Goal: Information Seeking & Learning: Check status

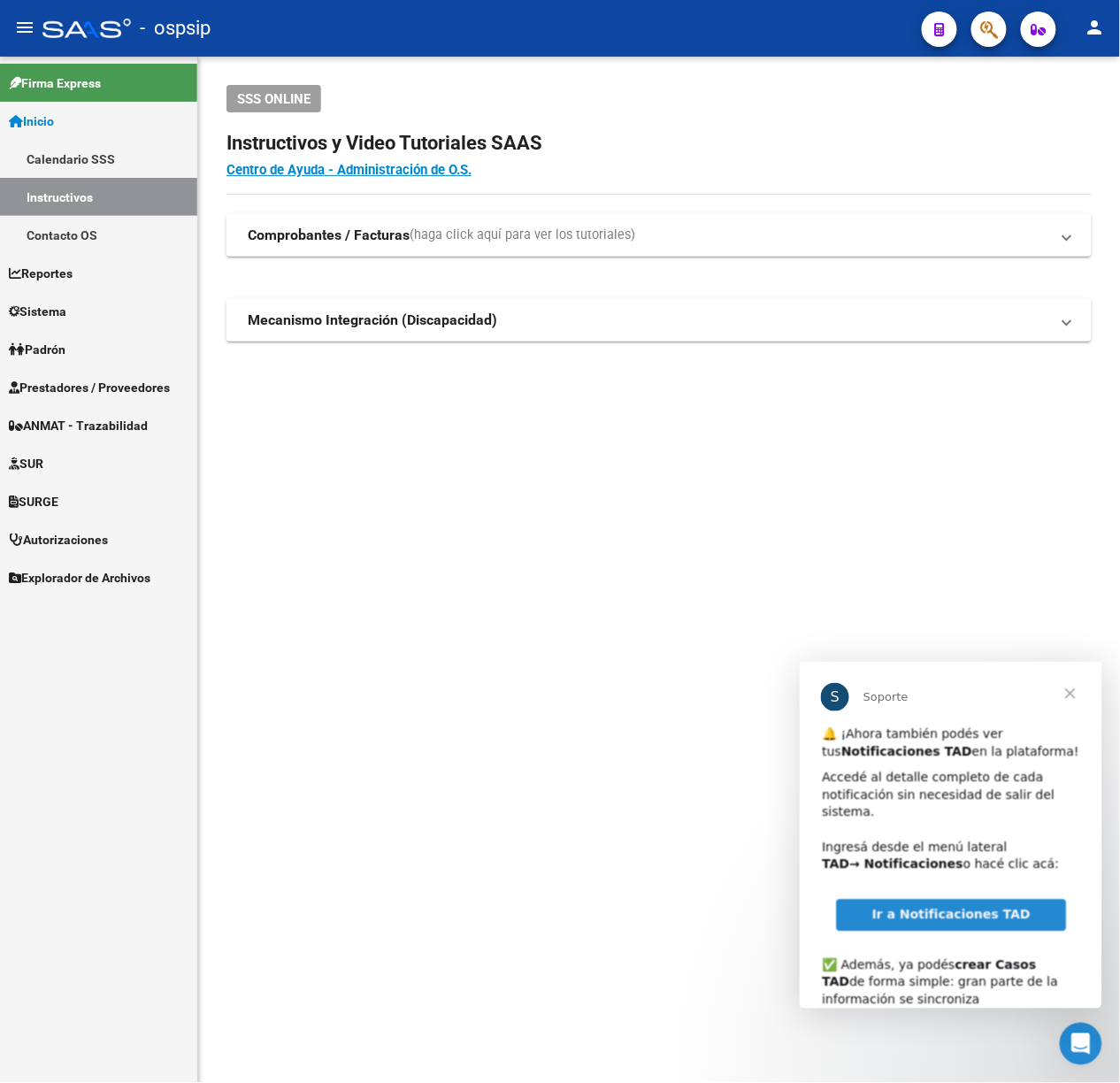
click at [1074, 684] on span "Cerrar" at bounding box center [1069, 693] width 63 height 63
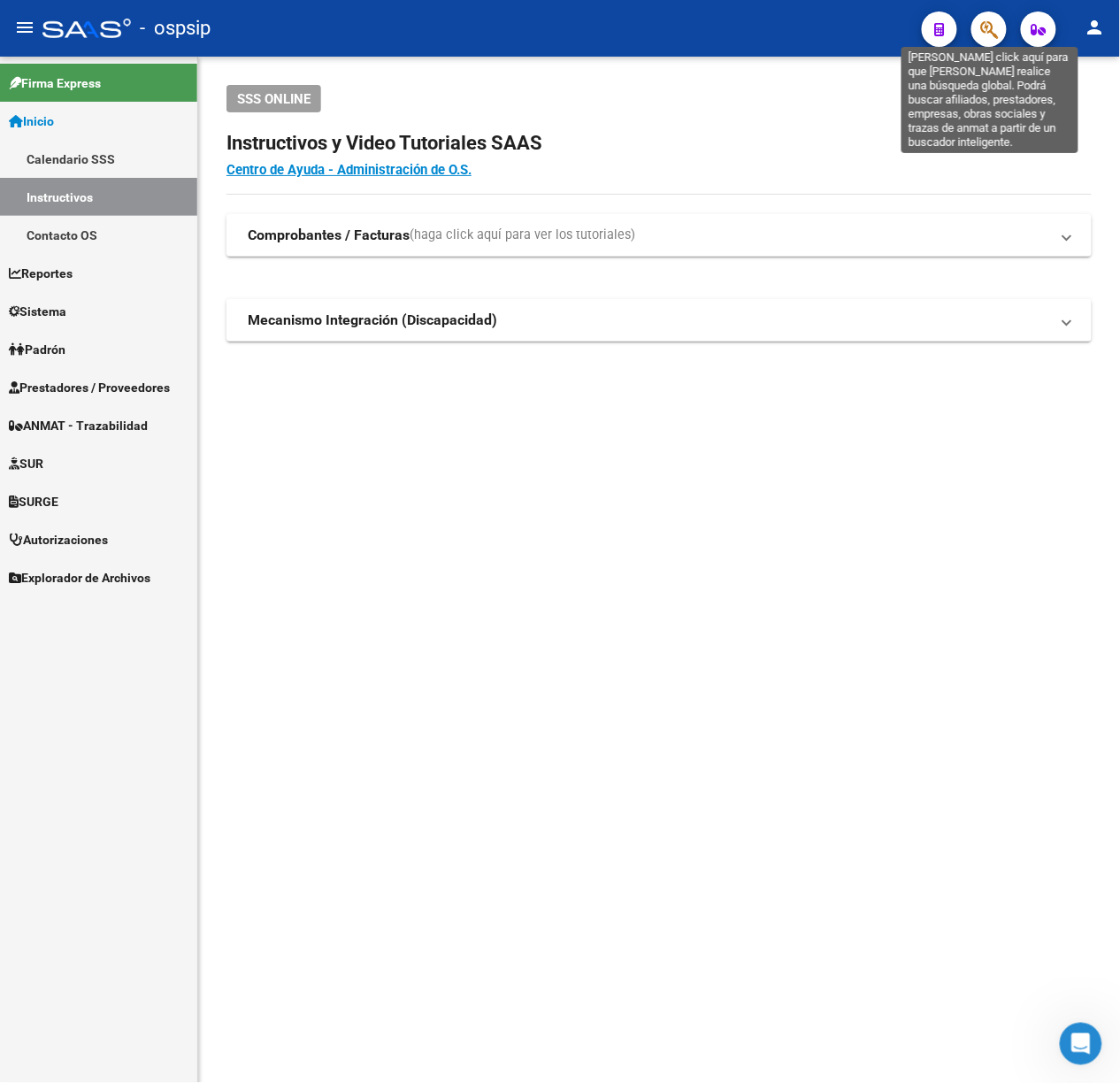
click at [978, 40] on button "button" at bounding box center [989, 29] width 35 height 35
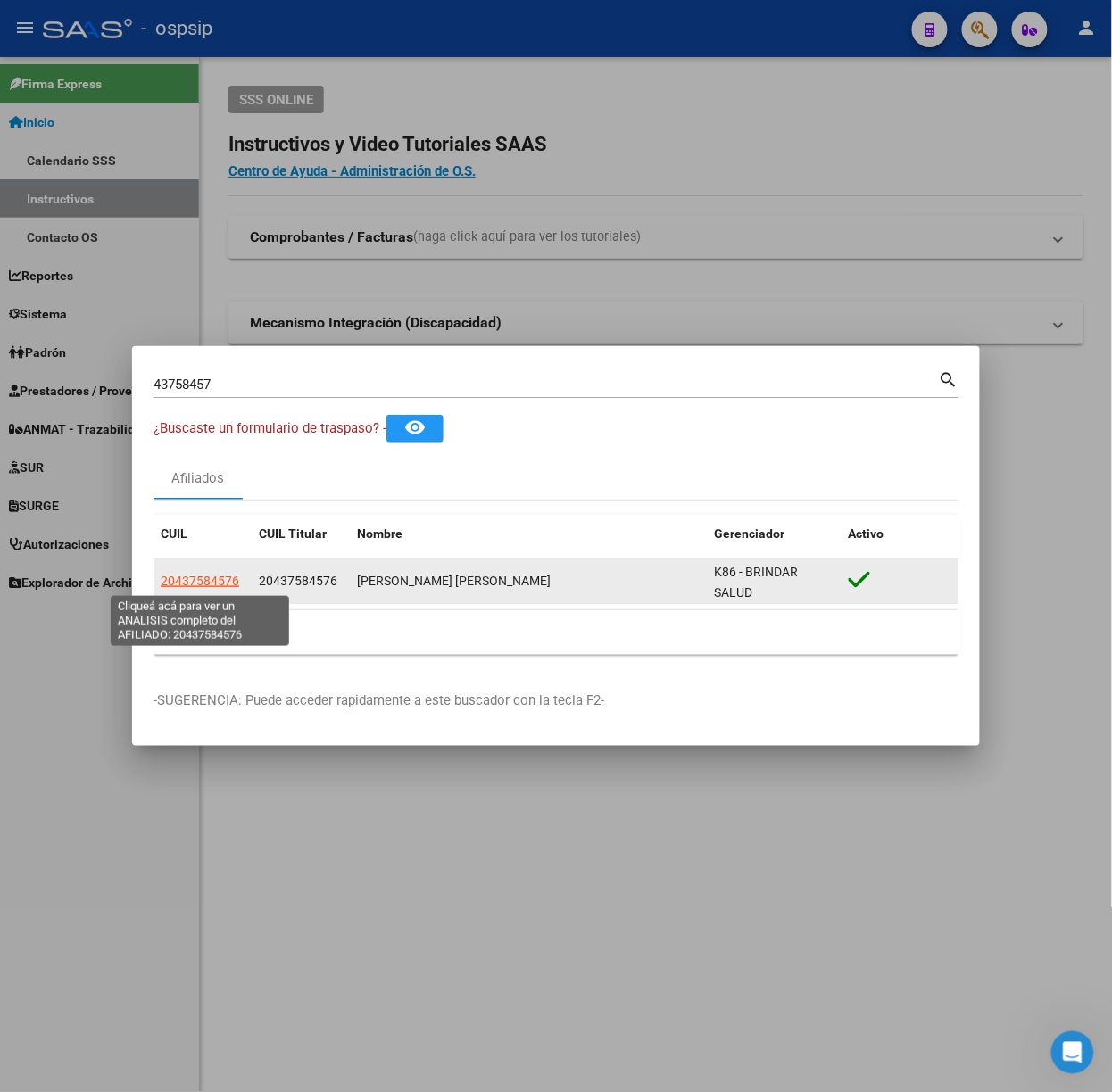
click at [205, 574] on span "20437584576" at bounding box center [200, 581] width 79 height 15
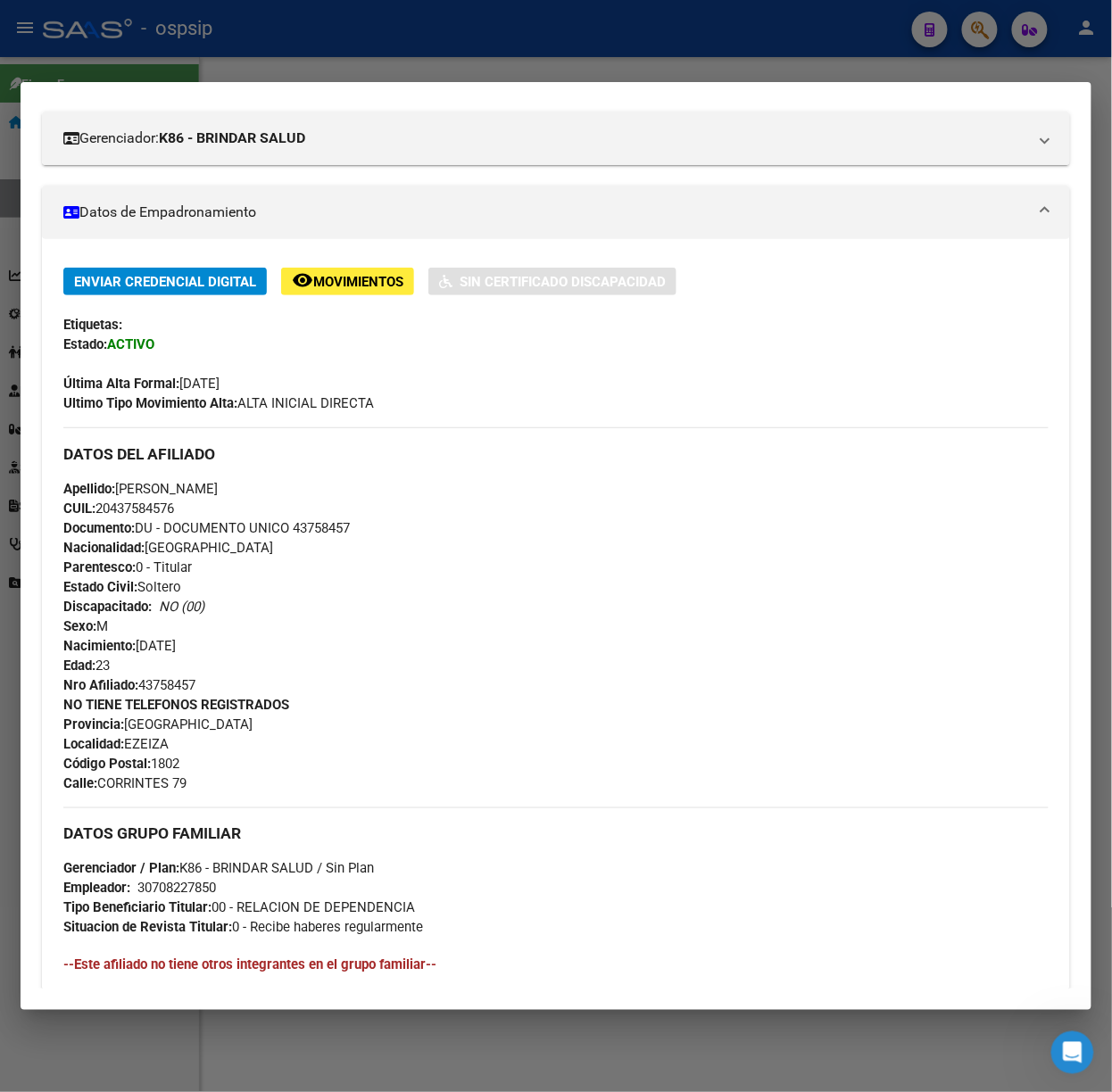
scroll to position [543, 0]
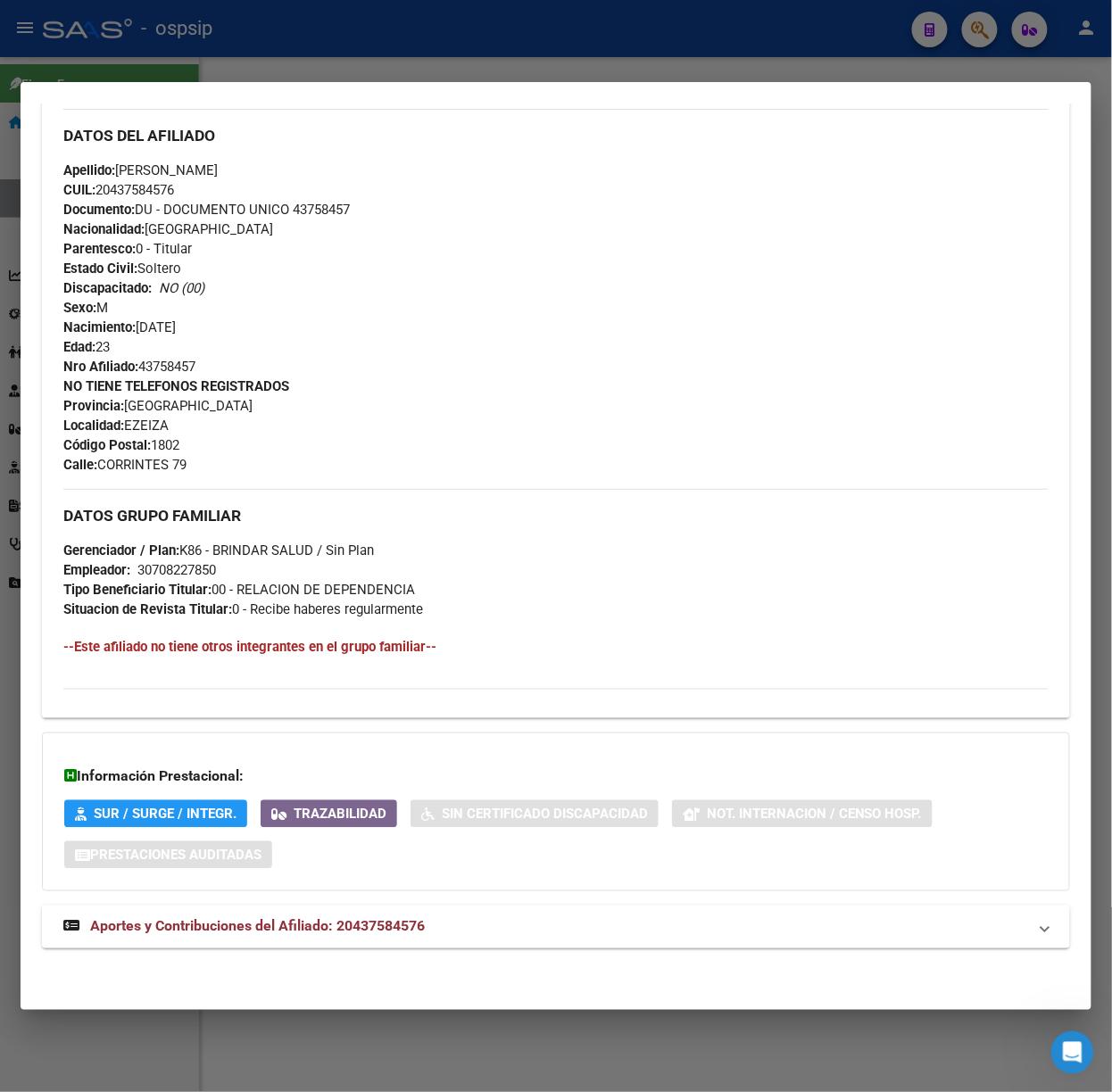
click at [374, 919] on span "Aportes y Contribuciones del Afiliado: 20437584576" at bounding box center [257, 927] width 334 height 17
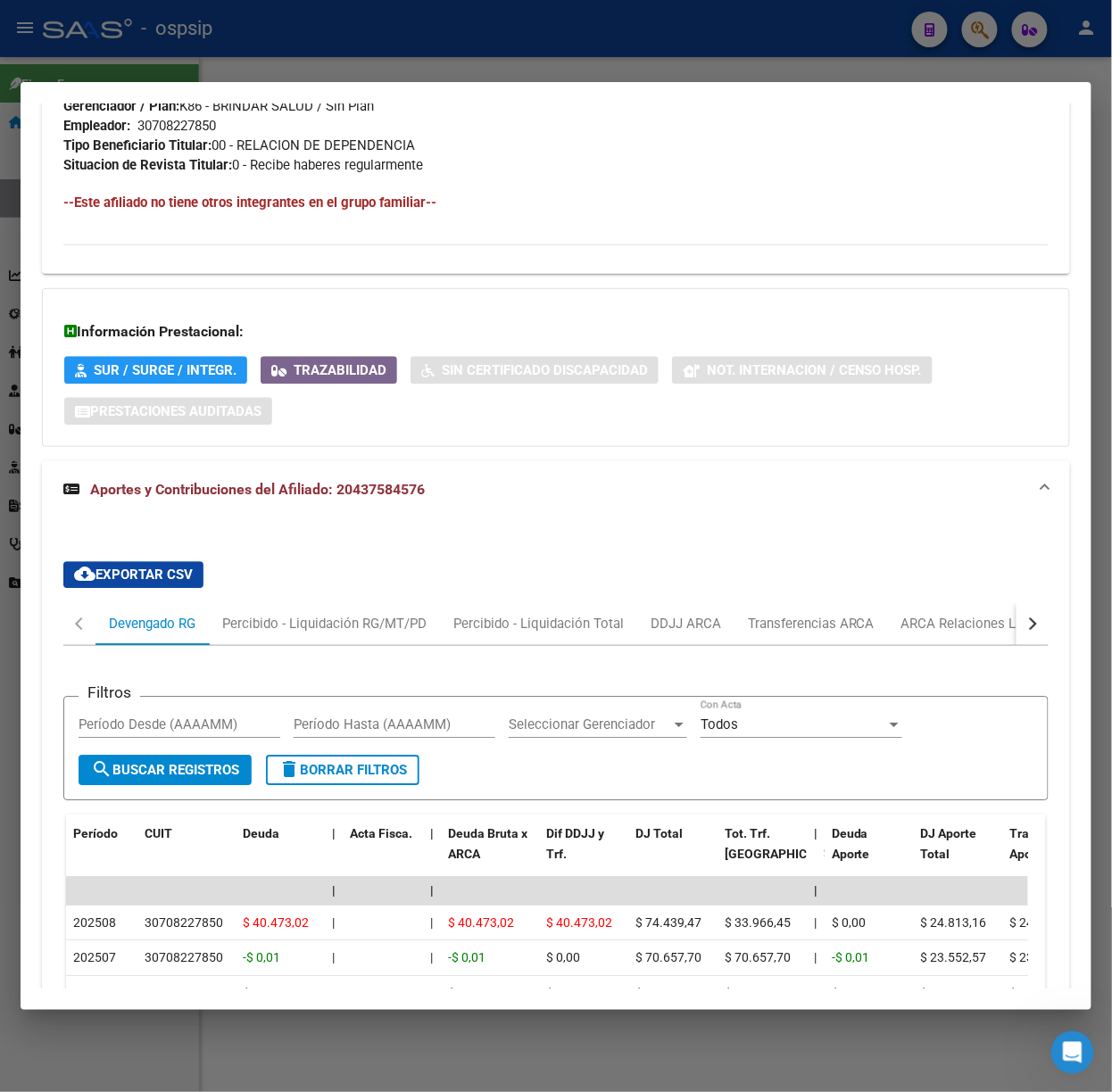
scroll to position [1105, 0]
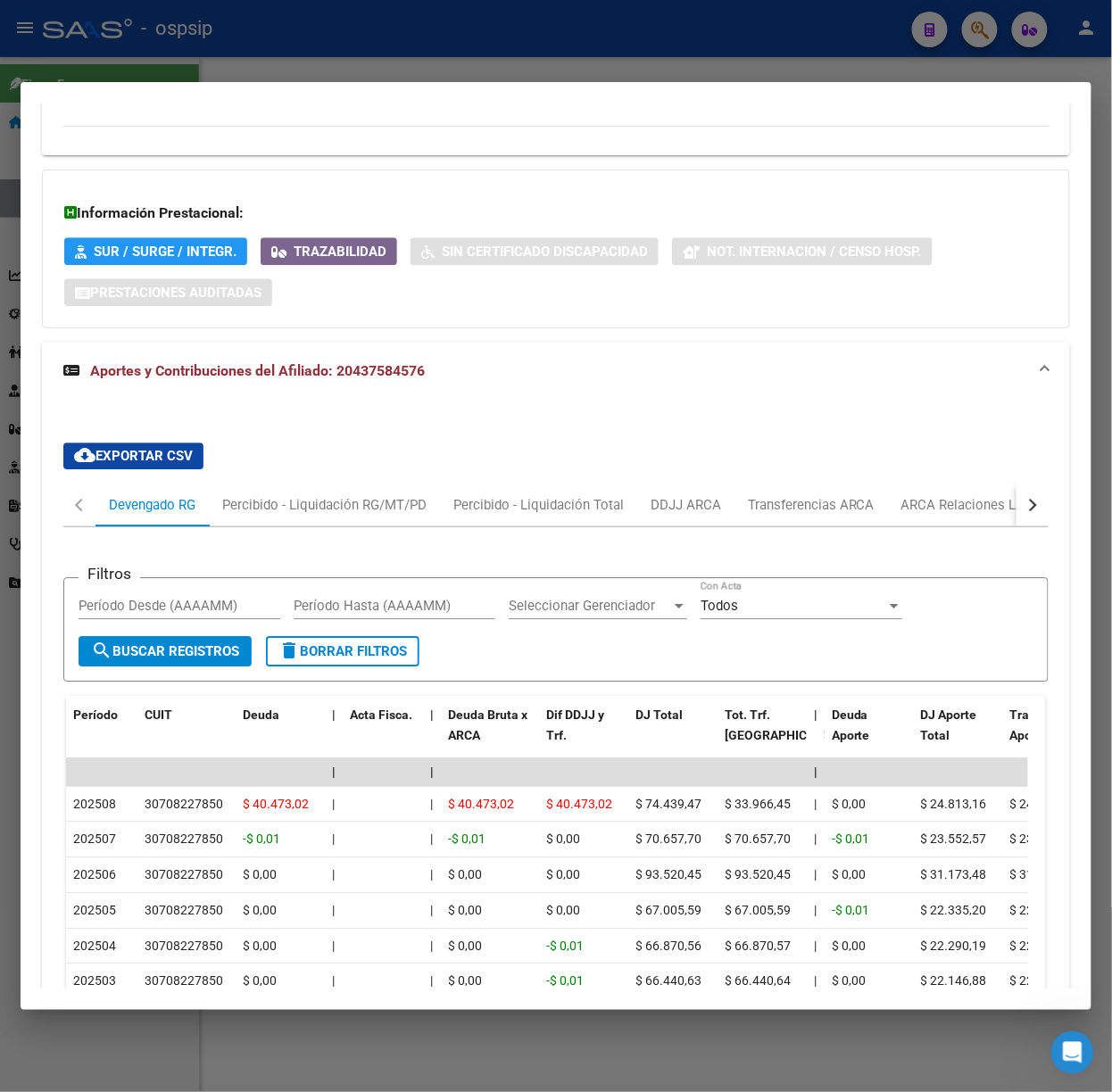
click at [310, 90] on mat-dialog-container "Análisis Afiliado - CUIL: 20437584576 DATOS [PERSON_NAME] ÁGIL: [PERSON_NAME] […" at bounding box center [555, 546] width 1071 height 928
click at [293, 52] on div at bounding box center [556, 546] width 1112 height 1092
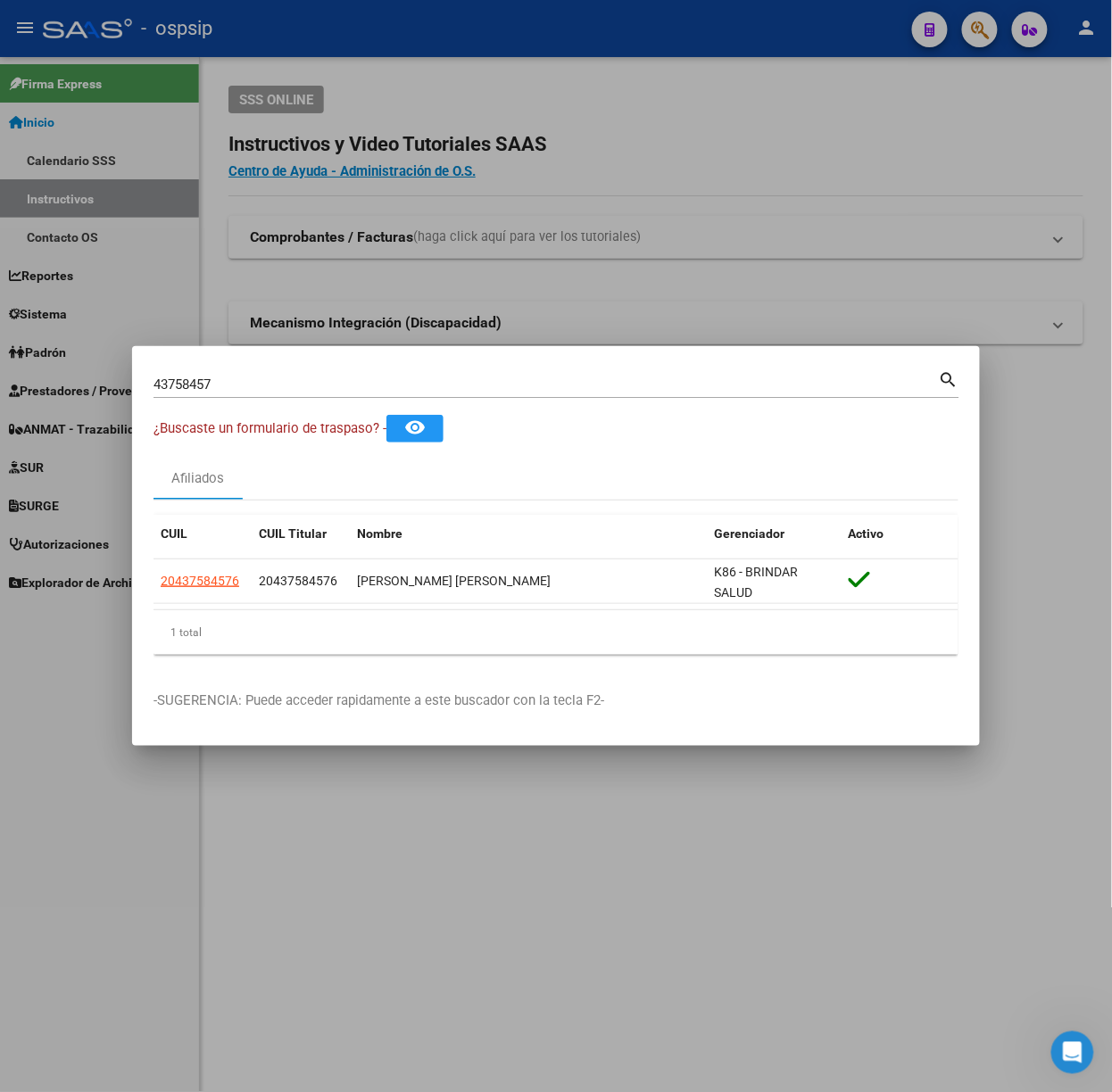
click at [233, 394] on div "43758457 Buscar (apellido, dni, [PERSON_NAME], [PERSON_NAME], cuit, obra social)" at bounding box center [546, 384] width 785 height 26
click at [221, 387] on input "43758457" at bounding box center [546, 384] width 785 height 16
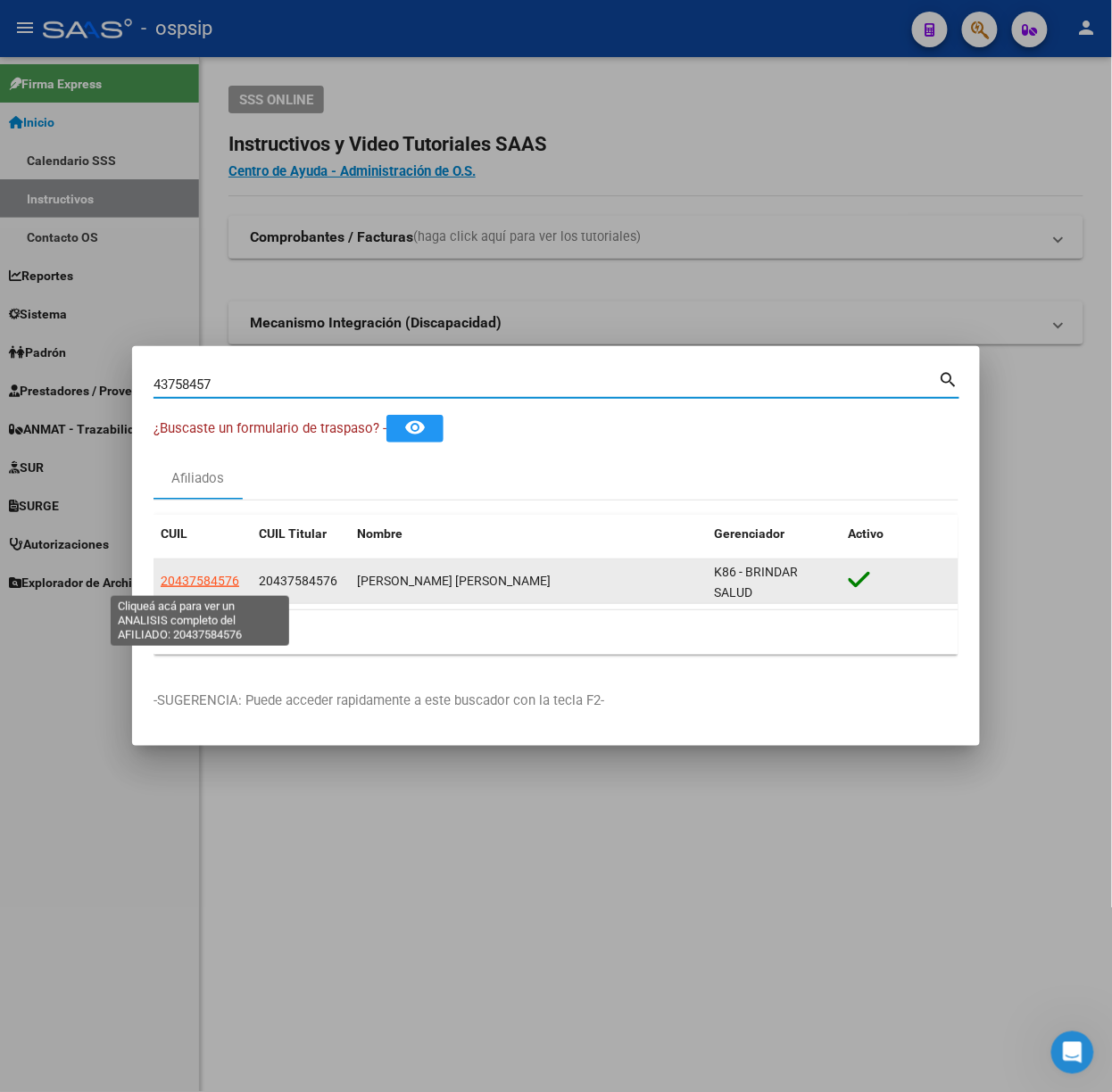
click at [207, 583] on span "20437584576" at bounding box center [200, 581] width 79 height 15
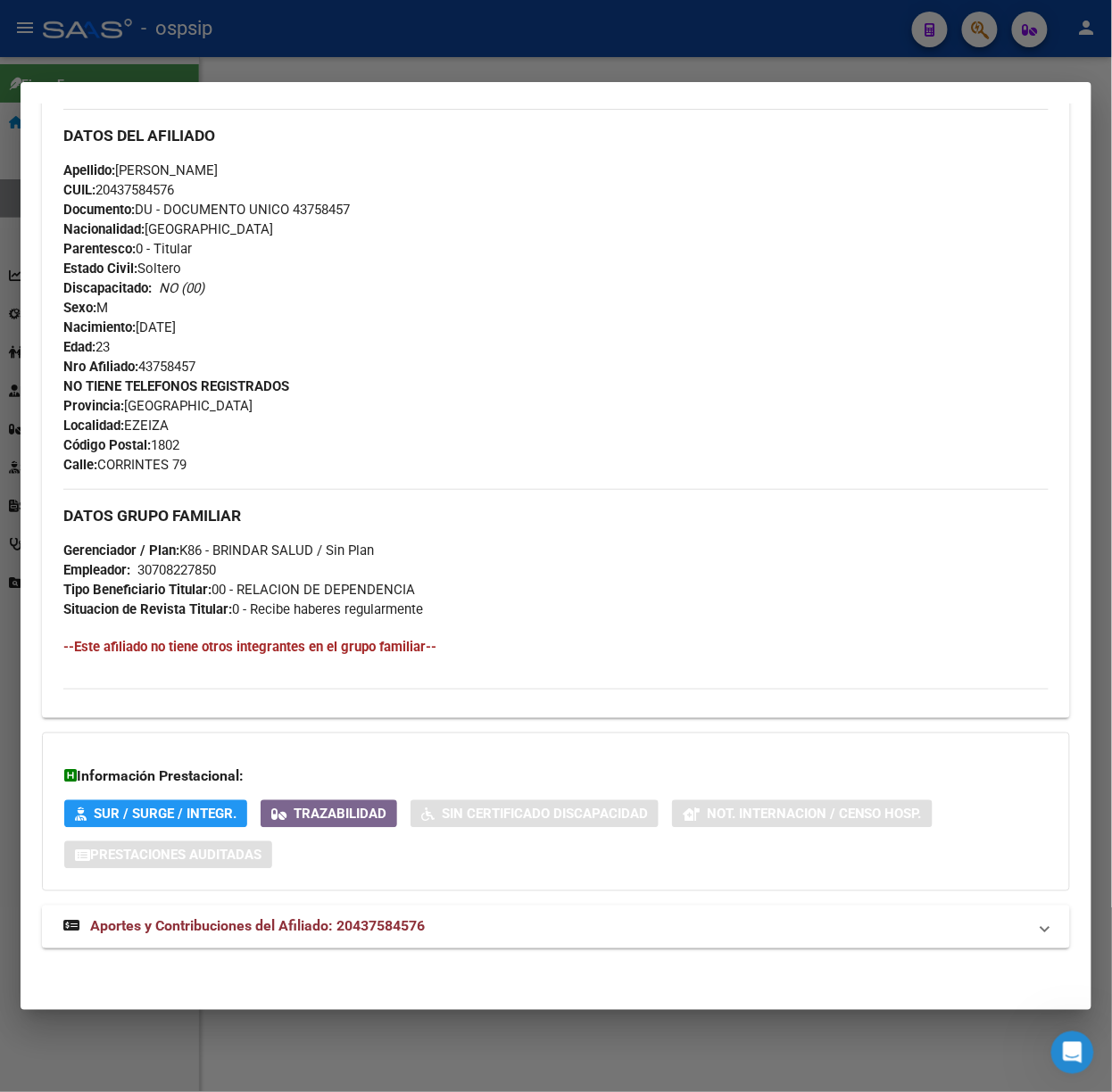
click at [467, 911] on mat-expansion-panel-header "Aportes y Contribuciones del Afiliado: 20437584576" at bounding box center [556, 927] width 1028 height 43
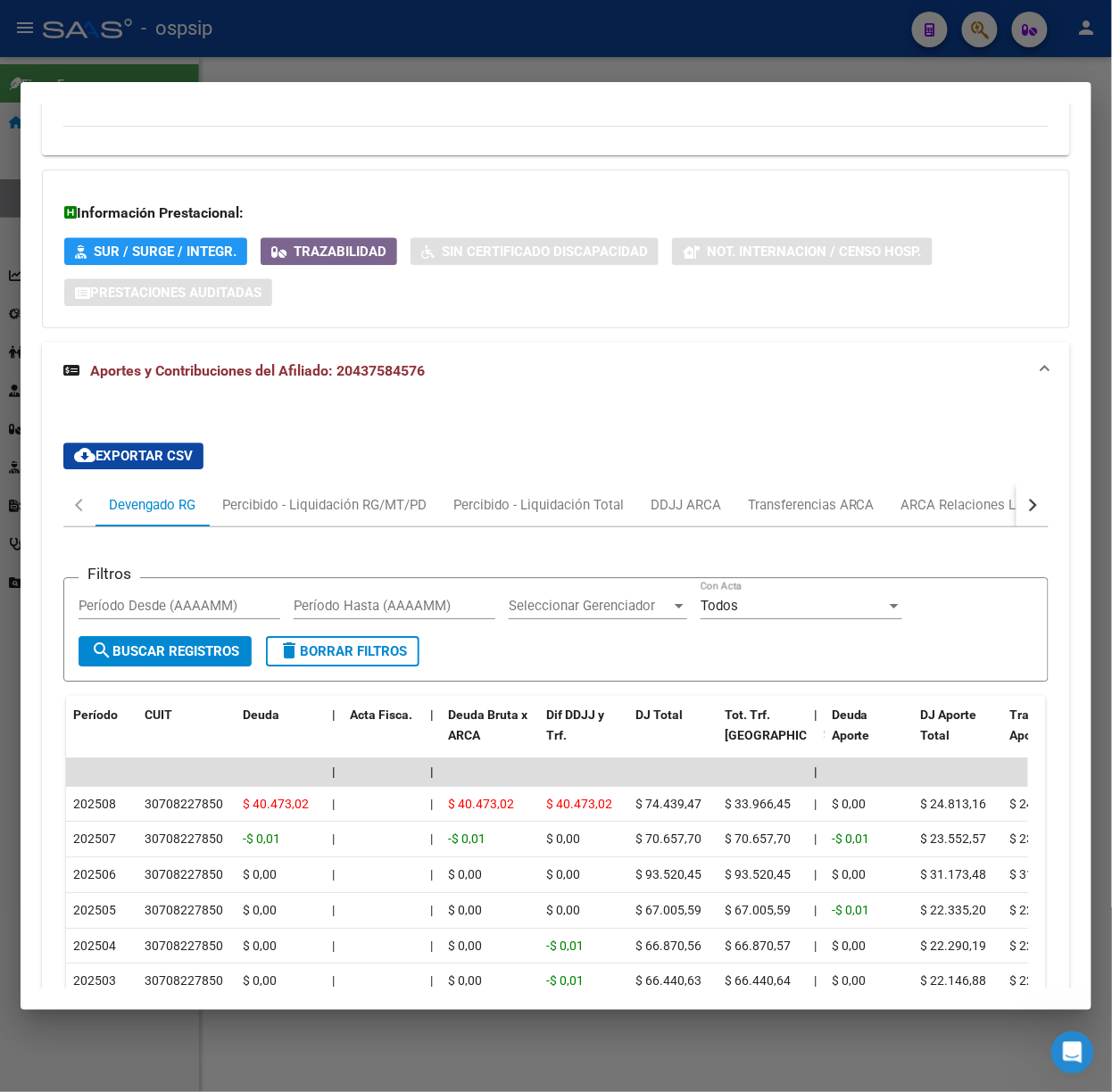
click at [77, 34] on div at bounding box center [556, 546] width 1112 height 1092
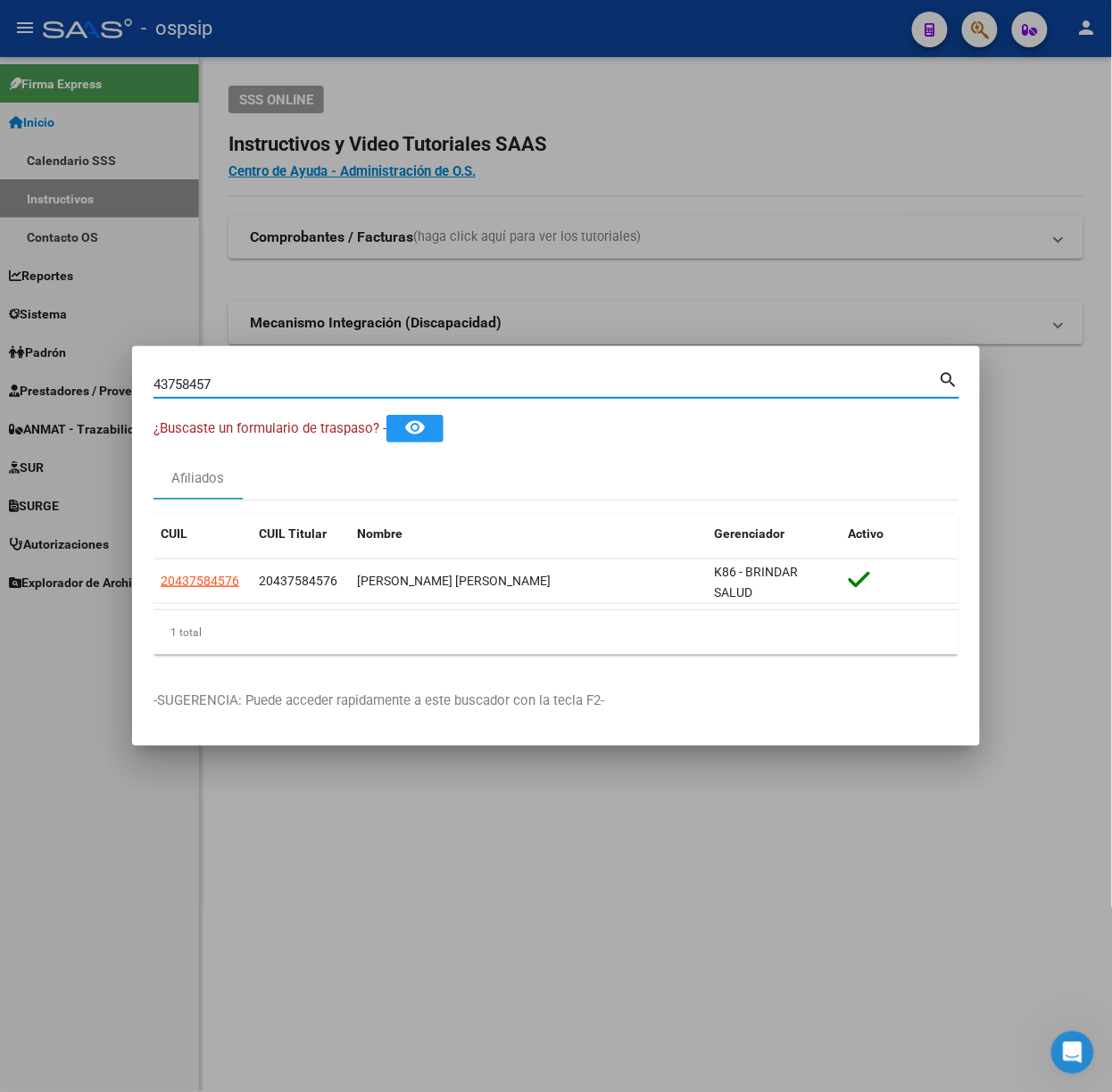
click at [322, 383] on input "43758457" at bounding box center [546, 384] width 785 height 16
type input "23114163"
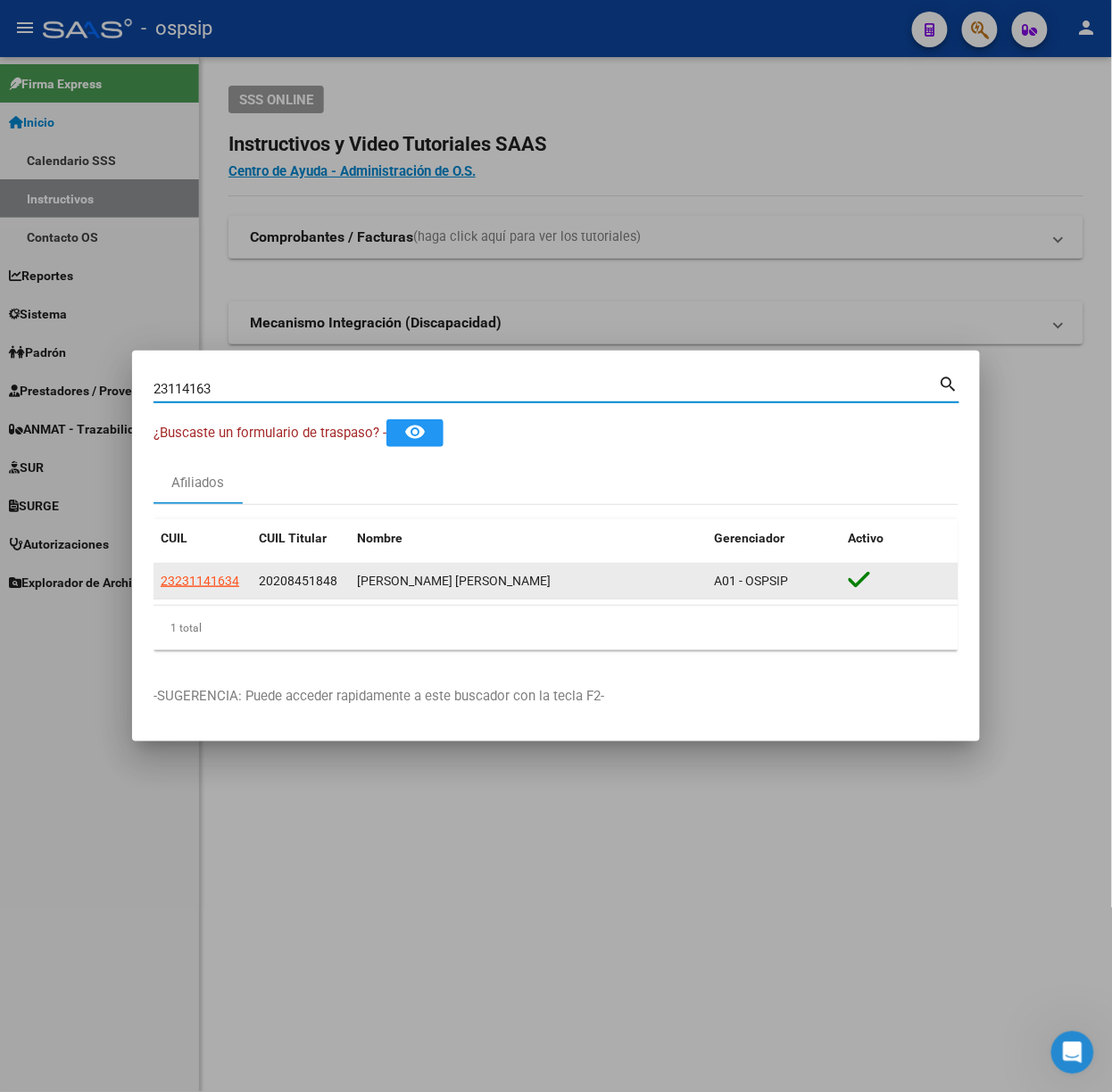
click at [211, 569] on datatable-body-cell "23231141634" at bounding box center [202, 582] width 98 height 35
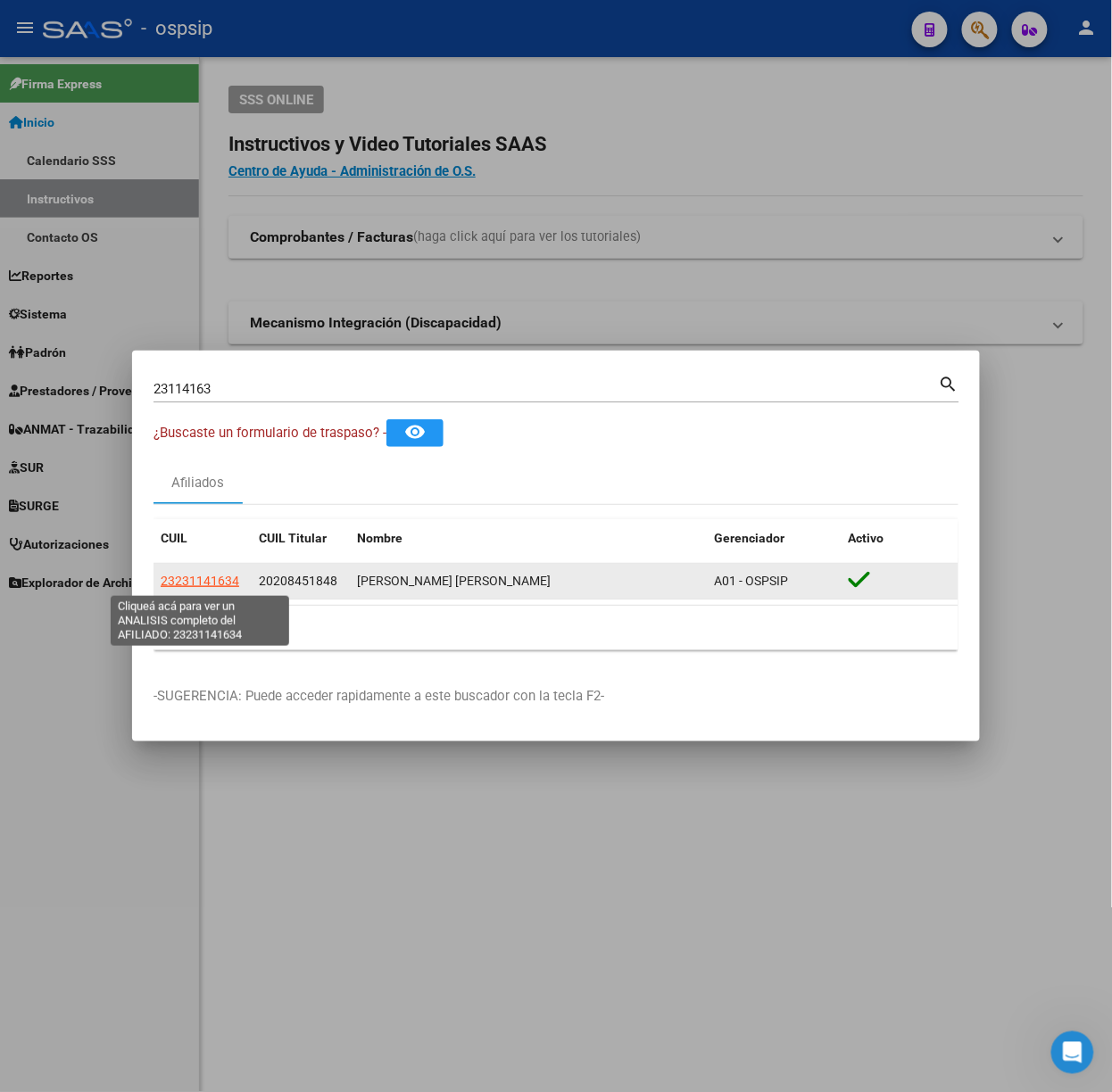
click at [213, 580] on span "23231141634" at bounding box center [200, 581] width 79 height 15
type textarea "23231141634"
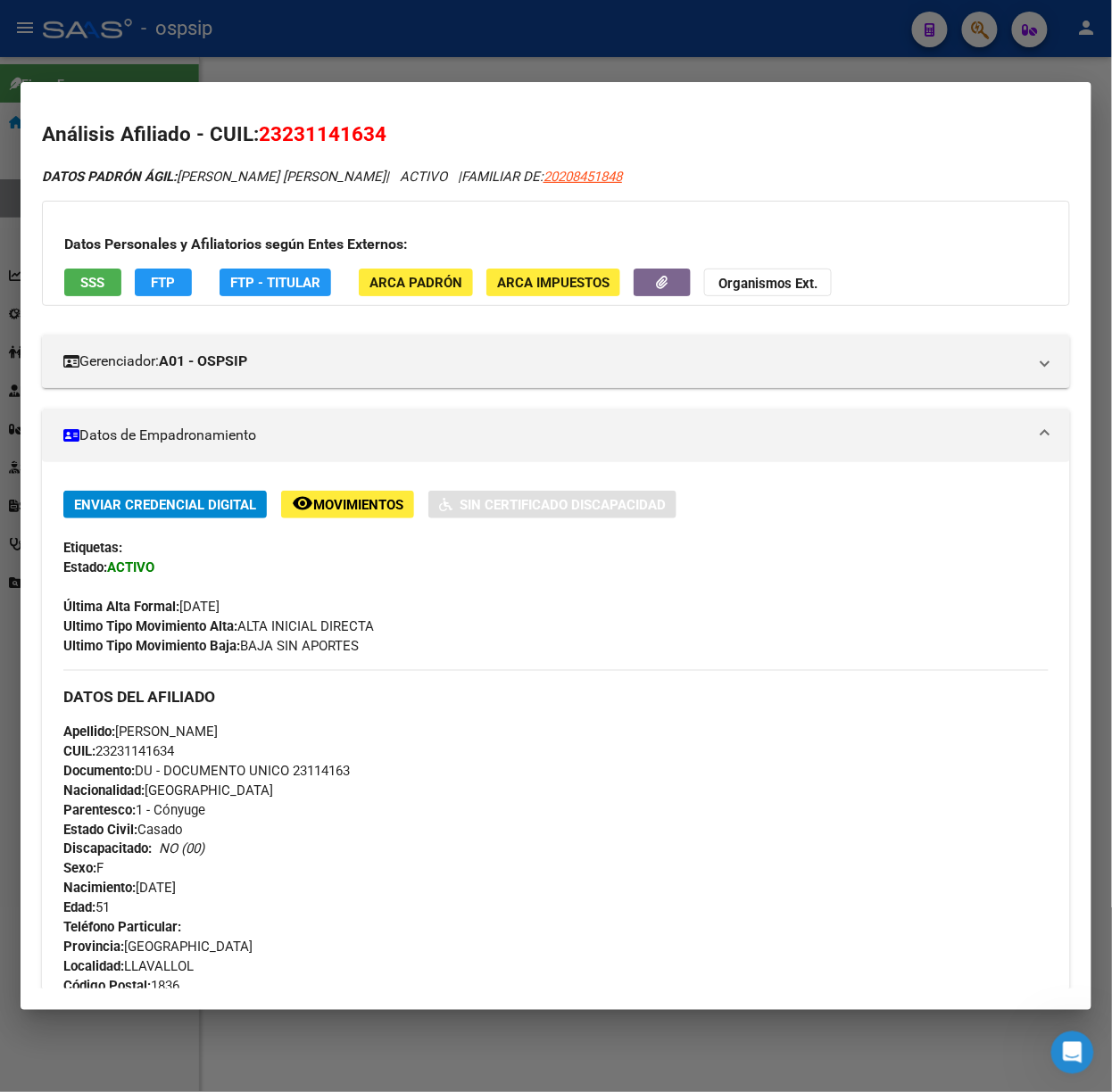
scroll to position [688, 0]
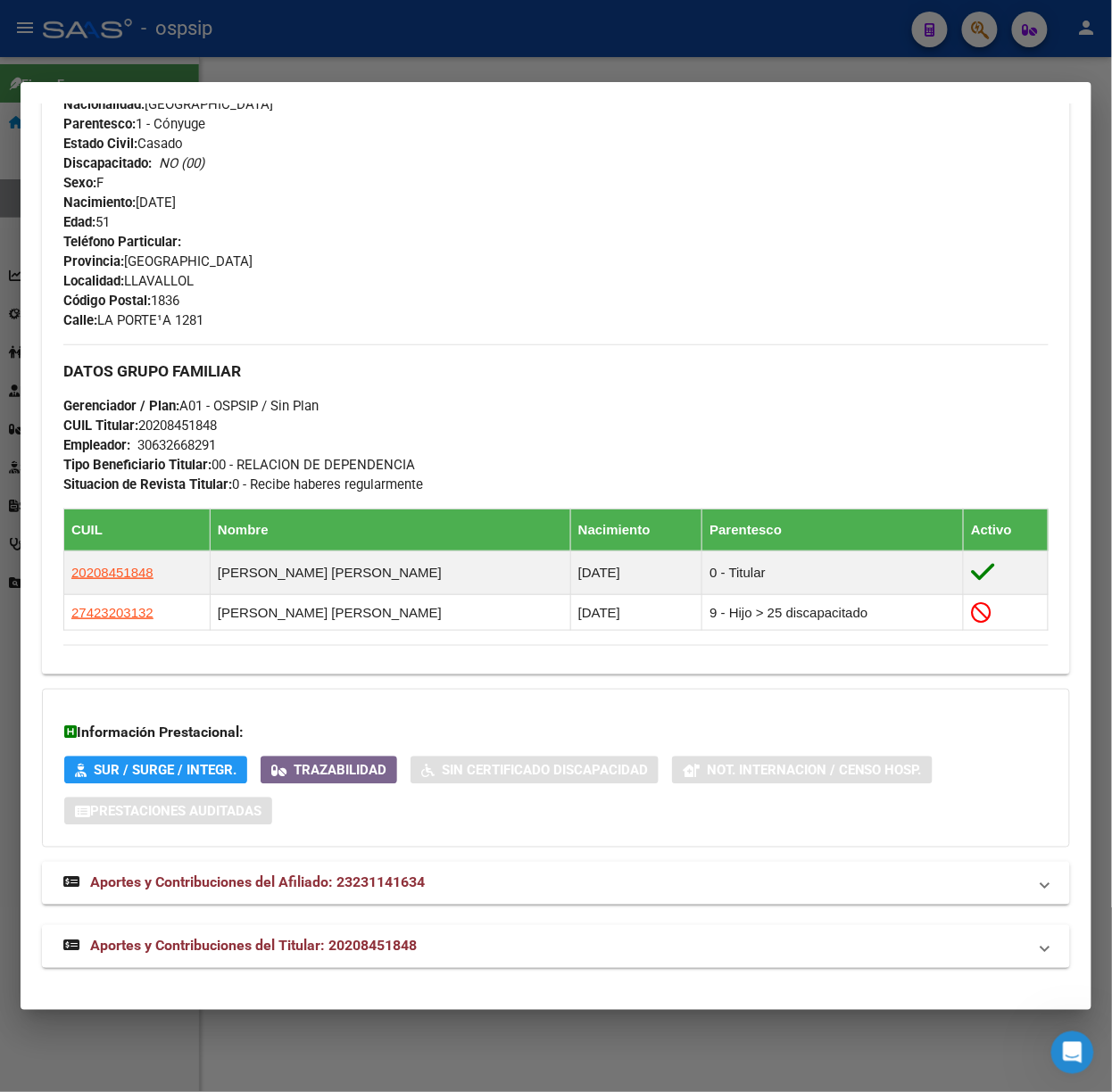
click at [453, 940] on mat-panel-title "Aportes y Contribuciones del Titular: 20208451848" at bounding box center [544, 946] width 963 height 21
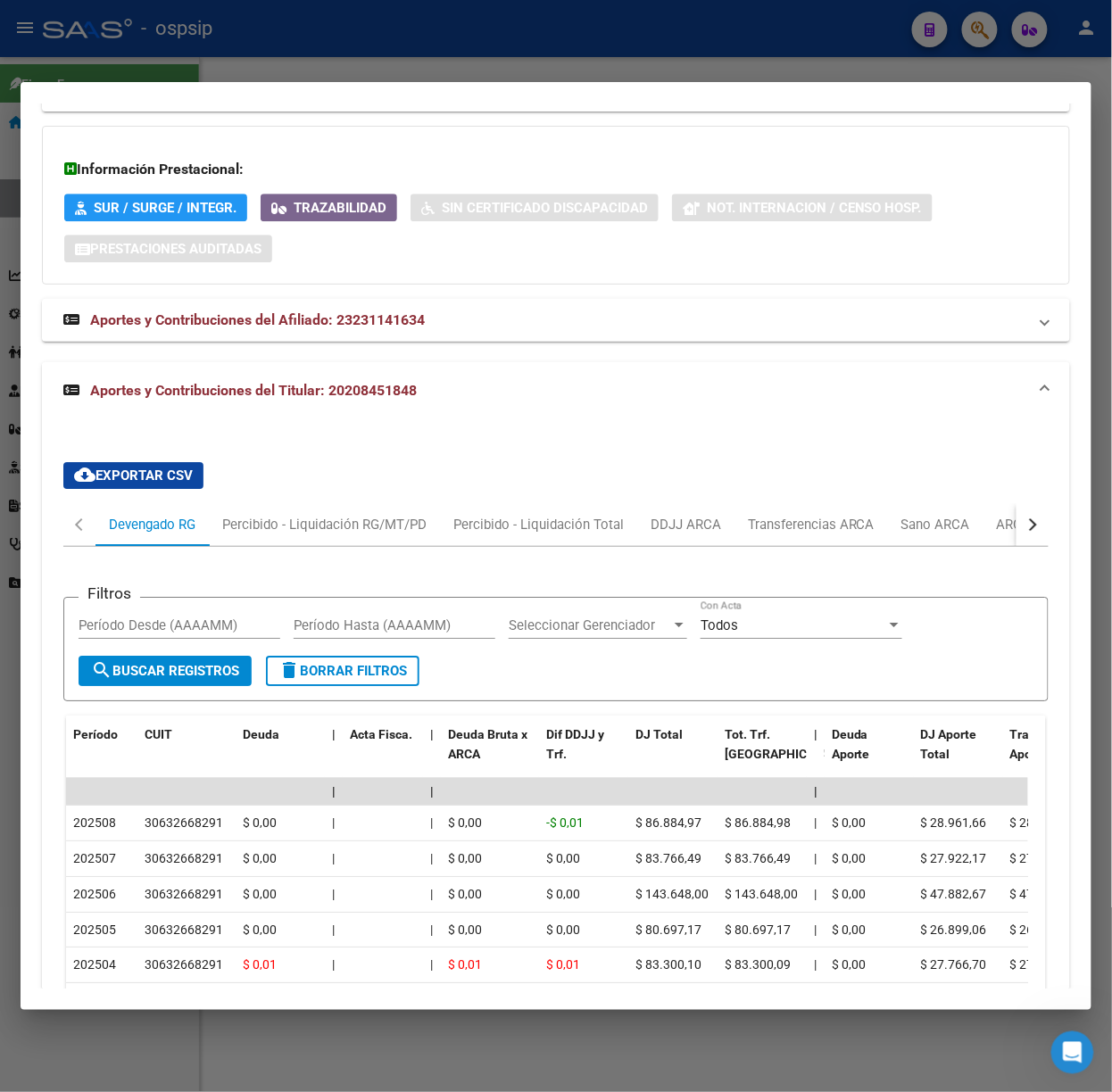
scroll to position [1368, 0]
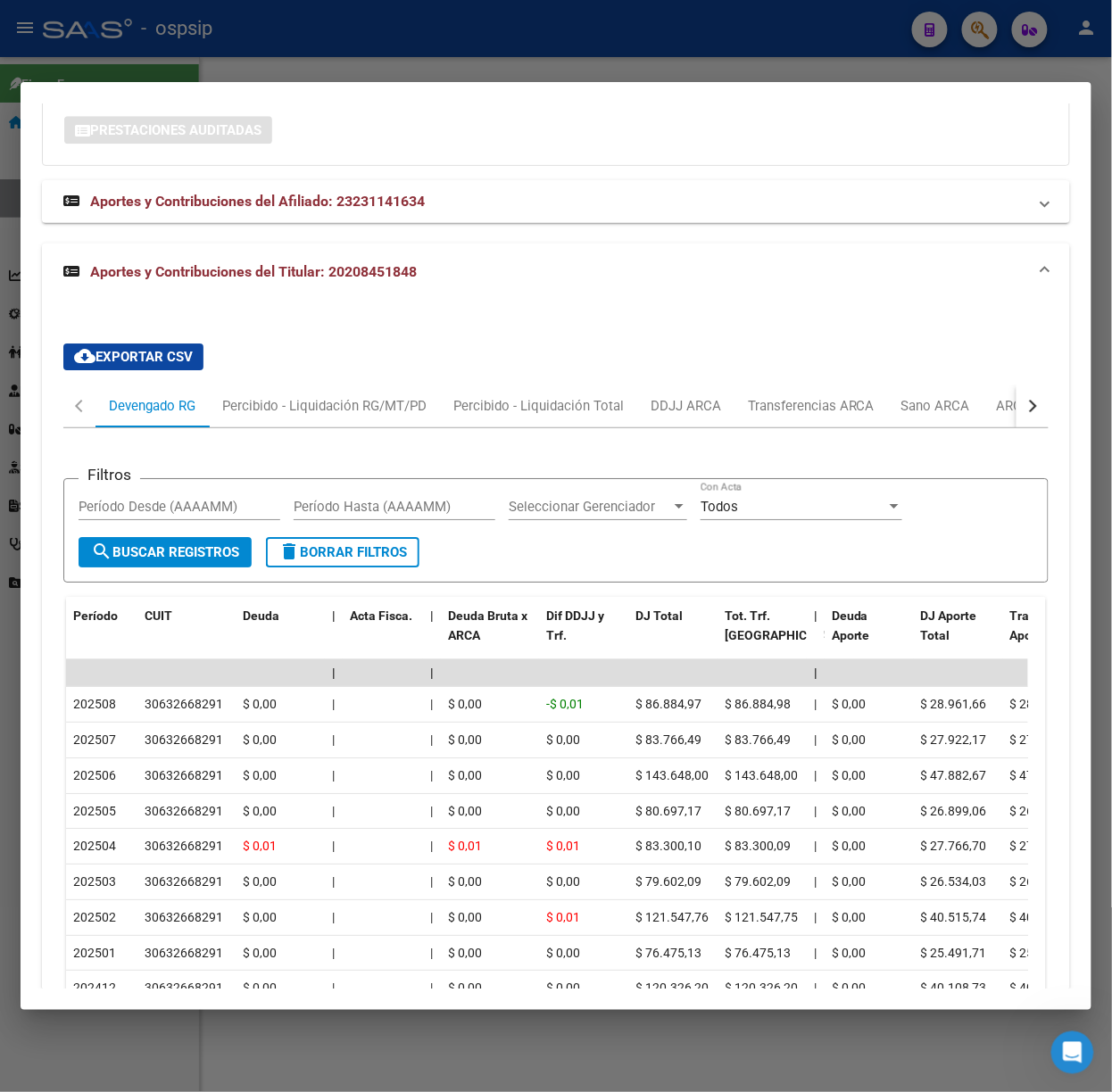
click at [223, 82] on mat-dialog-container "Análisis Afiliado - CUIL: 23231141634 DATOS [PERSON_NAME] ÁGIL: [PERSON_NAME] […" at bounding box center [555, 546] width 1071 height 928
click at [217, 71] on div at bounding box center [556, 546] width 1112 height 1092
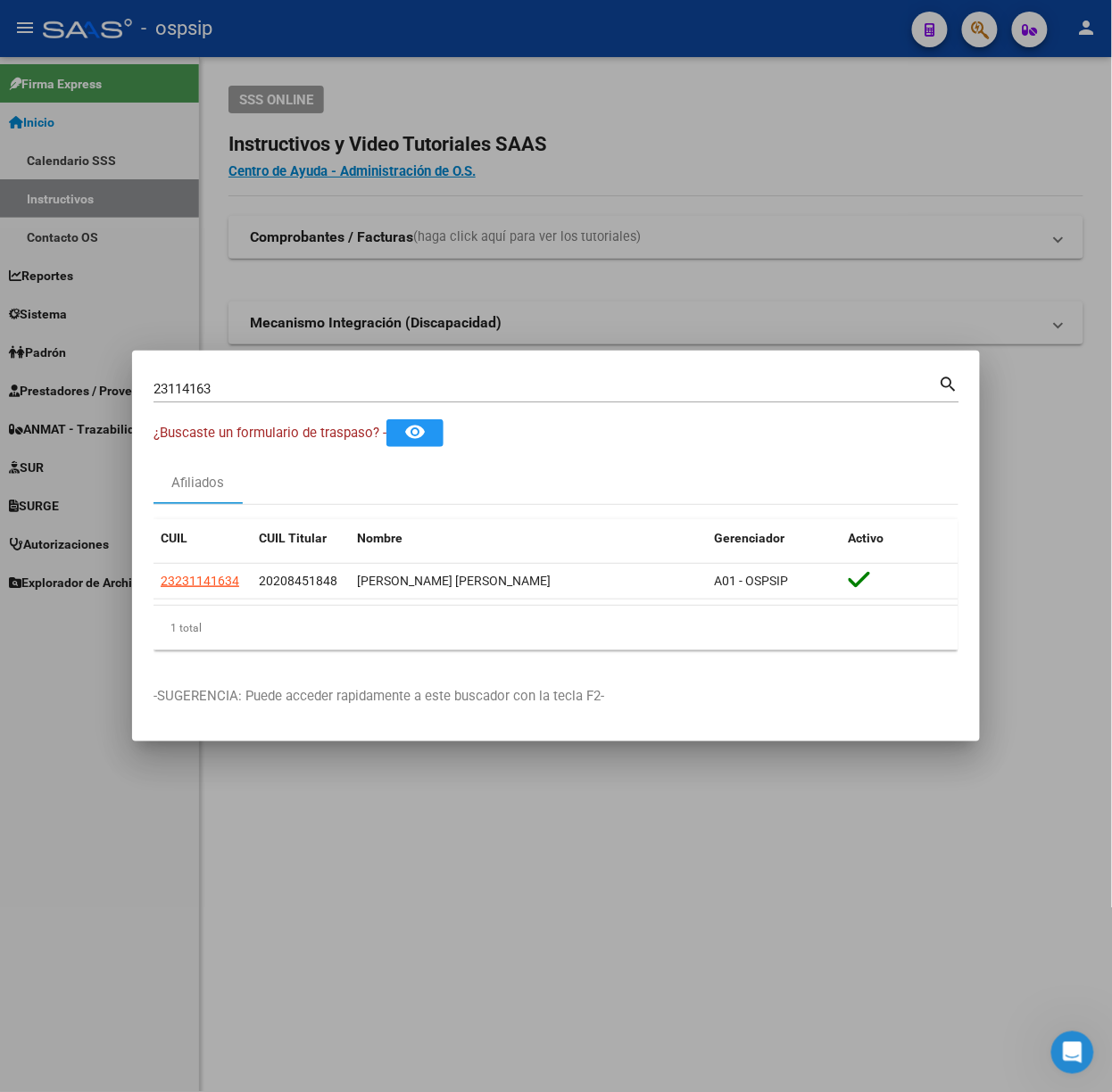
click at [239, 381] on input "23114163" at bounding box center [546, 389] width 785 height 16
type input "23014256"
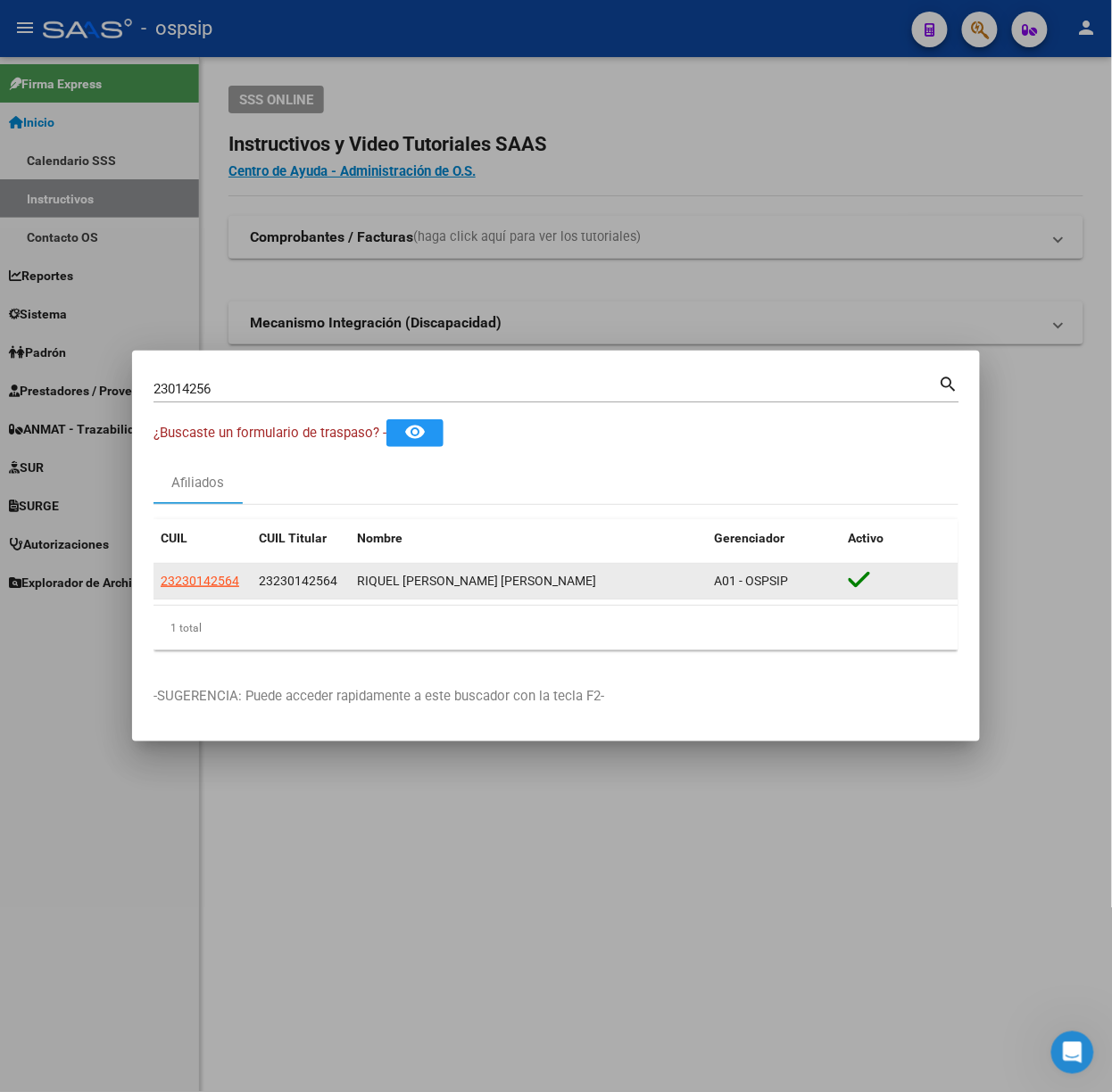
click at [176, 572] on app-link-go-to "23230142564" at bounding box center [200, 581] width 79 height 20
click at [190, 590] on app-link-go-to "23230142564" at bounding box center [200, 581] width 79 height 20
click at [191, 590] on app-link-go-to "23230142564" at bounding box center [200, 581] width 79 height 20
click at [193, 586] on span "23230142564" at bounding box center [200, 581] width 79 height 15
copy span "0"
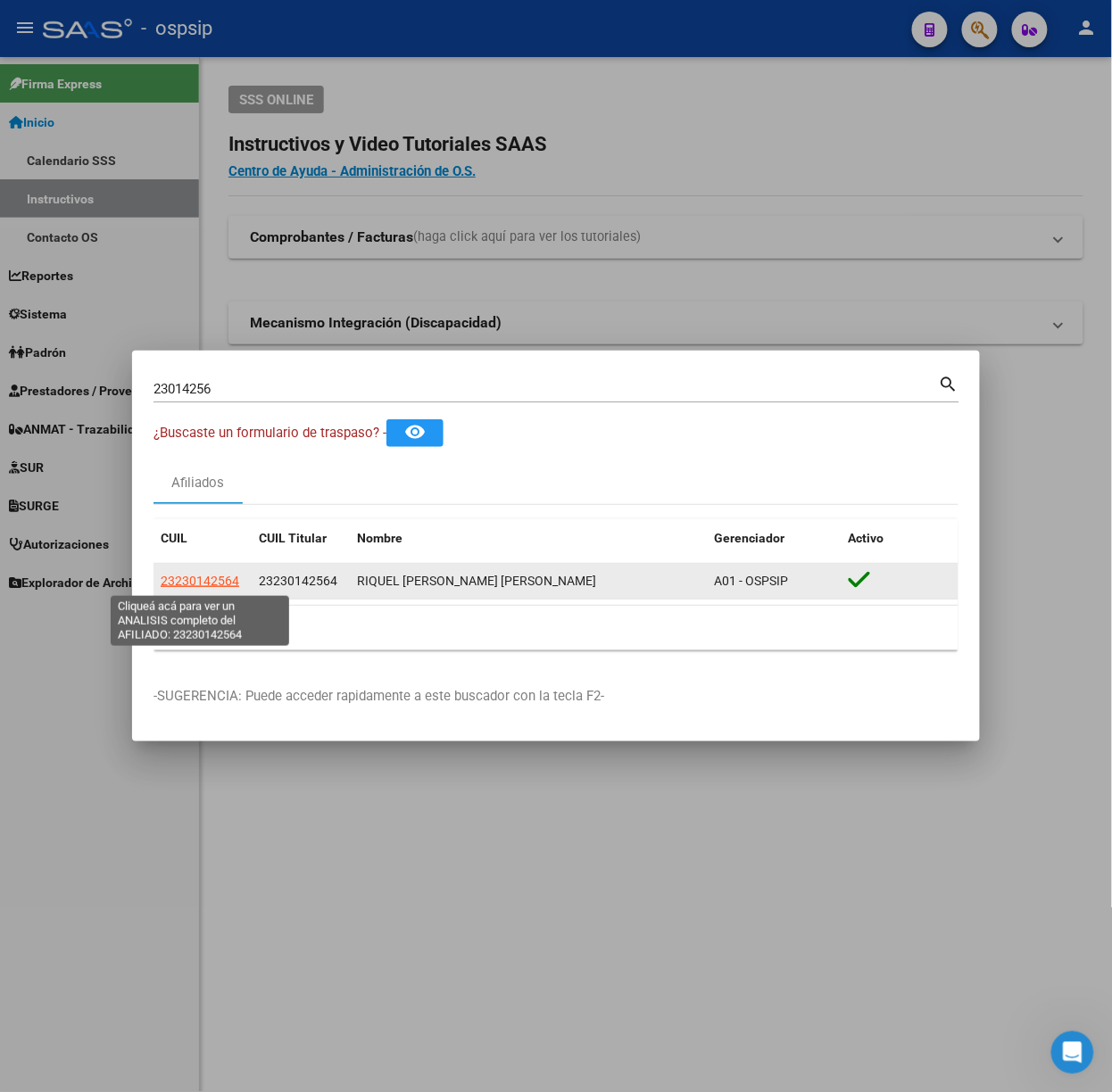
type textarea "23230142564"
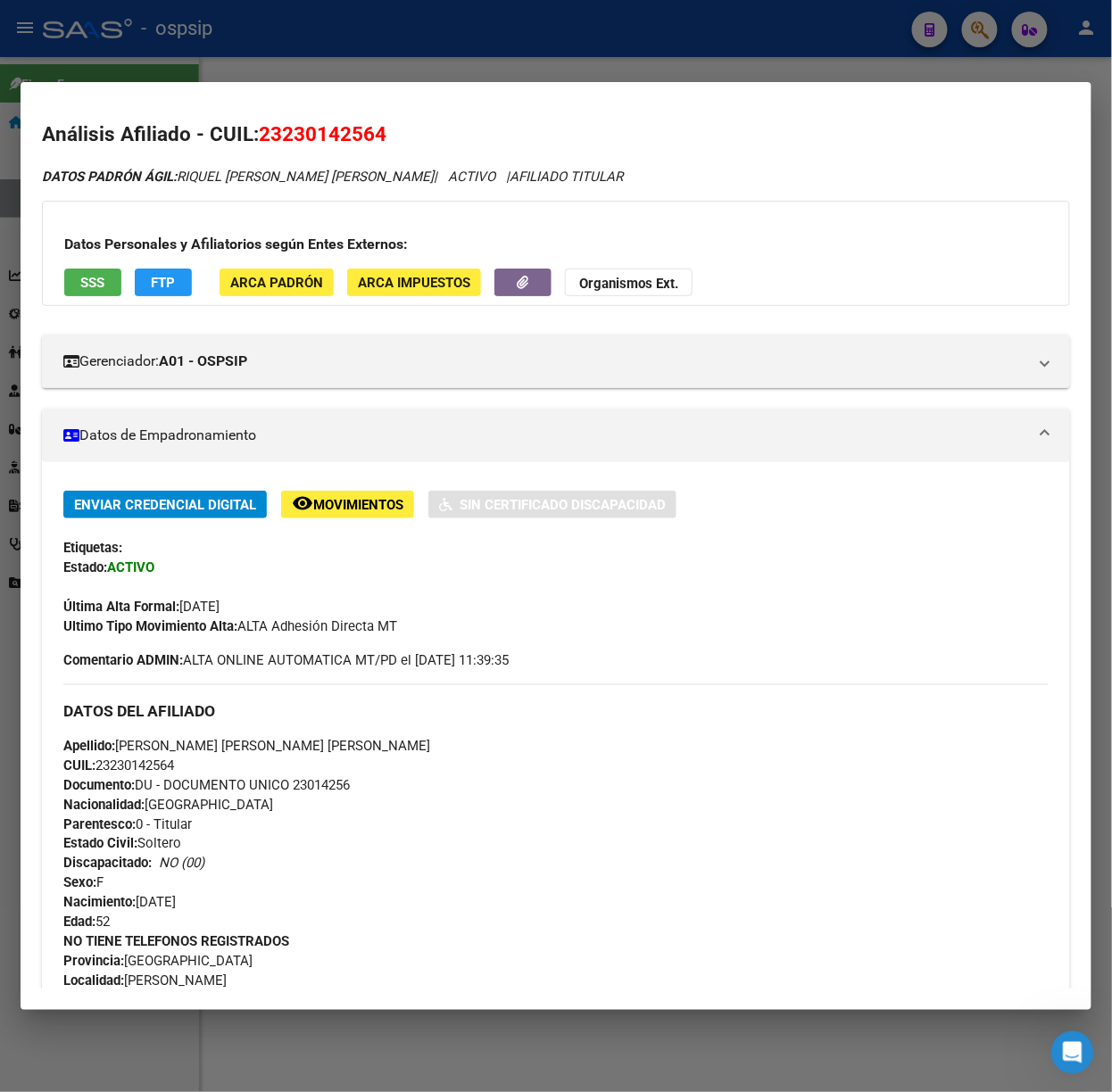
scroll to position [597, 0]
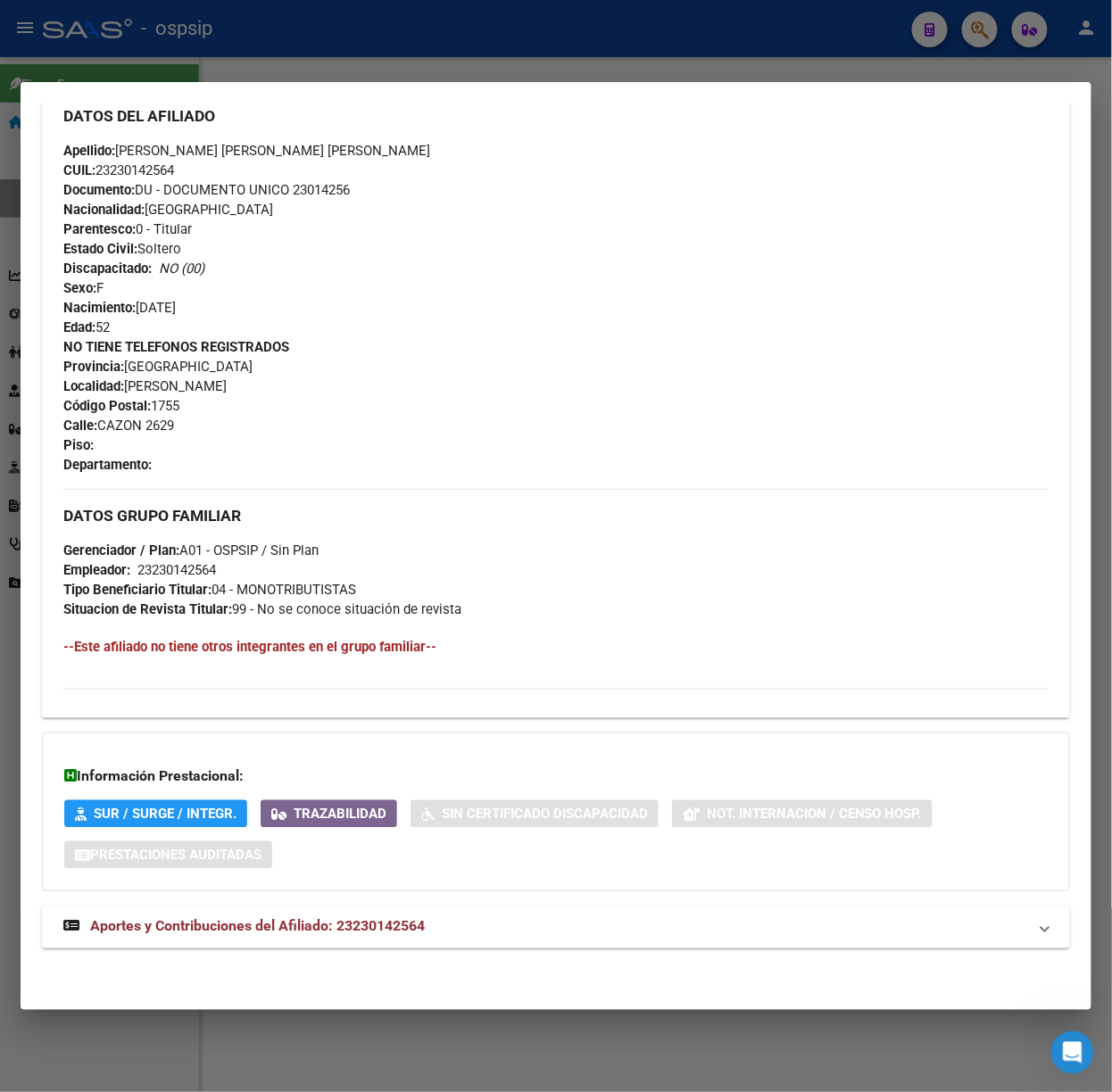
click at [440, 929] on mat-panel-title "Aportes y Contribuciones del Afiliado: 23230142564" at bounding box center [544, 927] width 963 height 21
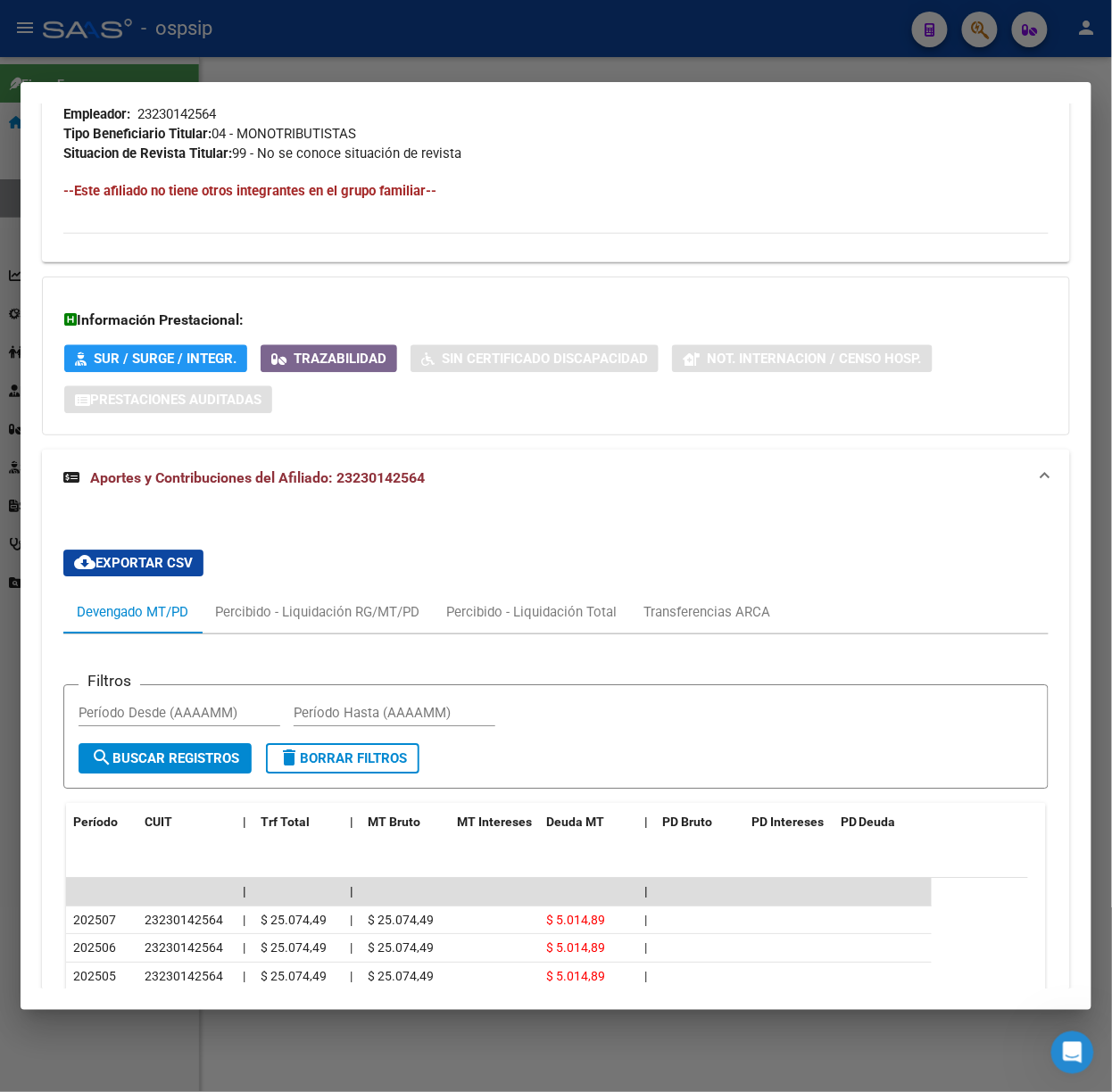
scroll to position [1171, 0]
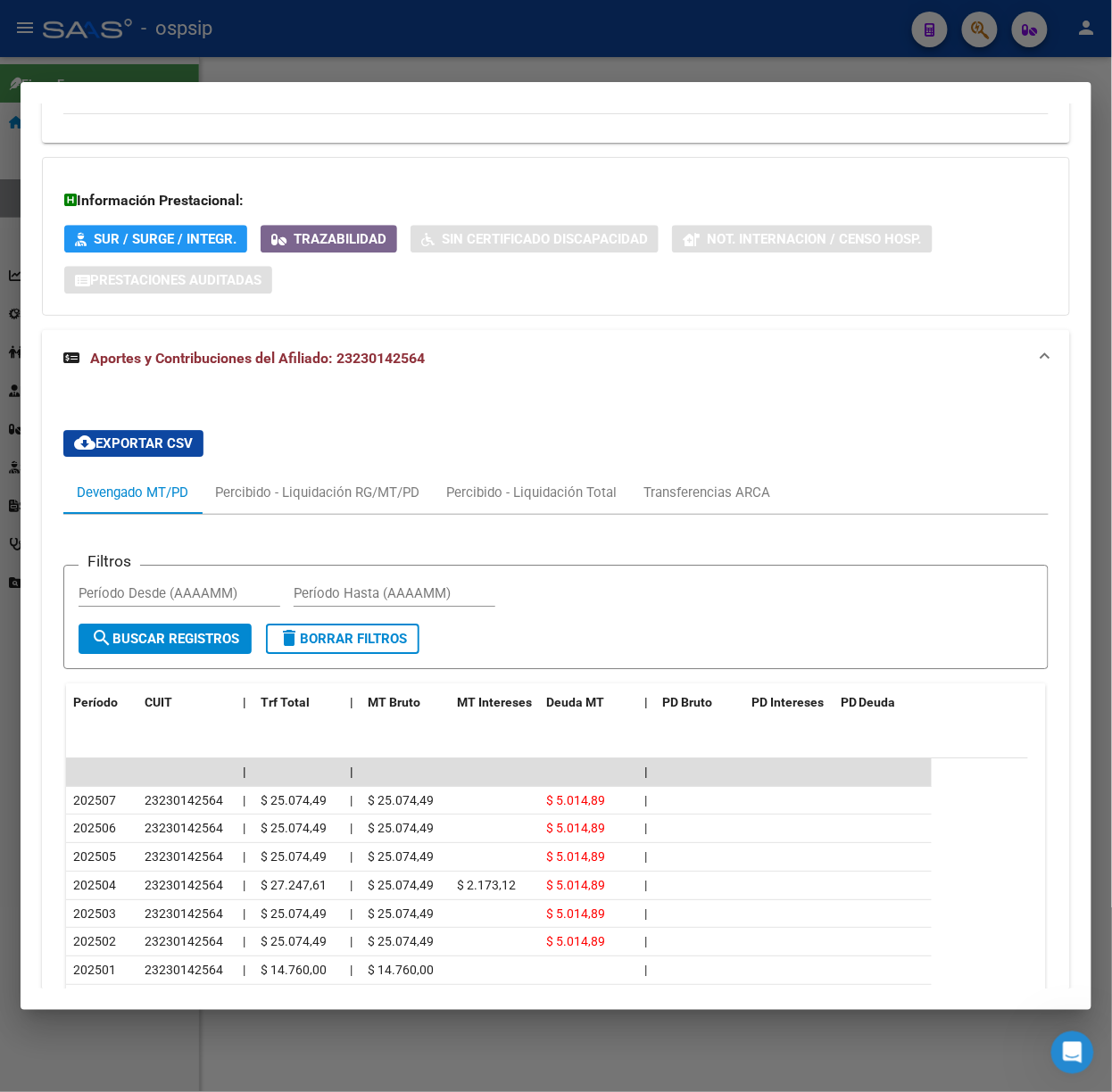
click at [291, 62] on div at bounding box center [556, 546] width 1112 height 1092
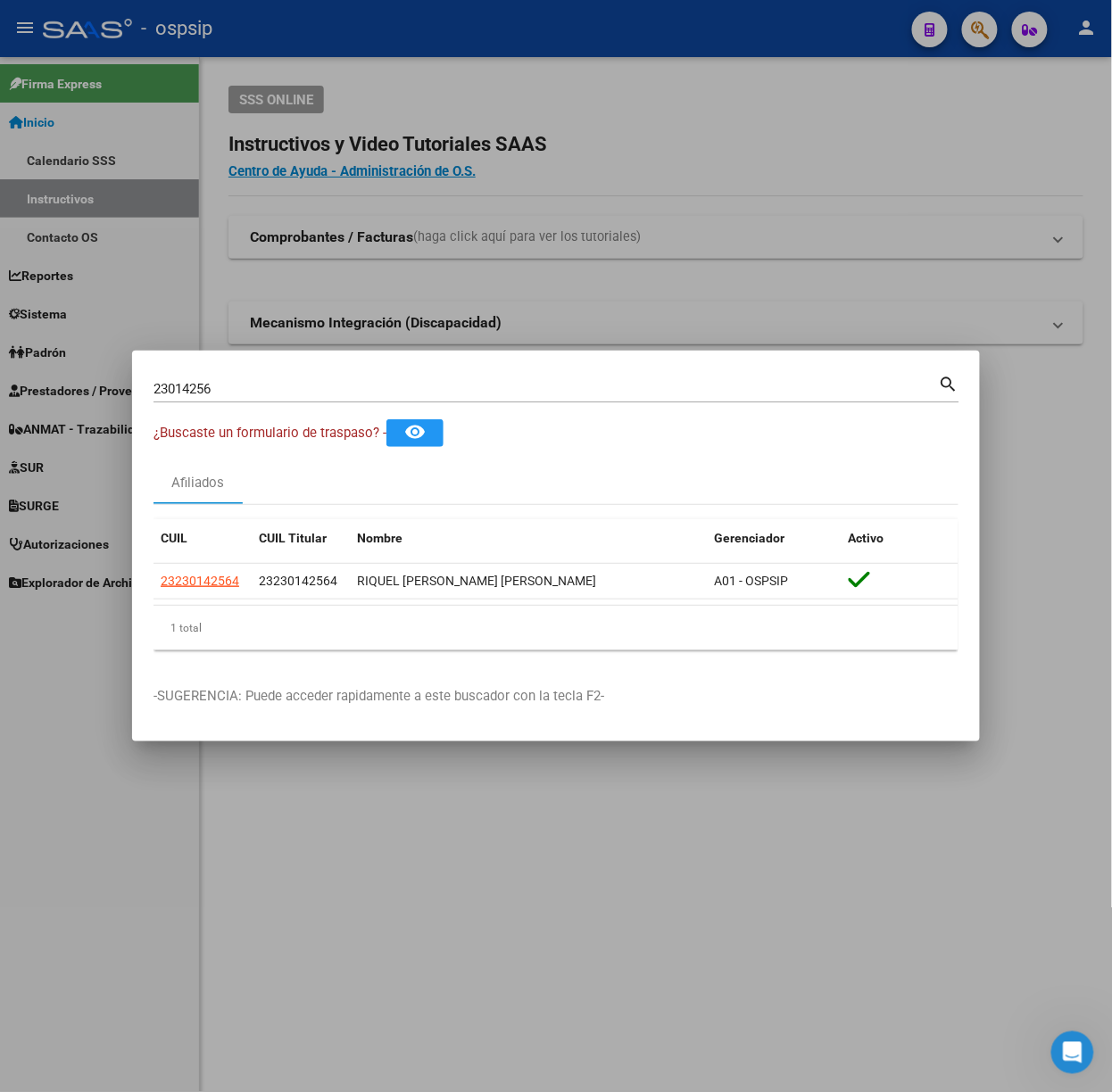
click at [346, 376] on div "23014256 Buscar (apellido, dni, [PERSON_NAME], [PERSON_NAME], cuit, obra social)" at bounding box center [546, 388] width 785 height 26
click at [358, 396] on input "23014256" at bounding box center [546, 389] width 785 height 16
type input "20312899"
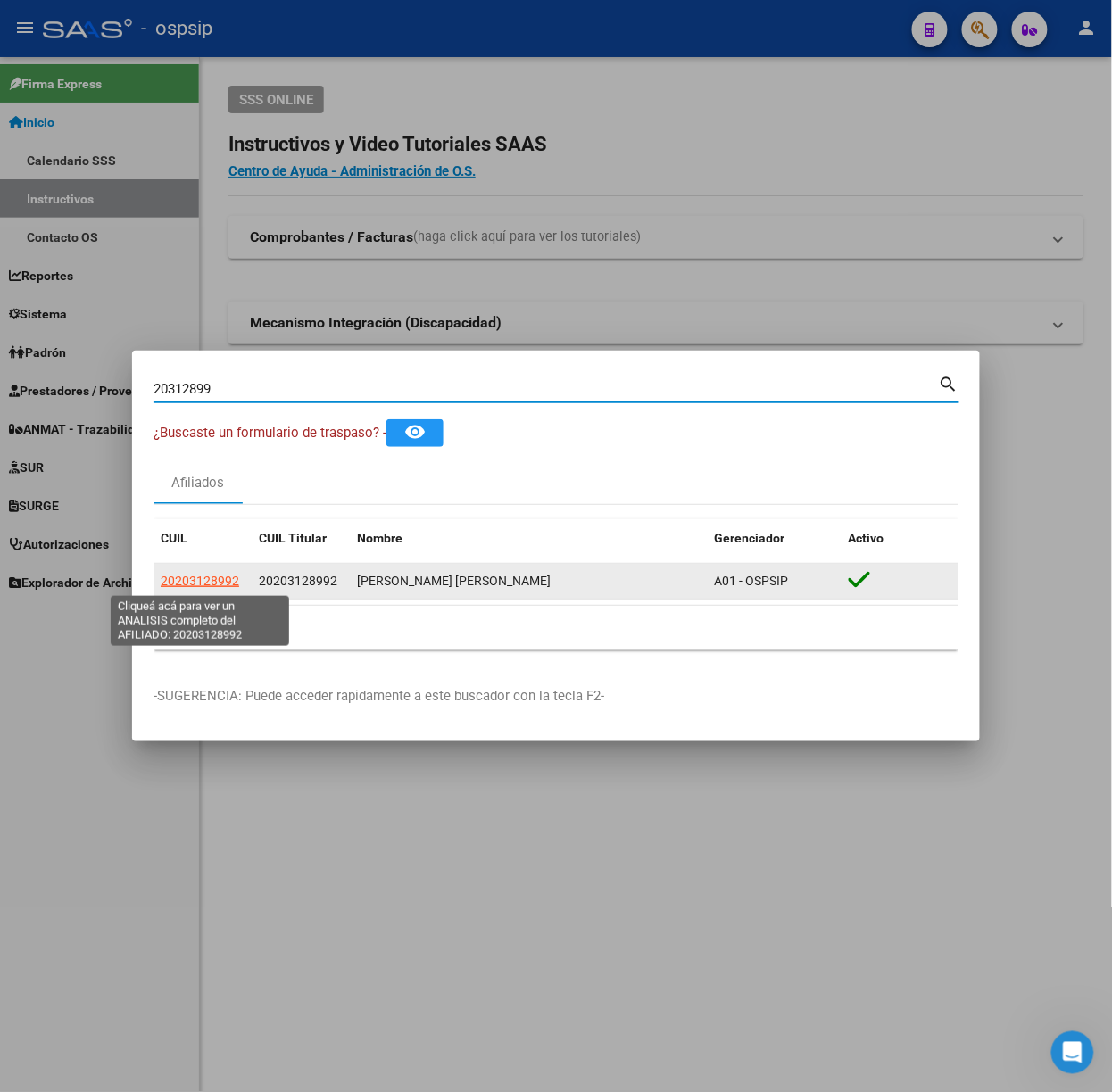
click at [198, 580] on span "20203128992" at bounding box center [200, 581] width 79 height 15
type textarea "20203128992"
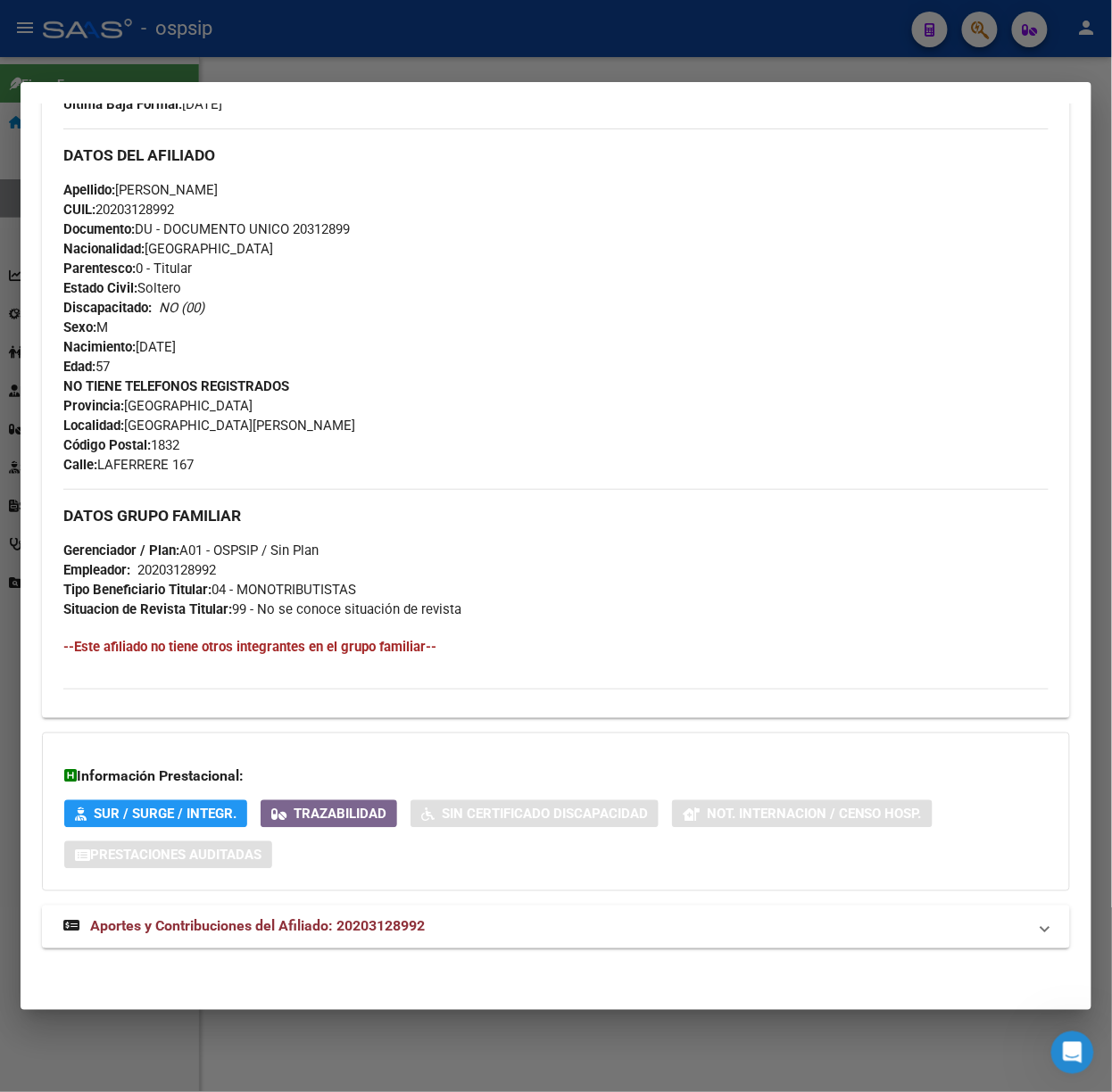
click at [472, 919] on mat-panel-title "Aportes y Contribuciones del Afiliado: 20203128992" at bounding box center [544, 927] width 963 height 21
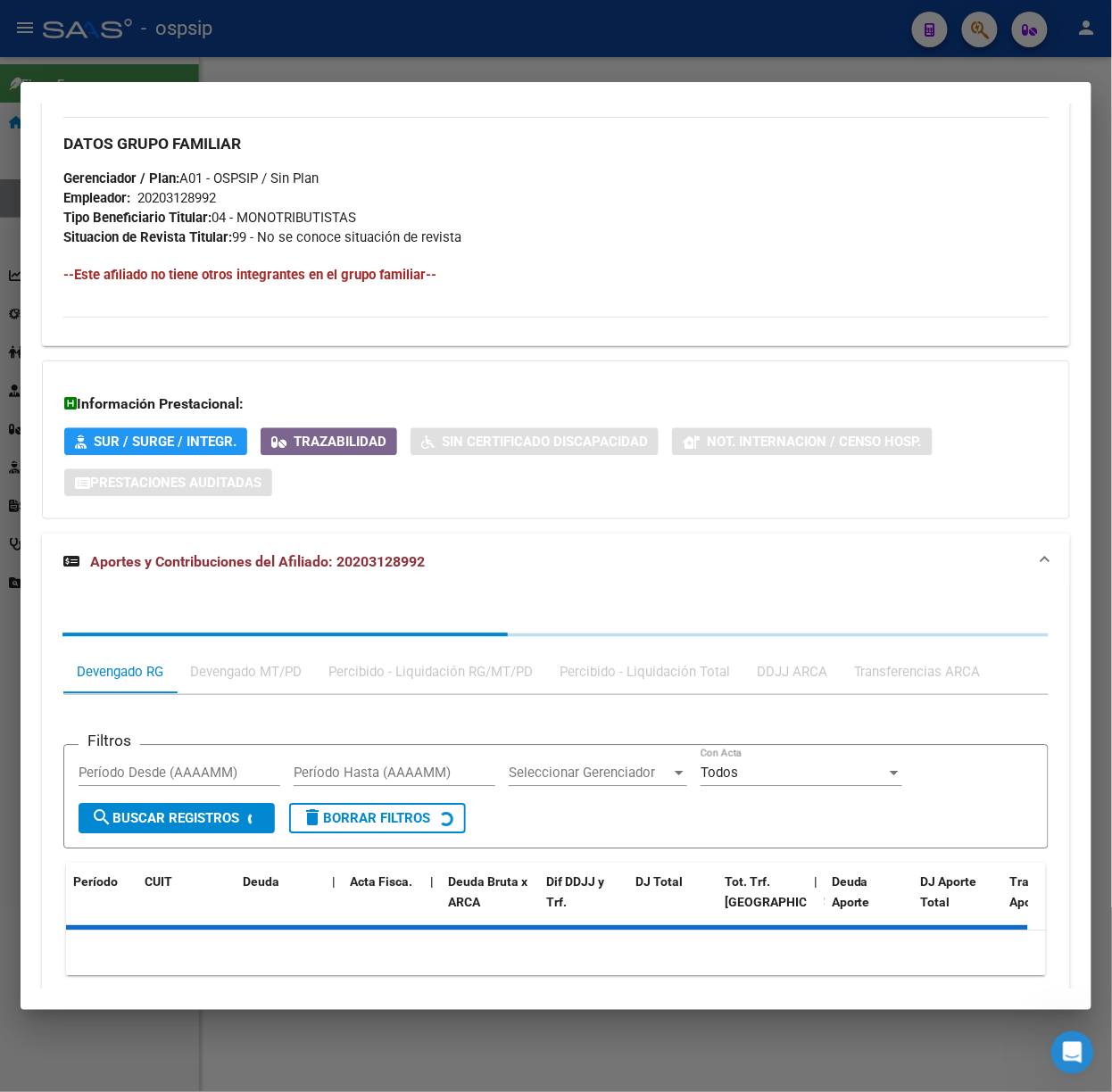
scroll to position [965, 0]
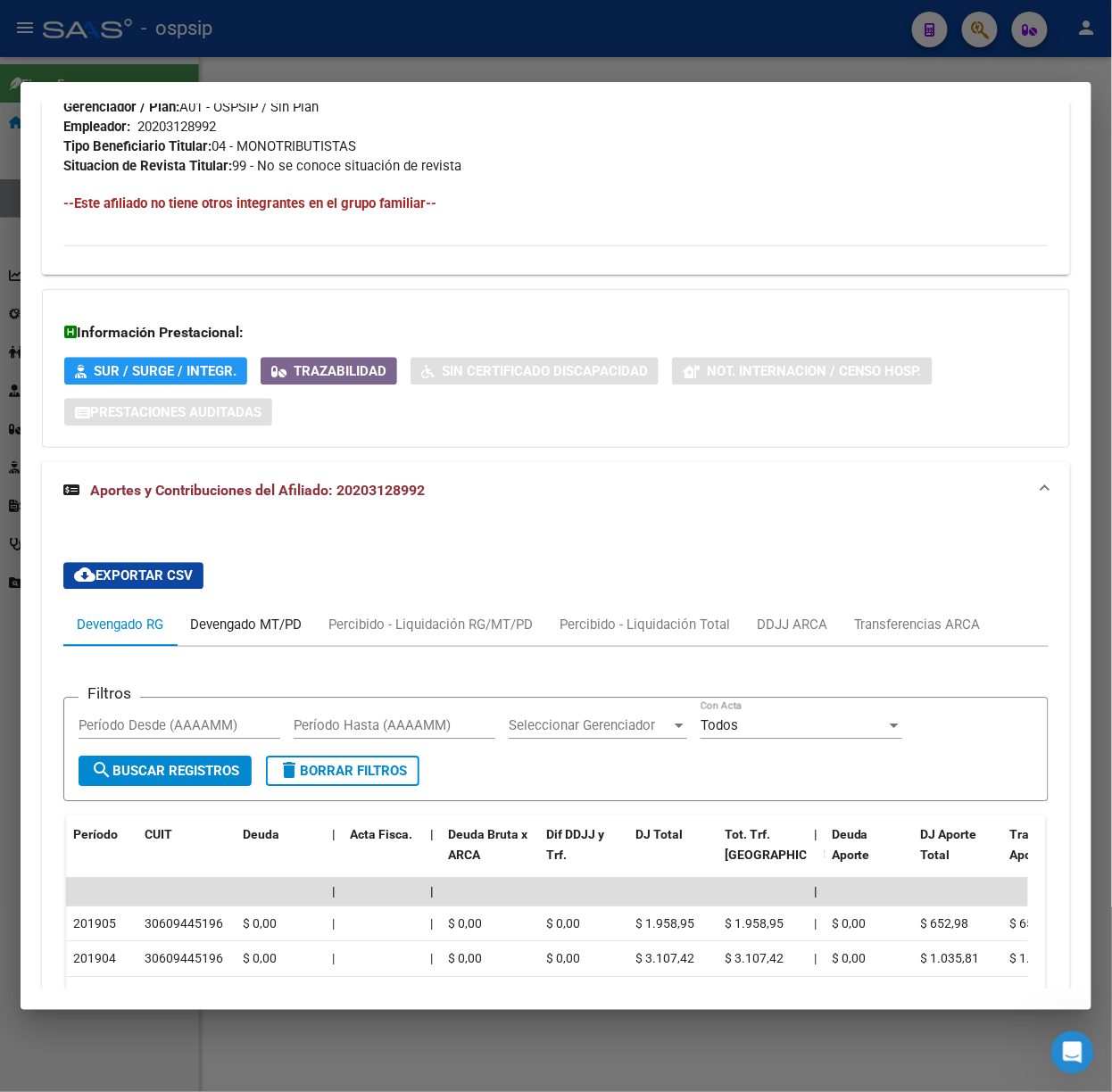
click at [293, 635] on div "Devengado MT/PD" at bounding box center [246, 624] width 111 height 19
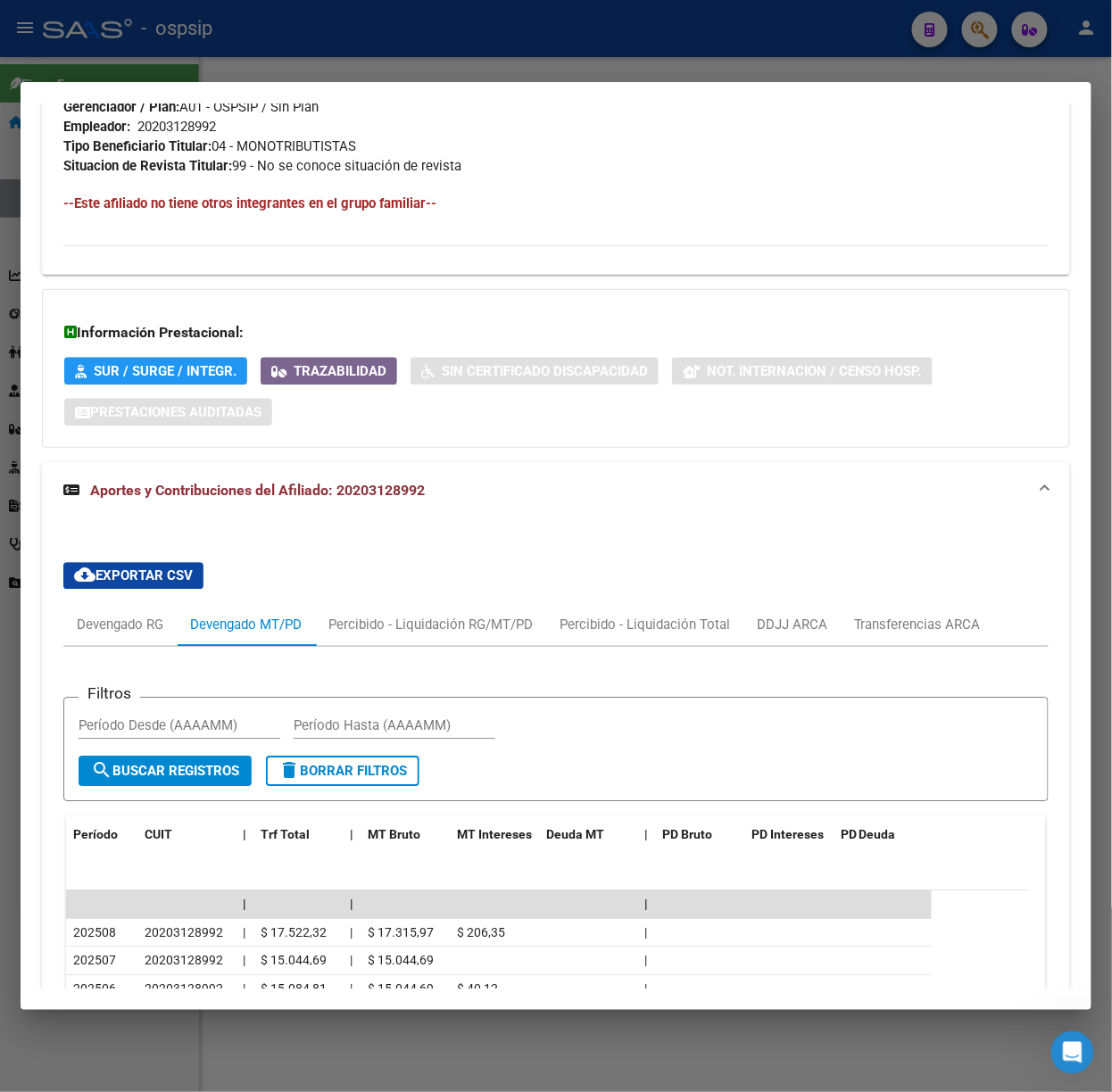
click at [332, 61] on div at bounding box center [556, 546] width 1112 height 1092
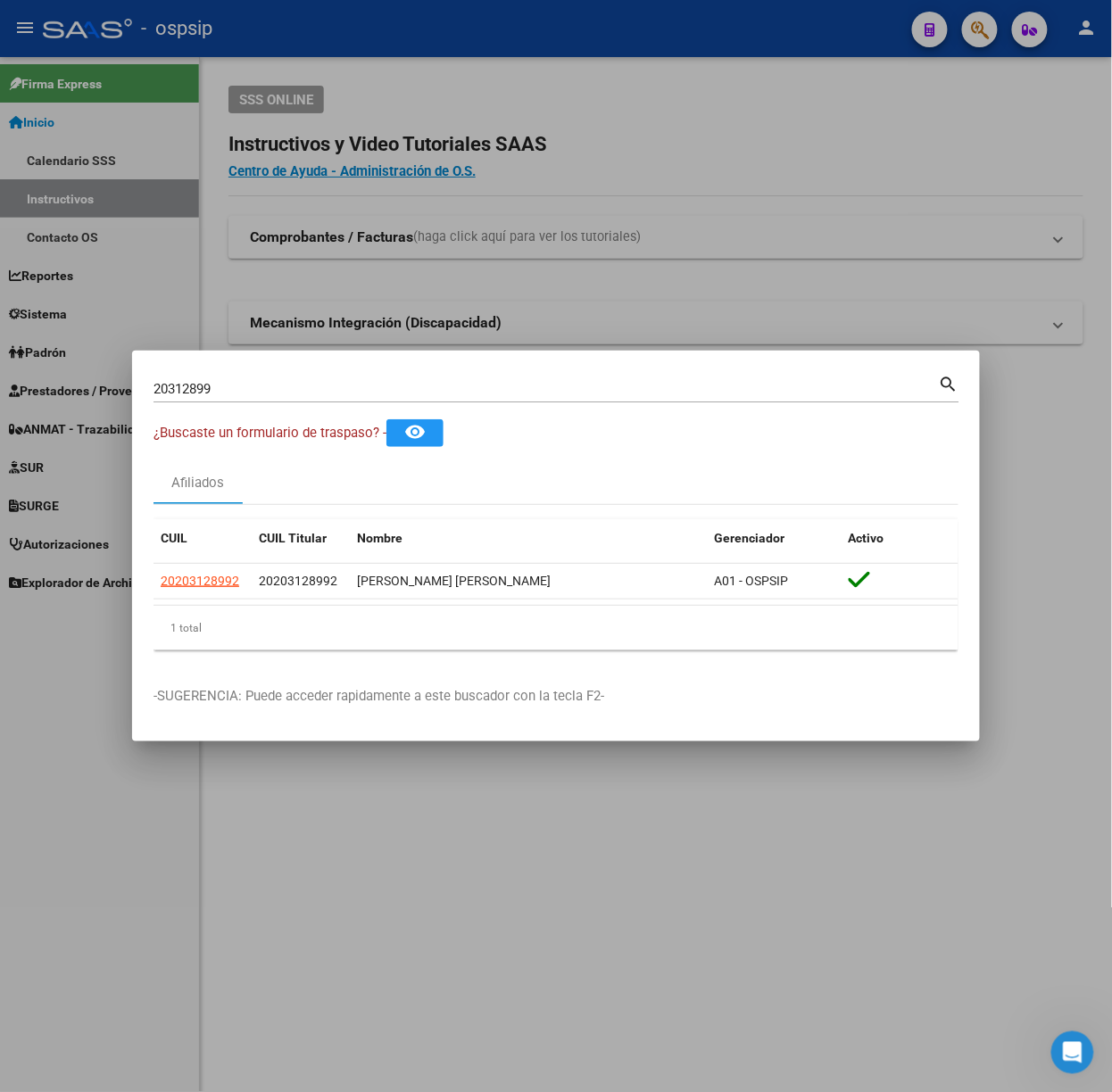
click at [468, 398] on div "20312899 Buscar (apellido, dni, [PERSON_NAME], [PERSON_NAME], cuit, obra social)" at bounding box center [546, 388] width 785 height 26
click at [464, 393] on input "20312899" at bounding box center [546, 389] width 785 height 16
type input "28135043"
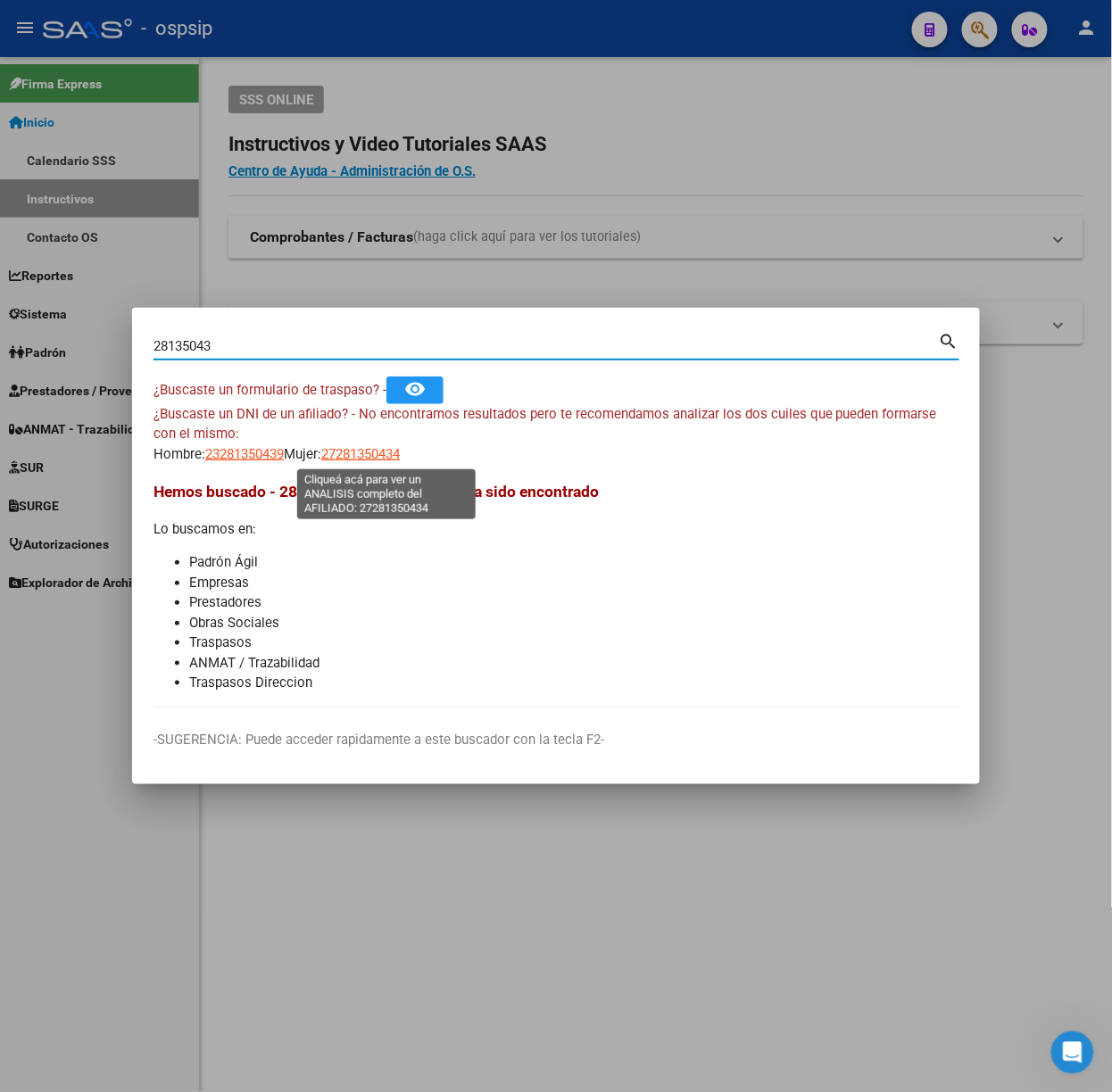
click at [380, 447] on span "27281350434" at bounding box center [361, 455] width 79 height 16
type textarea "27281350434"
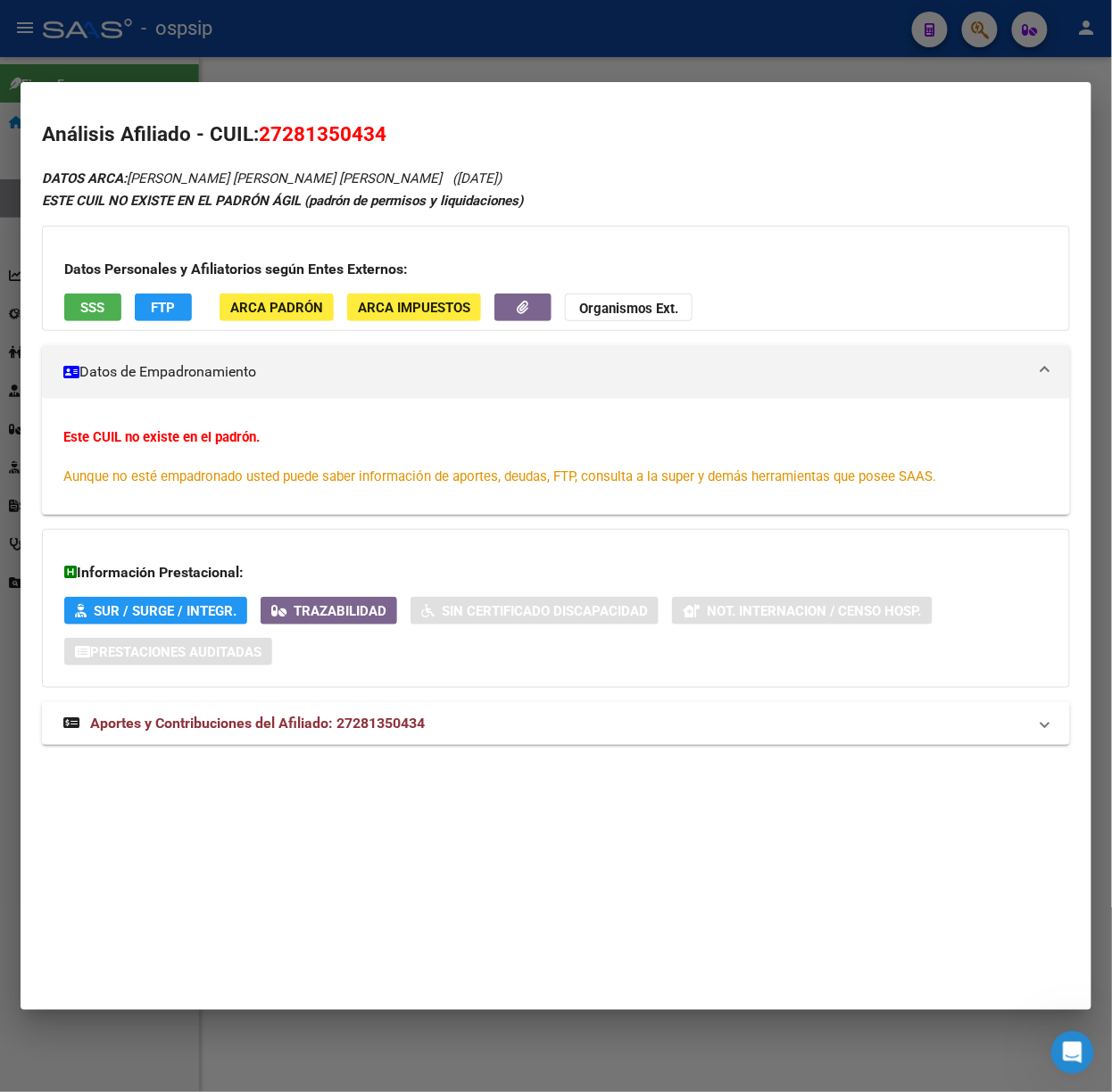
click at [477, 705] on mat-expansion-panel-header "Aportes y Contribuciones del Afiliado: 27281350434" at bounding box center [556, 723] width 1028 height 43
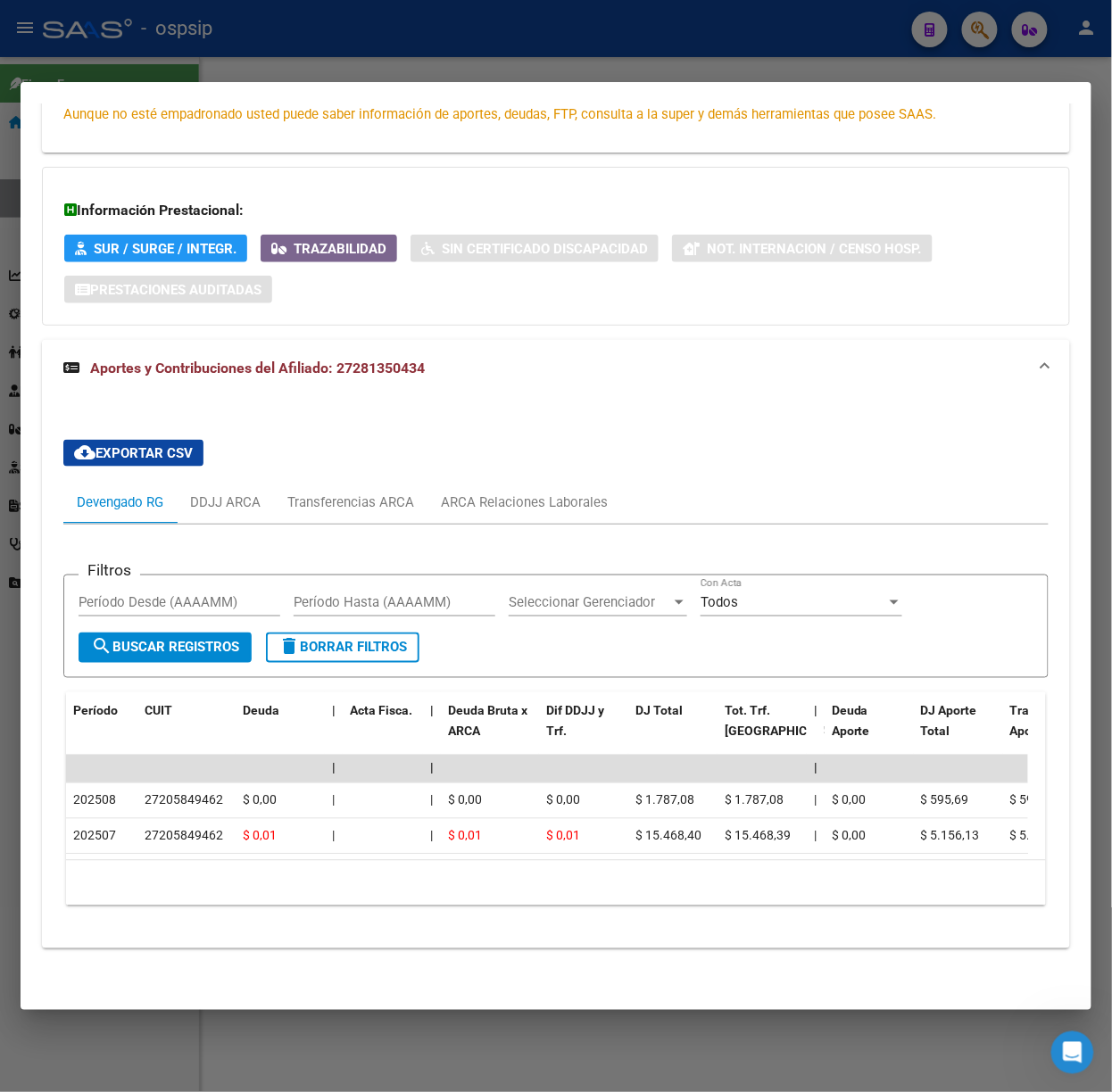
scroll to position [382, 0]
click at [527, 492] on div "ARCA Relaciones Laborales" at bounding box center [524, 501] width 167 height 19
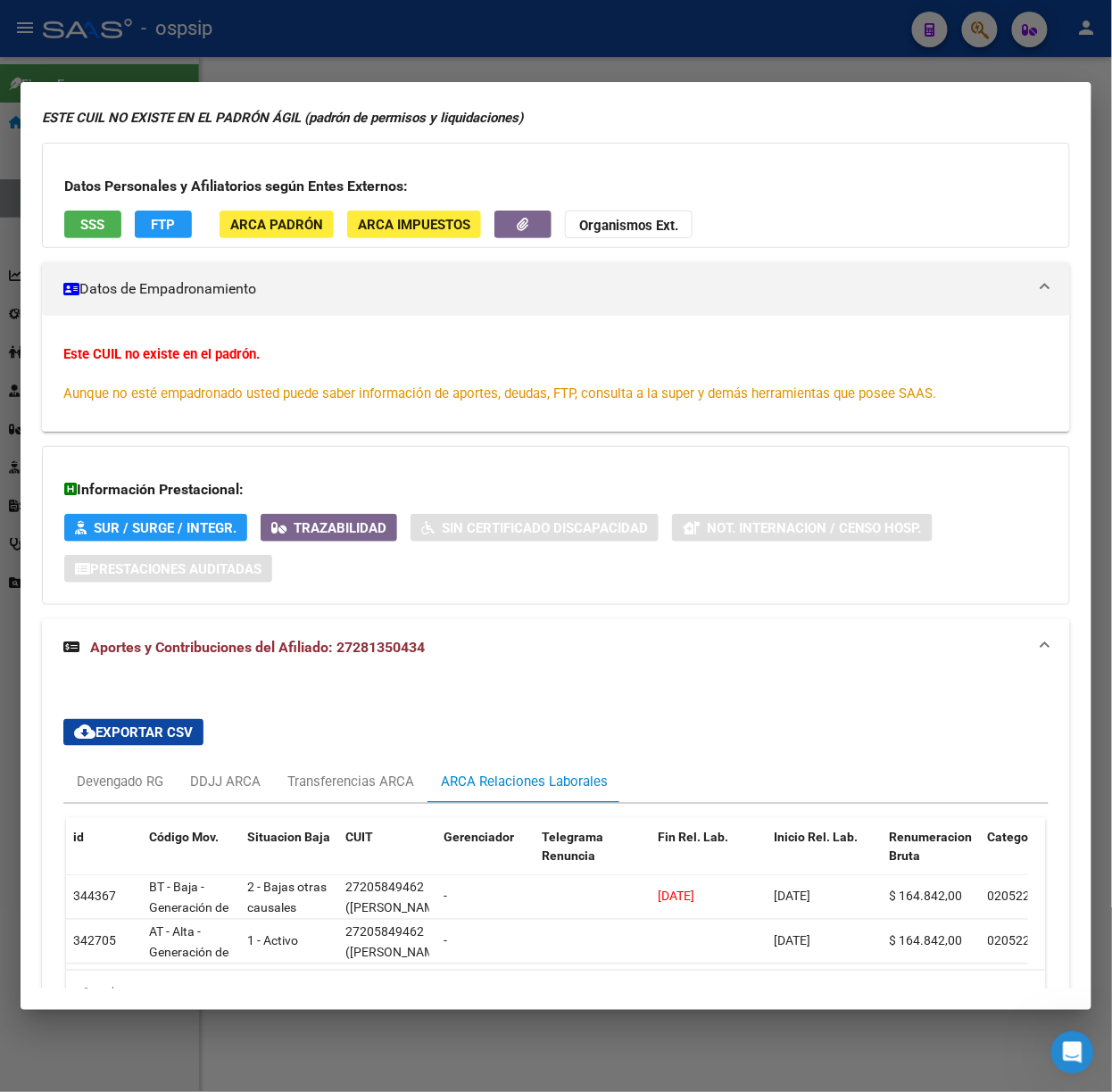
scroll to position [0, 0]
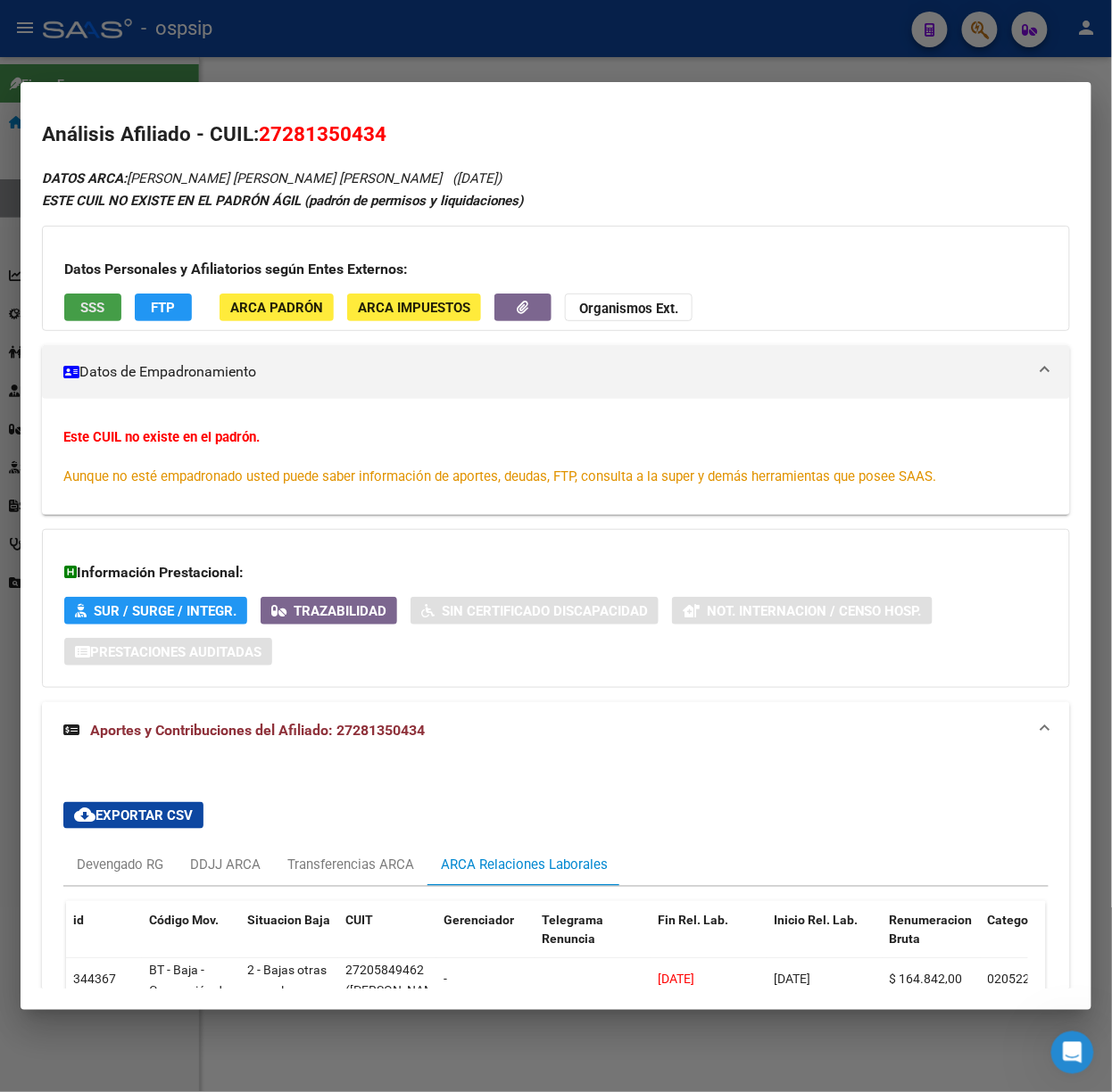
click at [98, 309] on span "SSS" at bounding box center [93, 308] width 24 height 16
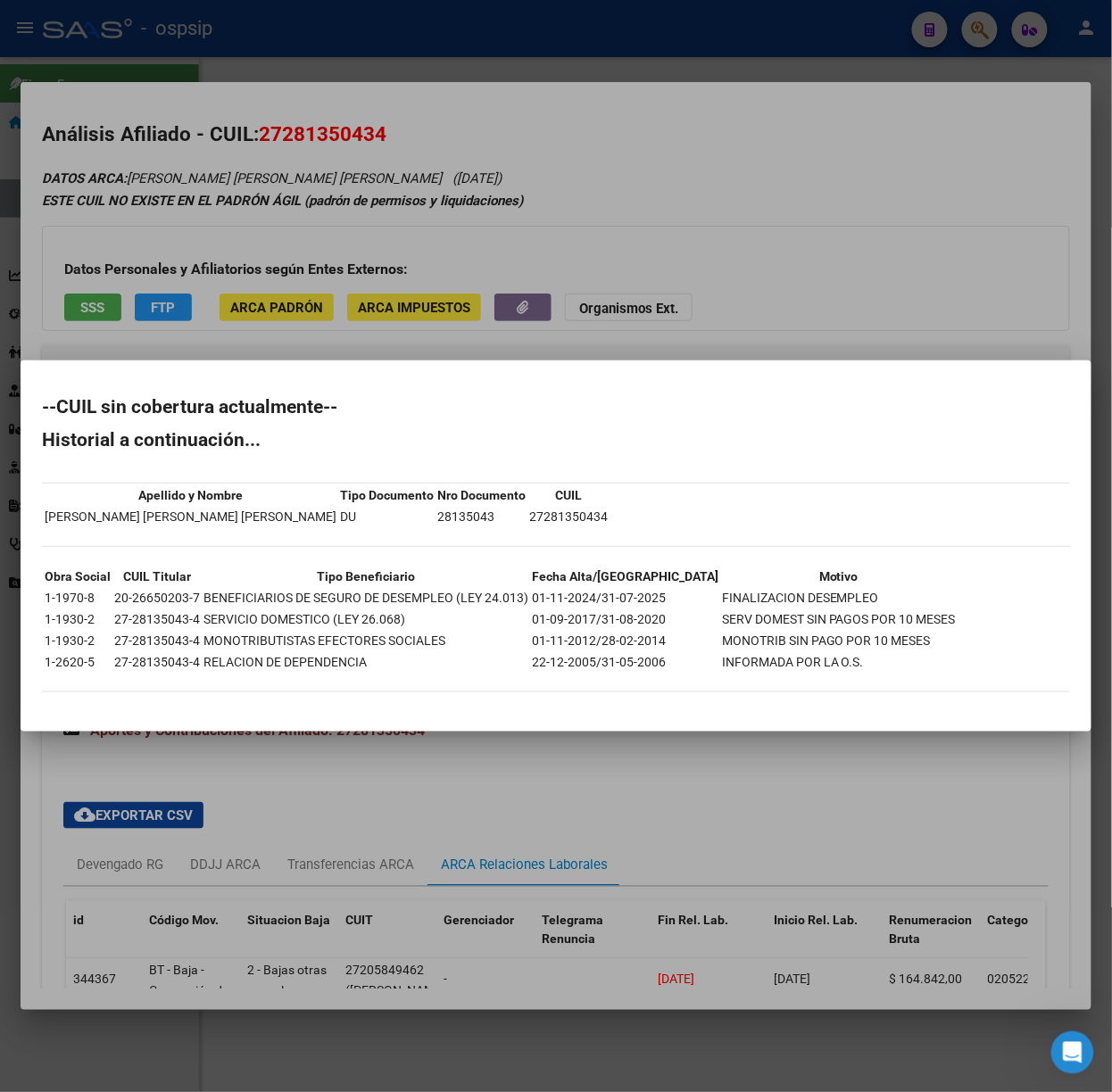
click at [183, 229] on div at bounding box center [556, 546] width 1112 height 1092
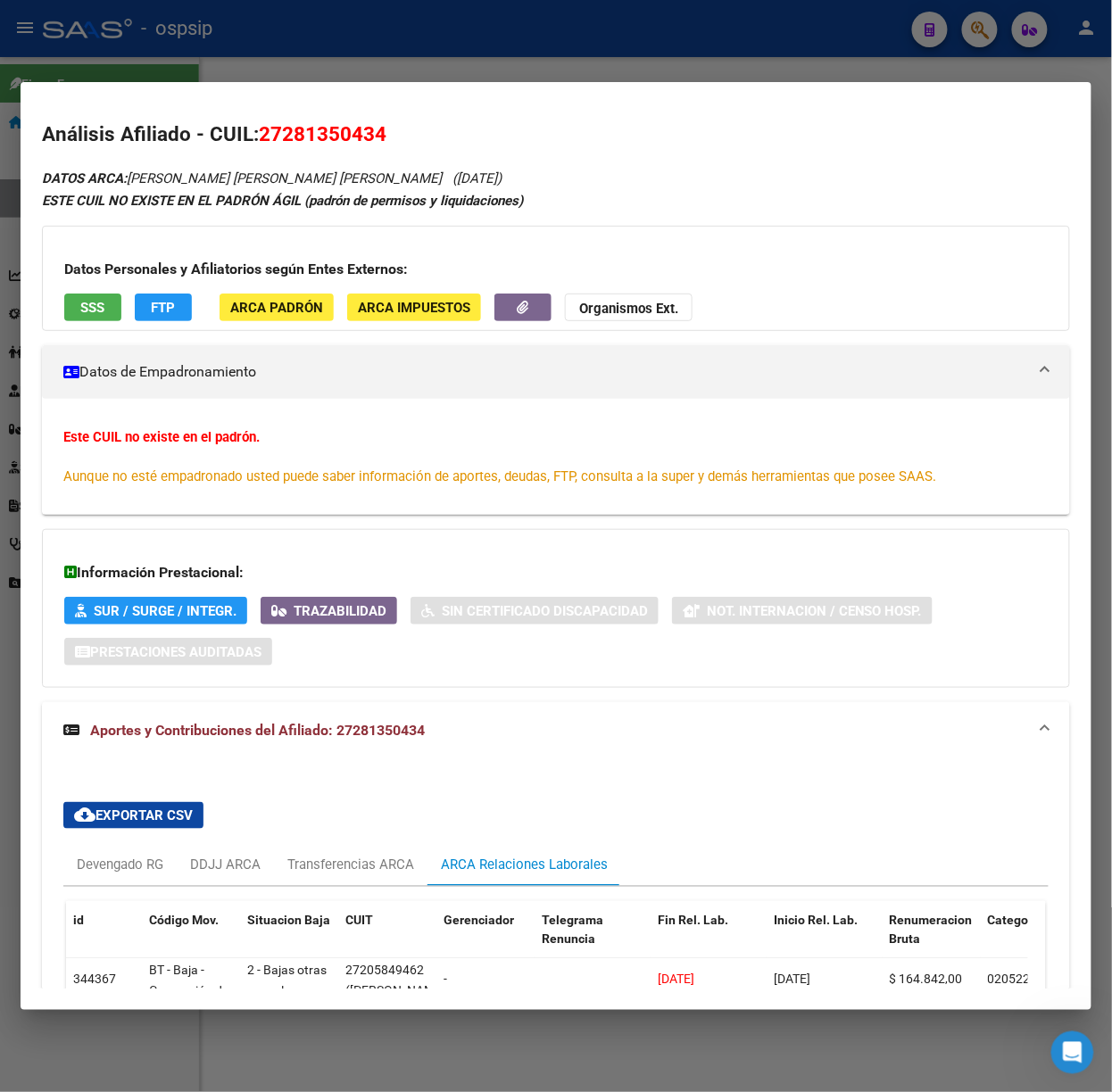
click at [100, 300] on span "SSS" at bounding box center [93, 308] width 24 height 16
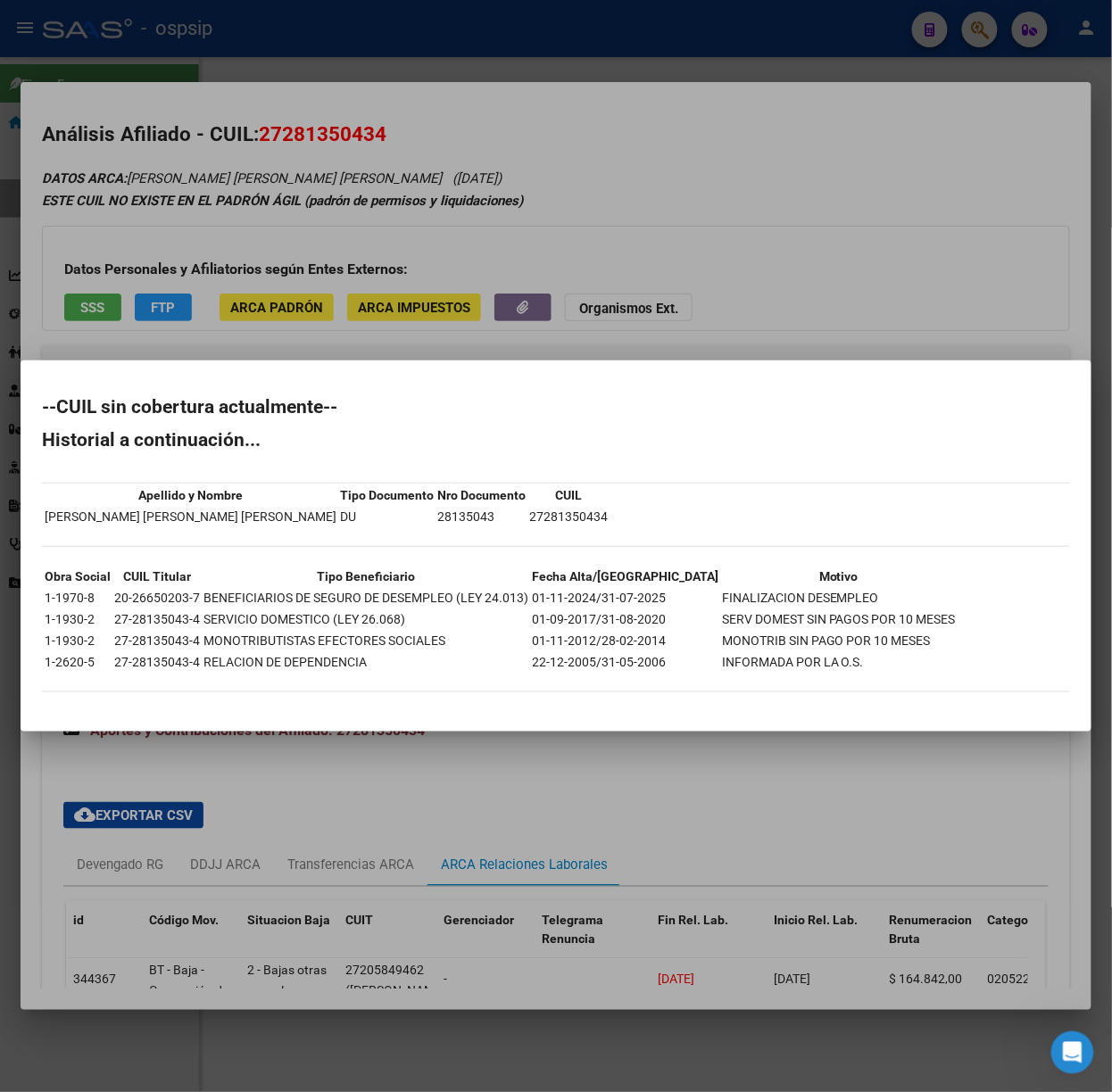
click at [266, 273] on div at bounding box center [556, 546] width 1112 height 1092
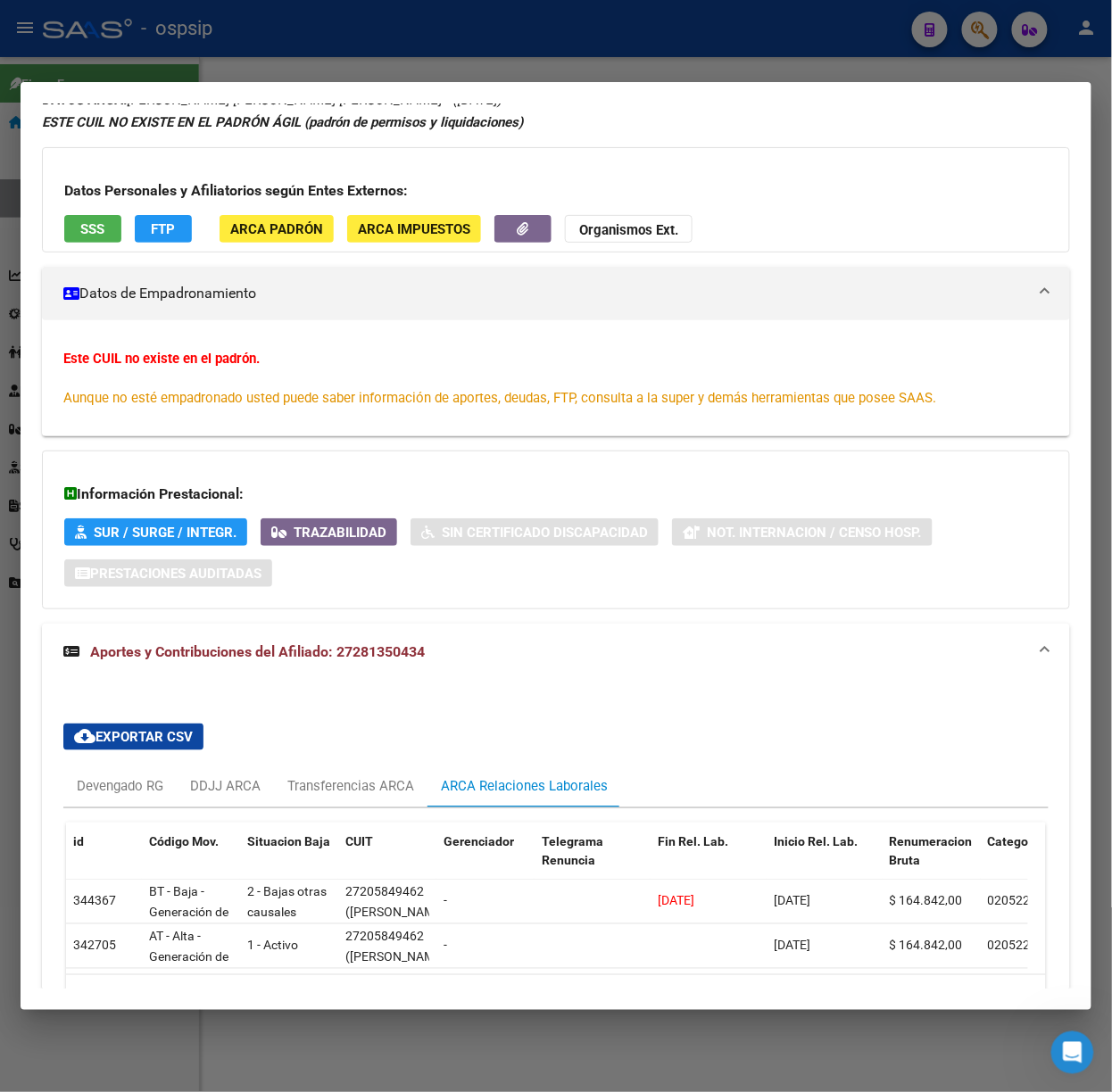
scroll to position [212, 0]
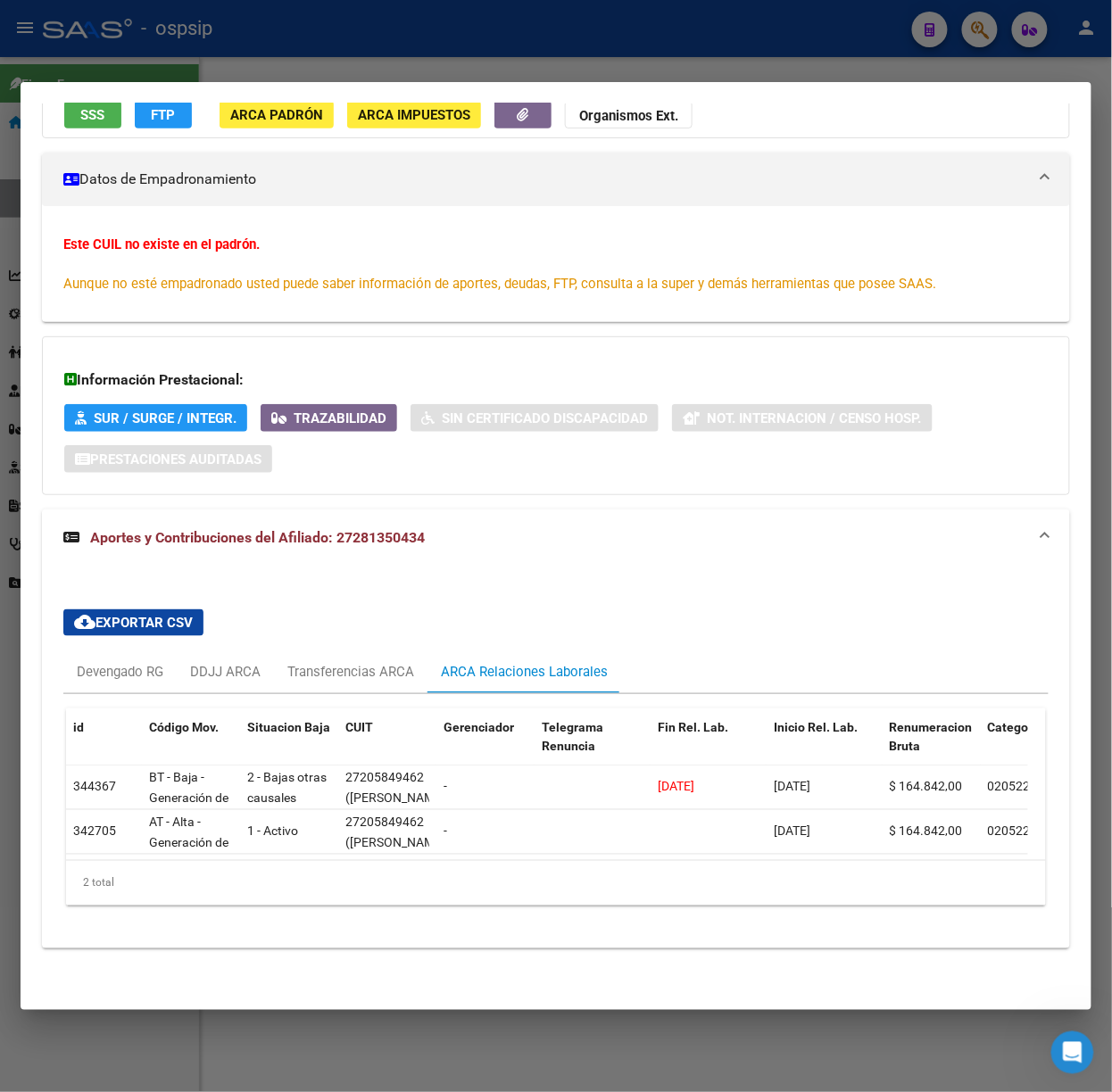
click at [228, 66] on div at bounding box center [556, 546] width 1112 height 1092
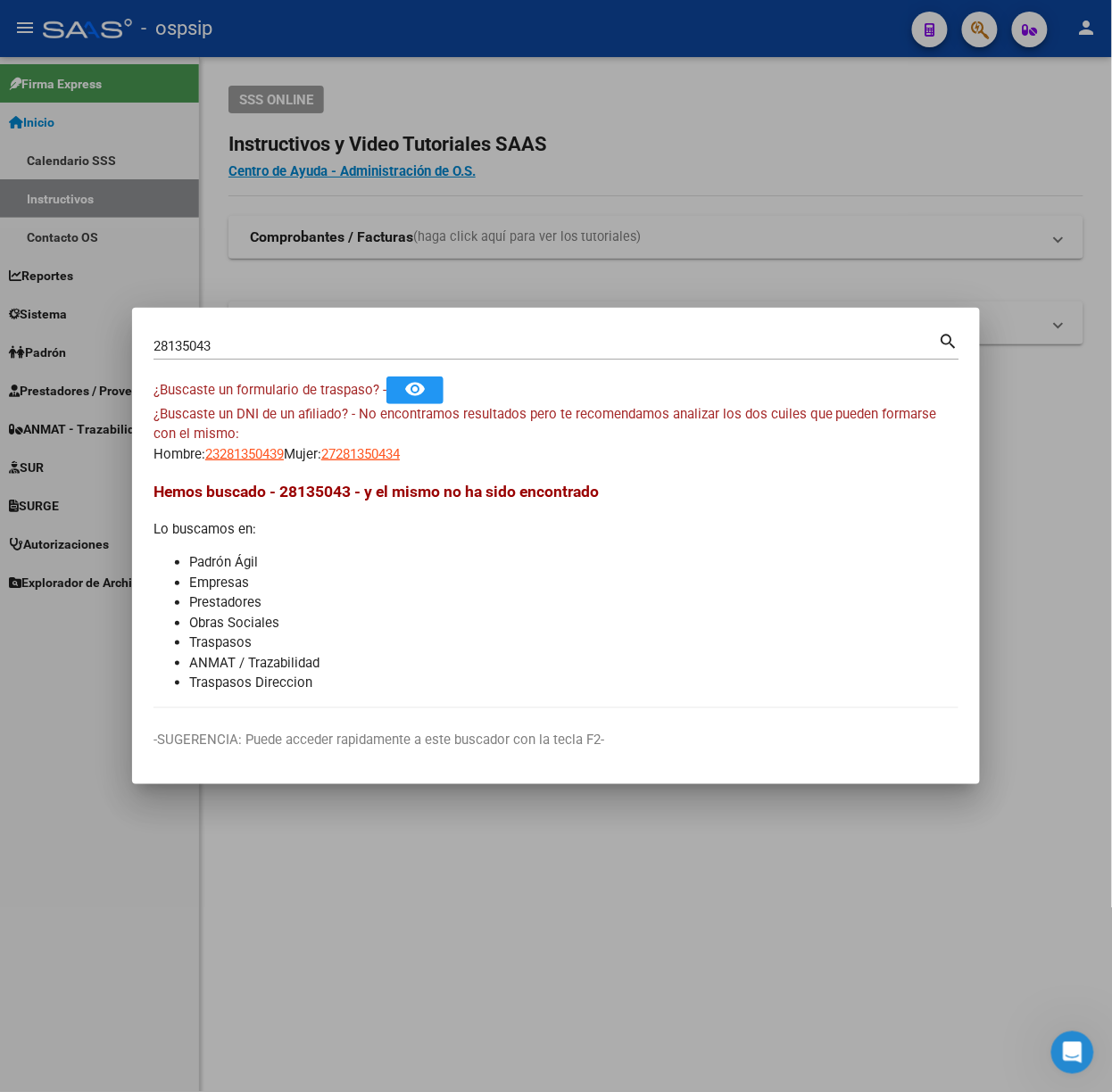
click at [308, 332] on div "28135043 Buscar (apellido, dni, [PERSON_NAME], [PERSON_NAME], cuit, obra social)" at bounding box center [546, 345] width 785 height 26
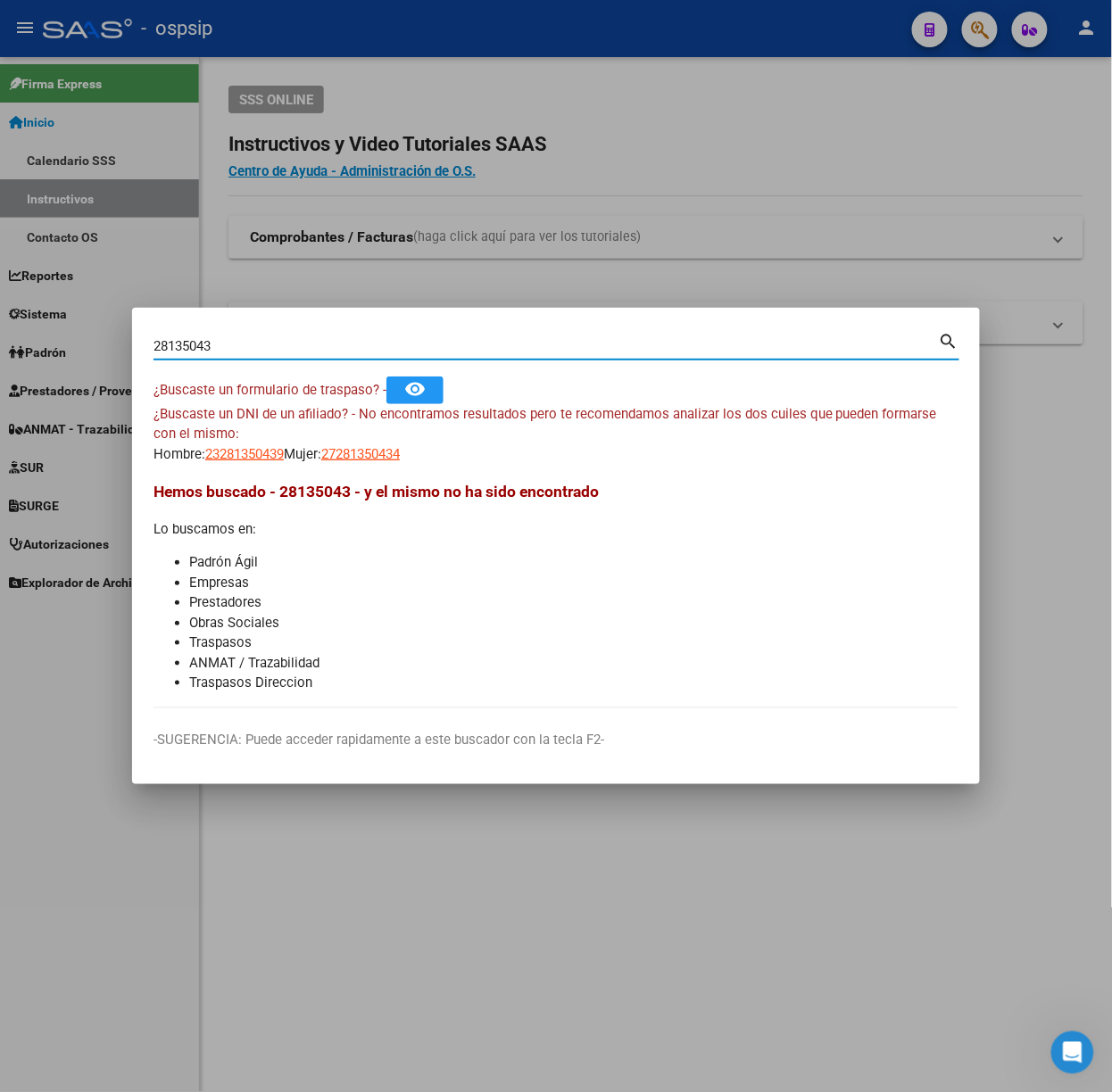
click at [318, 353] on input "28135043" at bounding box center [546, 346] width 785 height 16
type input "31918617"
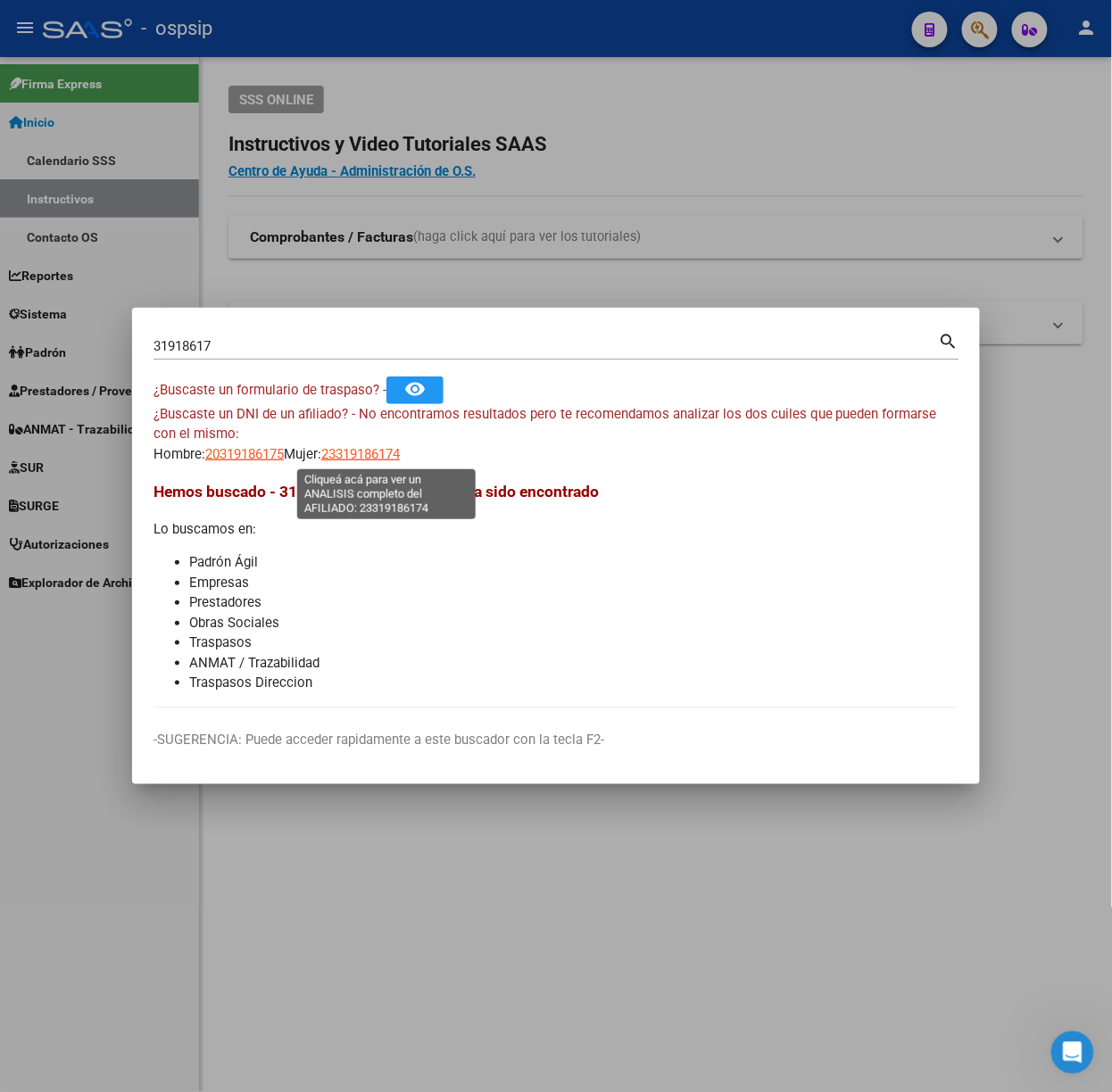
click at [351, 446] on span "23319186174" at bounding box center [361, 455] width 79 height 16
type textarea "23319186174"
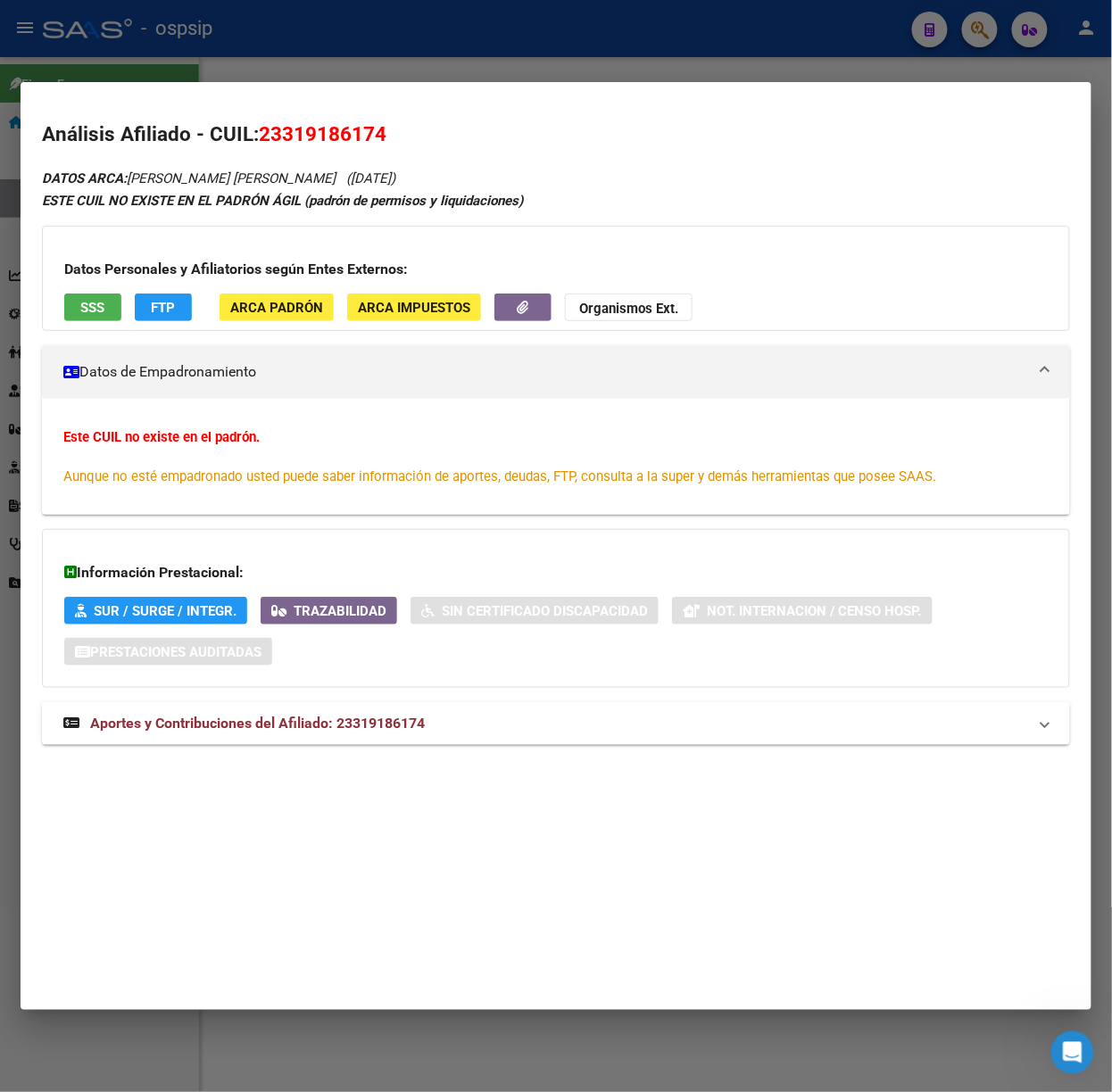
click at [320, 692] on div "DATOS ARCA: [PERSON_NAME] [PERSON_NAME] ([DATE]) ESTE CUIL NO EXISTE EN EL [PER…" at bounding box center [556, 466] width 1028 height 598
click at [335, 730] on span "Aportes y Contribuciones del Afiliado: 23319186174" at bounding box center [257, 723] width 334 height 17
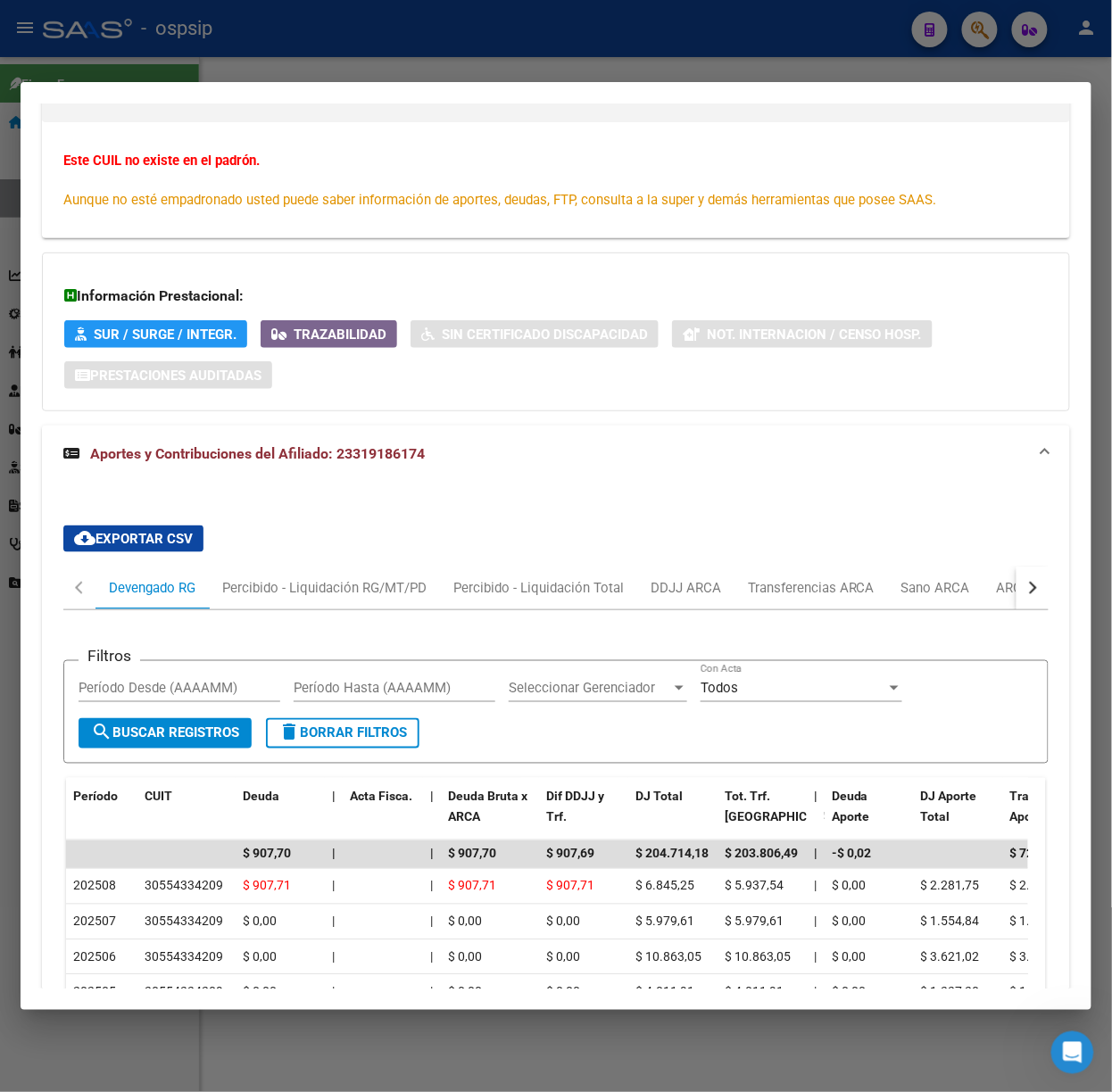
scroll to position [597, 0]
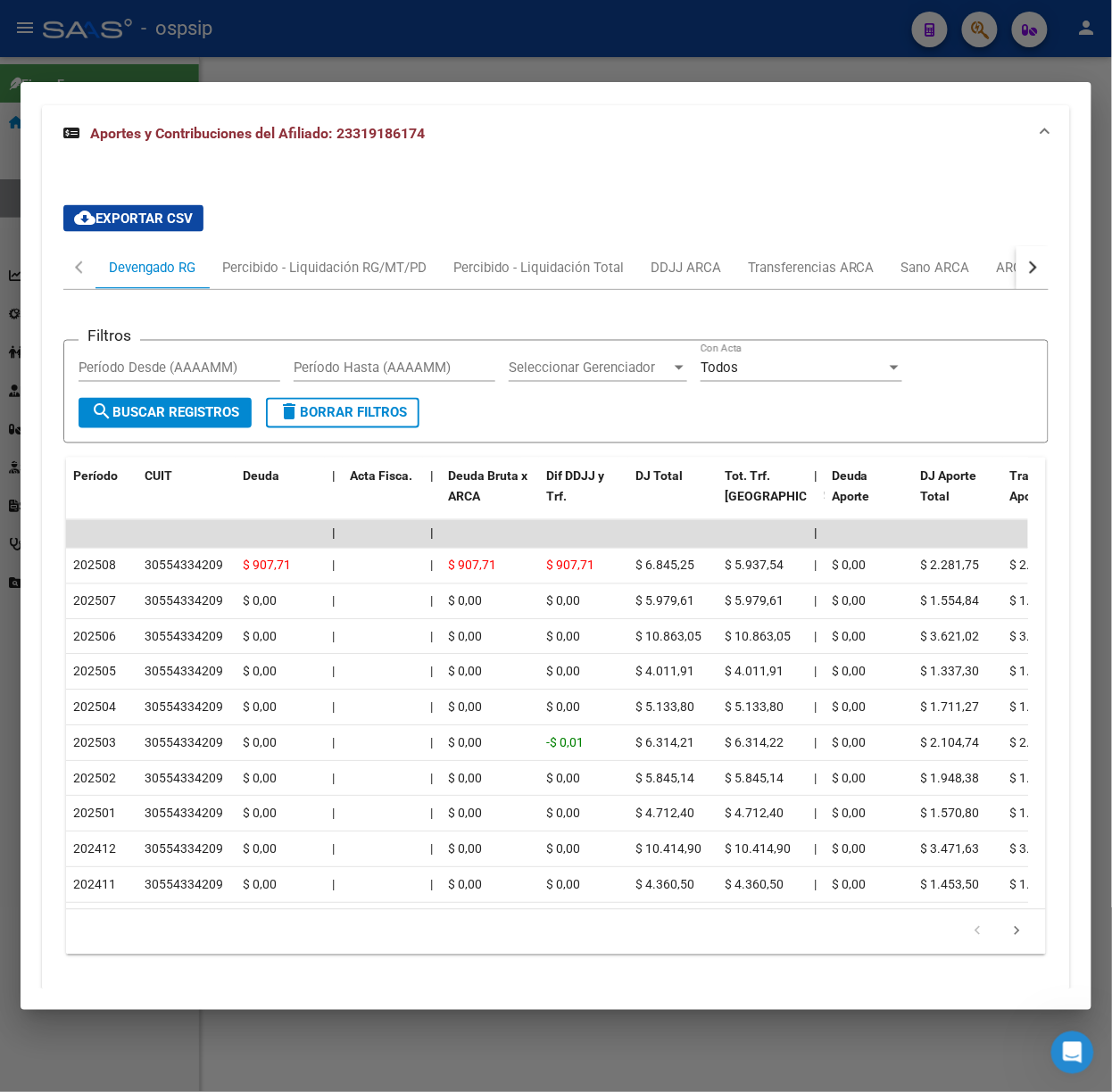
click at [298, 47] on div at bounding box center [556, 546] width 1112 height 1092
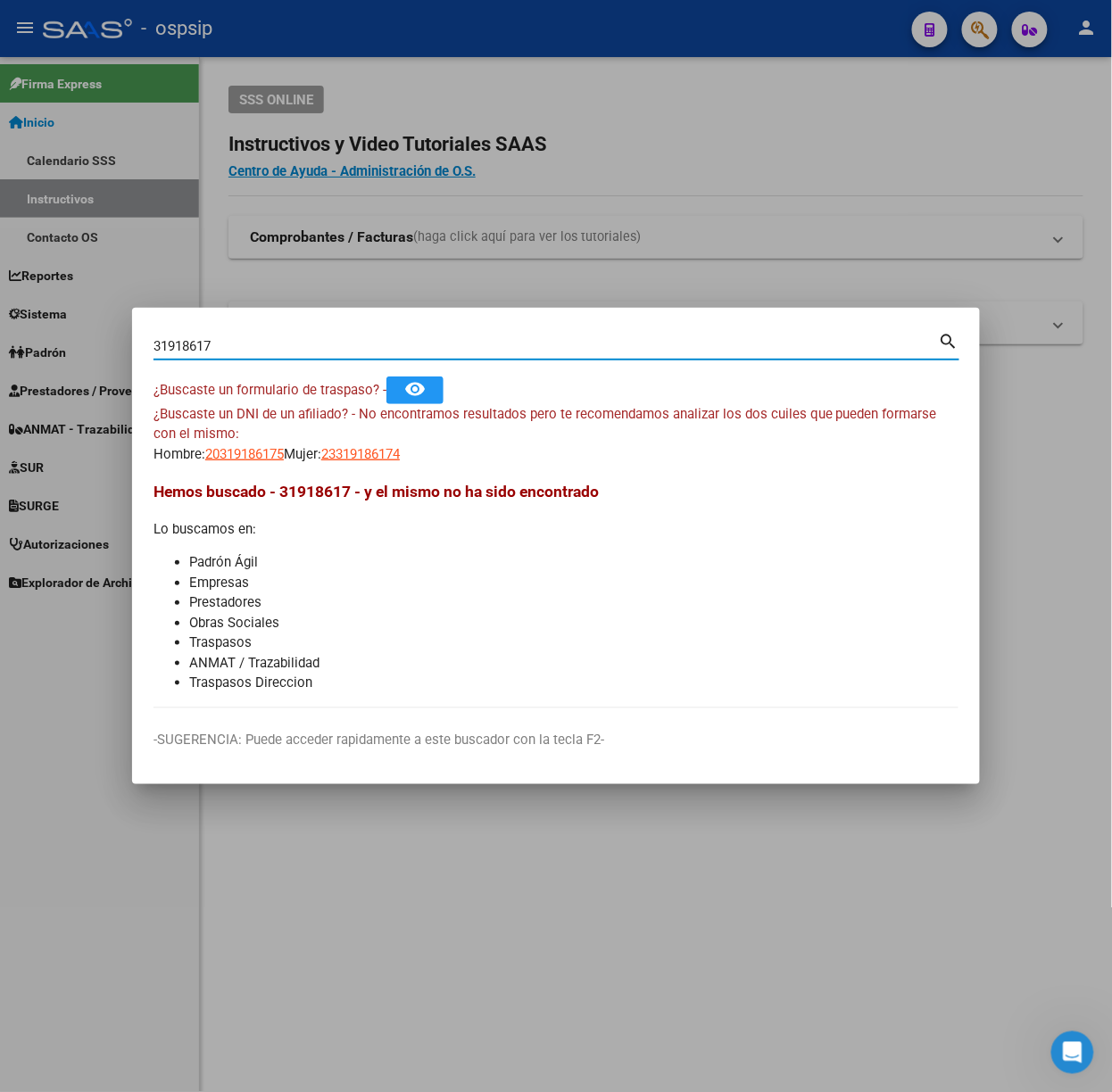
click at [303, 340] on input "31918617" at bounding box center [546, 346] width 785 height 16
type input "27484880"
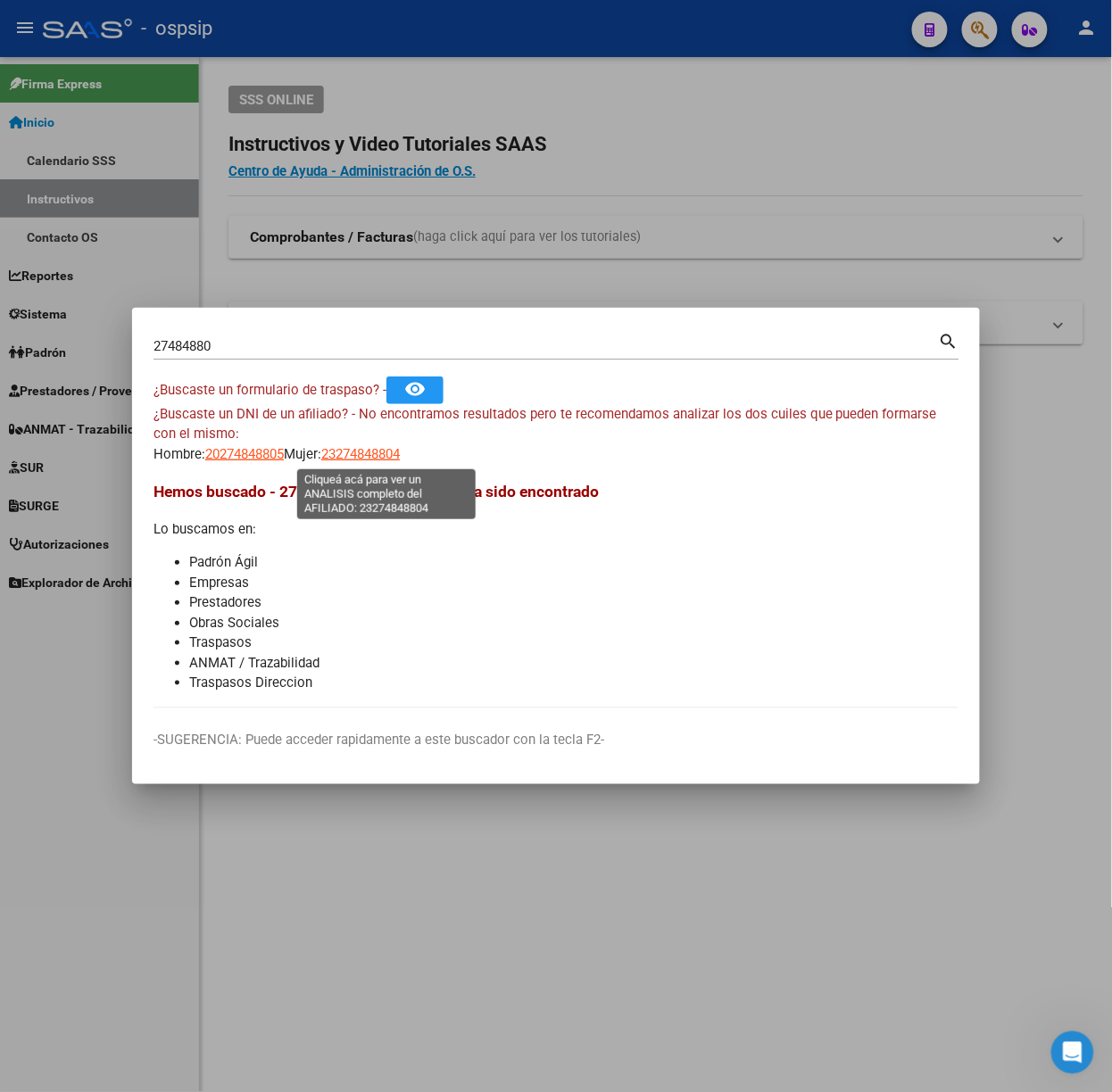
click at [366, 457] on span "23274848804" at bounding box center [361, 455] width 79 height 16
type textarea "23274848804"
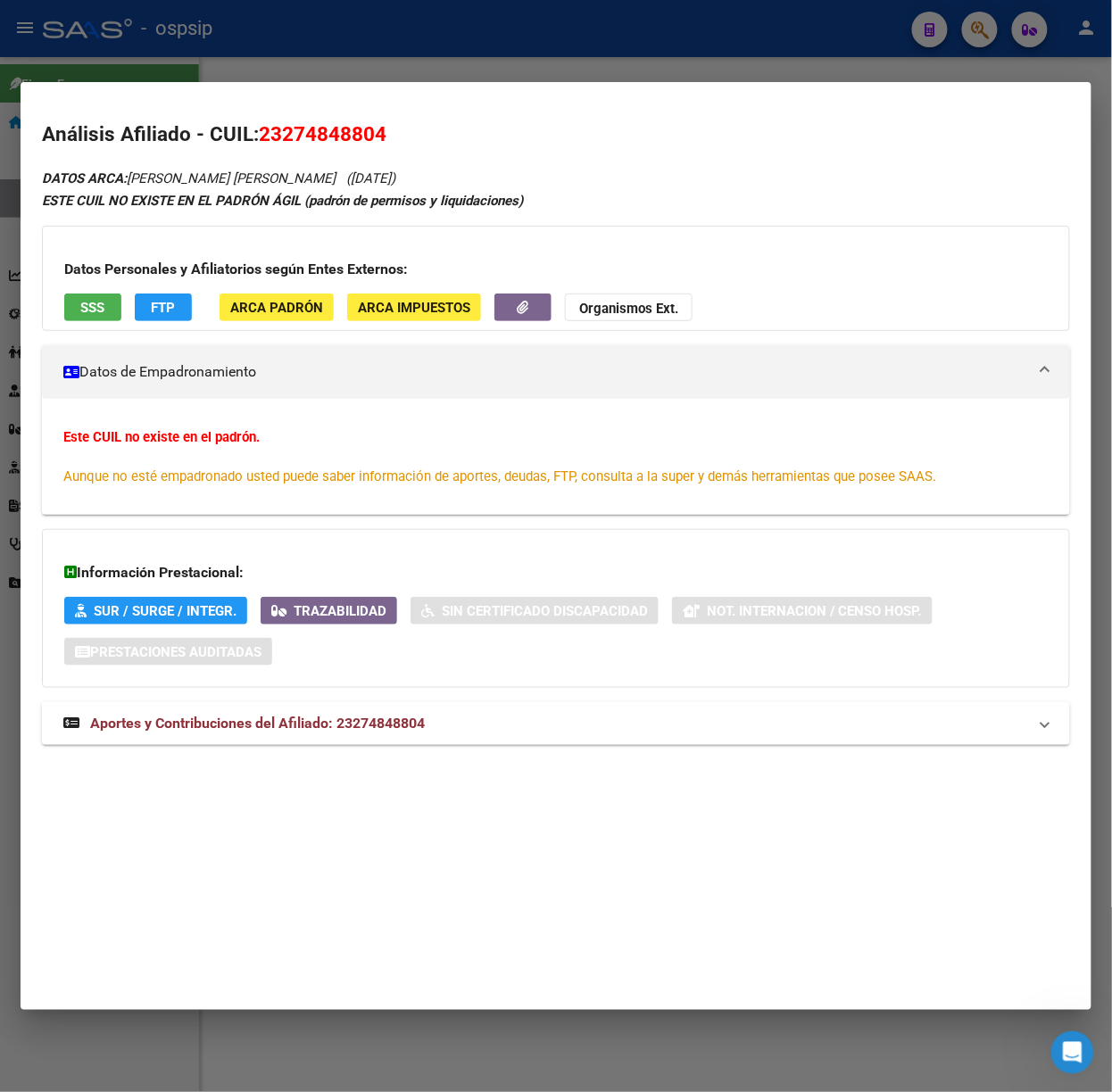
click at [228, 739] on mat-expansion-panel-header "Aportes y Contribuciones del Afiliado: 23274848804" at bounding box center [556, 723] width 1028 height 43
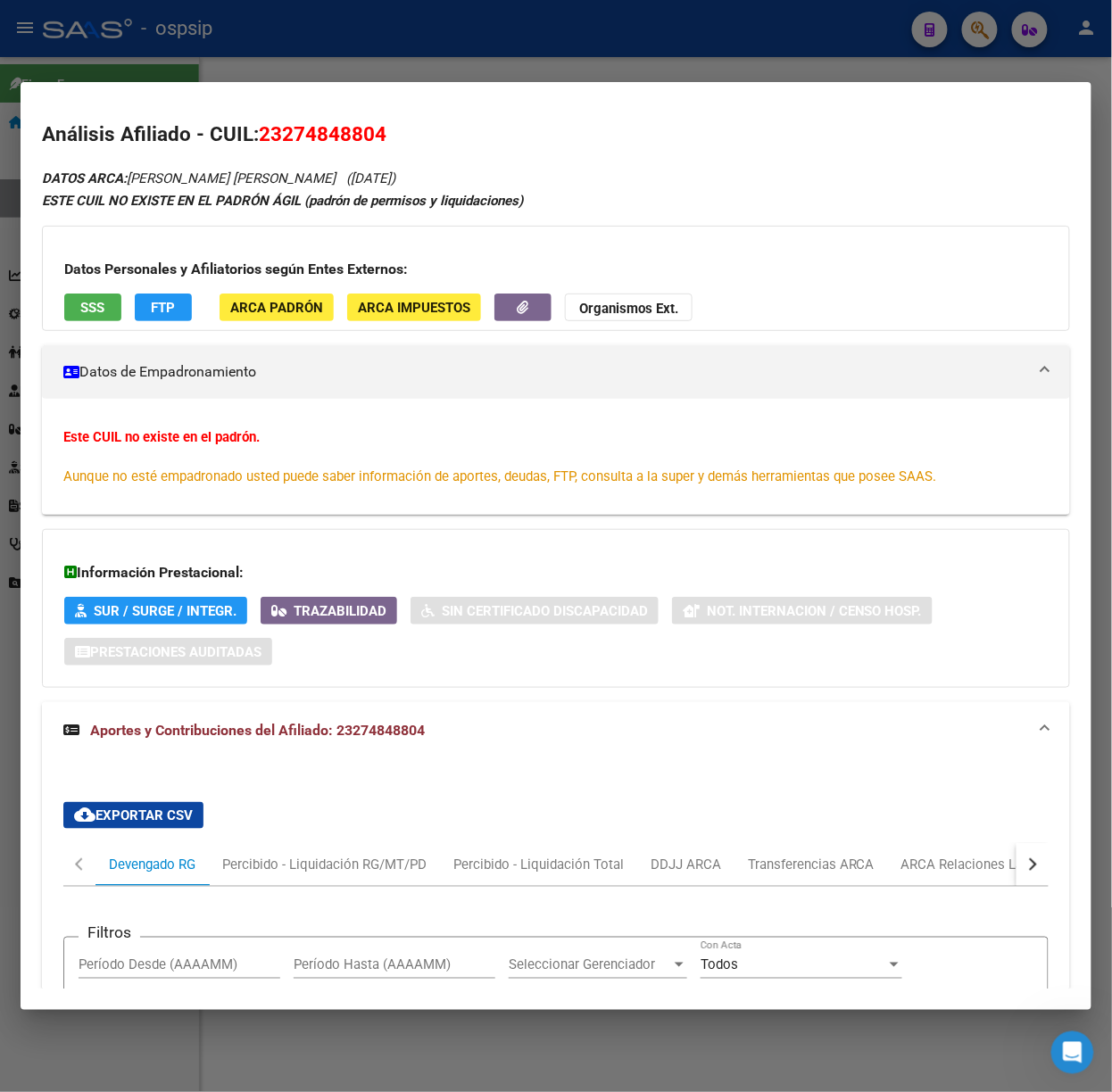
scroll to position [668, 0]
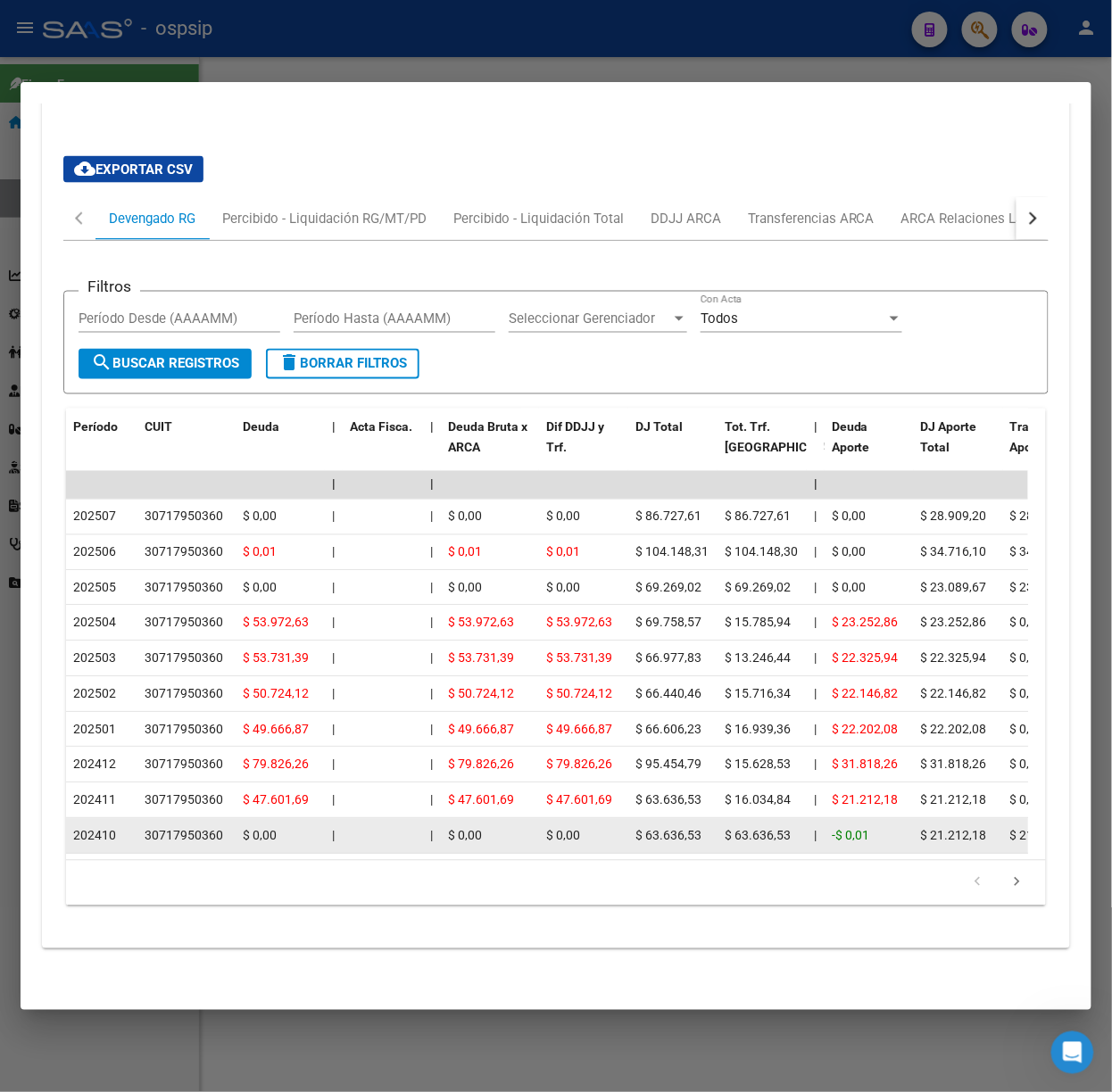
click at [478, 819] on datatable-body-cell "$ 0,00" at bounding box center [489, 836] width 98 height 35
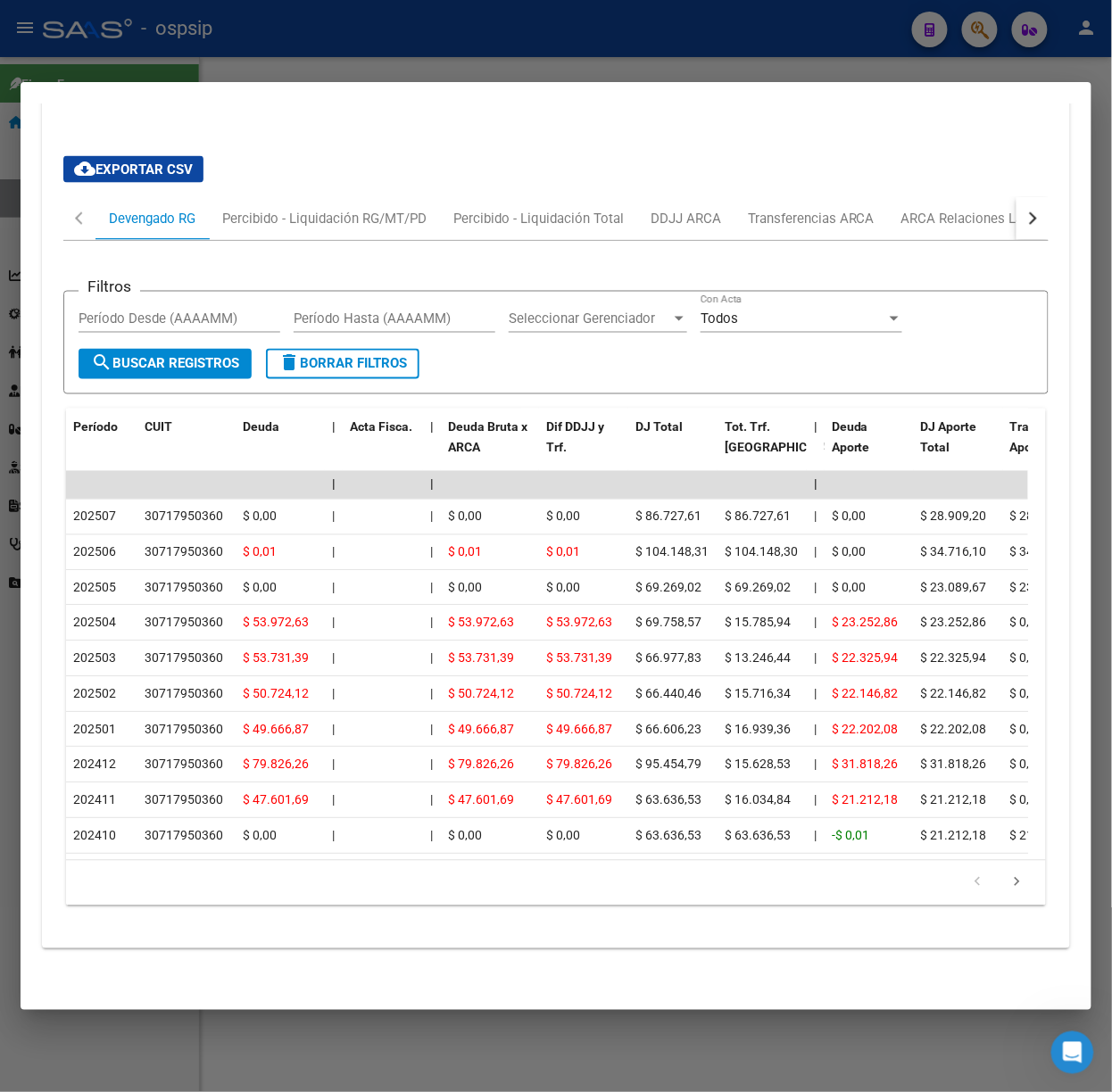
click at [376, 64] on div at bounding box center [556, 546] width 1112 height 1092
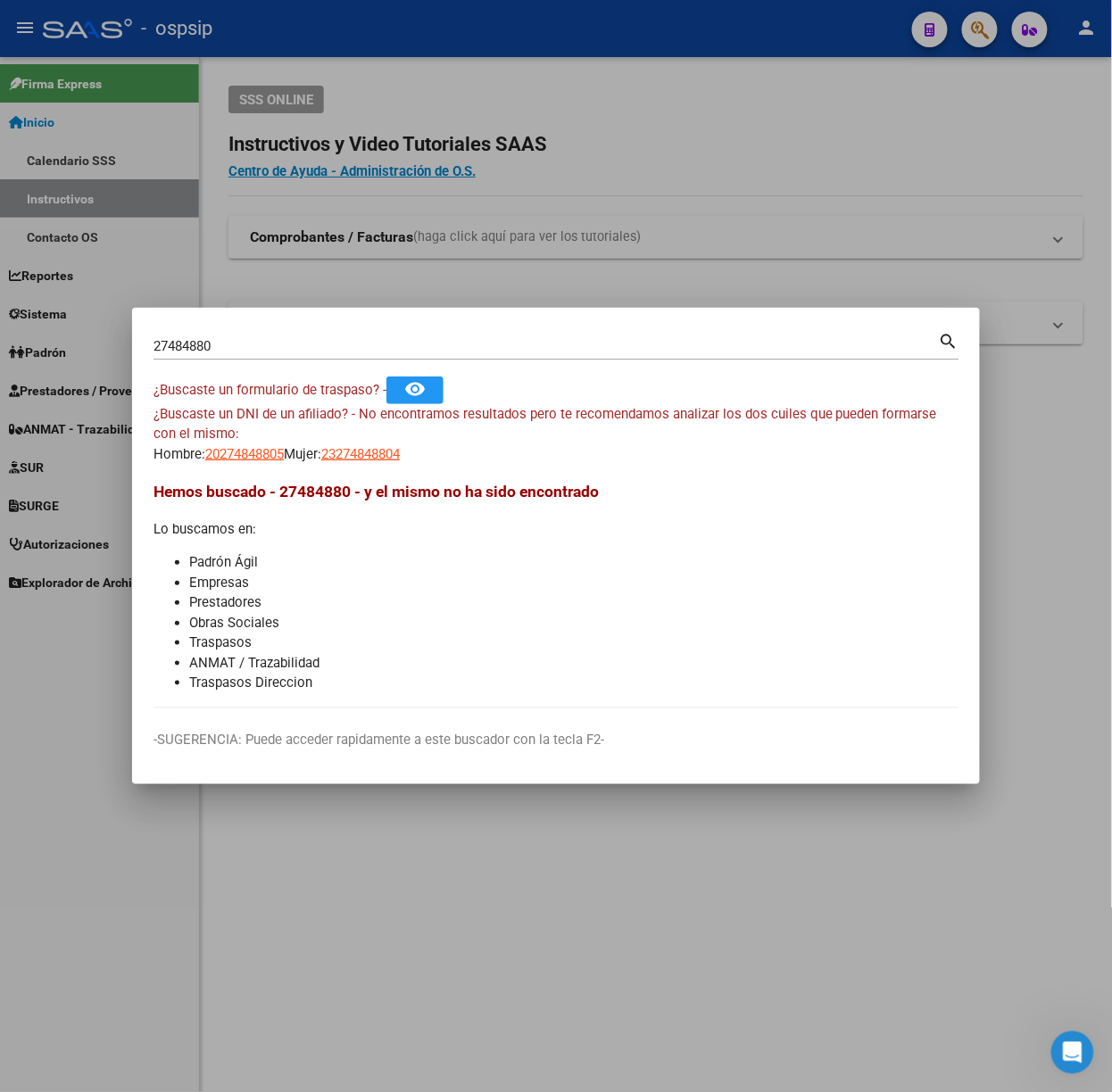
click at [359, 333] on div "27484880 Buscar (apellido, dni, [PERSON_NAME], [PERSON_NAME], cuit, obra social)" at bounding box center [546, 345] width 785 height 26
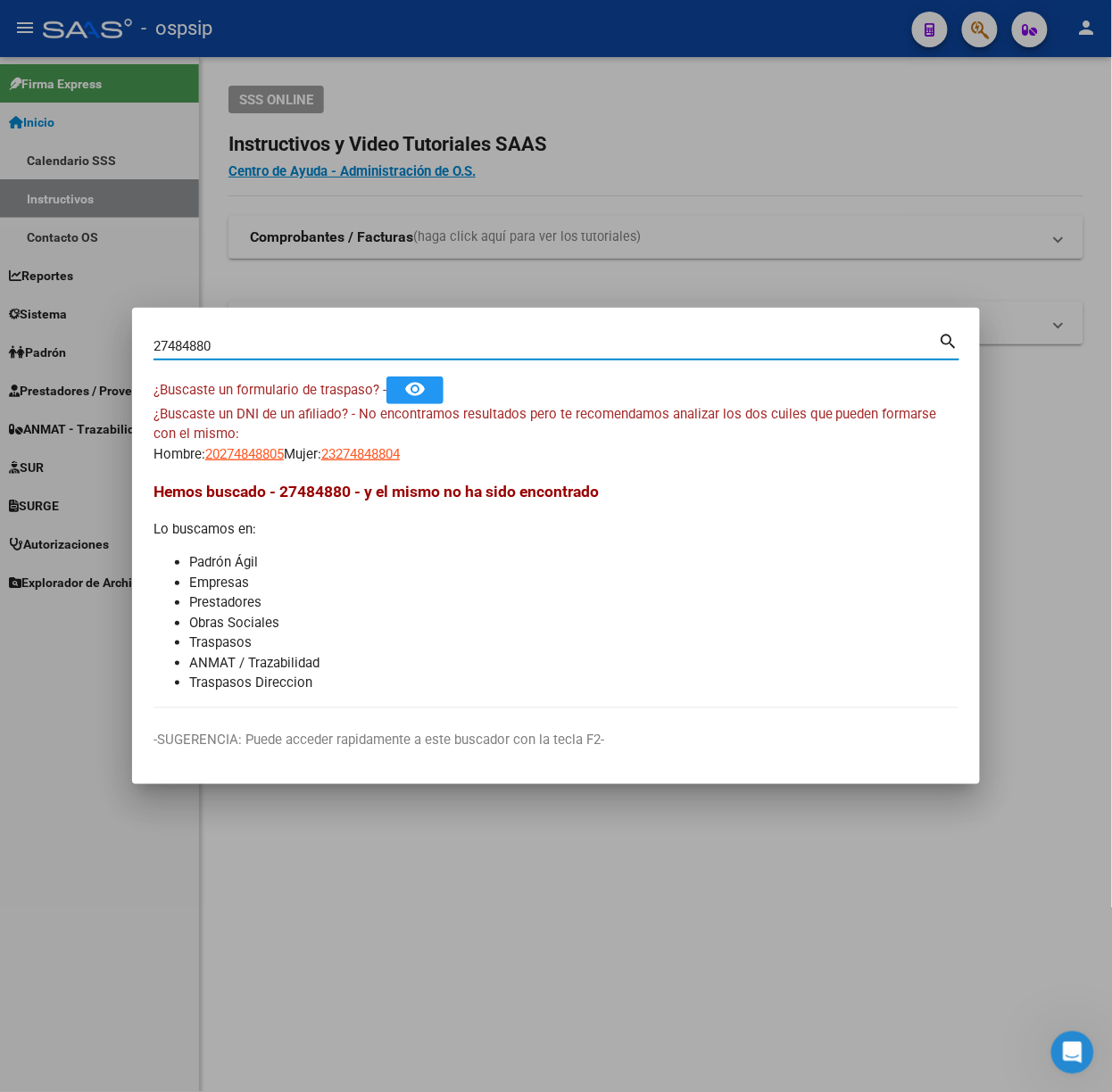
click at [369, 340] on input "27484880" at bounding box center [546, 346] width 785 height 16
type input "20195182"
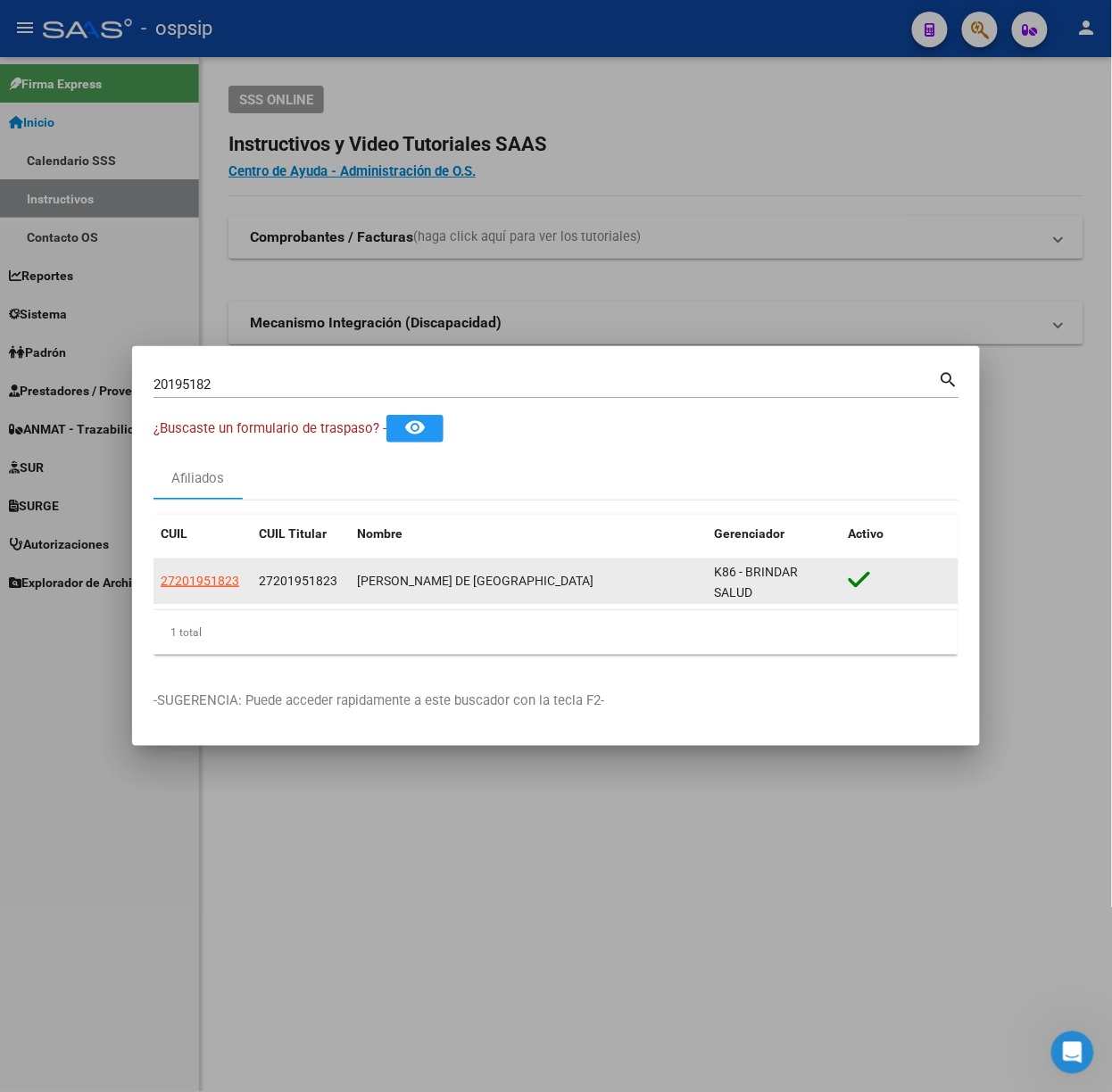
click at [211, 591] on app-link-go-to "27201951823" at bounding box center [200, 581] width 79 height 20
click at [207, 586] on span "27201951823" at bounding box center [200, 581] width 79 height 15
copy span "27201951823"
type textarea "27201951823"
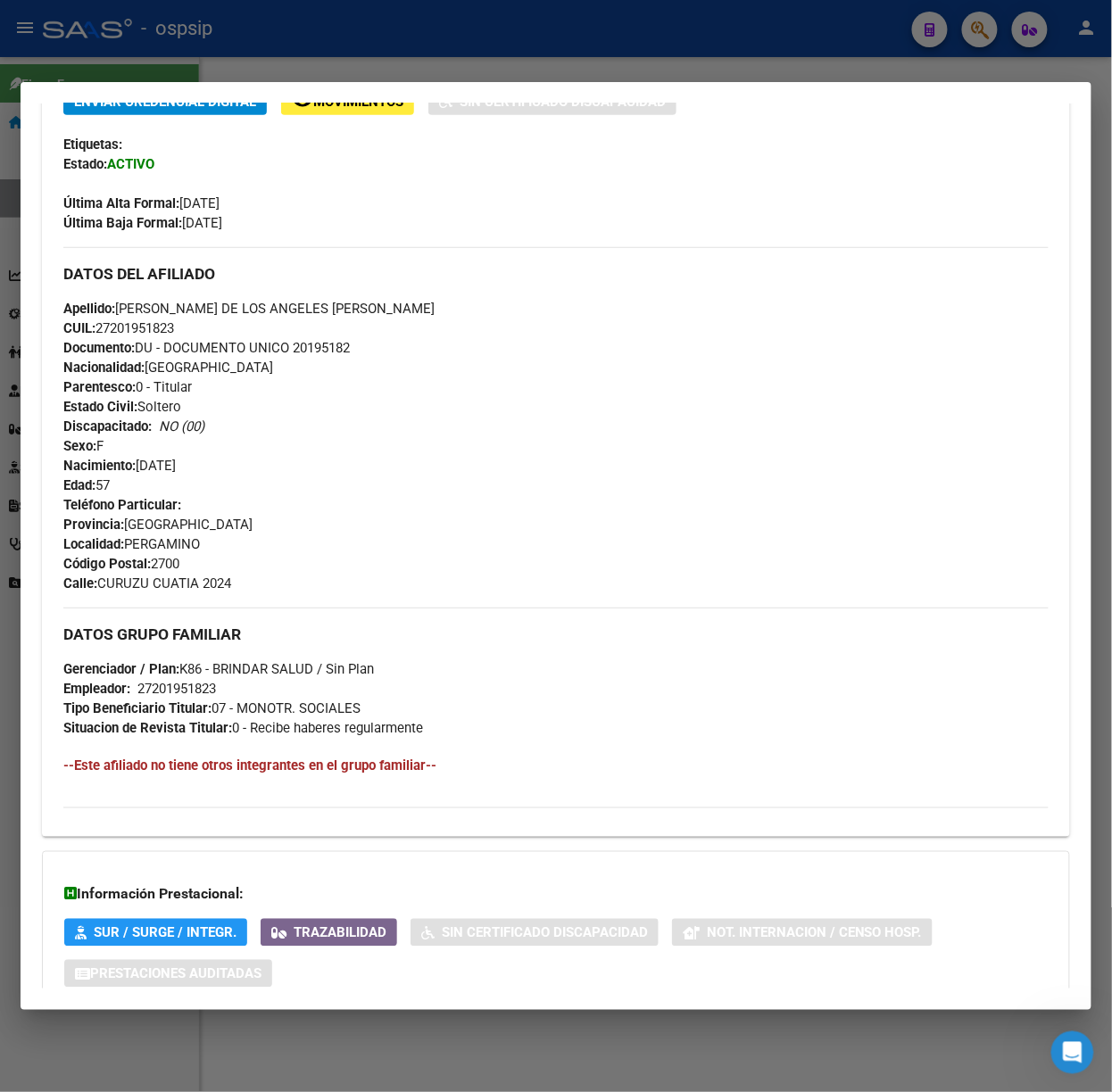
scroll to position [525, 0]
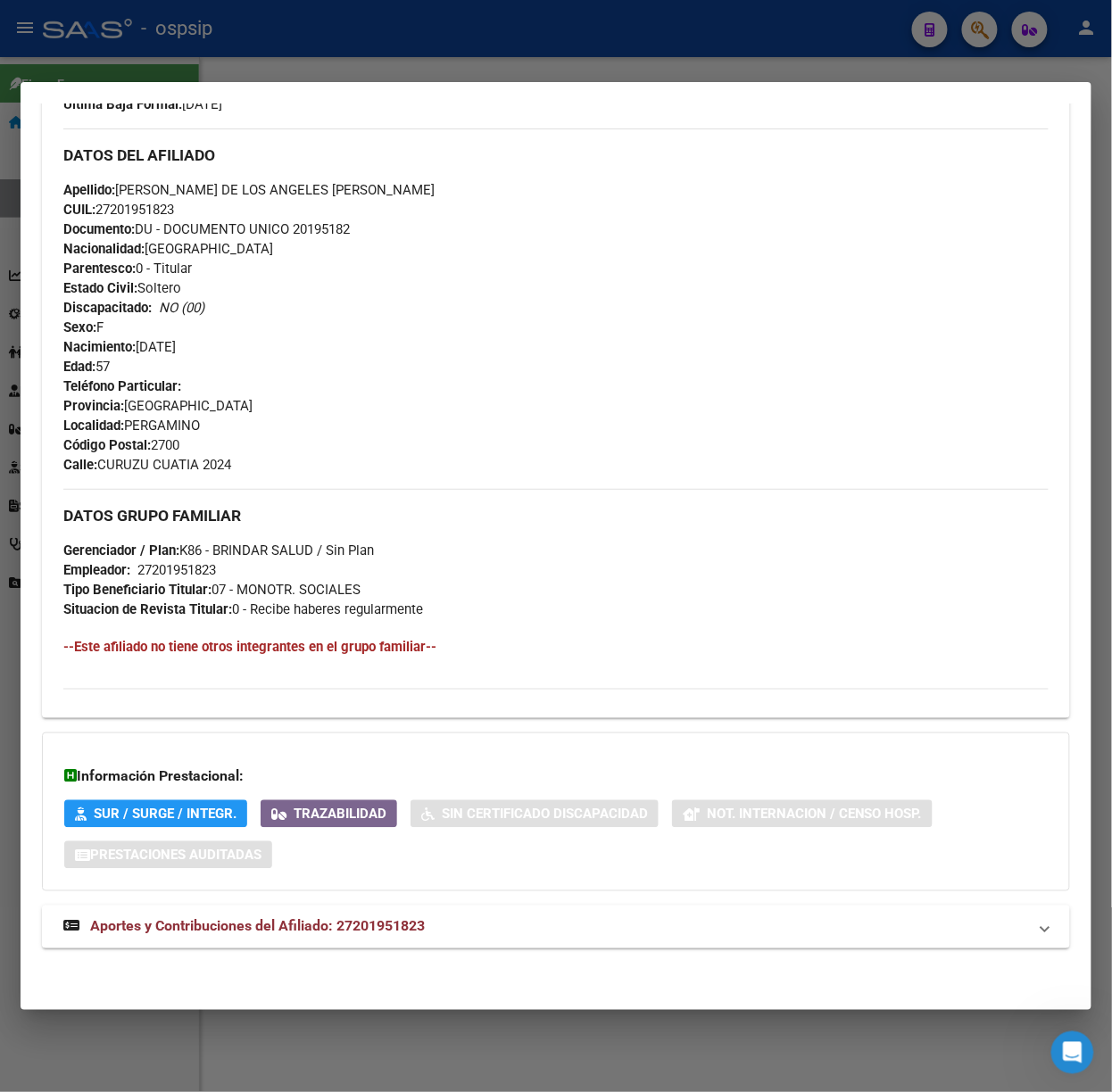
click at [429, 921] on mat-panel-title "Aportes y Contribuciones del Afiliado: 27201951823" at bounding box center [544, 927] width 963 height 21
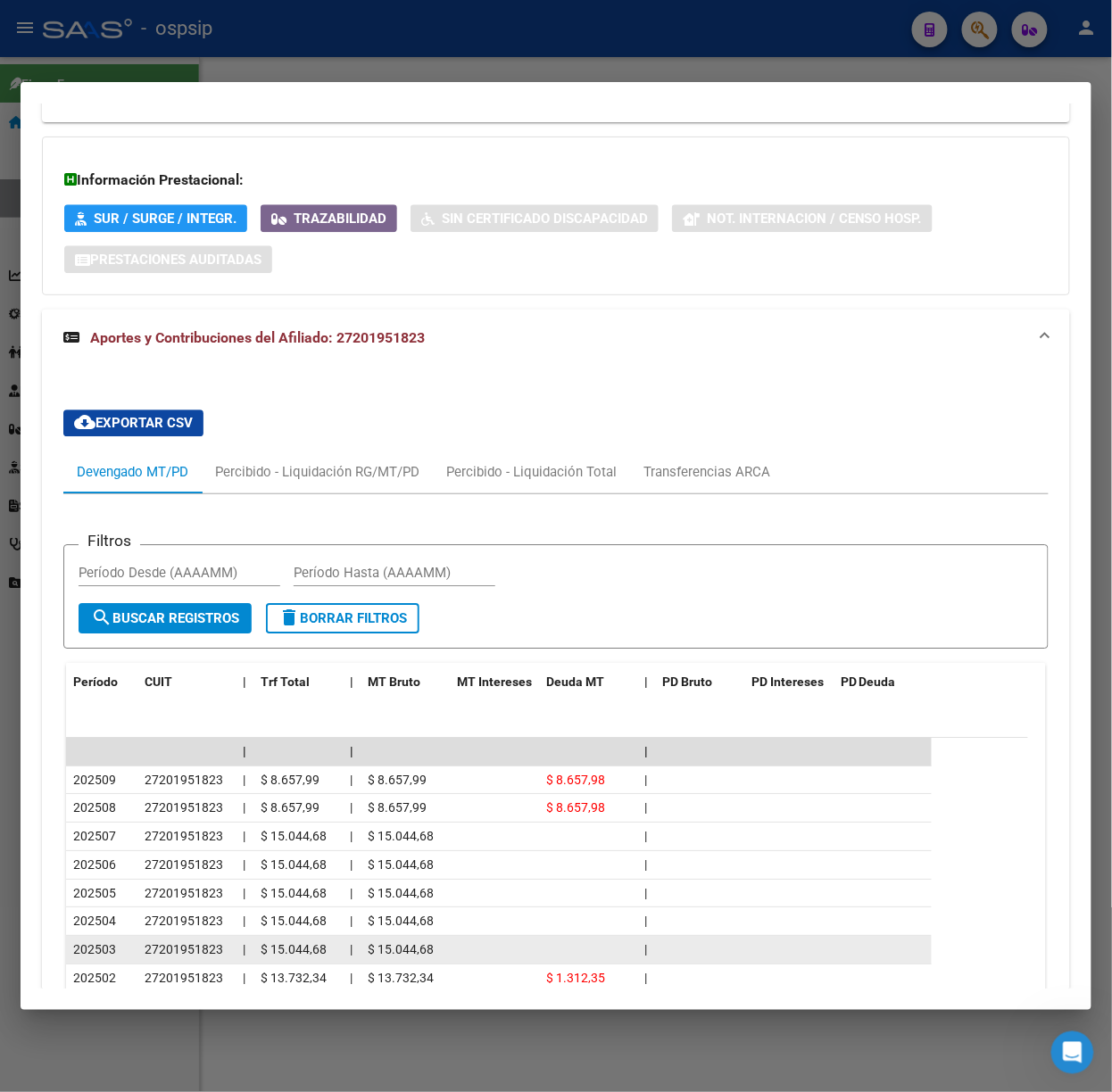
scroll to position [1318, 0]
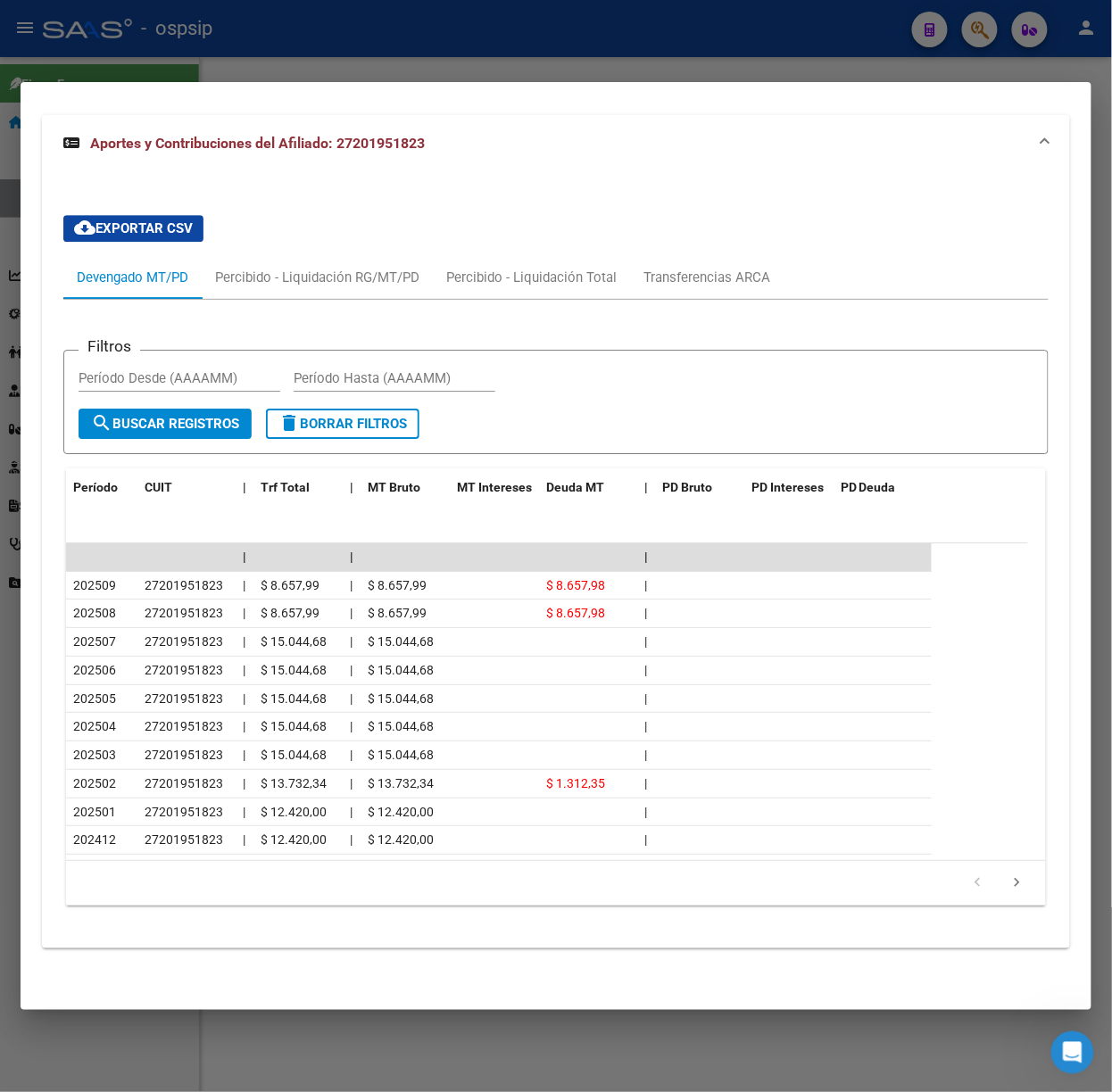
click at [383, 54] on div at bounding box center [556, 546] width 1112 height 1092
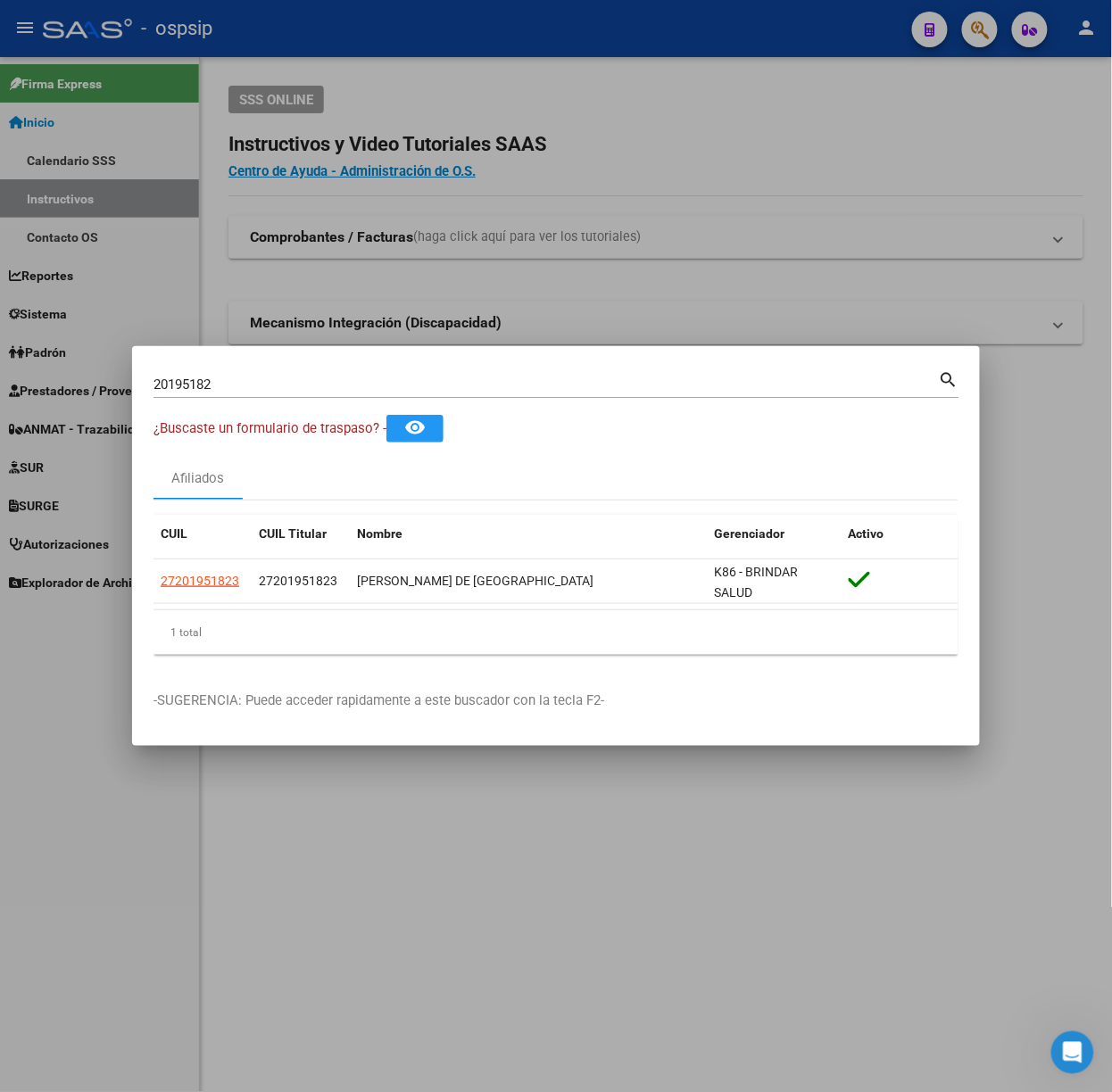
click at [325, 383] on input "20195182" at bounding box center [546, 384] width 785 height 16
type input "94716952"
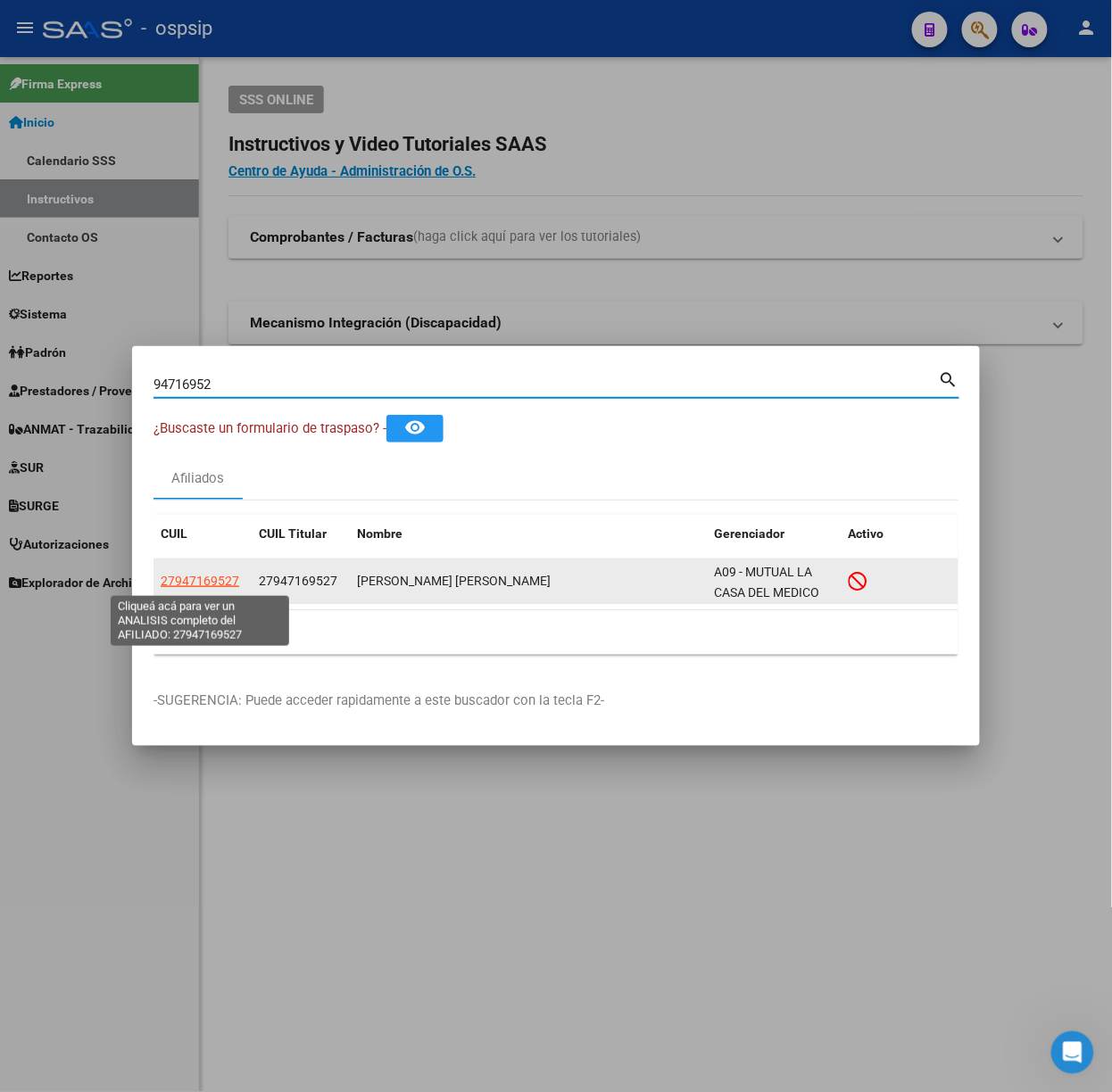
click at [228, 576] on span "27947169527" at bounding box center [200, 581] width 79 height 15
type textarea "27947169527"
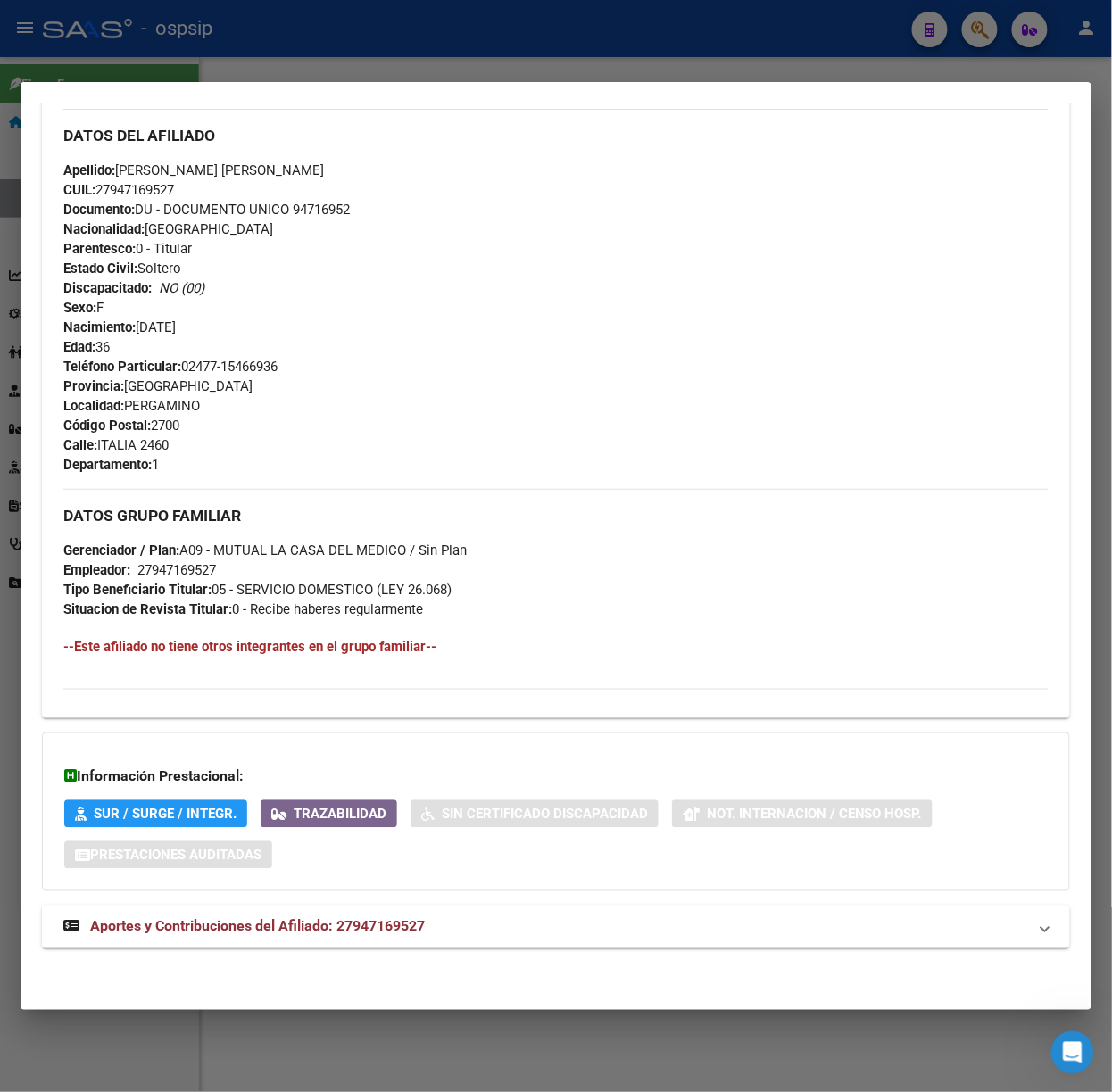
click at [432, 937] on mat-panel-title "Aportes y Contribuciones del Afiliado: 27947169527" at bounding box center [544, 927] width 963 height 21
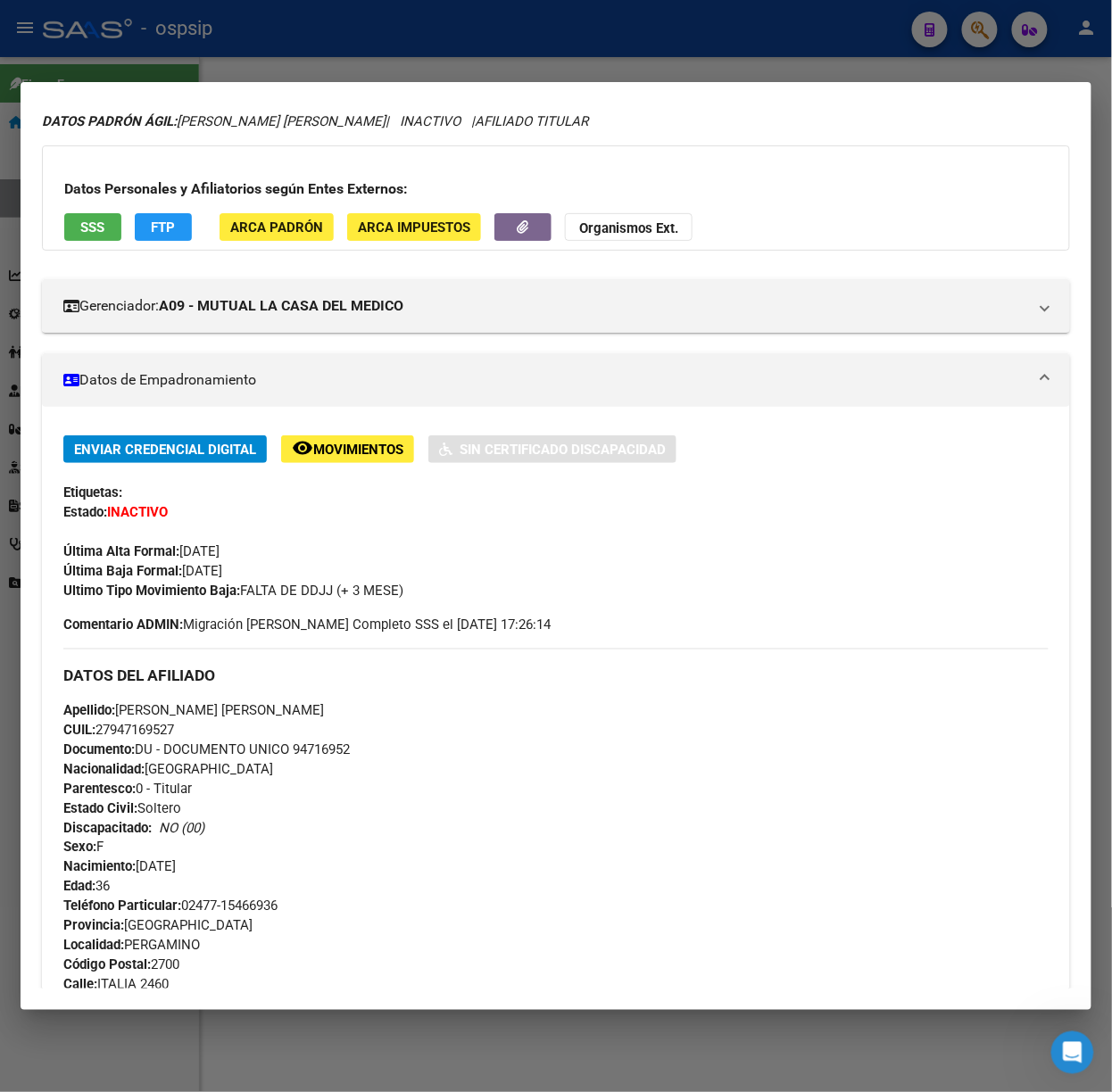
scroll to position [0, 0]
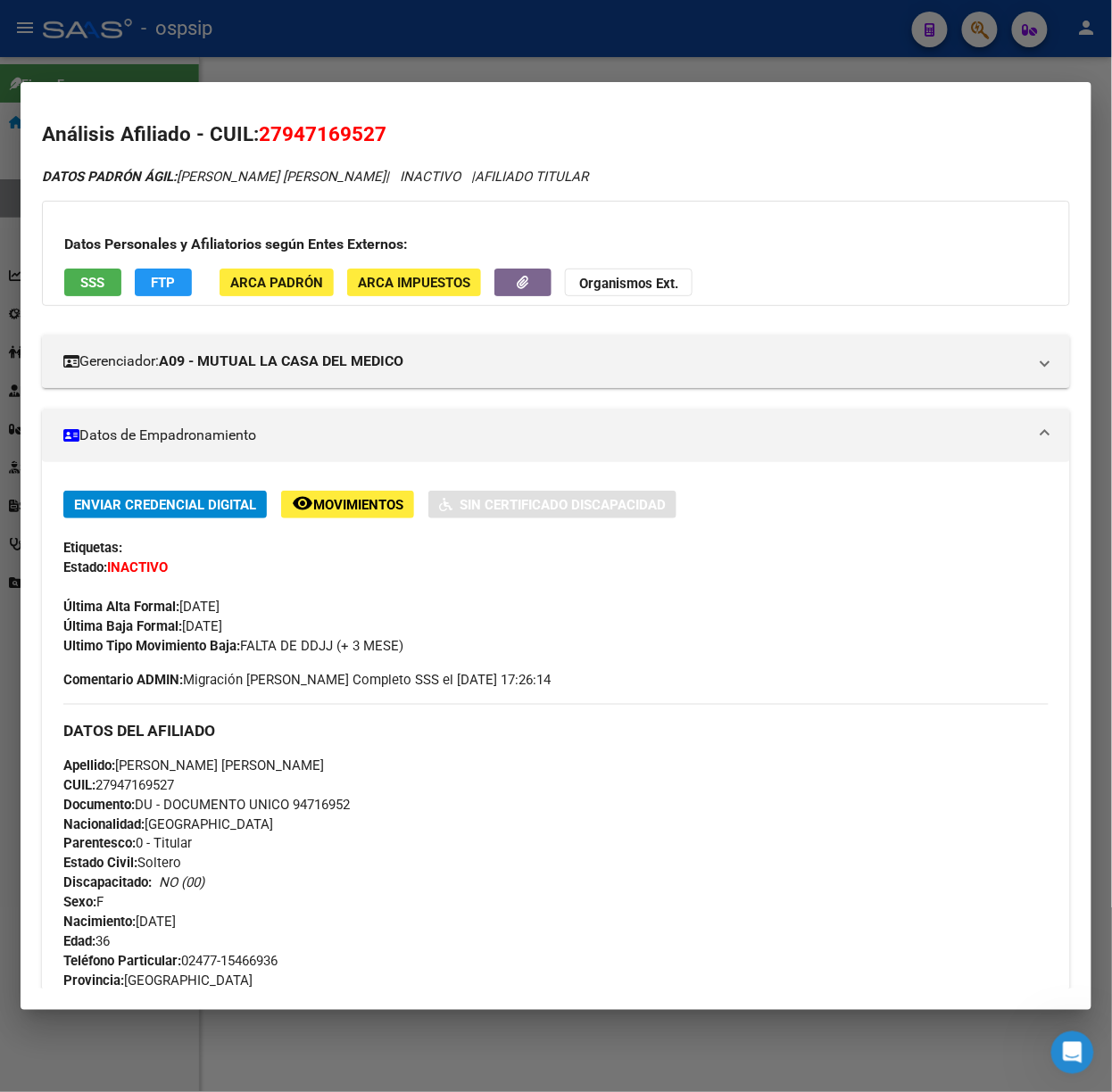
click at [103, 283] on span "SSS" at bounding box center [93, 283] width 24 height 16
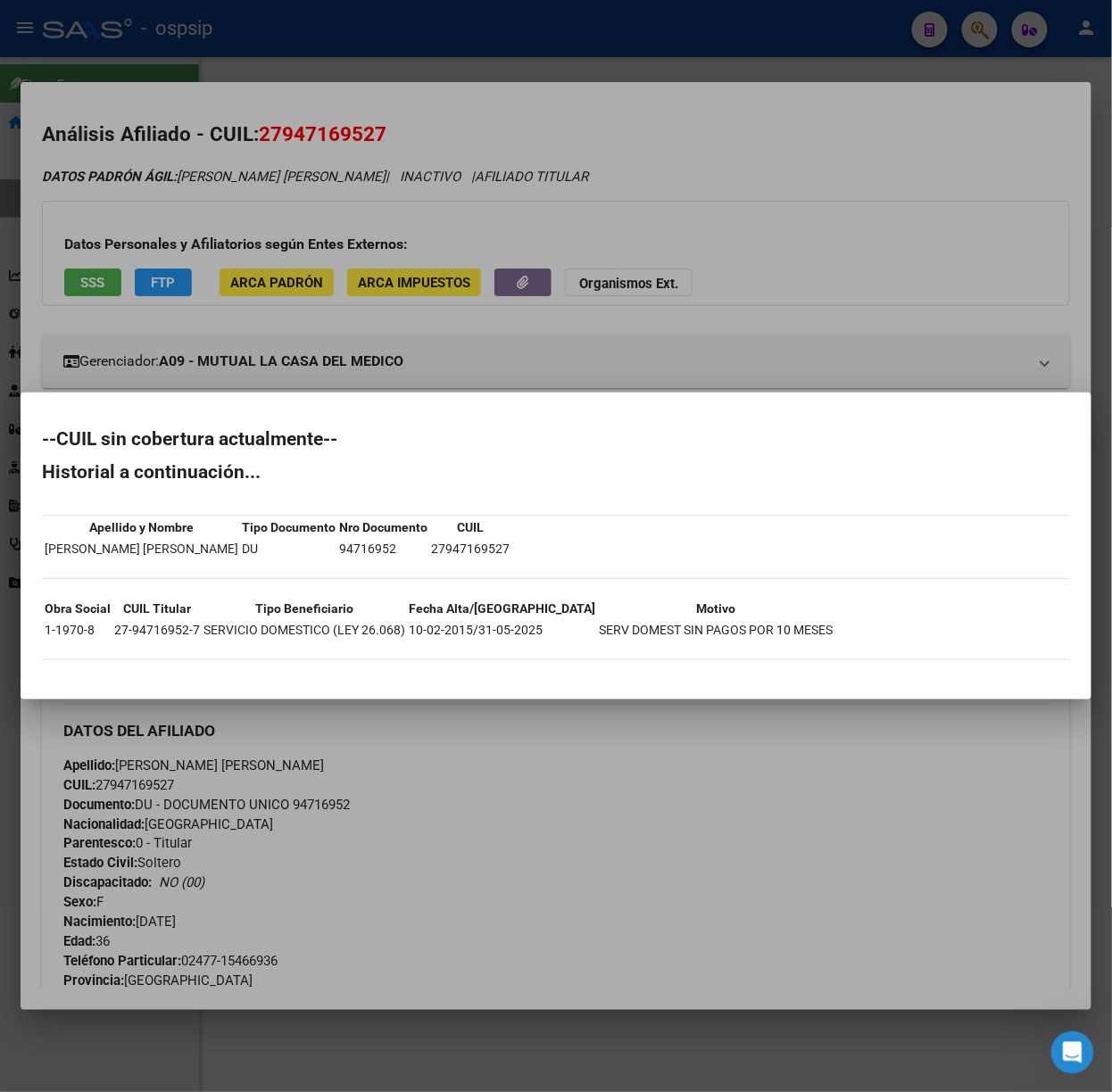
click at [184, 258] on div at bounding box center [556, 546] width 1112 height 1092
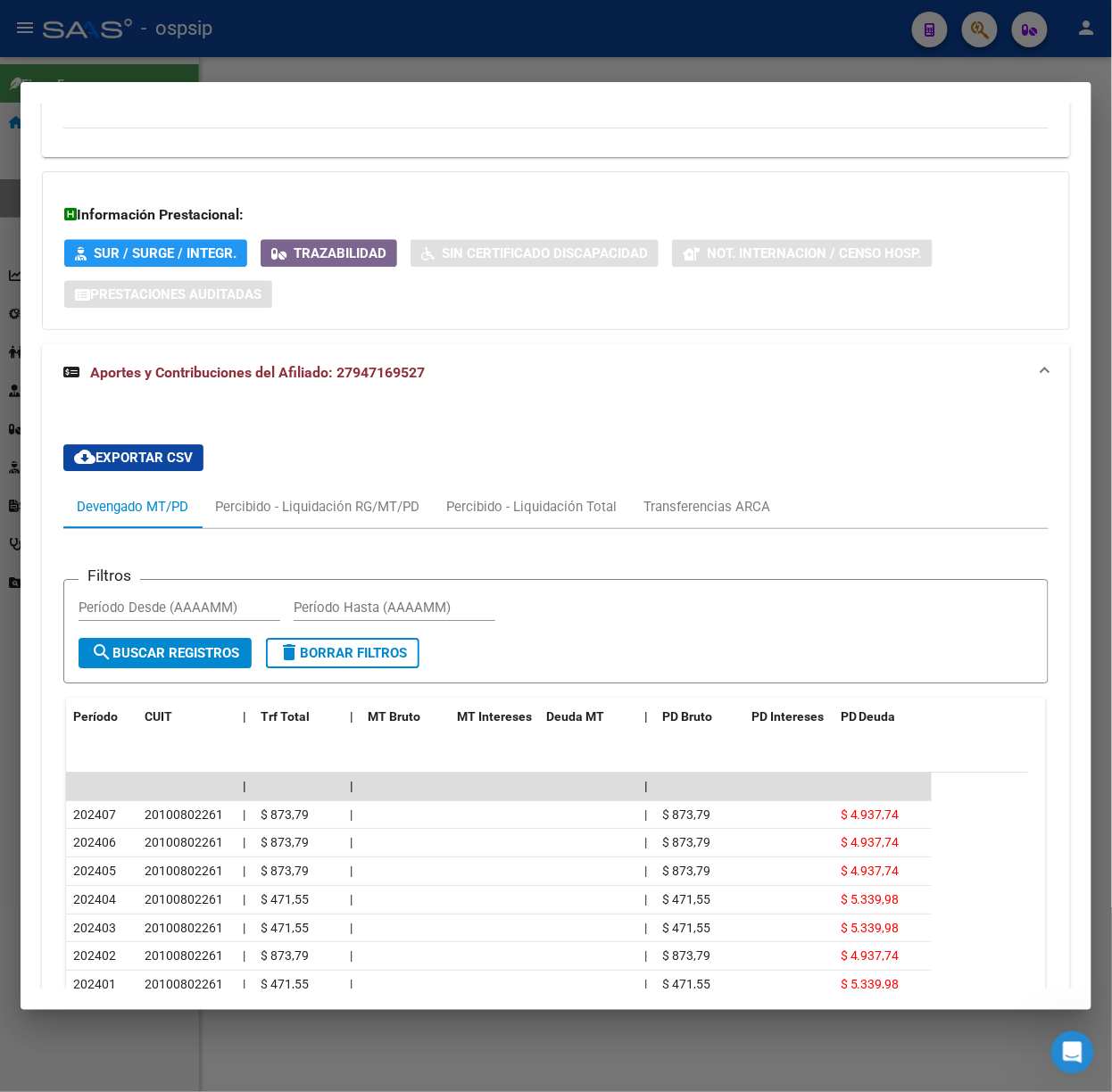
scroll to position [1390, 0]
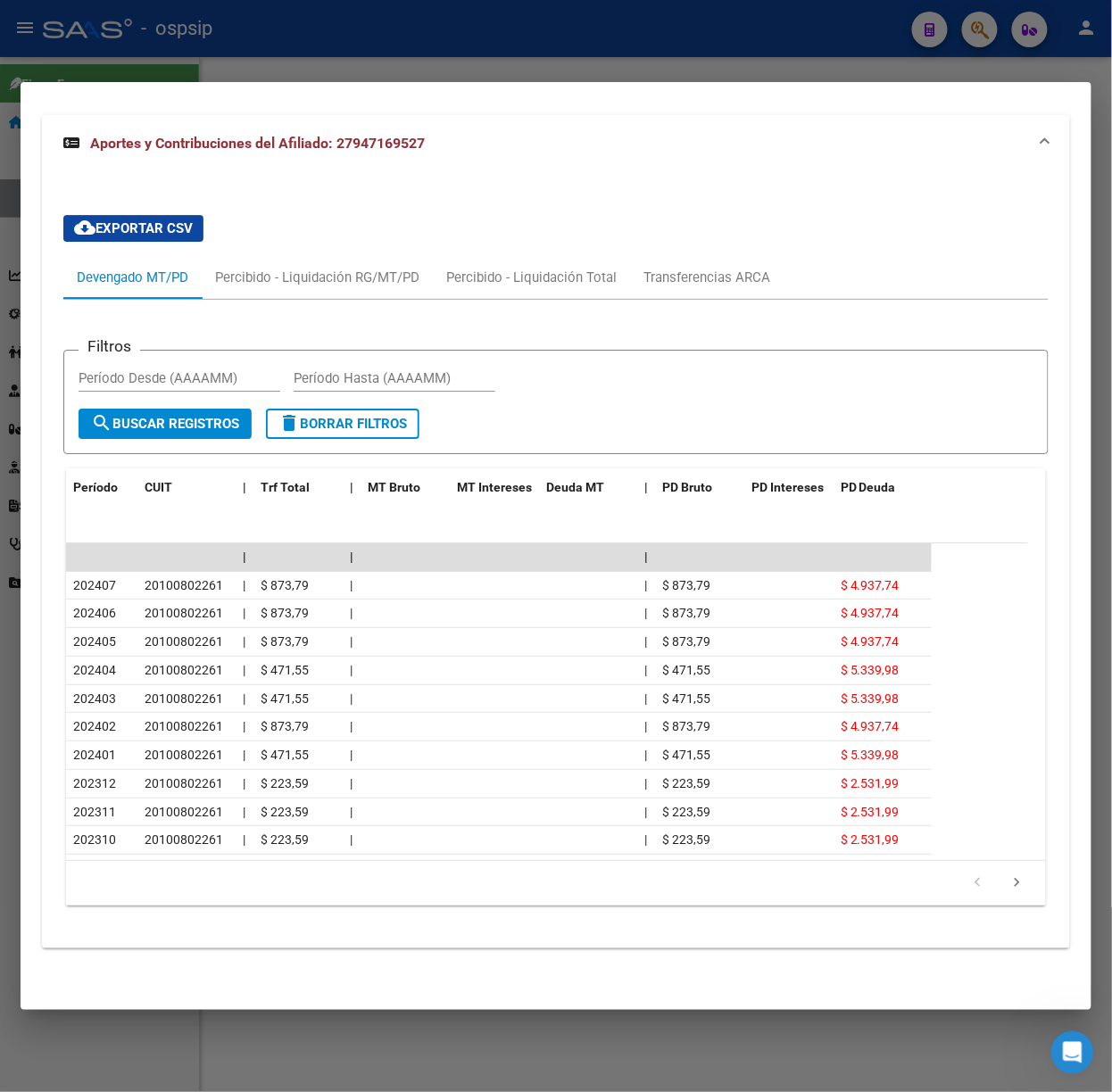
click at [151, 58] on div at bounding box center [556, 546] width 1112 height 1092
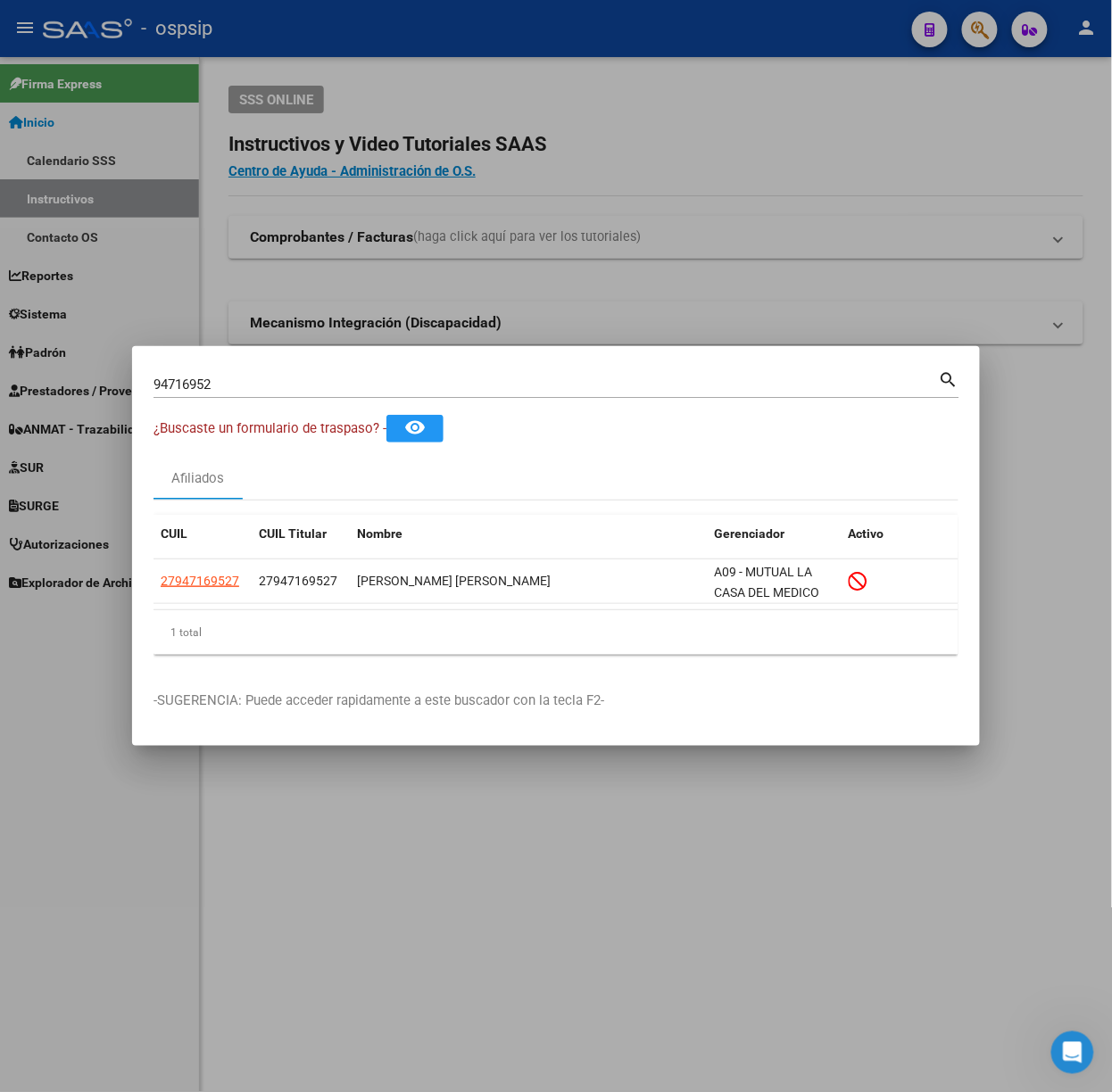
click at [225, 389] on input "94716952" at bounding box center [546, 384] width 785 height 16
type input "39785709"
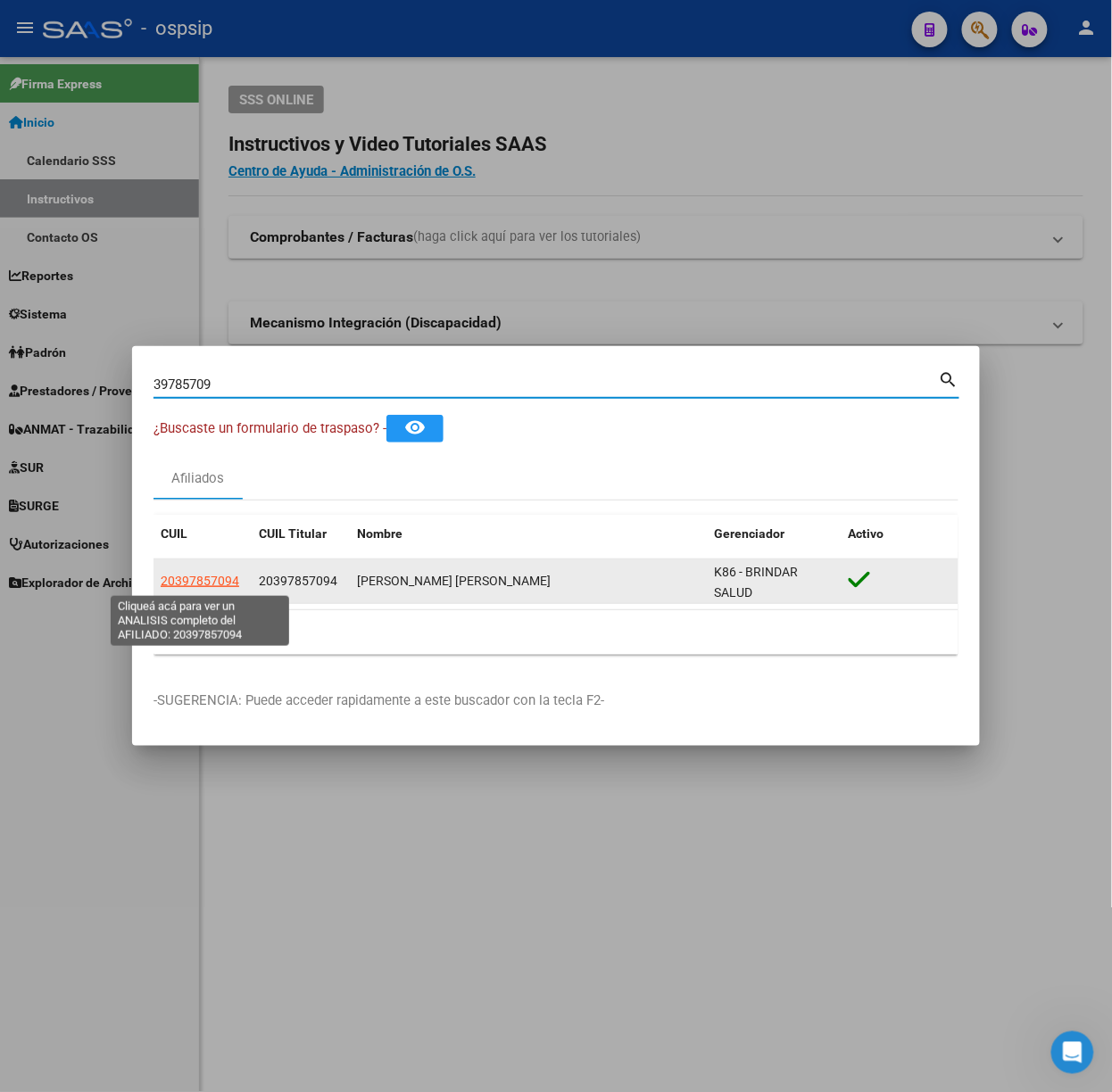
click at [187, 575] on span "20397857094" at bounding box center [200, 581] width 79 height 15
type textarea "20397857094"
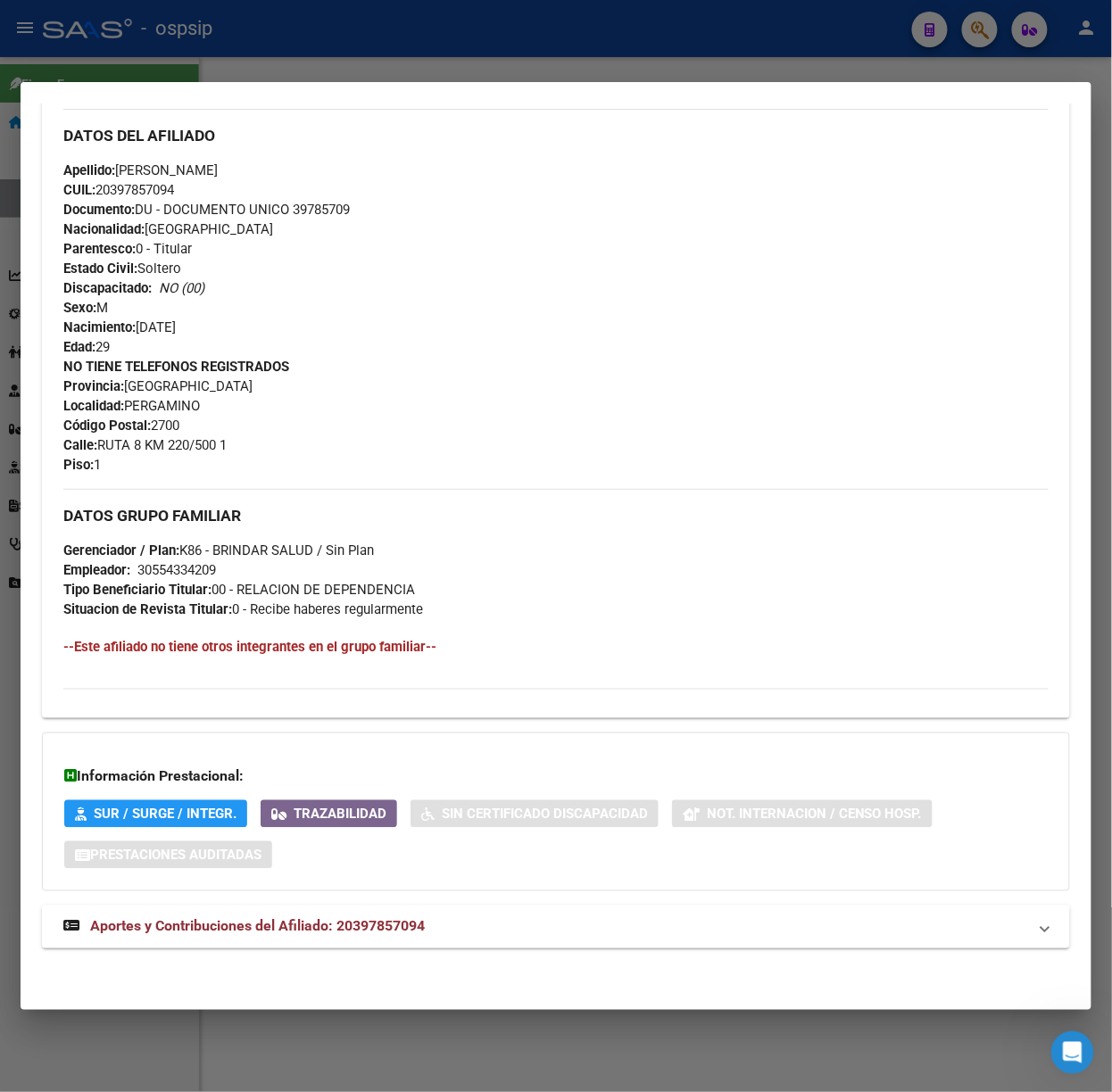
click at [445, 924] on mat-panel-title "Aportes y Contribuciones del Afiliado: 20397857094" at bounding box center [544, 927] width 963 height 21
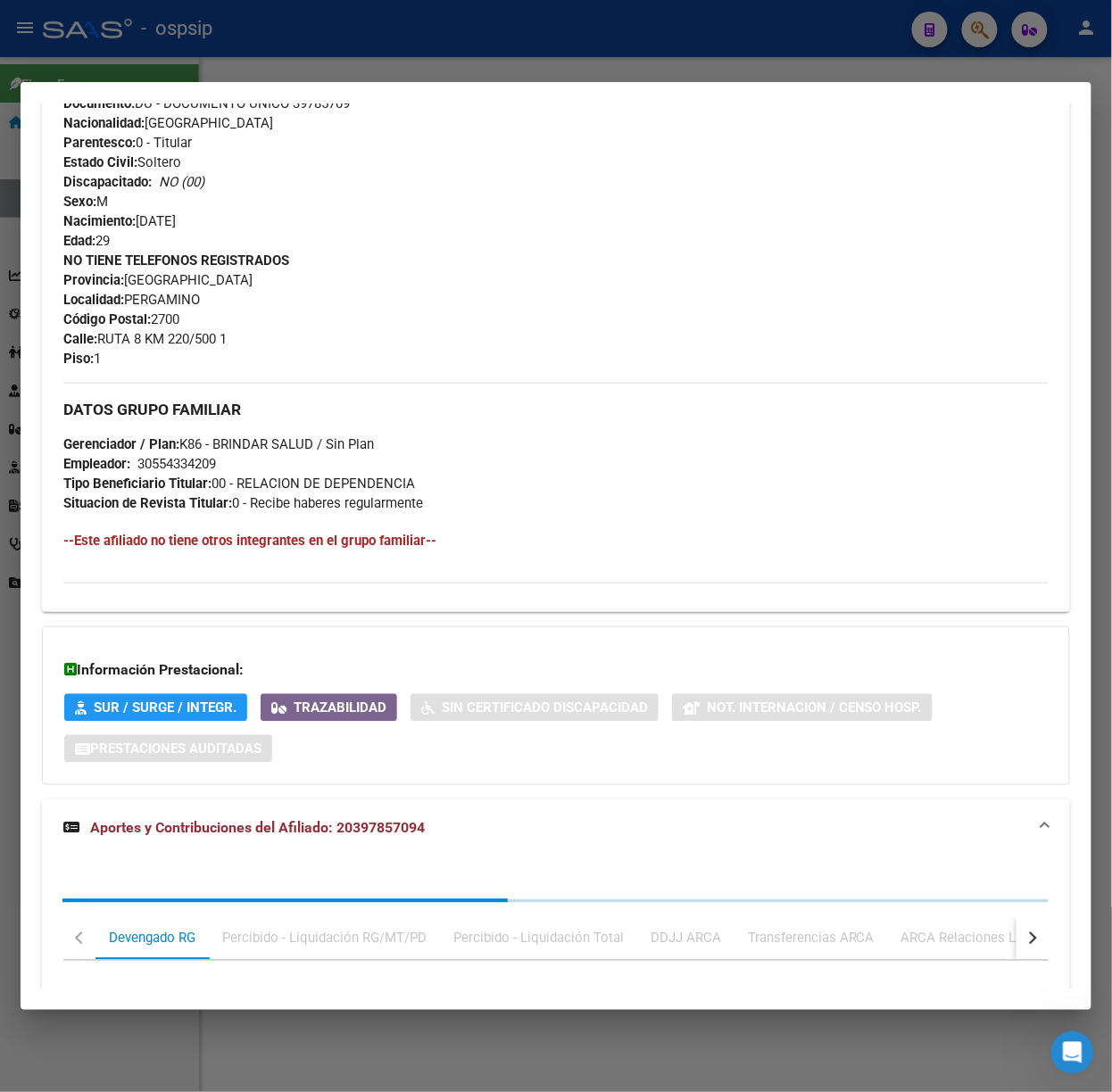
scroll to position [986, 0]
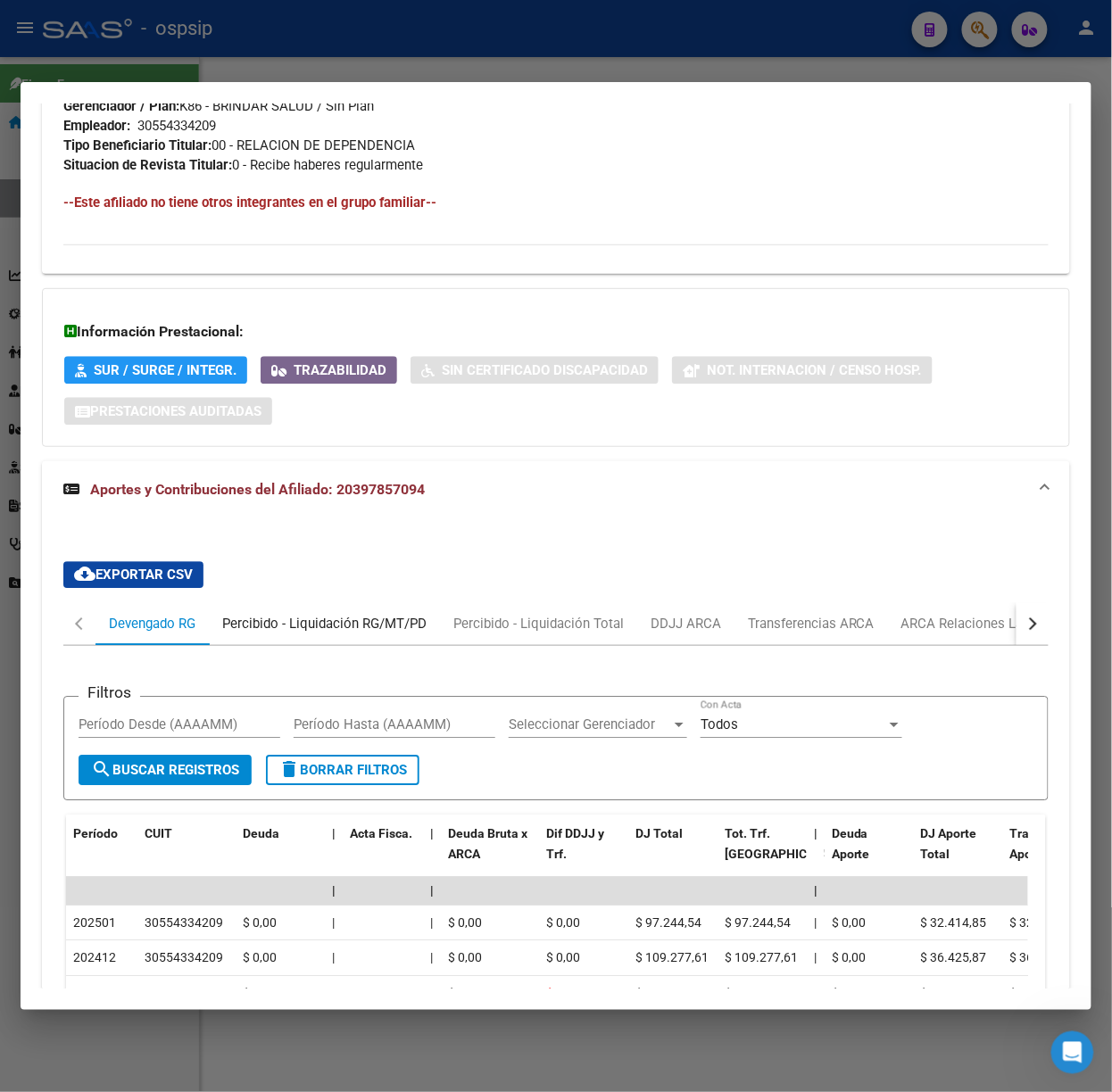
click at [393, 626] on div "Percibido - Liquidación RG/MT/PD" at bounding box center [324, 623] width 205 height 19
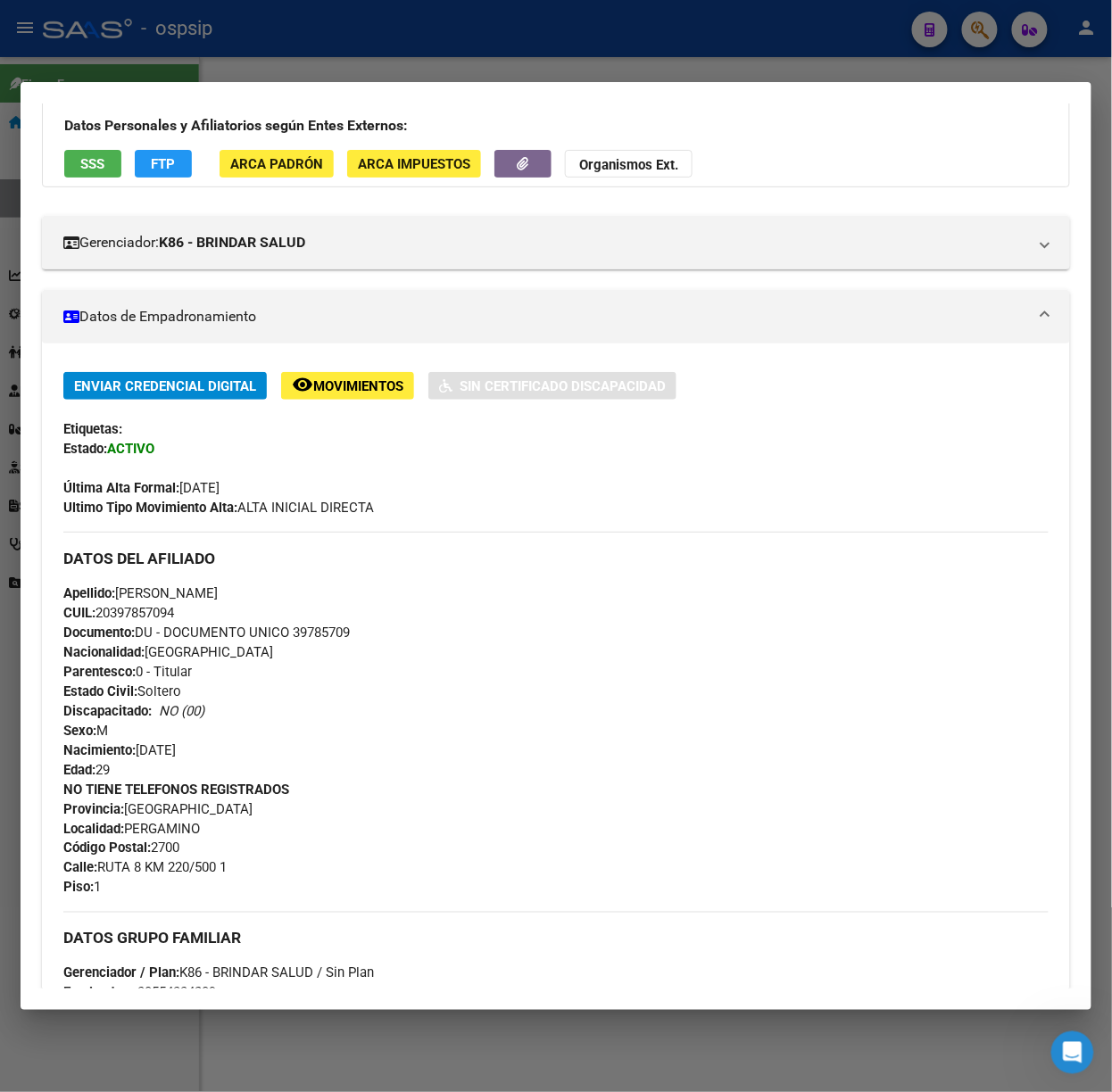
scroll to position [0, 0]
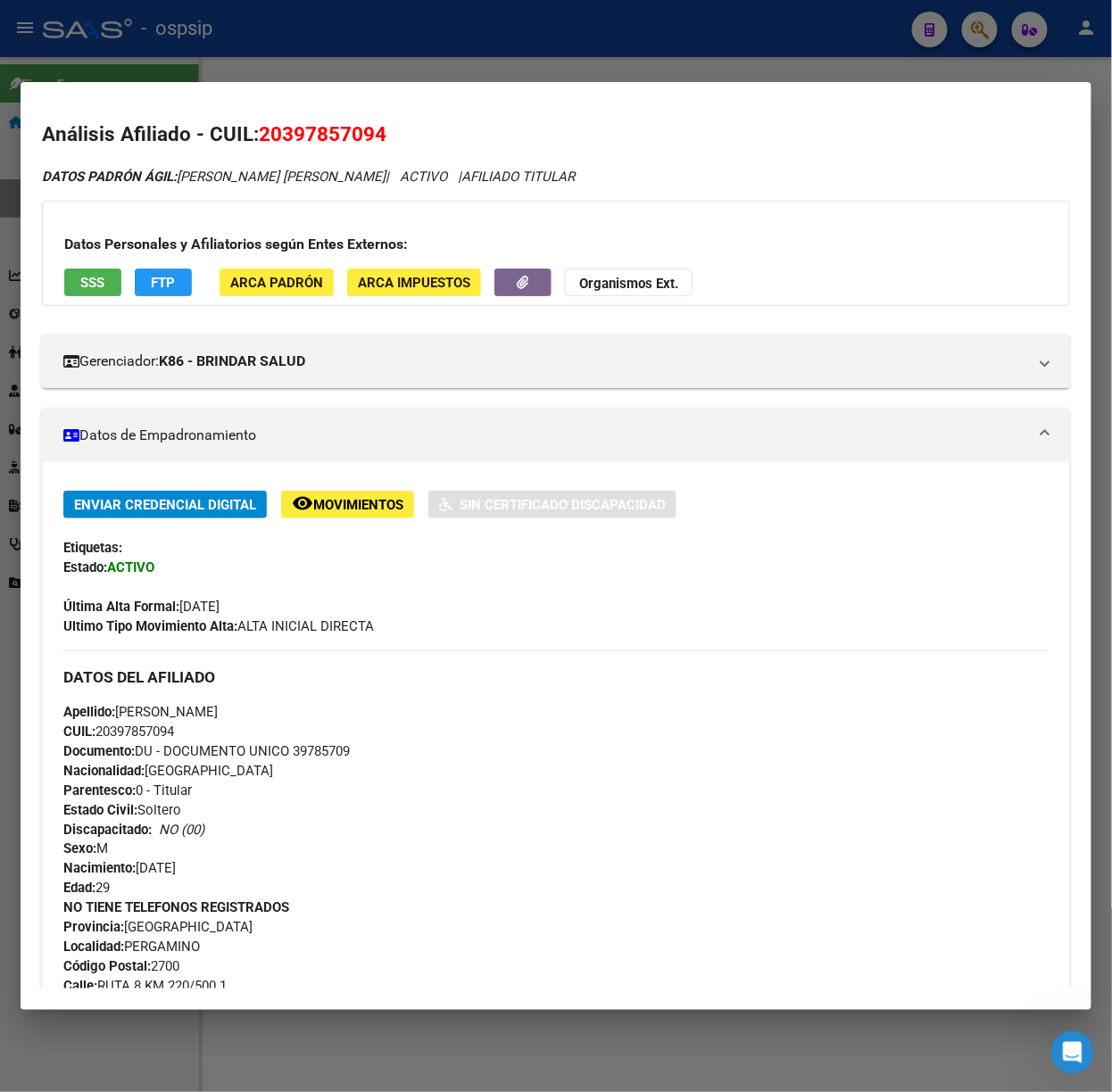
click at [405, 79] on div at bounding box center [556, 546] width 1112 height 1092
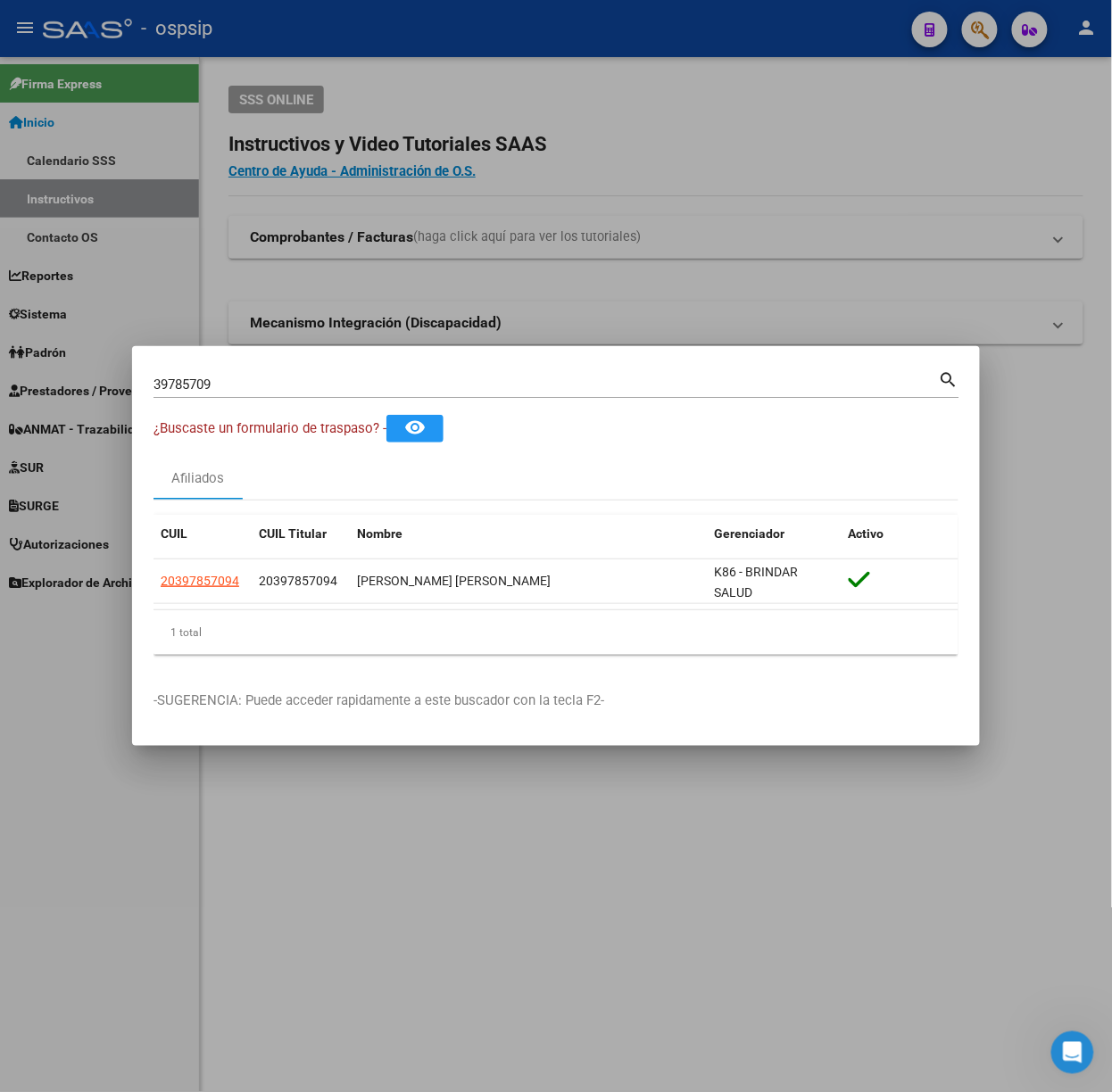
click at [434, 374] on div "39785709 Buscar (apellido, dni, [PERSON_NAME], [PERSON_NAME], cuit, obra social)" at bounding box center [546, 384] width 785 height 26
click at [440, 379] on input "39785709" at bounding box center [546, 384] width 785 height 16
type input "40867724"
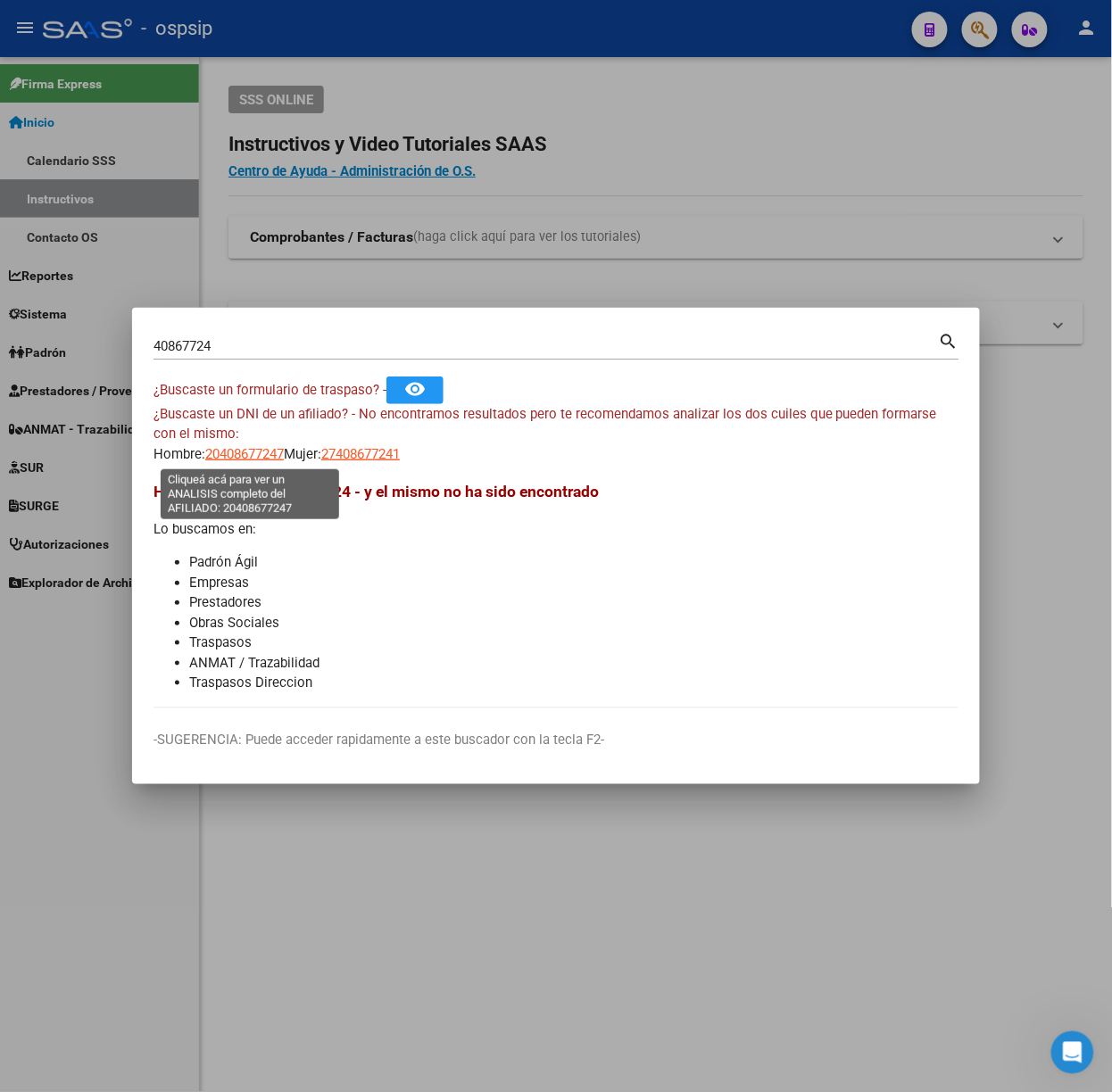
click at [239, 458] on span "20408677247" at bounding box center [245, 455] width 79 height 16
type textarea "20408677247"
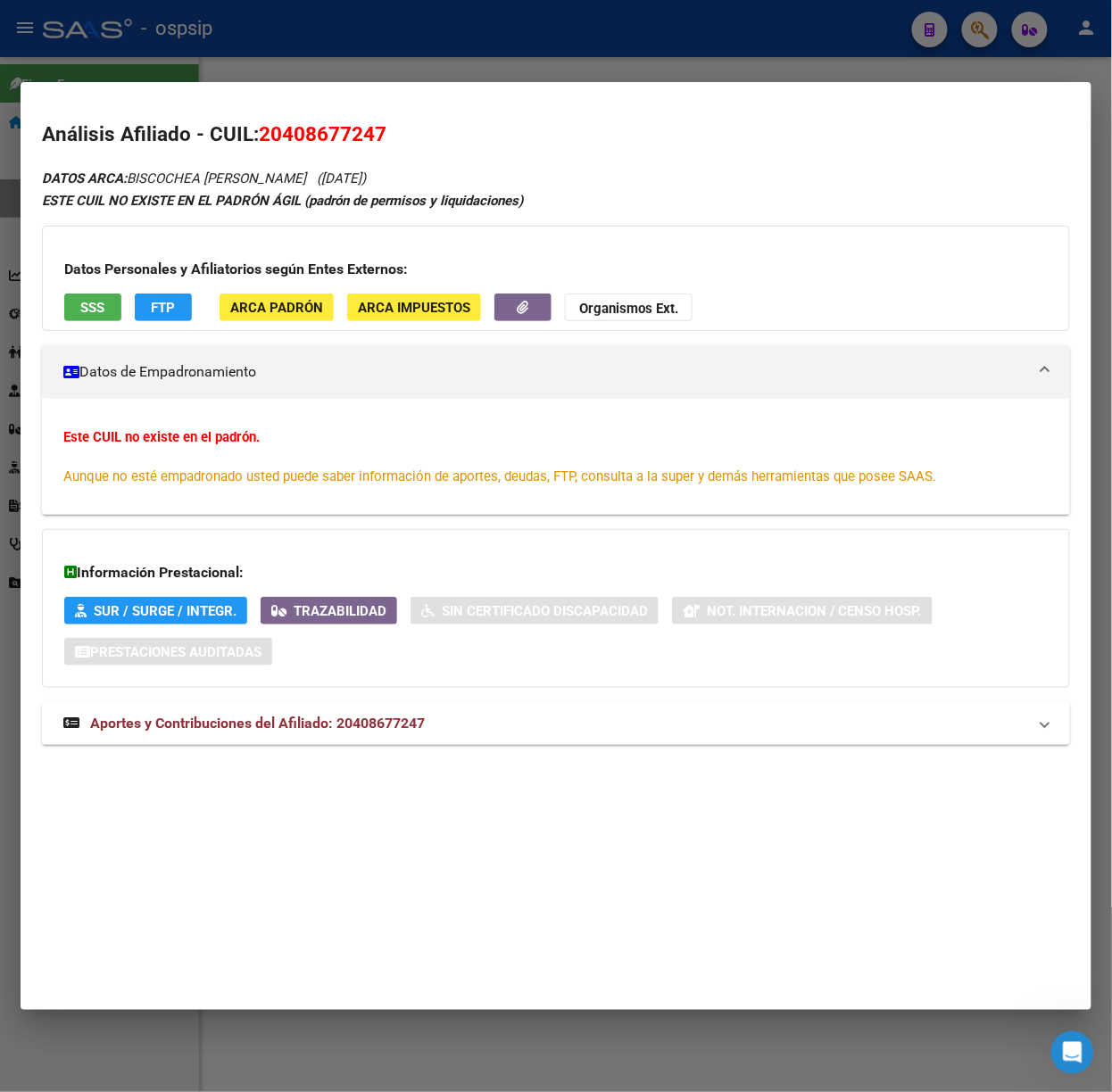
click at [354, 705] on mat-expansion-panel-header "Aportes y Contribuciones del Afiliado: 20408677247" at bounding box center [556, 723] width 1028 height 43
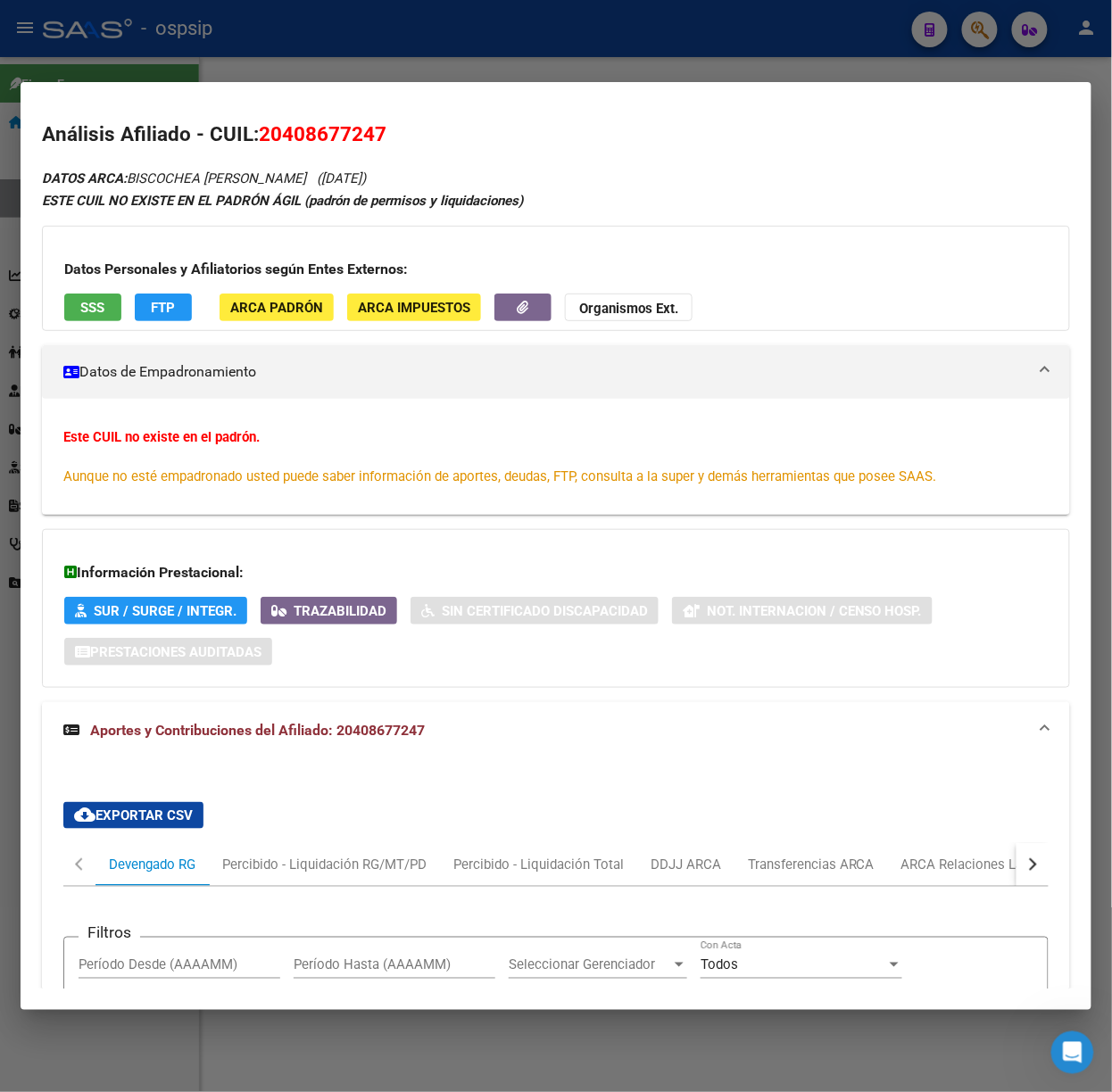
click at [100, 325] on div "Datos Personales y Afiliatorios según Entes Externos: SSS FTP ARCA Padrón ARCA …" at bounding box center [556, 278] width 1028 height 105
click at [98, 315] on span "SSS" at bounding box center [93, 308] width 24 height 16
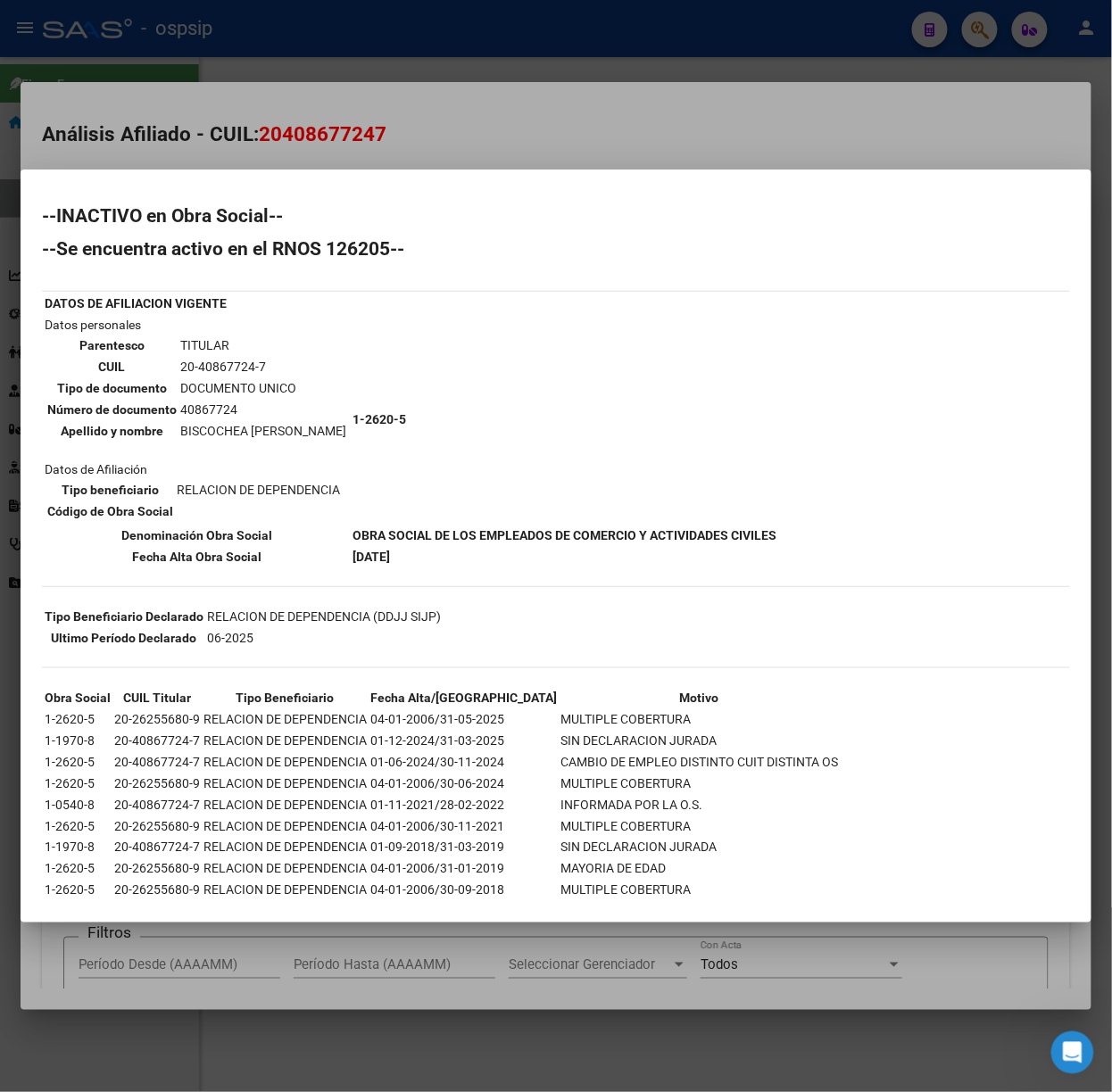
click at [252, 196] on mat-dialog-content "--INACTIVO en Obra Social-- --Se encuentra activo en el RNOS 126205-- DATOS DE …" at bounding box center [555, 546] width 1071 height 710
click at [153, 86] on div at bounding box center [556, 546] width 1112 height 1092
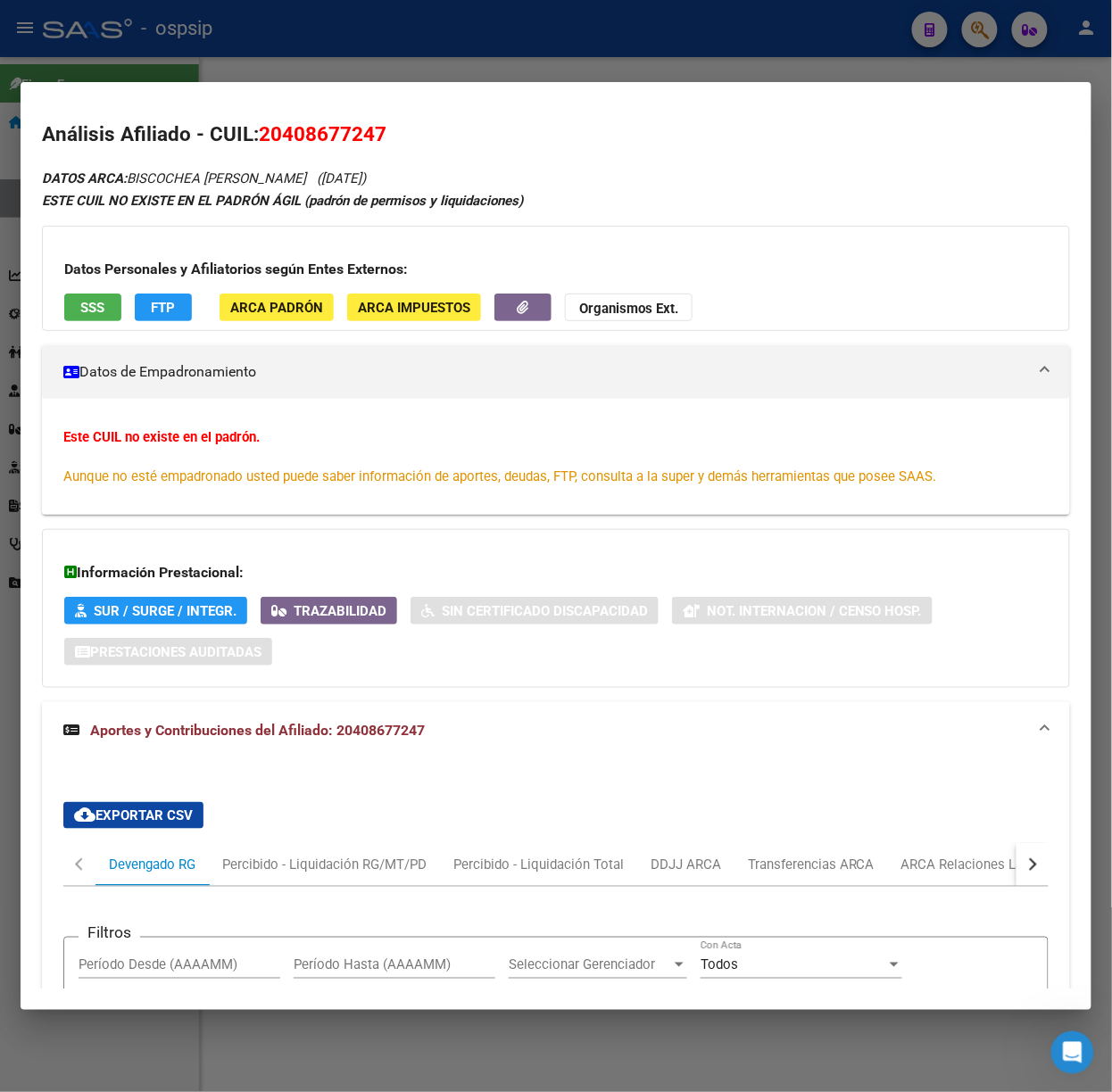
click at [153, 86] on mat-dialog-container "Análisis Afiliado - CUIL: 20408677247 DATOS ARCA: BISCOCHEA [PERSON_NAME] ([DAT…" at bounding box center [555, 546] width 1071 height 928
click at [139, 47] on div at bounding box center [556, 546] width 1112 height 1092
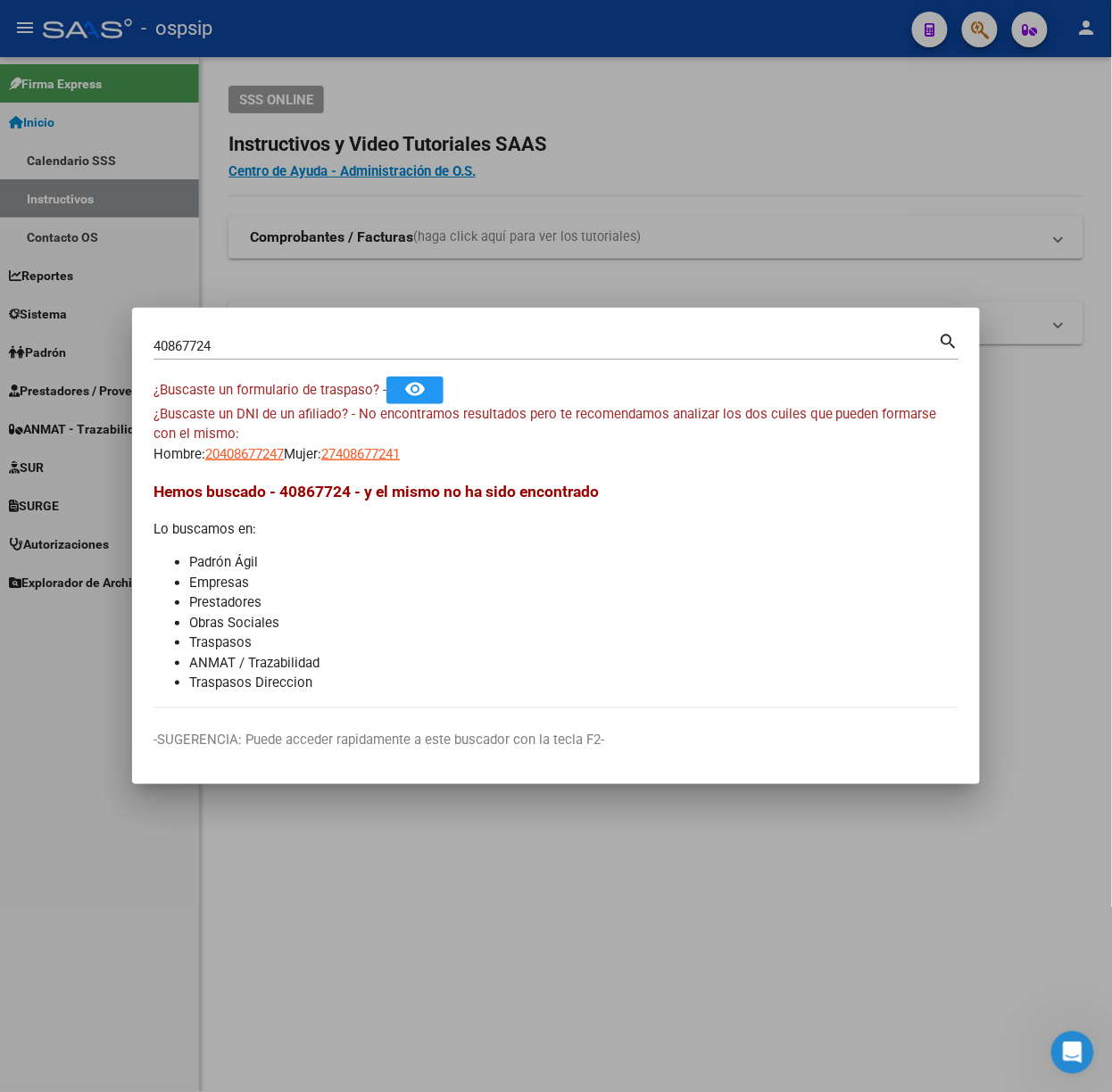
click at [234, 343] on input "40867724" at bounding box center [546, 346] width 785 height 16
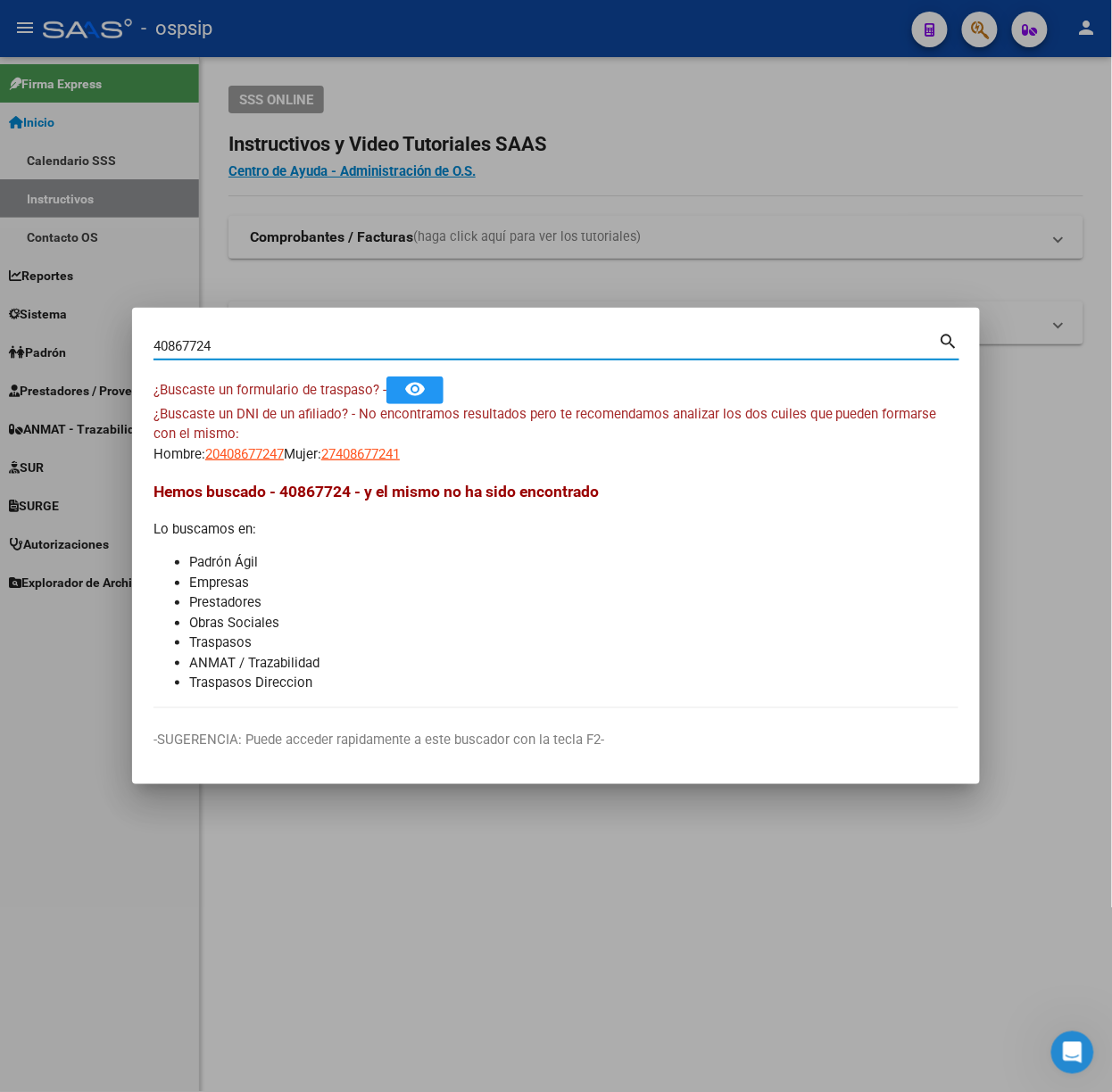
click at [234, 343] on input "40867724" at bounding box center [546, 346] width 785 height 16
type input "17775123"
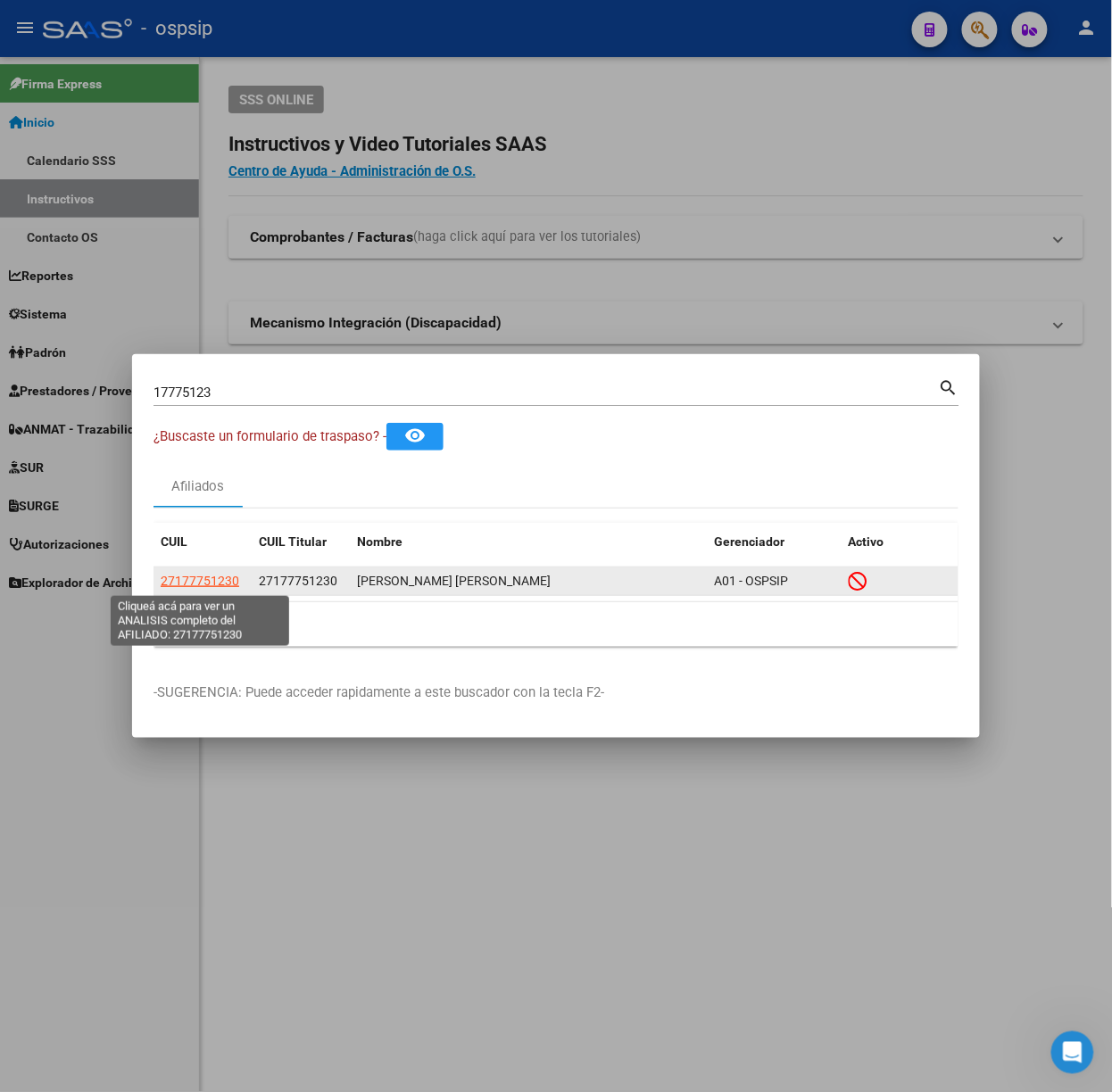
click at [193, 588] on span "27177751230" at bounding box center [200, 581] width 79 height 15
type textarea "27177751230"
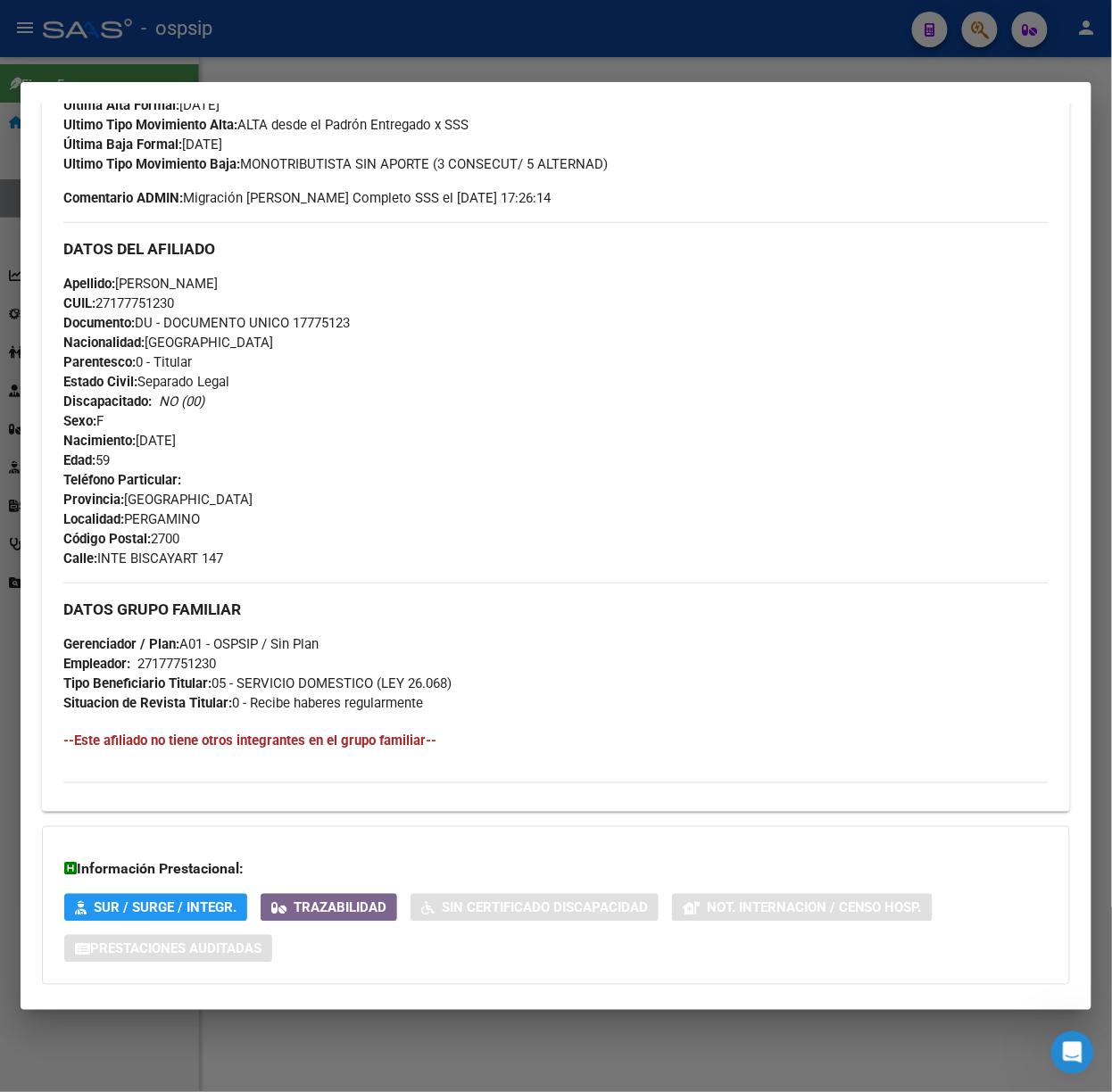
scroll to position [597, 0]
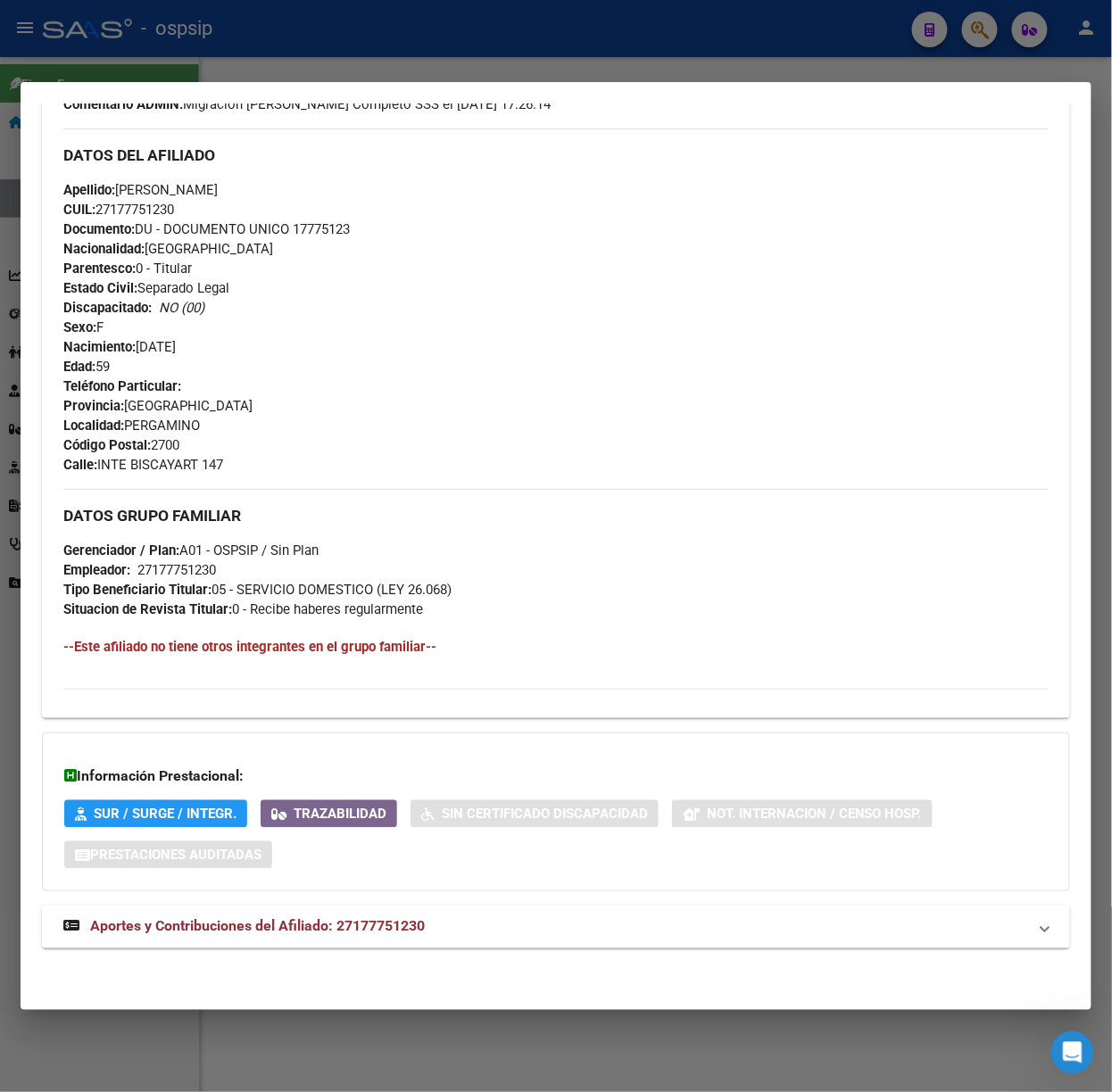
click at [419, 897] on div "DATOS [PERSON_NAME] ÁGIL: [PERSON_NAME] [PERSON_NAME] | INACTIVO | AFILIADO TIT…" at bounding box center [556, 270] width 1028 height 1397
click at [430, 914] on mat-expansion-panel-header "Aportes y Contribuciones del Afiliado: 27177751230" at bounding box center [556, 927] width 1028 height 43
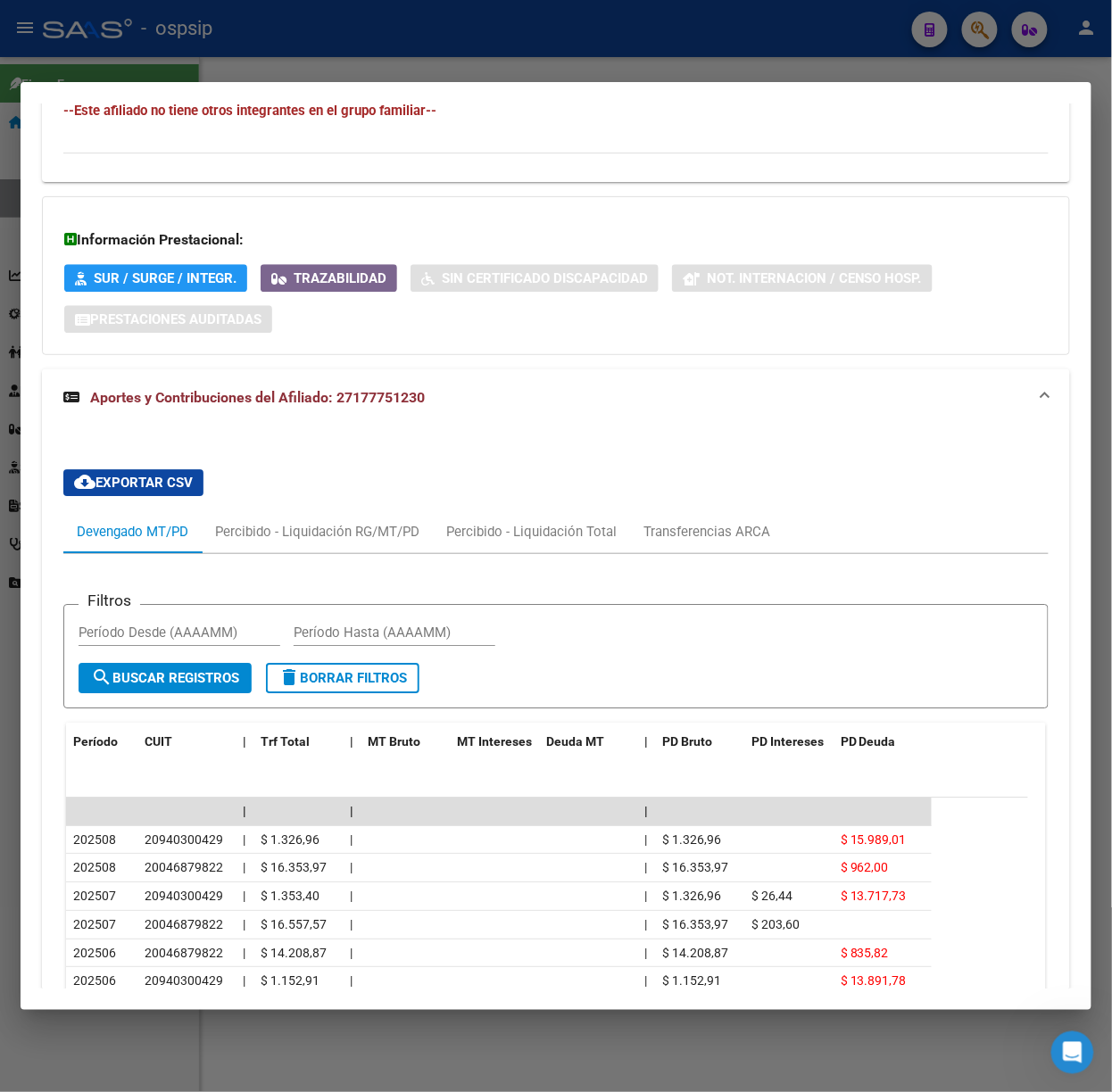
scroll to position [1171, 0]
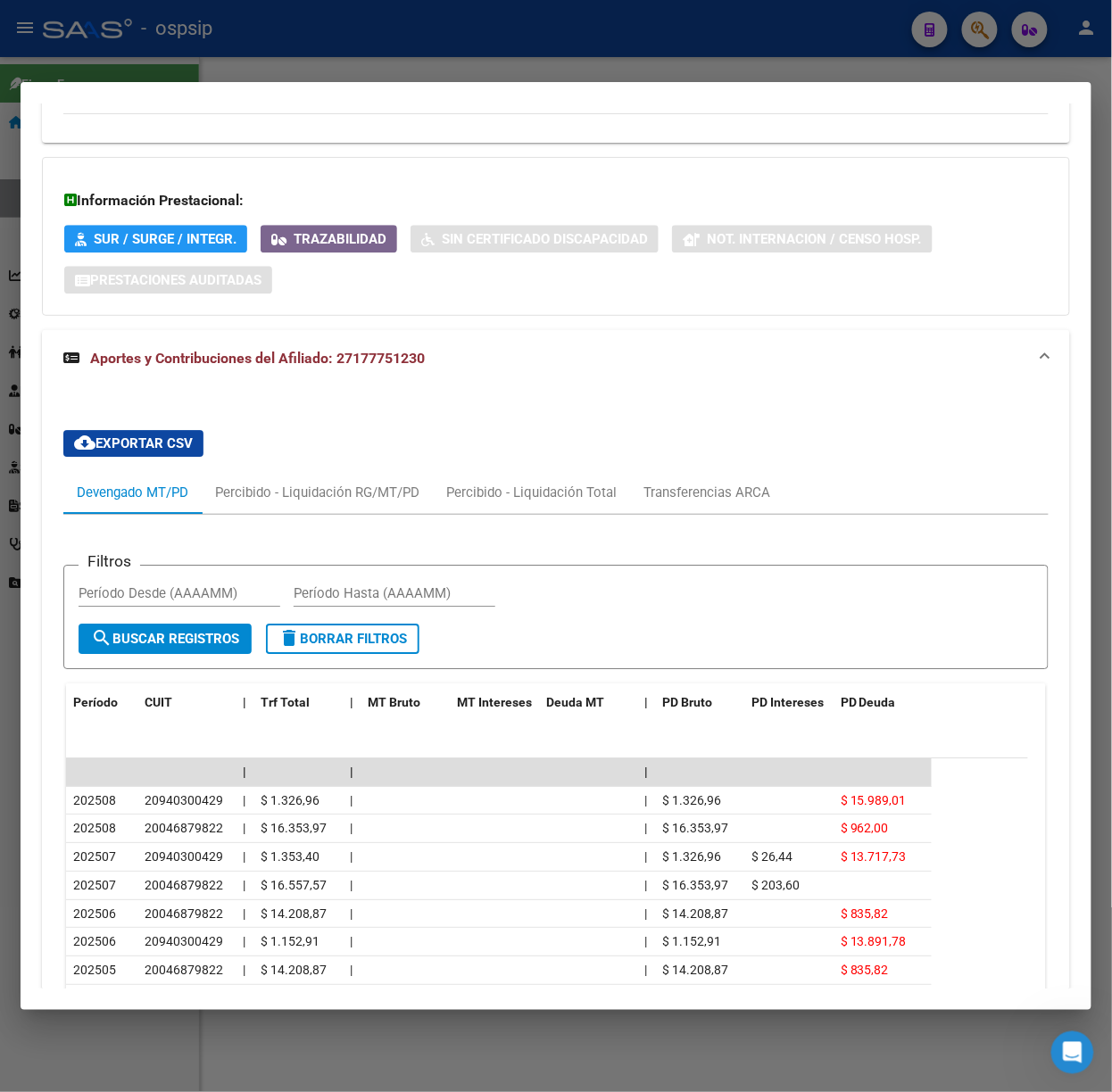
click at [948, 52] on div at bounding box center [556, 546] width 1112 height 1092
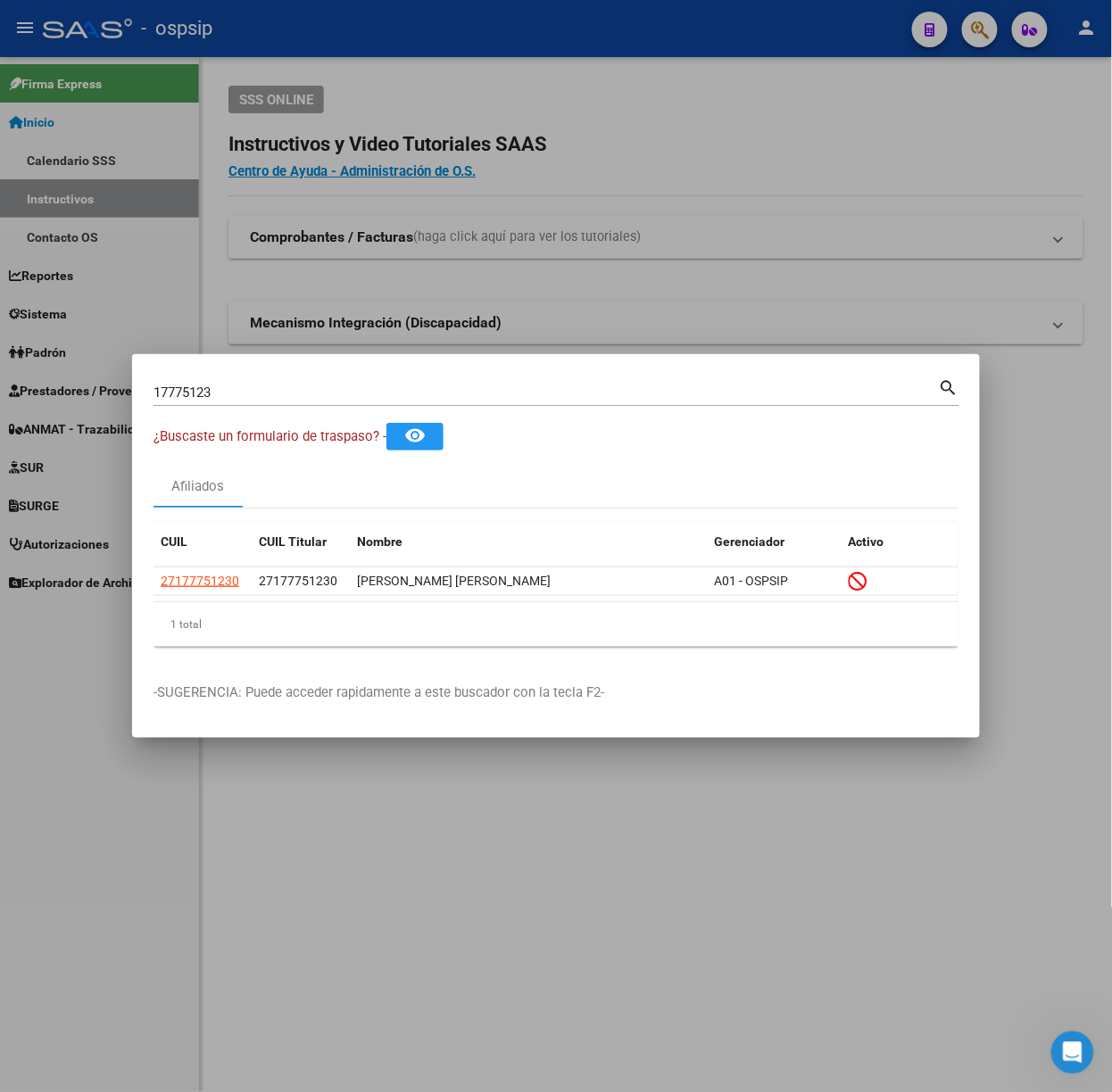
click at [342, 391] on input "17775123" at bounding box center [546, 393] width 785 height 16
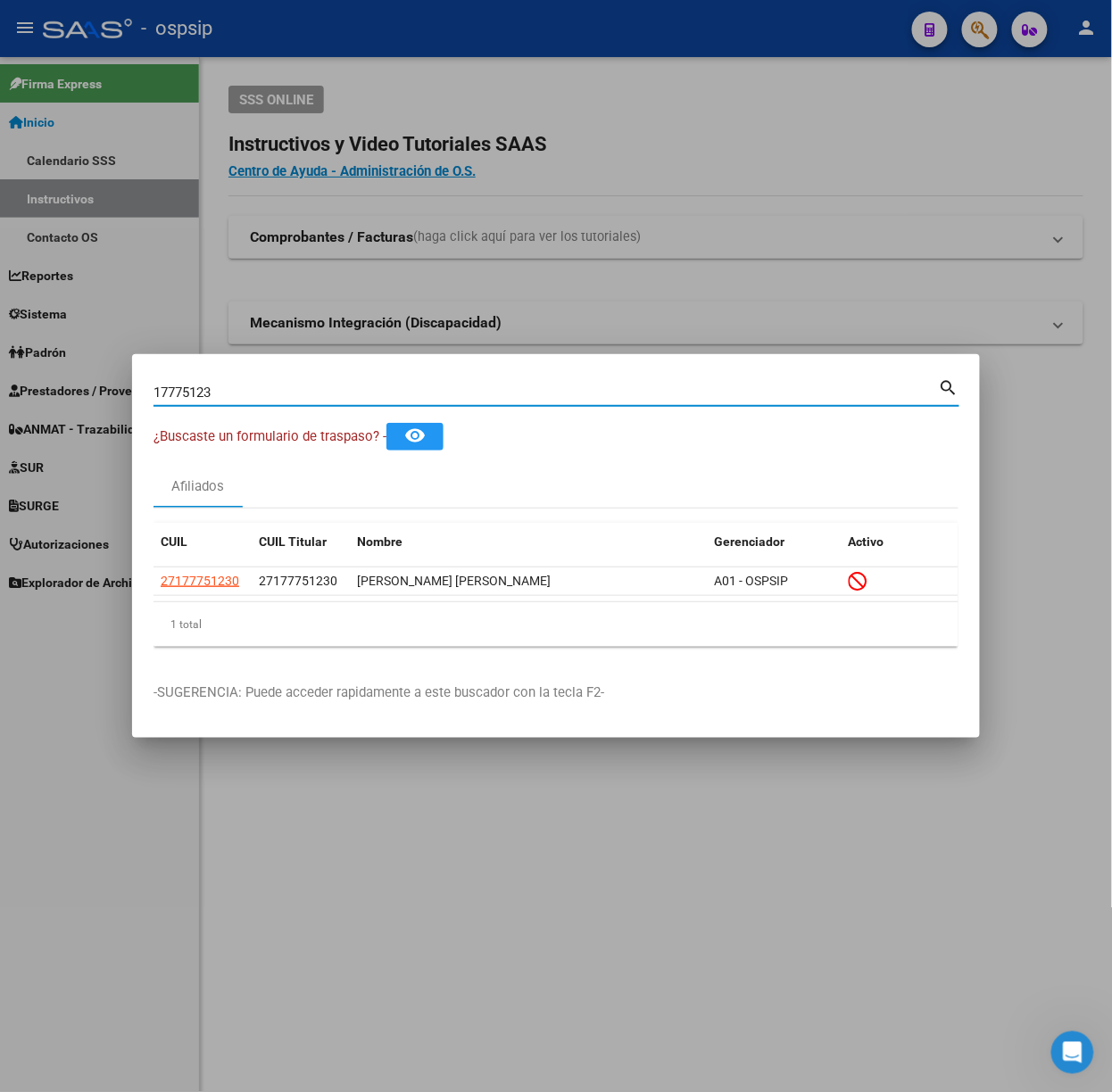
click at [342, 391] on input "17775123" at bounding box center [546, 393] width 785 height 16
type input "42027652"
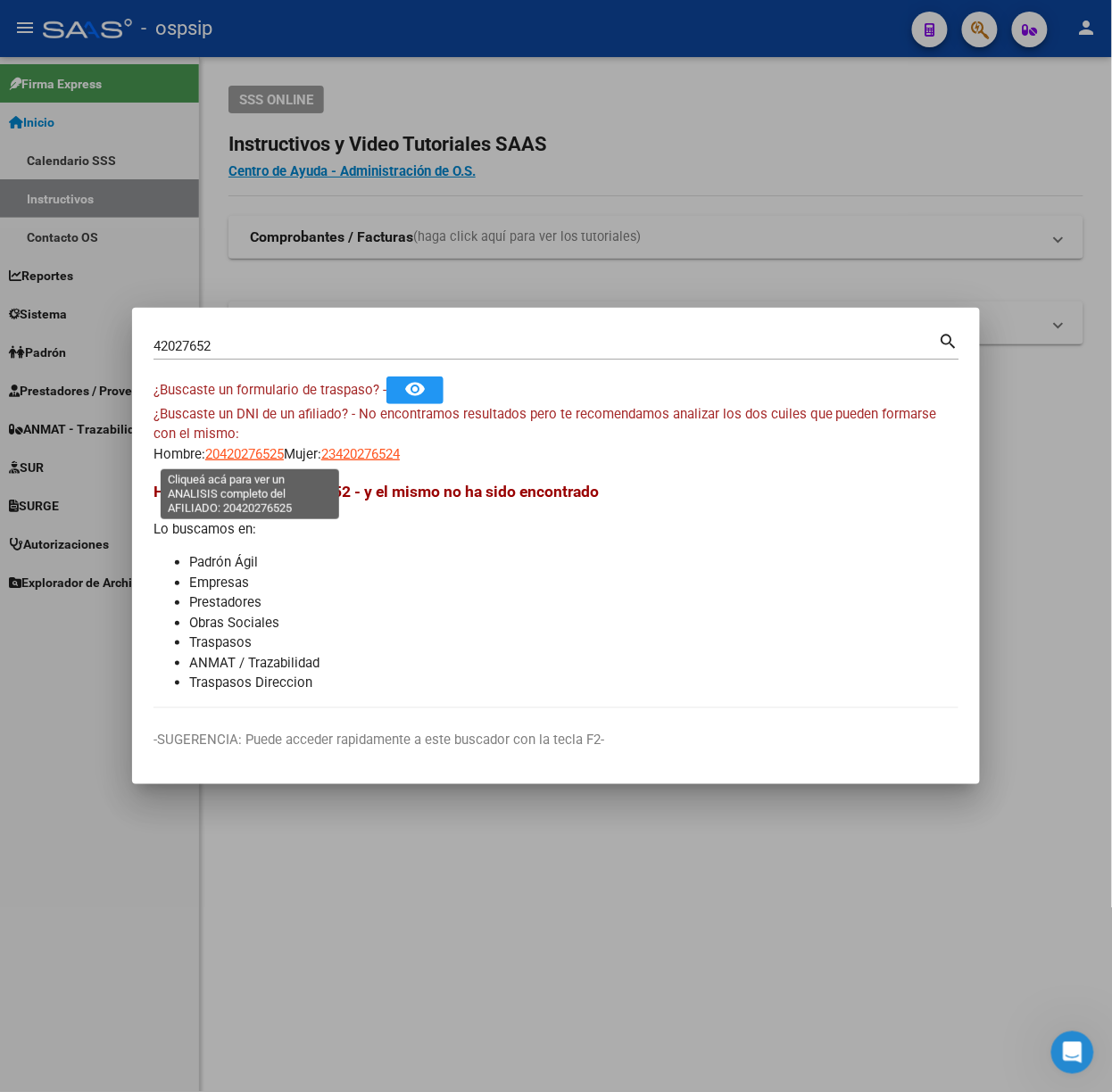
click at [239, 449] on span "20420276525" at bounding box center [245, 455] width 79 height 16
type textarea "20420276525"
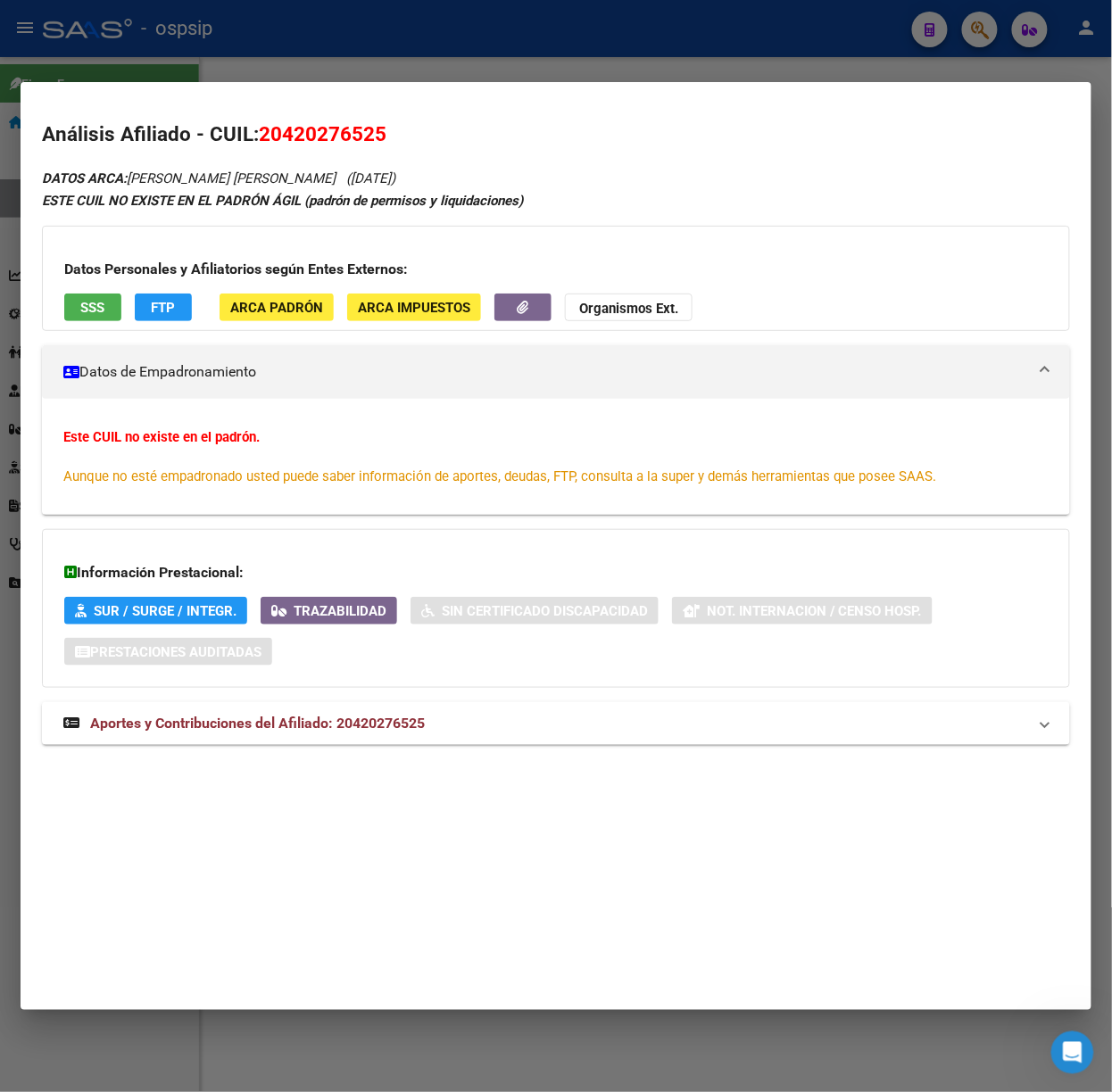
click at [344, 685] on div "Información Prestacional: SUR / SURGE / INTEGR. Trazabilidad Sin Certificado Di…" at bounding box center [556, 608] width 1028 height 159
click at [357, 707] on mat-expansion-panel-header "Aportes y Contribuciones del Afiliado: 20420276525" at bounding box center [556, 723] width 1028 height 43
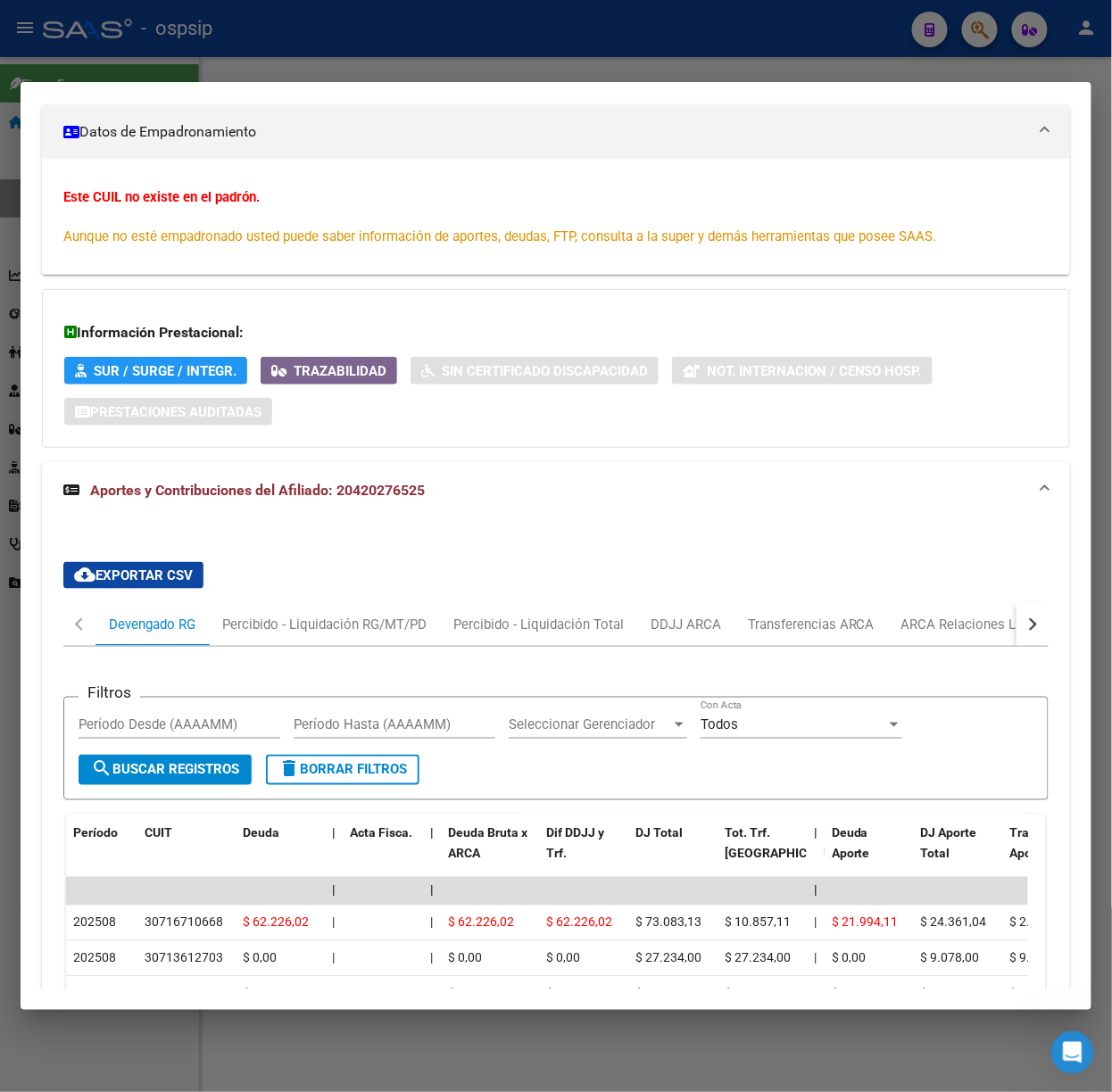
scroll to position [359, 0]
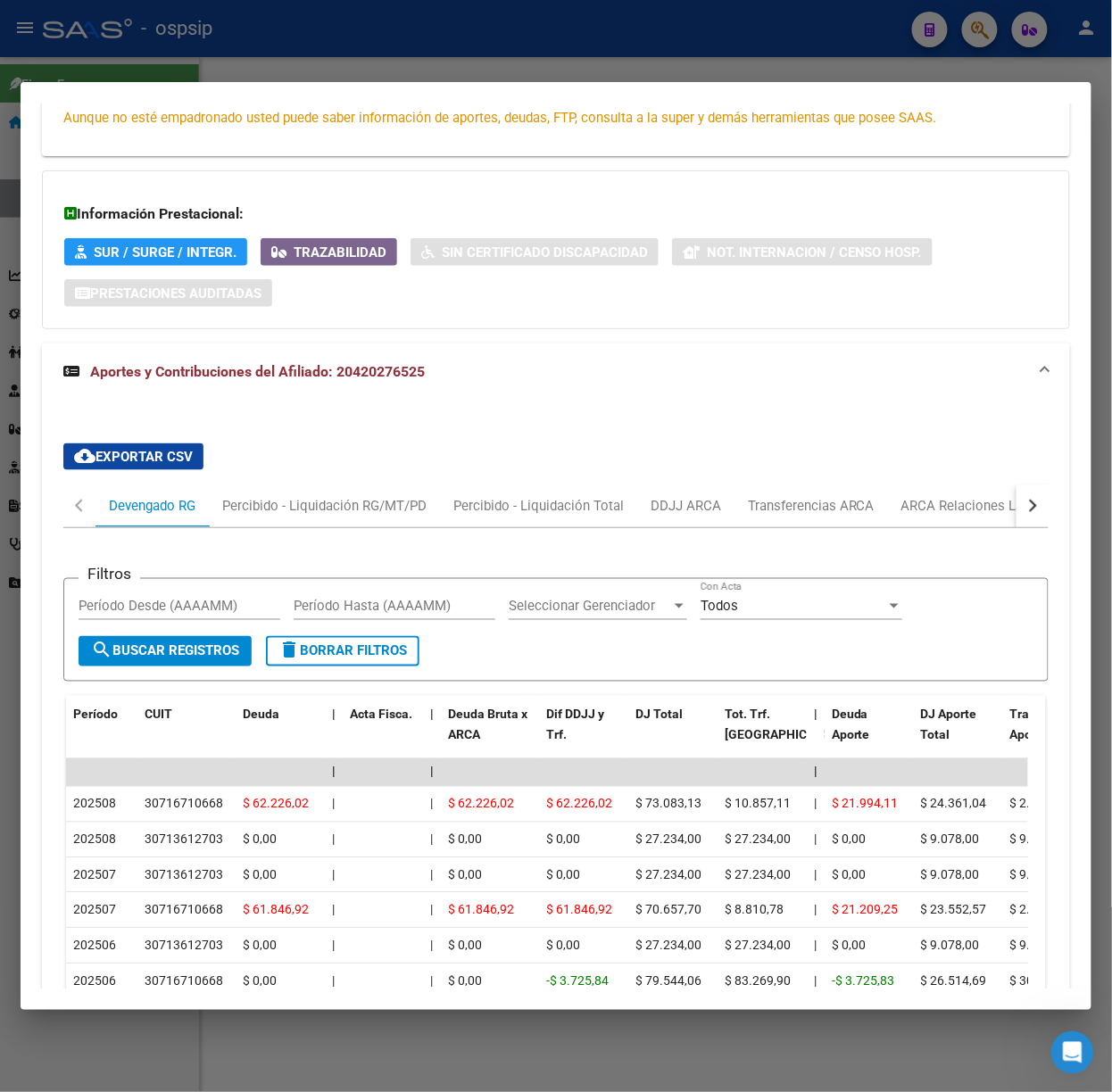
click at [379, 55] on div at bounding box center [556, 546] width 1112 height 1092
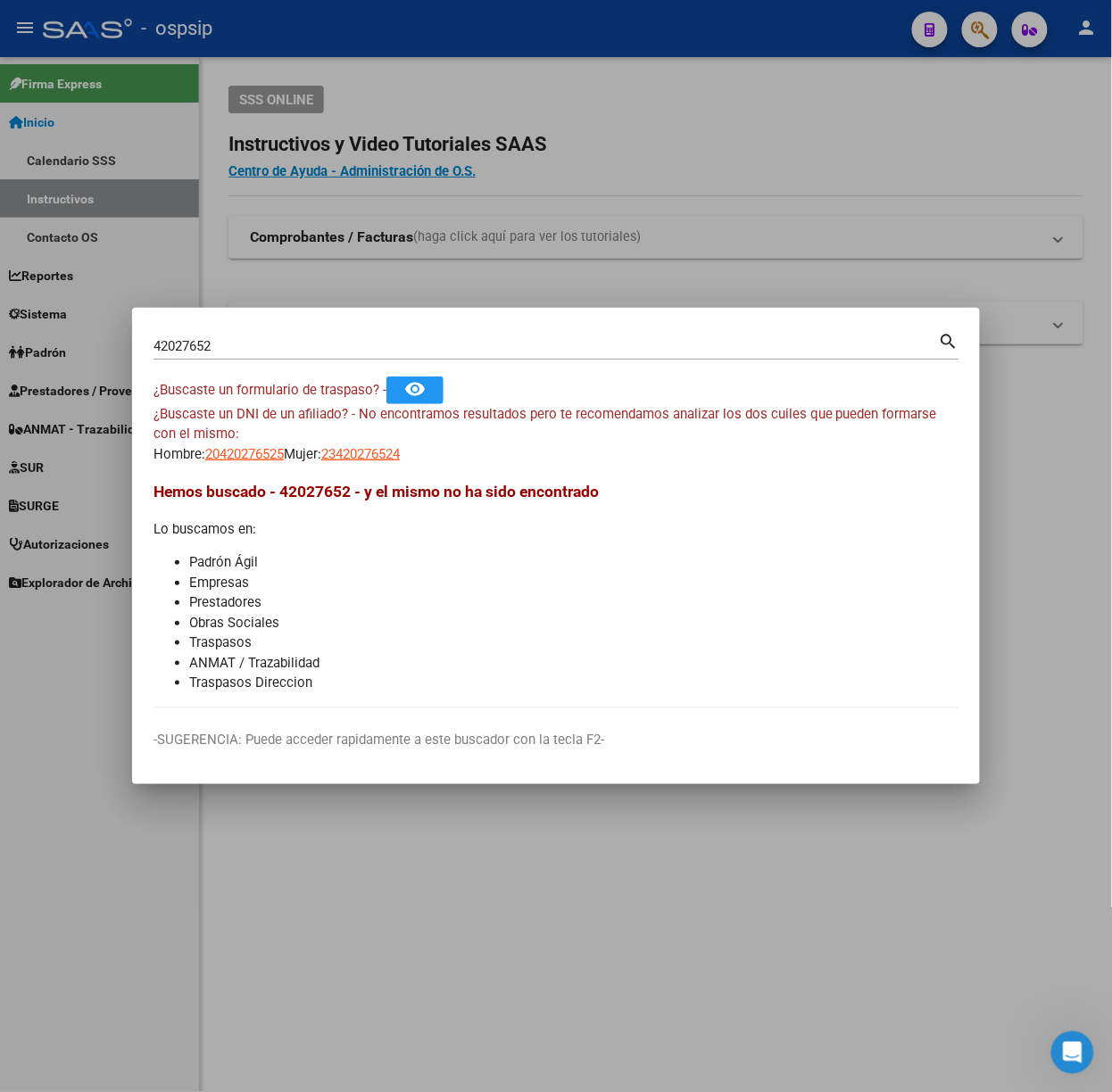
click at [299, 342] on input "42027652" at bounding box center [546, 346] width 785 height 16
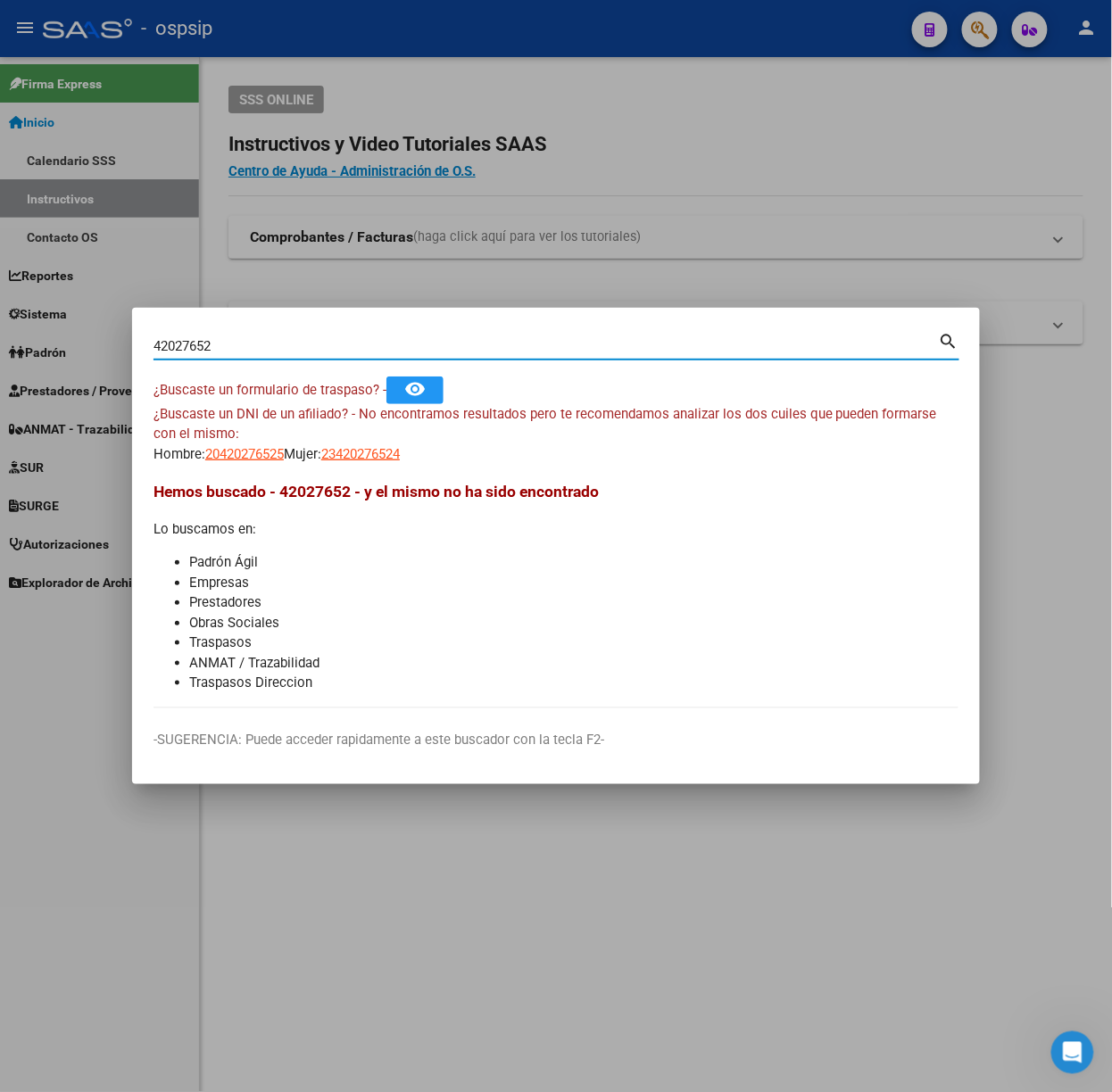
click at [299, 342] on input "42027652" at bounding box center [546, 346] width 785 height 16
type input "55042827"
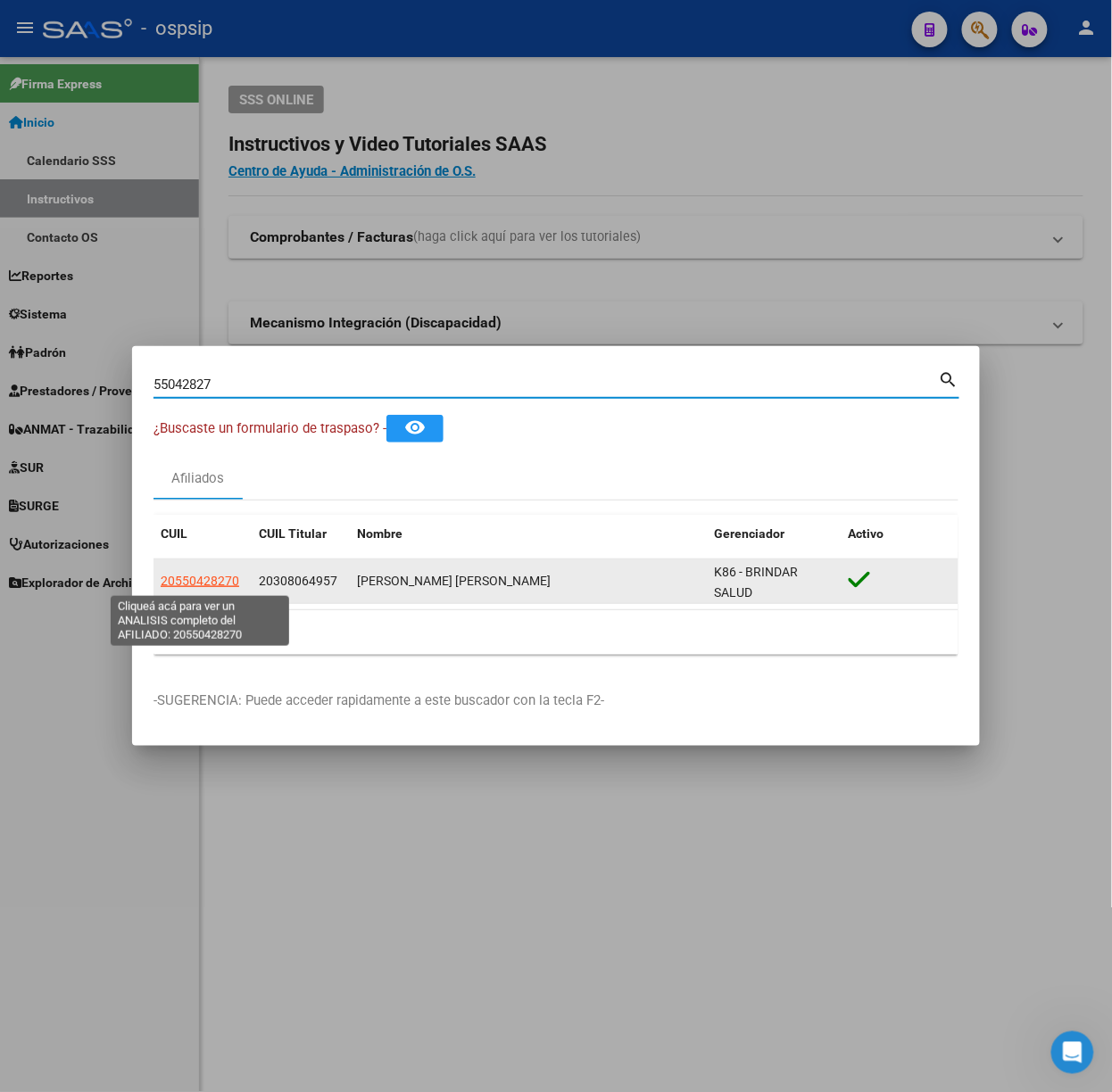
click at [204, 580] on span "20550428270" at bounding box center [200, 581] width 79 height 15
type textarea "20550428270"
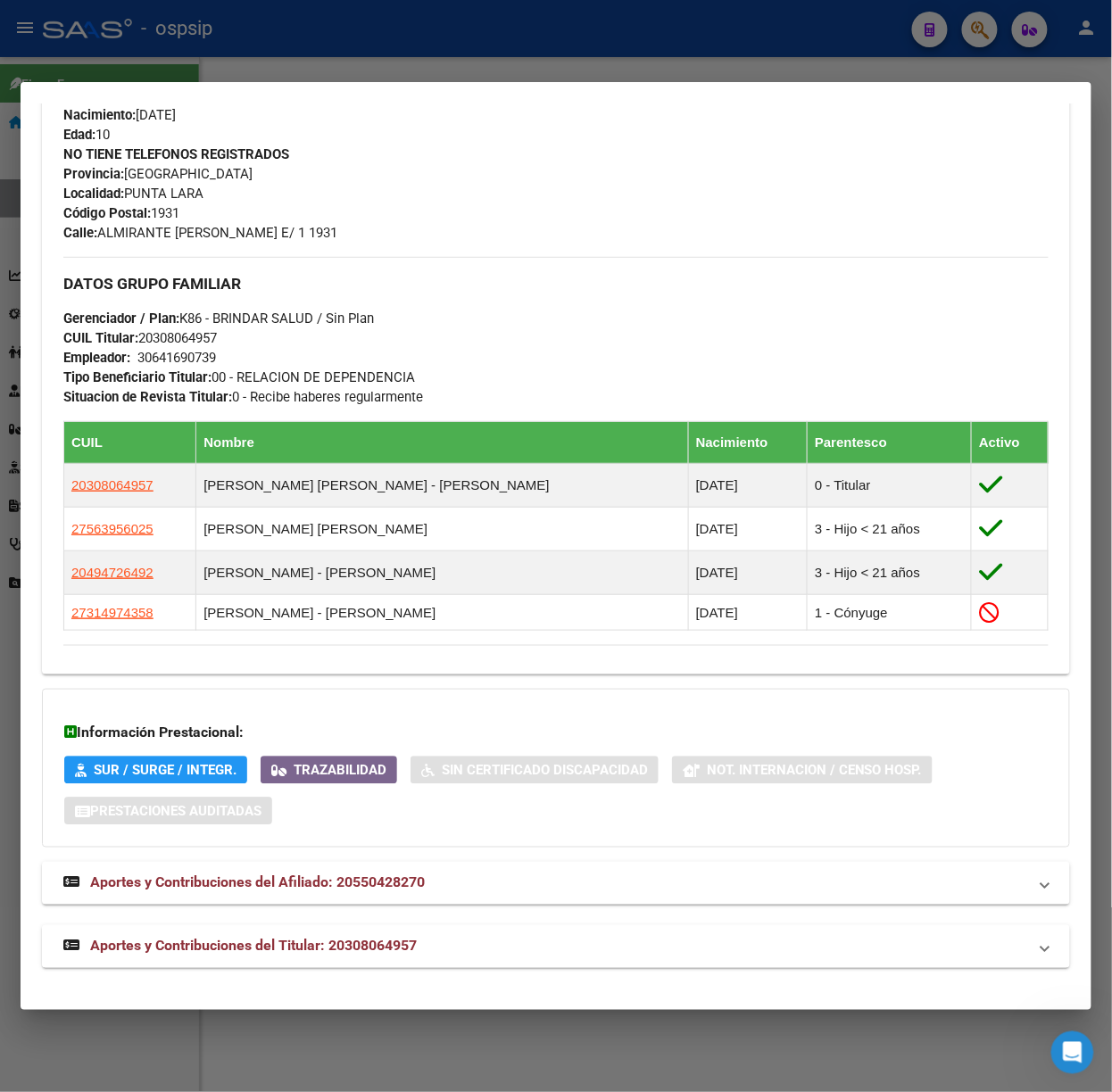
click at [372, 929] on mat-expansion-panel-header "Aportes y Contribuciones del Titular: 20308064957" at bounding box center [556, 946] width 1028 height 43
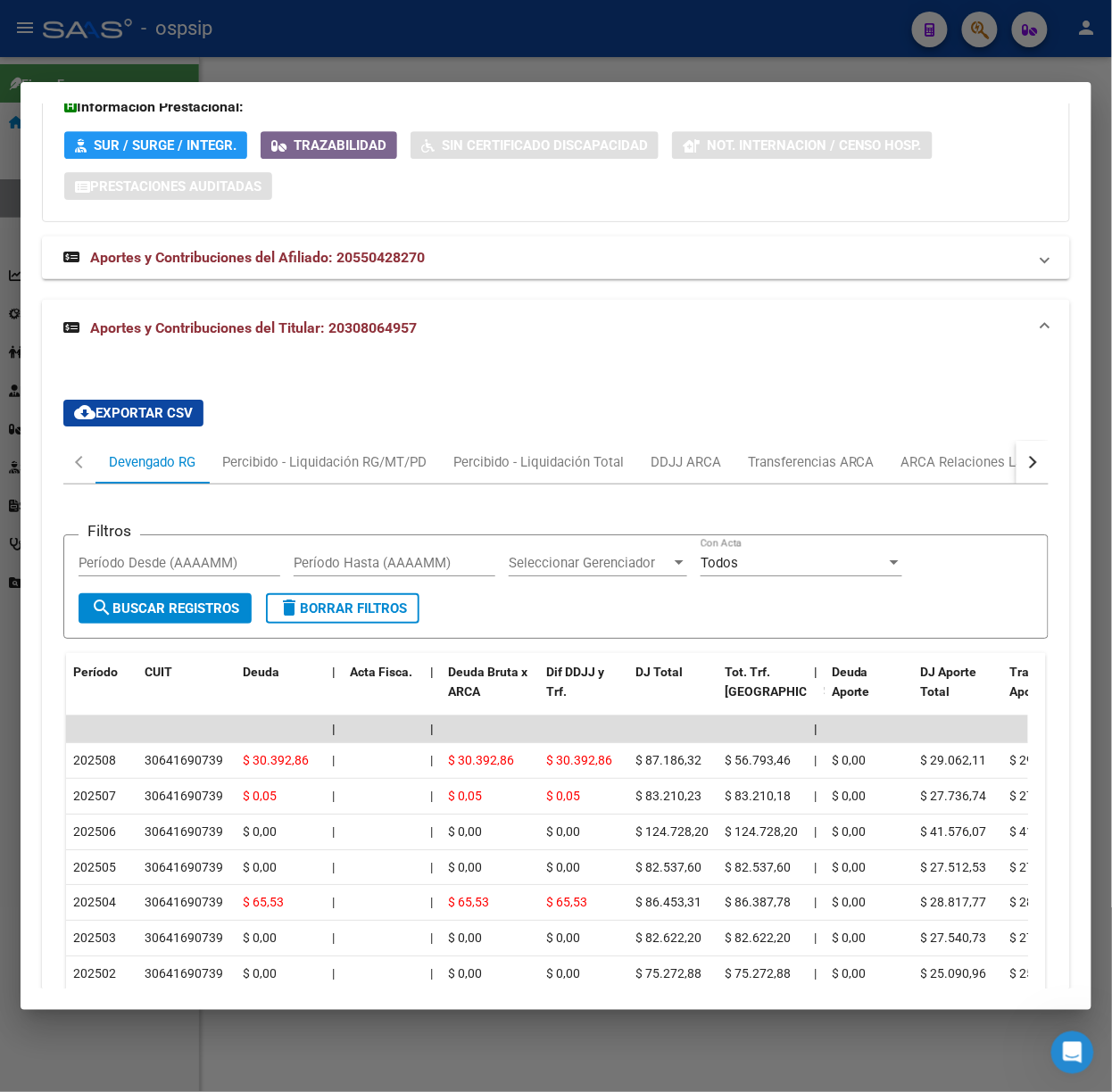
scroll to position [1454, 0]
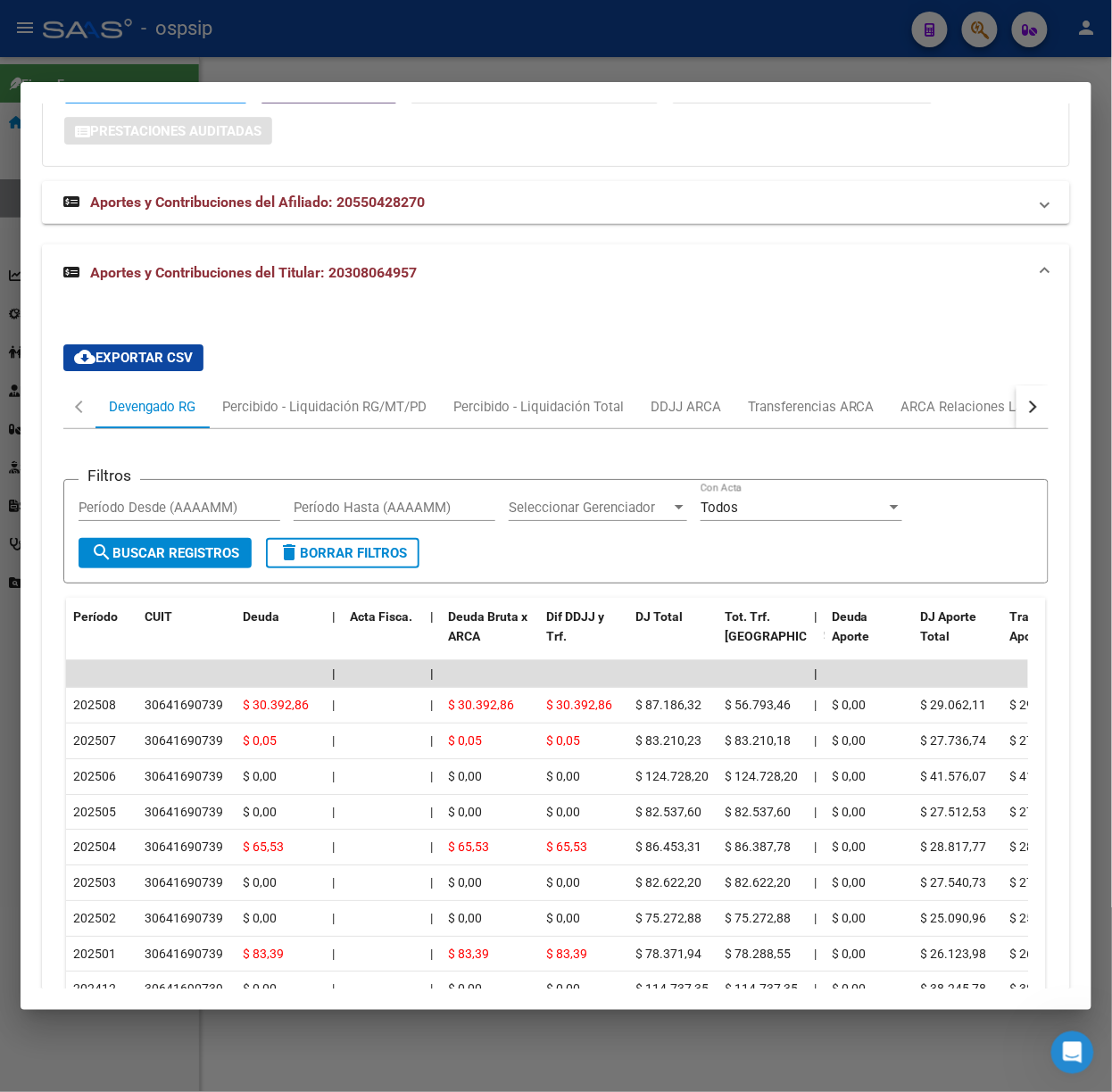
click at [215, 50] on div at bounding box center [556, 546] width 1112 height 1092
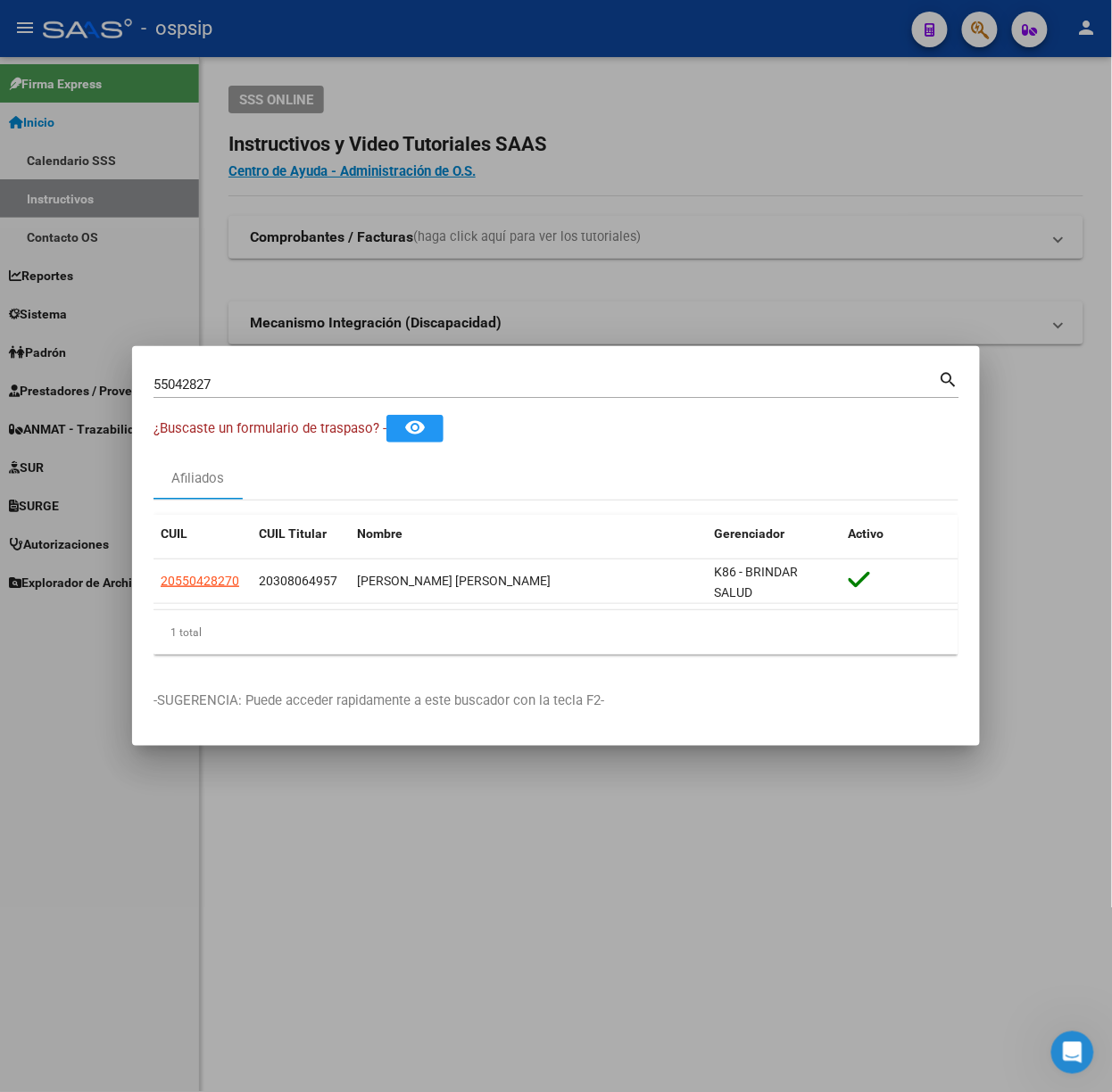
click at [258, 380] on input "55042827" at bounding box center [546, 384] width 785 height 16
type input "29650558"
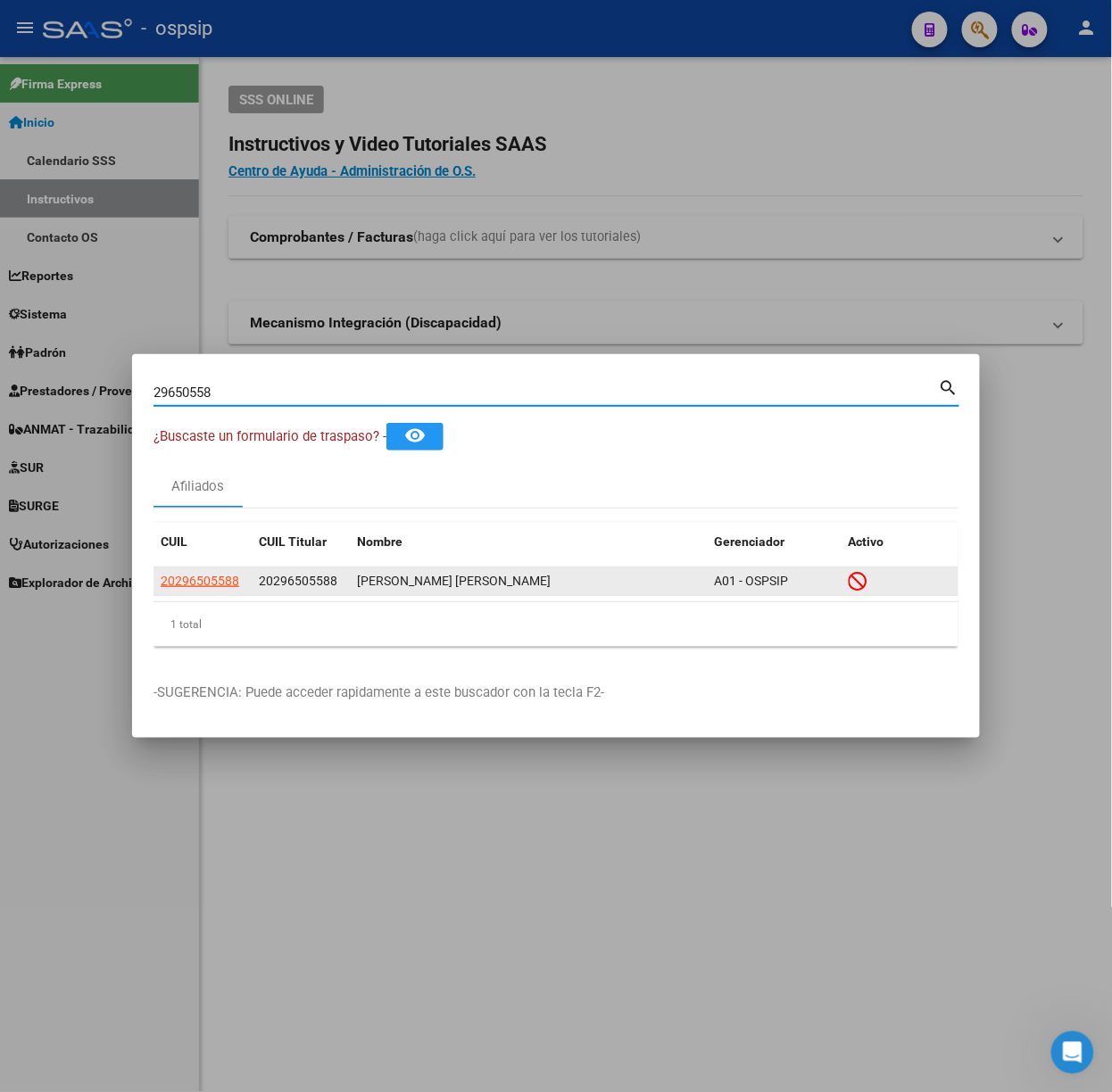
click at [240, 572] on div "20296505588" at bounding box center [203, 581] width 84 height 20
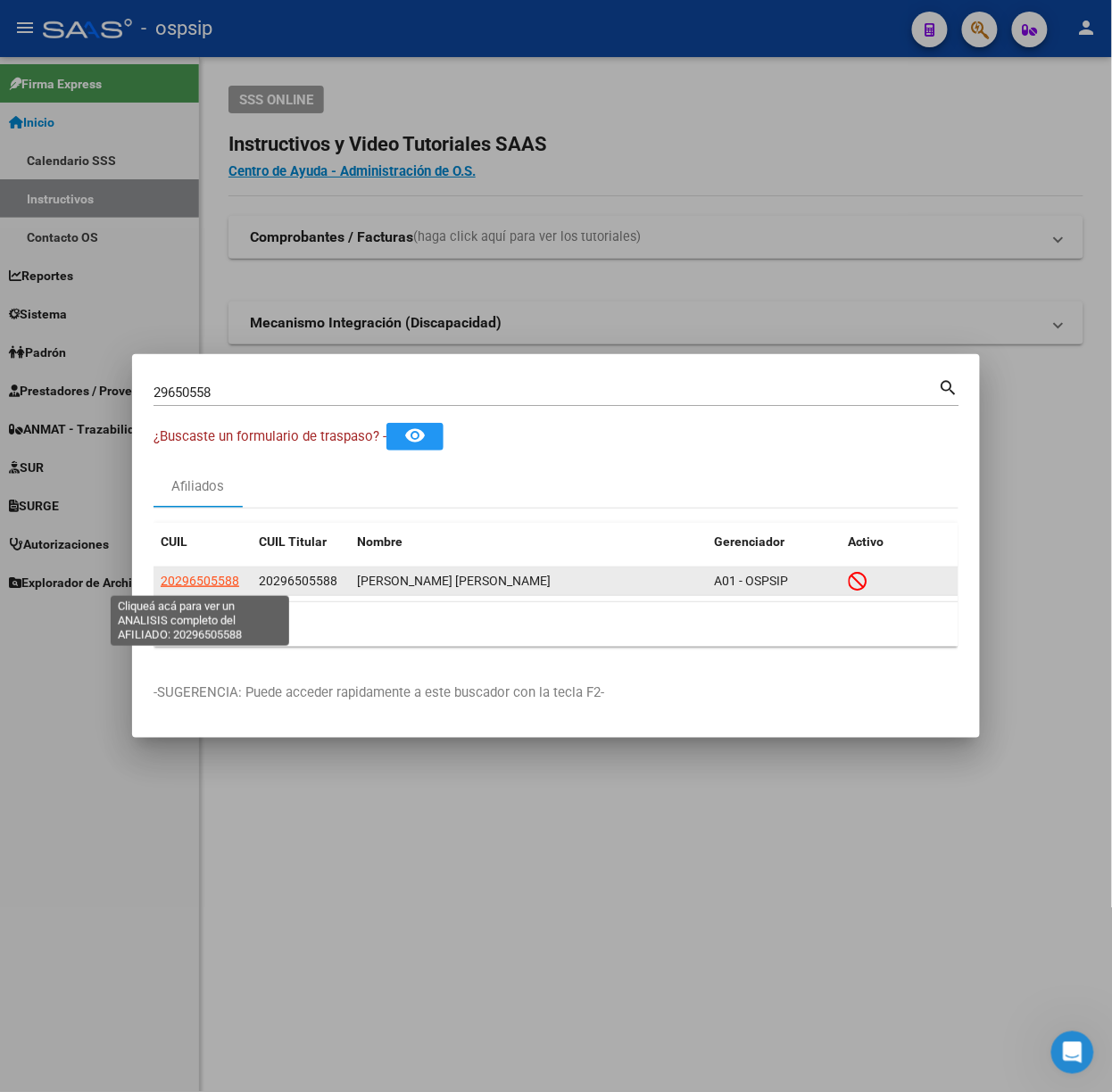
click at [233, 573] on span "20296505588" at bounding box center [200, 581] width 79 height 15
type textarea "20296505588"
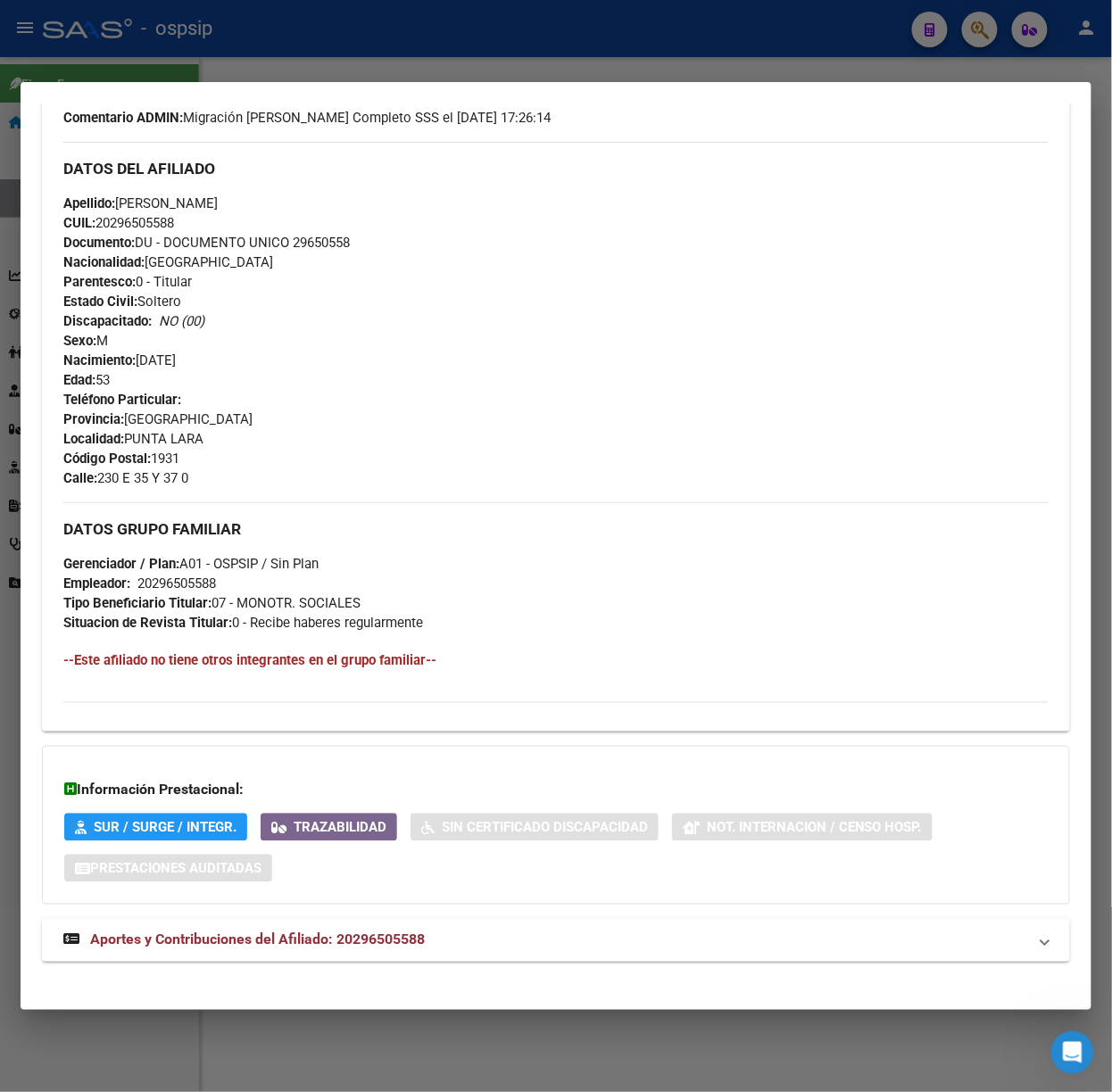
click at [411, 939] on span "Aportes y Contribuciones del Afiliado: 20296505588" at bounding box center [257, 940] width 334 height 17
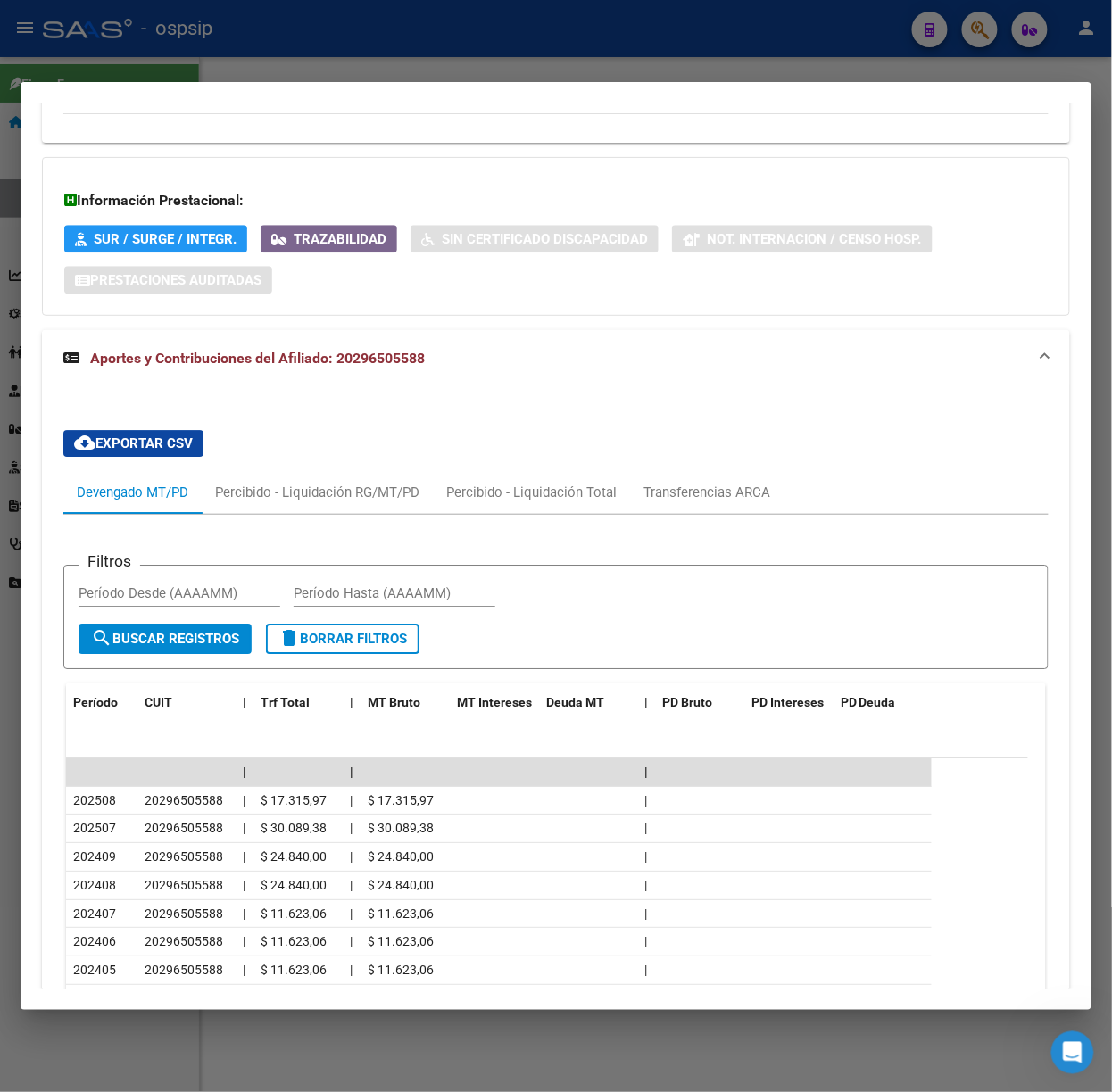
scroll to position [0, 0]
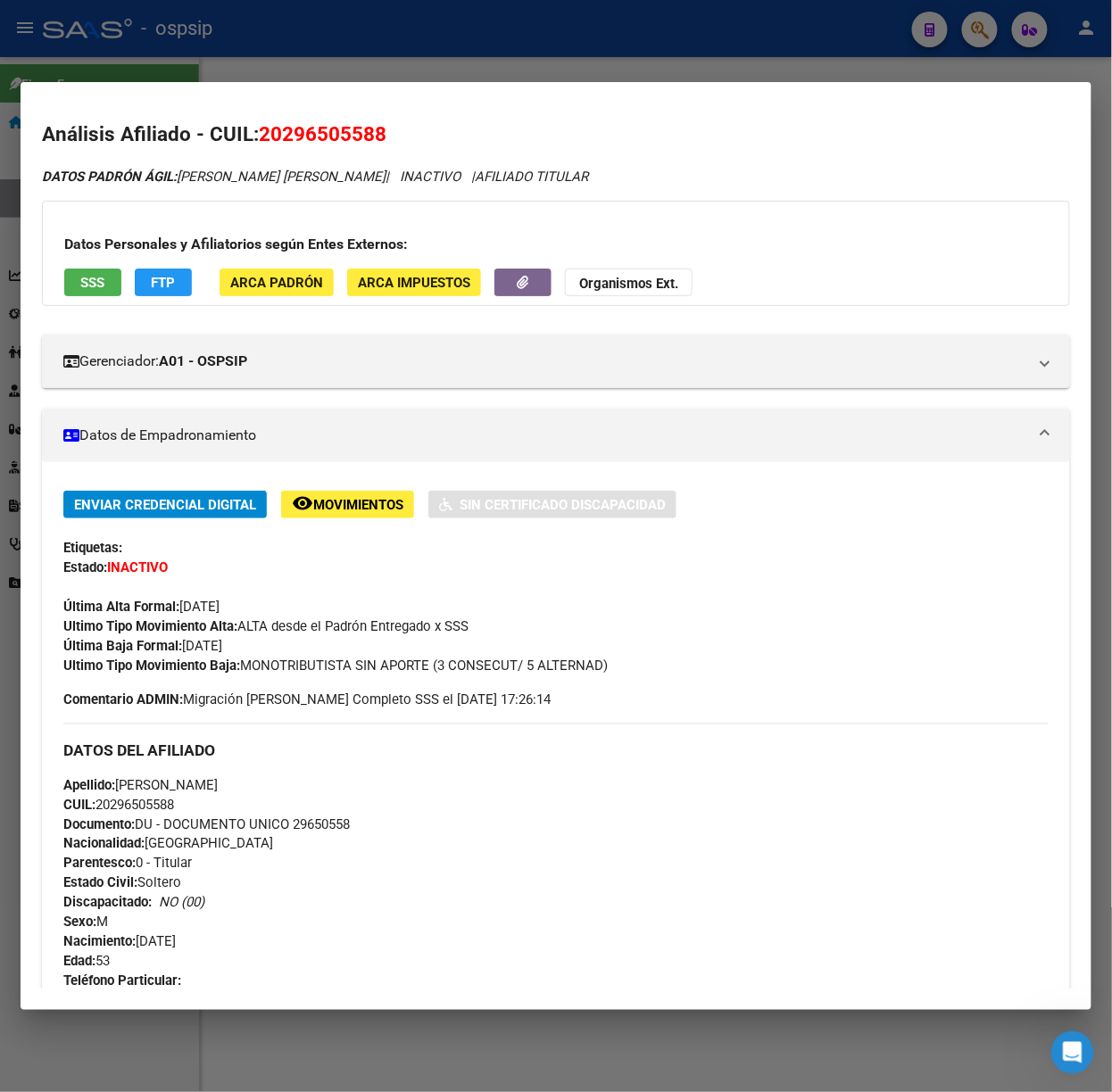
click at [82, 300] on div "Datos Personales y Afiliatorios según Entes Externos: SSS FTP ARCA Padrón ARCA …" at bounding box center [556, 253] width 1028 height 105
click at [80, 294] on button "SSS" at bounding box center [92, 282] width 58 height 27
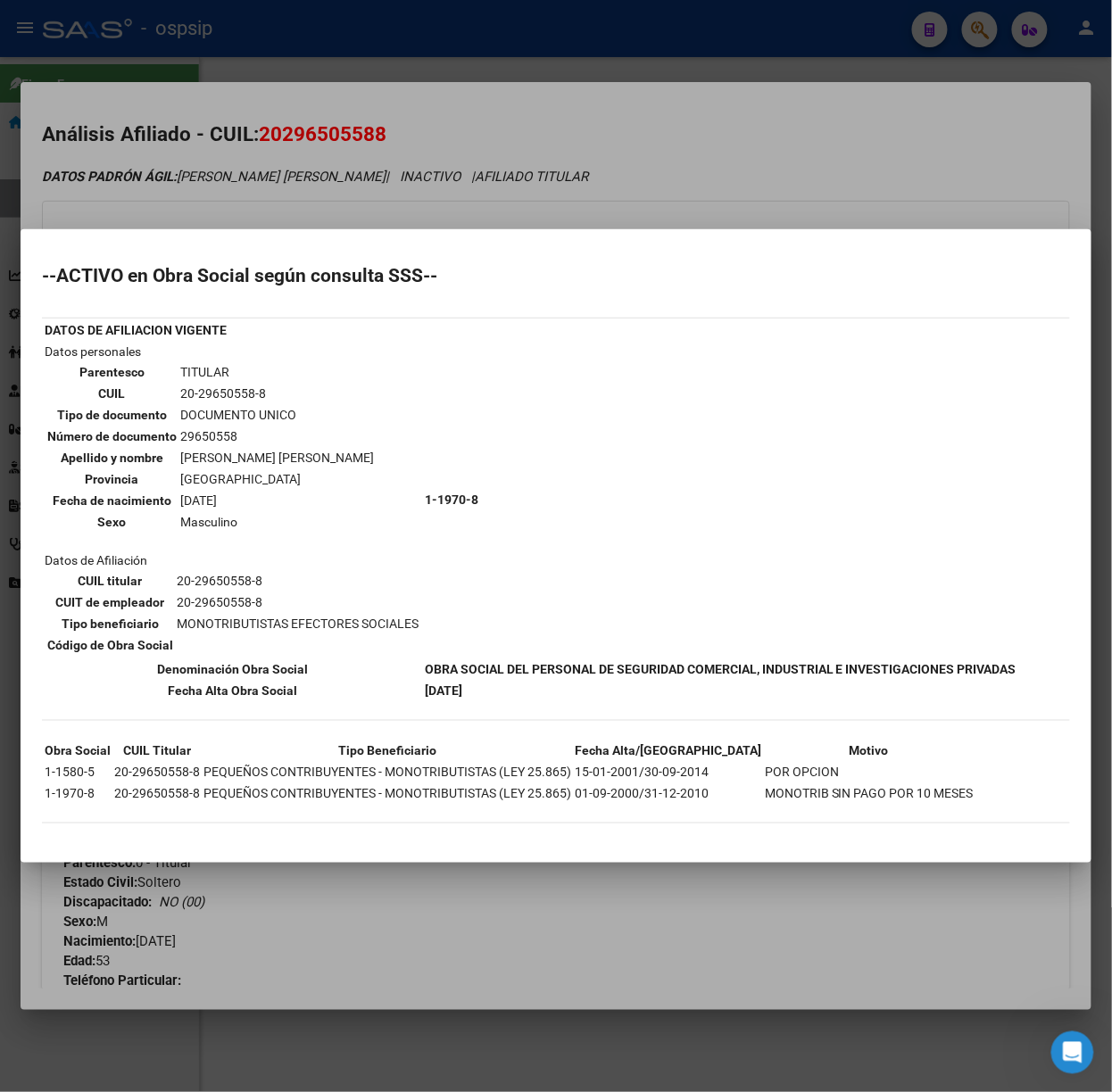
click at [321, 234] on div at bounding box center [556, 546] width 1112 height 1092
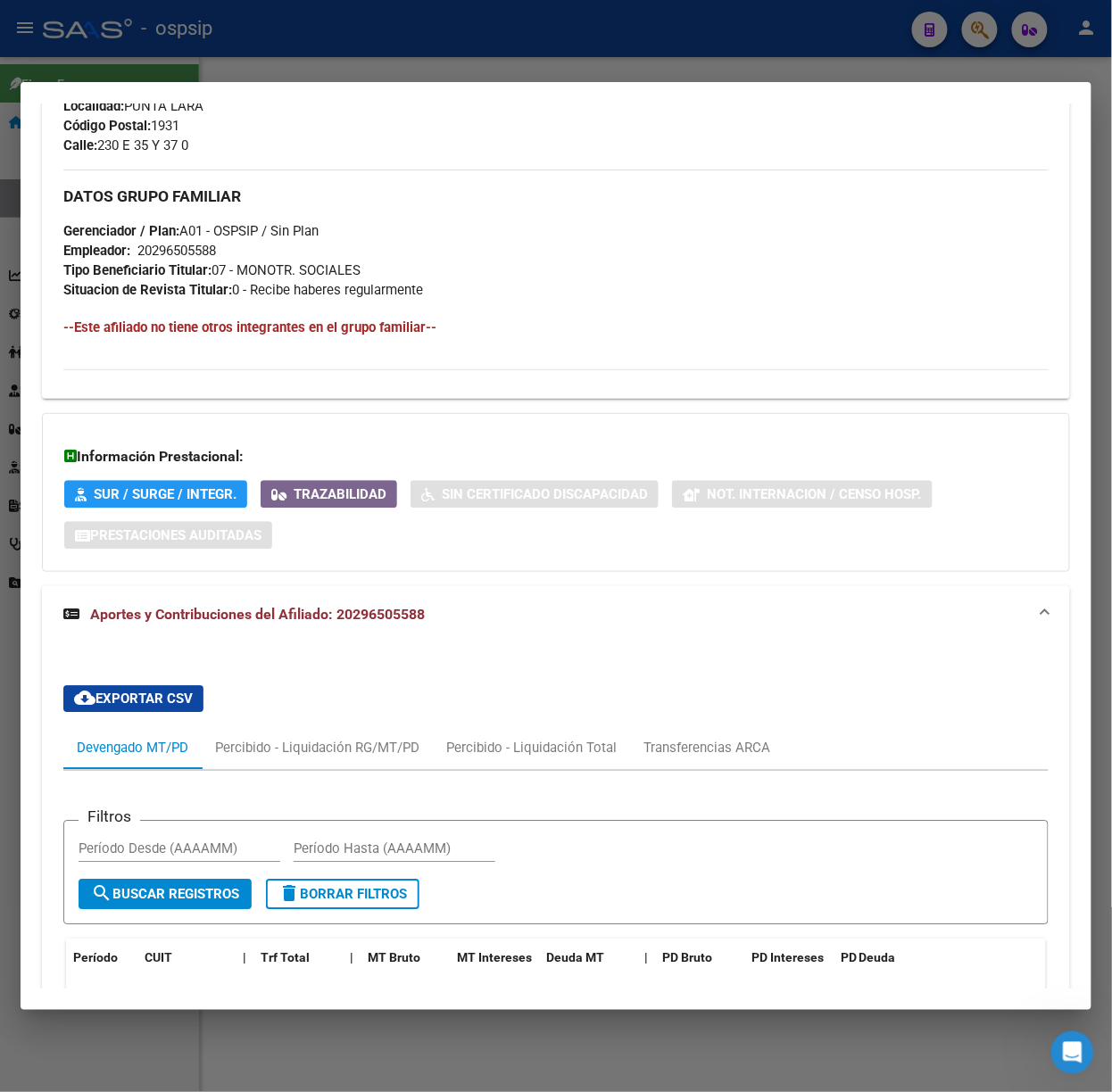
scroll to position [1390, 0]
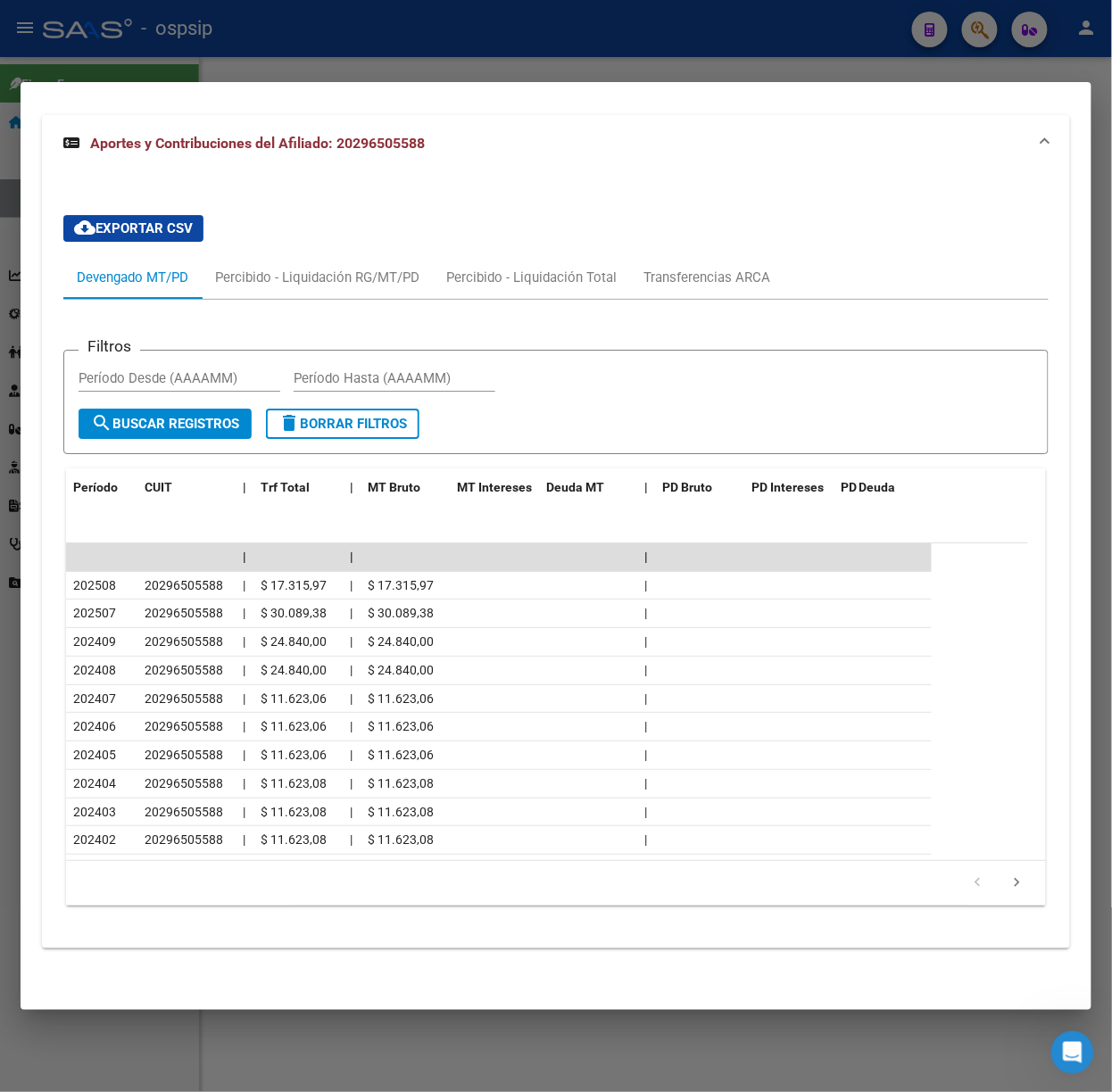
click at [189, 45] on div at bounding box center [556, 546] width 1112 height 1092
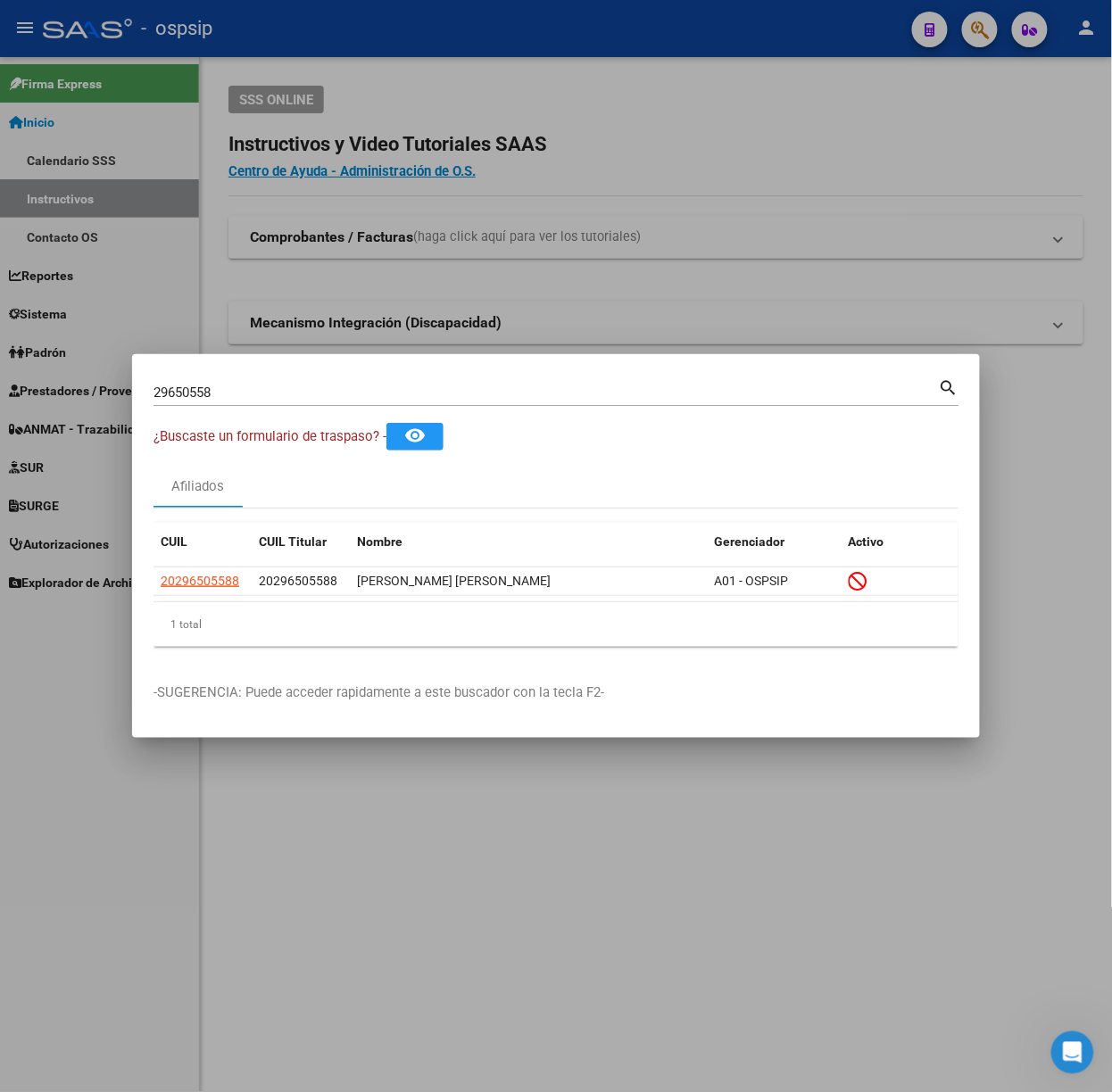
click at [229, 400] on input "29650558" at bounding box center [546, 393] width 785 height 16
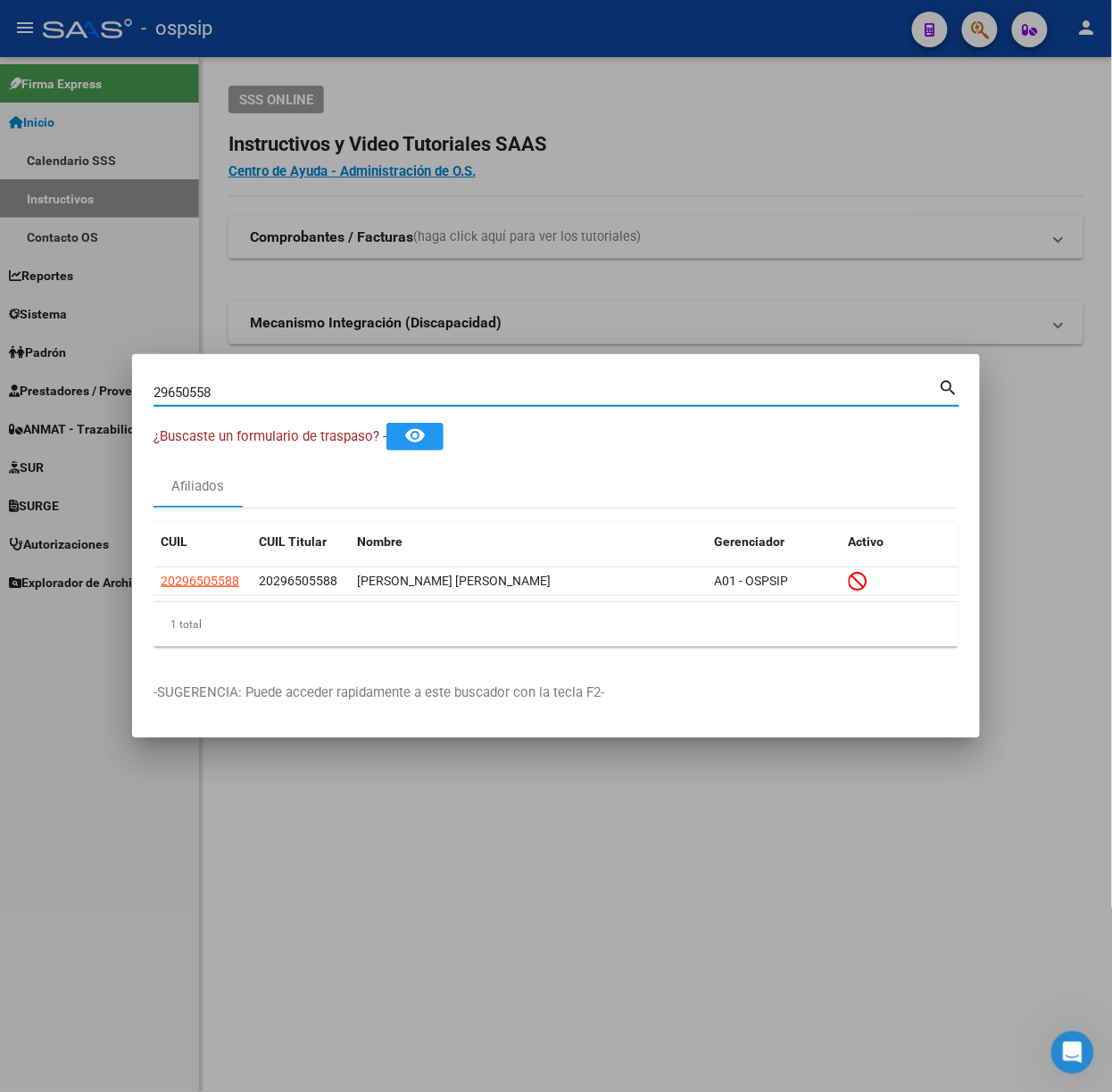
click at [229, 400] on input "29650558" at bounding box center [546, 393] width 785 height 16
type input "22652177"
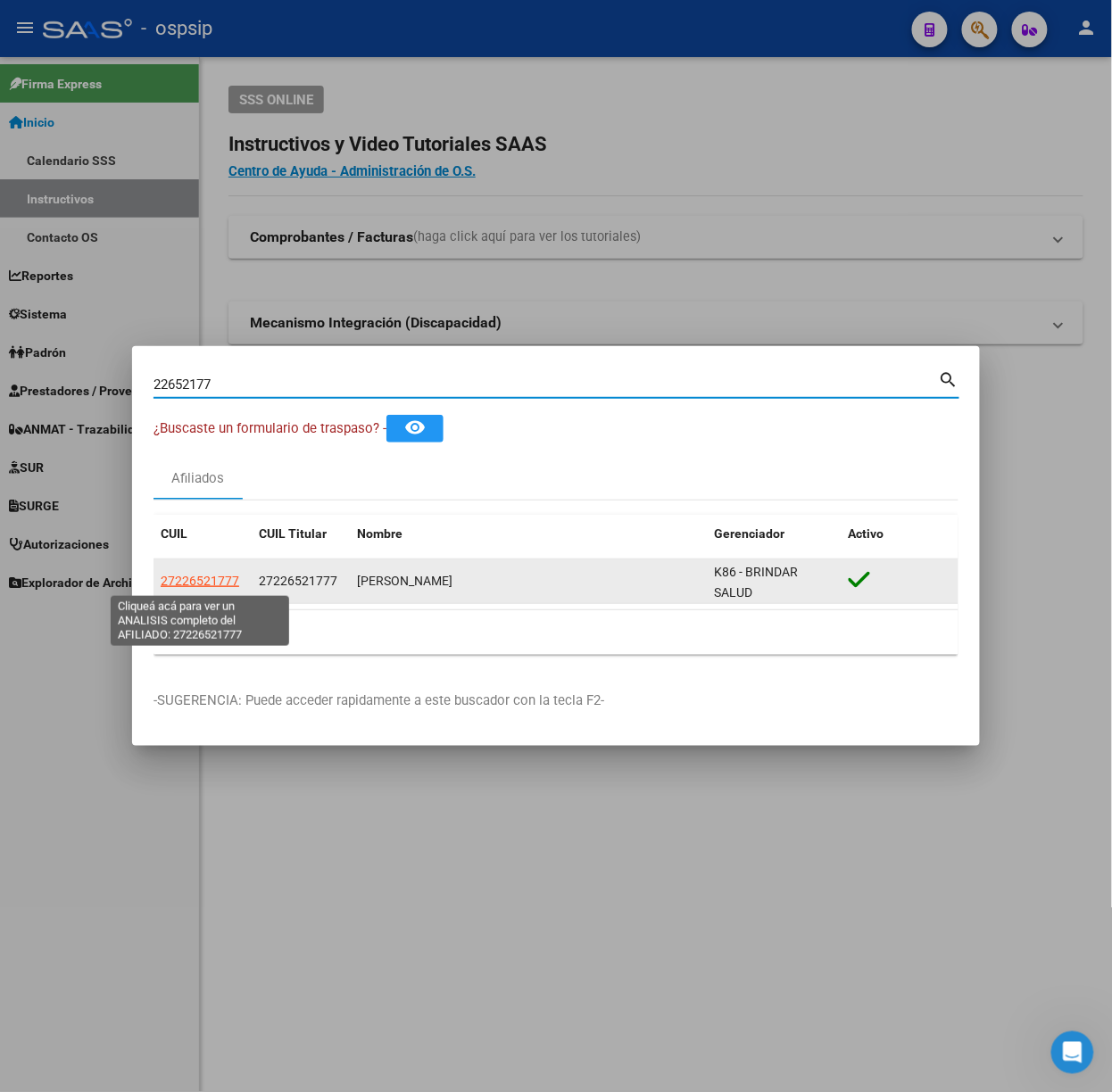
click at [201, 573] on span "27226521777" at bounding box center [200, 581] width 79 height 15
type textarea "27226521777"
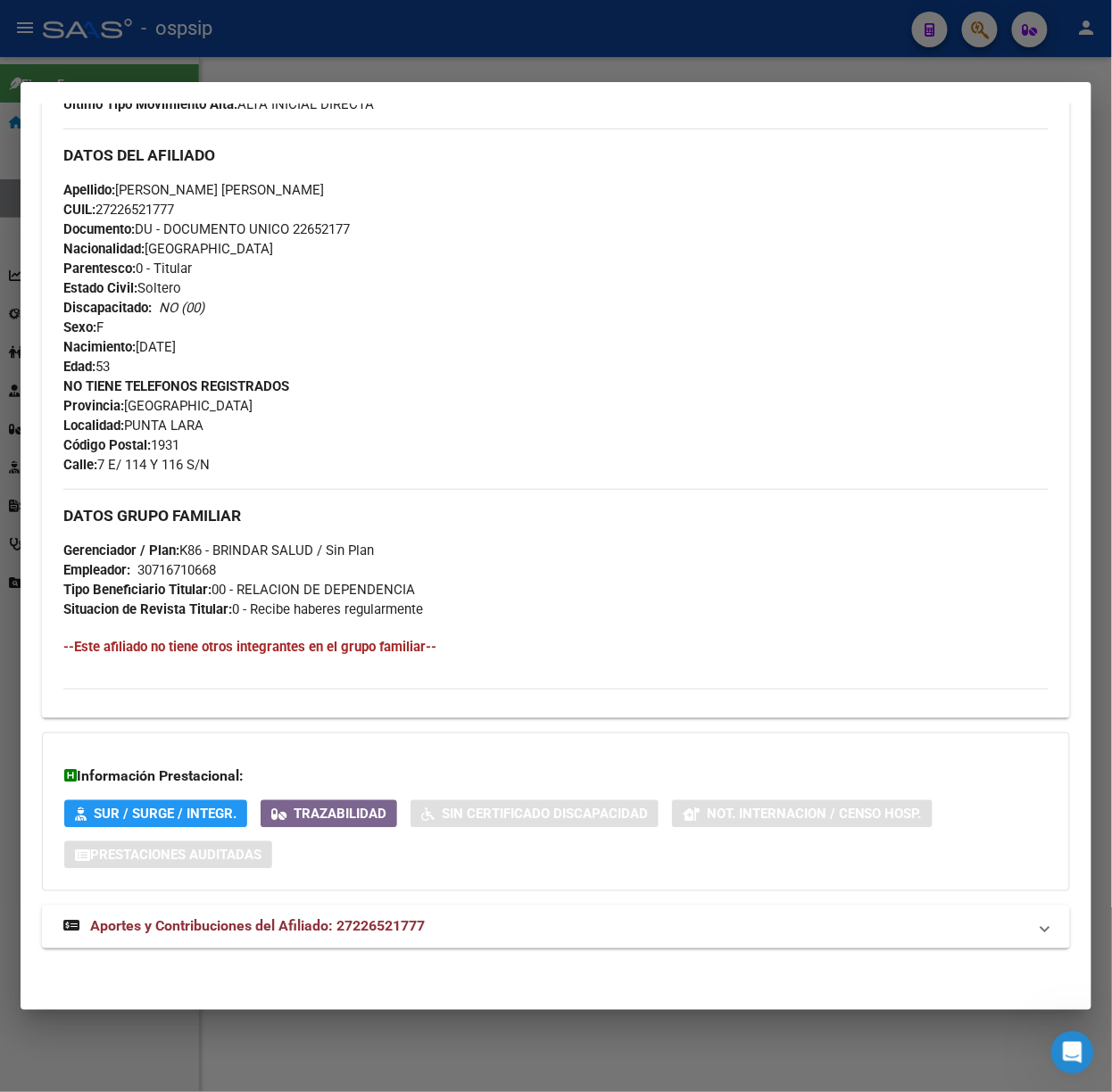
click at [343, 914] on mat-expansion-panel-header "Aportes y Contribuciones del Afiliado: 27226521777" at bounding box center [556, 927] width 1028 height 43
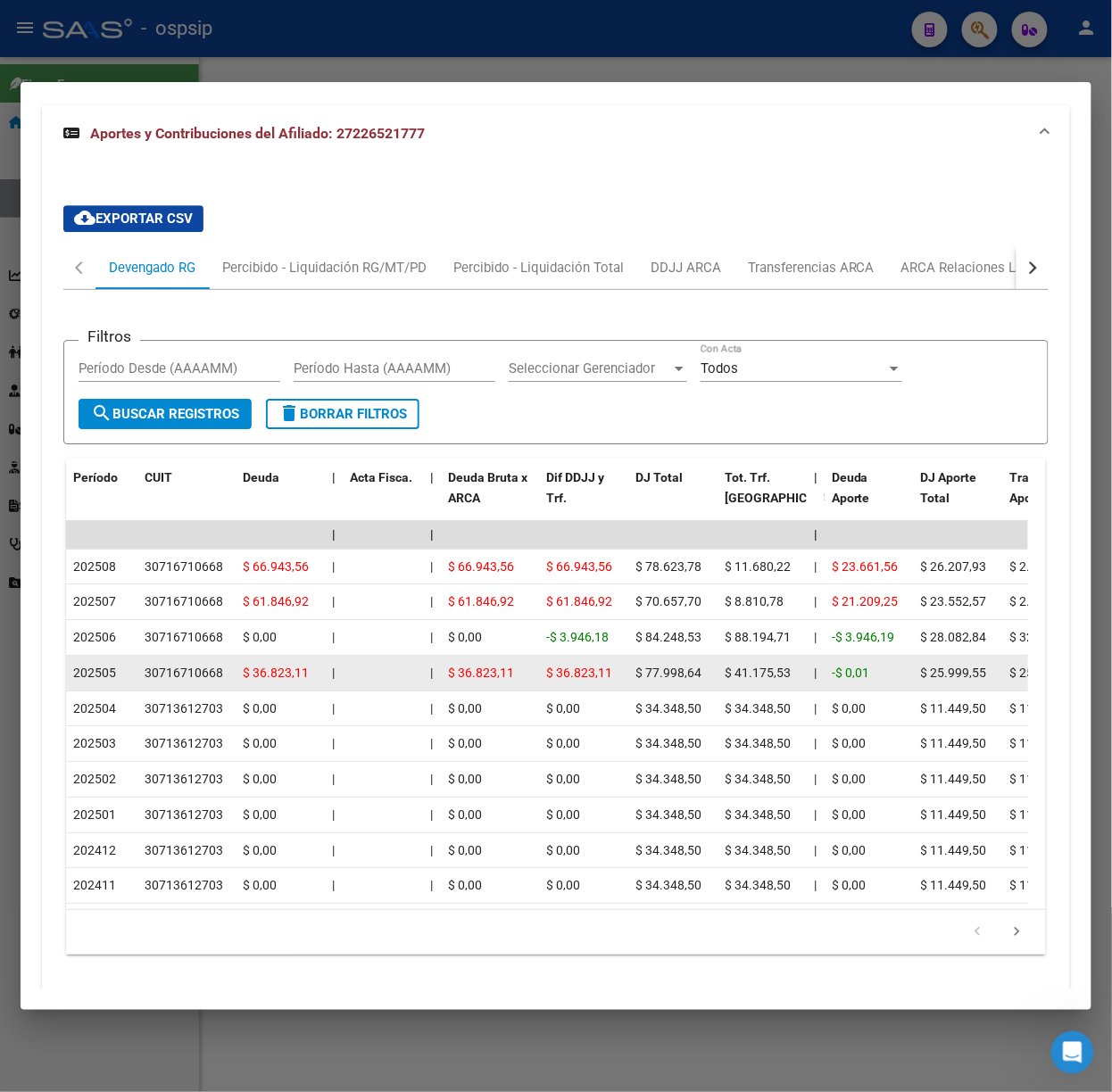
scroll to position [1393, 0]
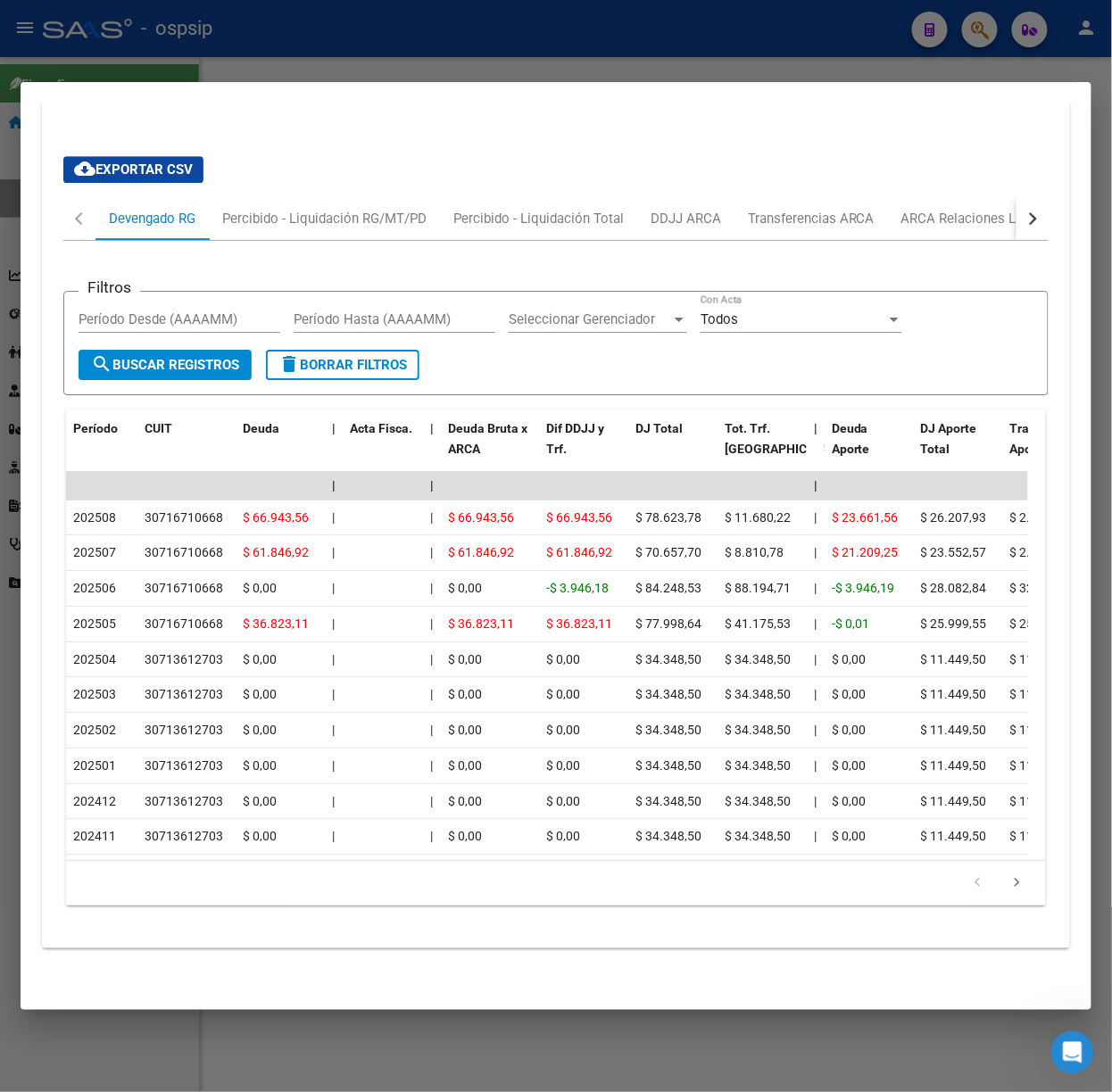
click at [335, 61] on div at bounding box center [556, 546] width 1112 height 1092
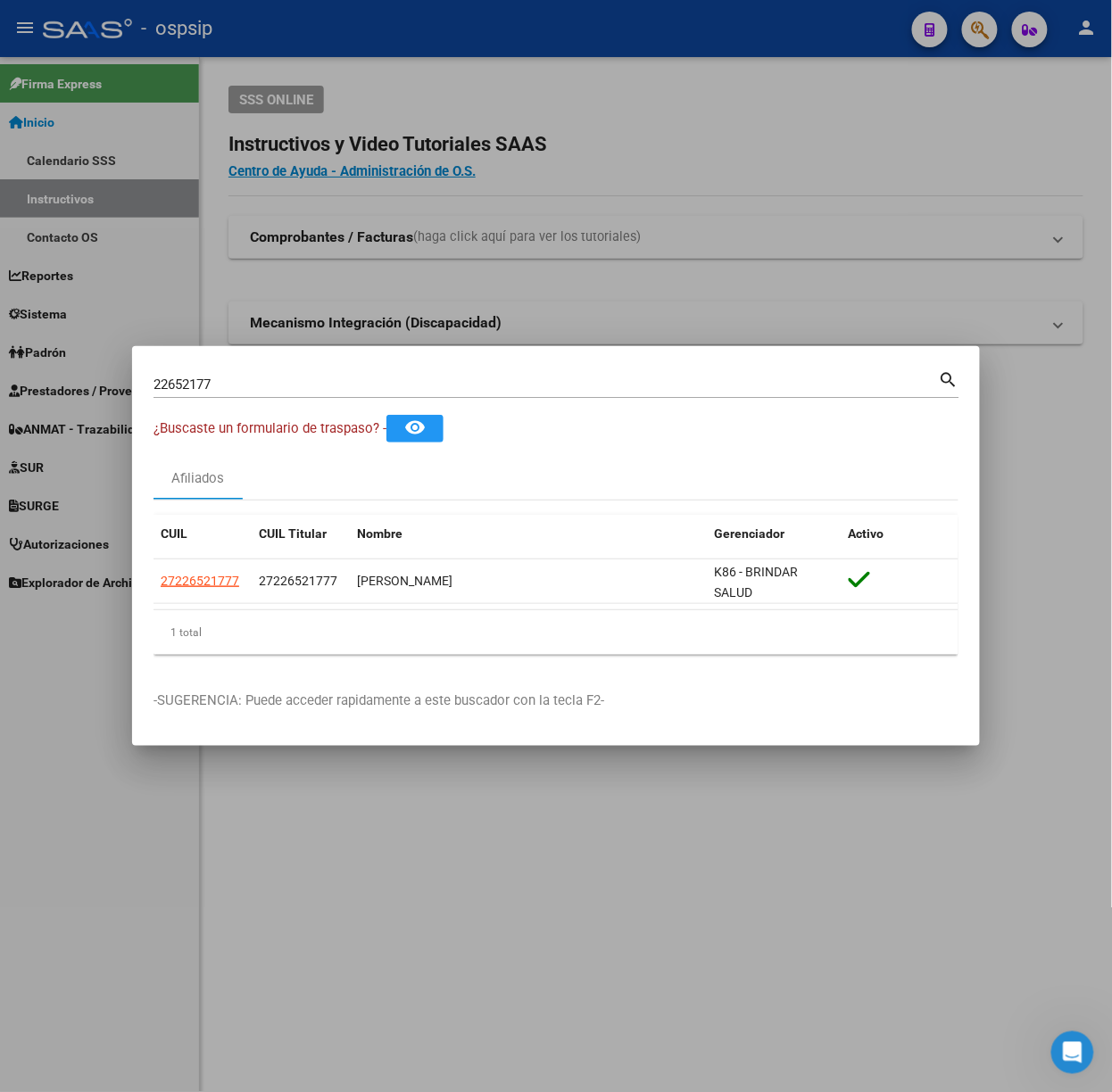
click at [310, 387] on input "22652177" at bounding box center [546, 384] width 785 height 16
type input "28387523"
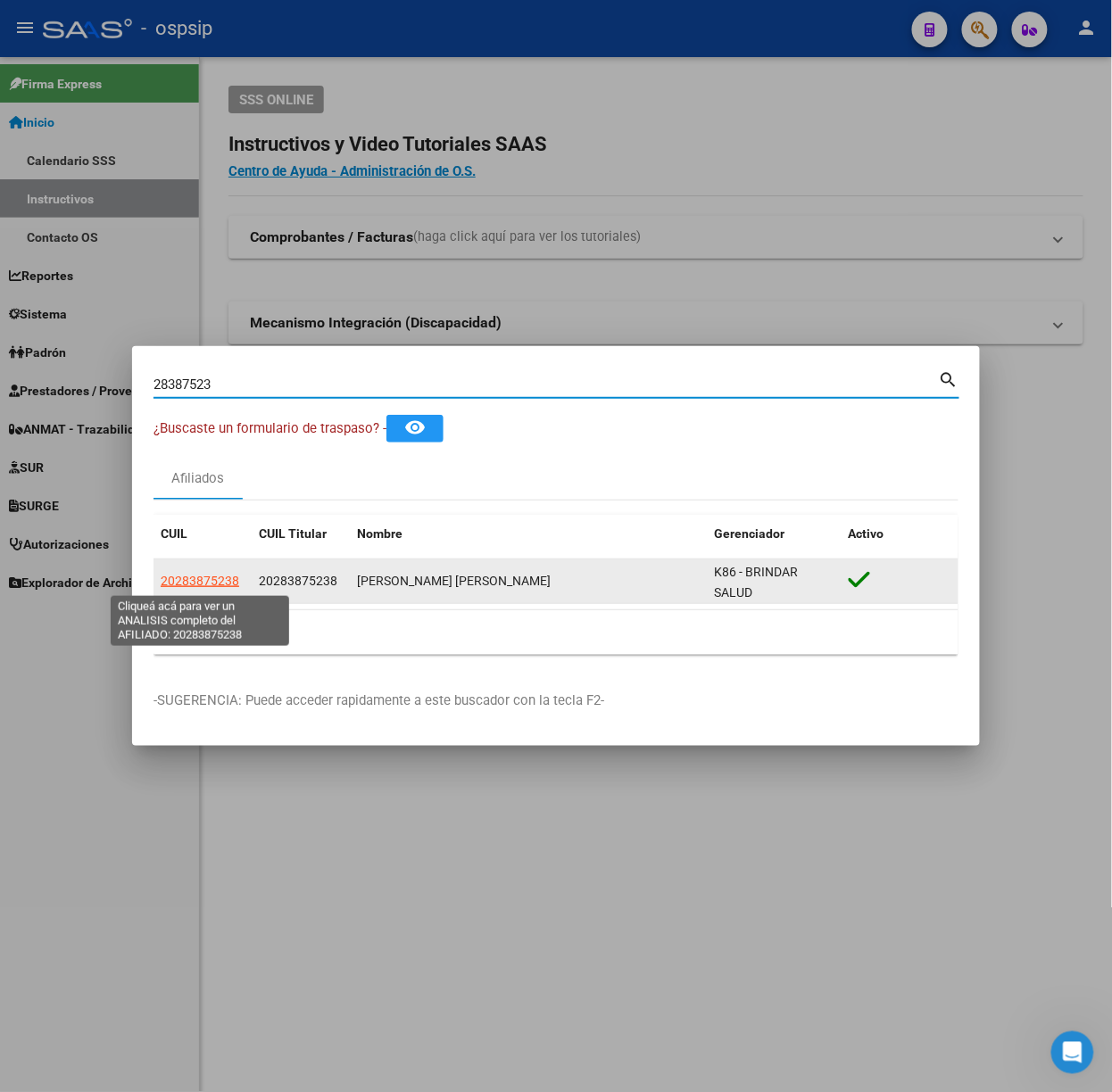
click at [215, 586] on span "20283875238" at bounding box center [200, 581] width 79 height 15
type textarea "20283875238"
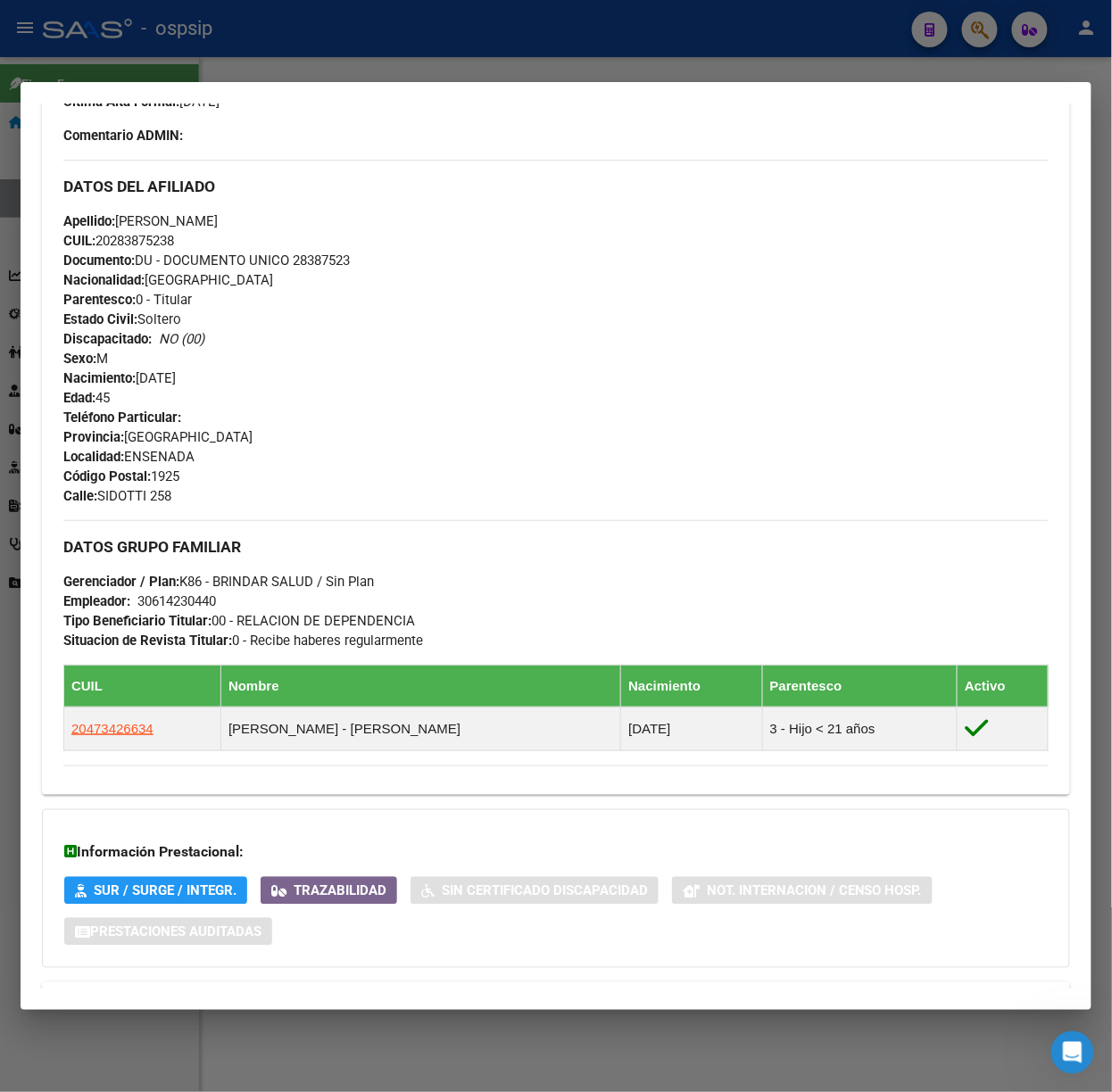
scroll to position [583, 0]
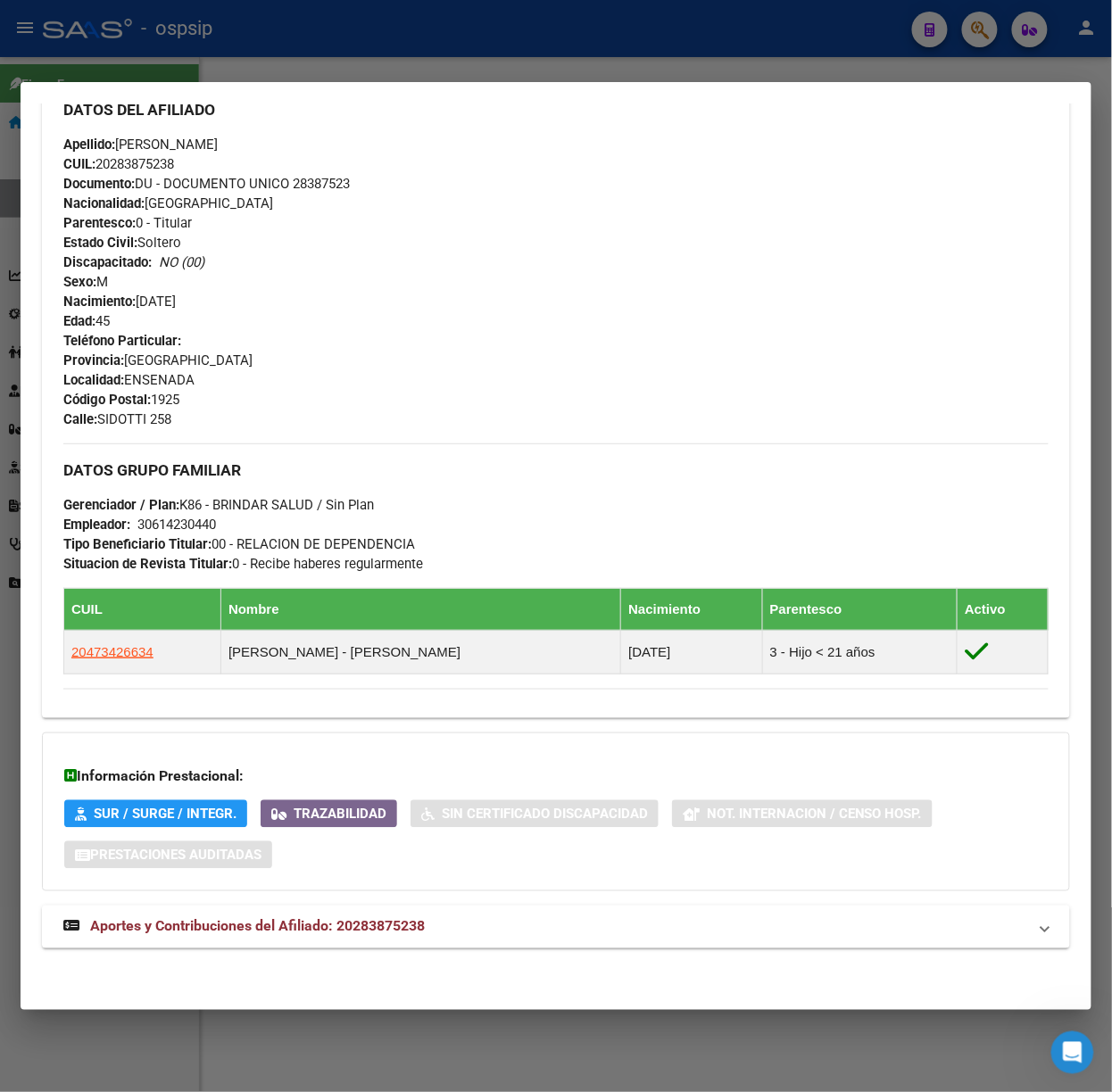
click at [372, 904] on div "DATOS [PERSON_NAME] ÁGIL: [PERSON_NAME] [PERSON_NAME] | ACTIVO | AFILIADO TITUL…" at bounding box center [556, 278] width 1028 height 1384
click at [390, 916] on mat-expansion-panel-header "Aportes y Contribuciones del Afiliado: 20283875238" at bounding box center [556, 927] width 1028 height 43
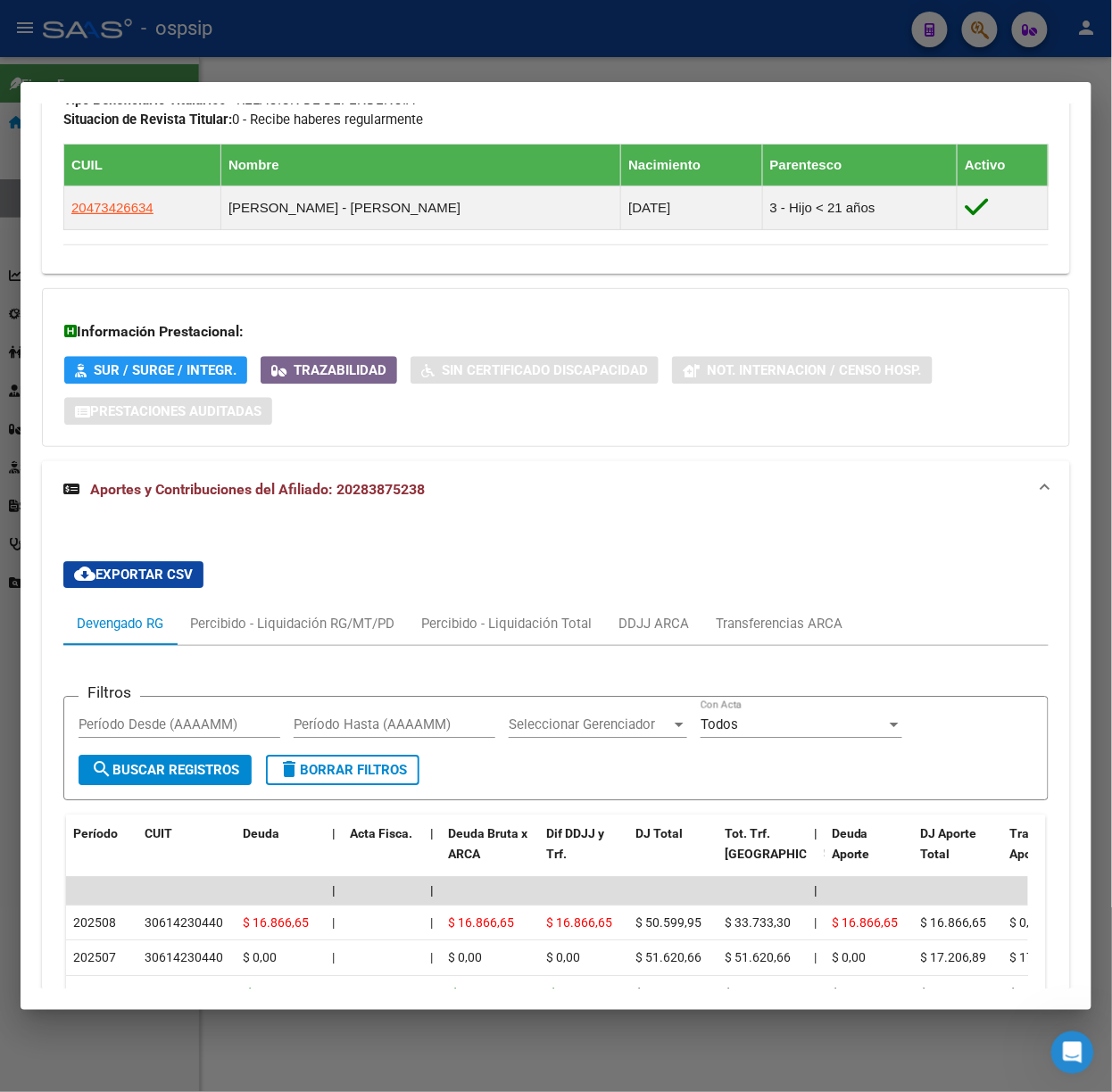
scroll to position [1146, 0]
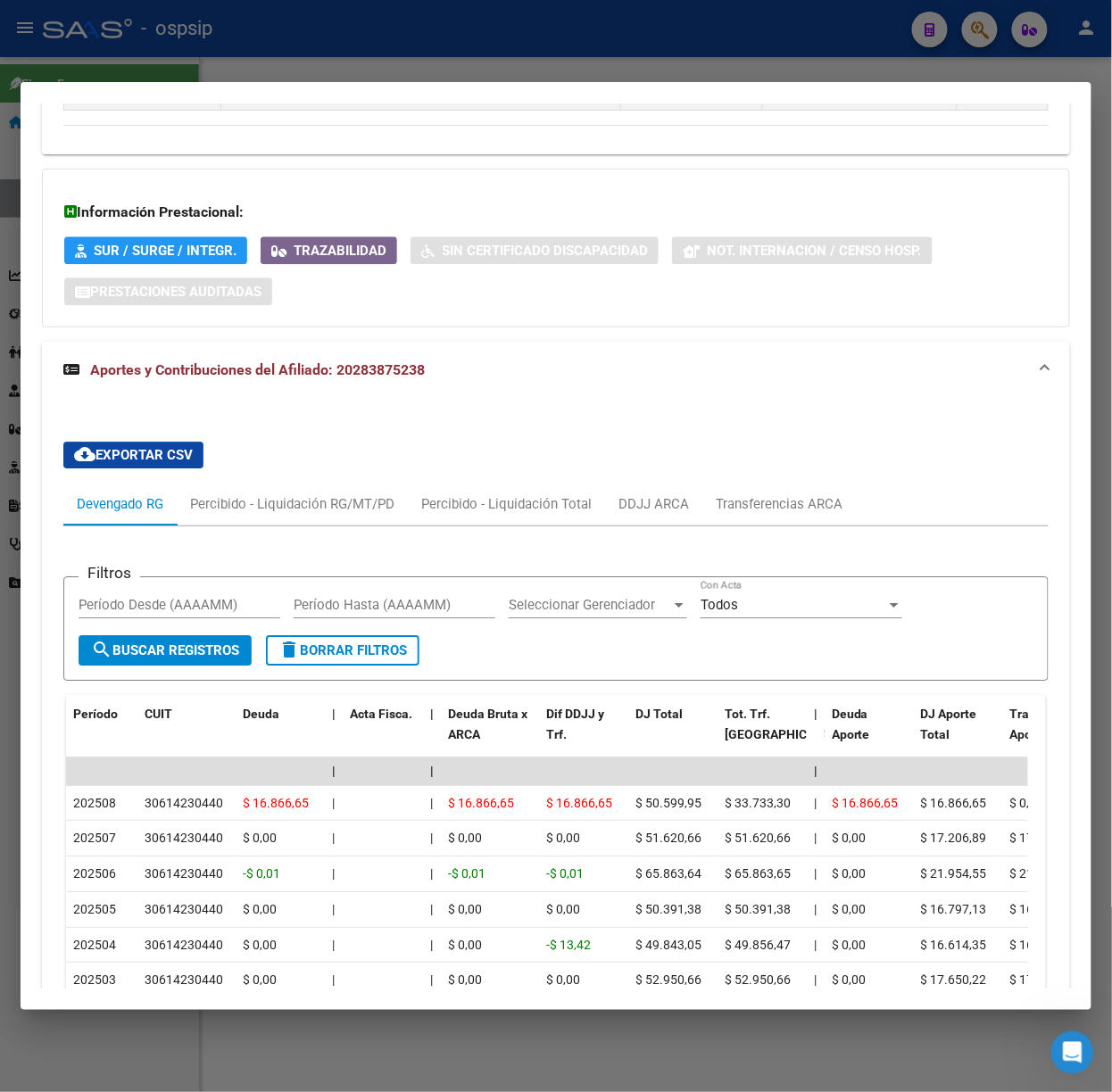
click at [372, 56] on div at bounding box center [556, 546] width 1112 height 1092
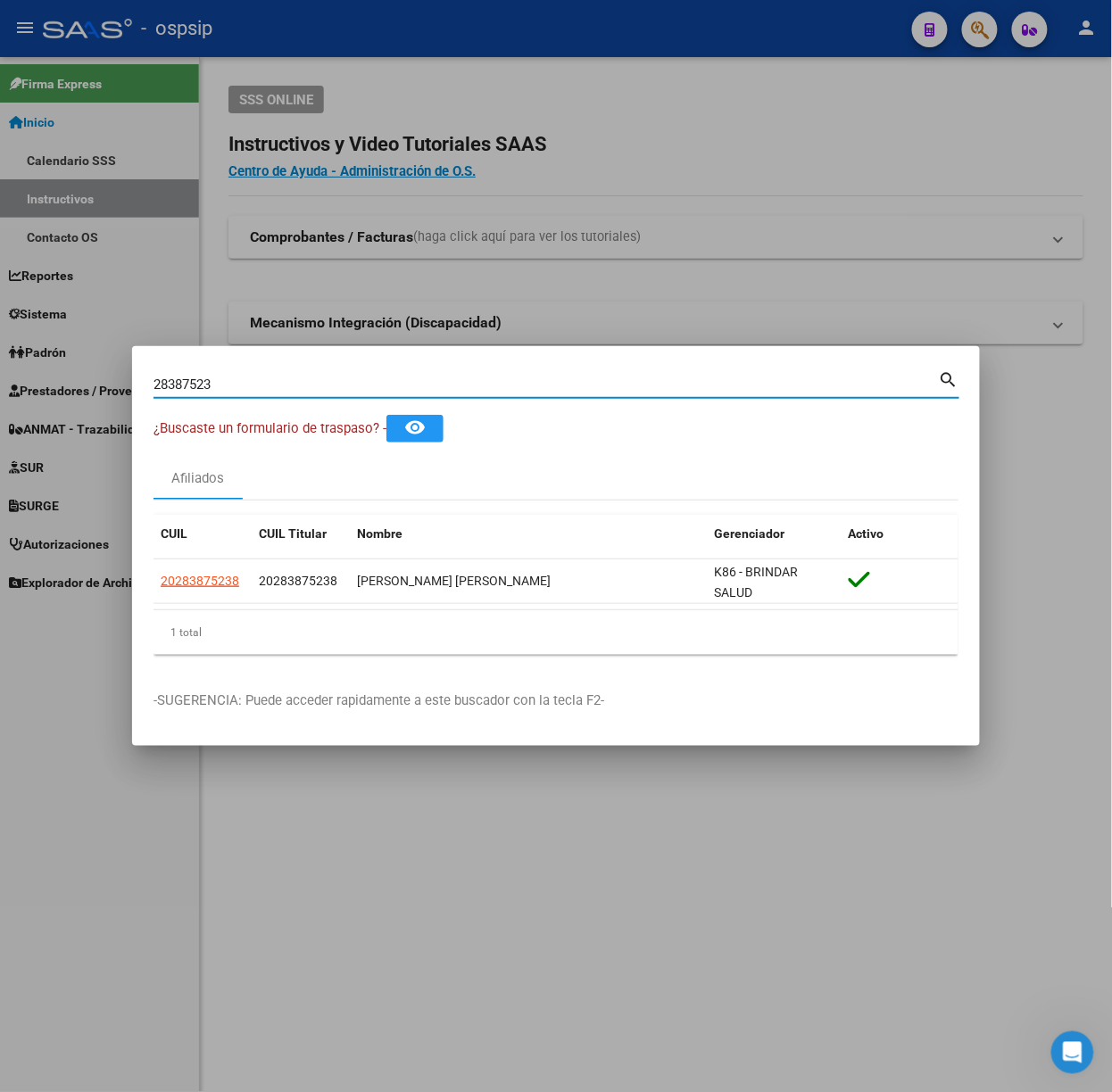
click at [221, 382] on input "28387523" at bounding box center [546, 384] width 785 height 16
type input "31743636"
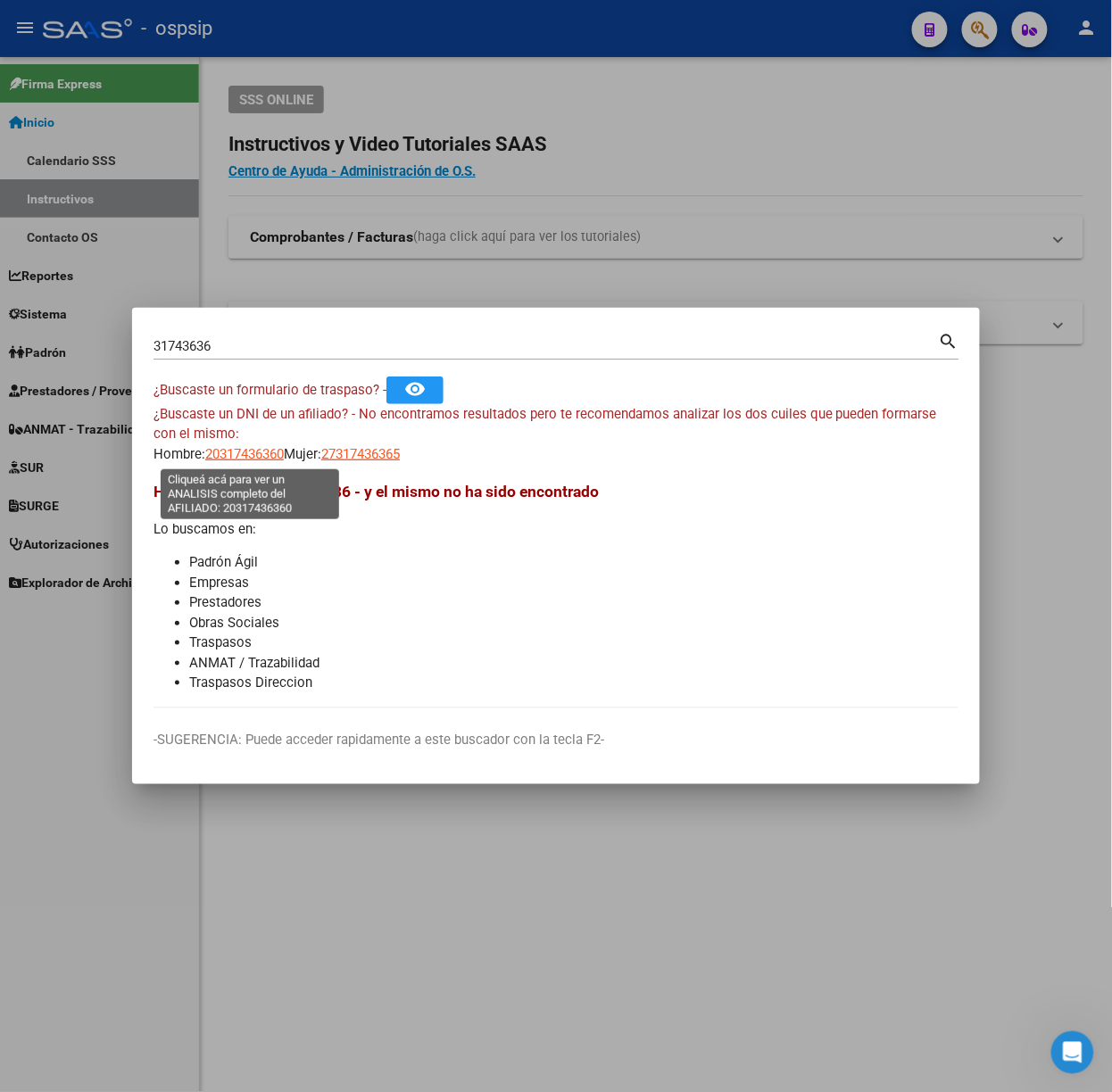
click at [243, 460] on span "20317436360" at bounding box center [245, 455] width 79 height 16
type textarea "20317436360"
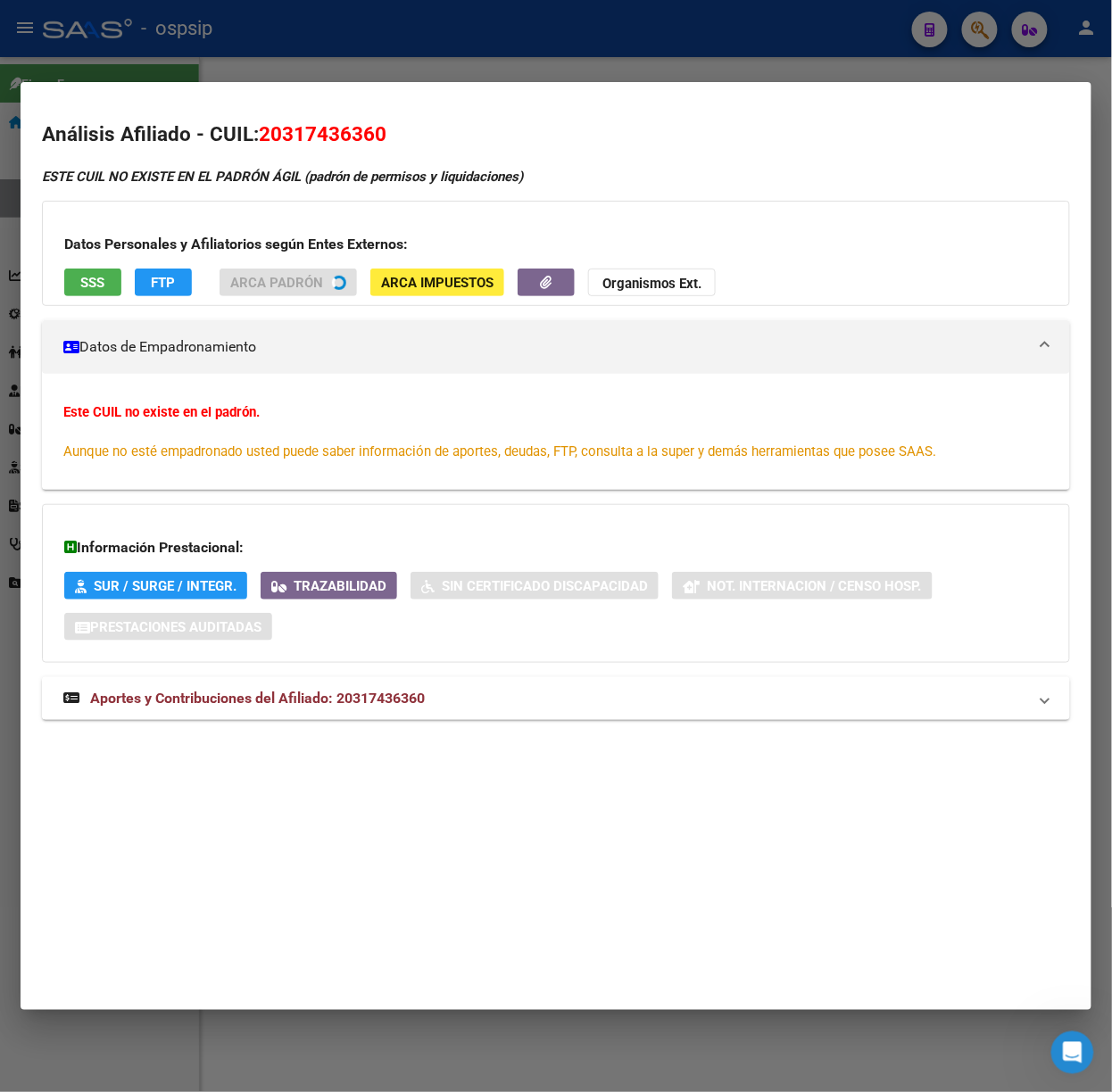
click at [453, 712] on mat-expansion-panel-header "Aportes y Contribuciones del Afiliado: 20317436360" at bounding box center [556, 698] width 1028 height 43
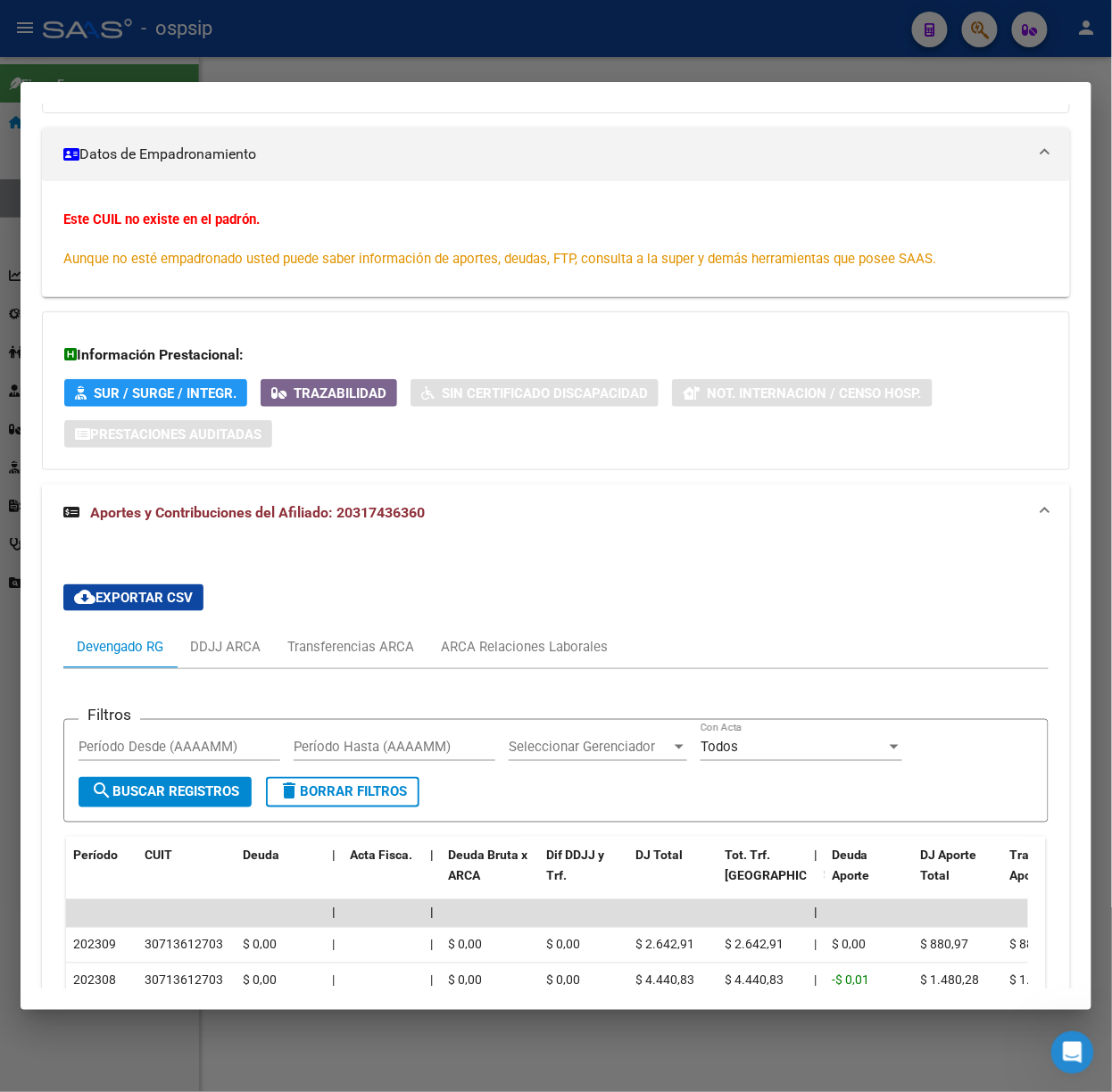
scroll to position [382, 0]
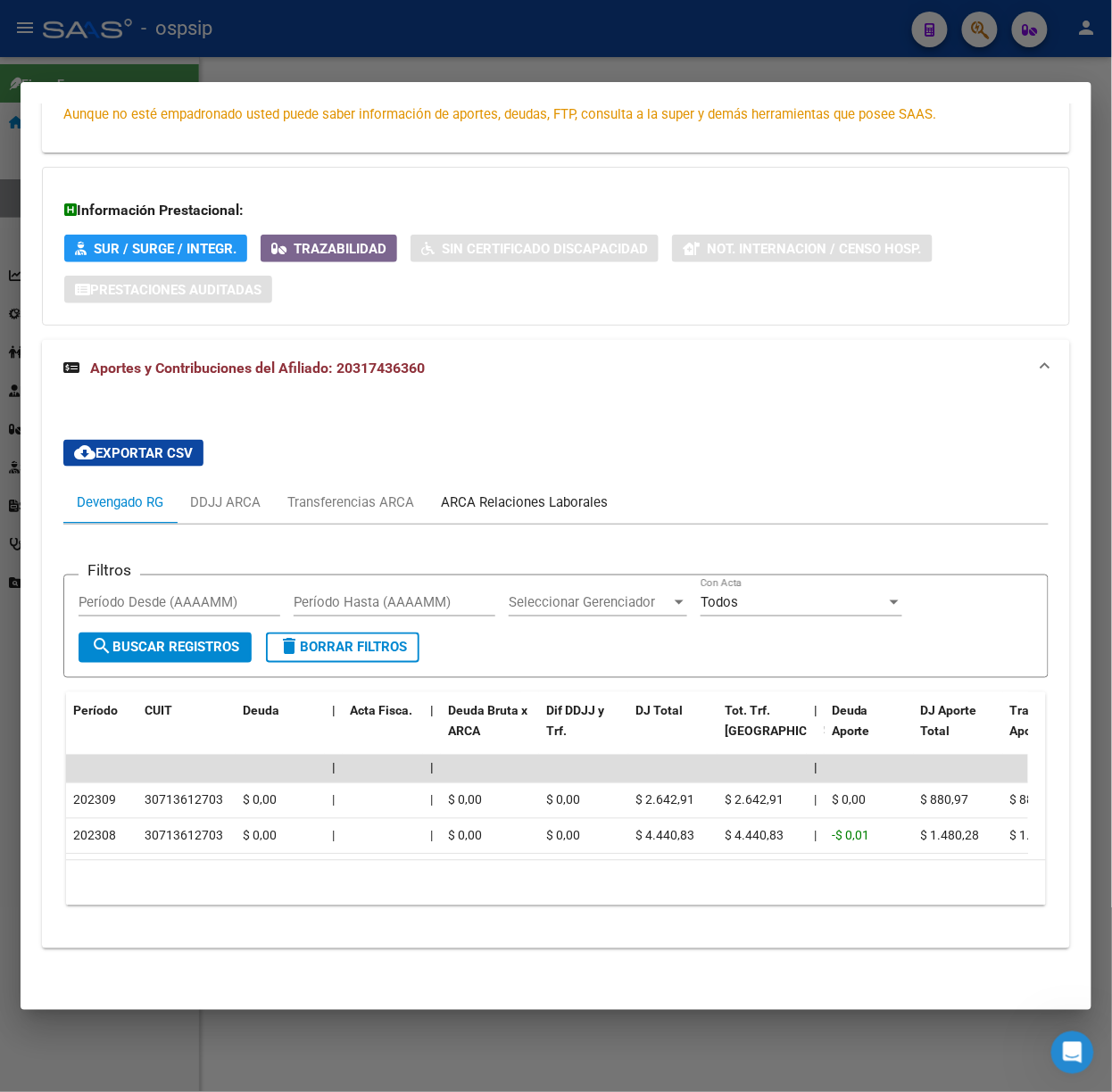
click at [525, 492] on div "ARCA Relaciones Laborales" at bounding box center [524, 501] width 167 height 19
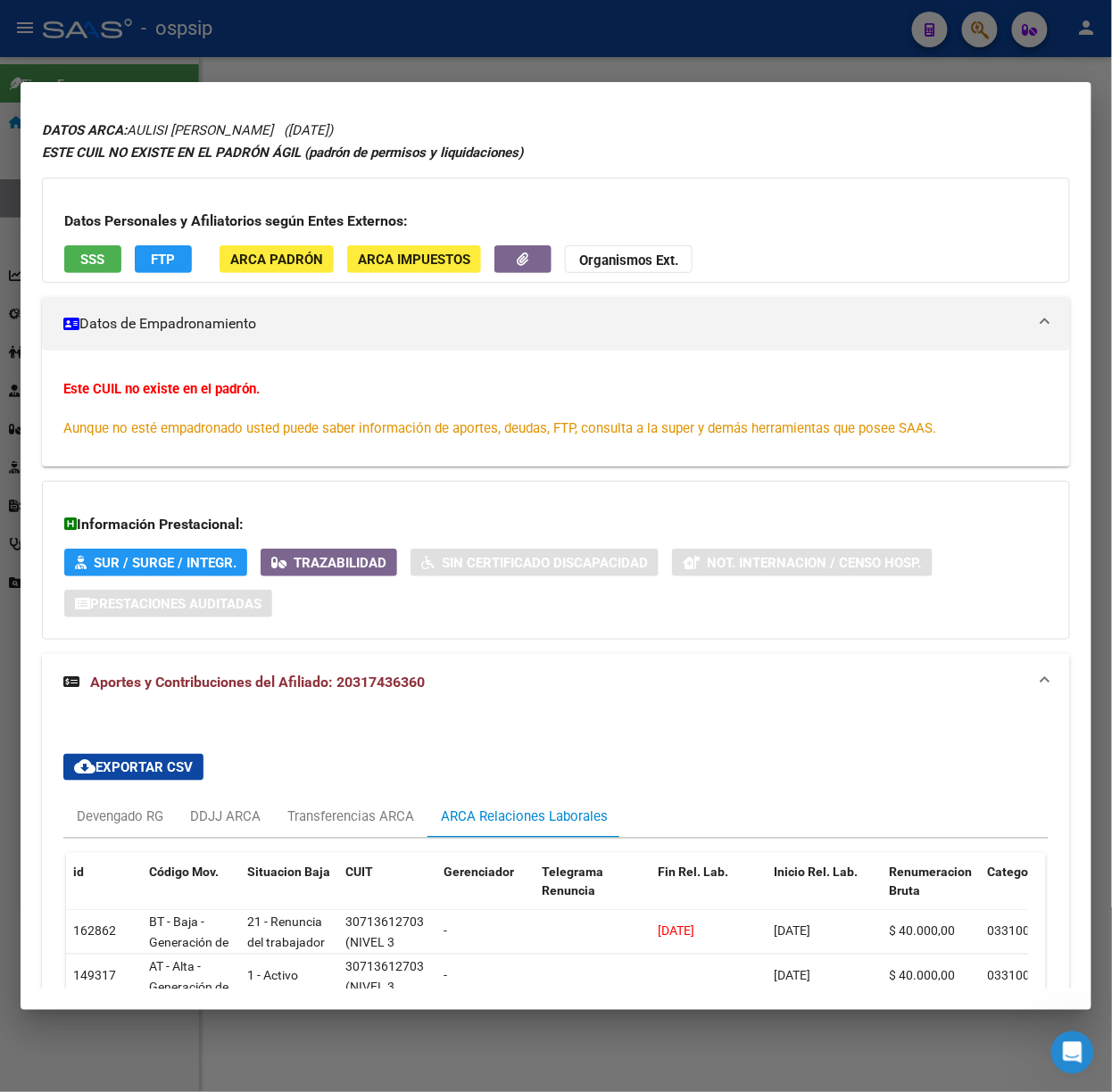
scroll to position [0, 0]
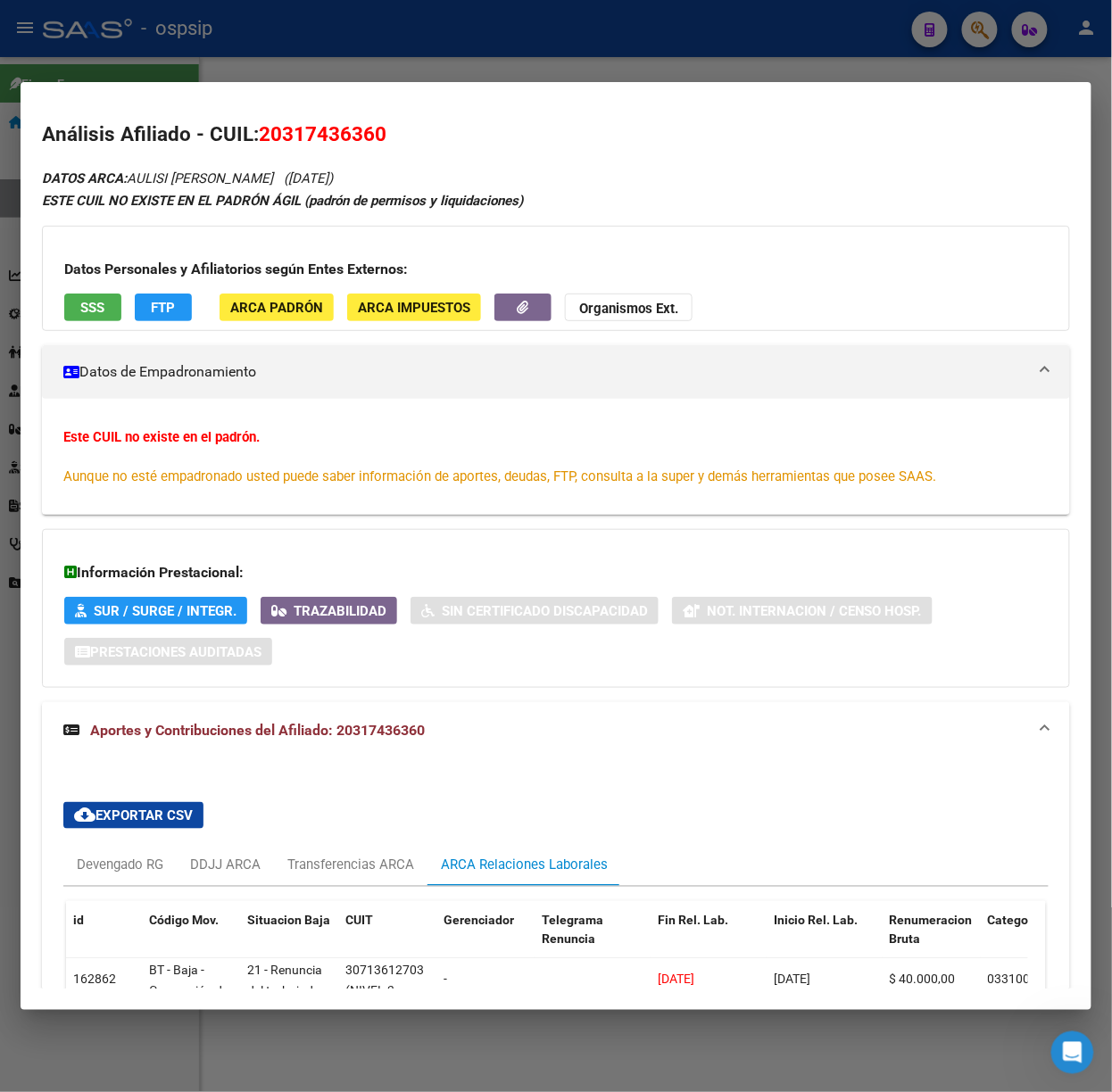
click at [75, 304] on button "SSS" at bounding box center [92, 307] width 58 height 27
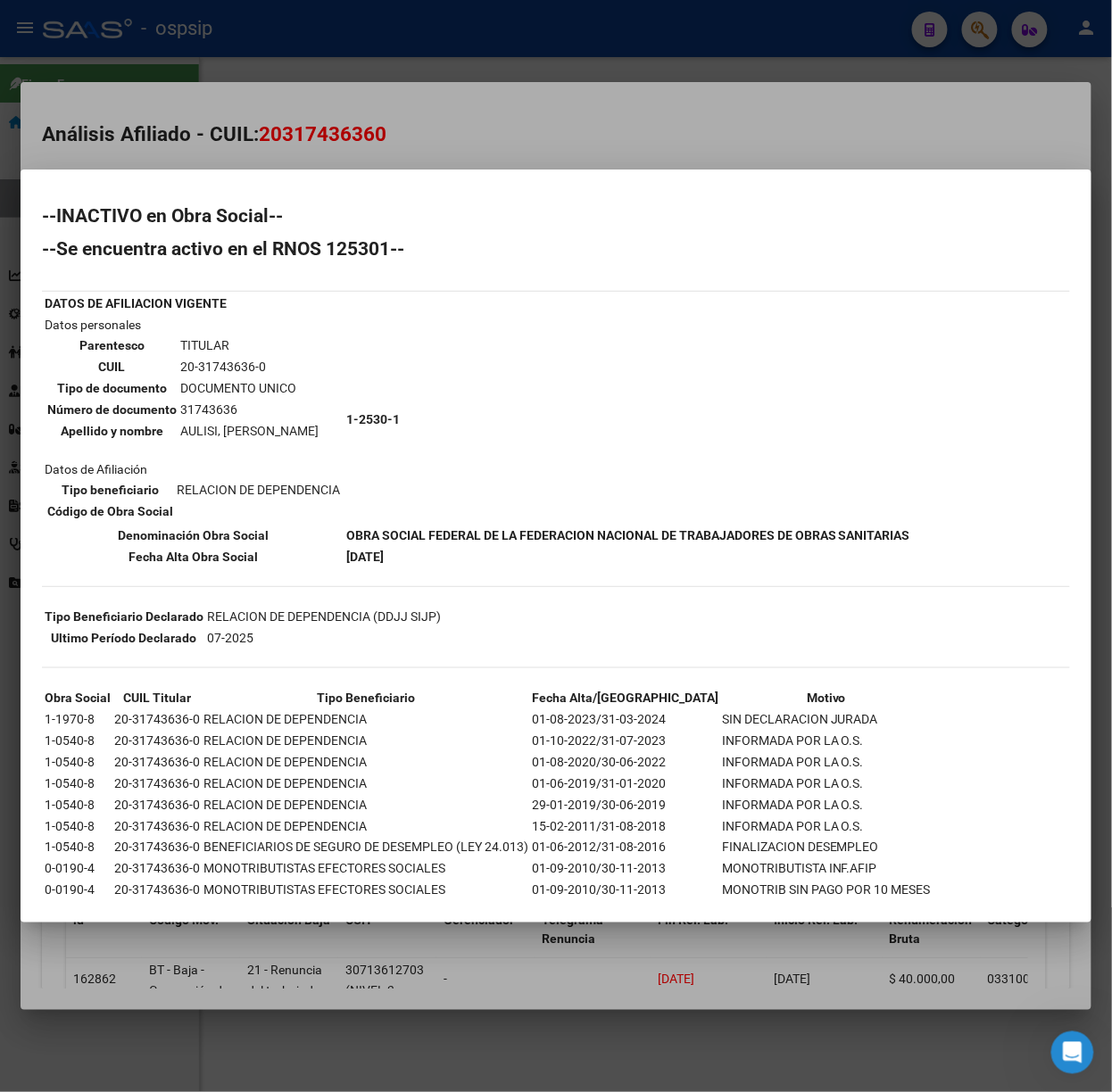
click at [95, 55] on div at bounding box center [556, 546] width 1112 height 1092
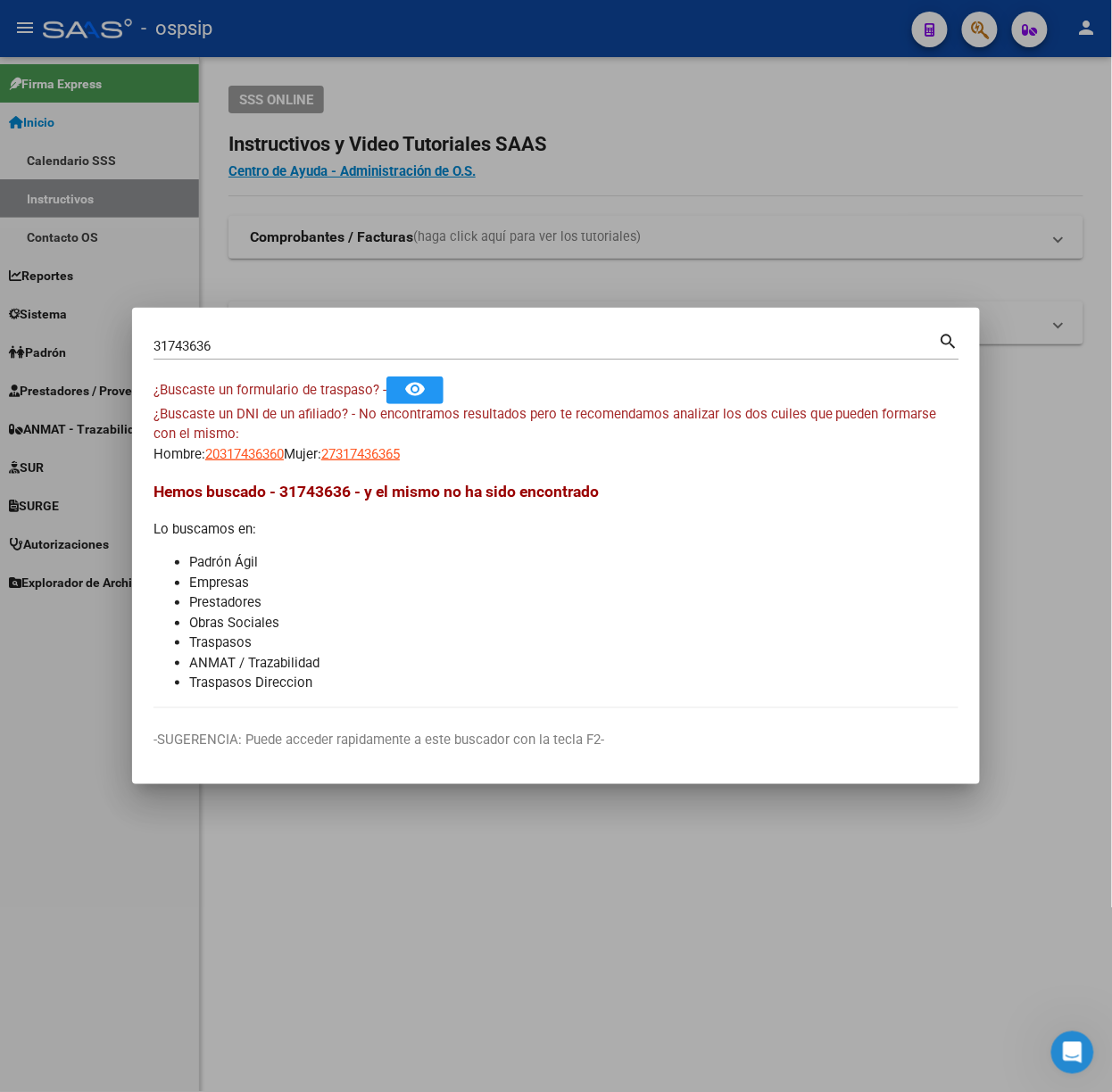
click at [284, 357] on div "31743636 Buscar (apellido, dni, [PERSON_NAME], [PERSON_NAME], cuit, obra social)" at bounding box center [546, 345] width 785 height 26
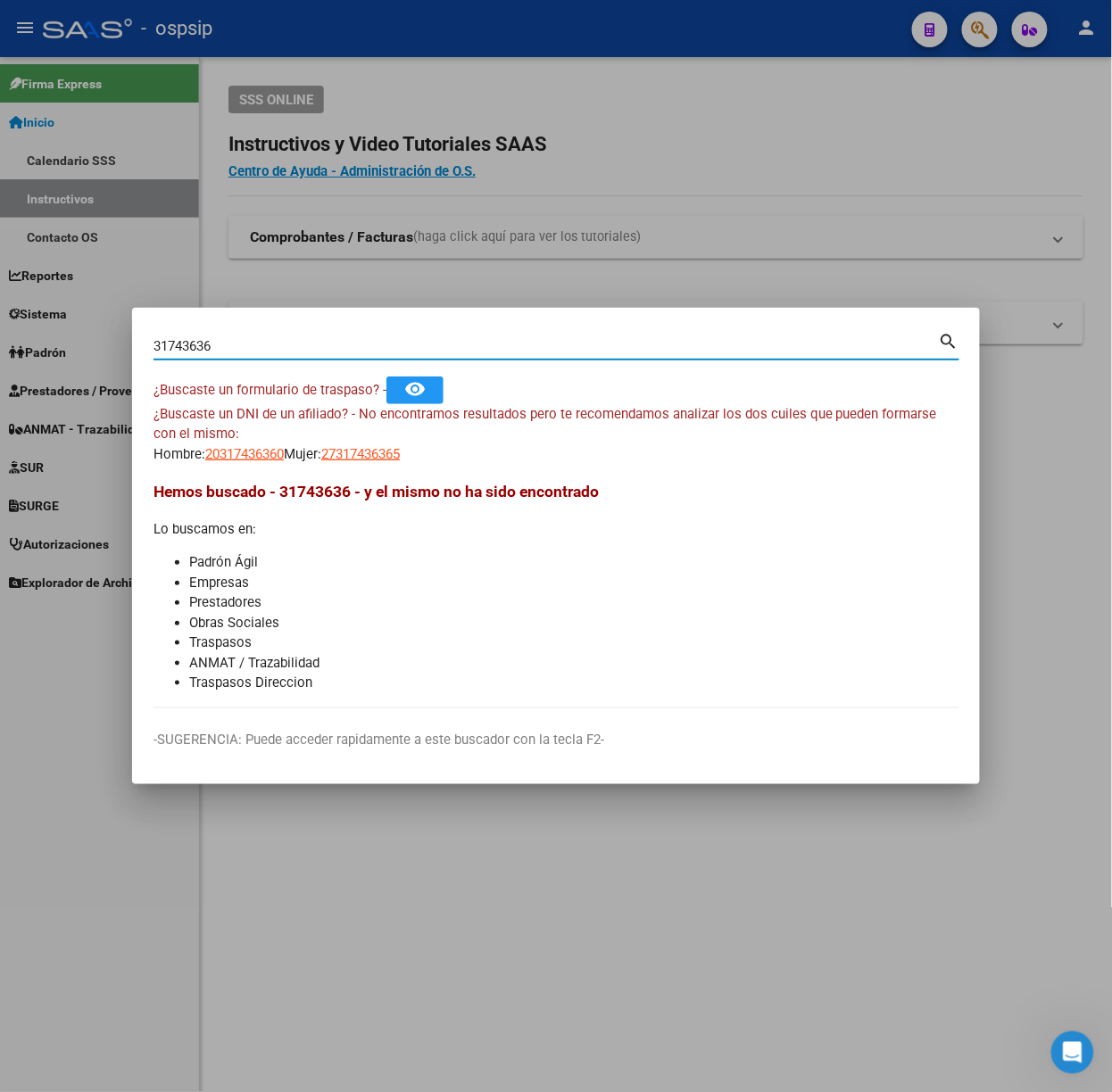
click at [284, 357] on div "31743636 Buscar (apellido, dni, [PERSON_NAME], [PERSON_NAME], cuit, obra social)" at bounding box center [546, 345] width 785 height 26
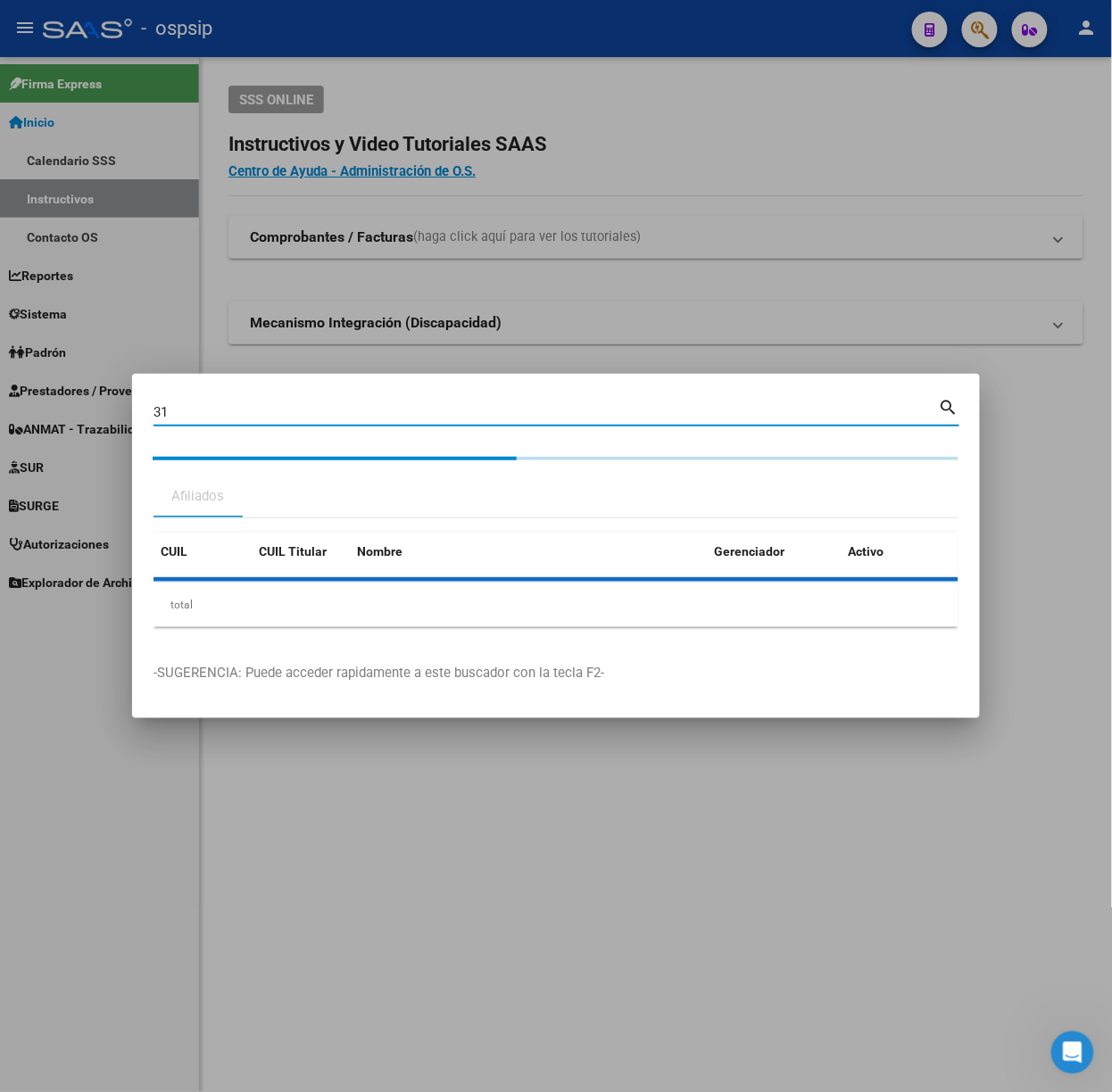
type input "3"
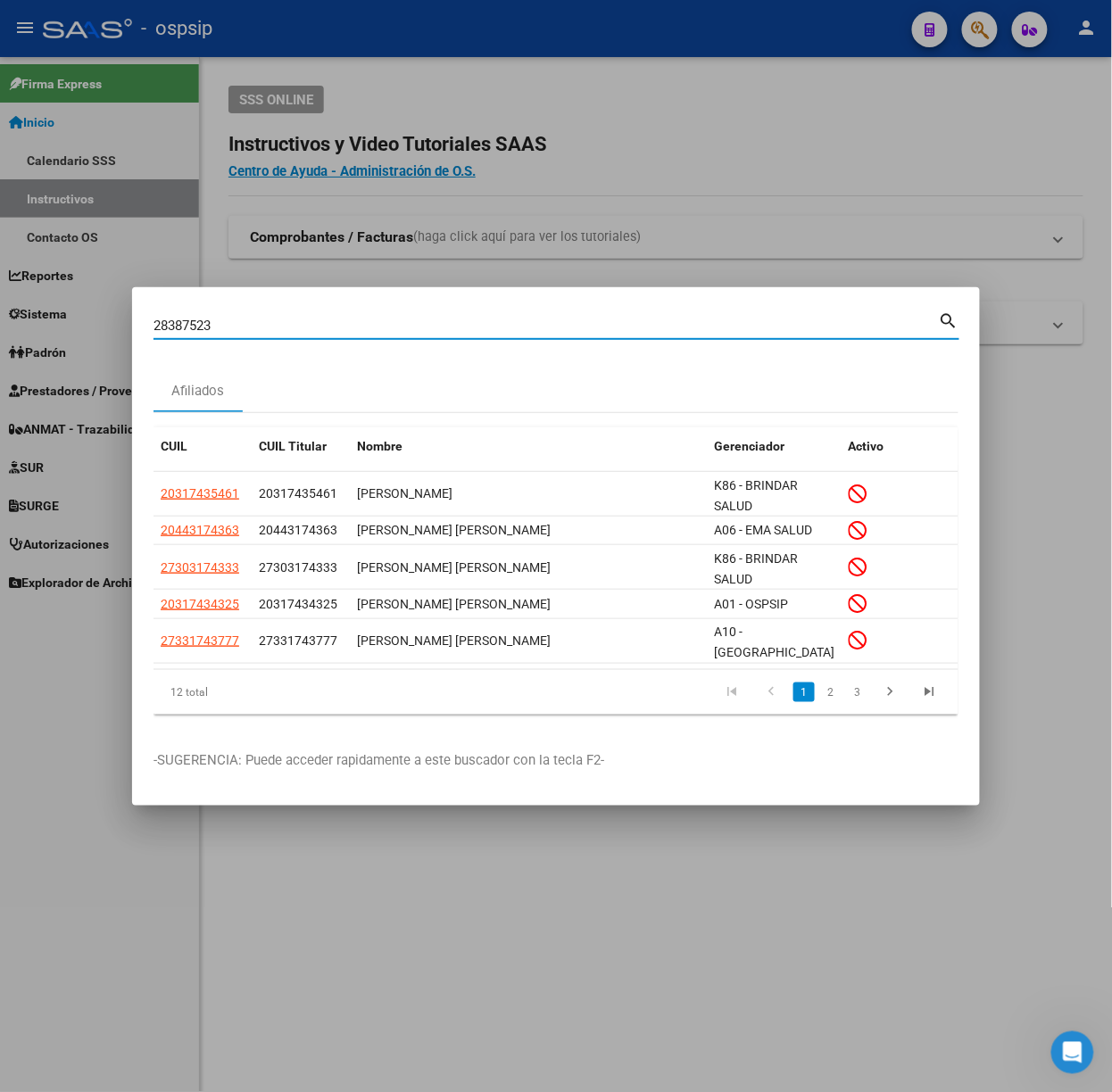
type input "28387523"
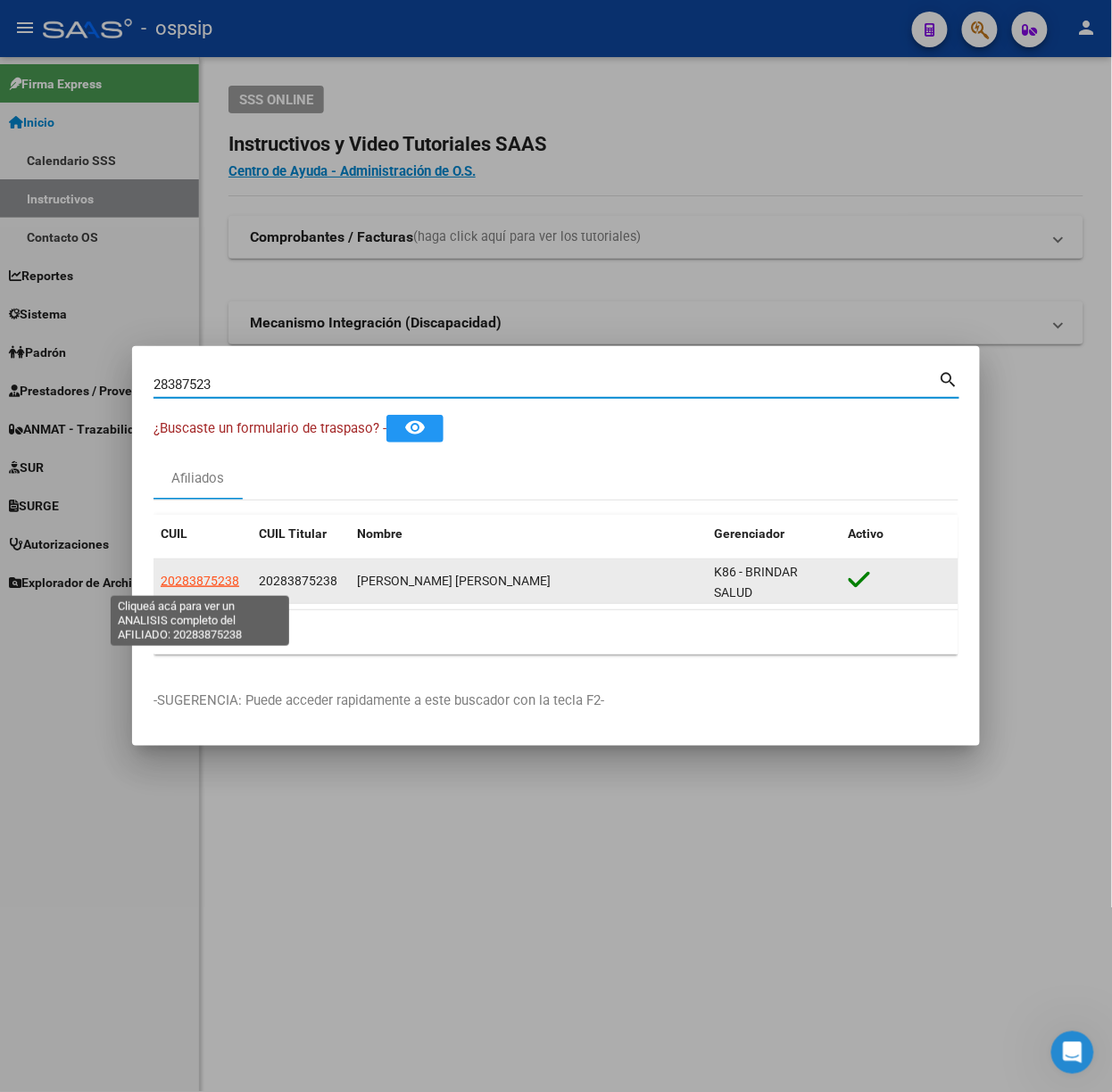
click at [208, 583] on span "20283875238" at bounding box center [200, 581] width 79 height 15
type textarea "20283875238"
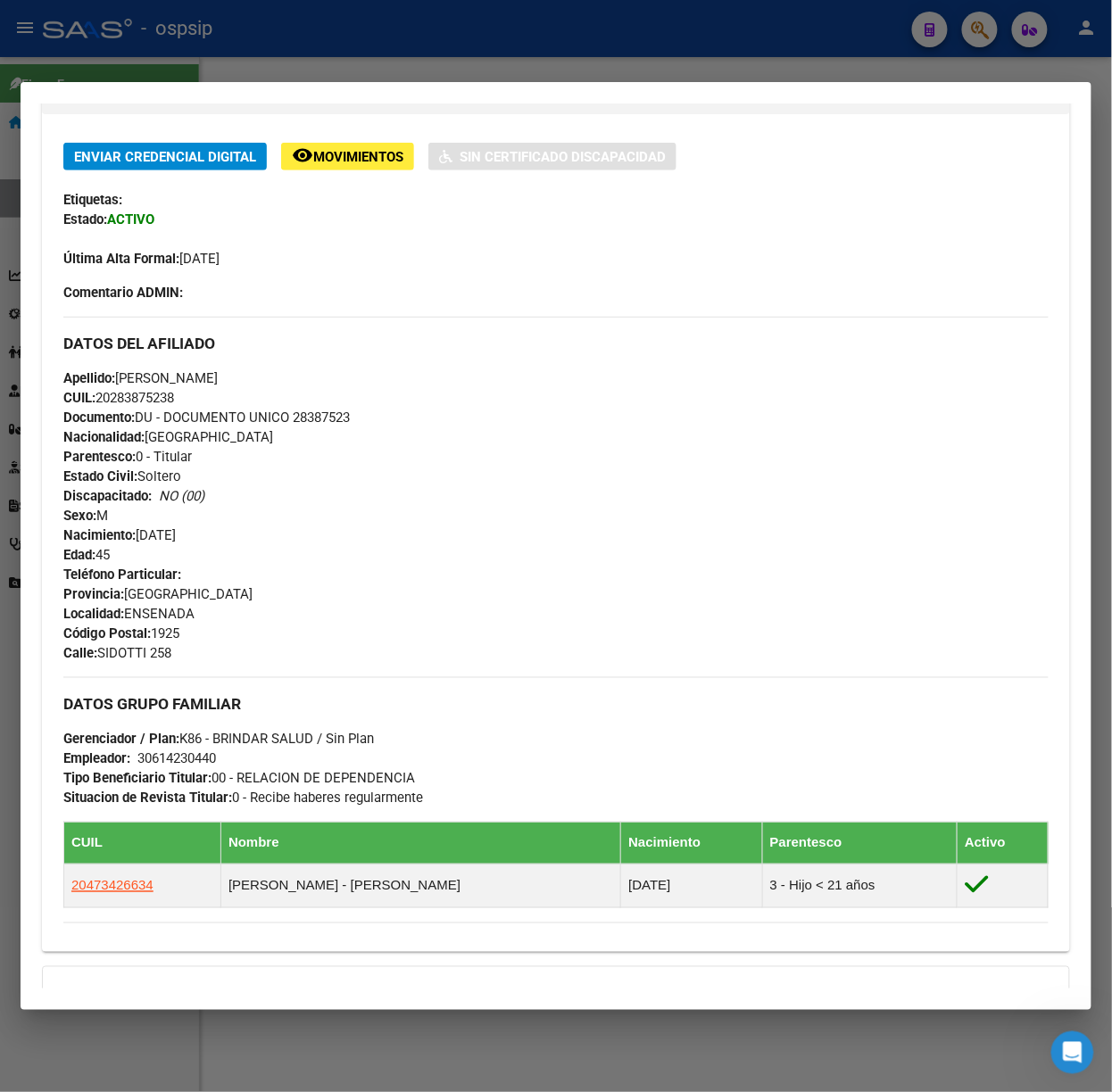
scroll to position [583, 0]
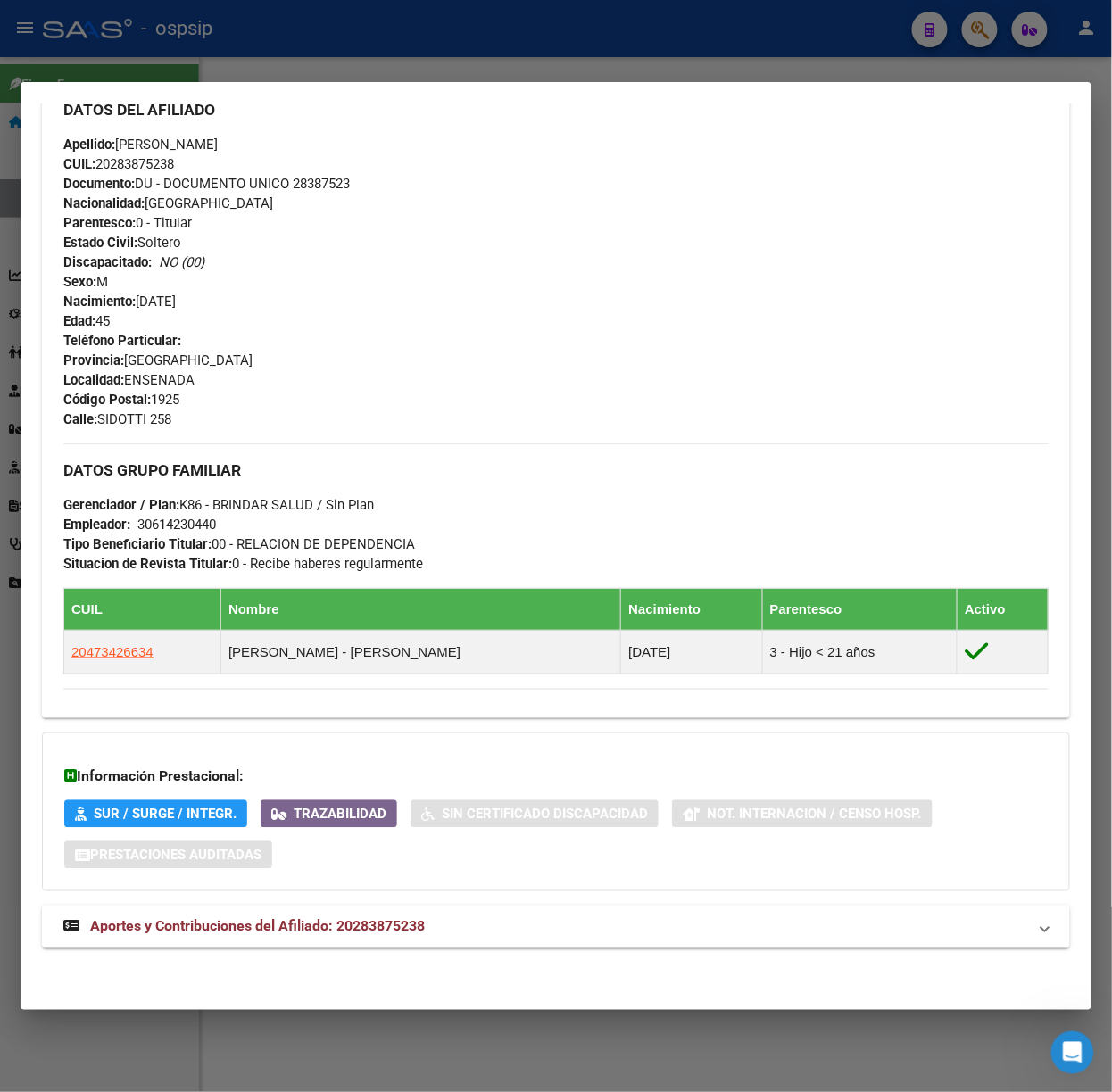
click at [293, 953] on div "DATOS [PERSON_NAME] ÁGIL: [PERSON_NAME] [PERSON_NAME] | ACTIVO | AFILIADO TITUL…" at bounding box center [556, 278] width 1028 height 1384
click at [286, 919] on span "Aportes y Contribuciones del Afiliado: 20283875238" at bounding box center [257, 927] width 334 height 17
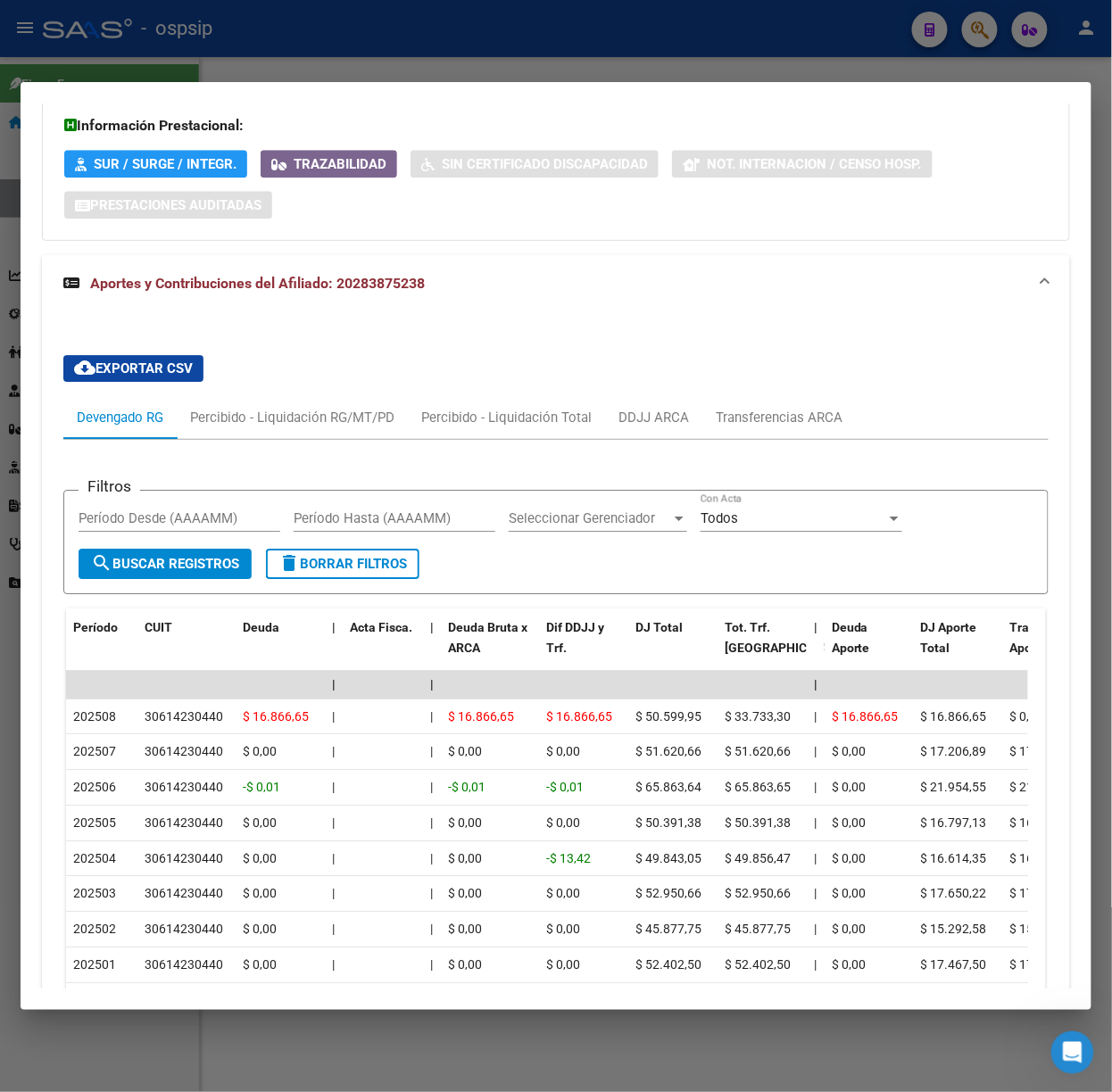
scroll to position [1454, 0]
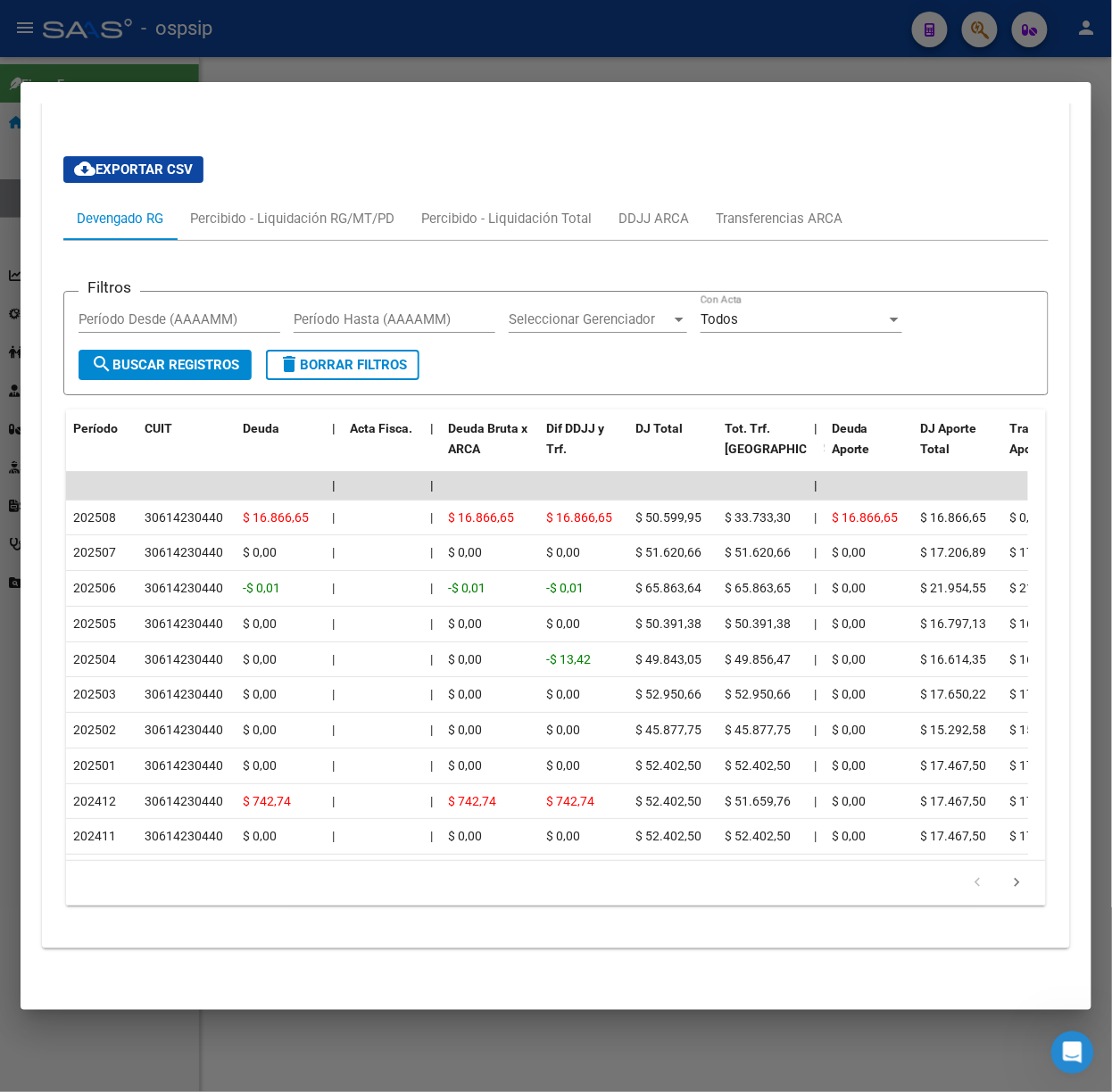
click at [176, 60] on div at bounding box center [556, 546] width 1112 height 1092
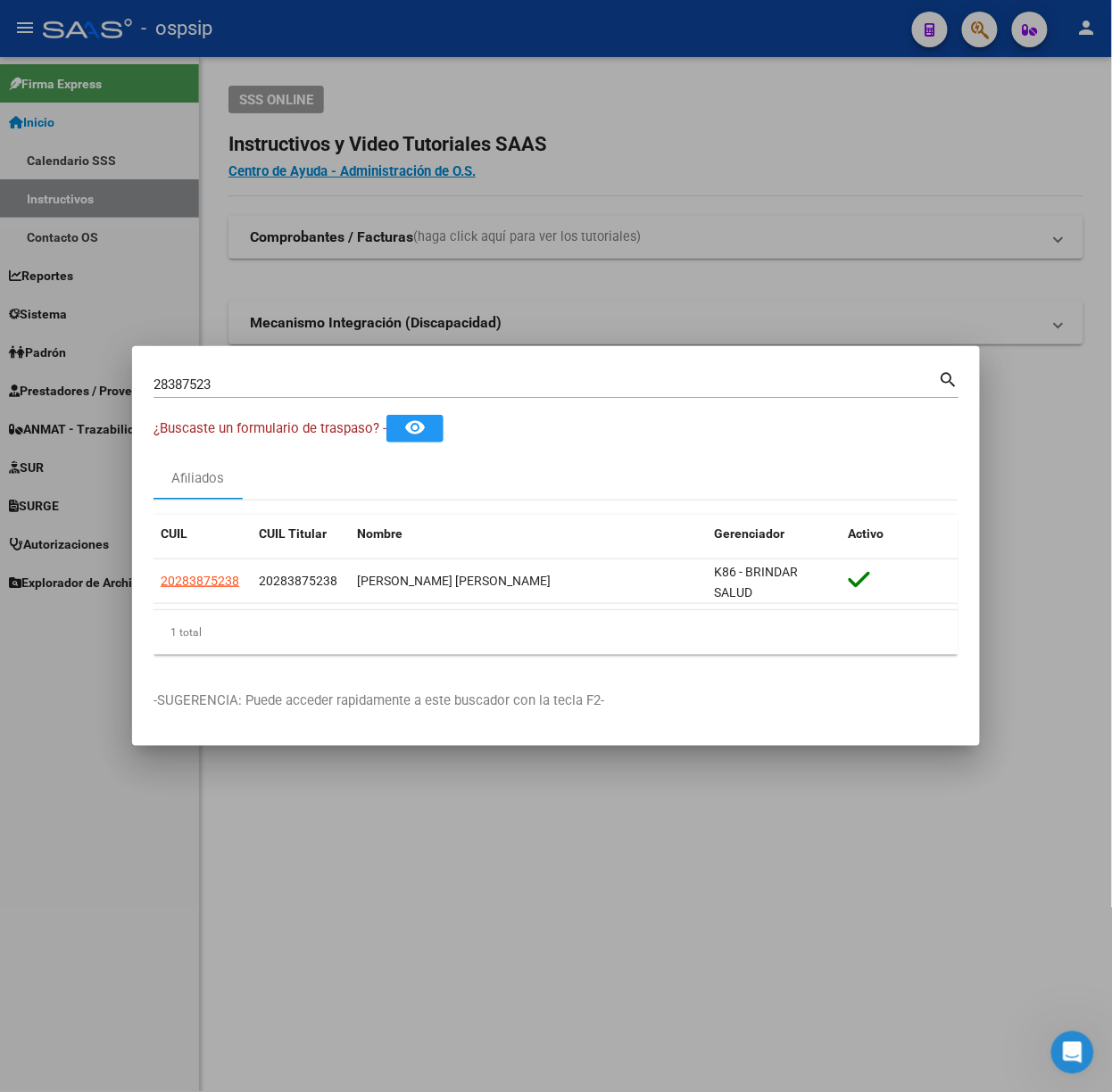
click at [234, 391] on input "28387523" at bounding box center [546, 384] width 785 height 16
type input "29650558"
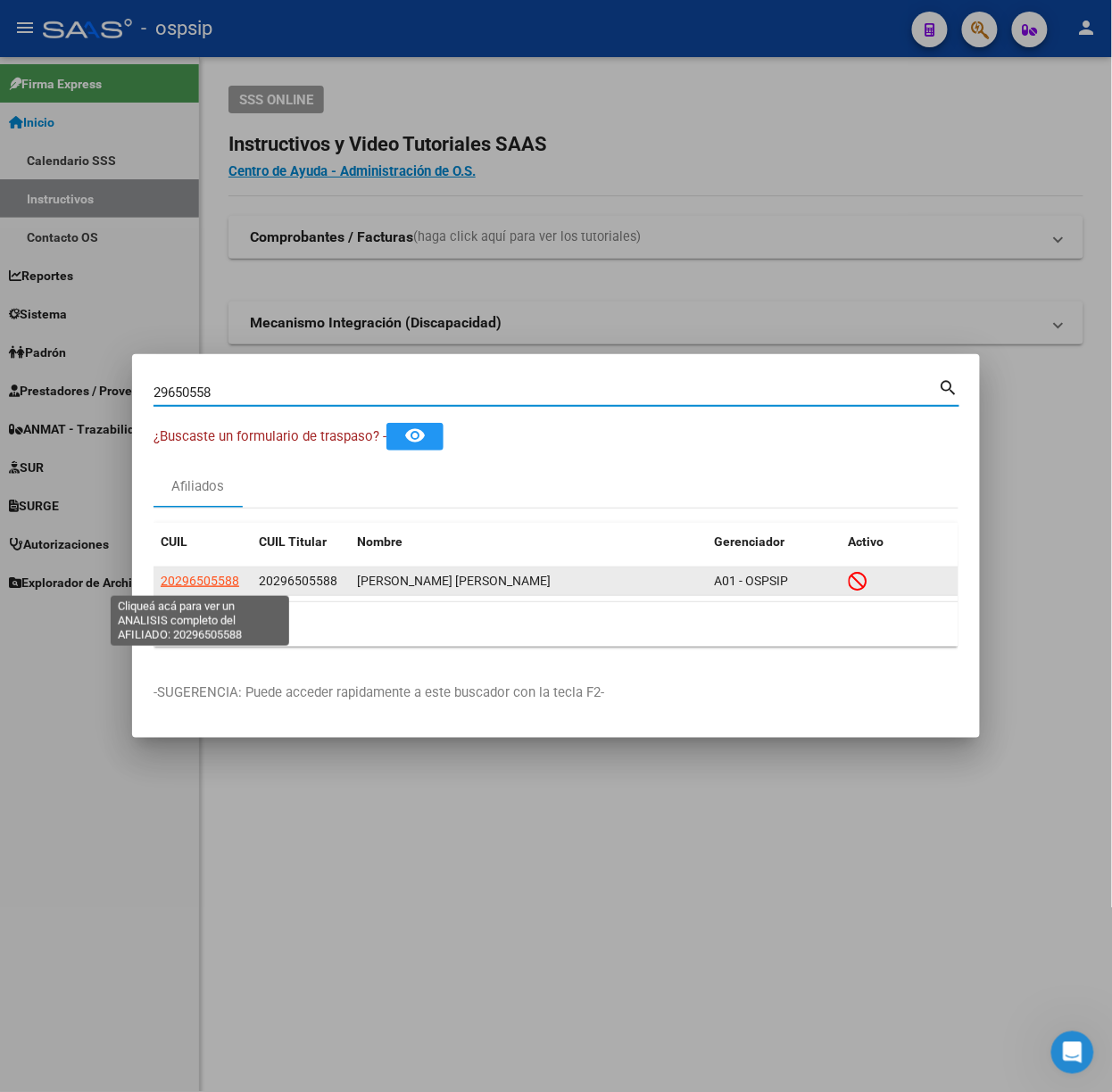
click at [200, 586] on span "20296505588" at bounding box center [200, 581] width 79 height 15
type textarea "20296505588"
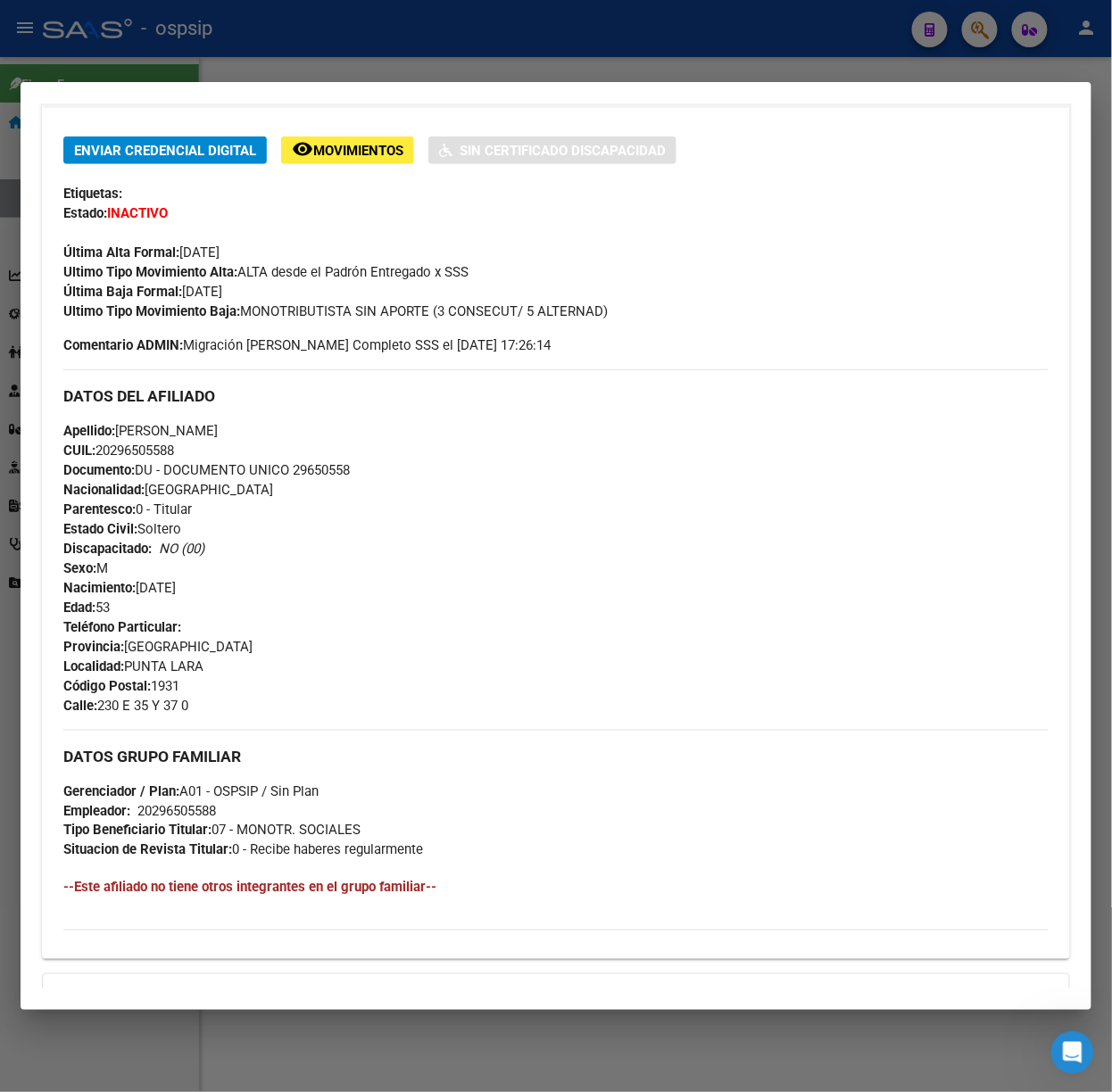
scroll to position [597, 0]
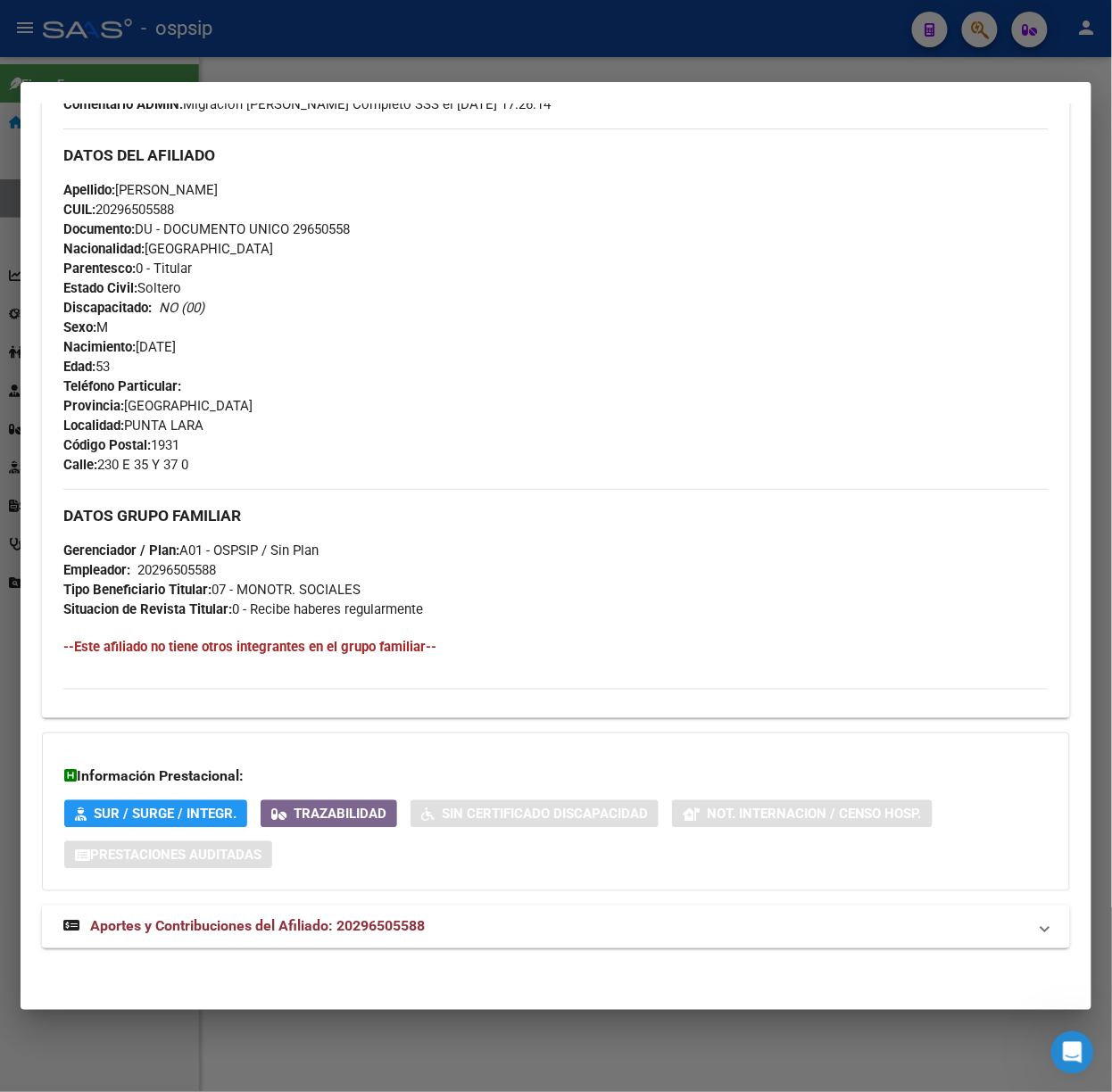
click at [339, 939] on mat-expansion-panel-header "Aportes y Contribuciones del Afiliado: 20296505588" at bounding box center [556, 927] width 1028 height 43
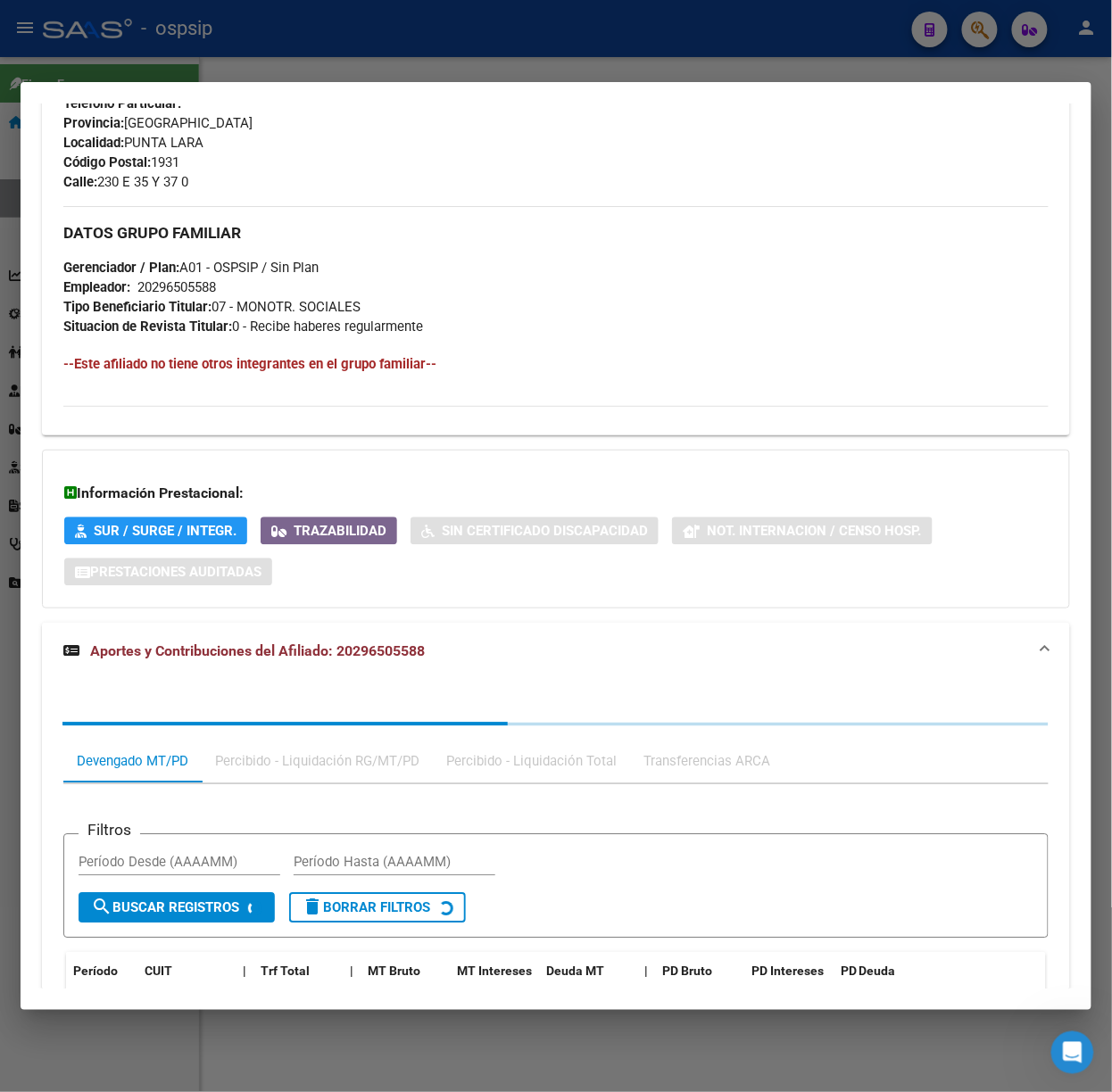
scroll to position [1051, 0]
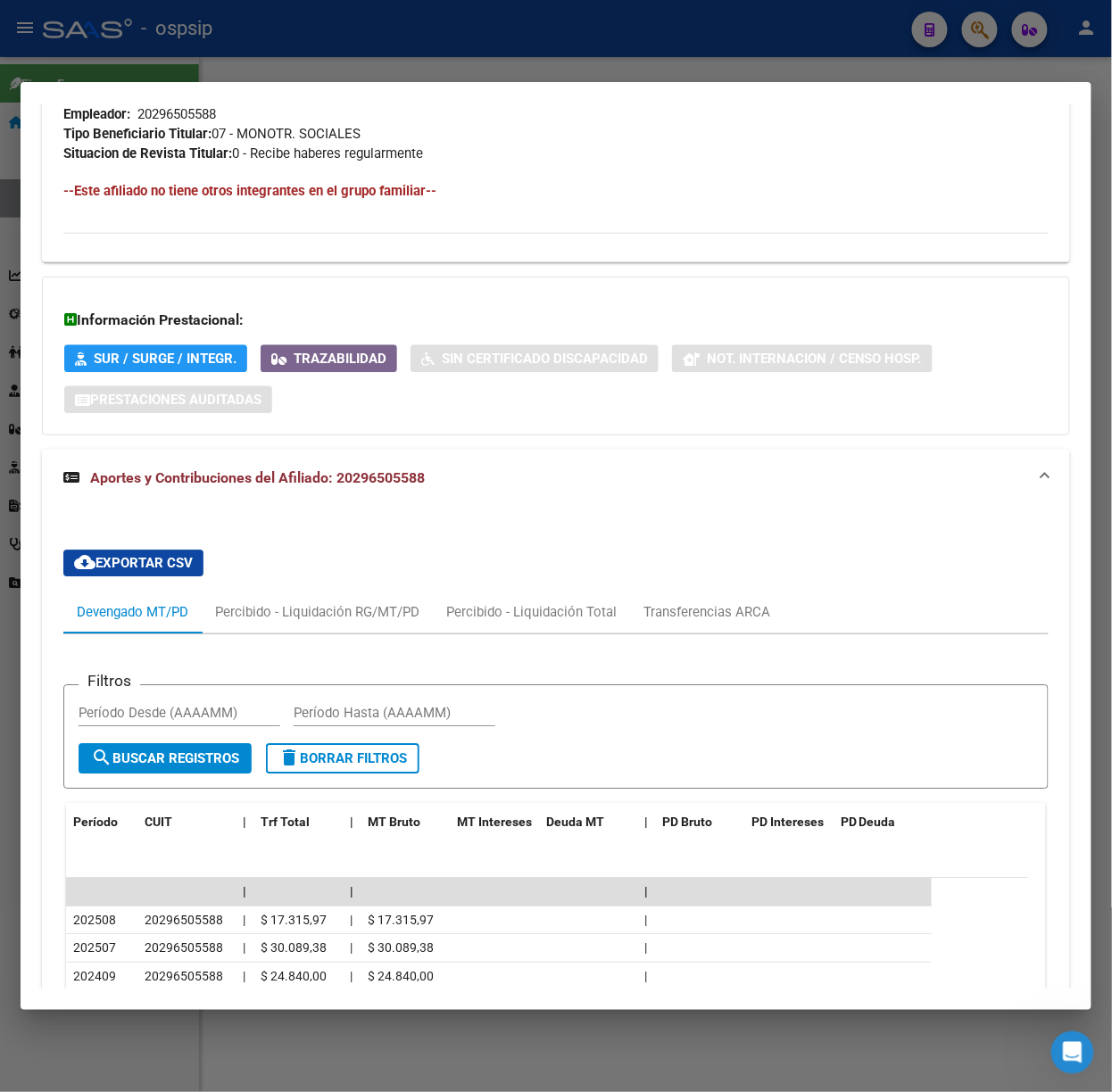
click at [265, 33] on div at bounding box center [556, 546] width 1112 height 1092
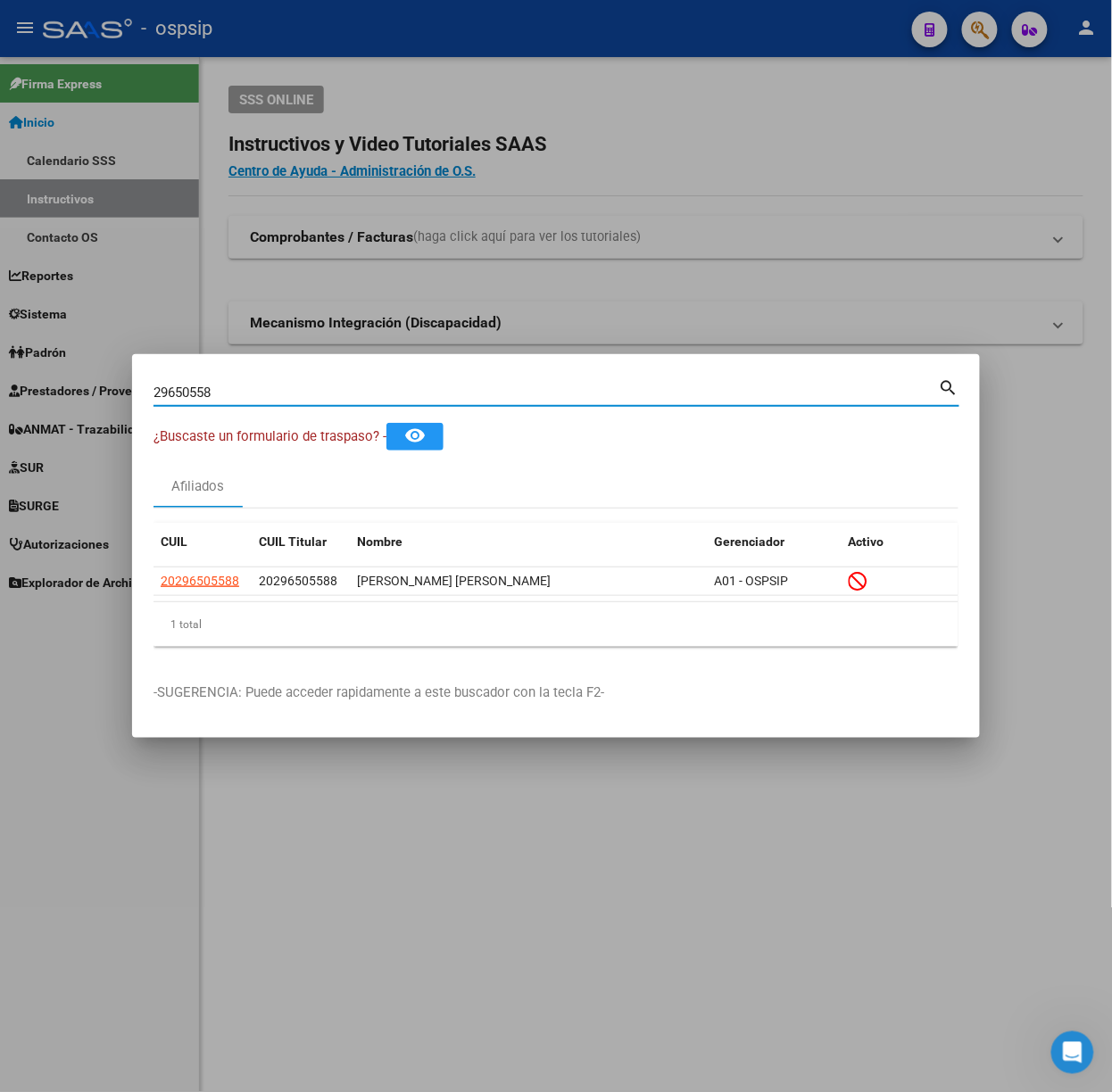
click at [299, 396] on input "29650558" at bounding box center [546, 393] width 785 height 16
type input "26251785"
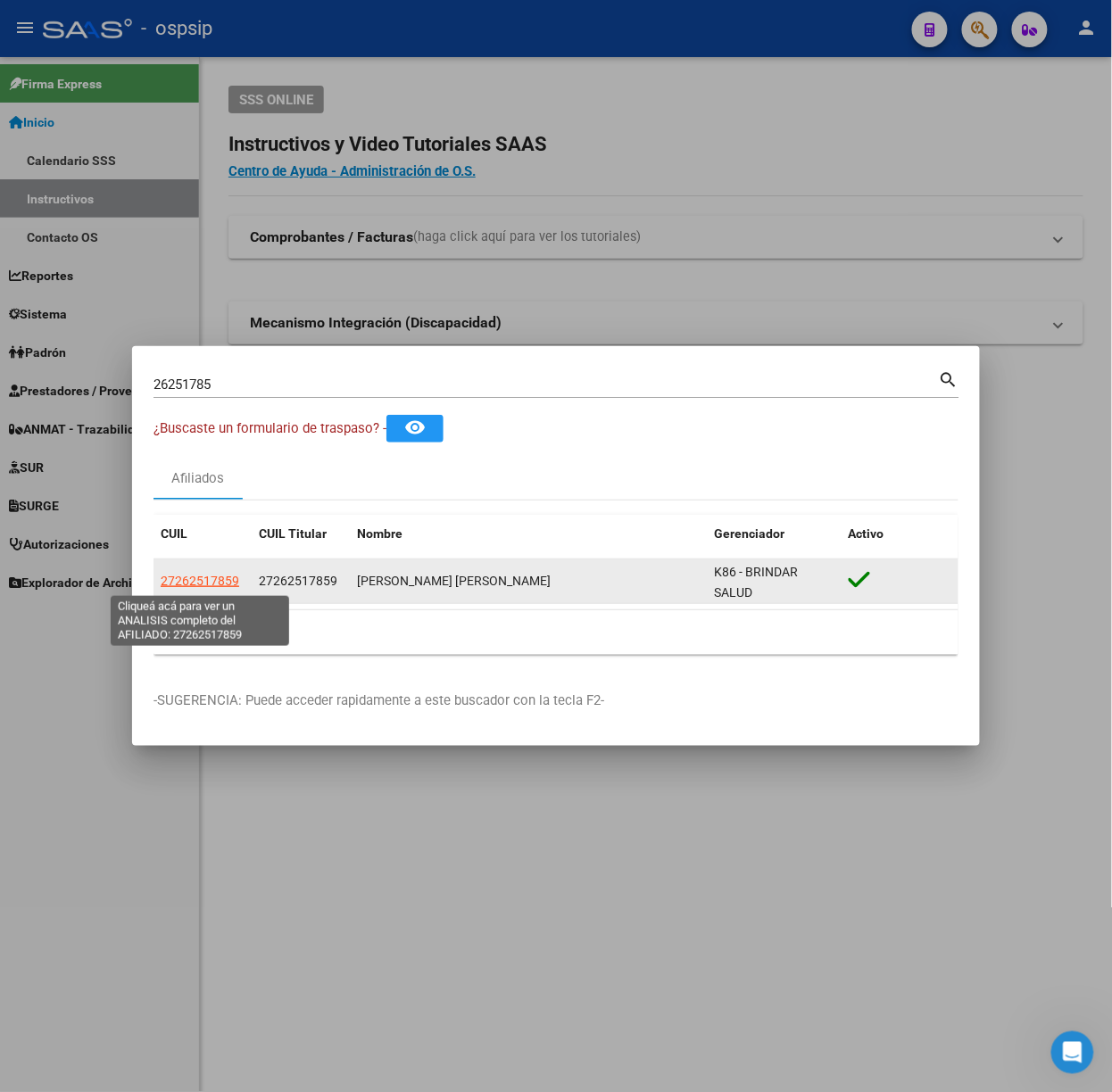
click at [212, 585] on span "27262517859" at bounding box center [200, 581] width 79 height 15
type textarea "27262517859"
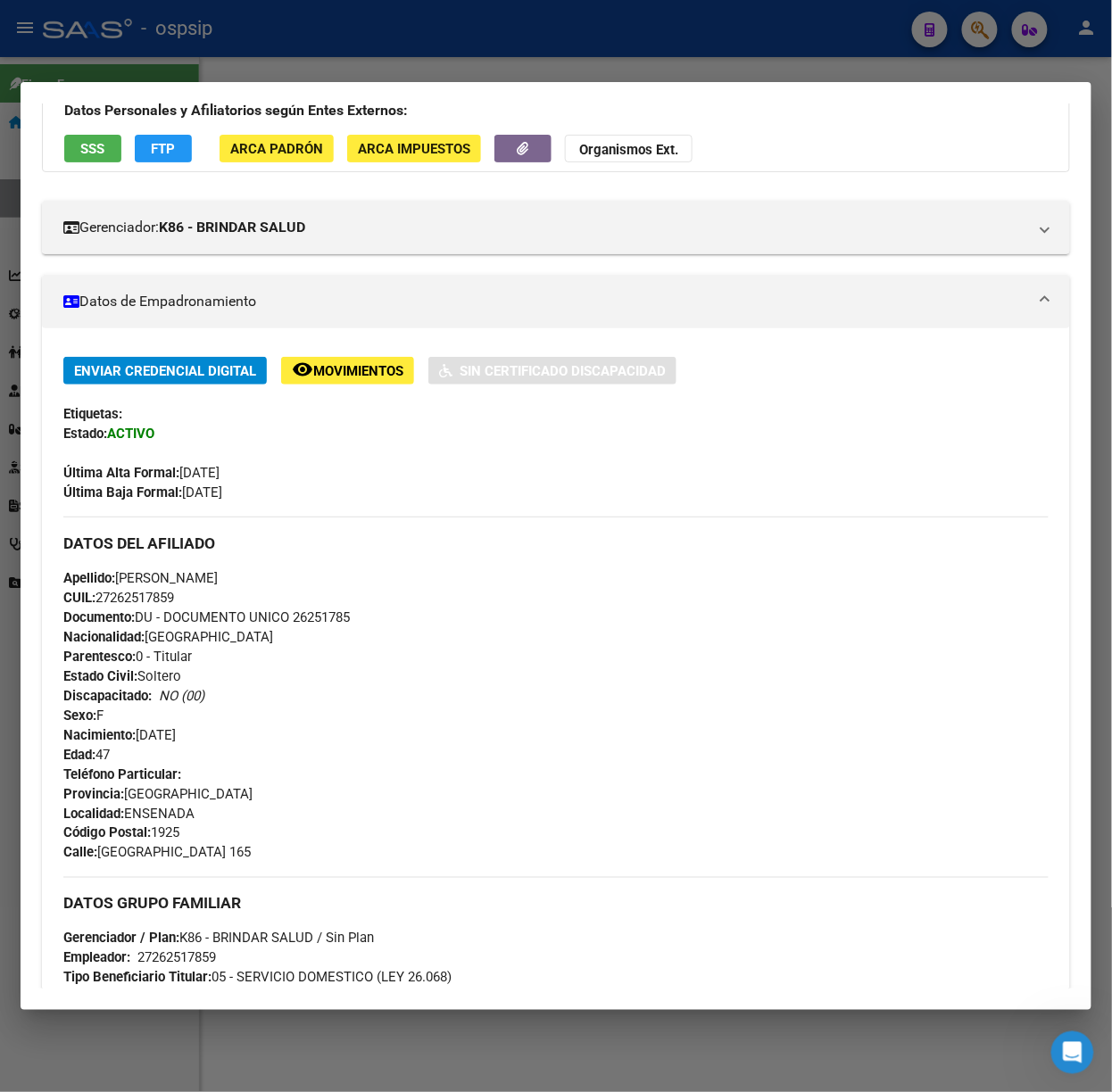
scroll to position [525, 0]
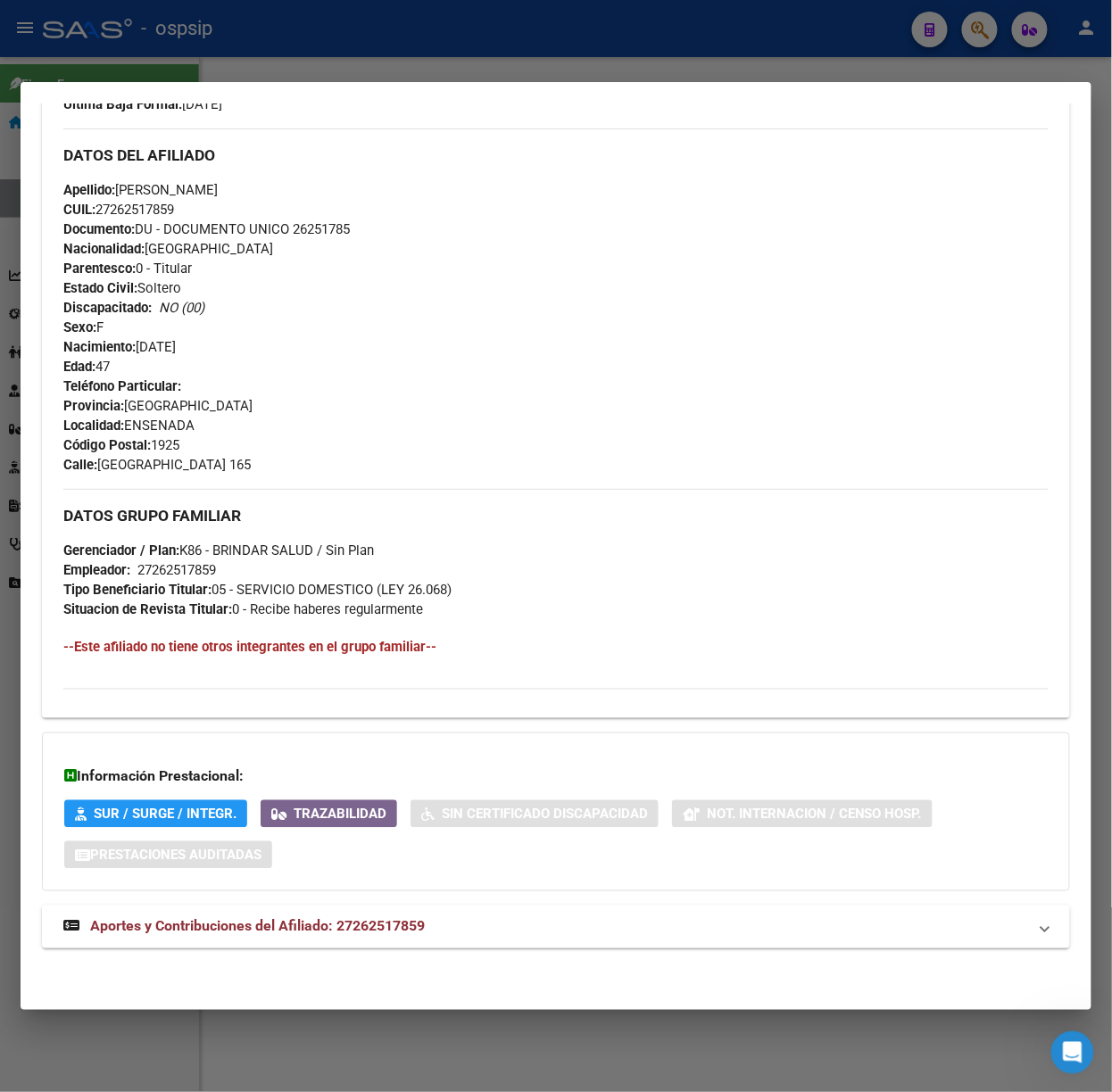
click at [425, 908] on mat-expansion-panel-header "Aportes y Contribuciones del Afiliado: 27262517859" at bounding box center [556, 927] width 1028 height 43
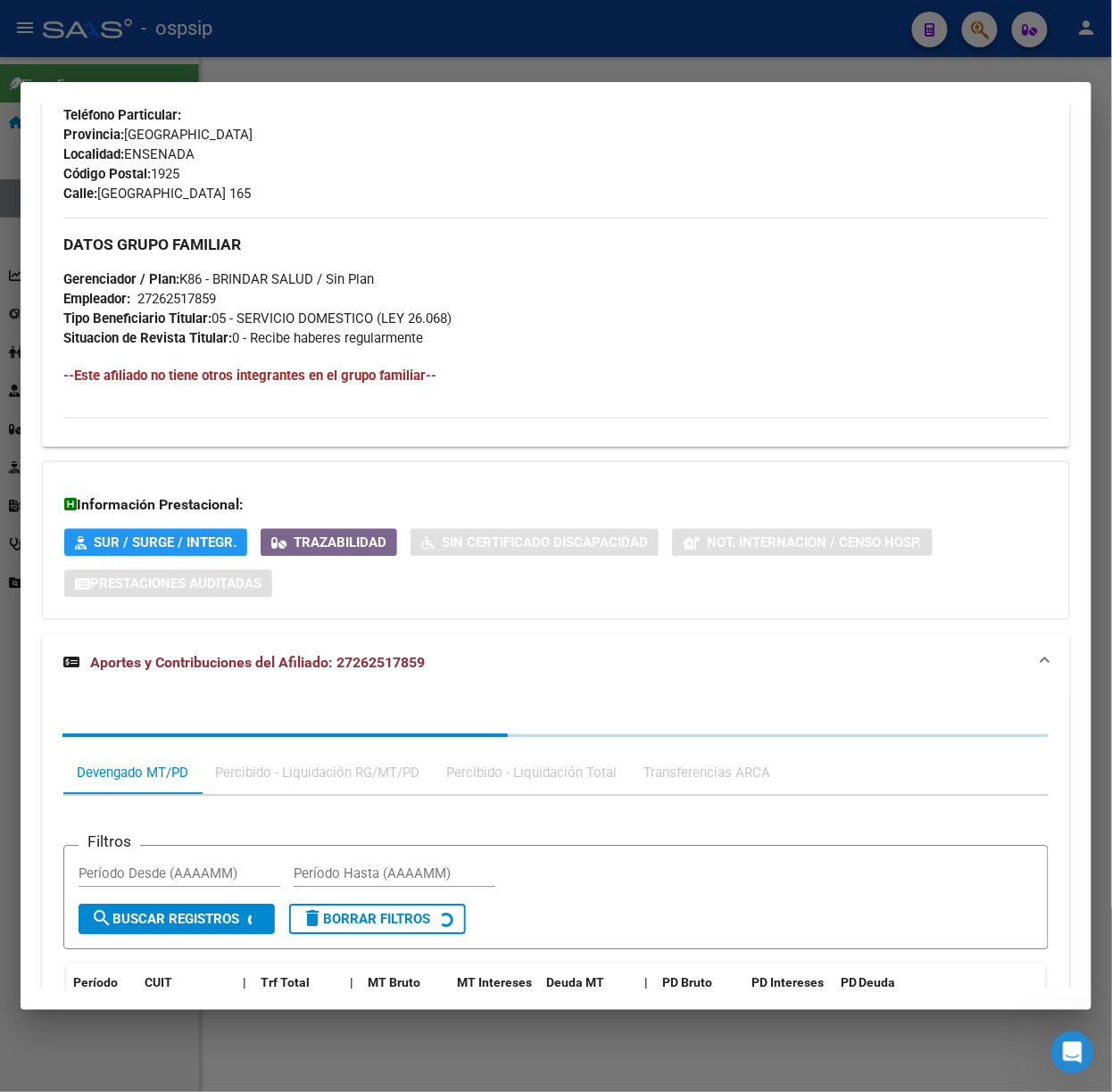
scroll to position [979, 0]
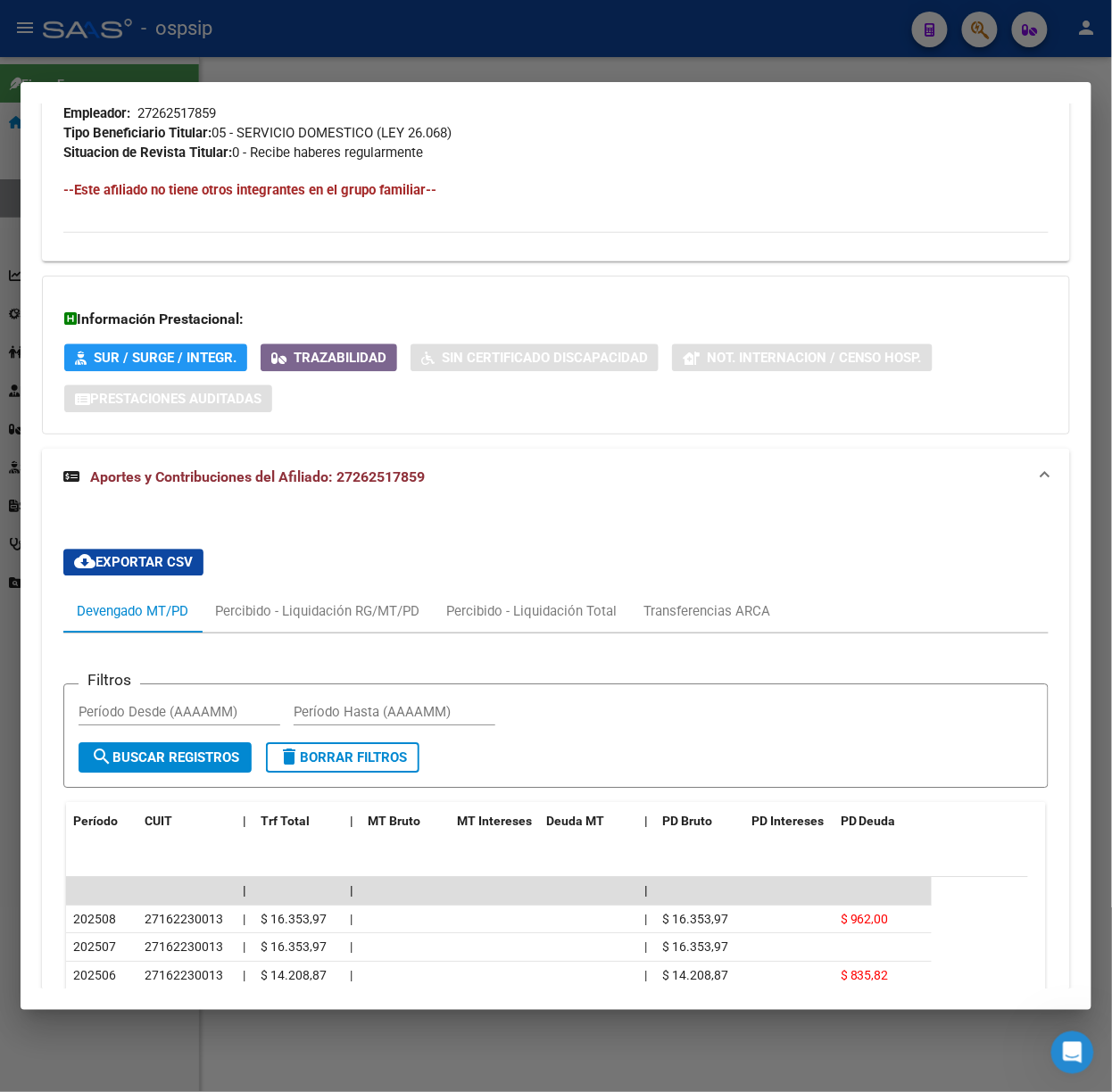
click at [277, 62] on div at bounding box center [556, 546] width 1112 height 1092
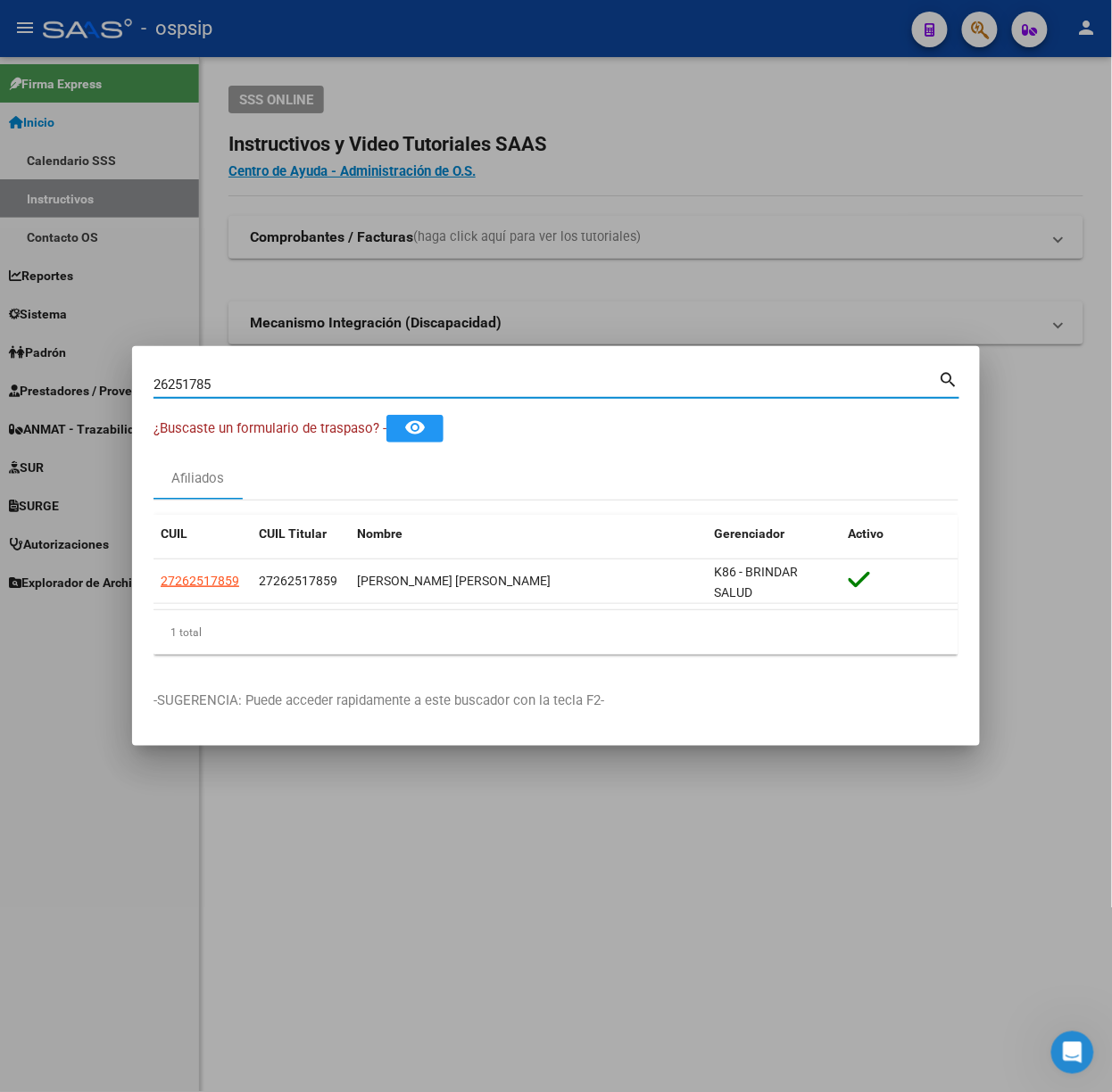
click at [326, 387] on input "26251785" at bounding box center [546, 384] width 785 height 16
type input "42810571"
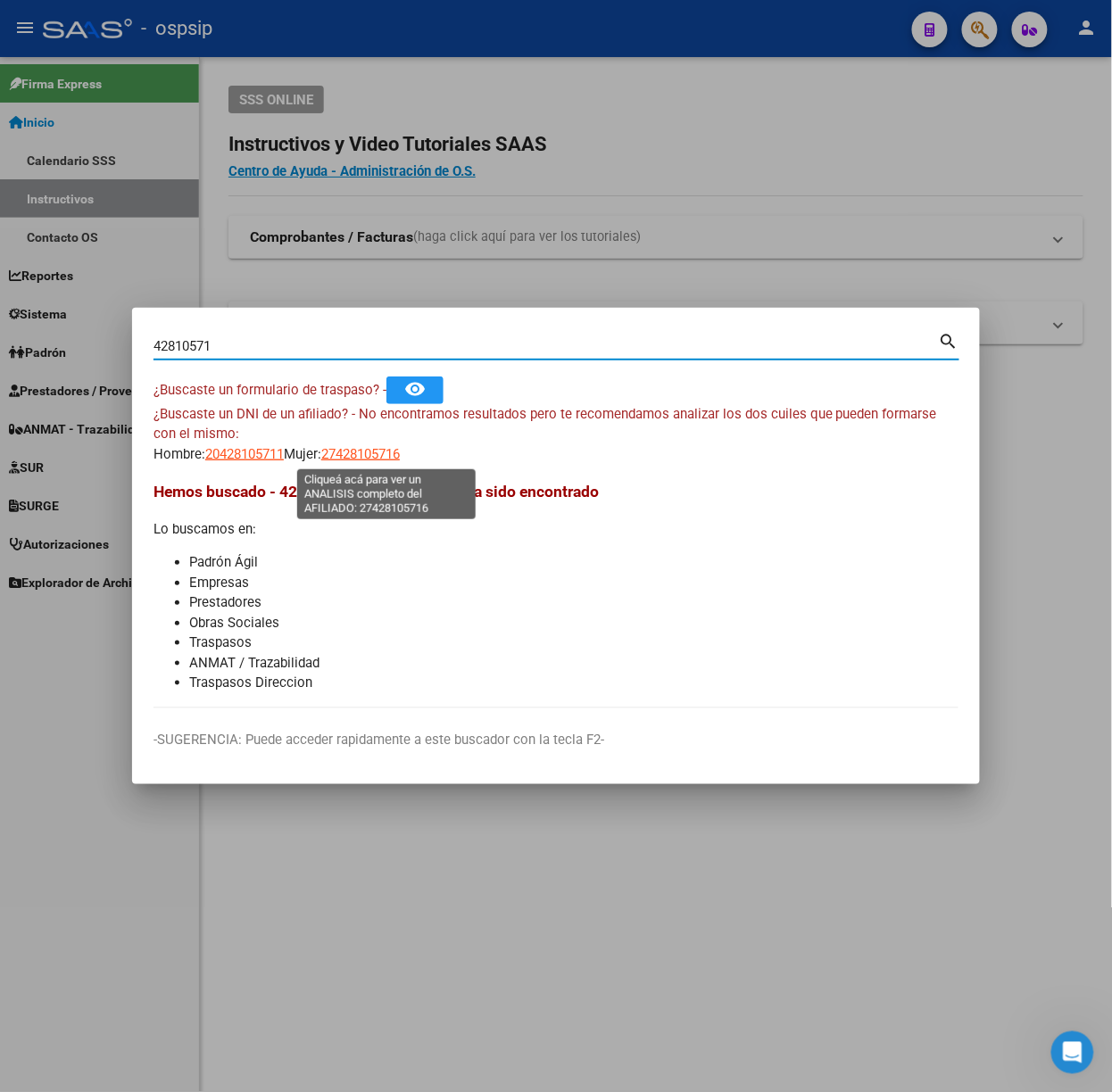
click at [351, 447] on span "27428105716" at bounding box center [361, 455] width 79 height 16
type textarea "27428105716"
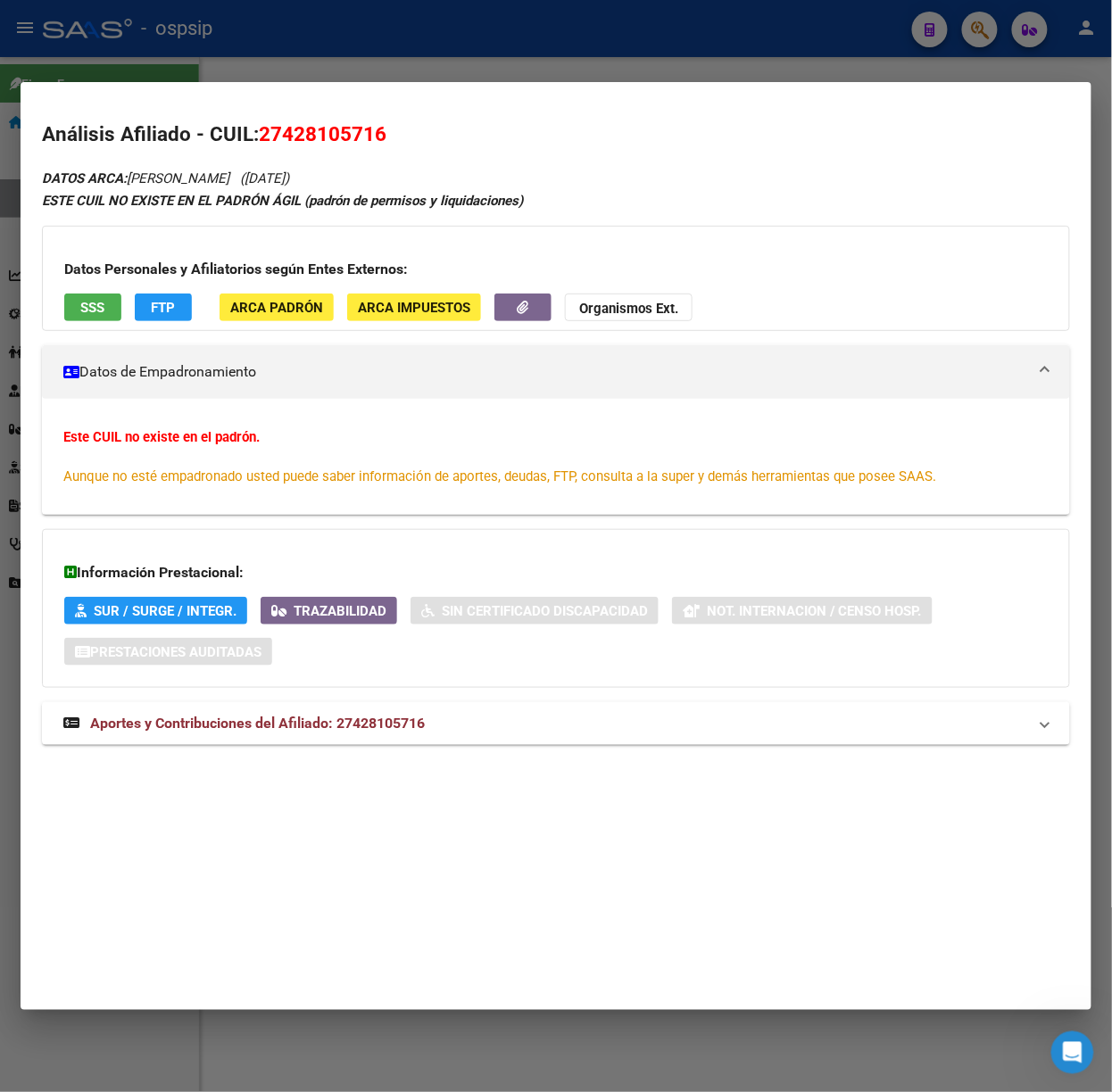
click at [391, 748] on div "DATOS ARCA: [PERSON_NAME] ([DATE]) ESTE CUIL NO EXISTE EN EL [PERSON_NAME] ÁGIL…" at bounding box center [556, 466] width 1028 height 598
click at [389, 734] on strong "Aportes y Contribuciones del Afiliado: 27428105716" at bounding box center [244, 723] width 362 height 21
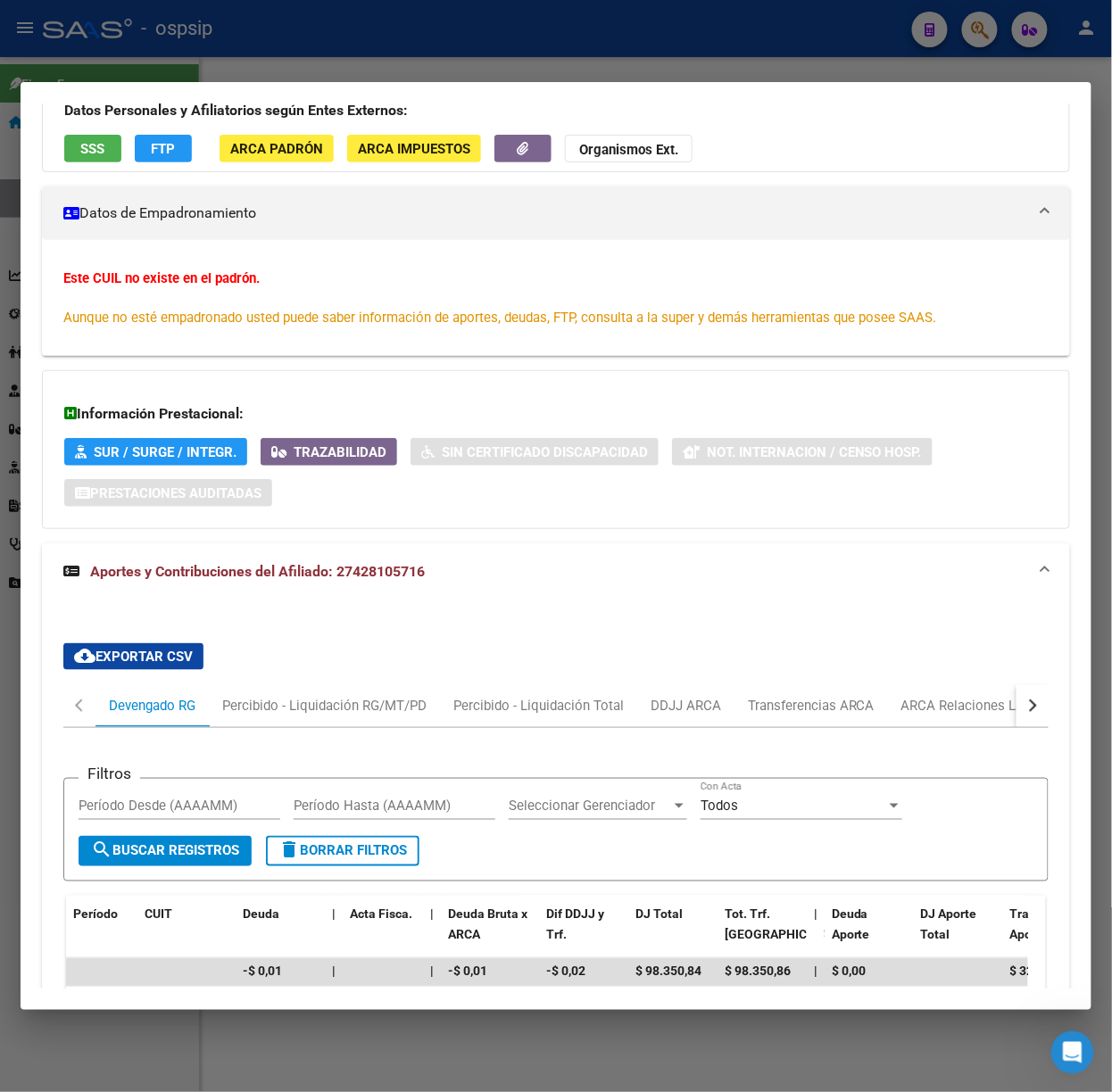
scroll to position [240, 0]
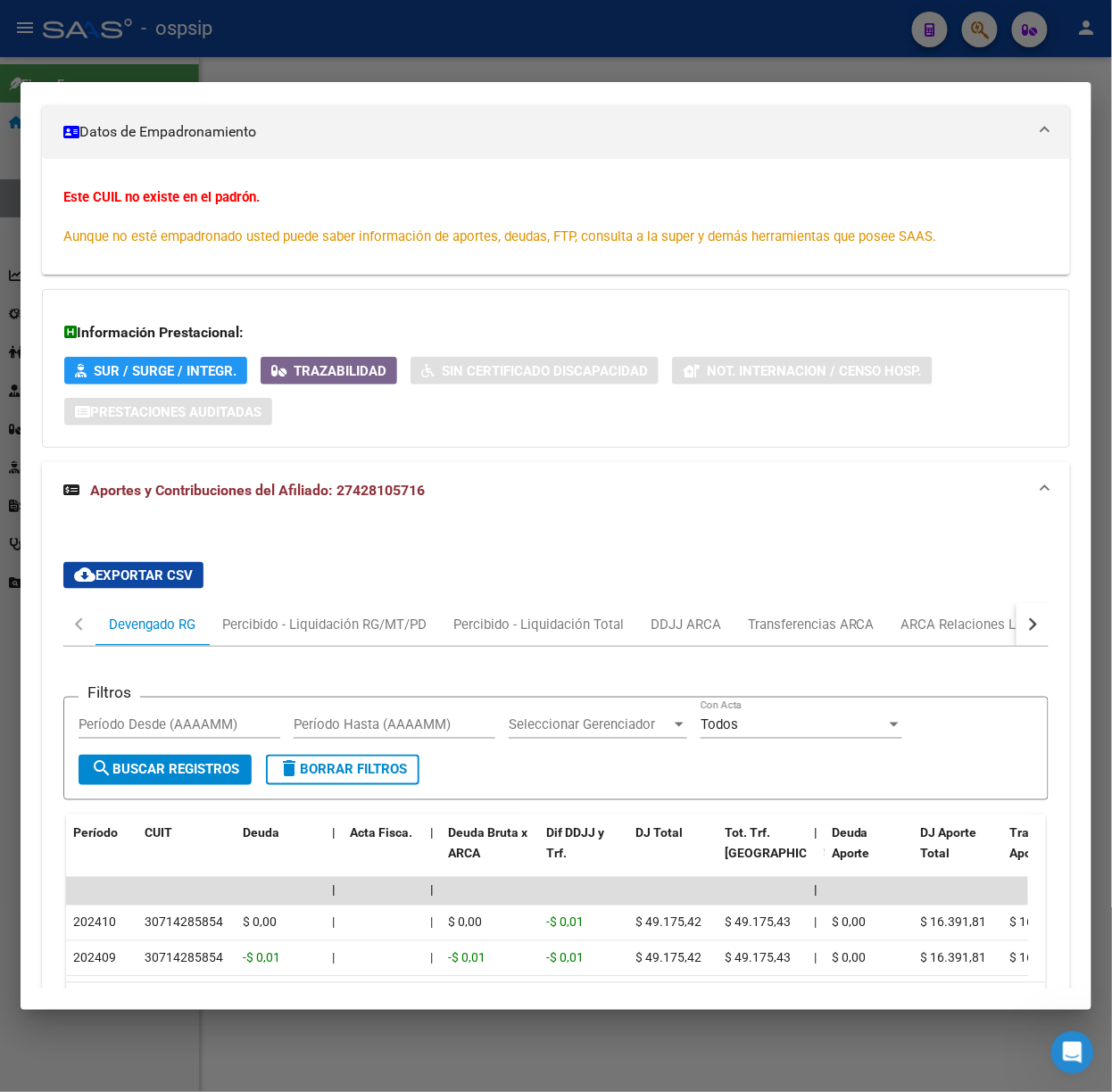
click at [1029, 630] on button "button" at bounding box center [1032, 625] width 32 height 43
click at [960, 625] on div "ARCA Relaciones Laborales" at bounding box center [907, 624] width 167 height 19
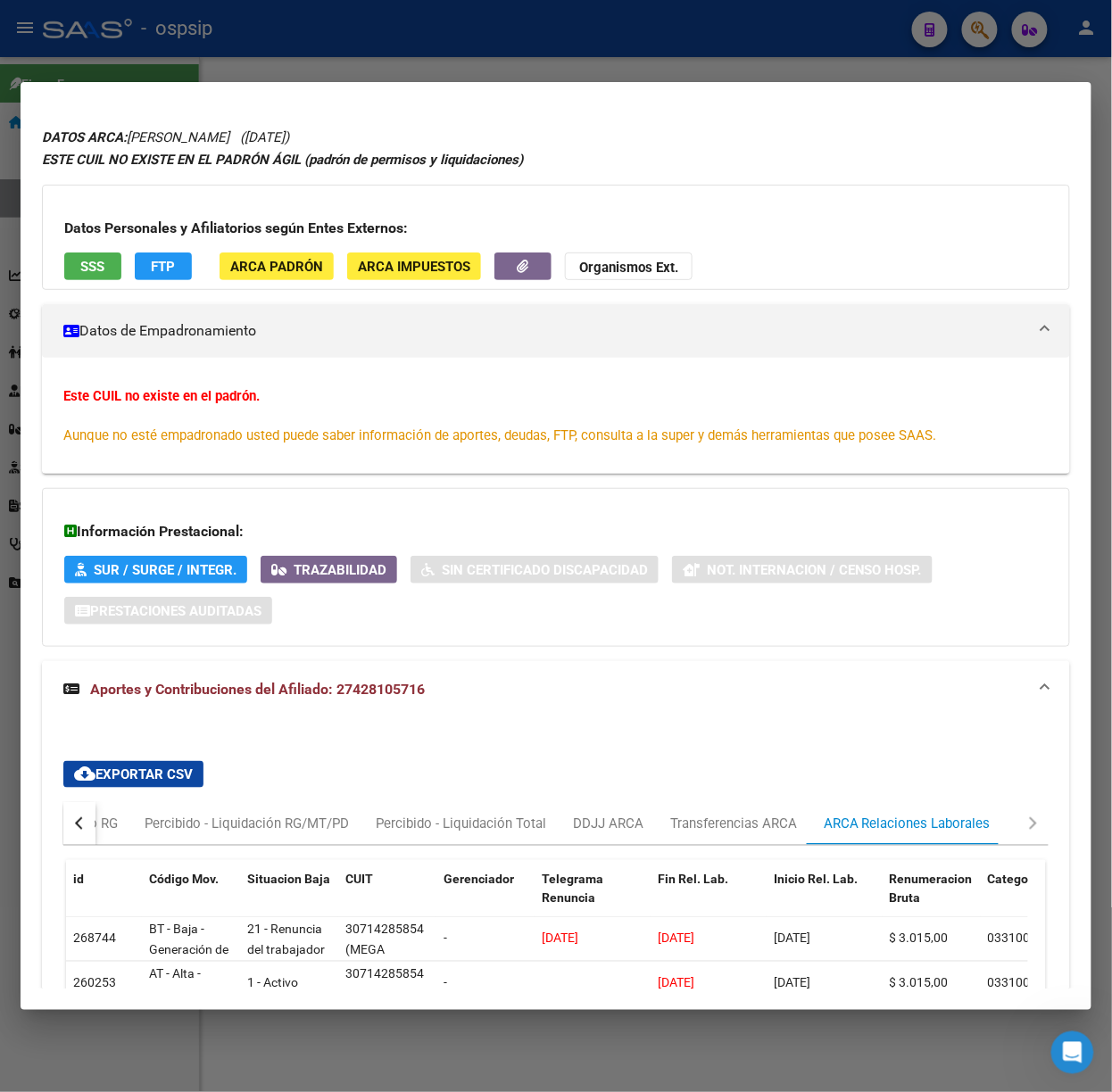
scroll to position [0, 0]
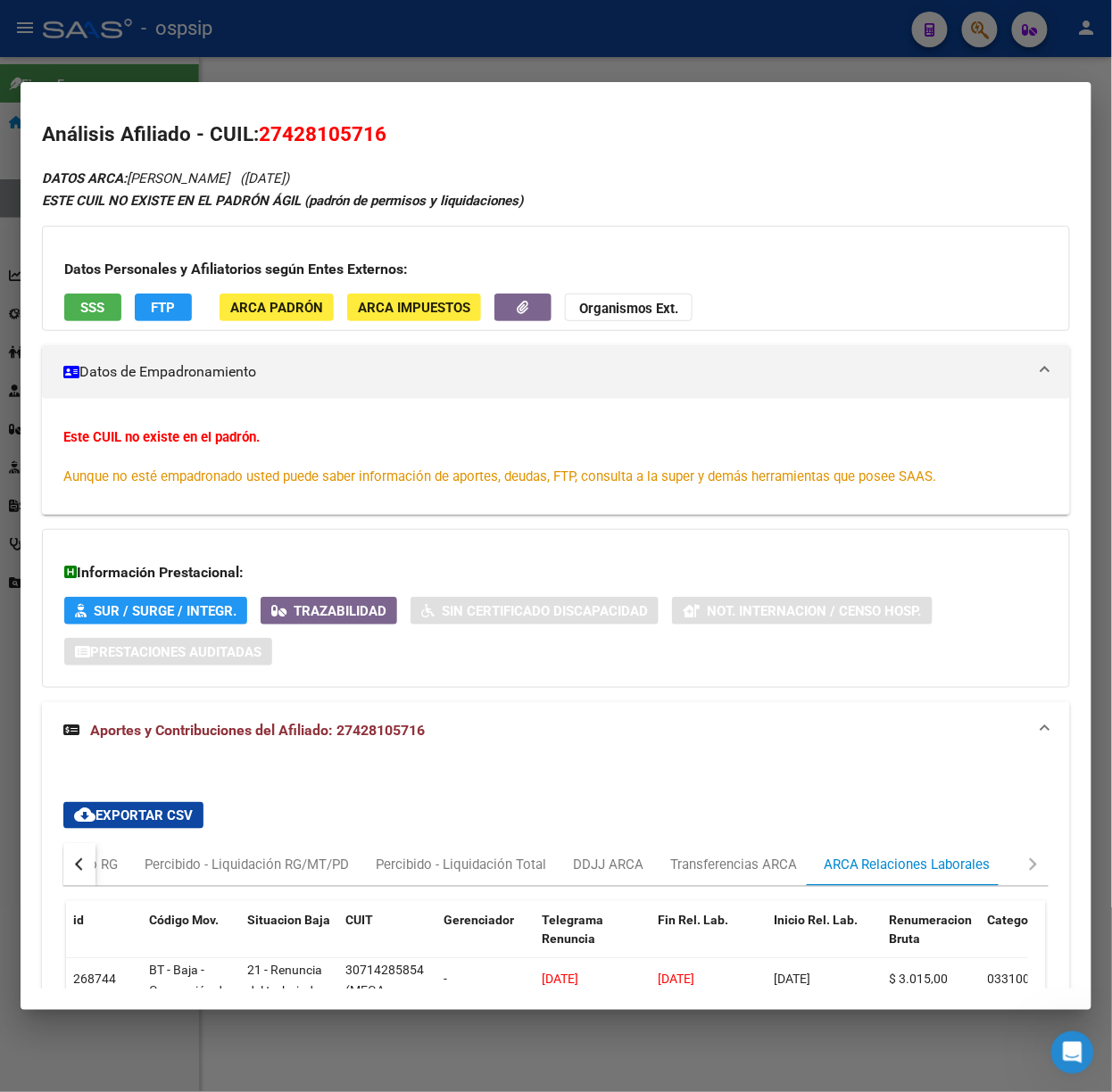
click at [120, 310] on div "Datos Personales y Afiliatorios según Entes Externos: SSS FTP ARCA Padrón ARCA …" at bounding box center [556, 278] width 1028 height 105
click at [112, 311] on button "SSS" at bounding box center [92, 307] width 58 height 27
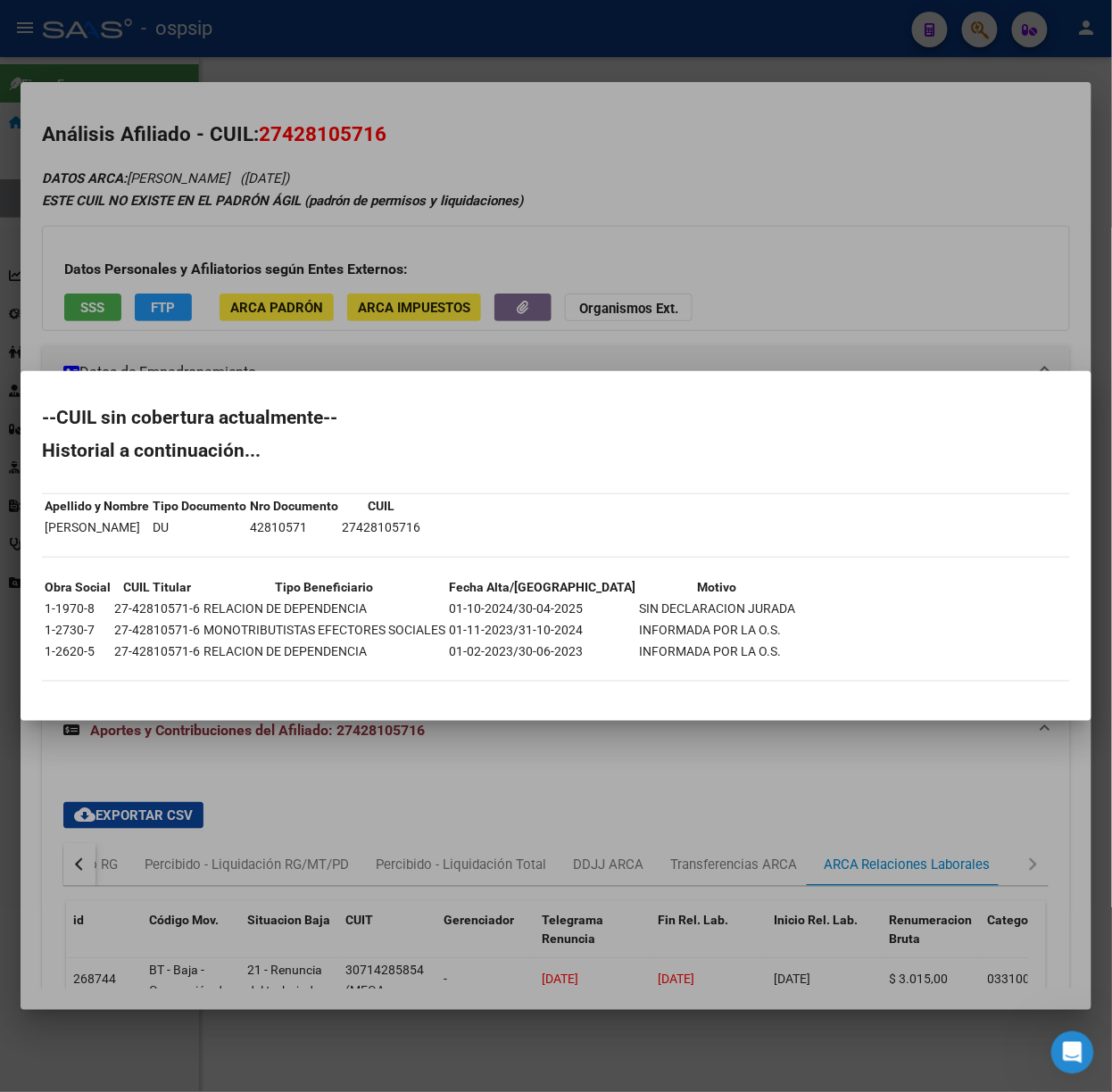
click at [213, 287] on div at bounding box center [556, 546] width 1112 height 1092
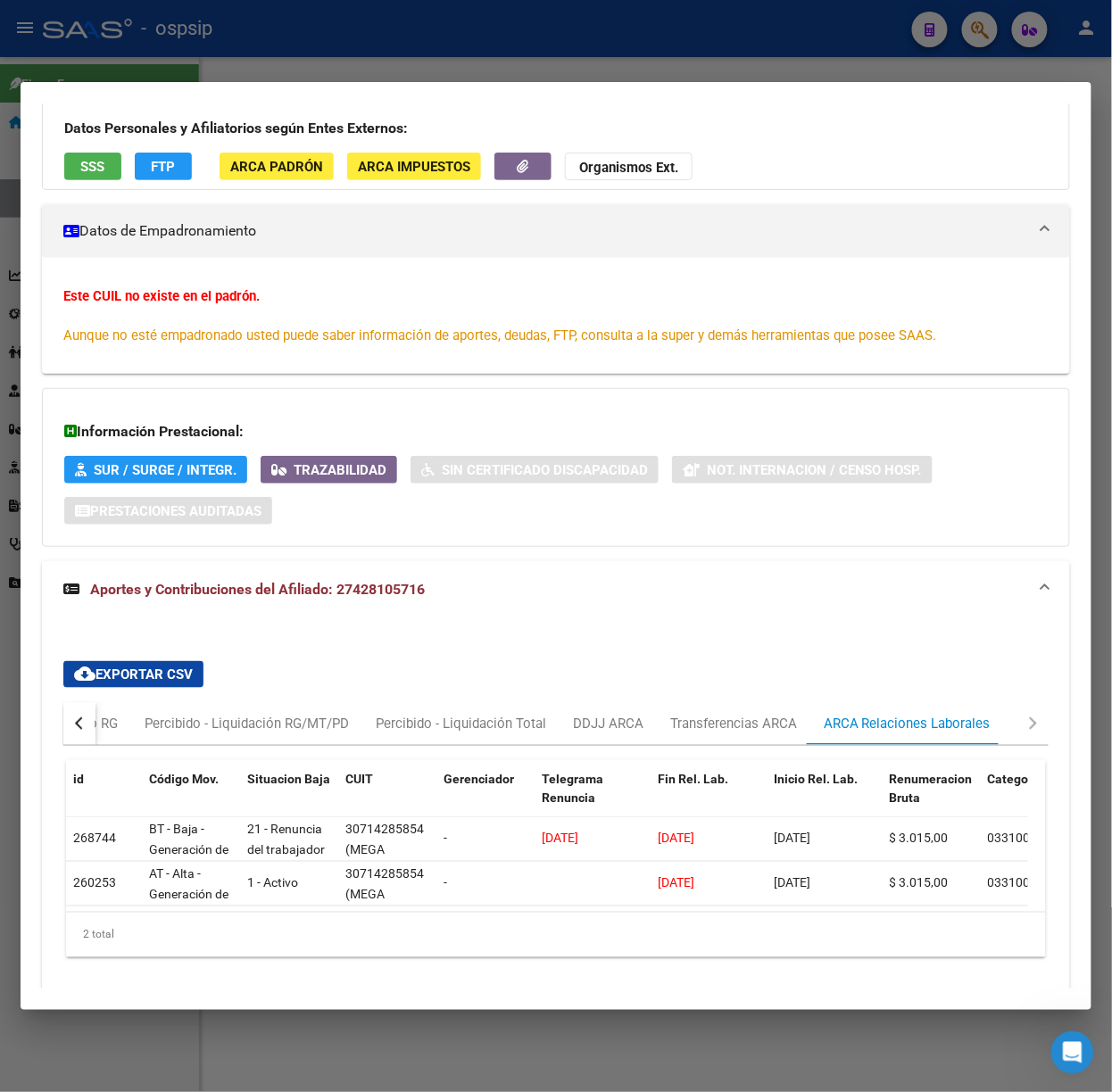
scroll to position [212, 0]
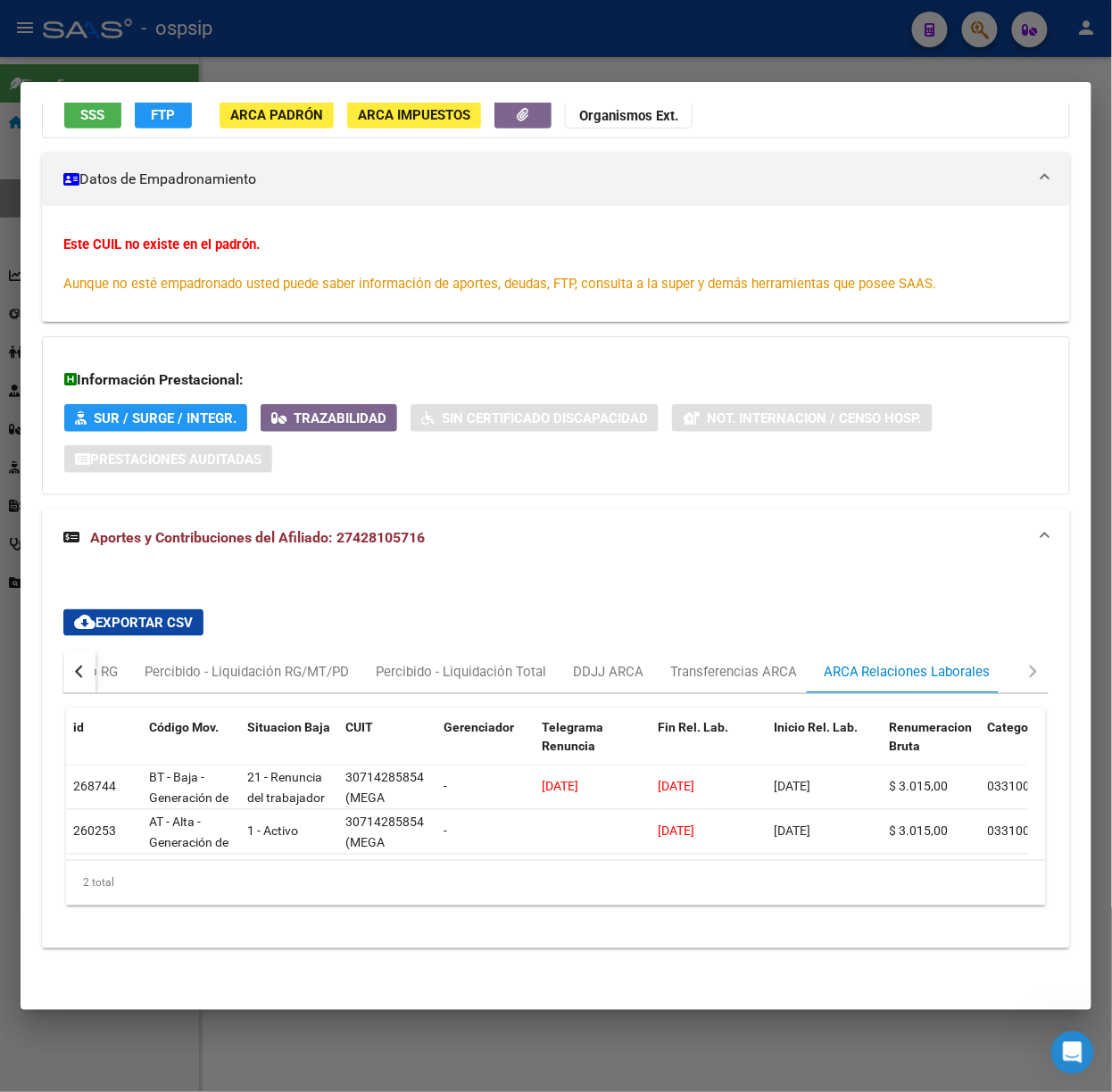
drag, startPoint x: 282, startPoint y: 39, endPoint x: 282, endPoint y: 347, distance: 308.0
click at [282, 40] on div at bounding box center [556, 546] width 1112 height 1092
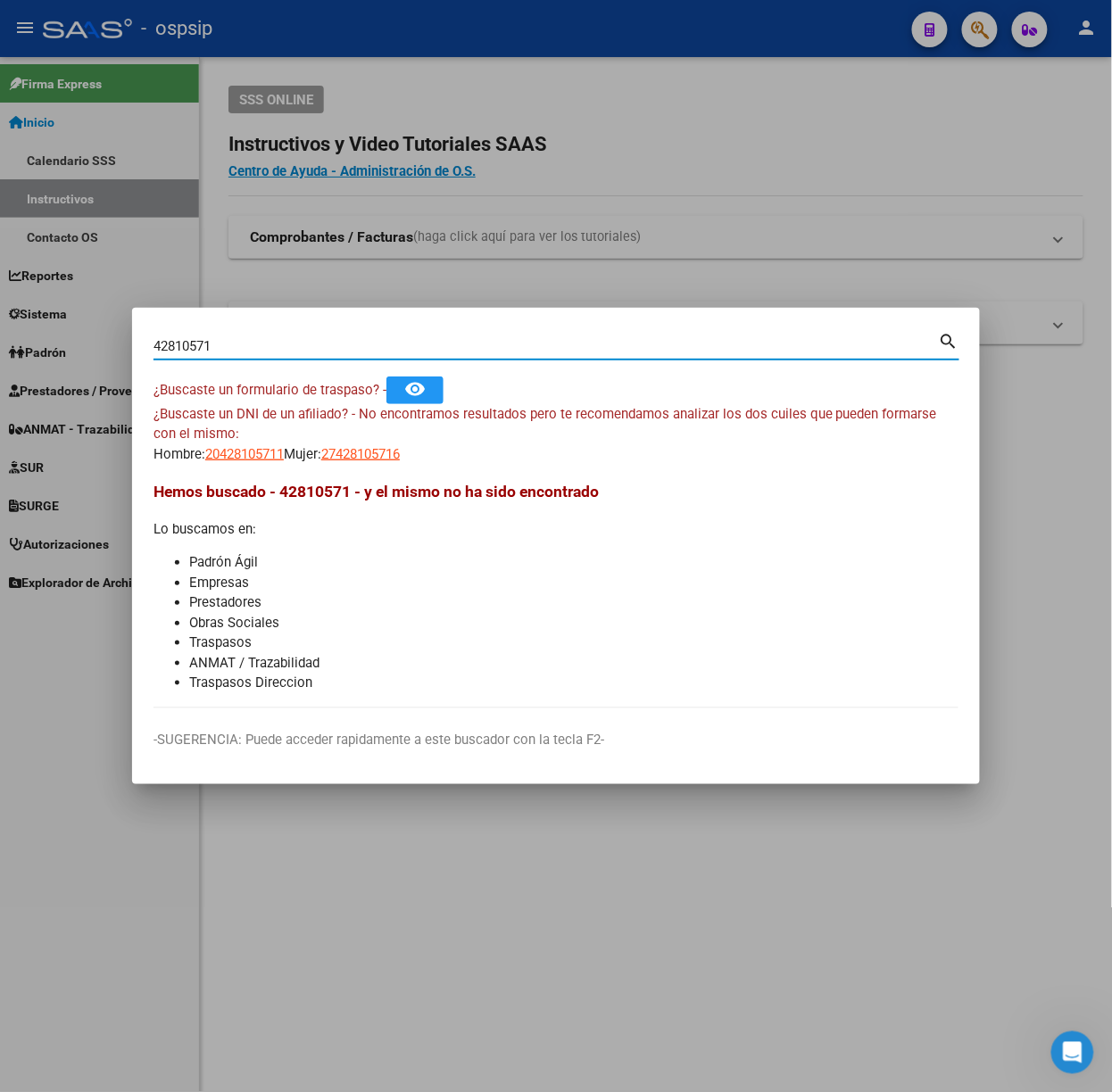
click at [251, 344] on input "42810571" at bounding box center [546, 346] width 785 height 16
type input "27488016"
click at [387, 448] on span "27274880169" at bounding box center [361, 455] width 79 height 16
type textarea "27274880169"
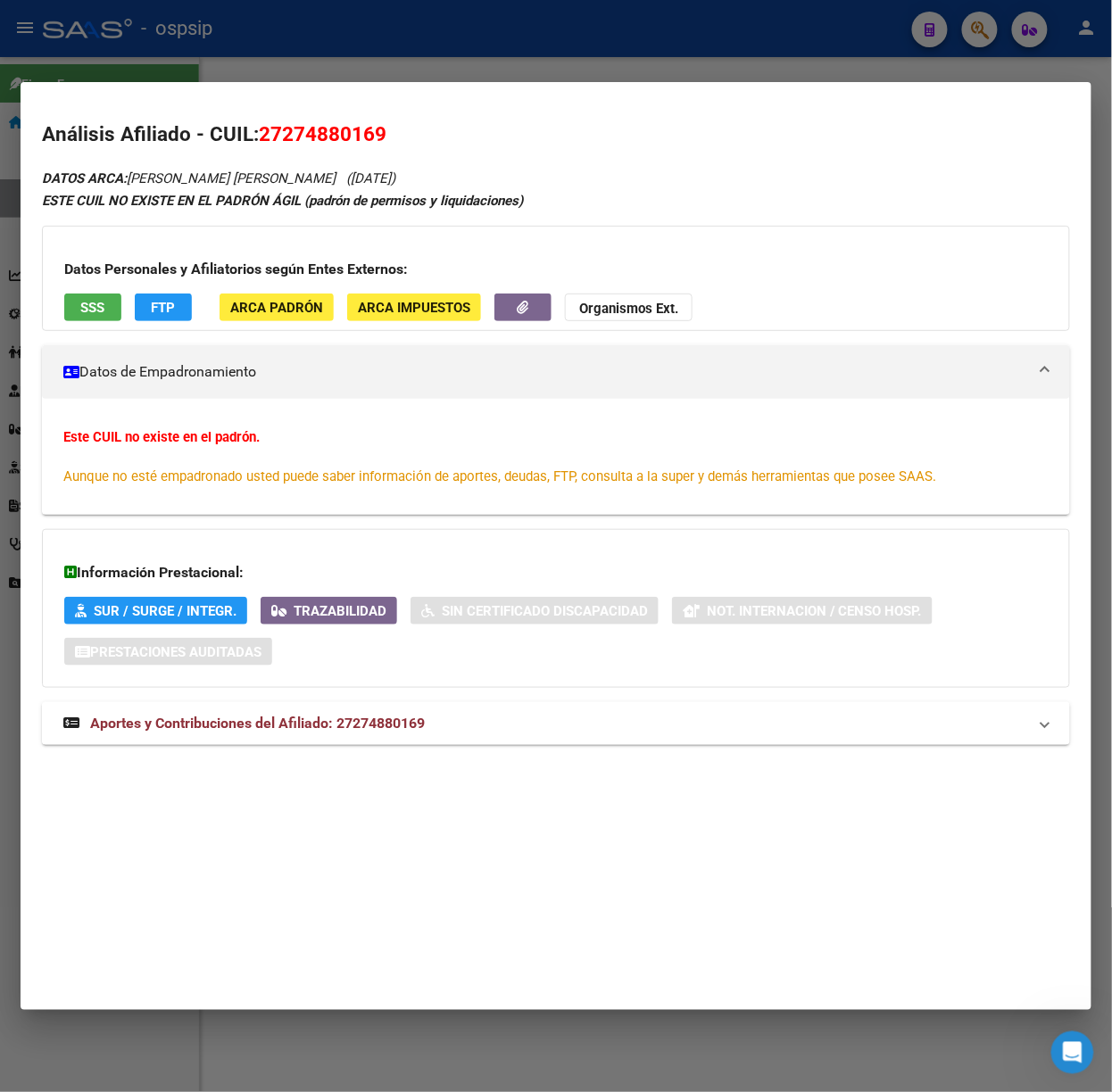
click at [441, 723] on mat-panel-title "Aportes y Contribuciones del Afiliado: 27274880169" at bounding box center [544, 723] width 963 height 21
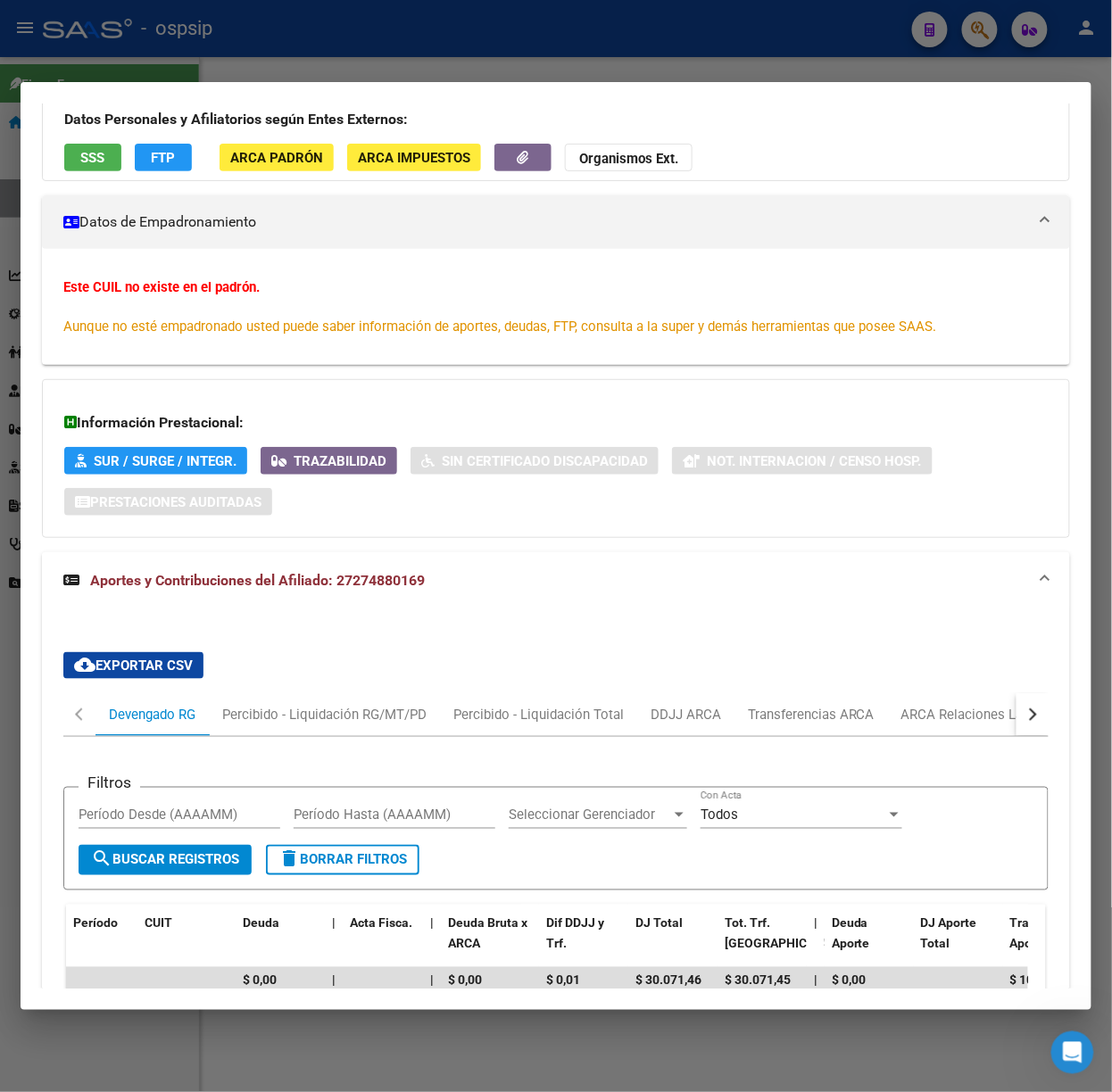
scroll to position [237, 0]
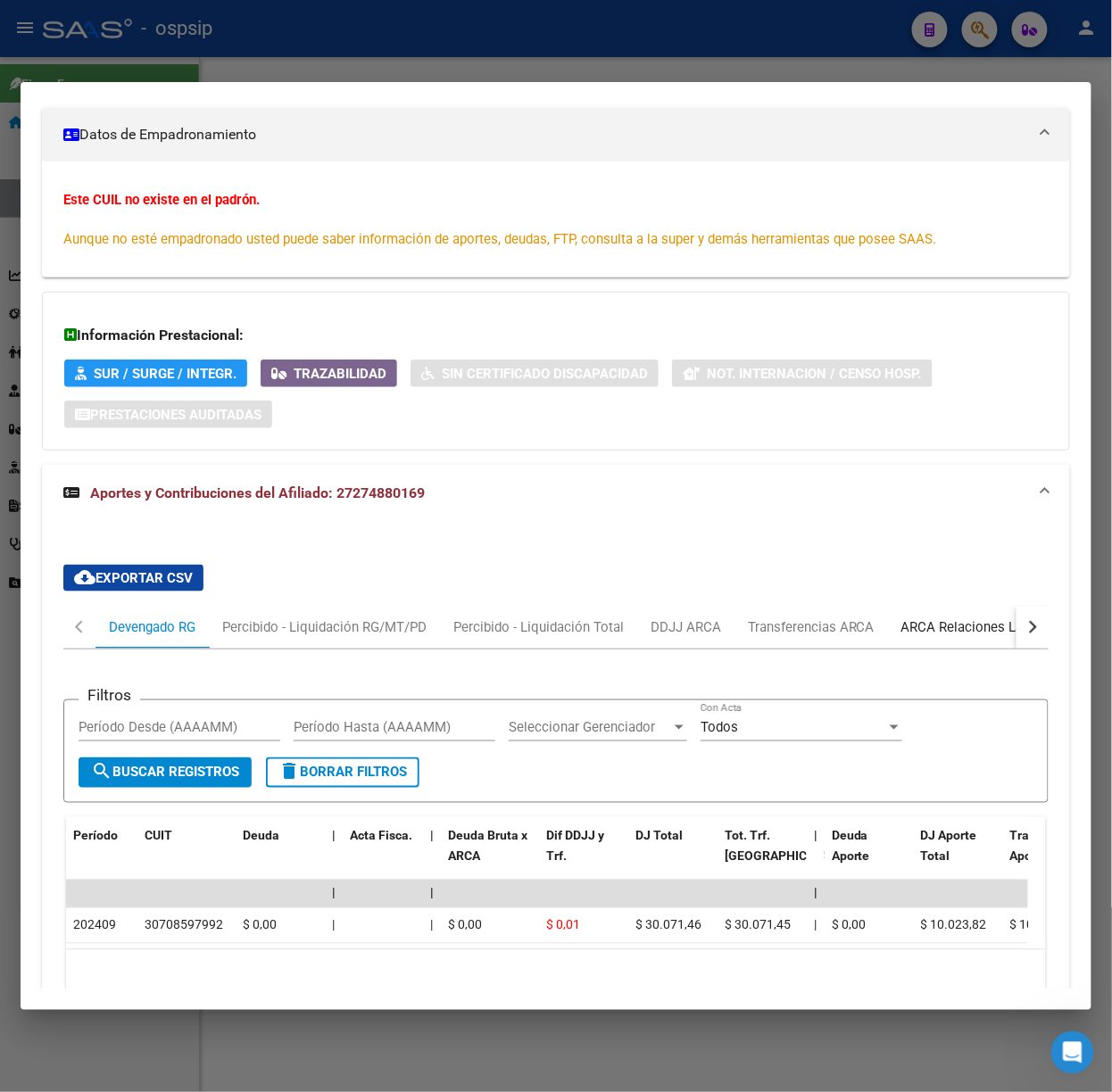
click at [964, 635] on div "ARCA Relaciones Laborales" at bounding box center [984, 626] width 167 height 19
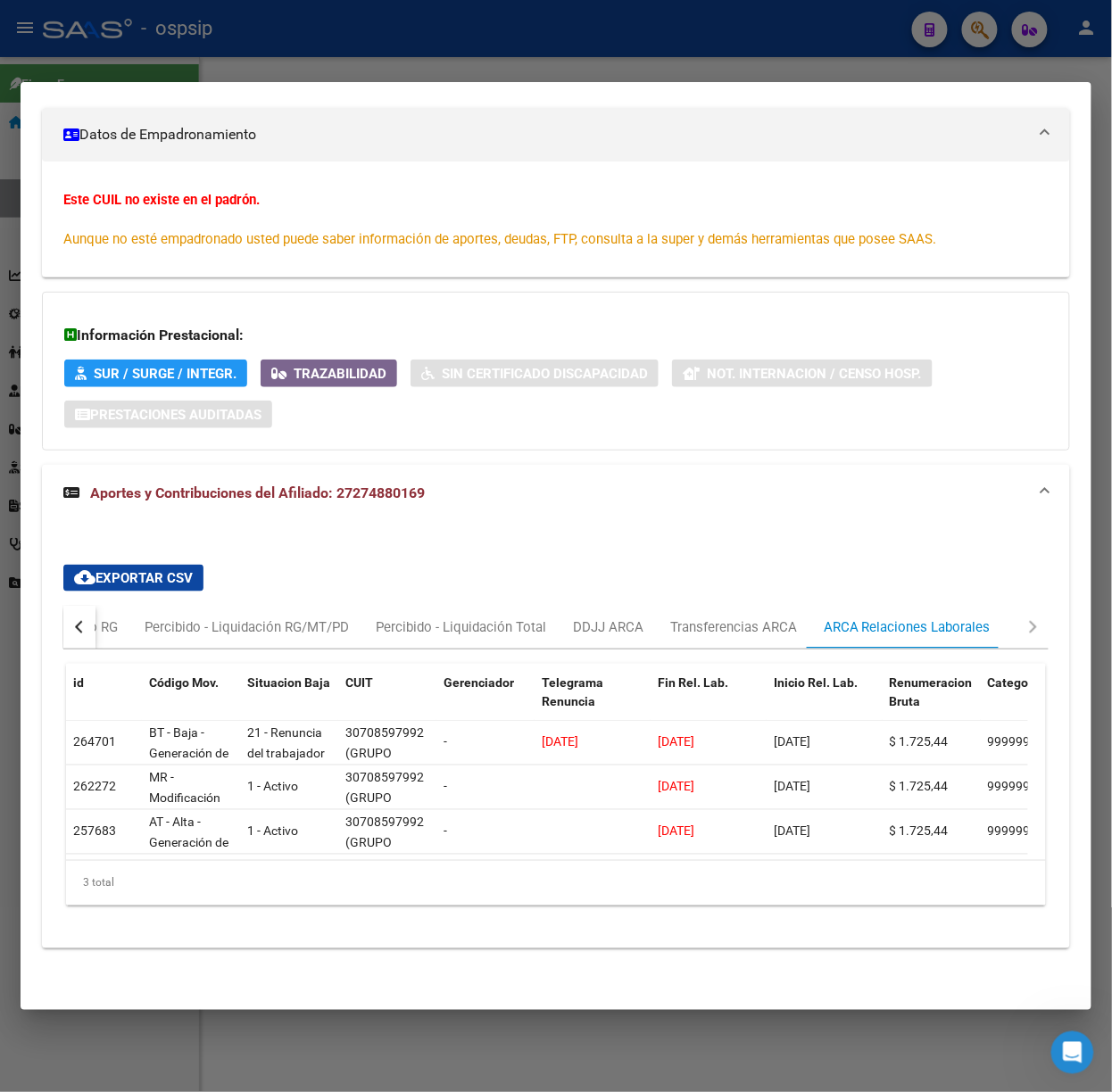
scroll to position [257, 0]
click at [330, 18] on div at bounding box center [556, 546] width 1112 height 1092
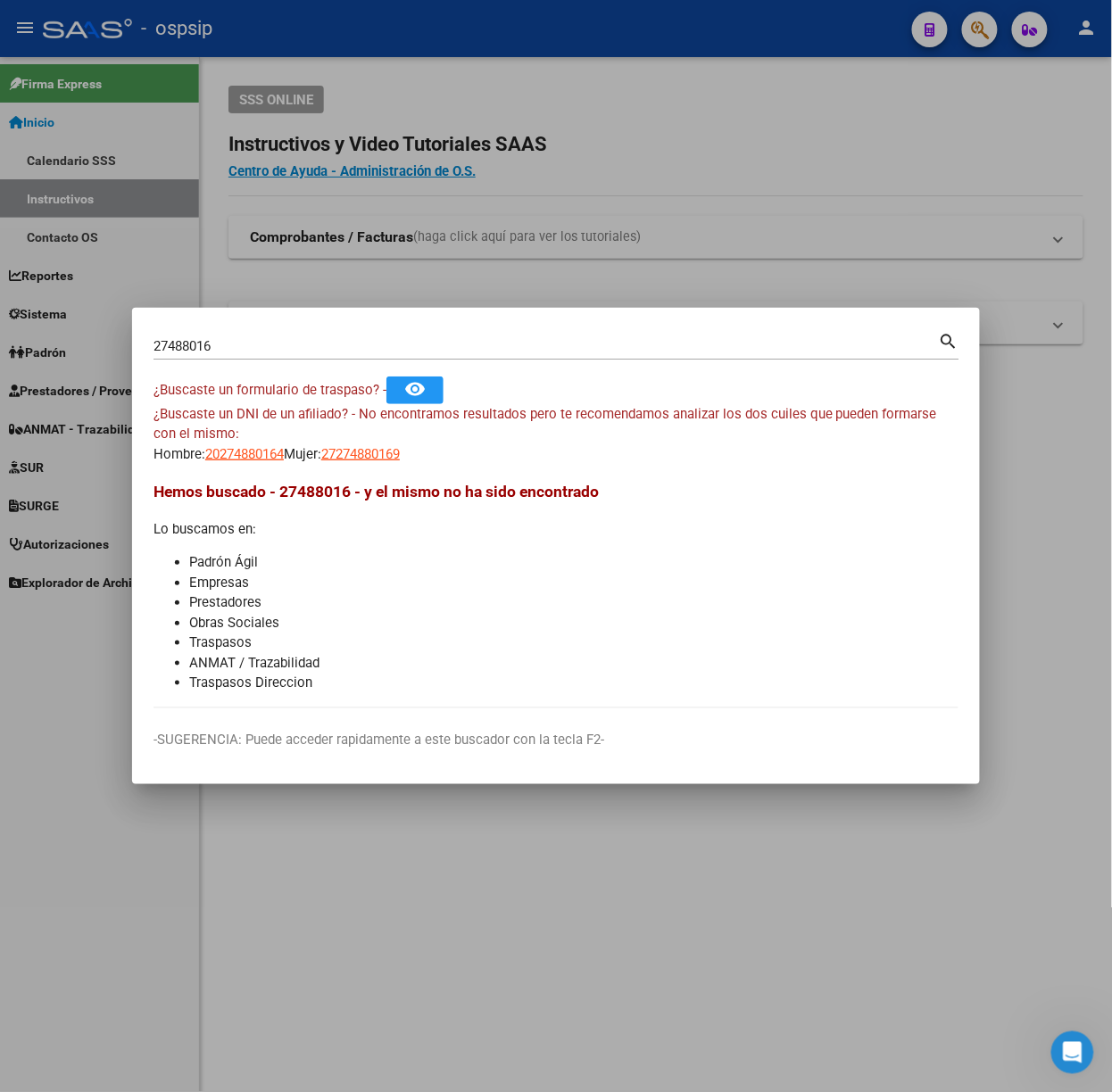
click at [294, 335] on div "27488016 Buscar (apellido, dni, [PERSON_NAME], nro traspaso, cuit, obra social)" at bounding box center [546, 345] width 785 height 26
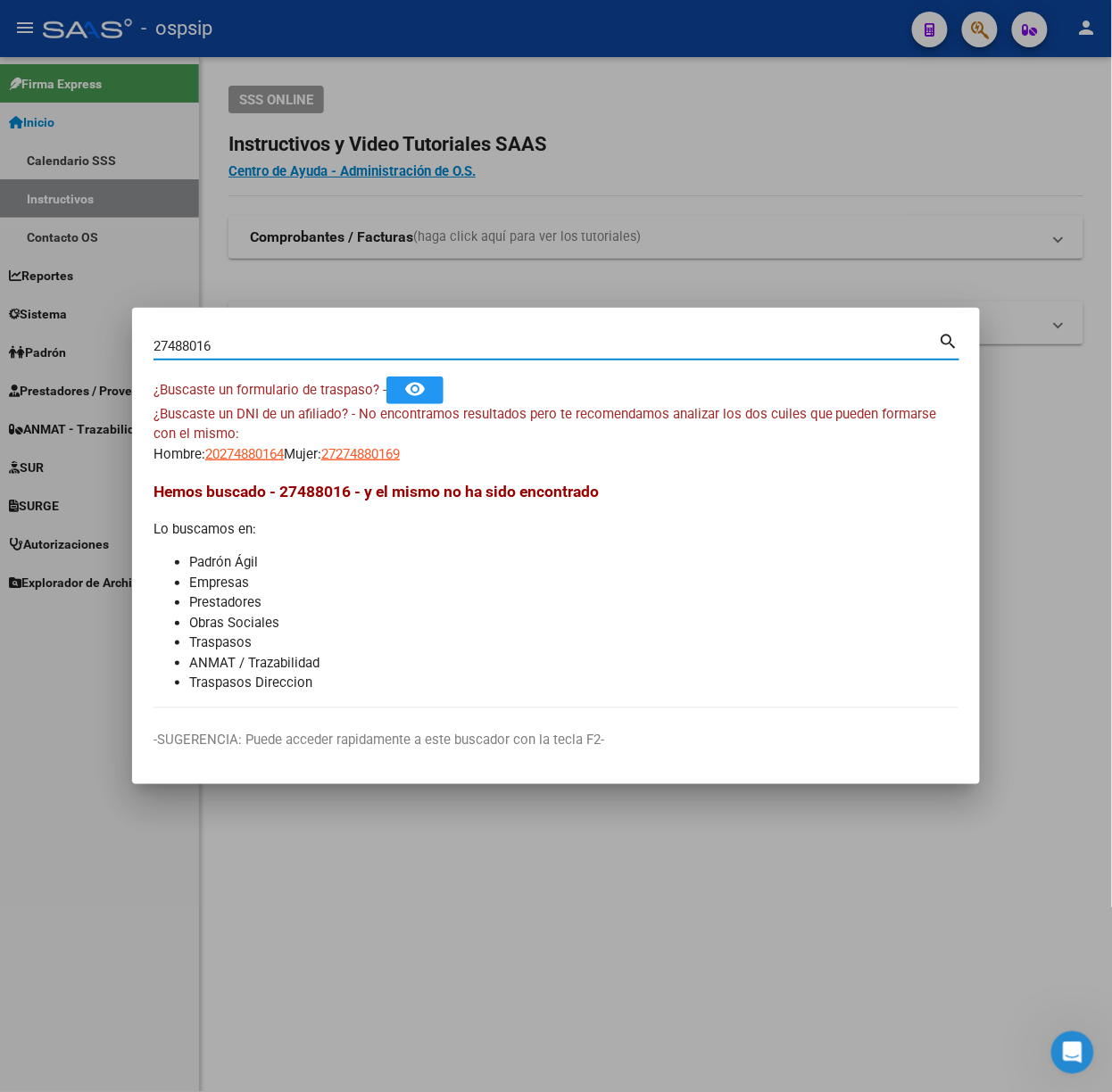
click at [299, 340] on input "27488016" at bounding box center [546, 346] width 785 height 16
type input "42810571"
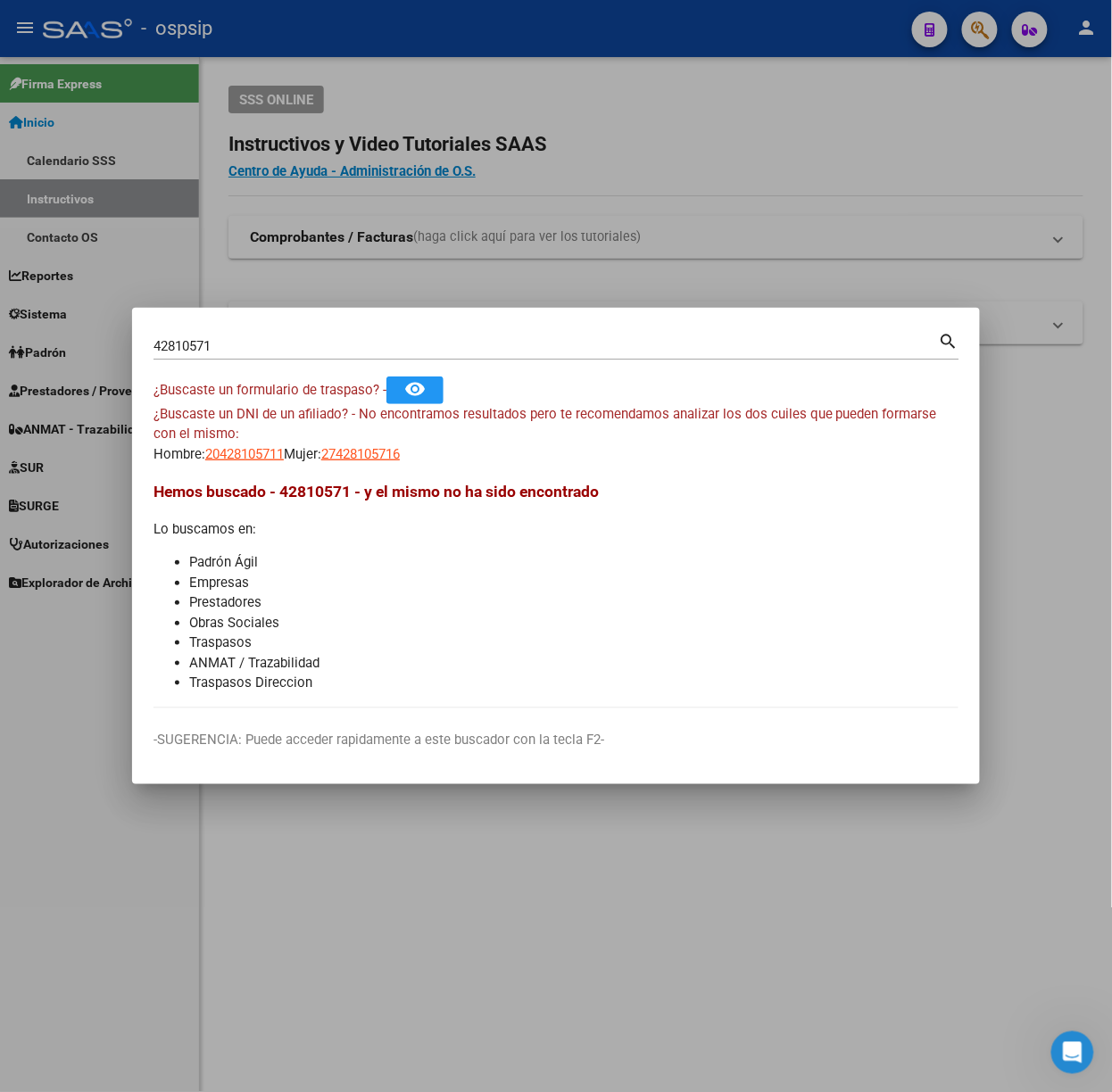
click at [350, 465] on mat-dialog-content "42810571 Buscar (apellido, dni, cuil, nro traspaso, cuit, obra social) search ¿…" at bounding box center [556, 519] width 847 height 379
click at [354, 461] on span "27428105716" at bounding box center [361, 455] width 79 height 16
type textarea "27428105716"
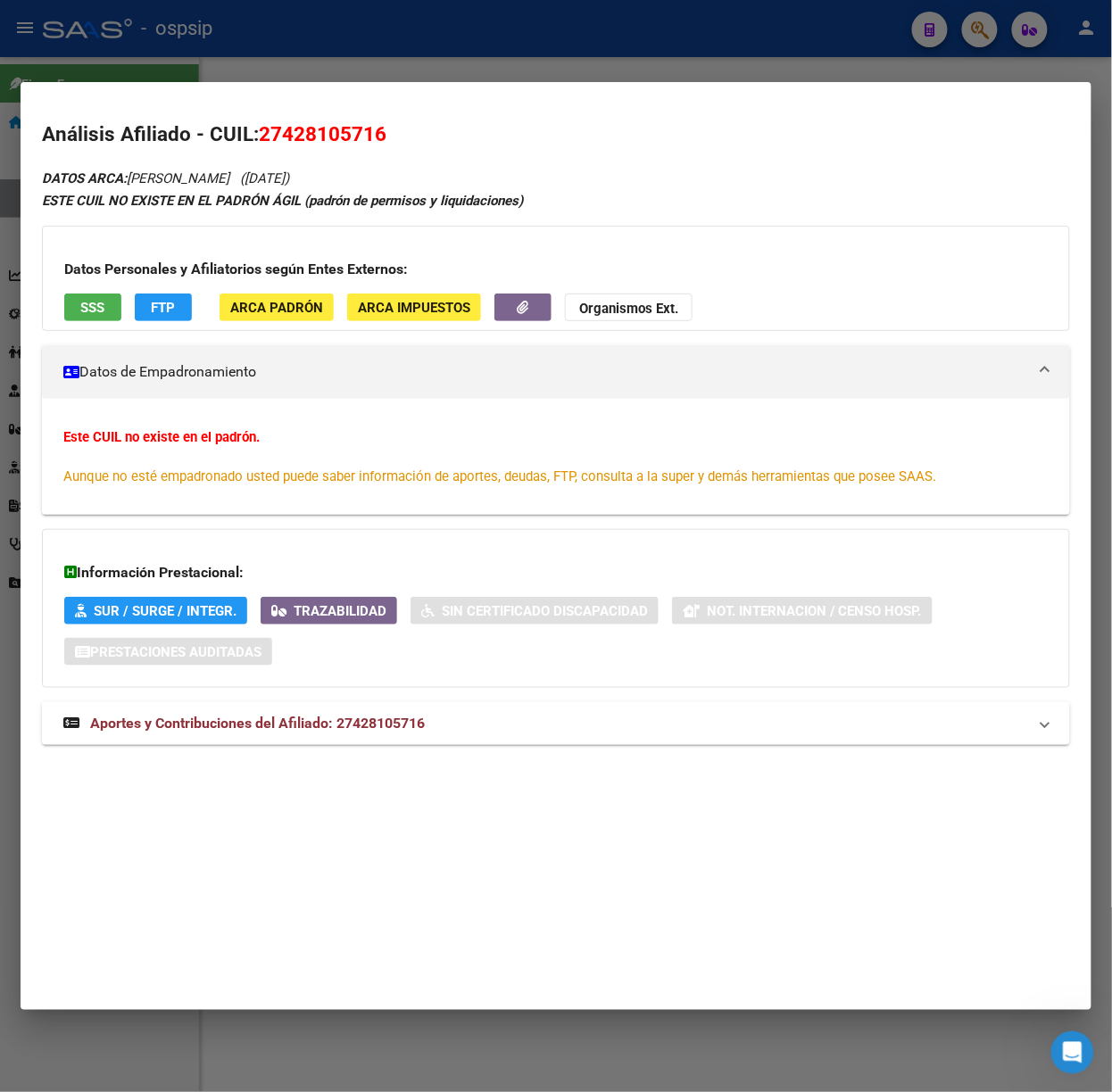
click at [518, 742] on mat-expansion-panel-header "Aportes y Contribuciones del Afiliado: 27428105716" at bounding box center [556, 723] width 1028 height 43
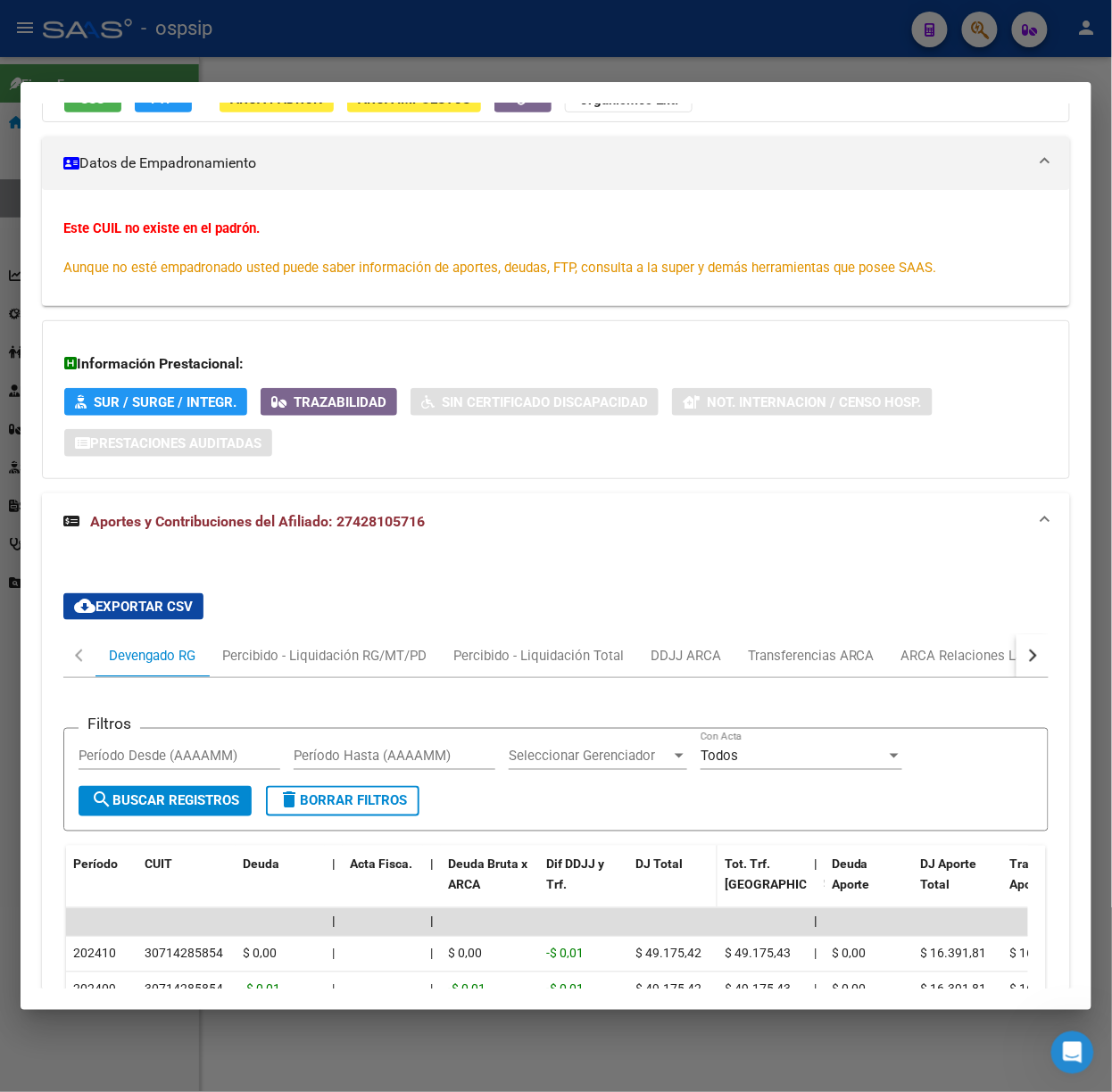
scroll to position [382, 0]
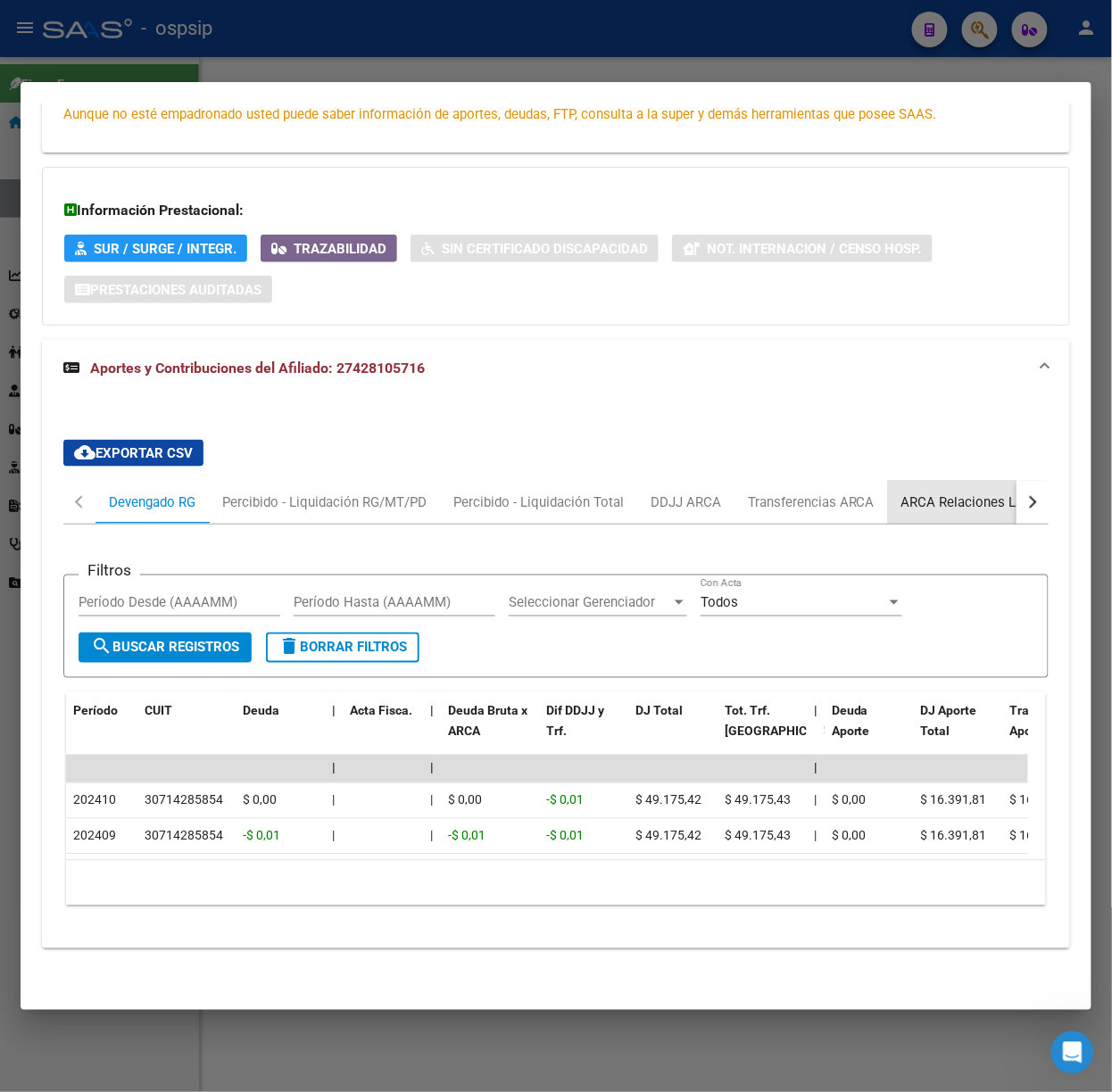
click at [939, 494] on div "ARCA Relaciones Laborales" at bounding box center [984, 502] width 194 height 43
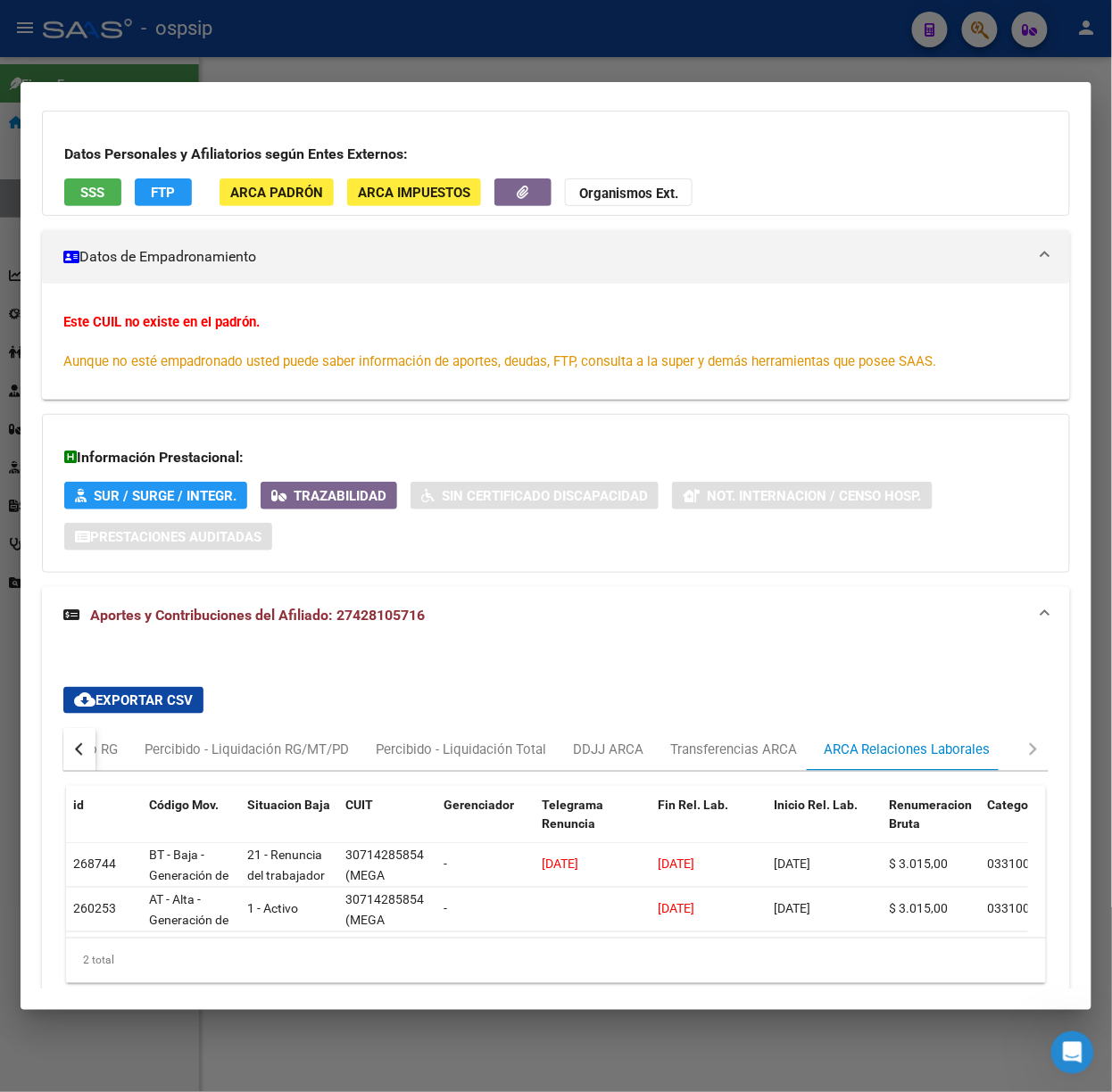
scroll to position [0, 0]
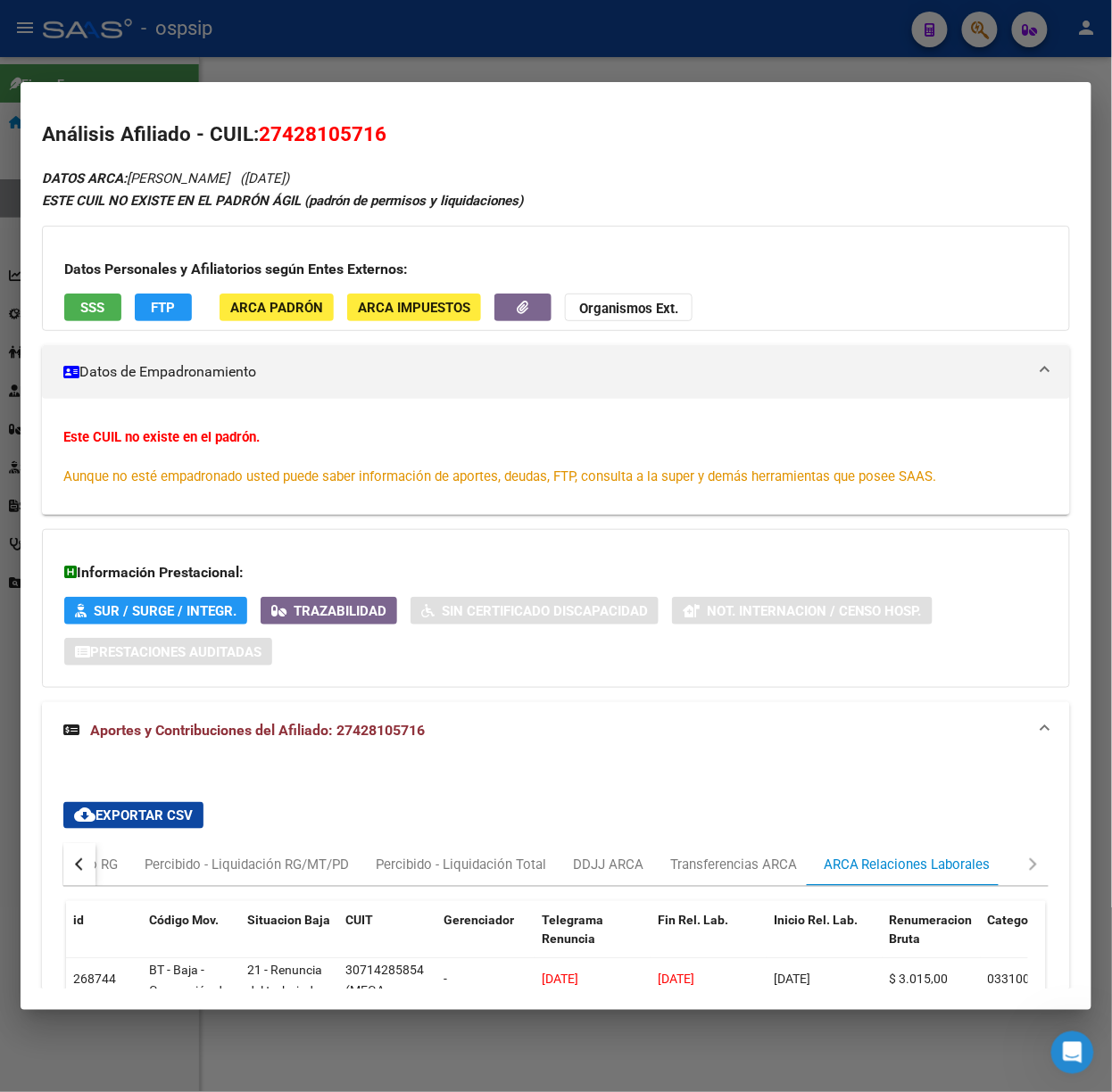
click at [84, 311] on span "SSS" at bounding box center [93, 308] width 24 height 16
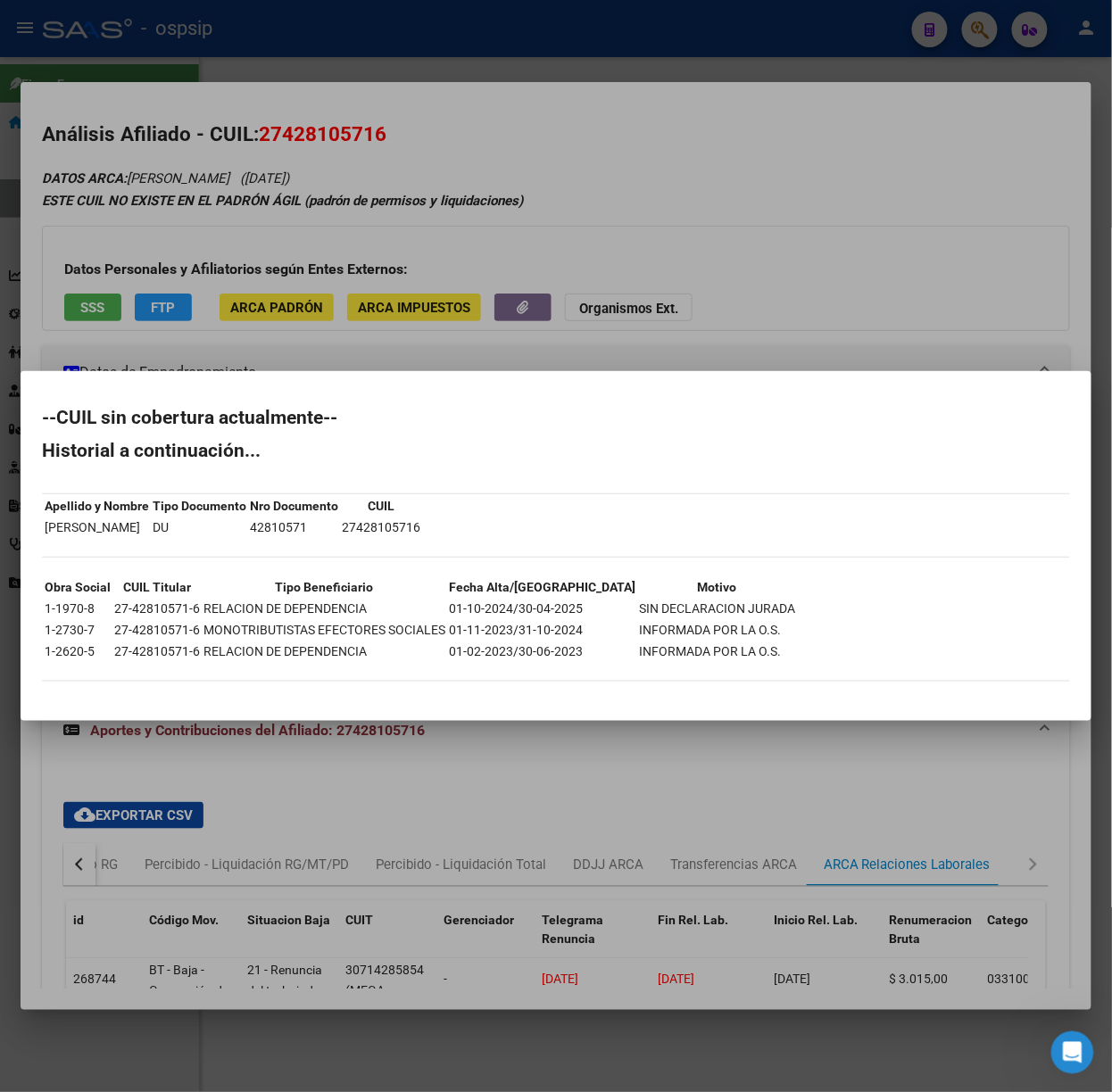
click at [204, 136] on div at bounding box center [556, 546] width 1112 height 1092
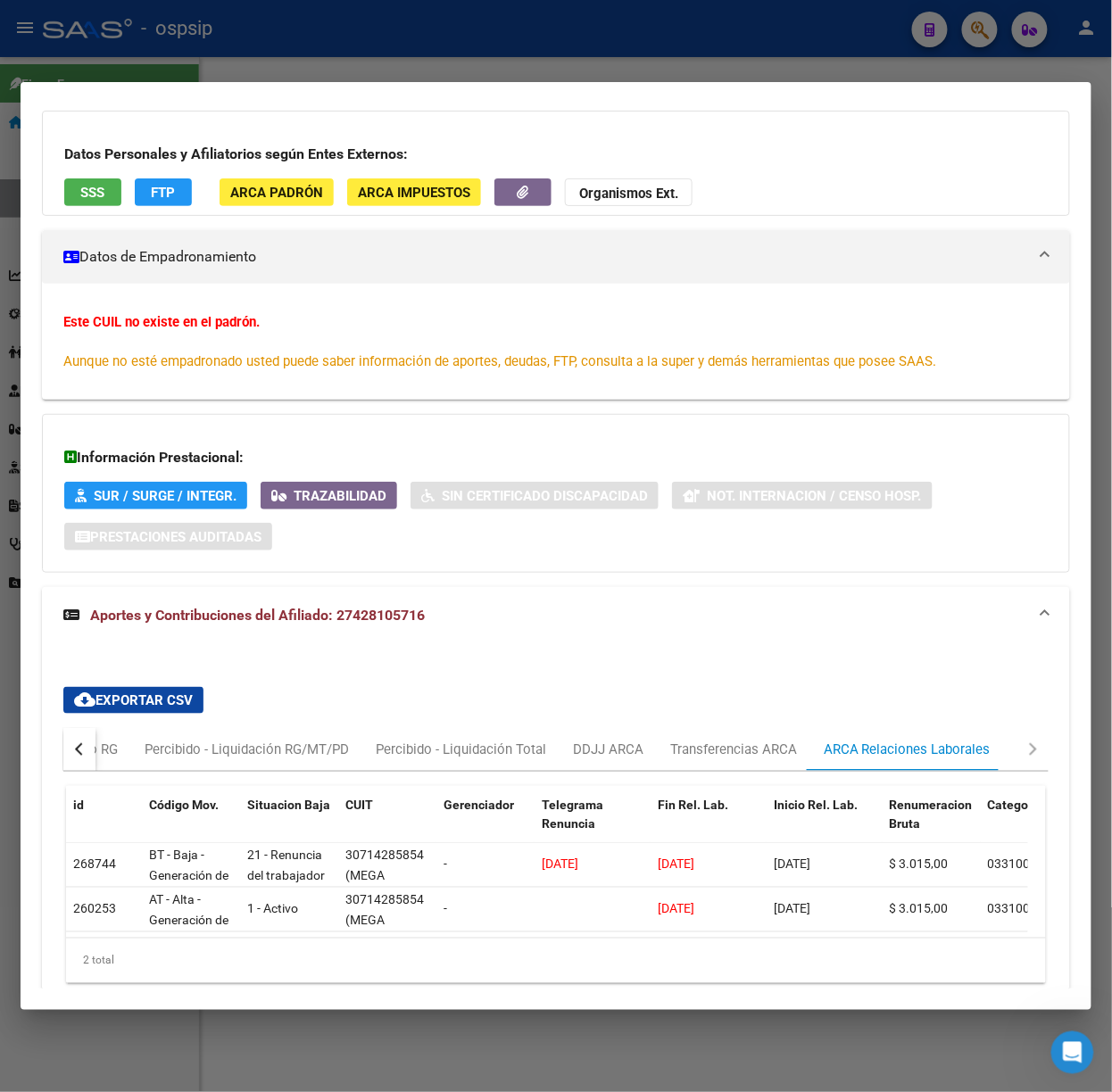
scroll to position [212, 0]
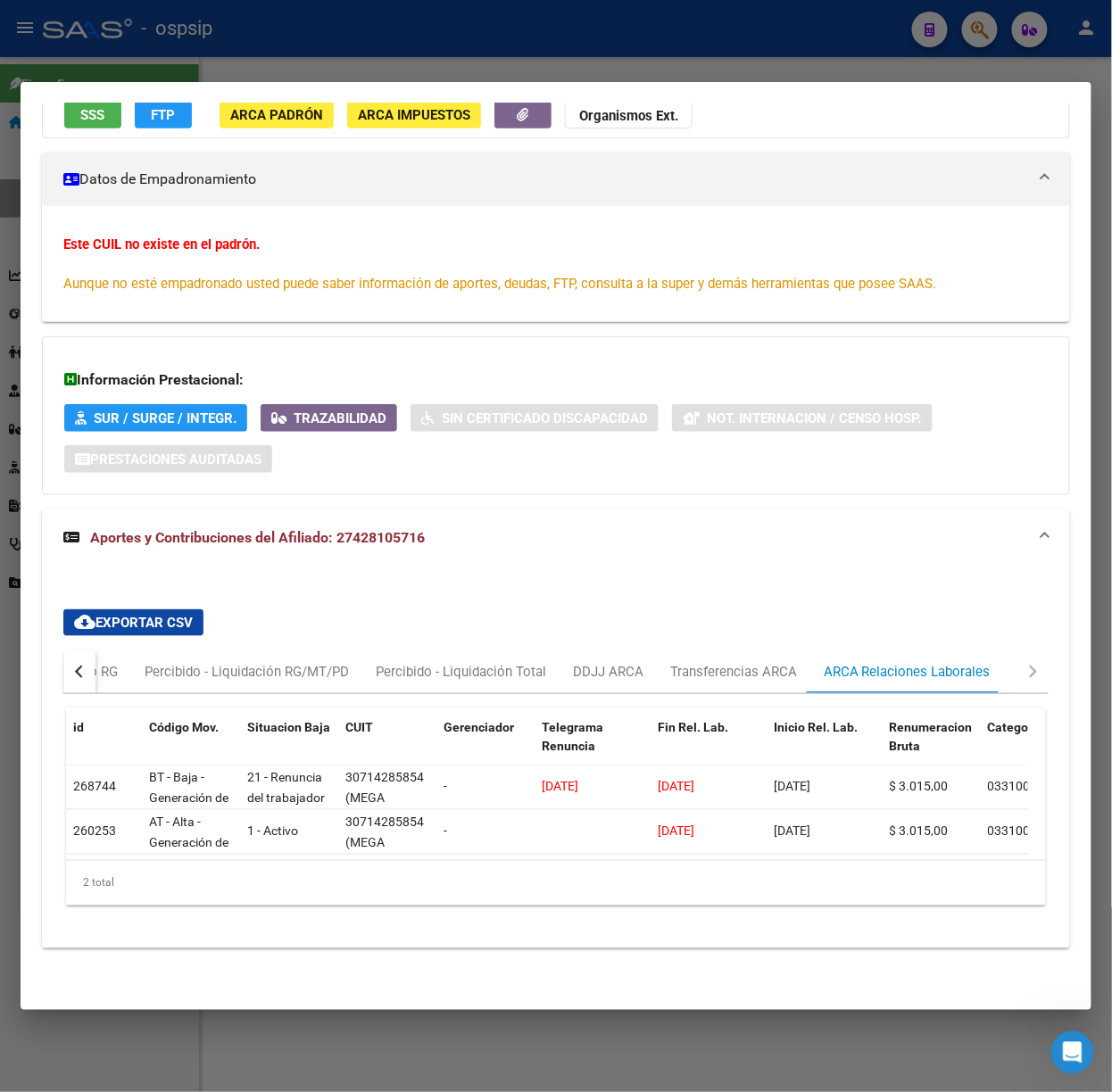
click at [252, 47] on div at bounding box center [556, 546] width 1112 height 1092
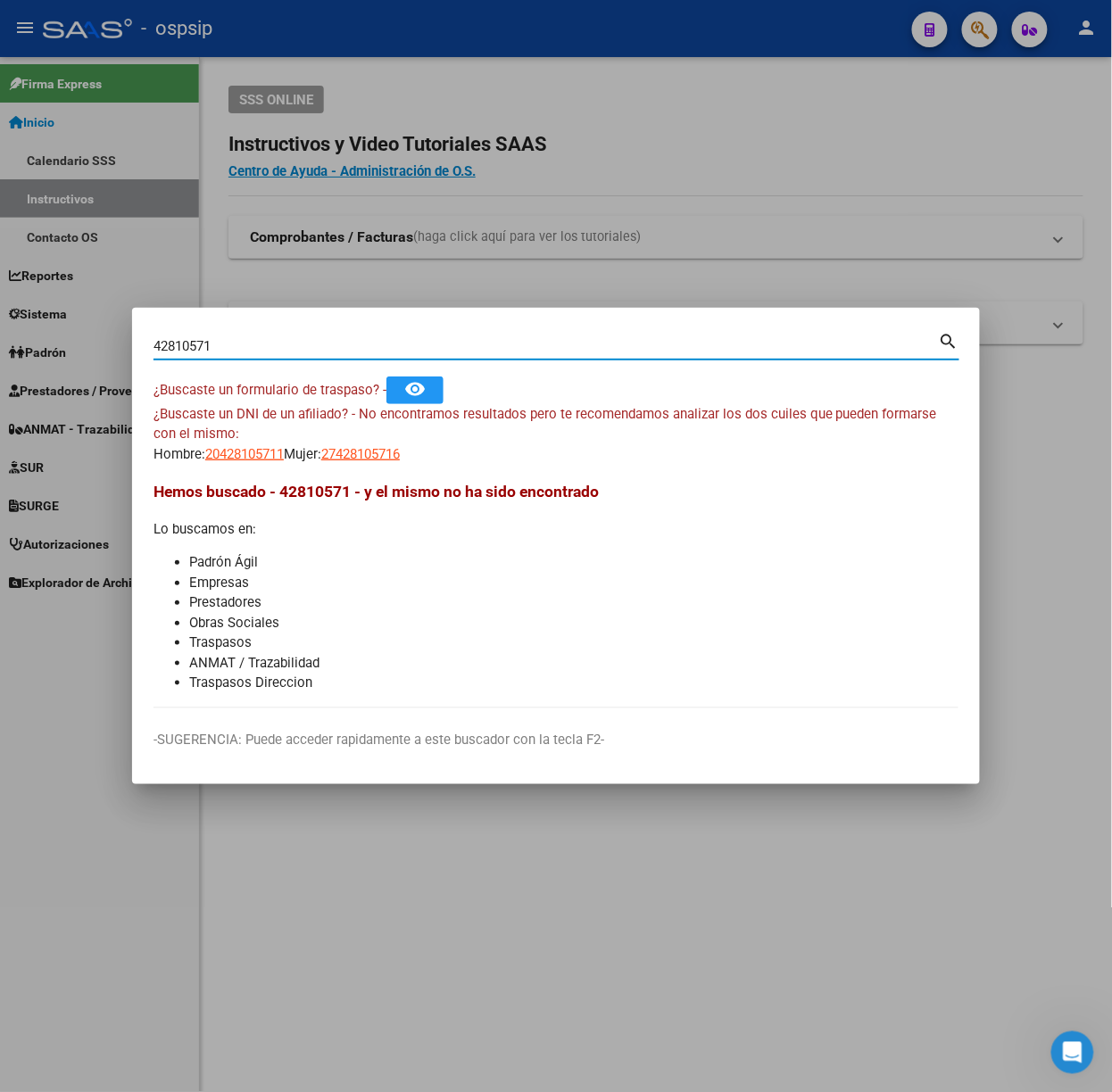
click at [234, 348] on input "42810571" at bounding box center [546, 346] width 785 height 16
type input "27488016"
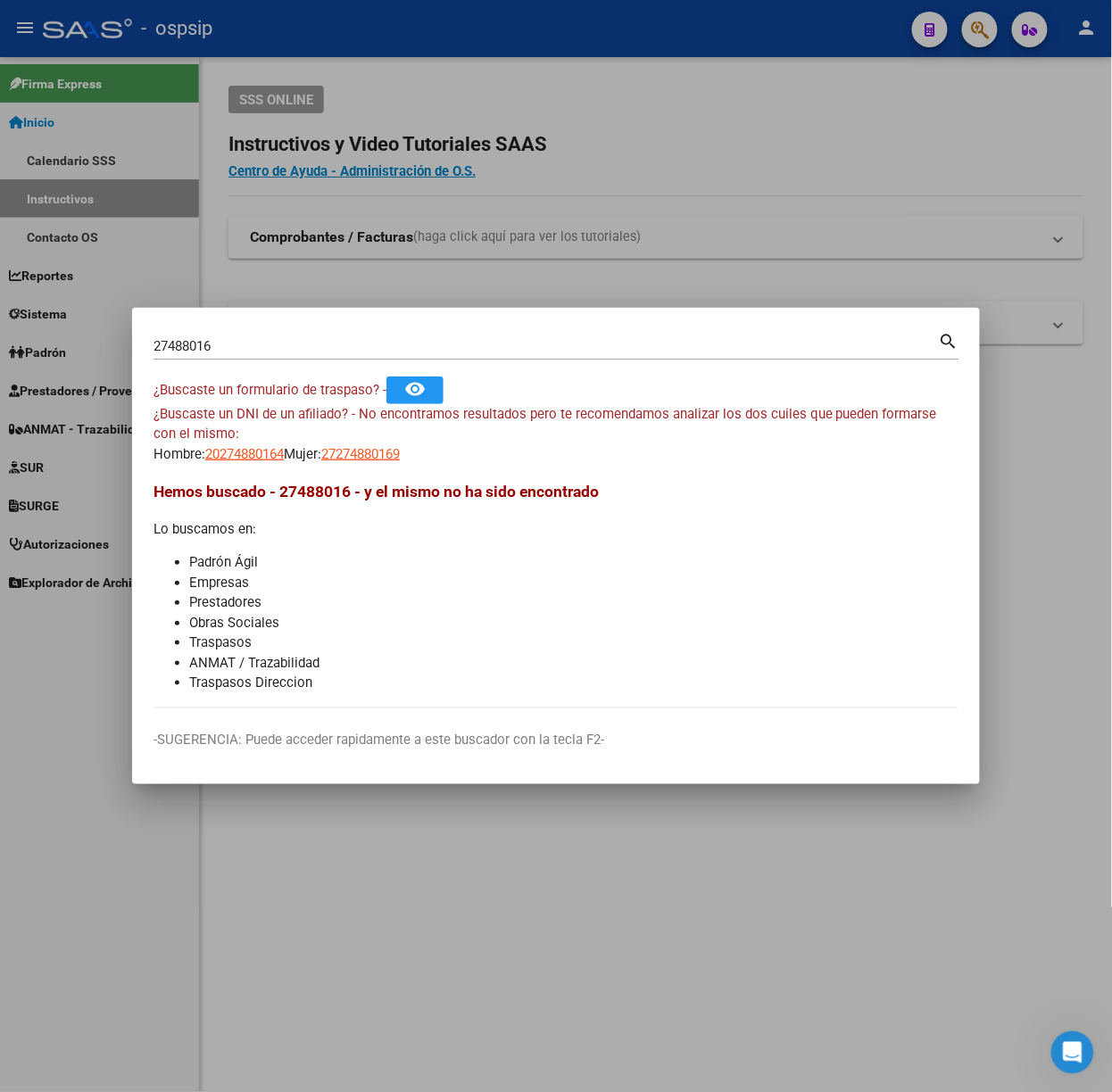
click at [332, 450] on div "¿Buscaste un DNI de un afiliado? - No encontramos resultados pero te recomendam…" at bounding box center [555, 435] width 804 height 60
click at [351, 450] on span "27274880169" at bounding box center [361, 455] width 79 height 16
type textarea "27274880169"
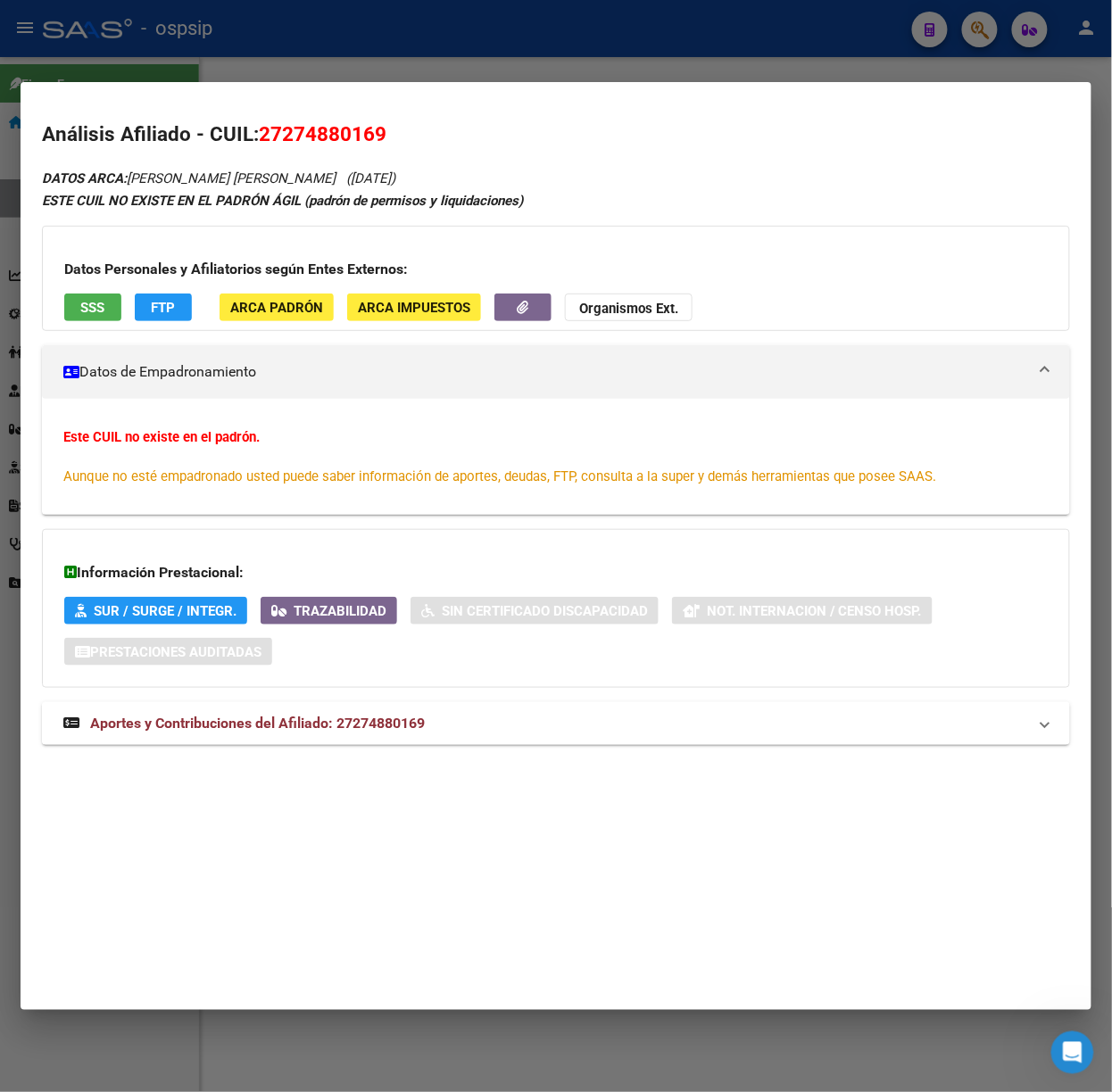
click at [486, 724] on mat-panel-title "Aportes y Contribuciones del Afiliado: 27274880169" at bounding box center [544, 723] width 963 height 21
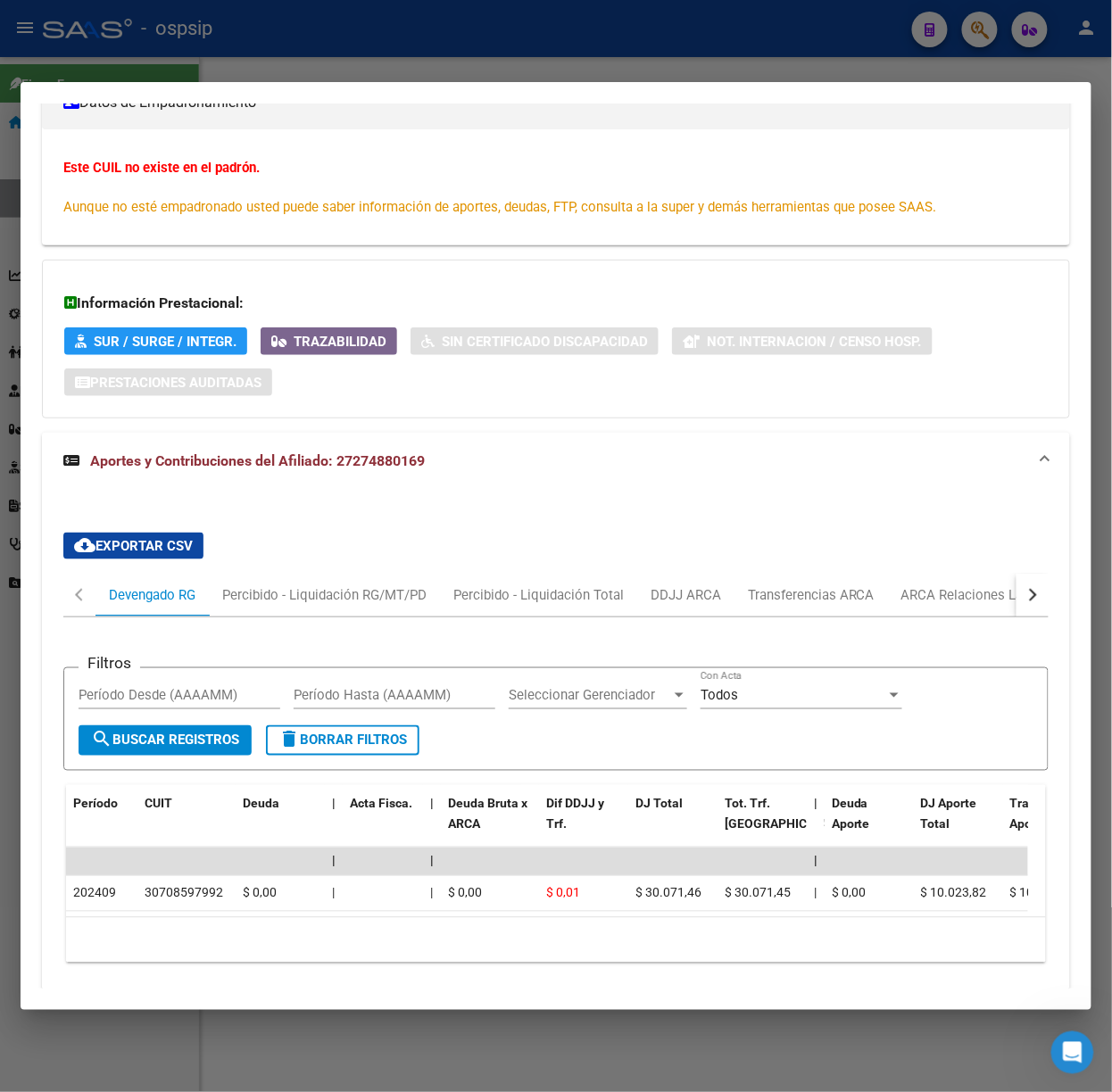
scroll to position [346, 0]
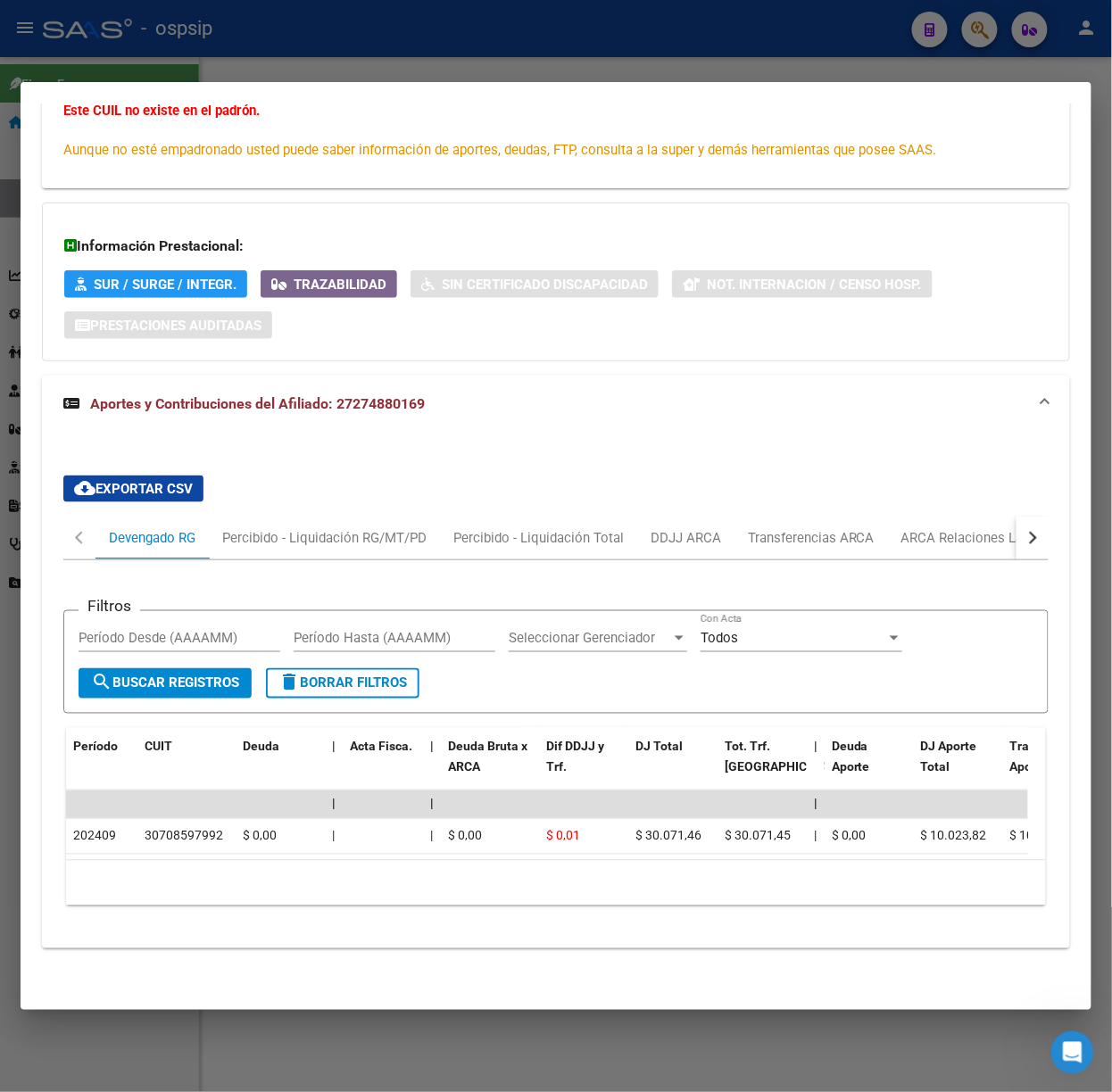
click at [947, 561] on div "Filtros Período Desde (AAAAMM) Período Hasta (AAAAMM) Seleccionar Gerenciador S…" at bounding box center [555, 740] width 985 height 360
click at [939, 535] on div "ARCA Relaciones Laborales" at bounding box center [984, 538] width 194 height 43
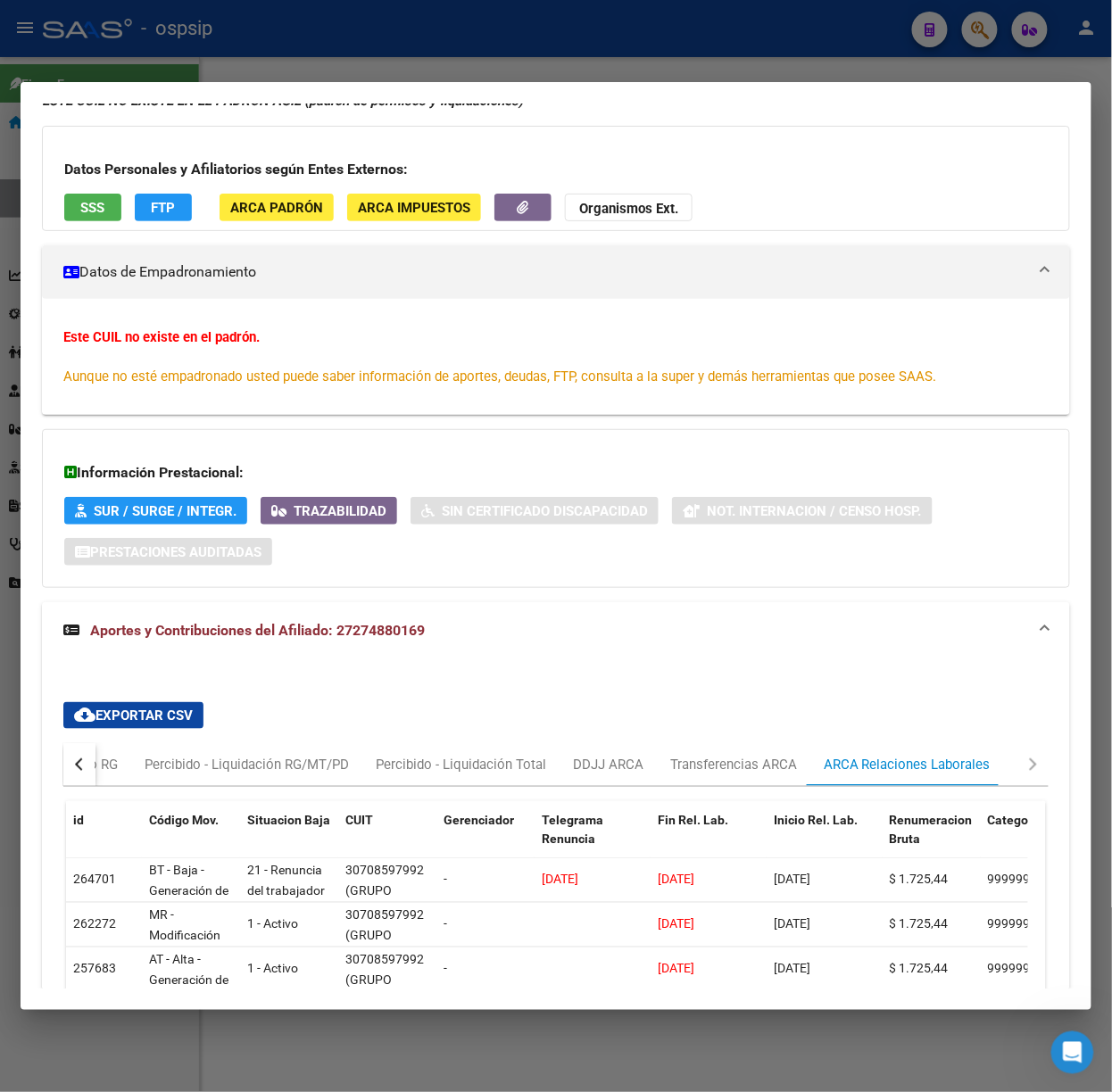
scroll to position [237, 0]
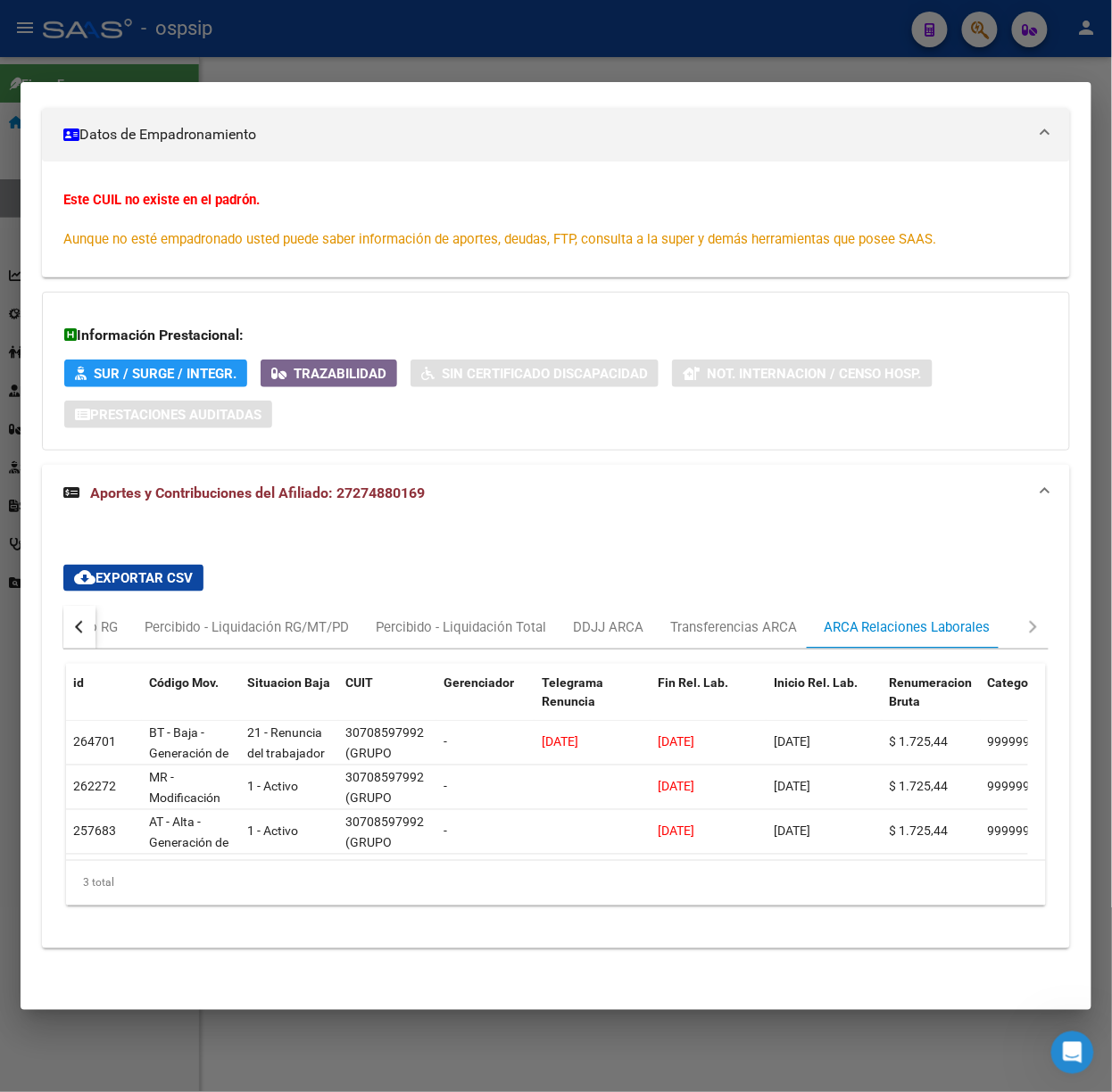
click at [533, 48] on div at bounding box center [556, 546] width 1112 height 1092
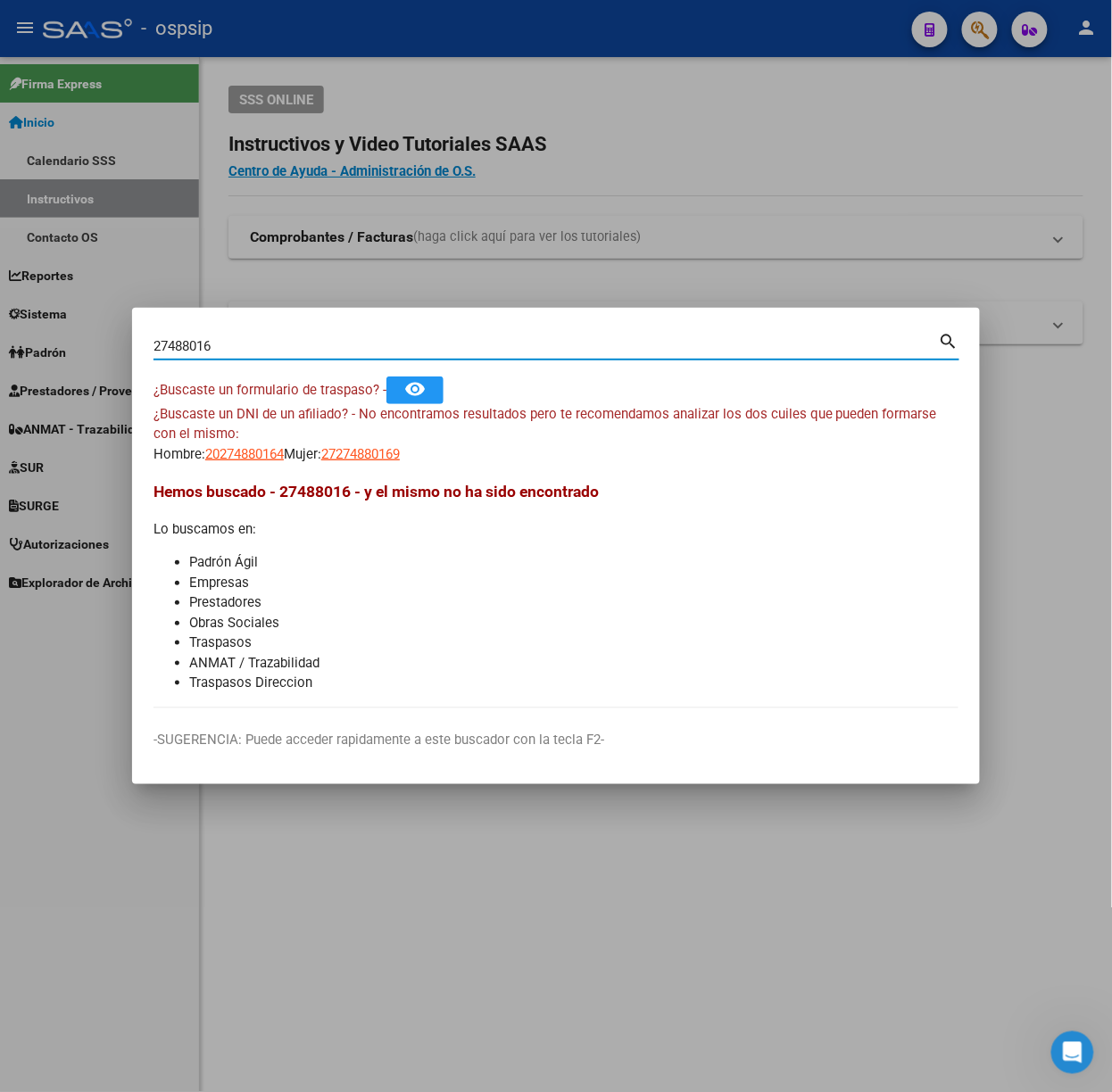
click at [351, 342] on input "27488016" at bounding box center [546, 346] width 785 height 16
type input "41631842"
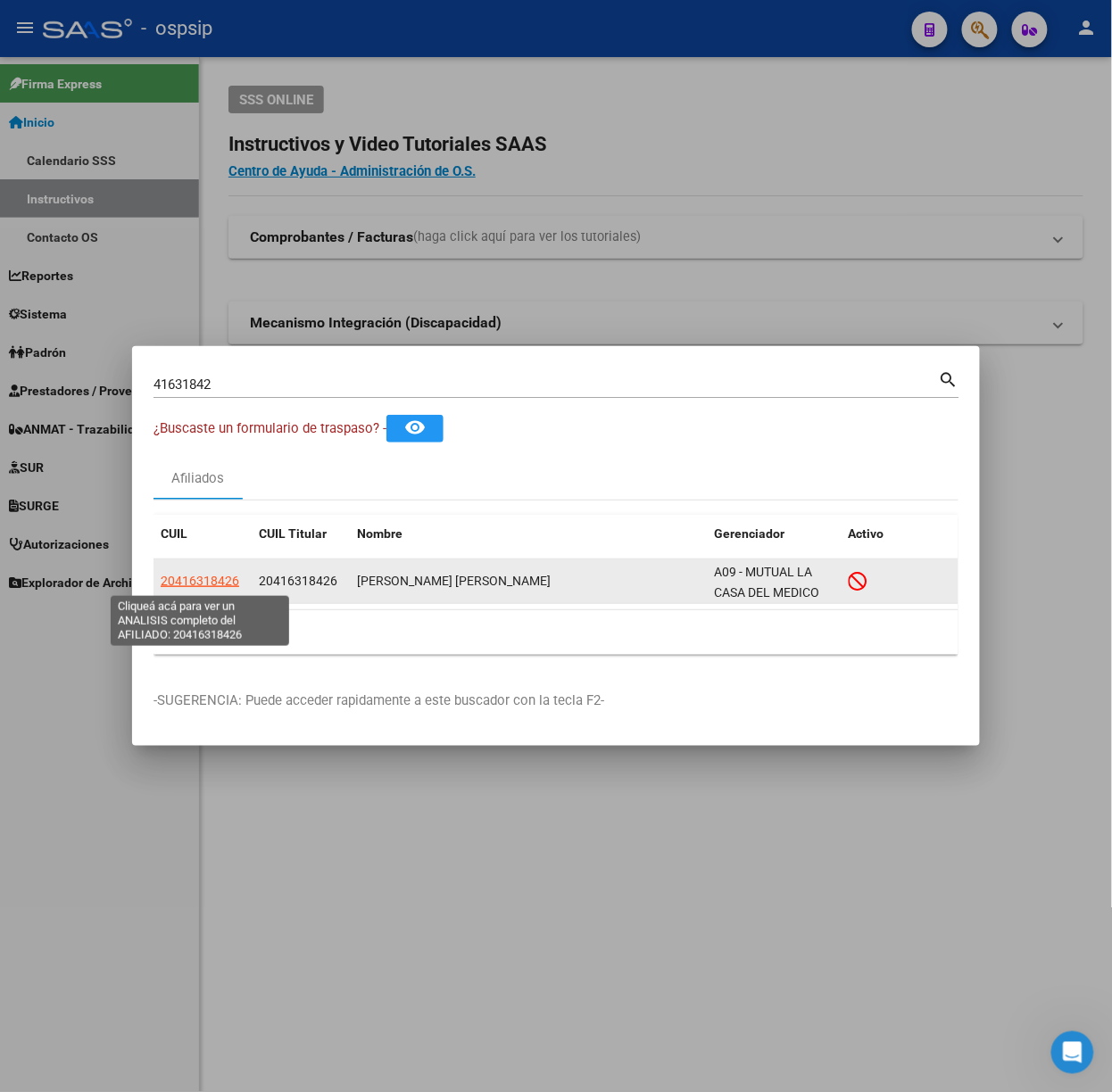
click at [180, 580] on span "20416318426" at bounding box center [200, 581] width 79 height 15
type textarea "20416318426"
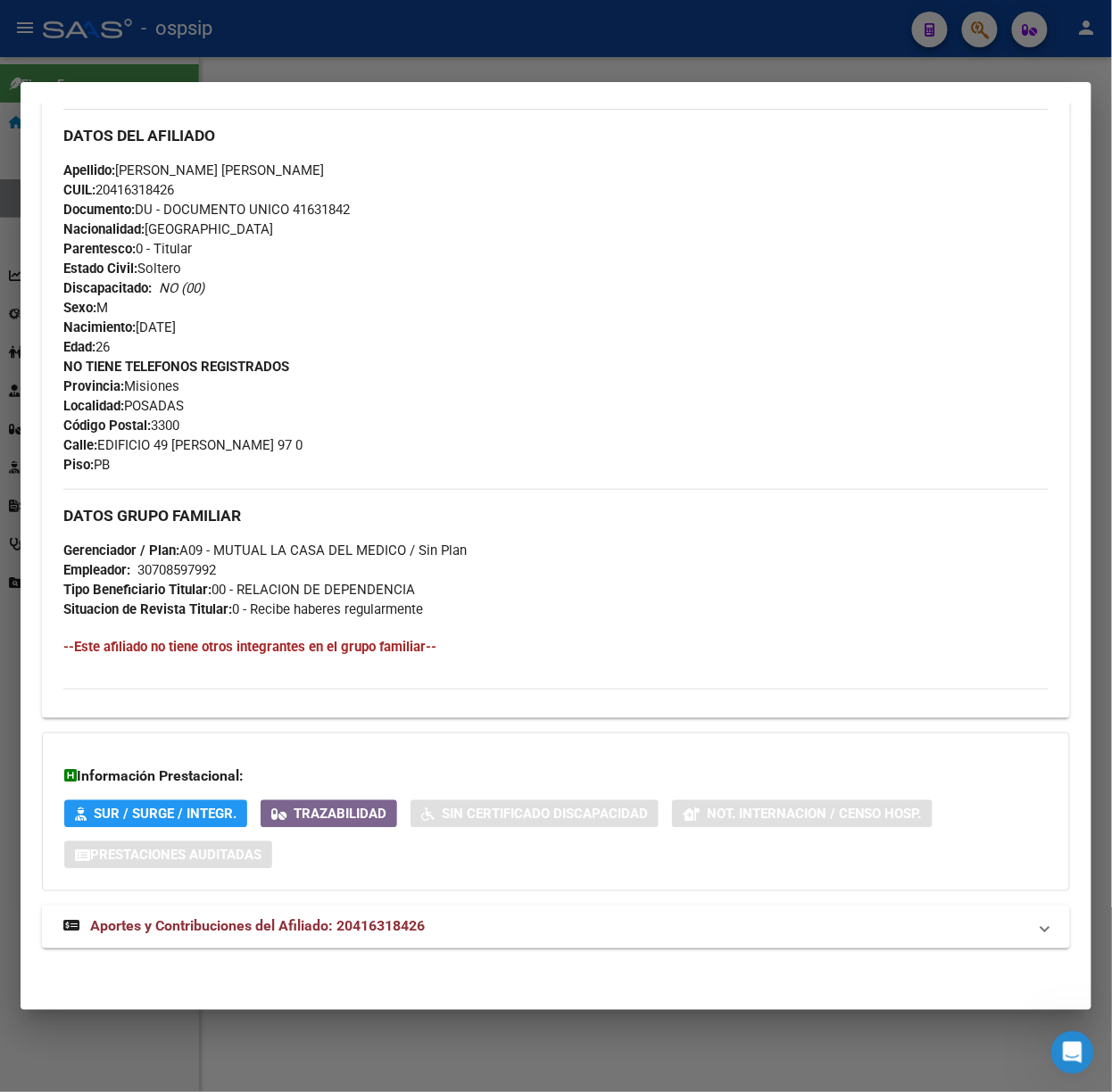
click at [426, 907] on mat-expansion-panel-header "Aportes y Contribuciones del Afiliado: 20416318426" at bounding box center [556, 927] width 1028 height 43
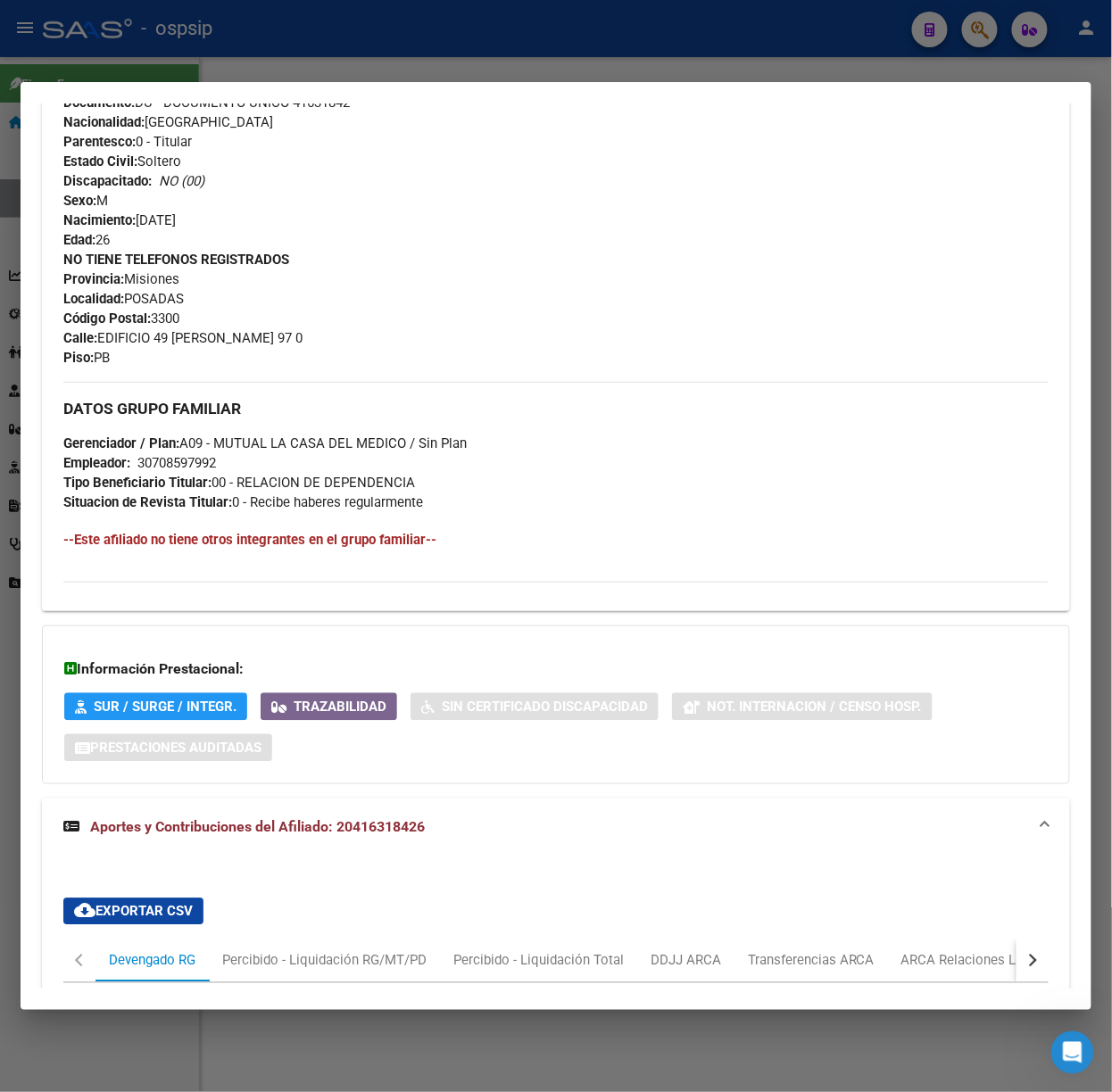
scroll to position [1124, 0]
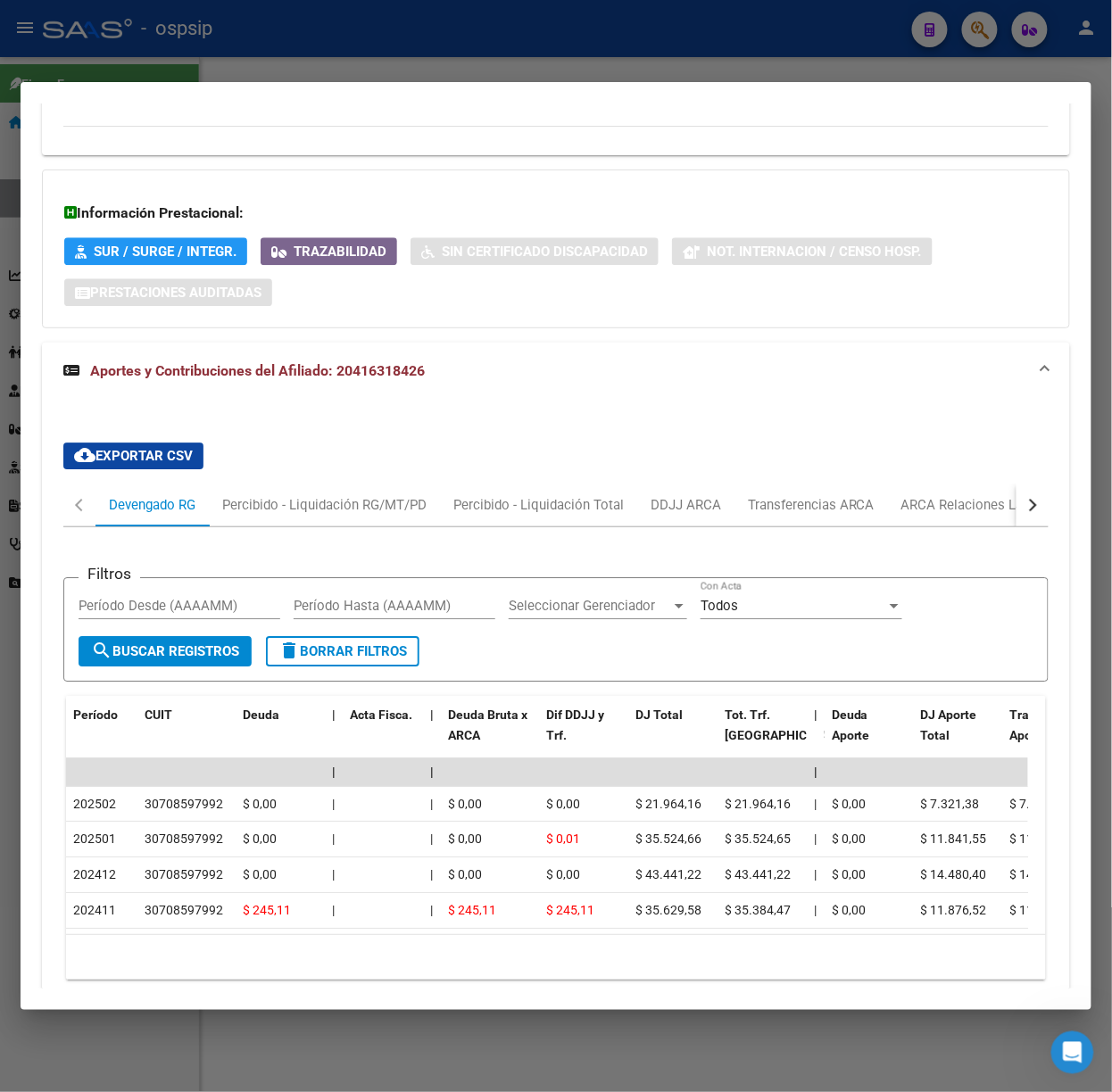
click at [562, 56] on div at bounding box center [556, 546] width 1112 height 1092
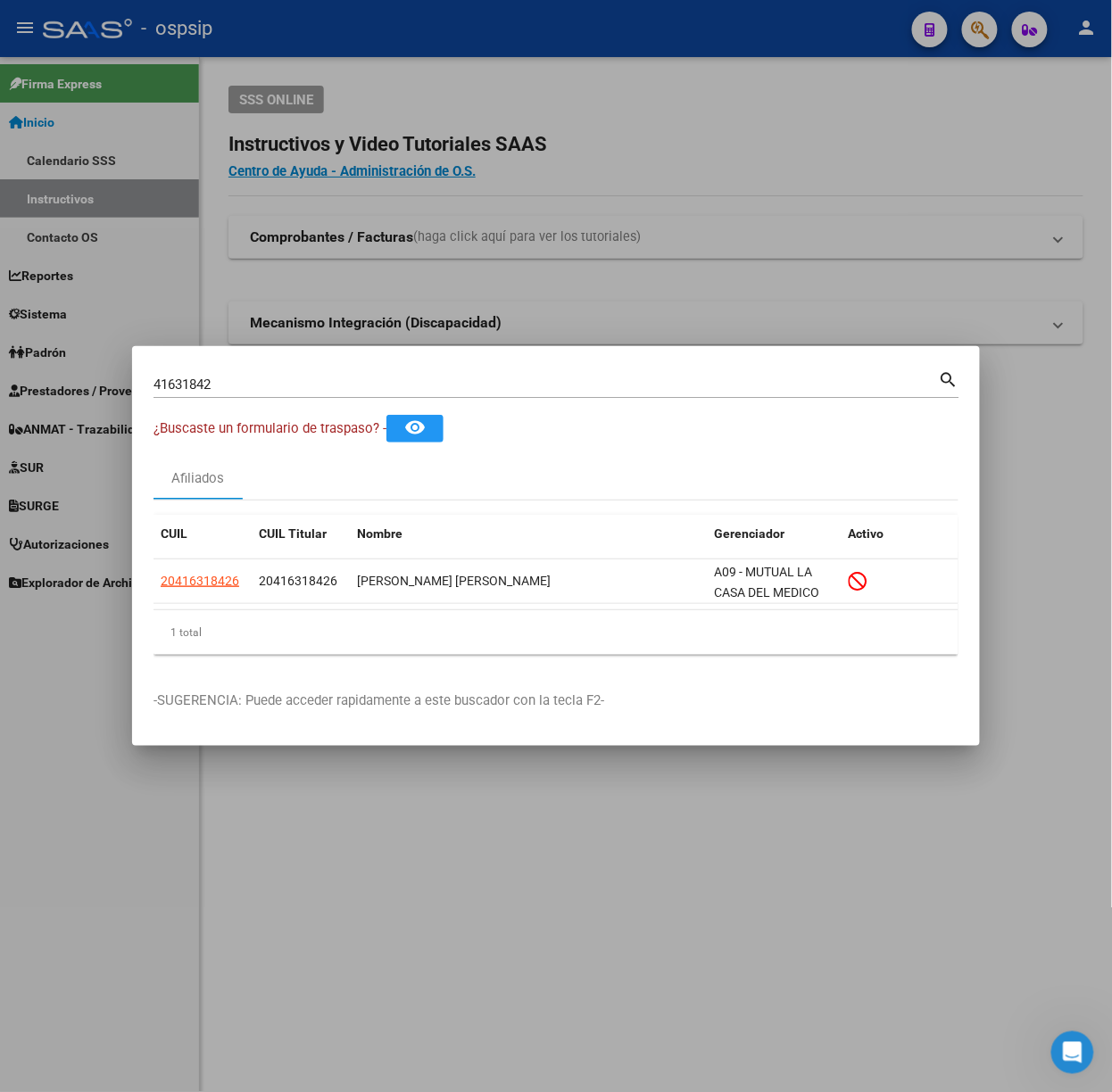
click at [422, 380] on input "41631842" at bounding box center [546, 384] width 785 height 16
type input "27488016"
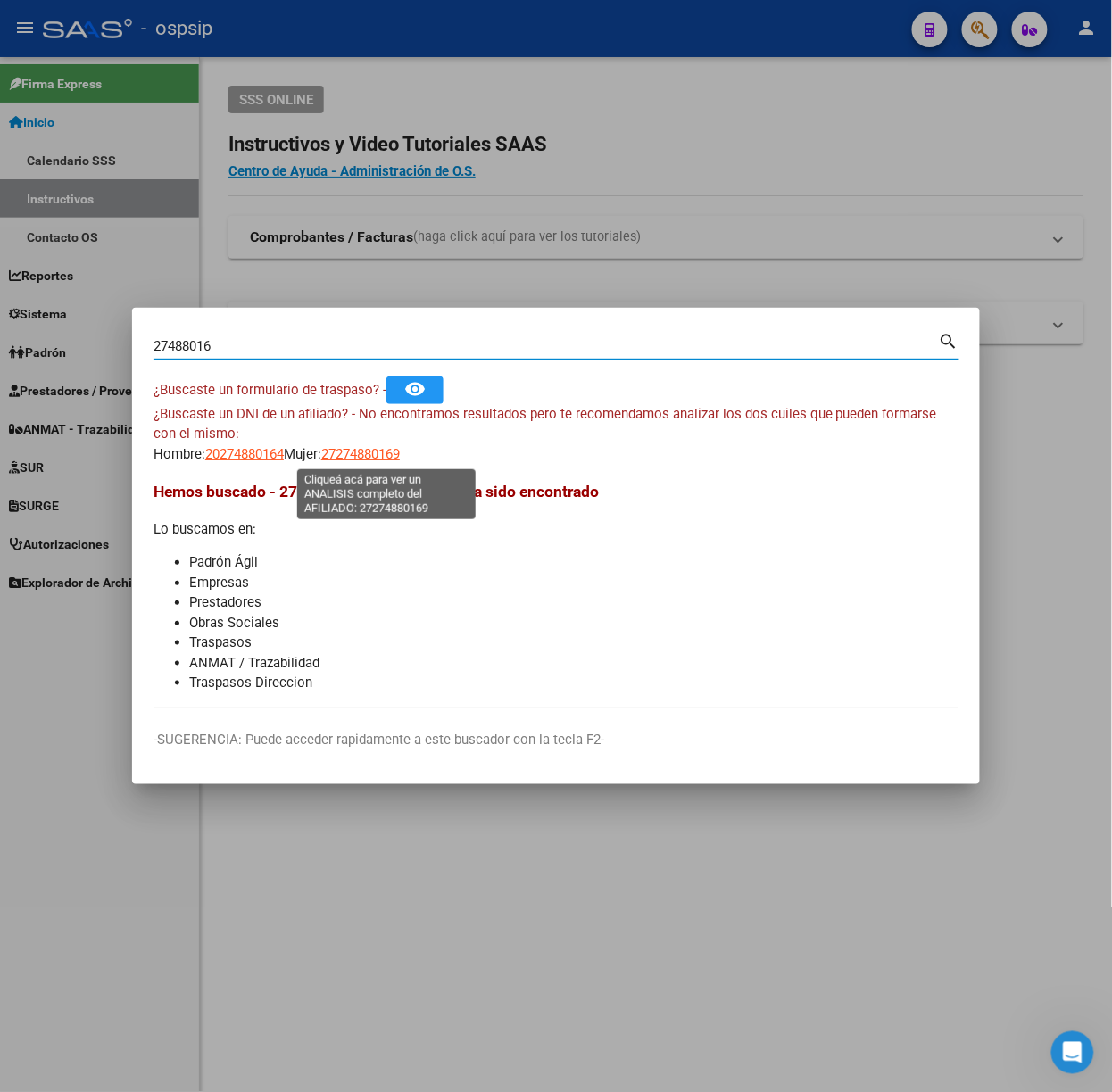
click at [362, 458] on span "27274880169" at bounding box center [361, 455] width 79 height 16
type textarea "27274880169"
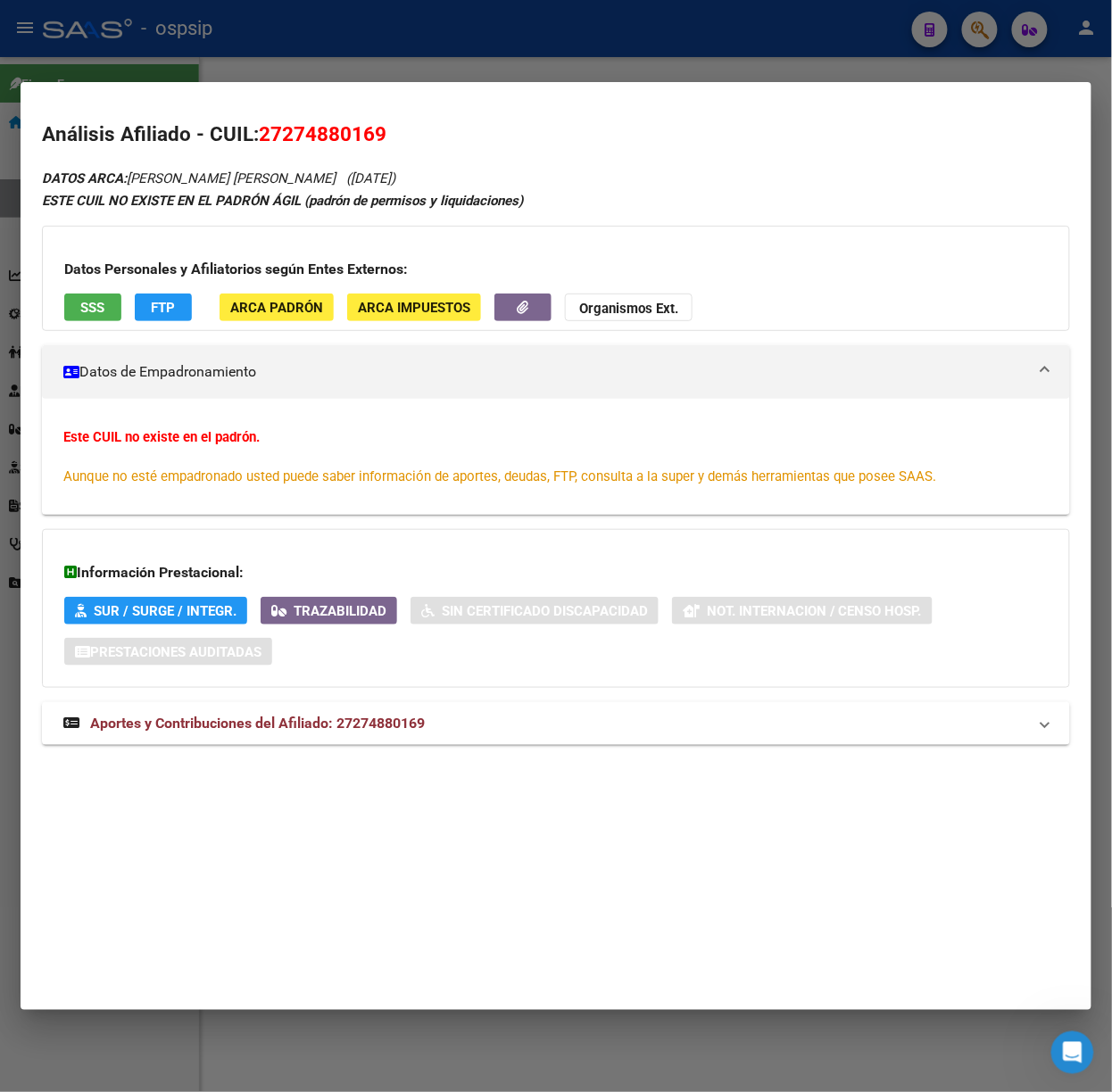
click at [527, 751] on div "DATOS ARCA: [PERSON_NAME] [PERSON_NAME] ([DATE]) ESTE CUIL NO EXISTE EN EL [PER…" at bounding box center [556, 466] width 1028 height 598
click at [514, 710] on mat-expansion-panel-header "Aportes y Contribuciones del Afiliado: 27274880169" at bounding box center [556, 723] width 1028 height 43
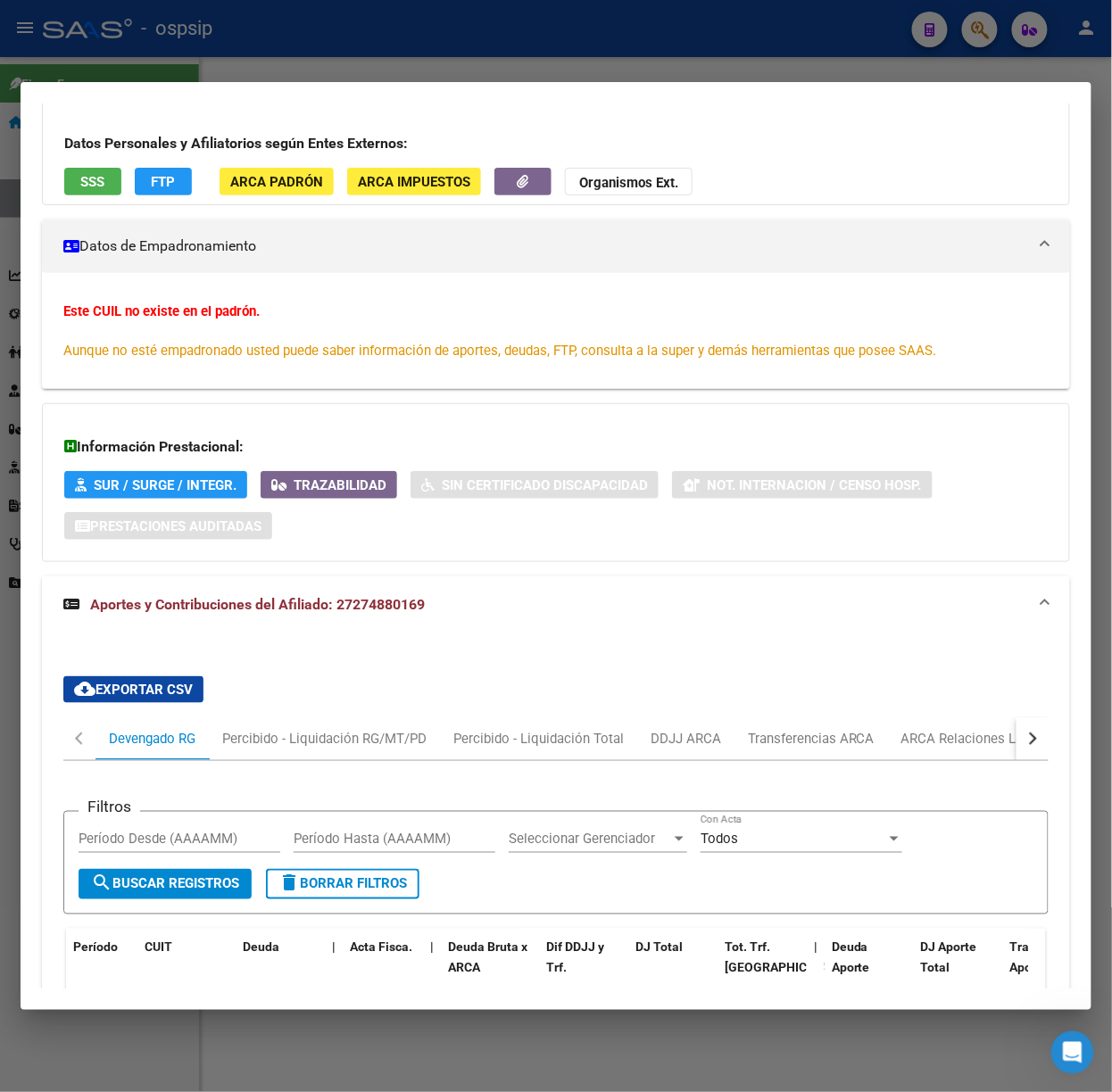
scroll to position [0, 0]
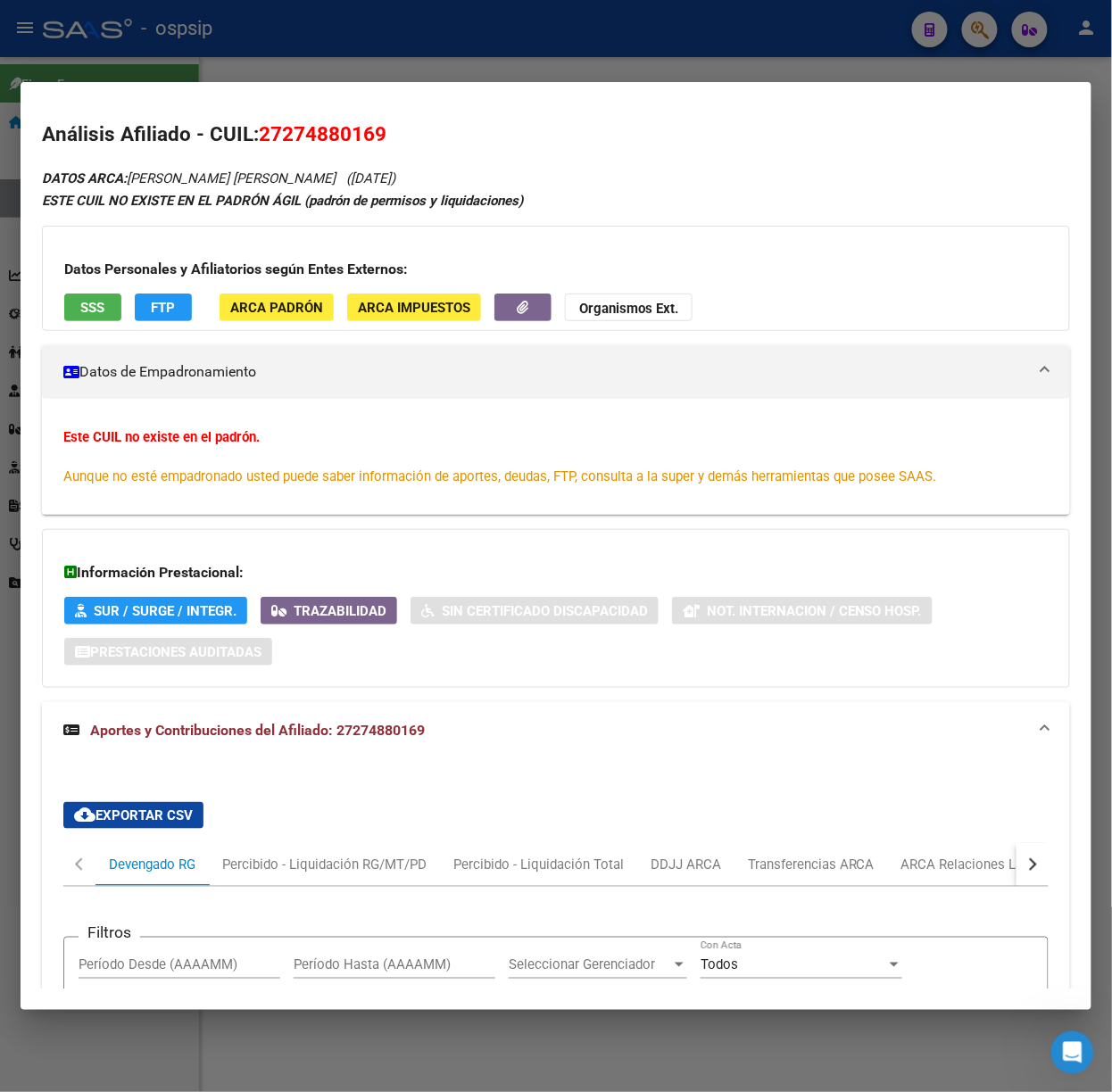
click at [105, 301] on button "SSS" at bounding box center [92, 307] width 58 height 27
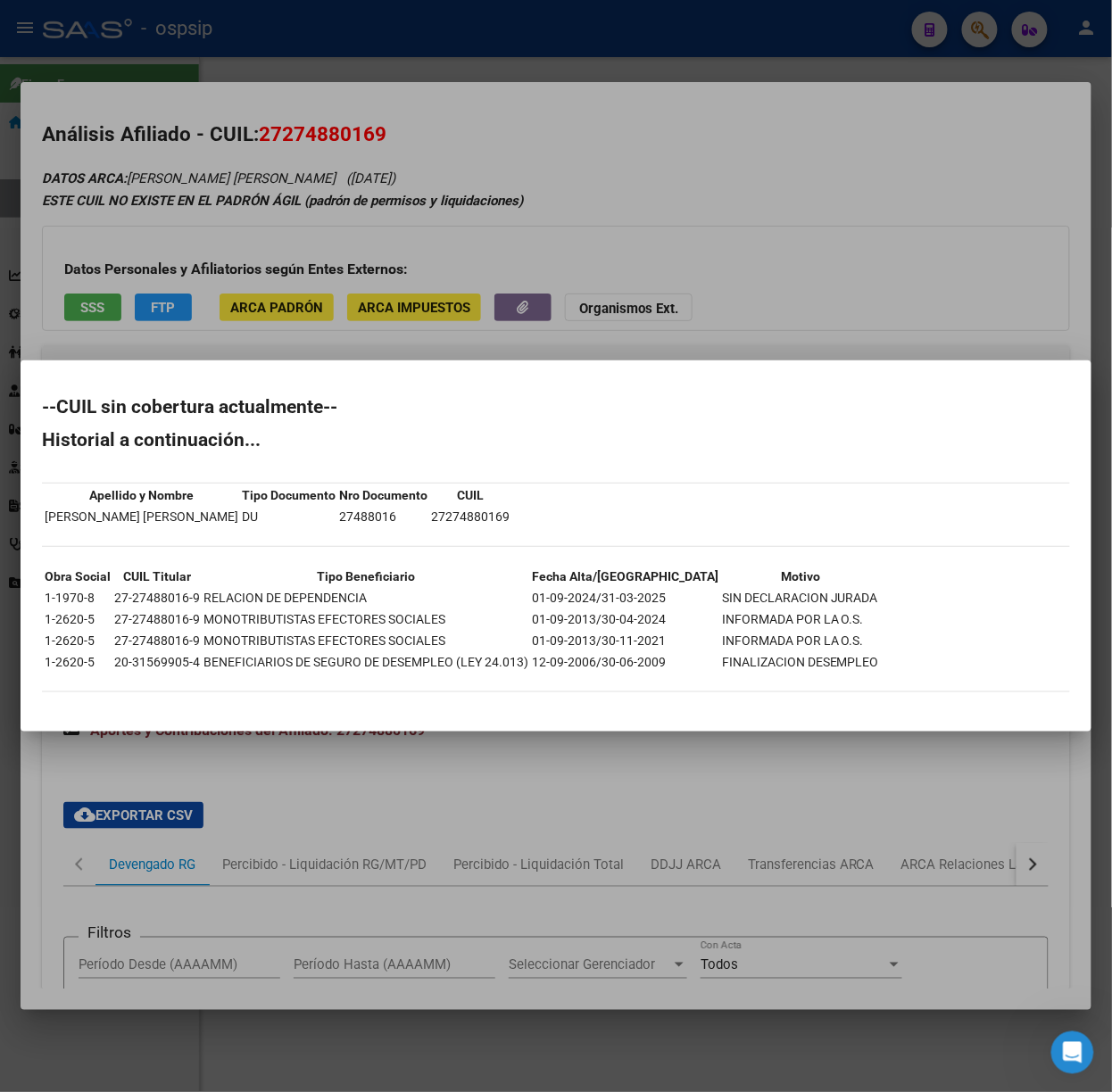
drag, startPoint x: 205, startPoint y: 277, endPoint x: 28, endPoint y: 409, distance: 220.8
click at [208, 277] on div at bounding box center [556, 546] width 1112 height 1092
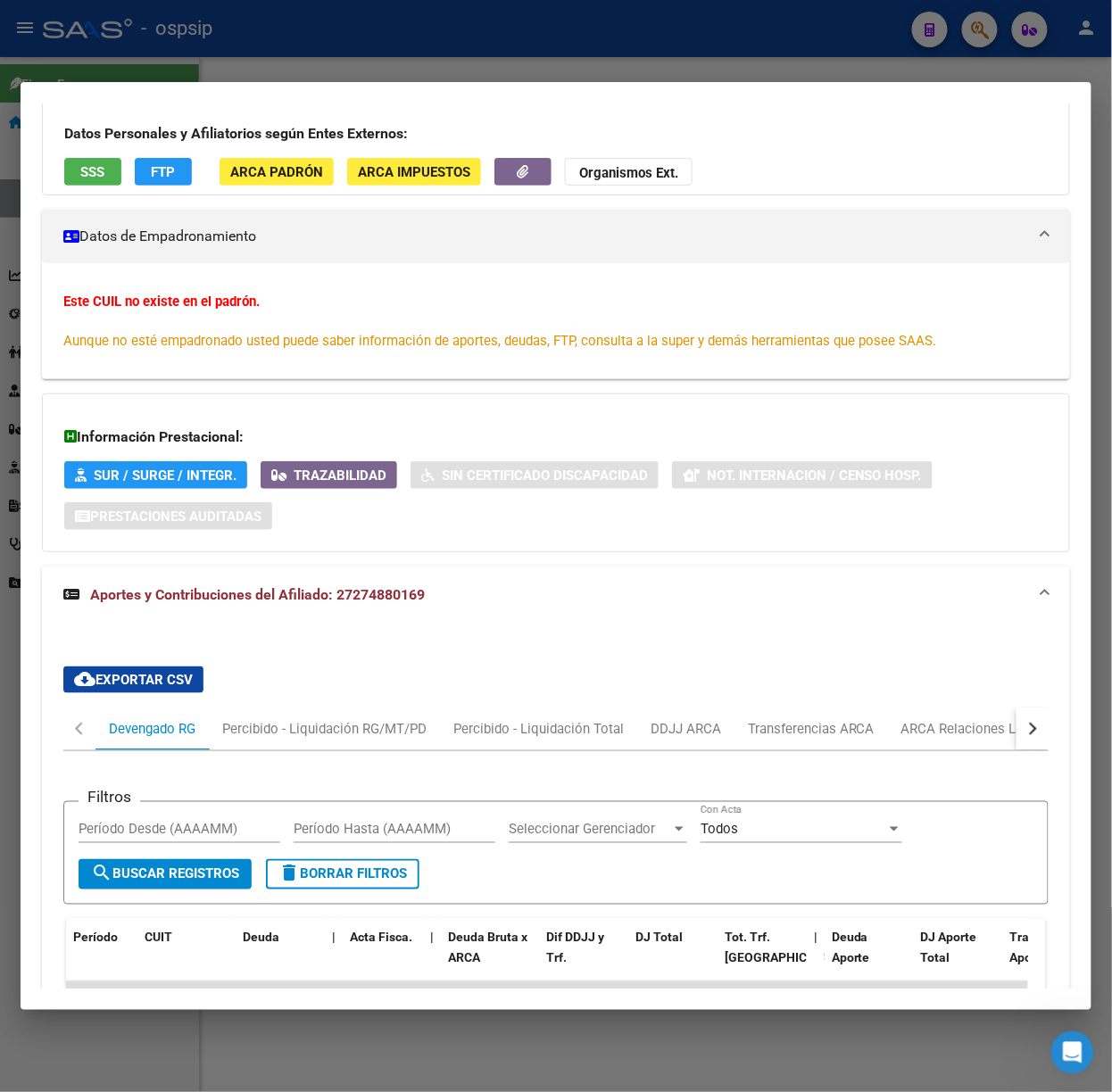
scroll to position [346, 0]
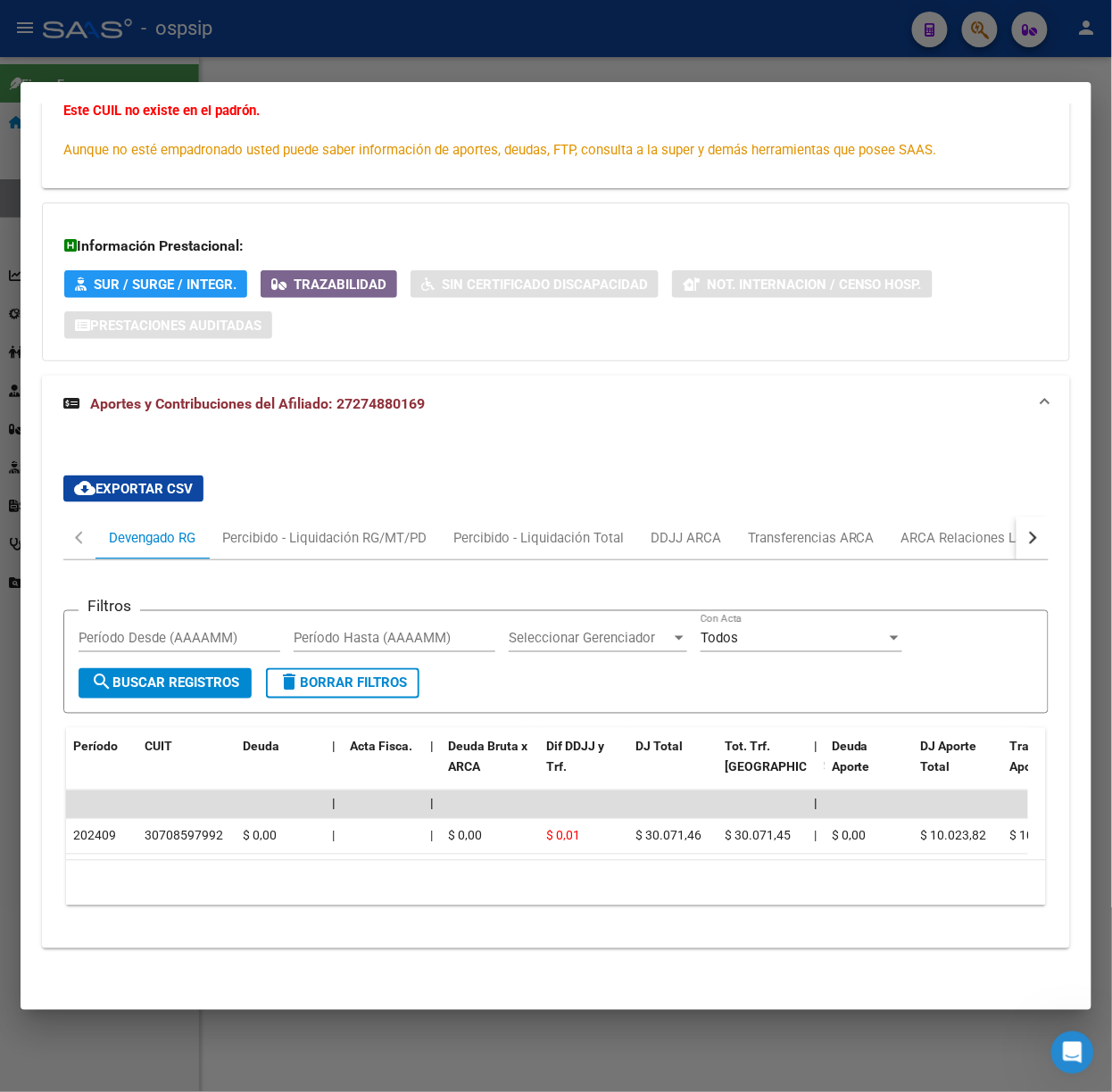
click at [623, 36] on div at bounding box center [556, 546] width 1112 height 1092
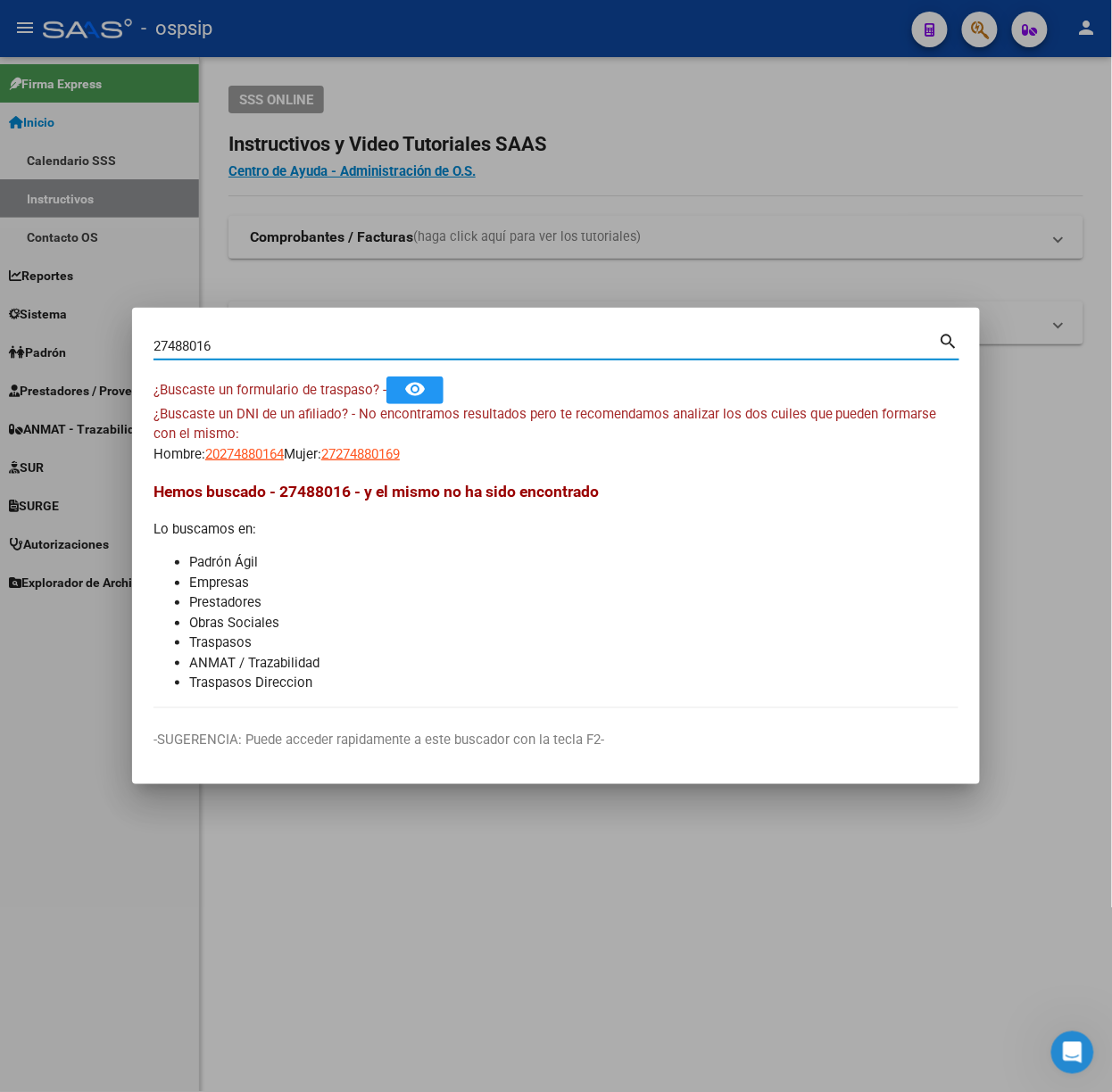
click at [483, 352] on input "27488016" at bounding box center [546, 346] width 785 height 16
type input "45555195"
click at [241, 455] on span "20455551952" at bounding box center [245, 455] width 79 height 16
type textarea "20455551952"
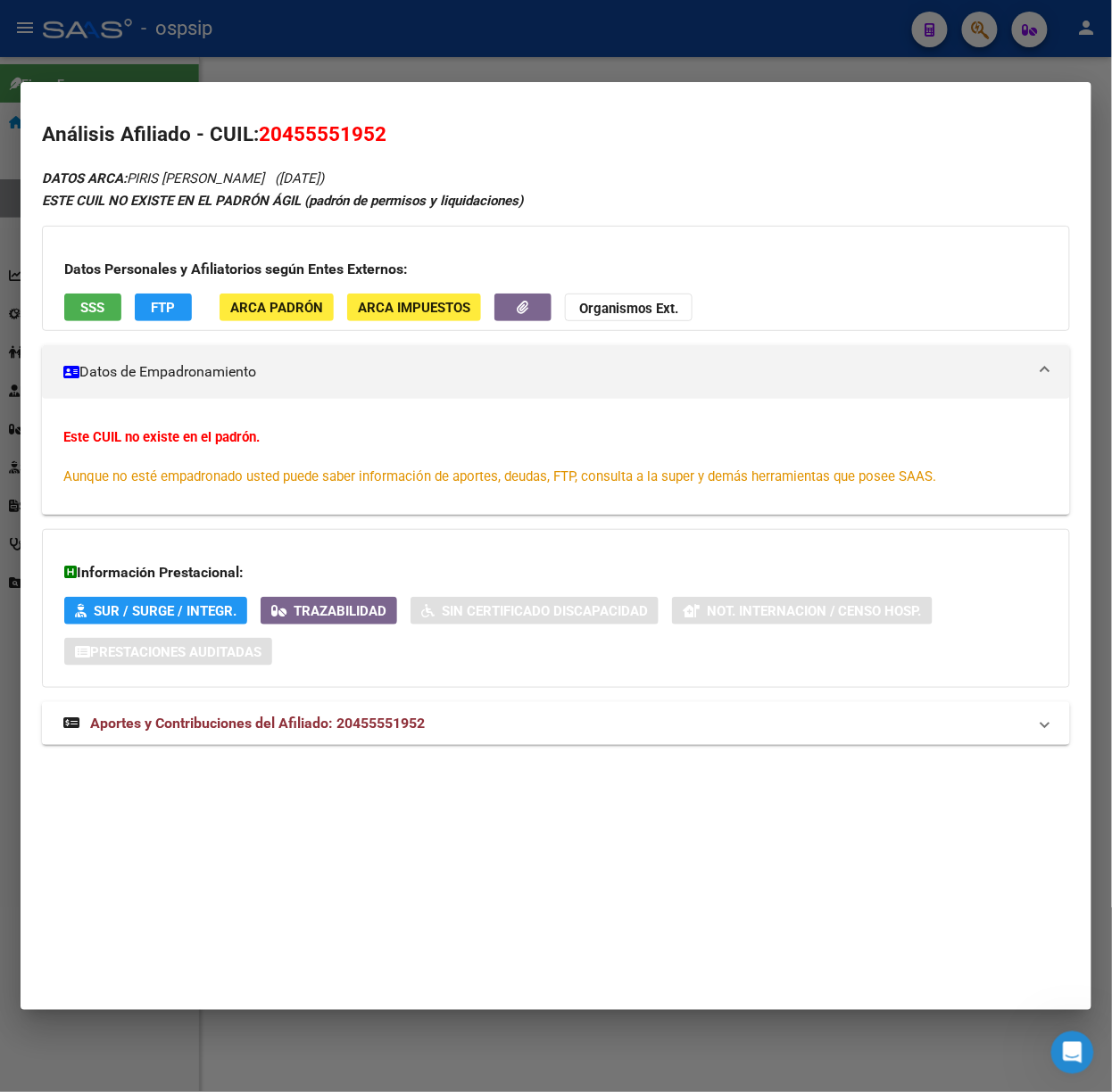
click at [378, 712] on mat-expansion-panel-header "Aportes y Contribuciones del Afiliado: 20455551952" at bounding box center [556, 723] width 1028 height 43
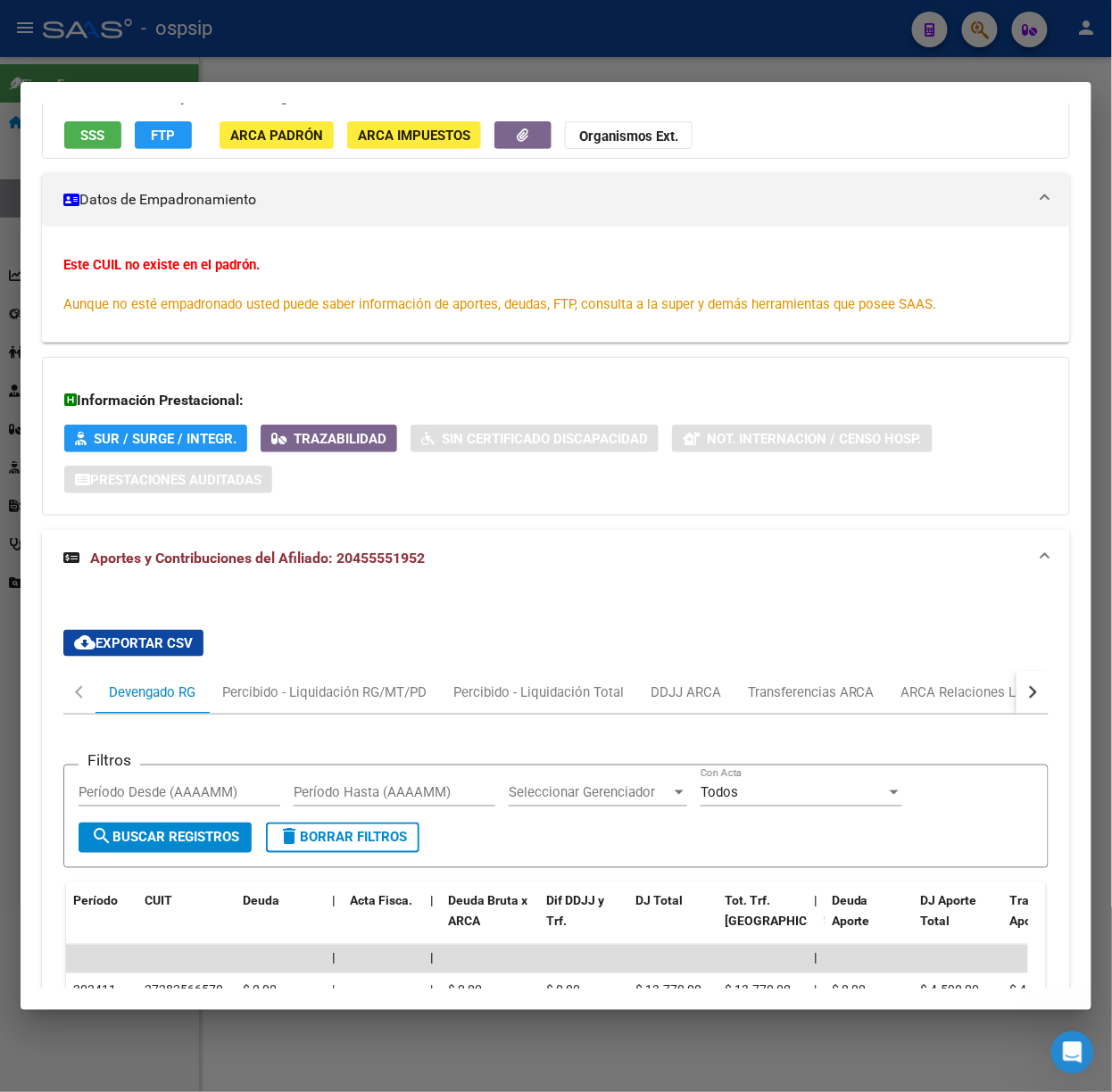
scroll to position [359, 0]
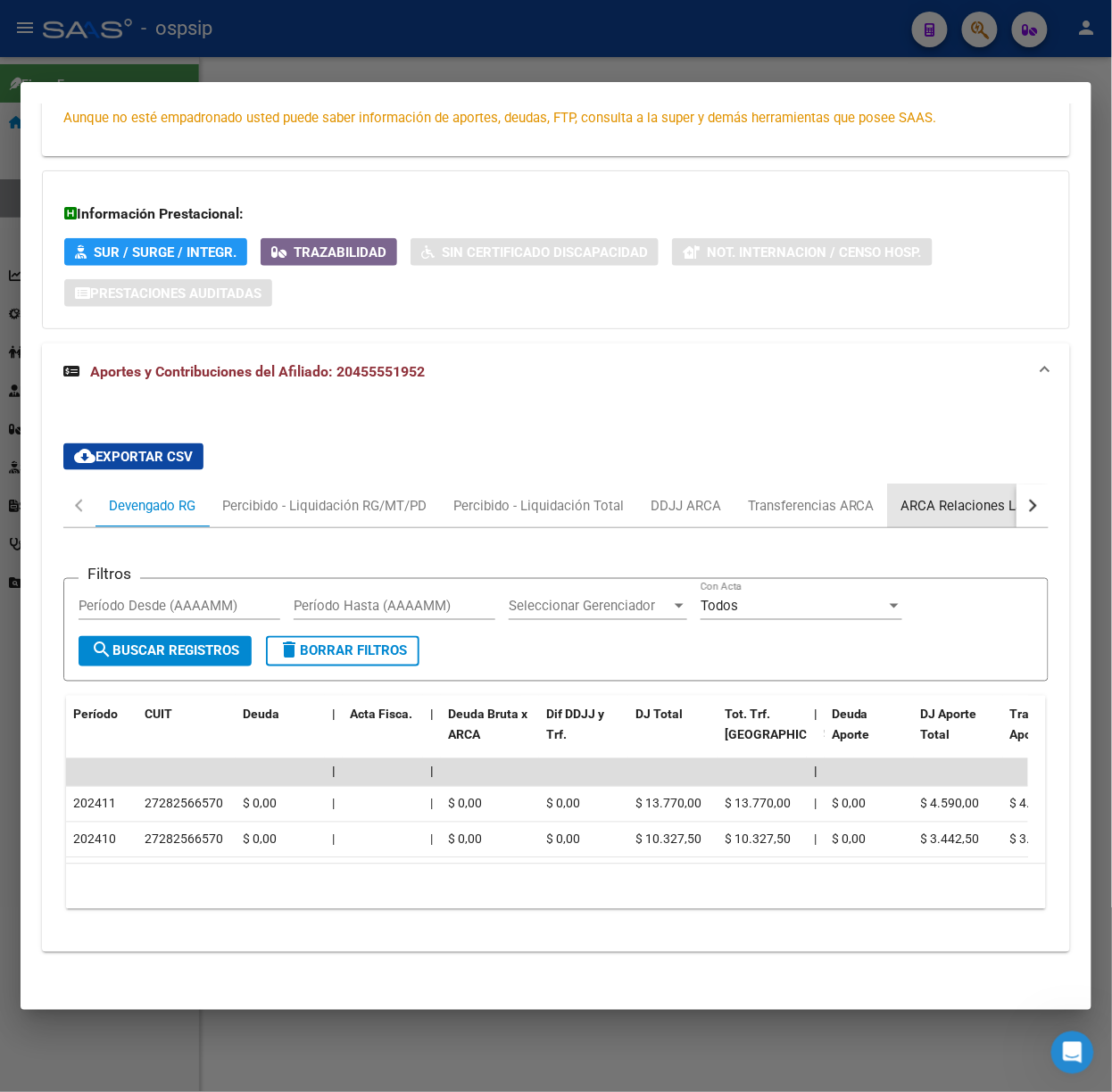
click at [933, 490] on div "ARCA Relaciones Laborales" at bounding box center [984, 506] width 194 height 43
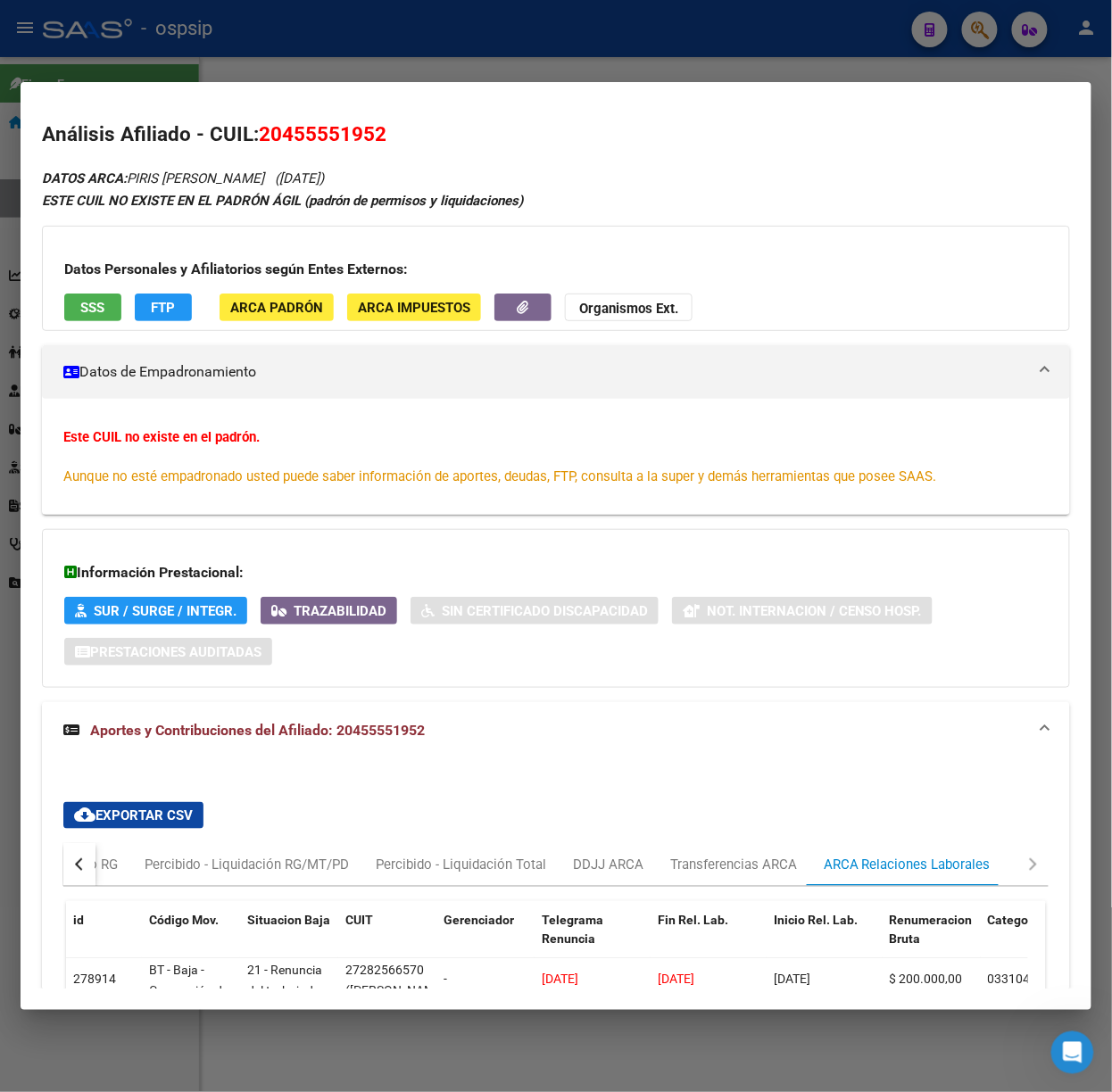
click at [72, 311] on button "SSS" at bounding box center [92, 307] width 58 height 27
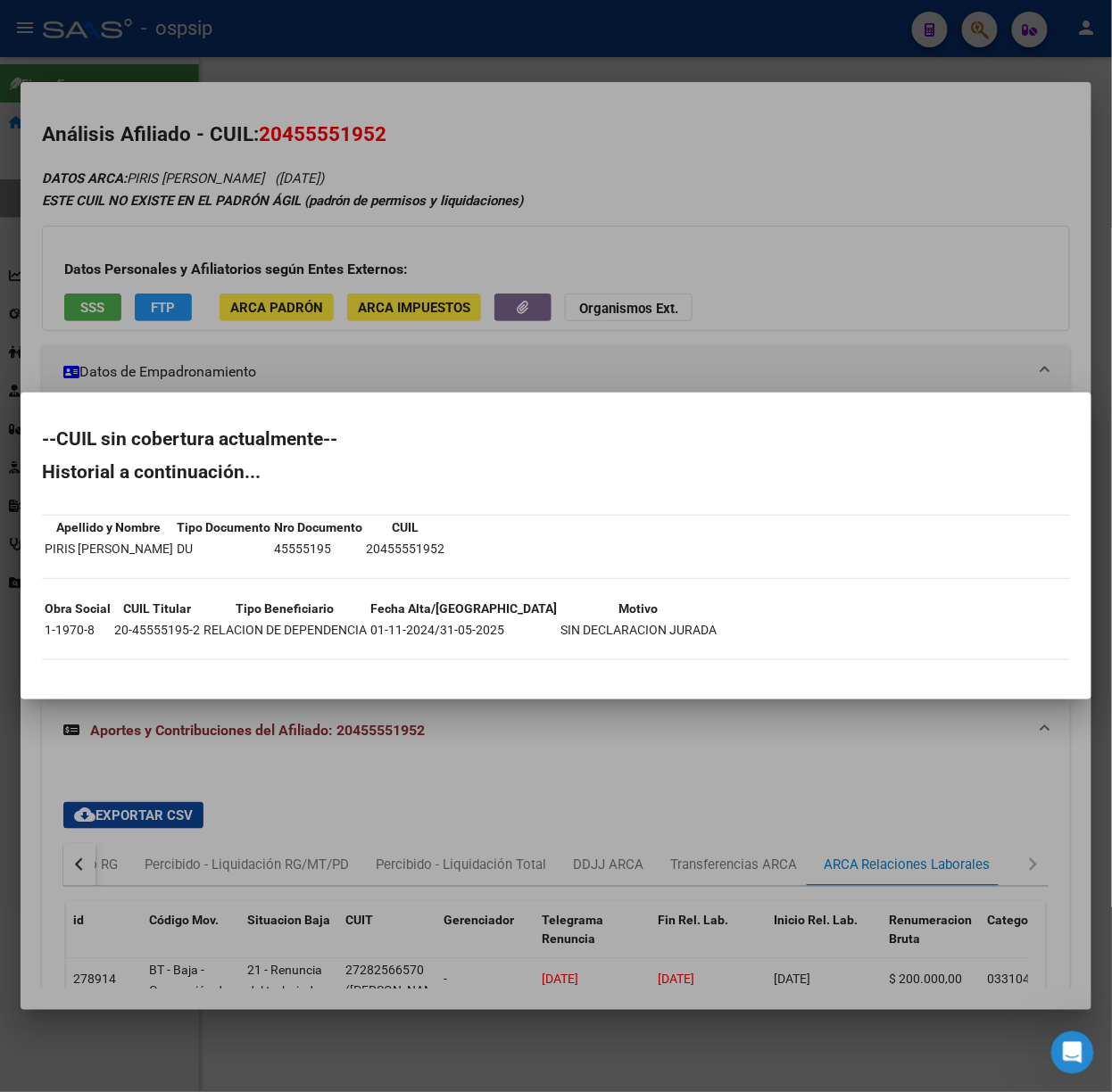
click at [202, 282] on div at bounding box center [556, 546] width 1112 height 1092
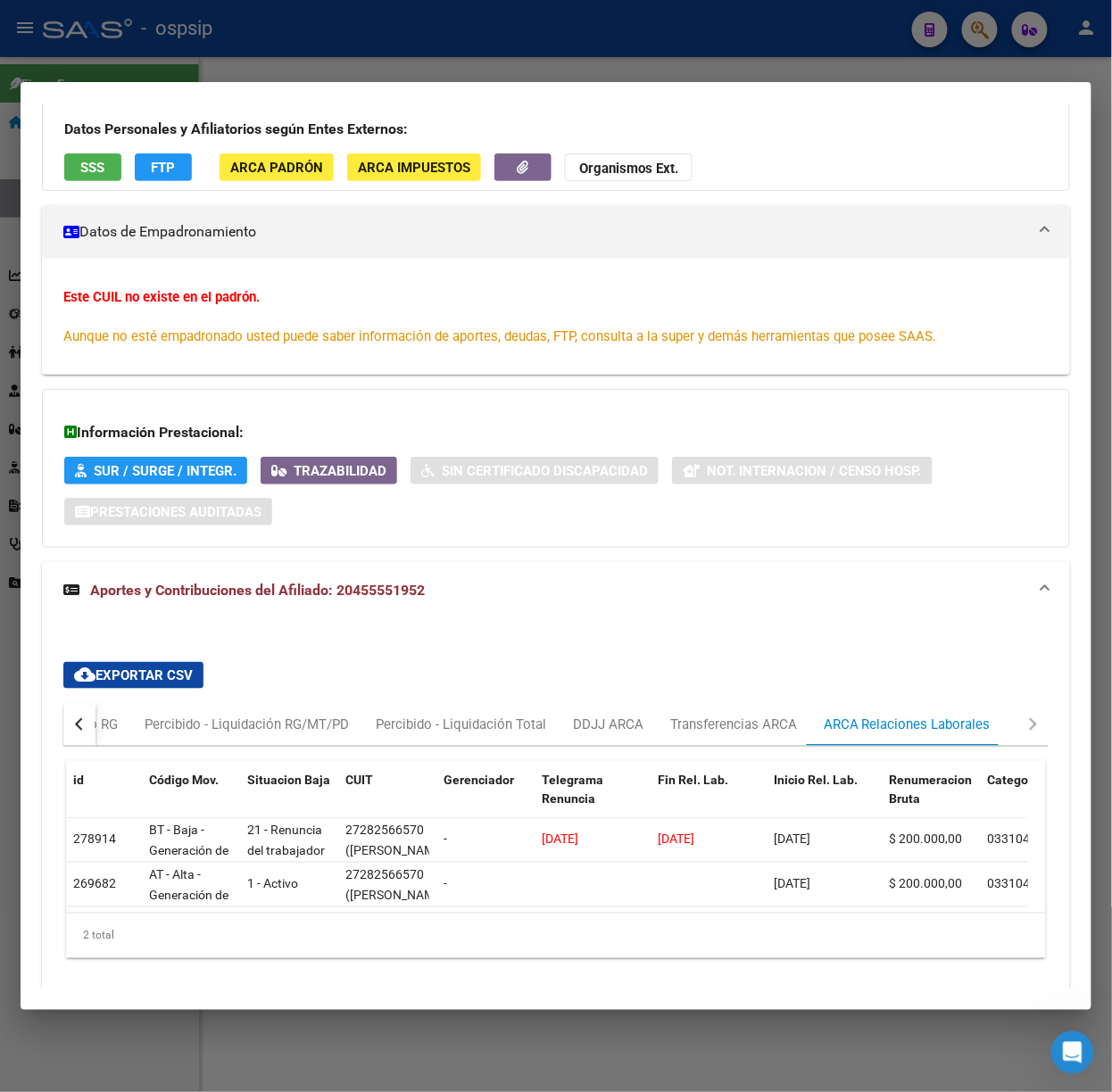
scroll to position [212, 0]
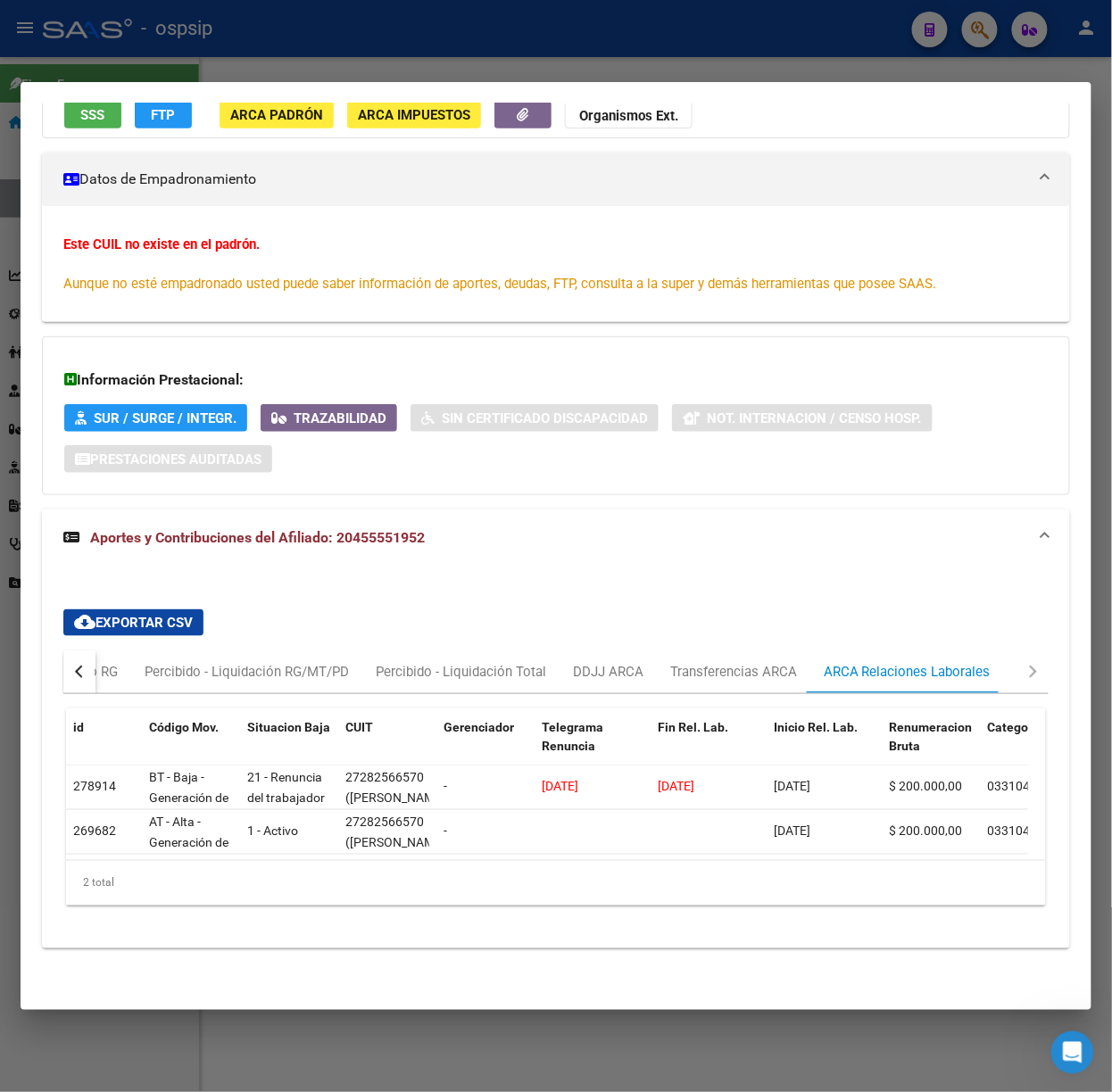
click at [379, 51] on div at bounding box center [556, 546] width 1112 height 1092
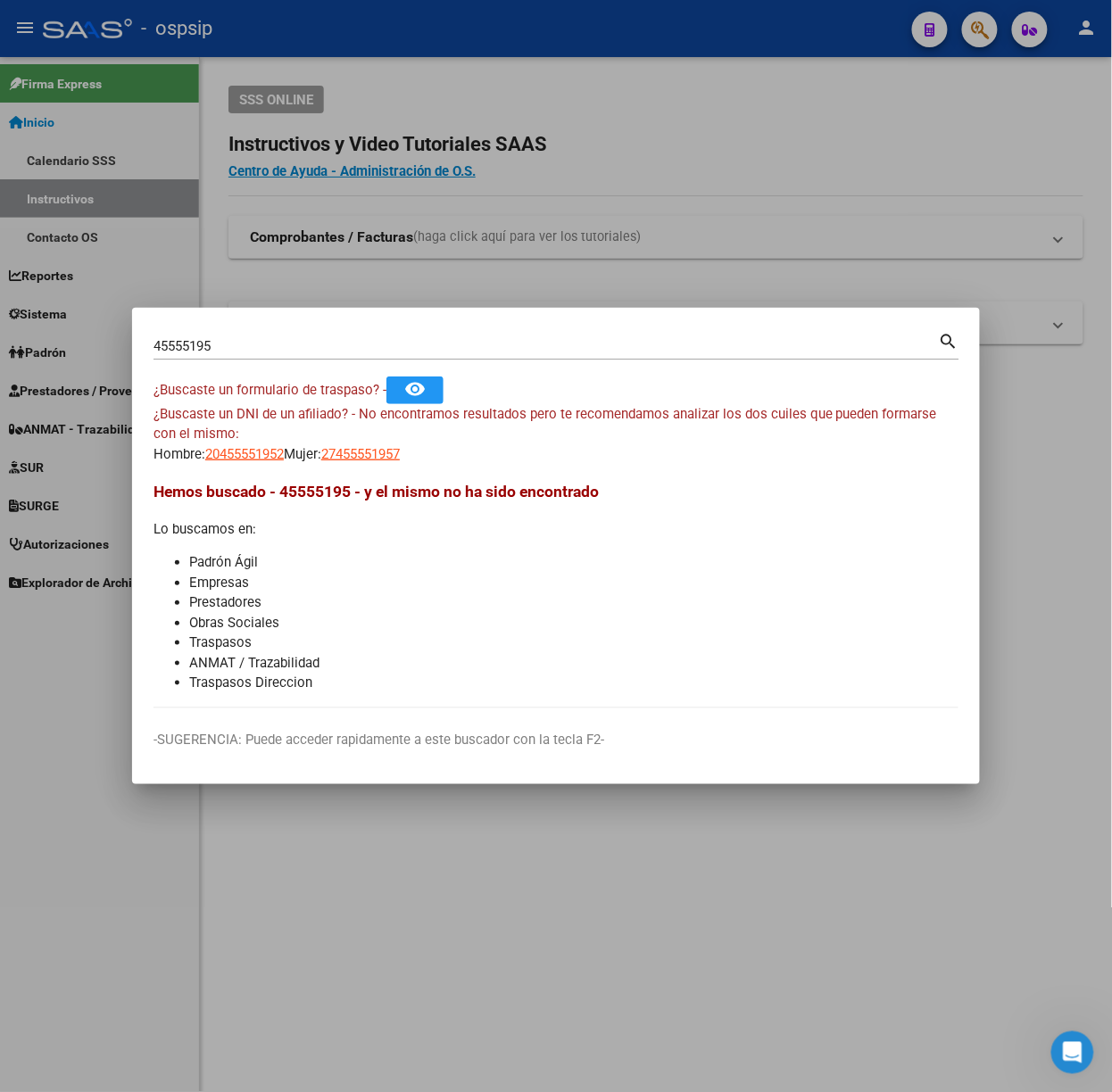
click at [437, 330] on div "45555195 Buscar (apellido, dni, [PERSON_NAME], [PERSON_NAME], cuit, obra social…" at bounding box center [556, 344] width 805 height 30
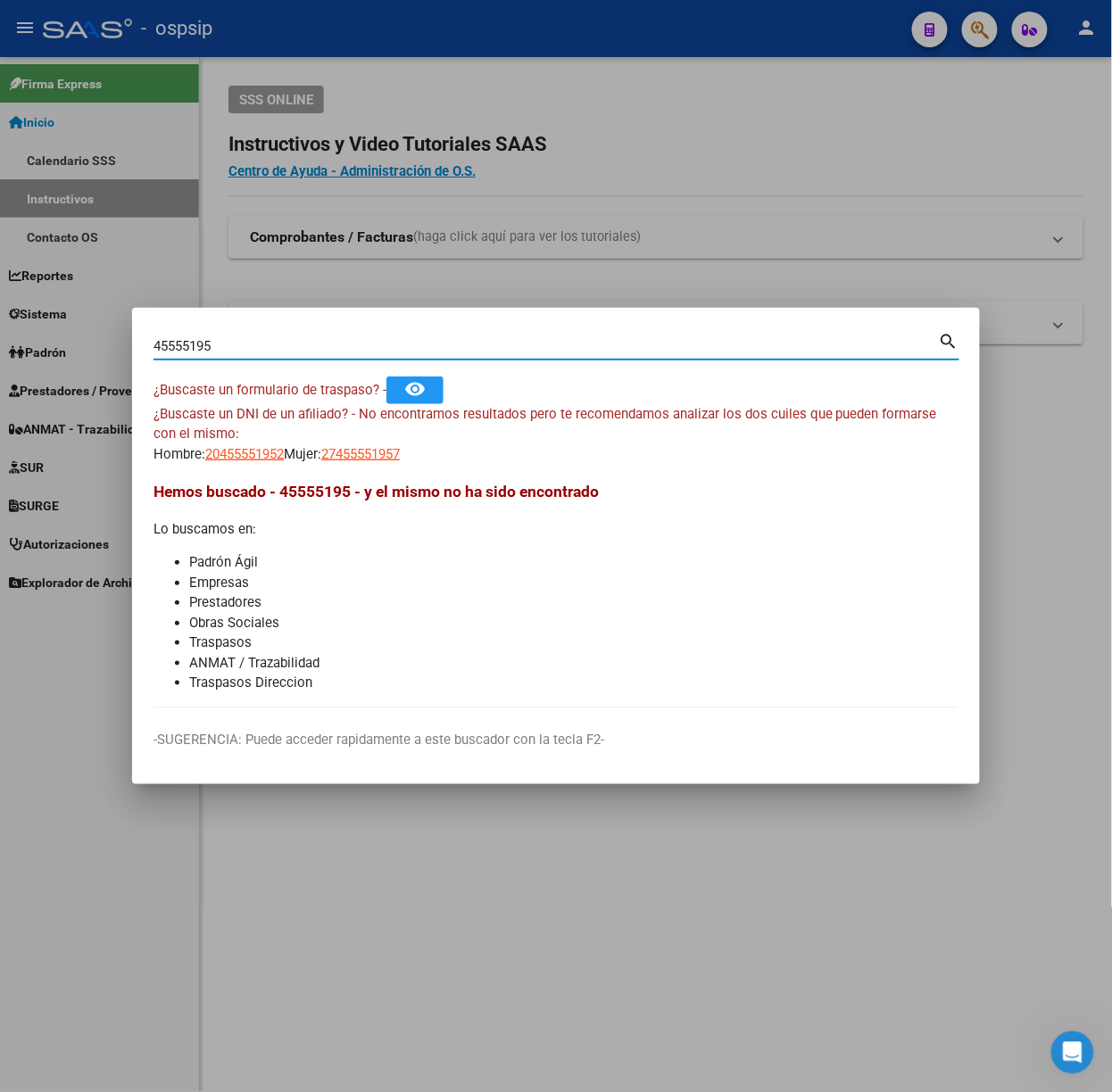
click at [591, 240] on div at bounding box center [556, 546] width 1112 height 1092
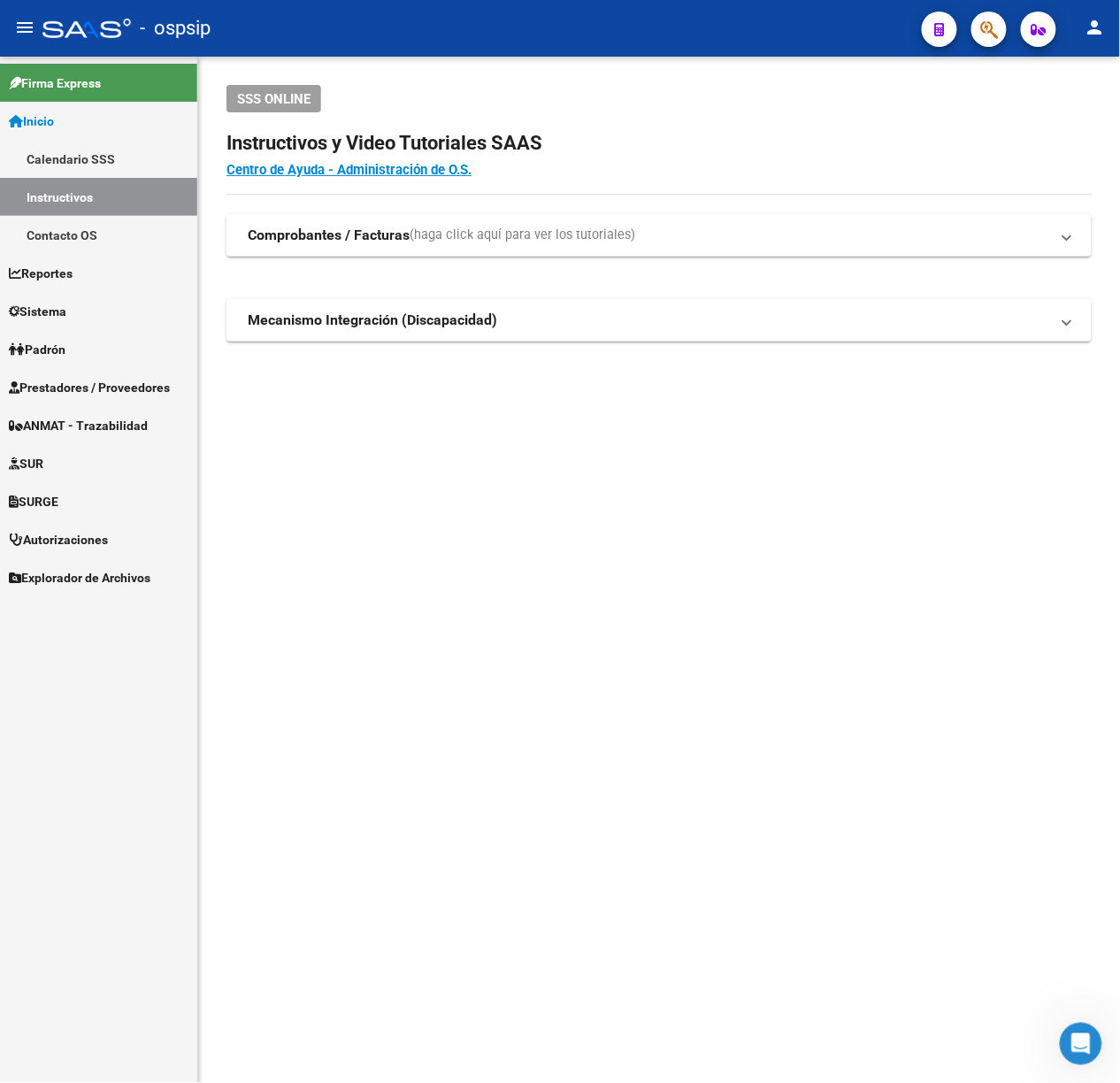
click at [81, 379] on span "Prestadores / Proveedores" at bounding box center [90, 387] width 161 height 19
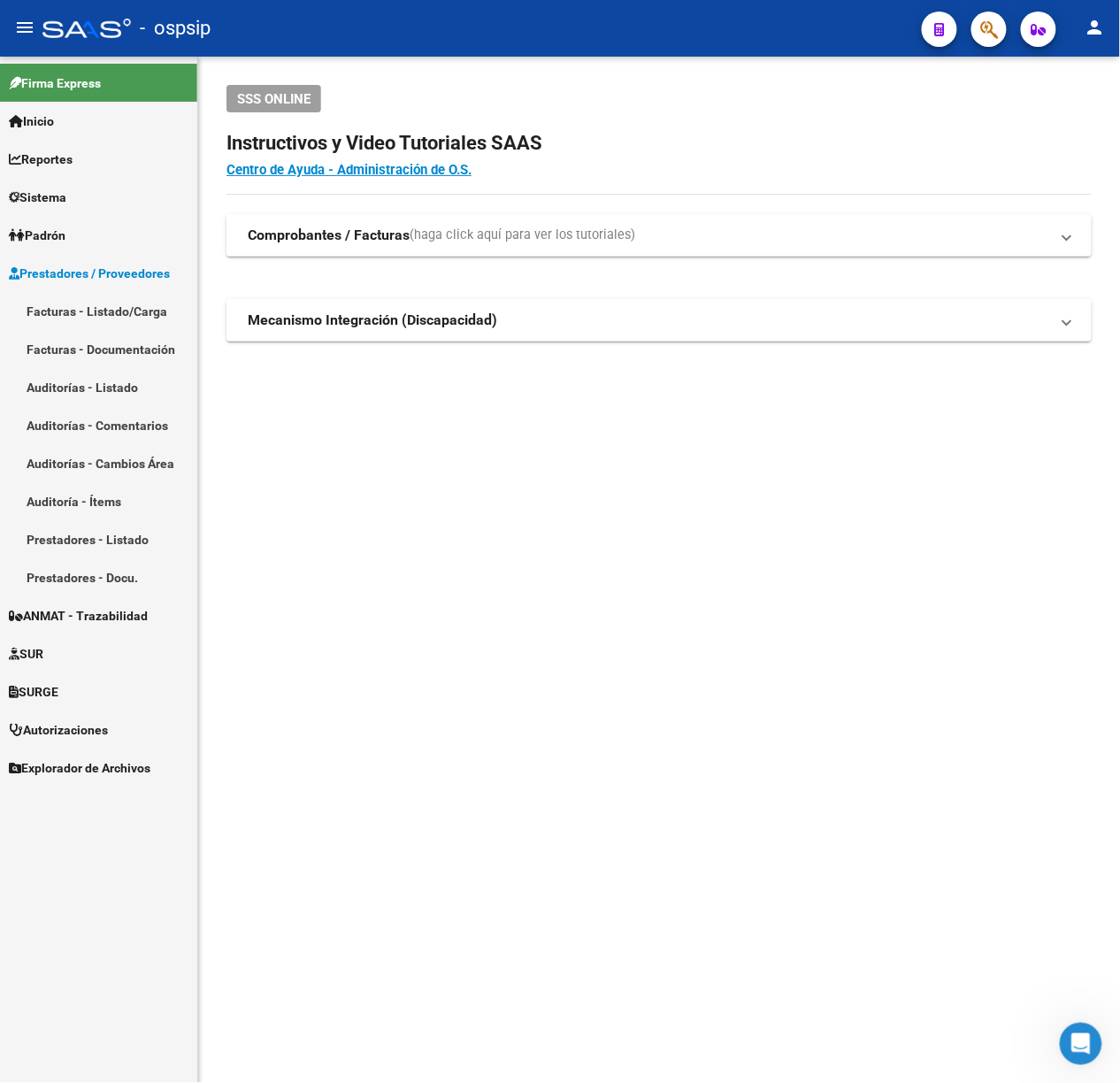
click at [69, 320] on link "Facturas - Listado/Carga" at bounding box center [99, 311] width 197 height 38
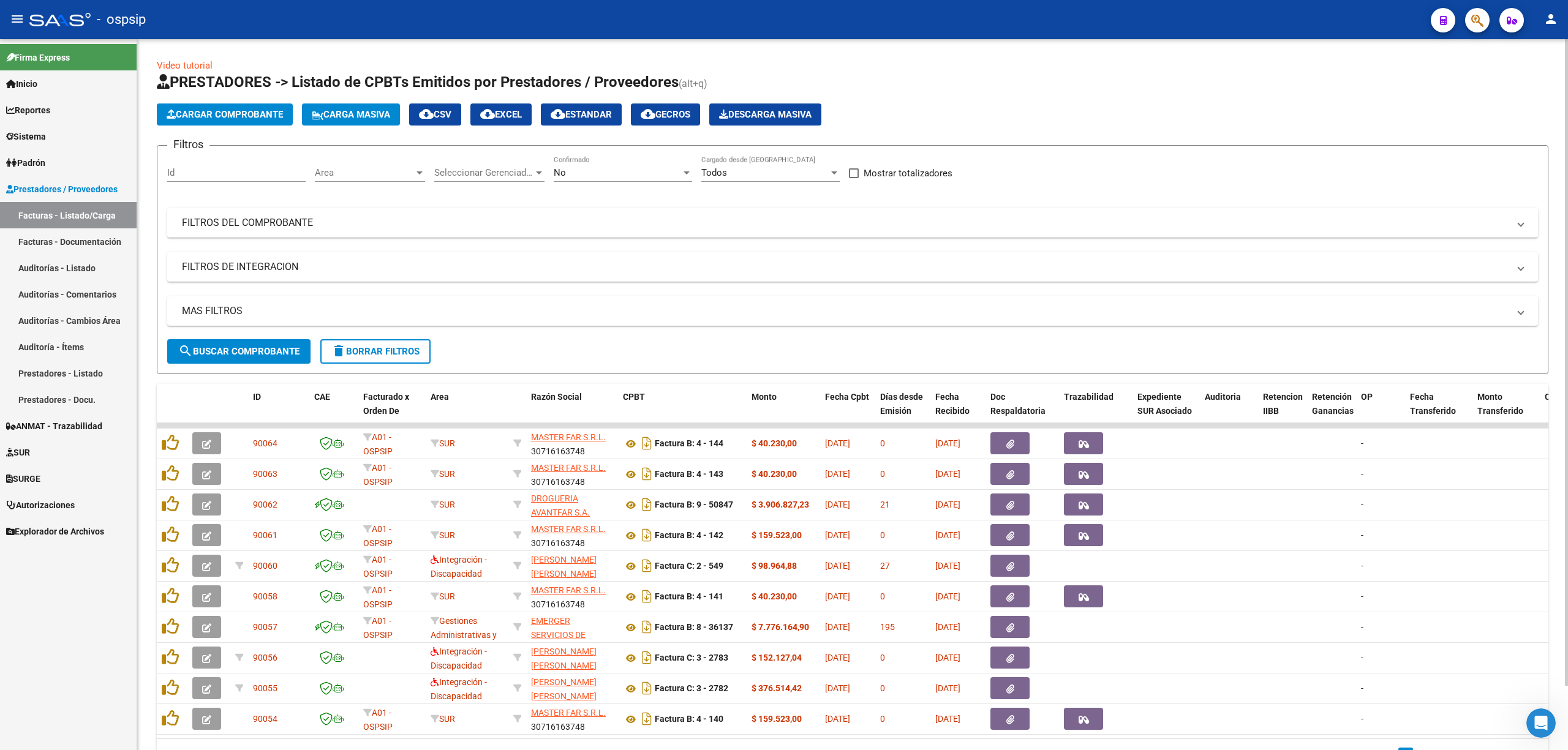
click at [652, 175] on div "No" at bounding box center [617, 173] width 127 height 11
click at [598, 125] on span "Todos" at bounding box center [622, 118] width 139 height 28
click at [623, 221] on mat-panel-title "FILTROS DEL COMPROBANTE" at bounding box center [845, 222] width 1327 height 13
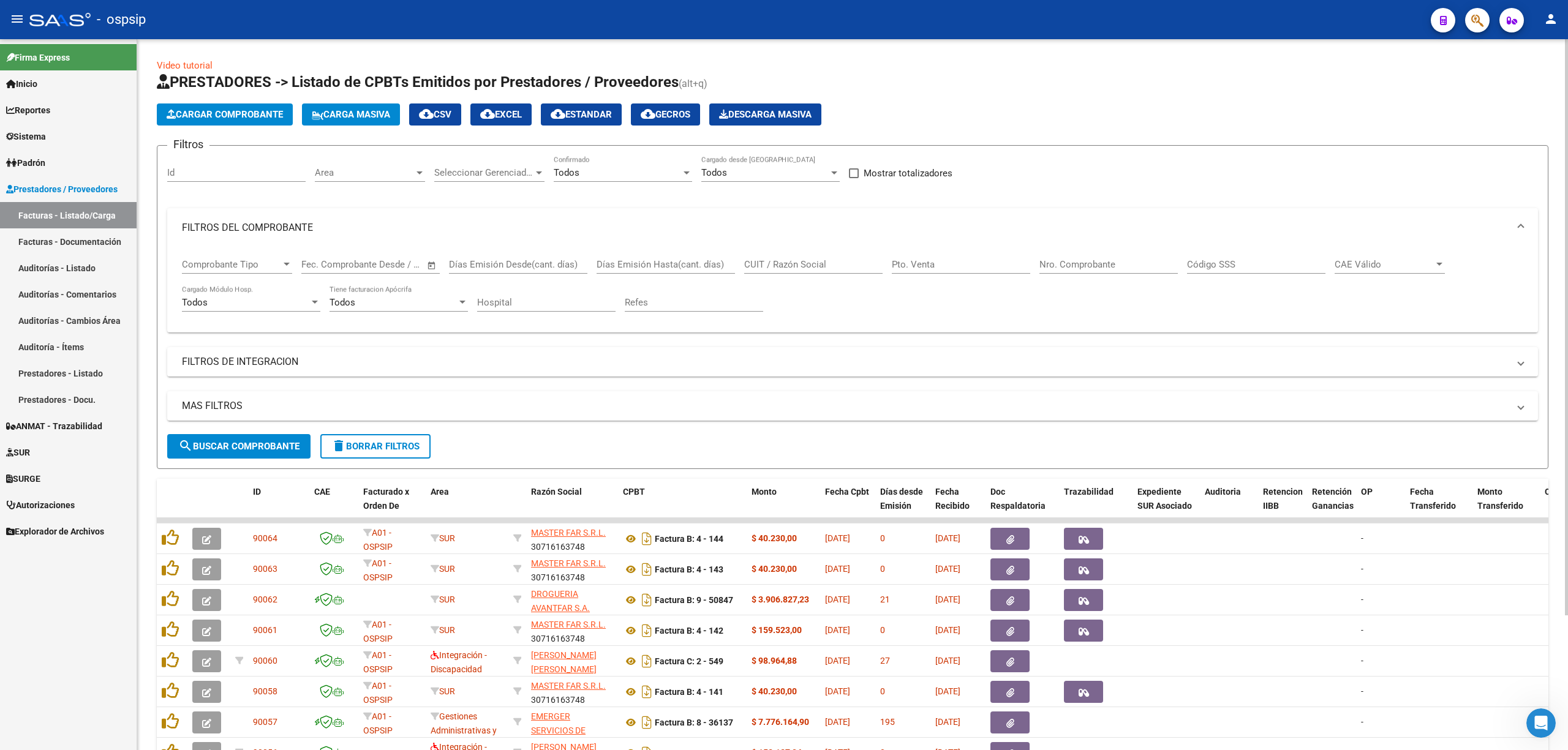
click at [775, 263] on input "Nro. Comprobante" at bounding box center [1108, 264] width 139 height 11
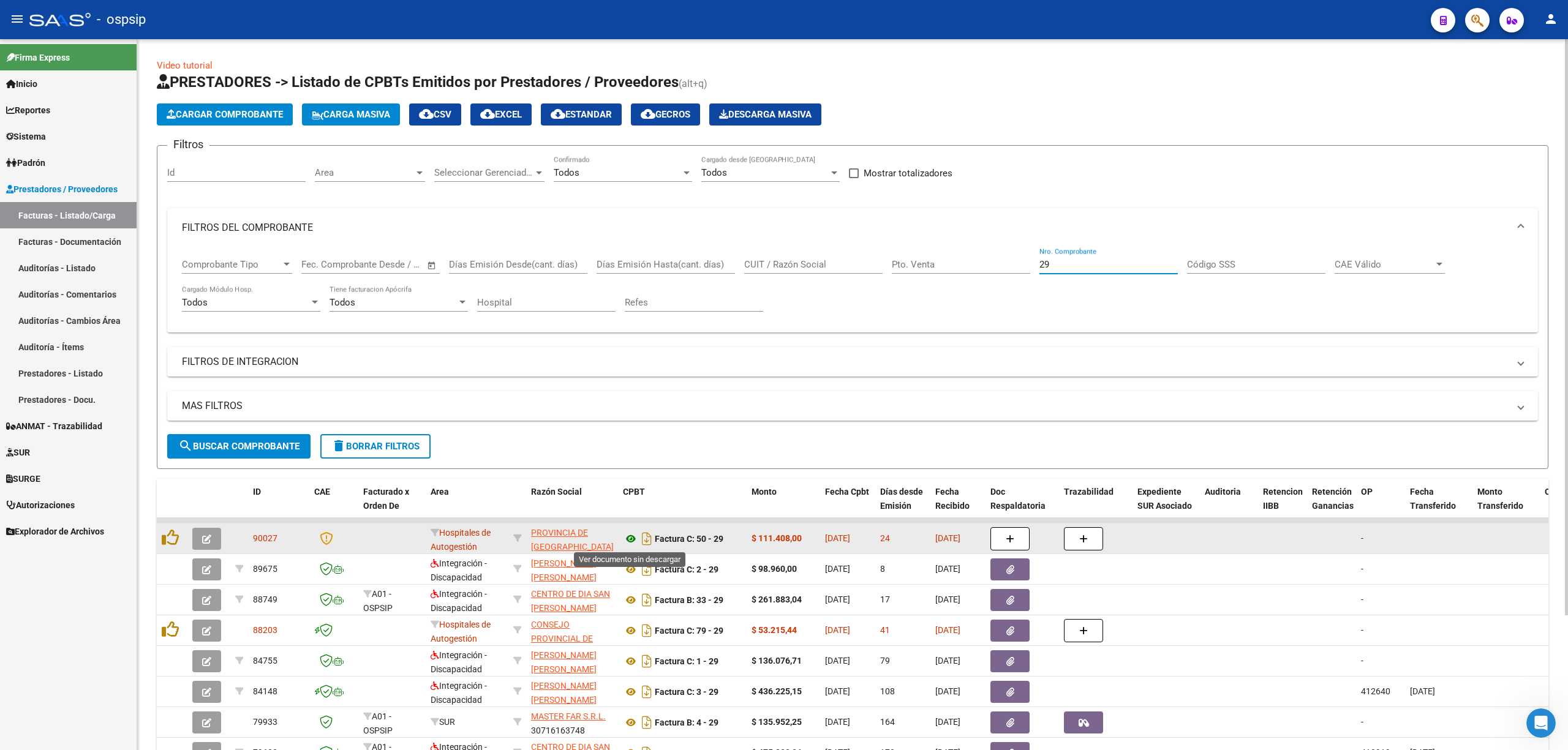
type input "29"
click at [629, 536] on icon at bounding box center [630, 538] width 16 height 14
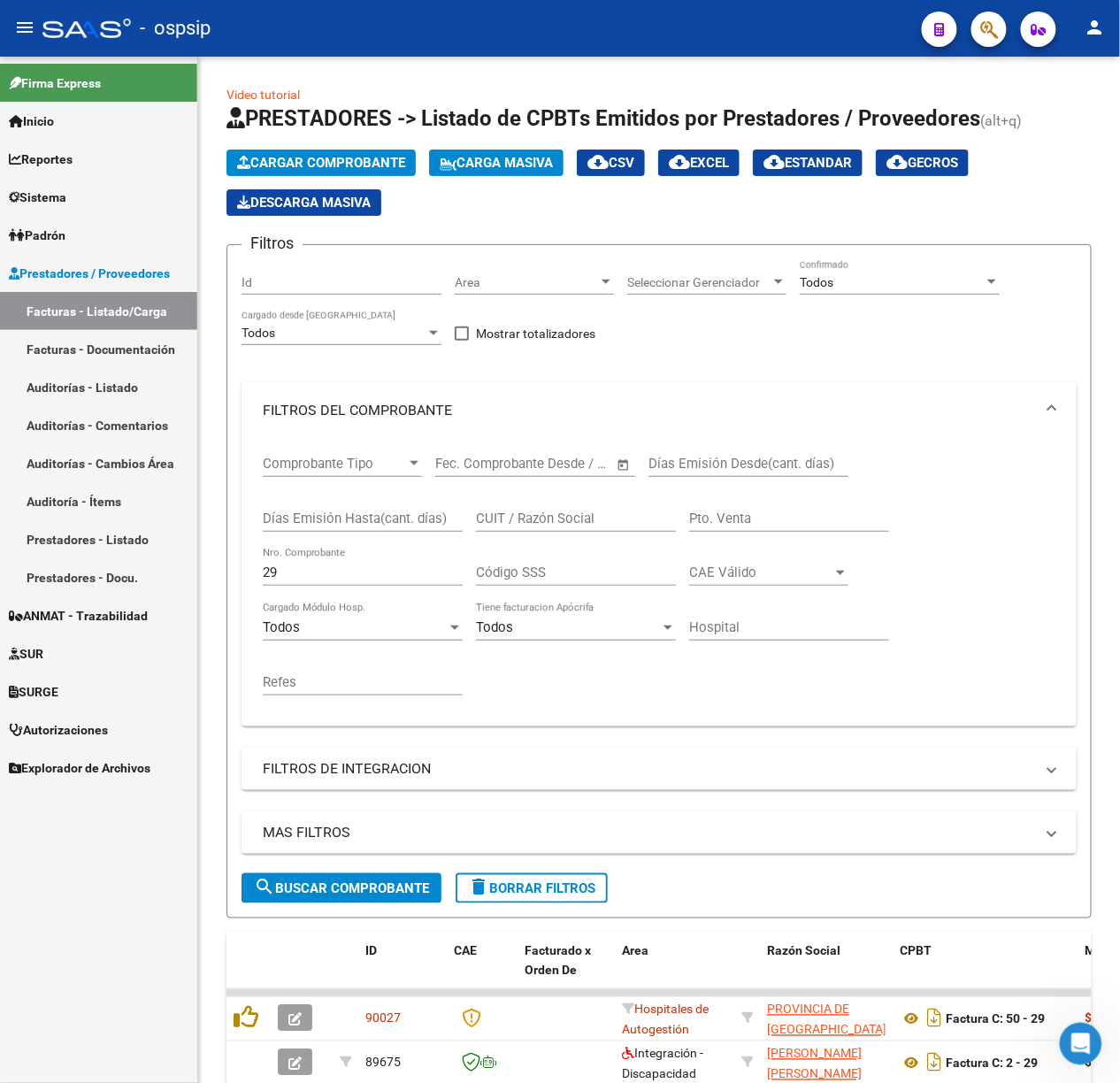
click at [100, 47] on div "- ospsip" at bounding box center [475, 28] width 866 height 39
click at [110, 36] on div at bounding box center [87, 28] width 89 height 19
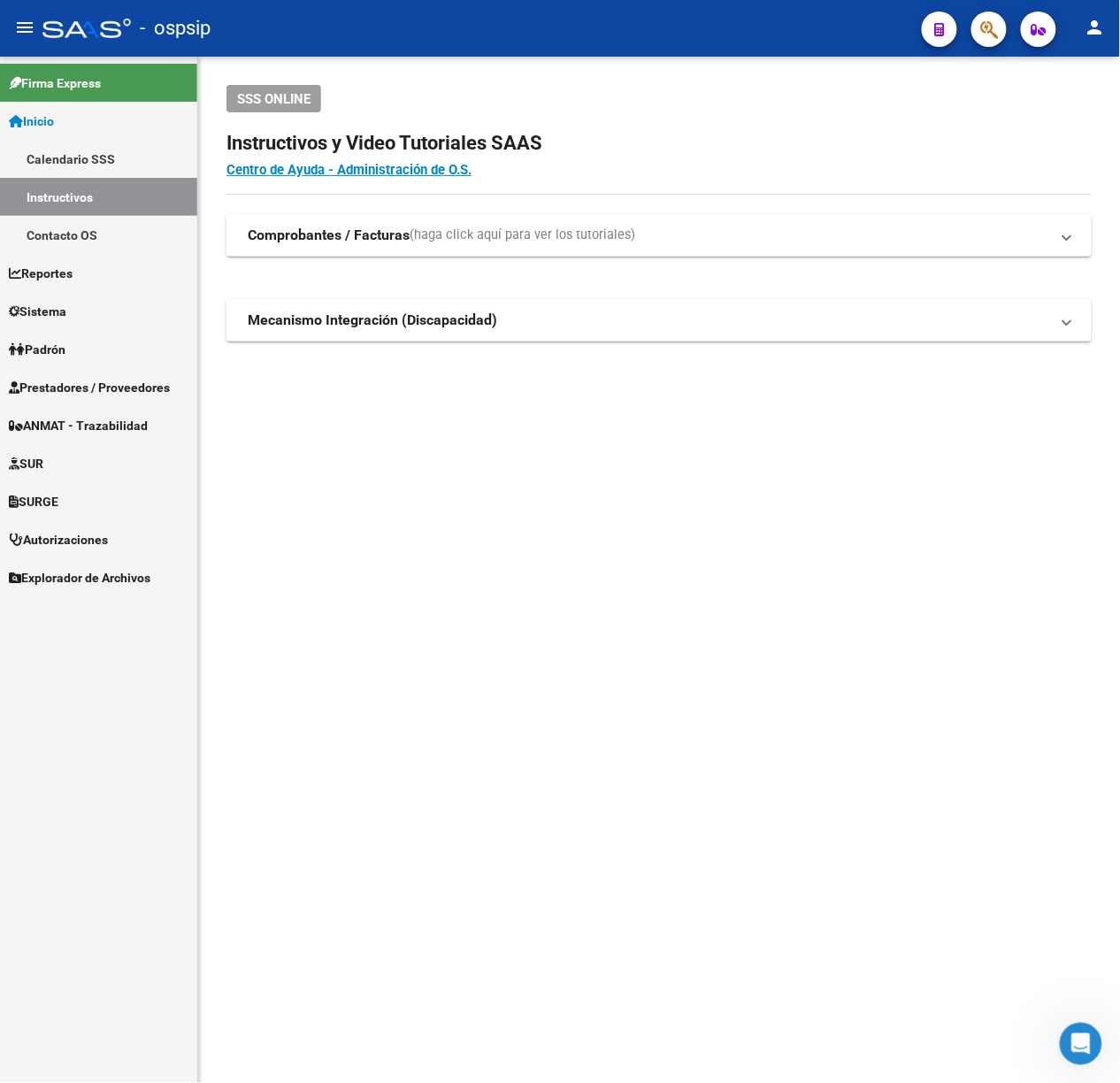
click at [989, 41] on span "button" at bounding box center [990, 30] width 18 height 36
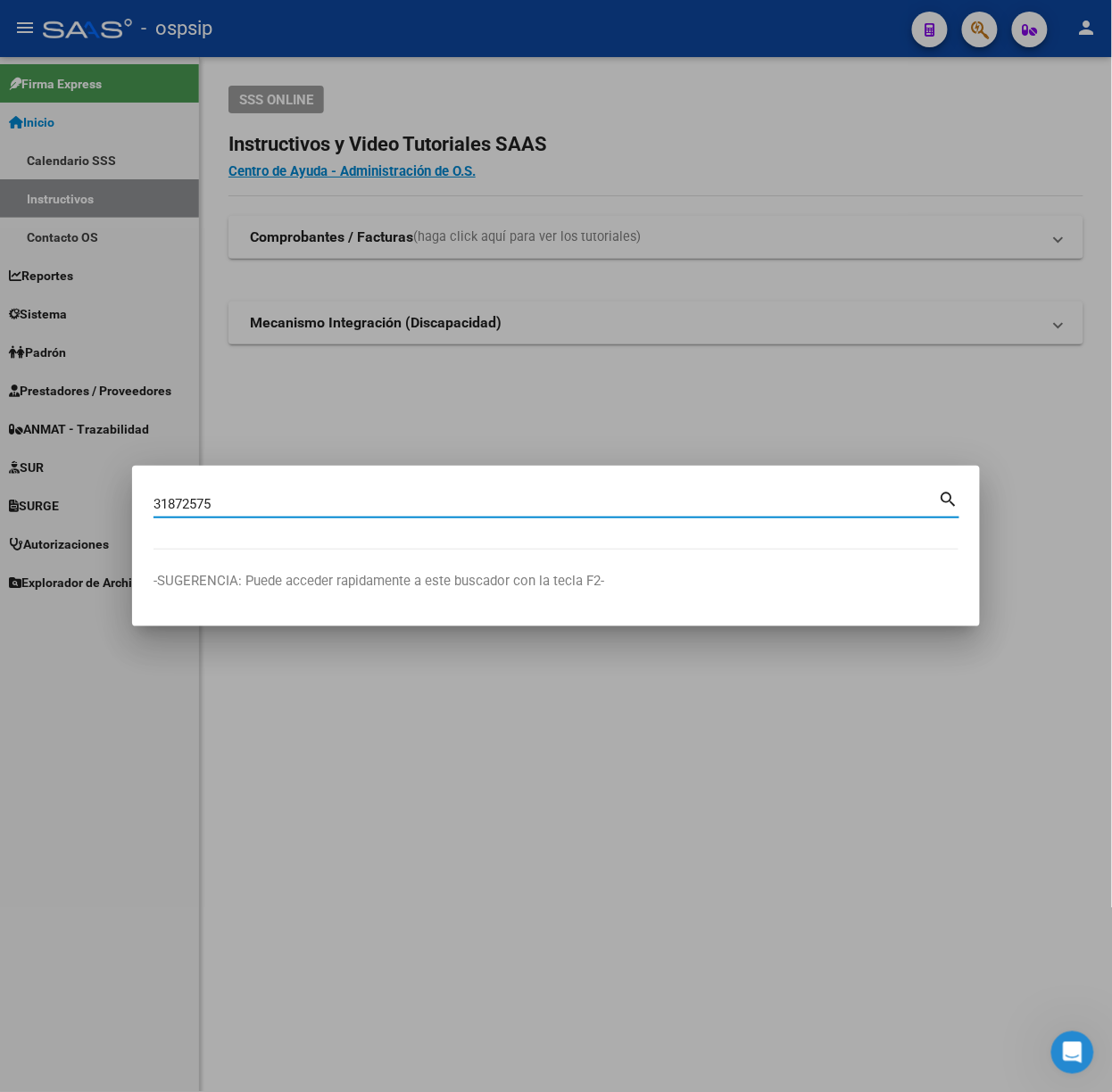
type input "31872575"
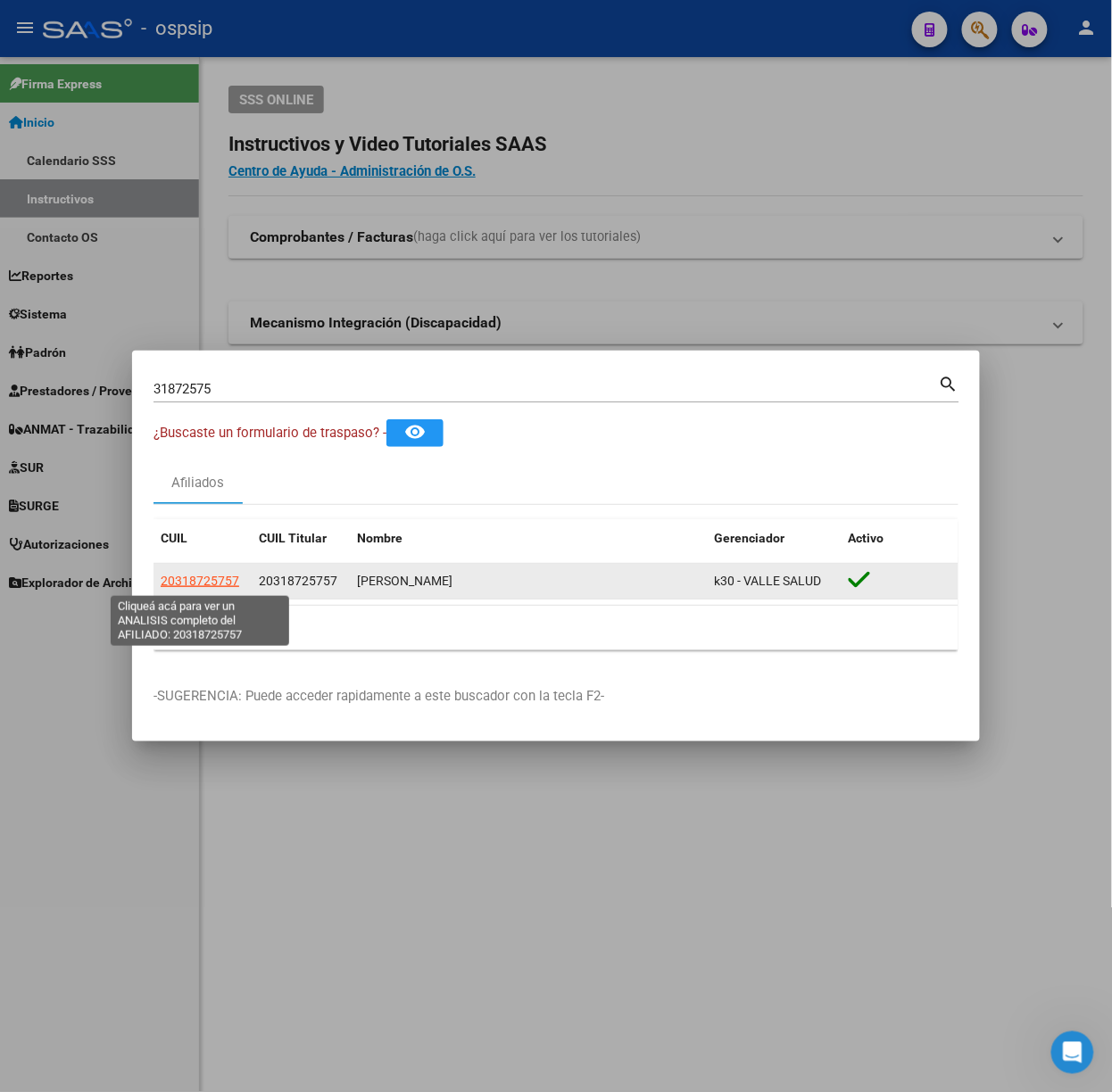
click at [201, 588] on span "20318725757" at bounding box center [200, 581] width 79 height 15
type textarea "20318725757"
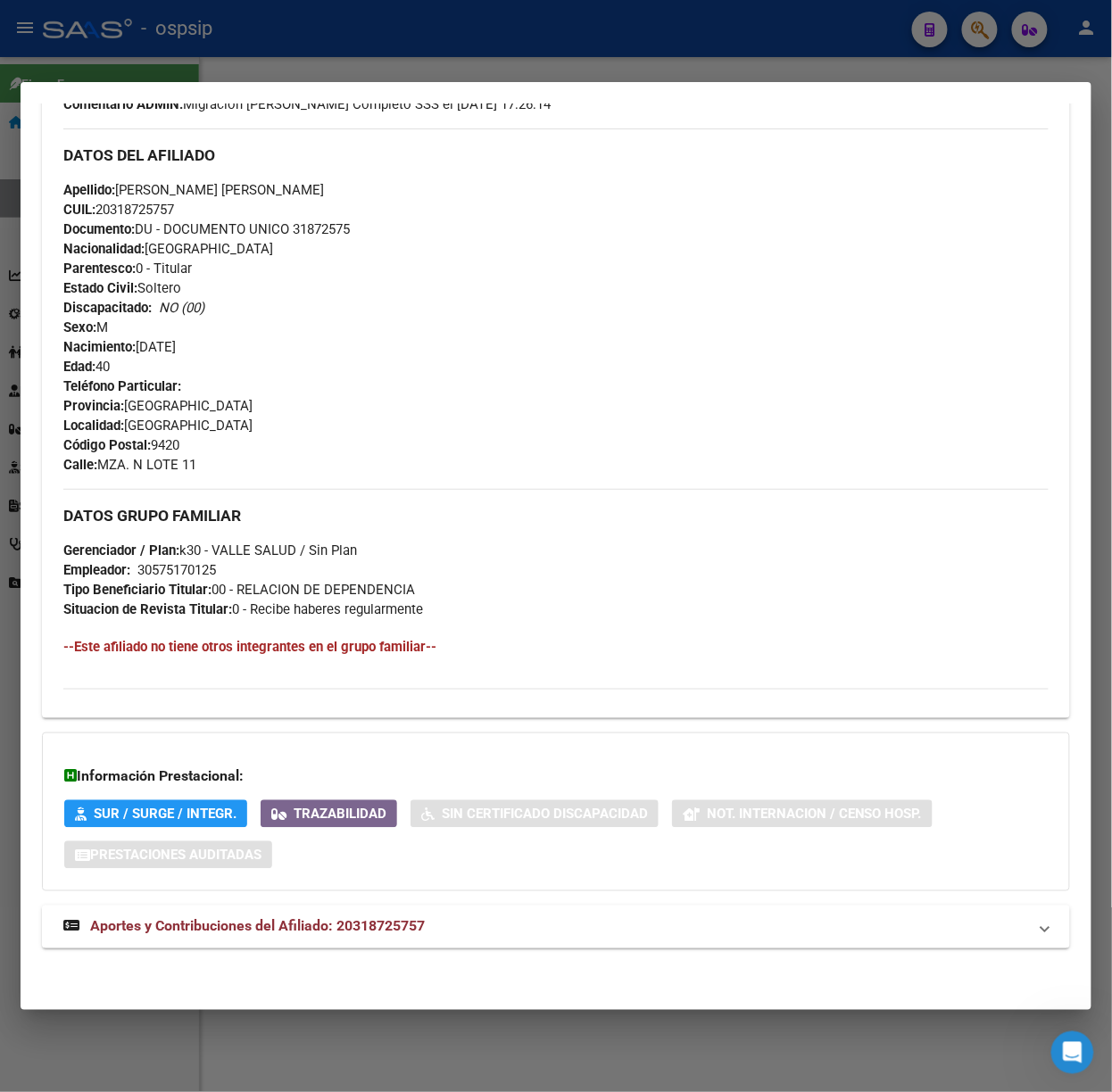
click at [423, 940] on mat-expansion-panel-header "Aportes y Contribuciones del Afiliado: 20318725757" at bounding box center [556, 927] width 1028 height 43
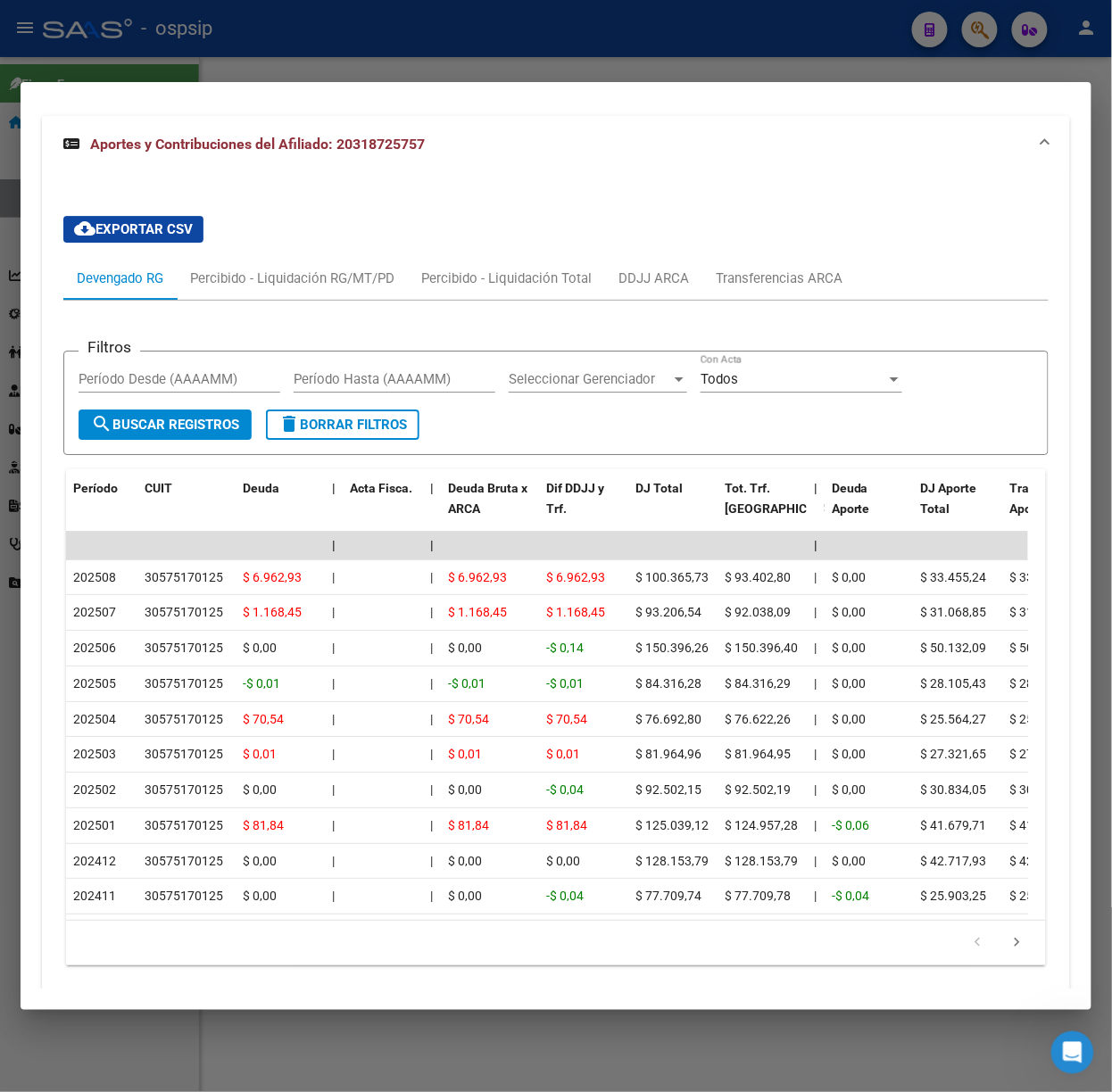
scroll to position [1376, 0]
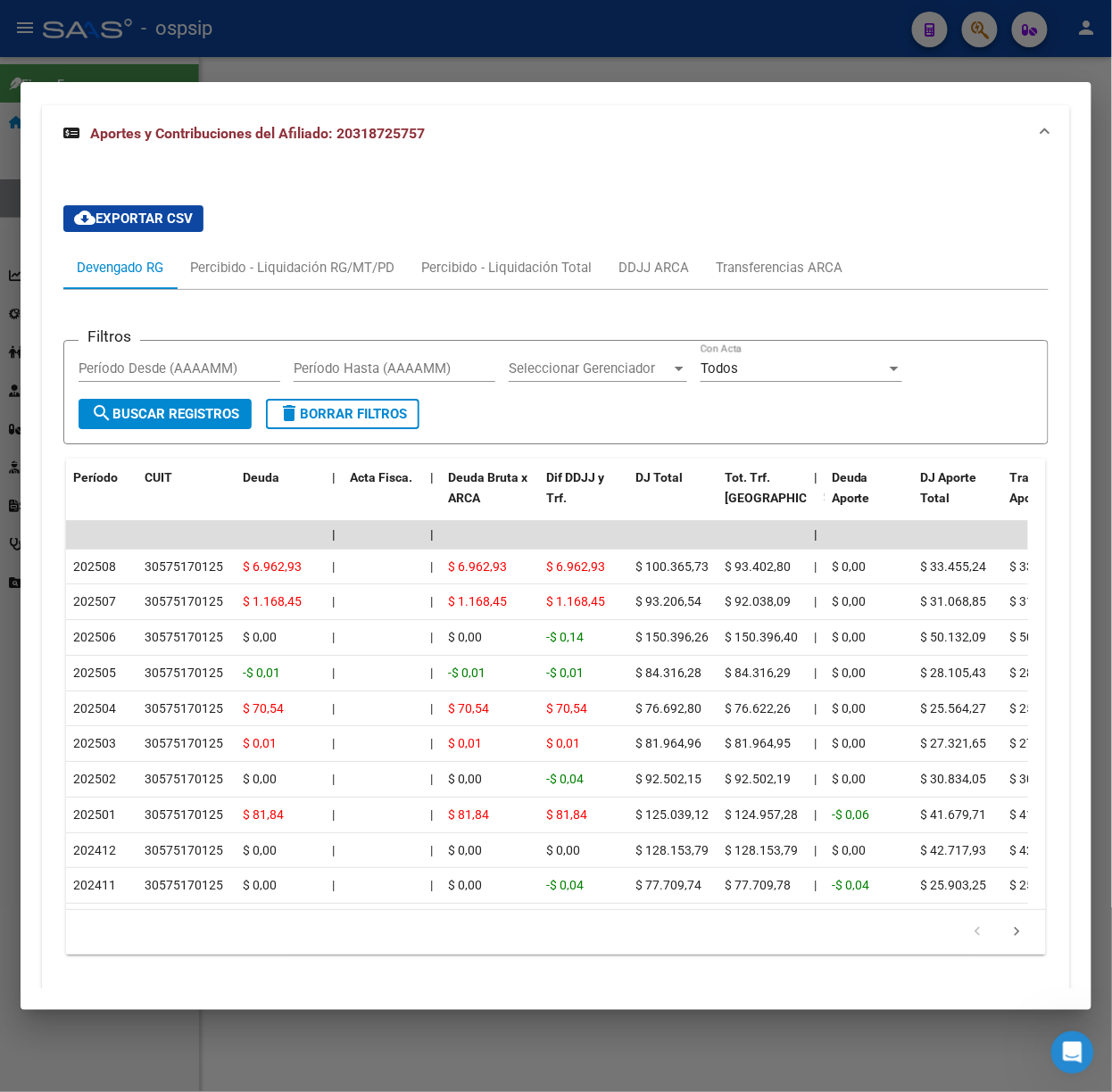
click at [166, 64] on div at bounding box center [556, 546] width 1112 height 1092
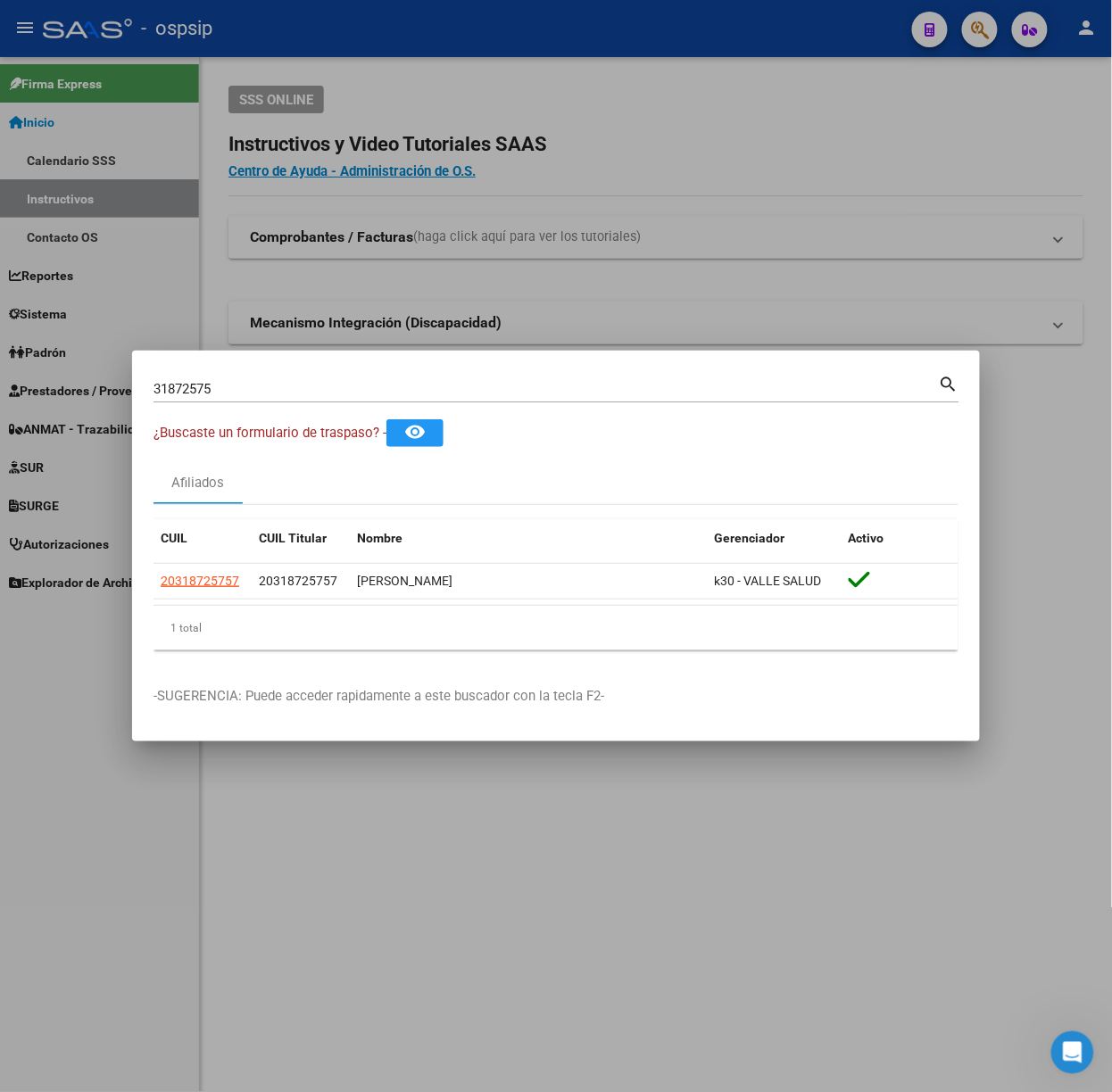
click at [333, 405] on div "31872575 Buscar (apellido, dni, [PERSON_NAME], [PERSON_NAME], cuit, obra social…" at bounding box center [556, 395] width 805 height 47
click at [303, 390] on input "31872575" at bounding box center [546, 389] width 785 height 16
type input "48970106"
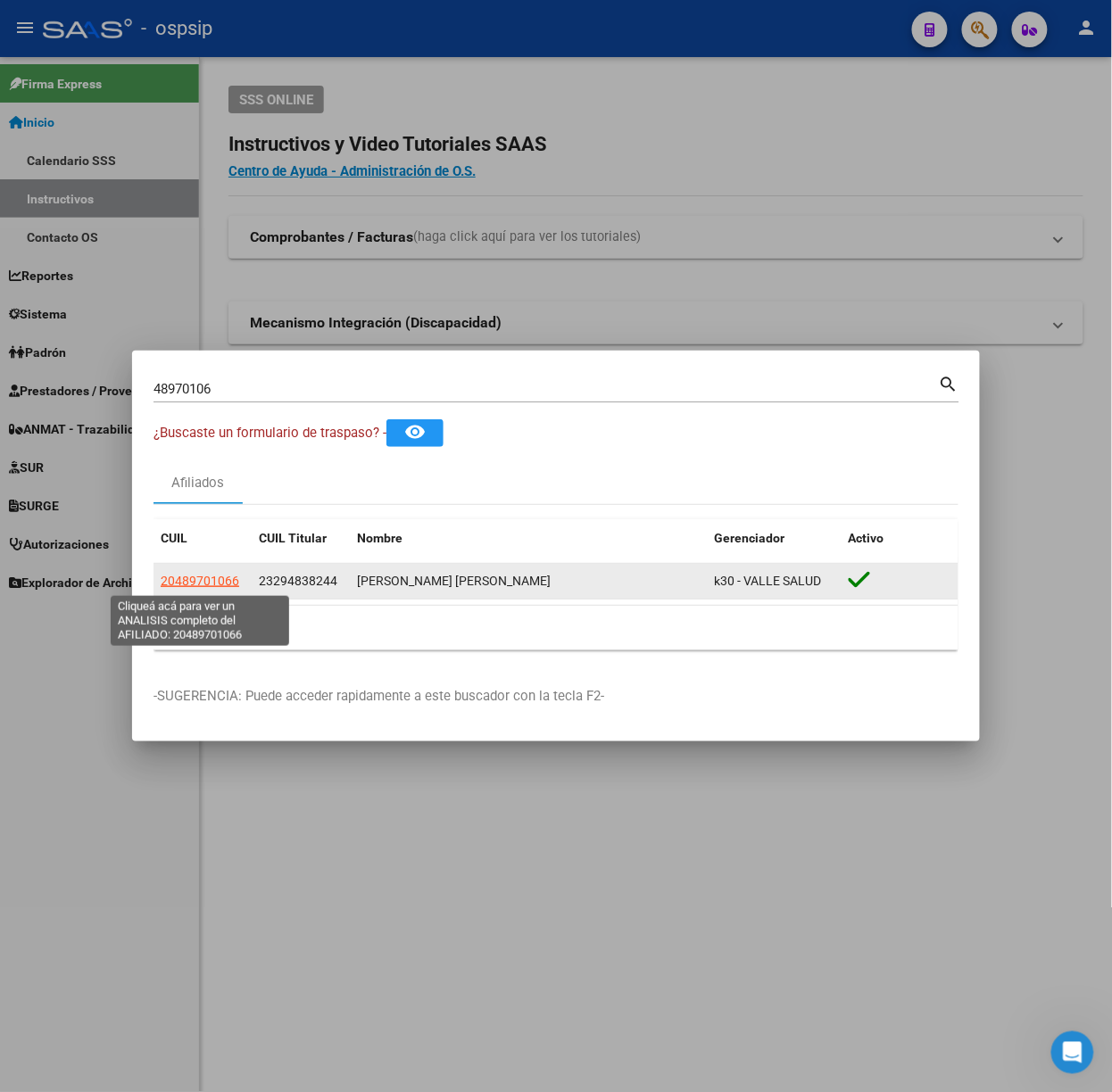
click at [213, 579] on span "20489701066" at bounding box center [200, 581] width 79 height 15
type textarea "20489701066"
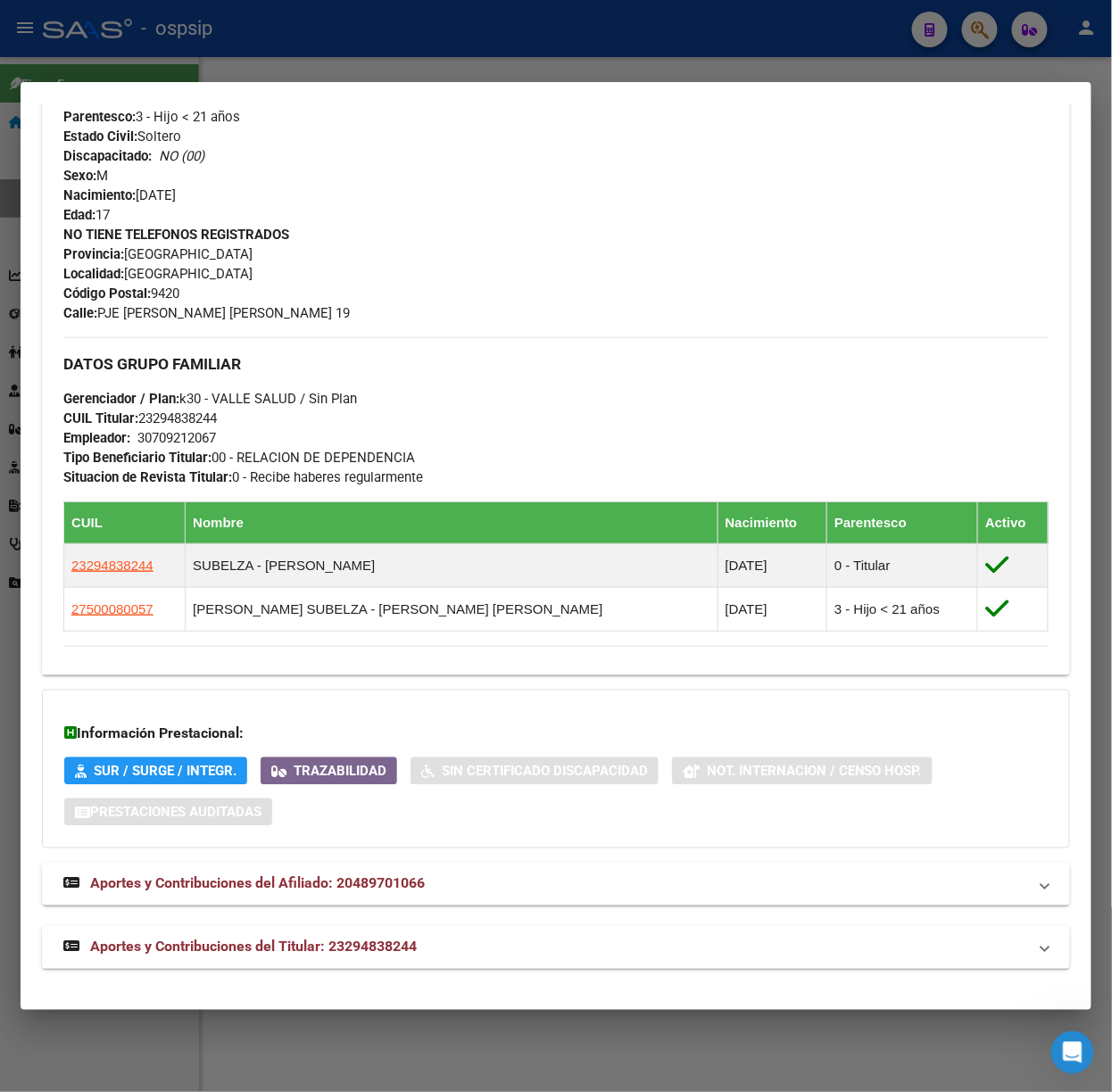
click at [425, 926] on mat-expansion-panel-header "Aportes y Contribuciones del Titular: 23294838244" at bounding box center [556, 947] width 1028 height 43
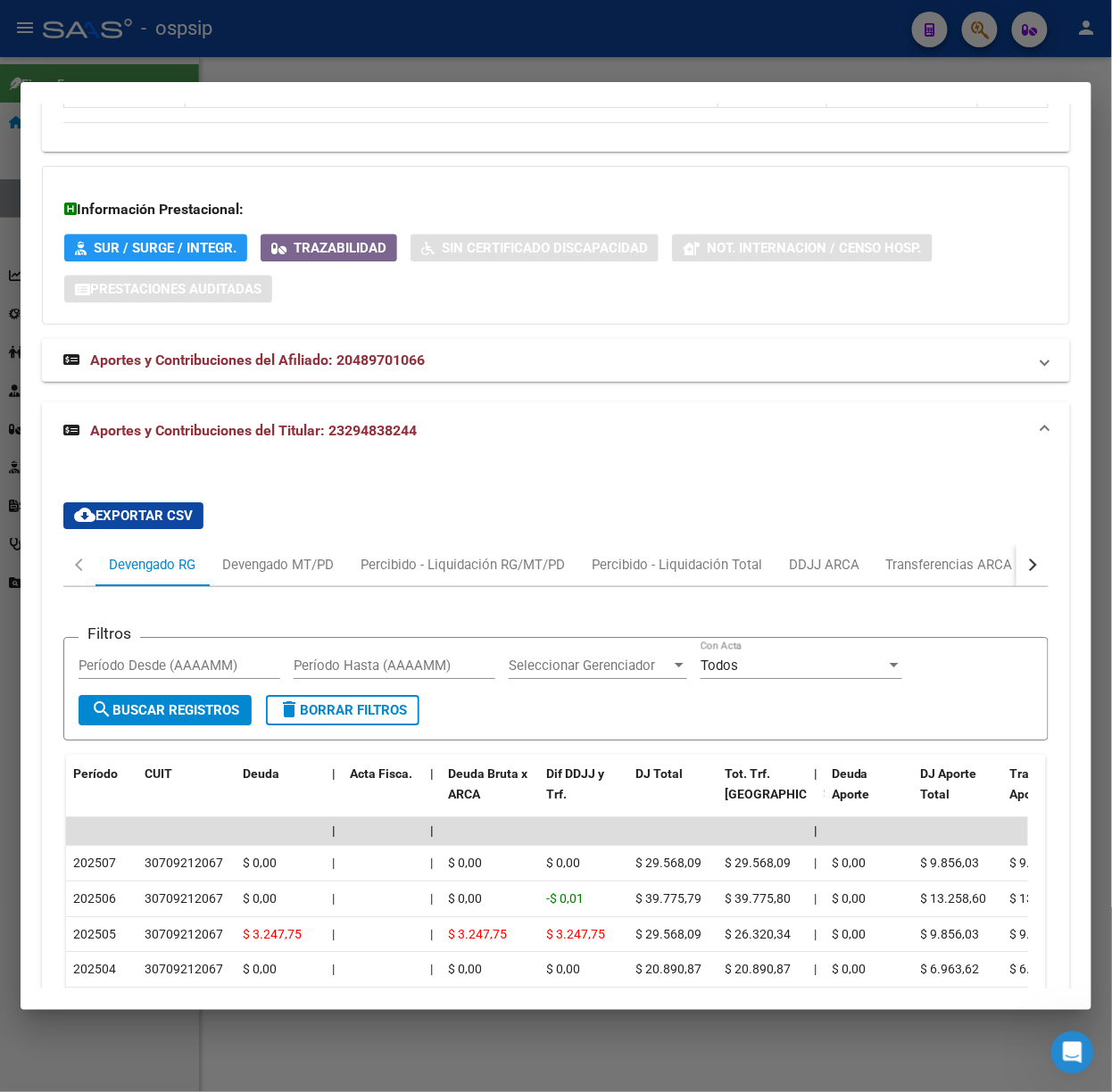
scroll to position [1236, 0]
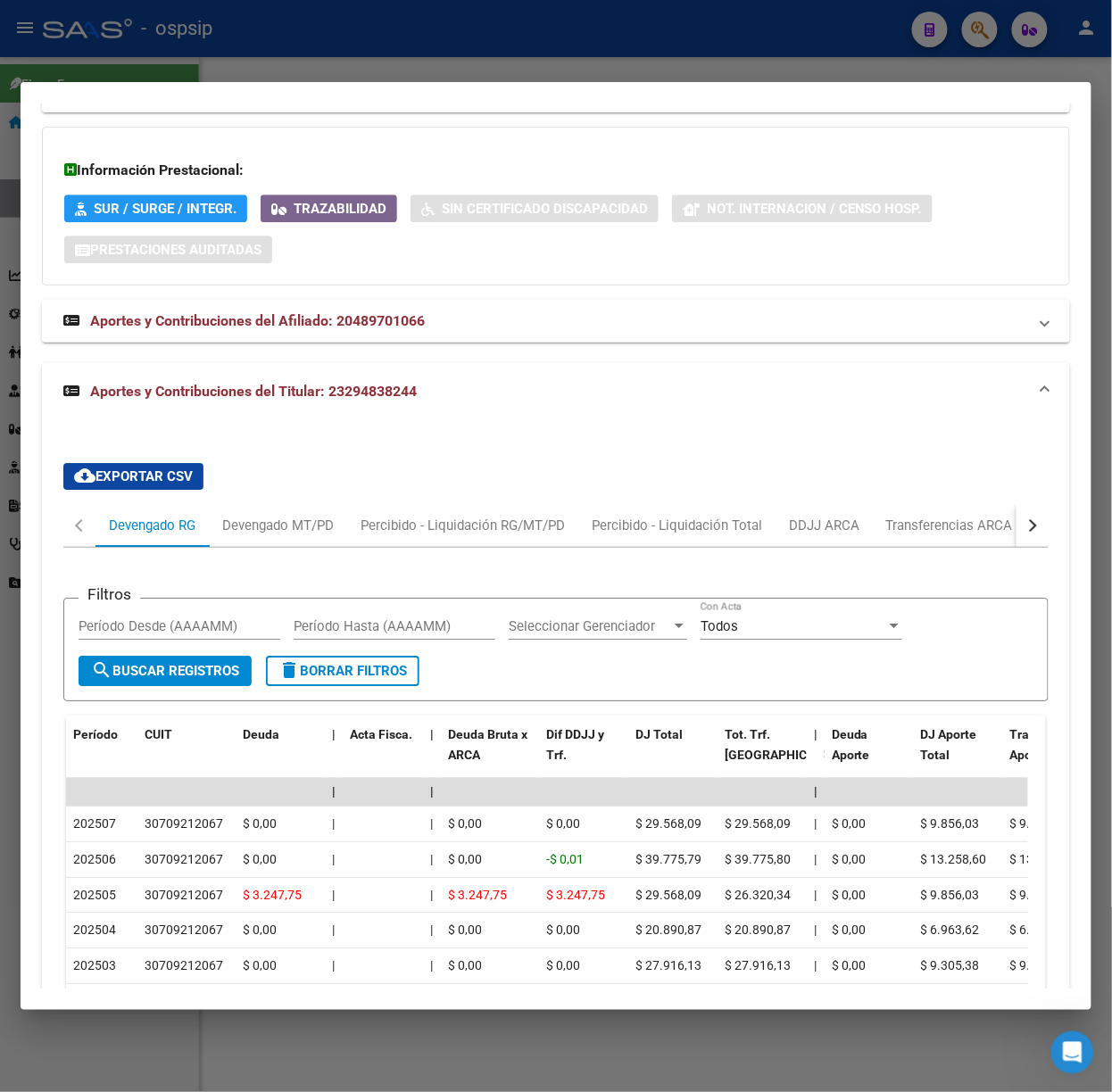
click at [215, 69] on div at bounding box center [556, 546] width 1112 height 1092
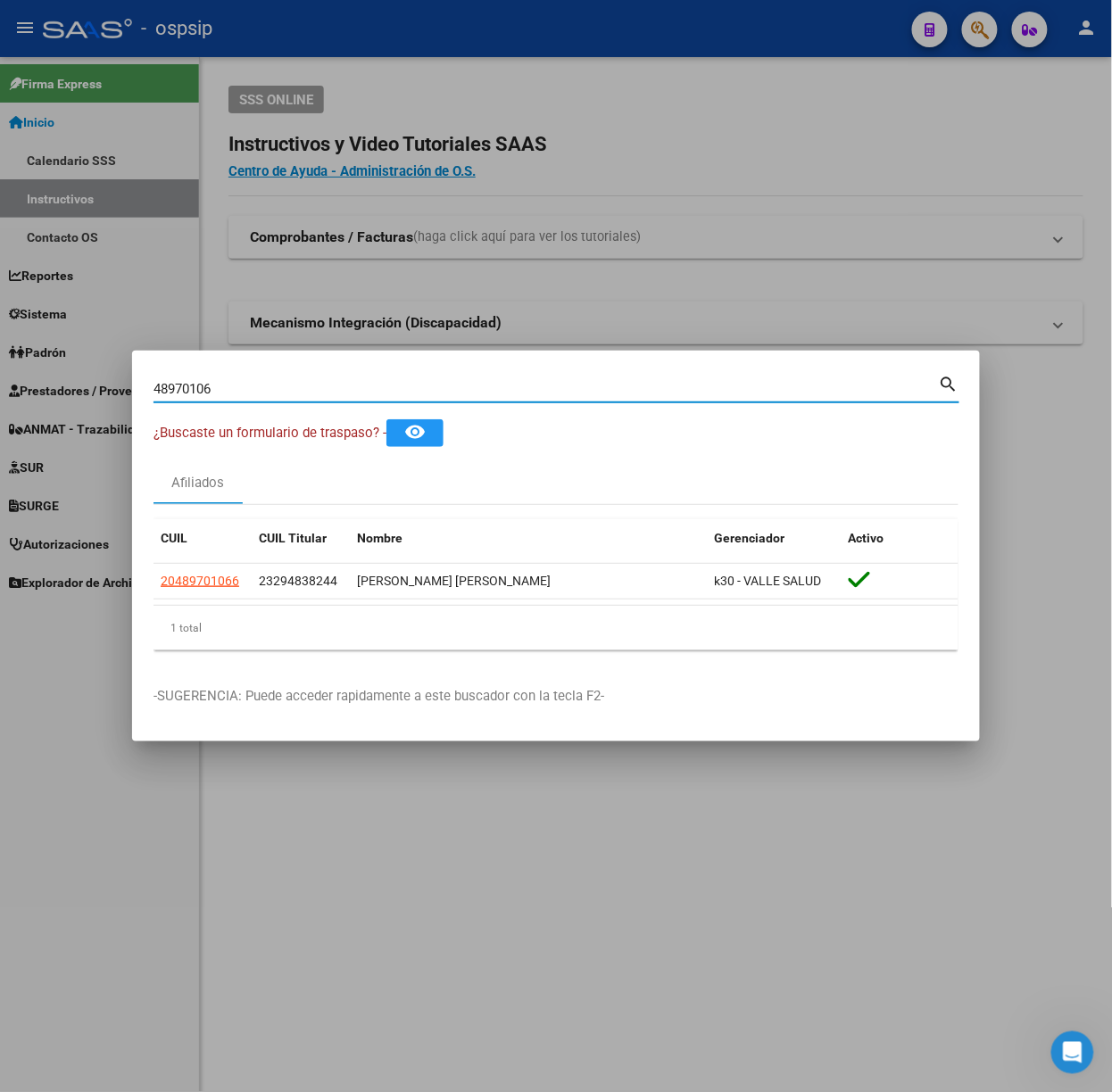
click at [280, 383] on input "48970106" at bounding box center [546, 389] width 785 height 16
type input "37153780"
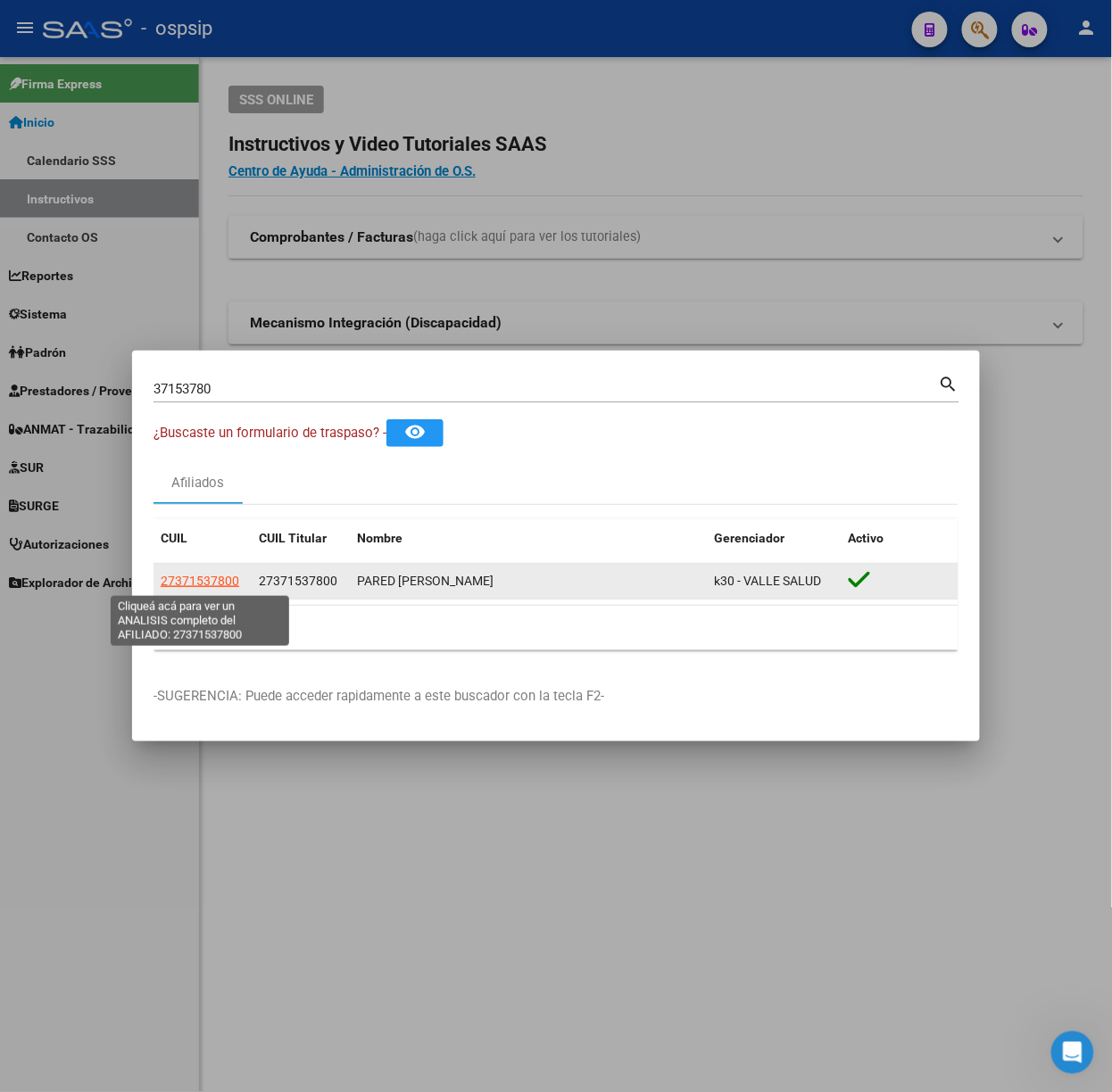
click at [205, 574] on span "27371537800" at bounding box center [200, 581] width 79 height 15
type textarea "27371537800"
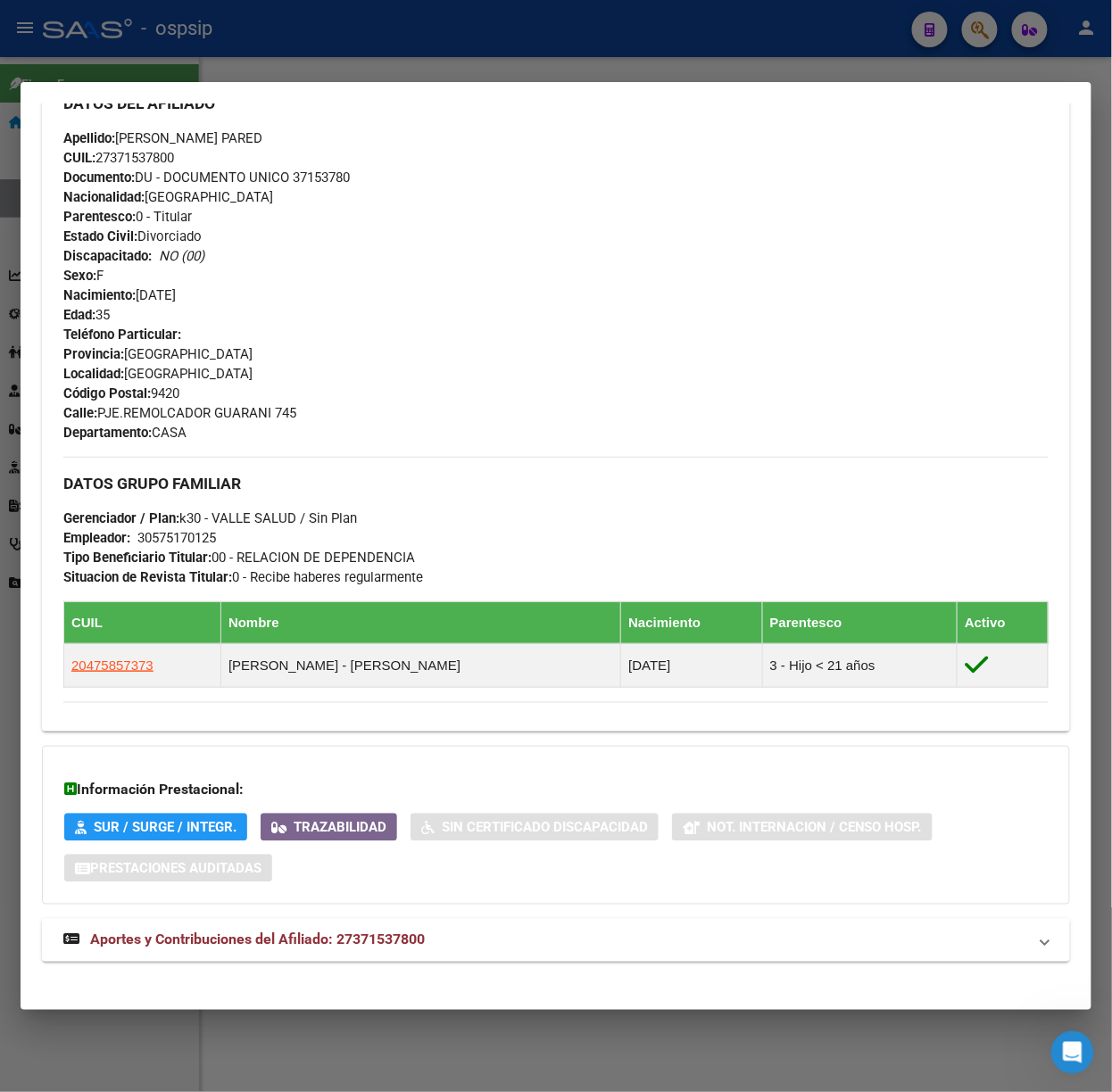
click at [499, 951] on mat-panel-title "Aportes y Contribuciones del Afiliado: 27371537800" at bounding box center [544, 940] width 963 height 21
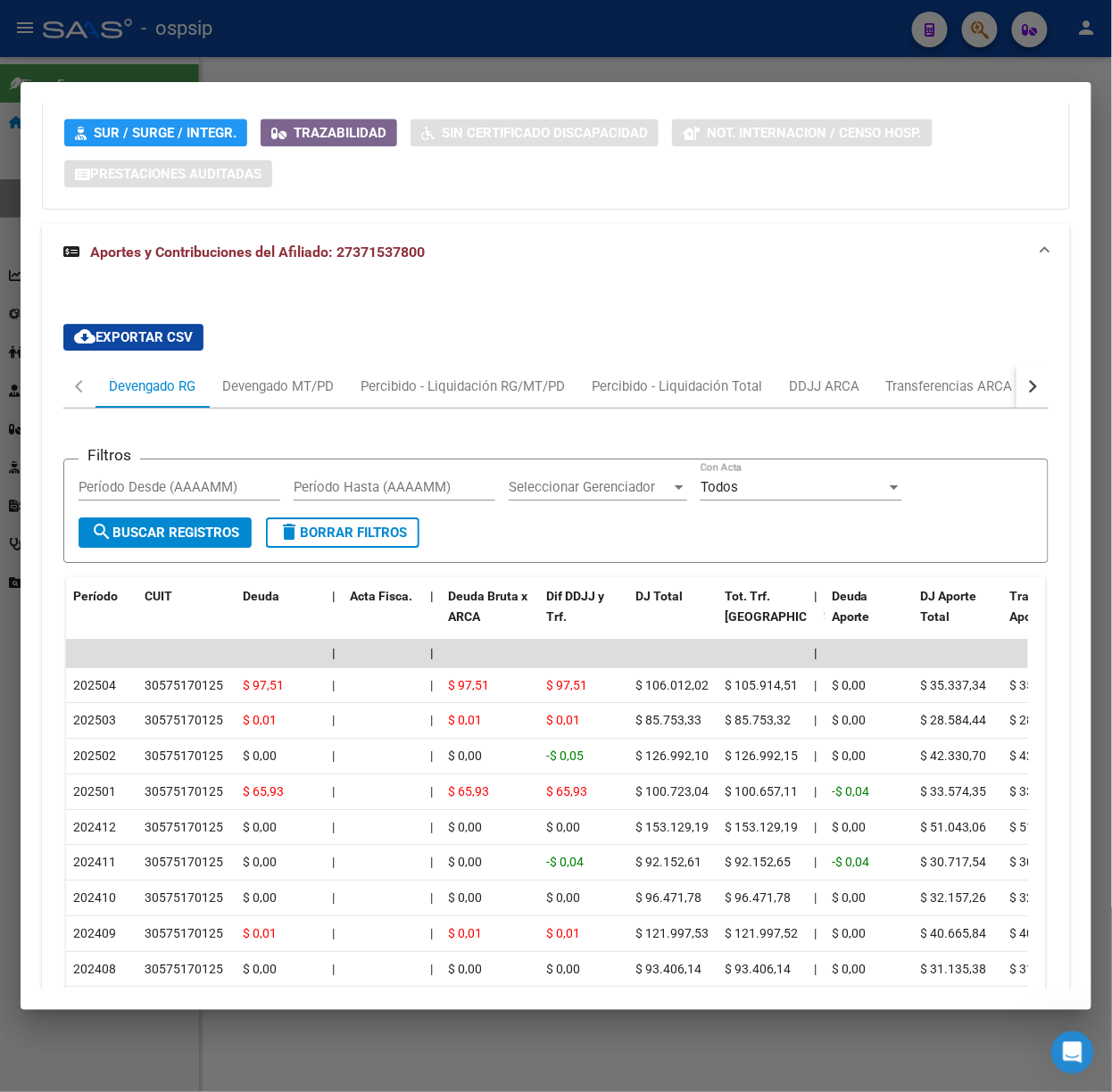
scroll to position [1250, 0]
click at [322, 68] on div at bounding box center [556, 546] width 1112 height 1092
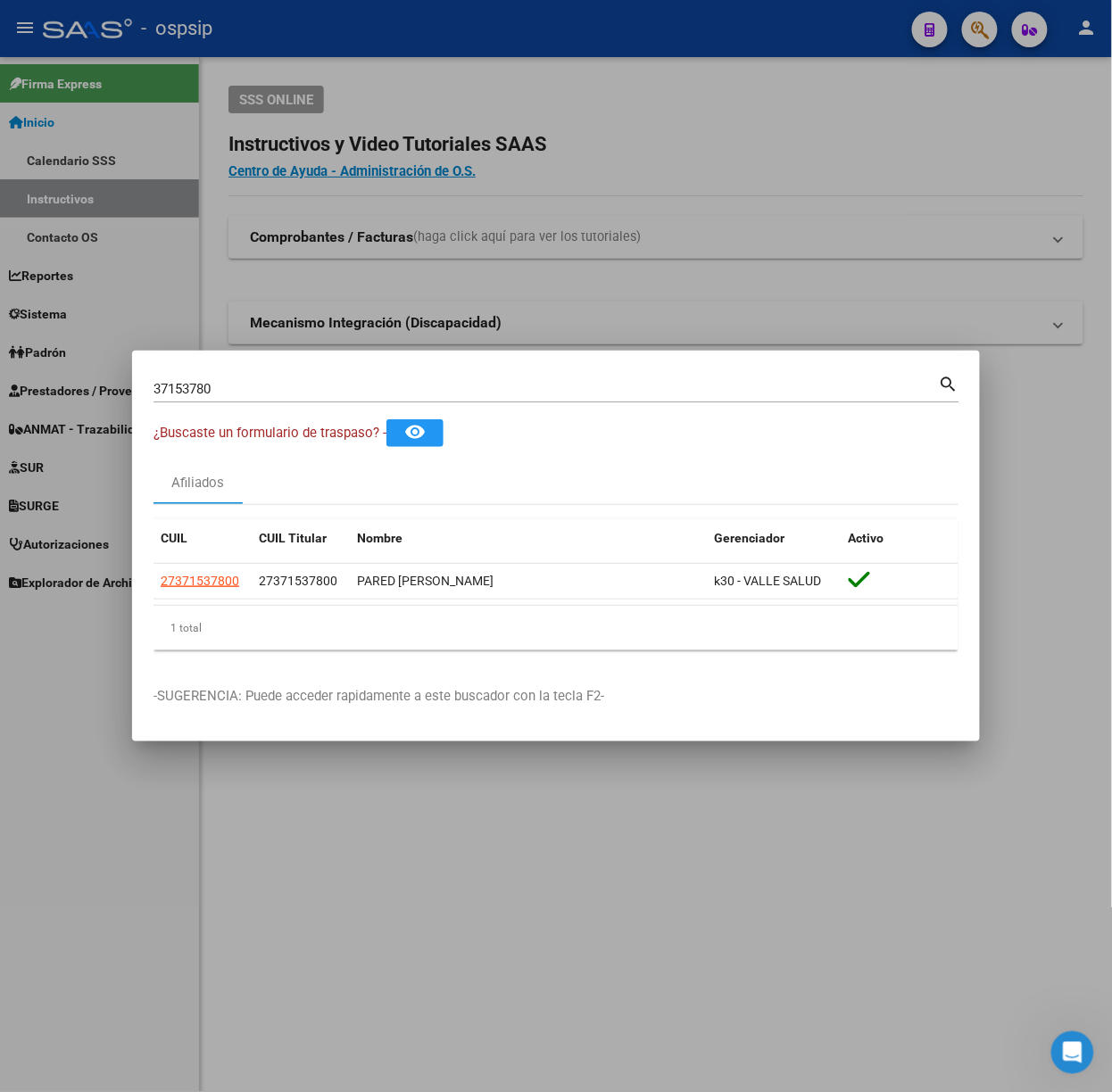
click at [362, 393] on input "37153780" at bounding box center [546, 389] width 785 height 16
type input "36733357"
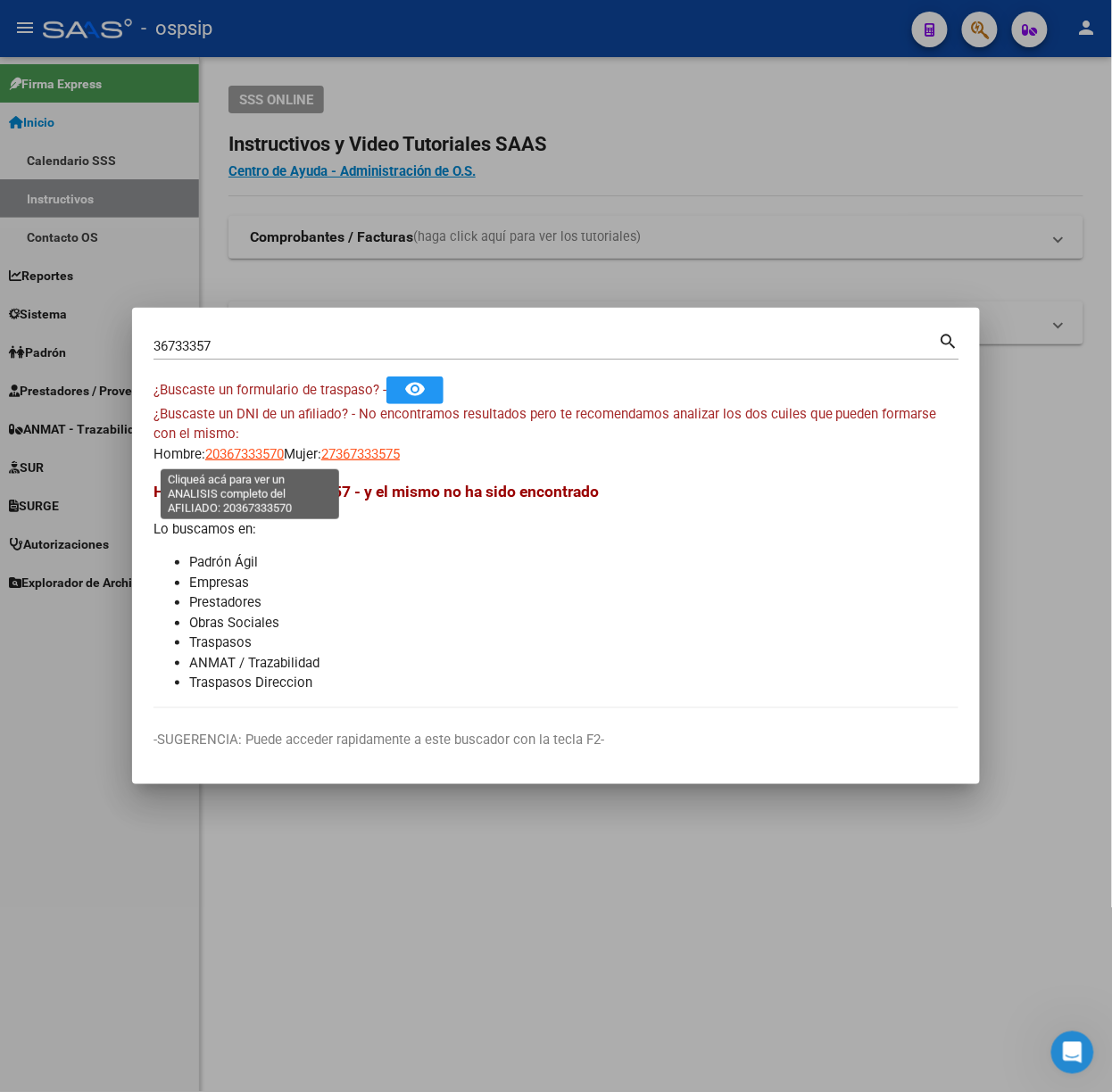
click at [252, 453] on span "20367333570" at bounding box center [245, 455] width 79 height 16
type textarea "20367333570"
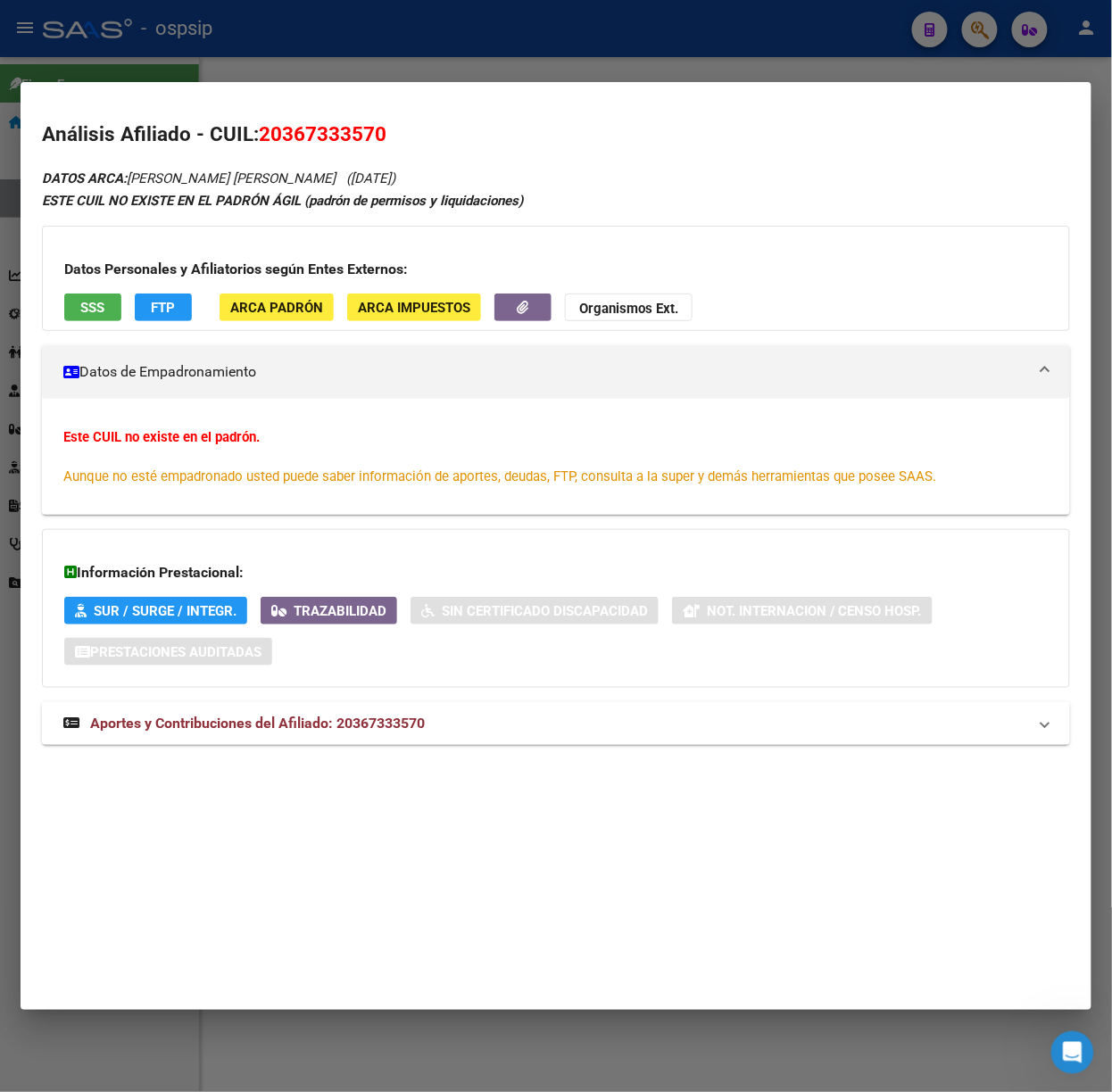
click at [434, 731] on mat-panel-title "Aportes y Contribuciones del Afiliado: 20367333570" at bounding box center [544, 723] width 963 height 21
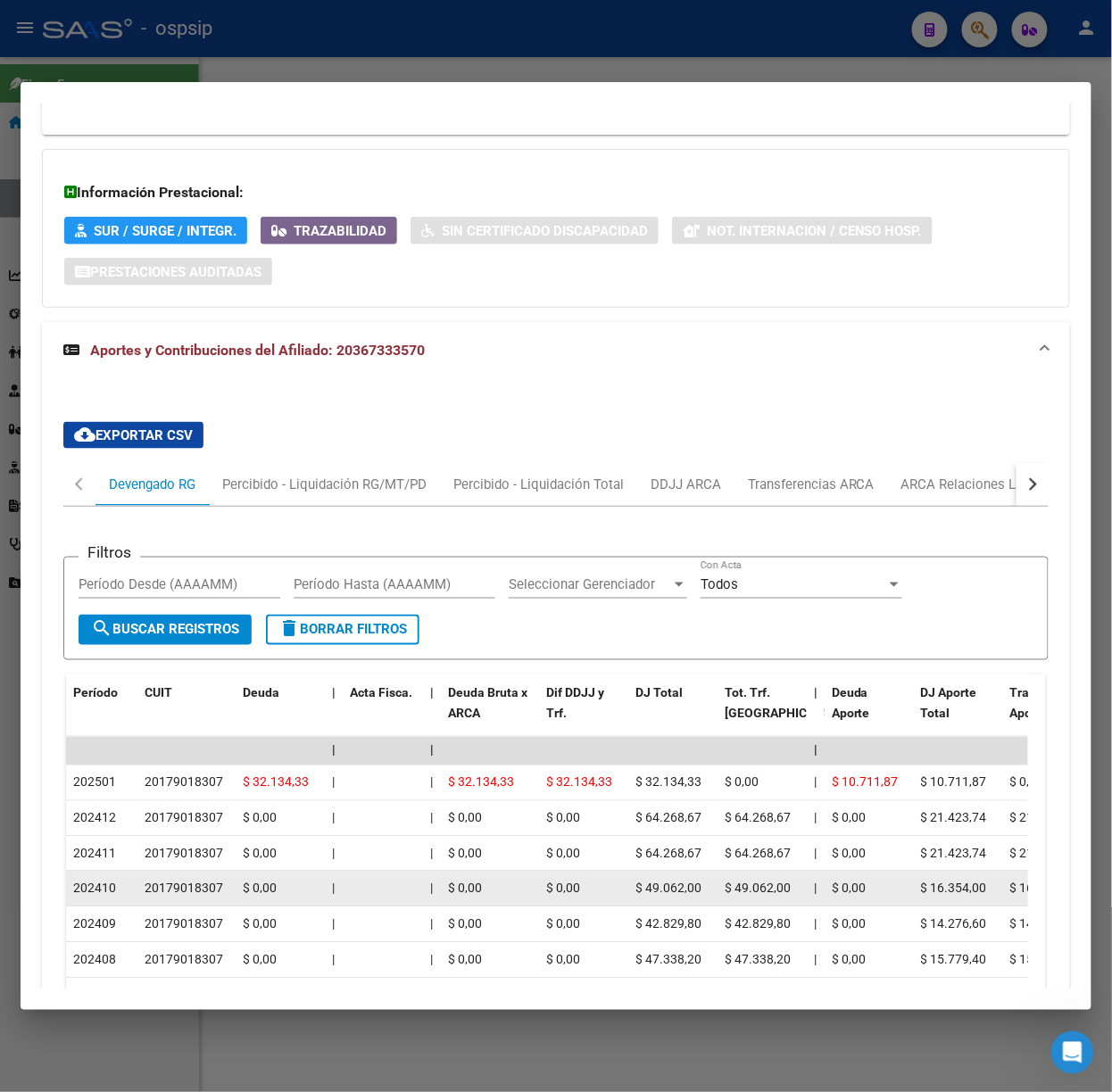
scroll to position [561, 0]
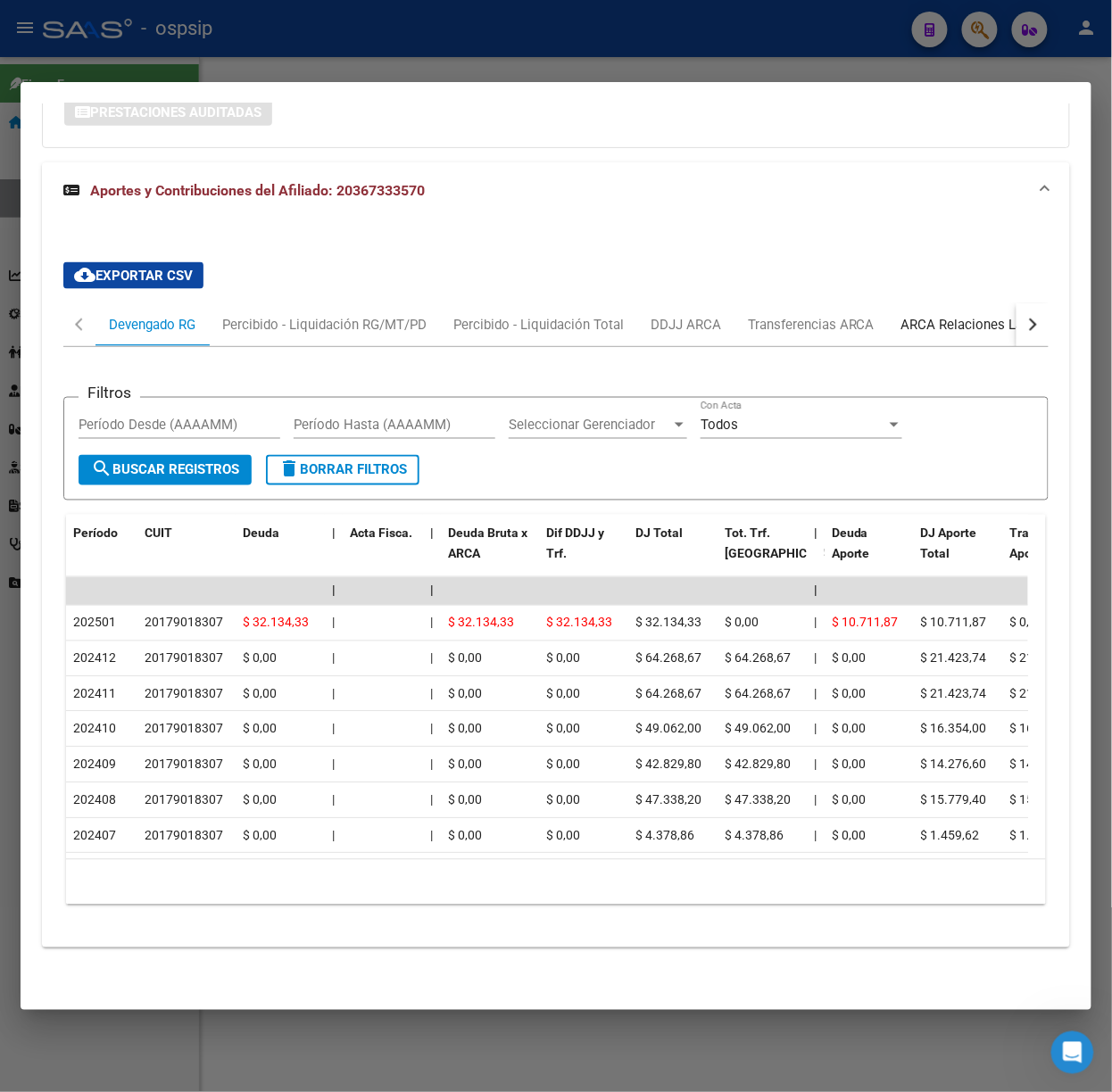
click at [961, 315] on div "ARCA Relaciones Laborales" at bounding box center [984, 324] width 167 height 19
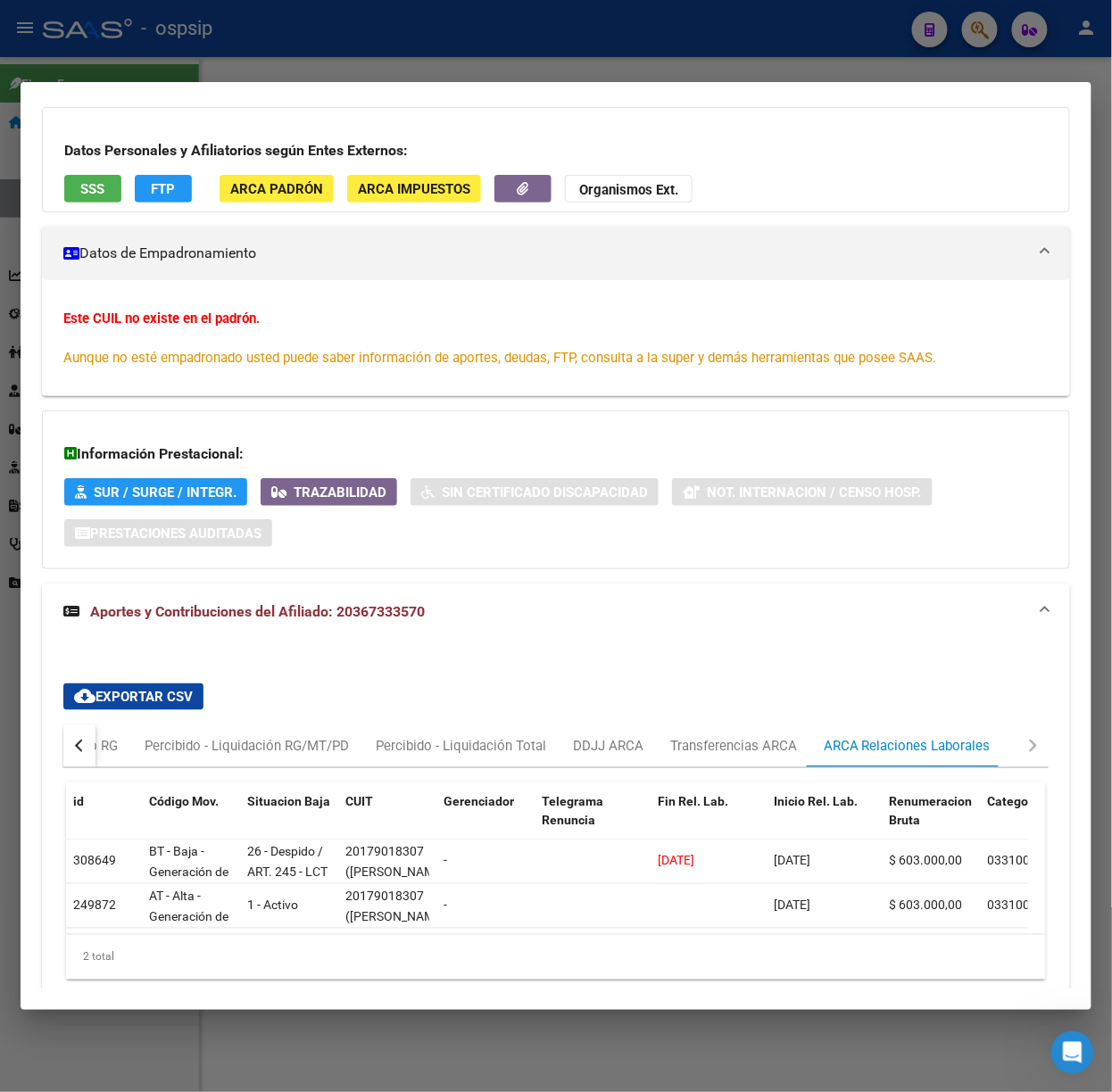
scroll to position [0, 0]
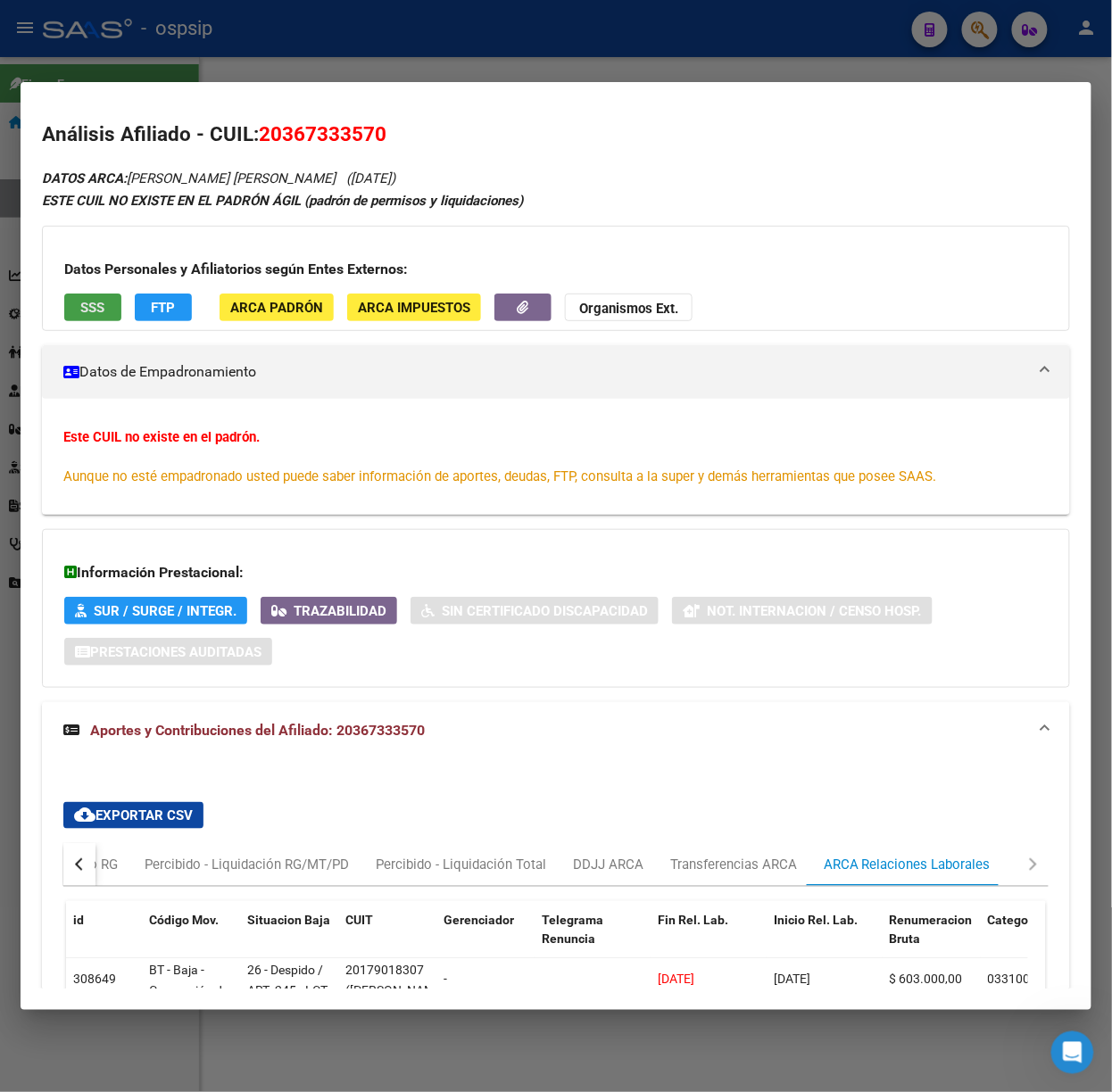
click at [86, 311] on span "SSS" at bounding box center [93, 308] width 24 height 16
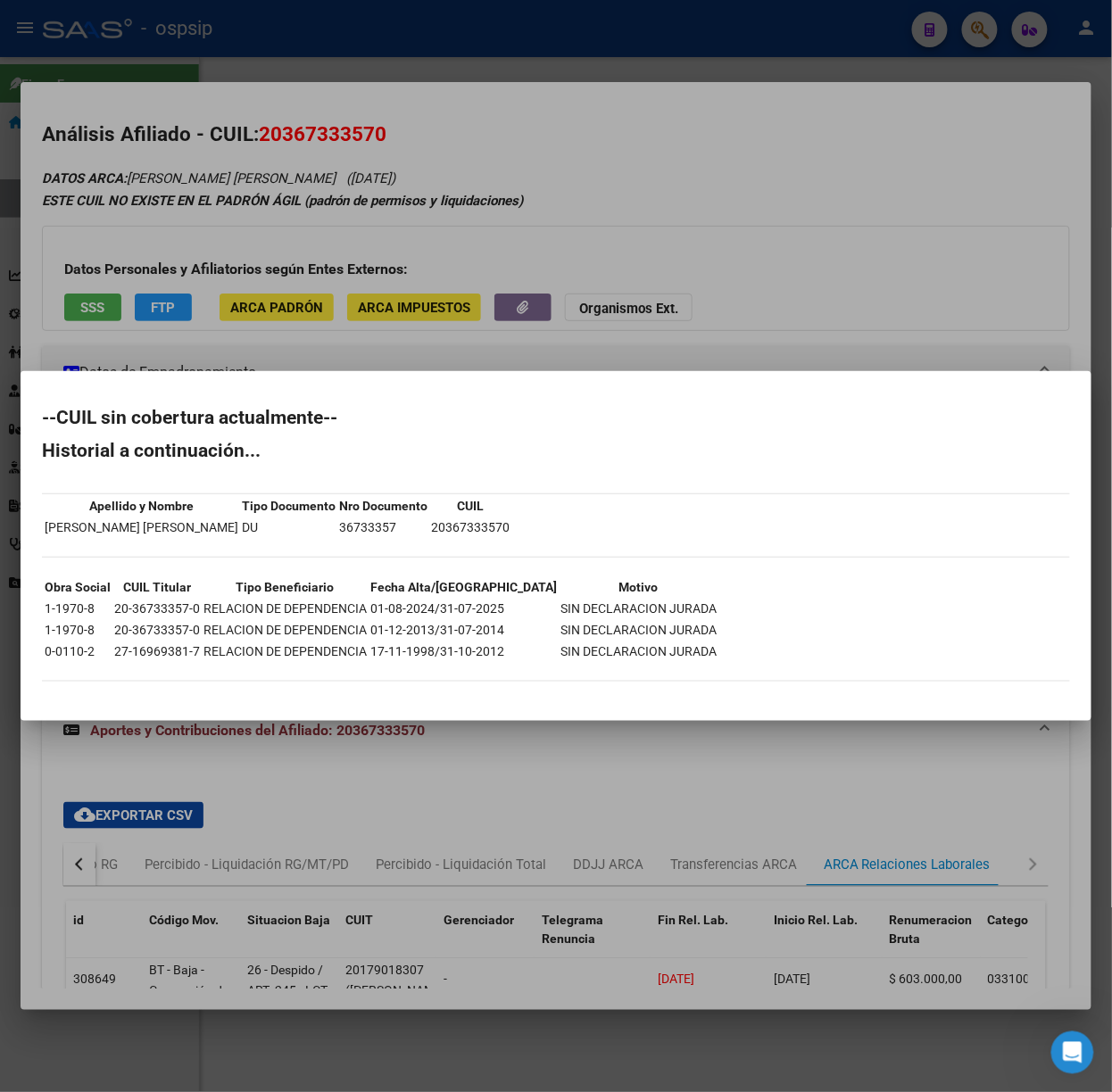
click at [165, 276] on div at bounding box center [556, 546] width 1112 height 1092
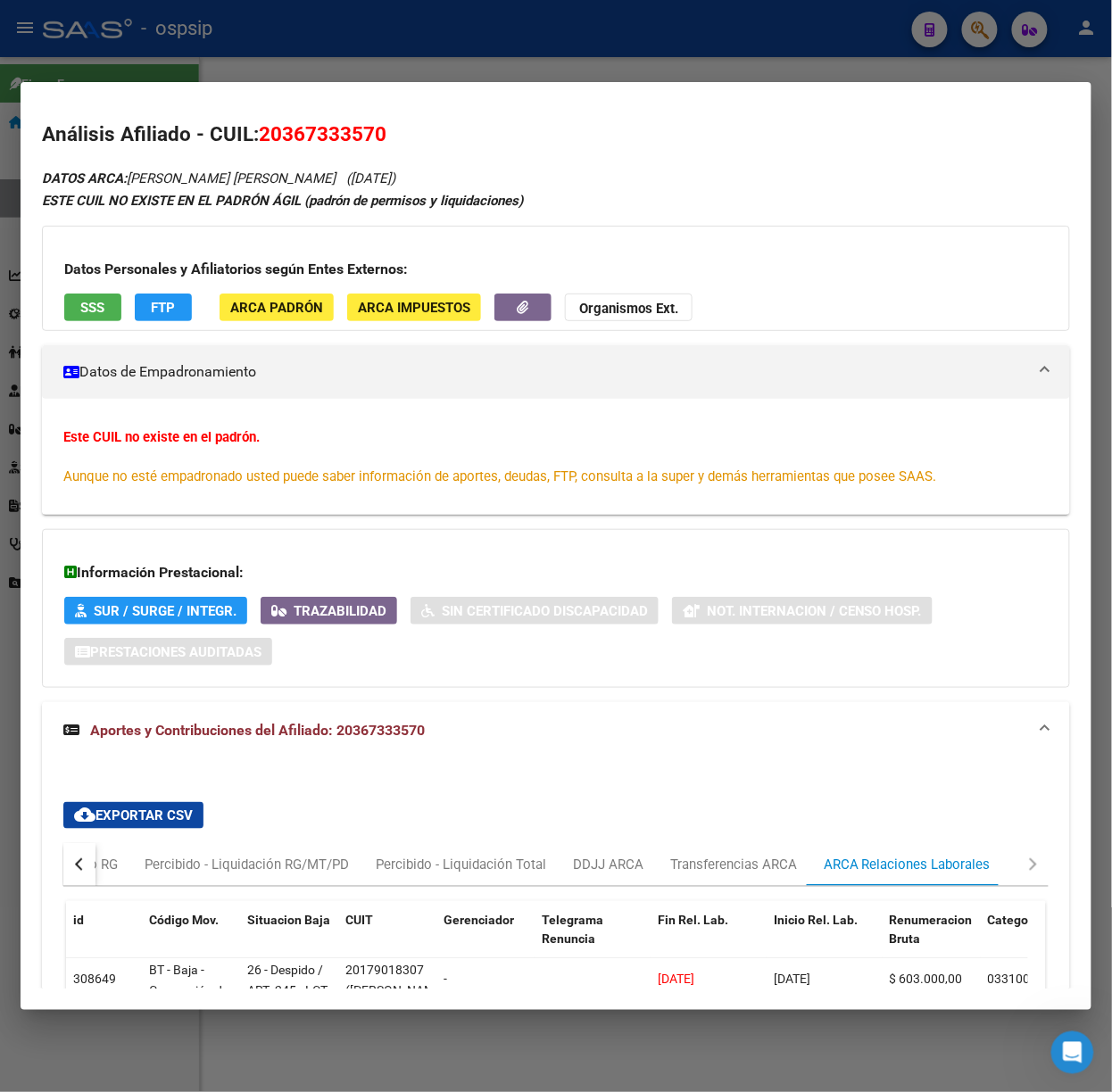
drag, startPoint x: 505, startPoint y: 18, endPoint x: 504, endPoint y: 247, distance: 229.0
click at [499, 22] on div at bounding box center [556, 546] width 1112 height 1092
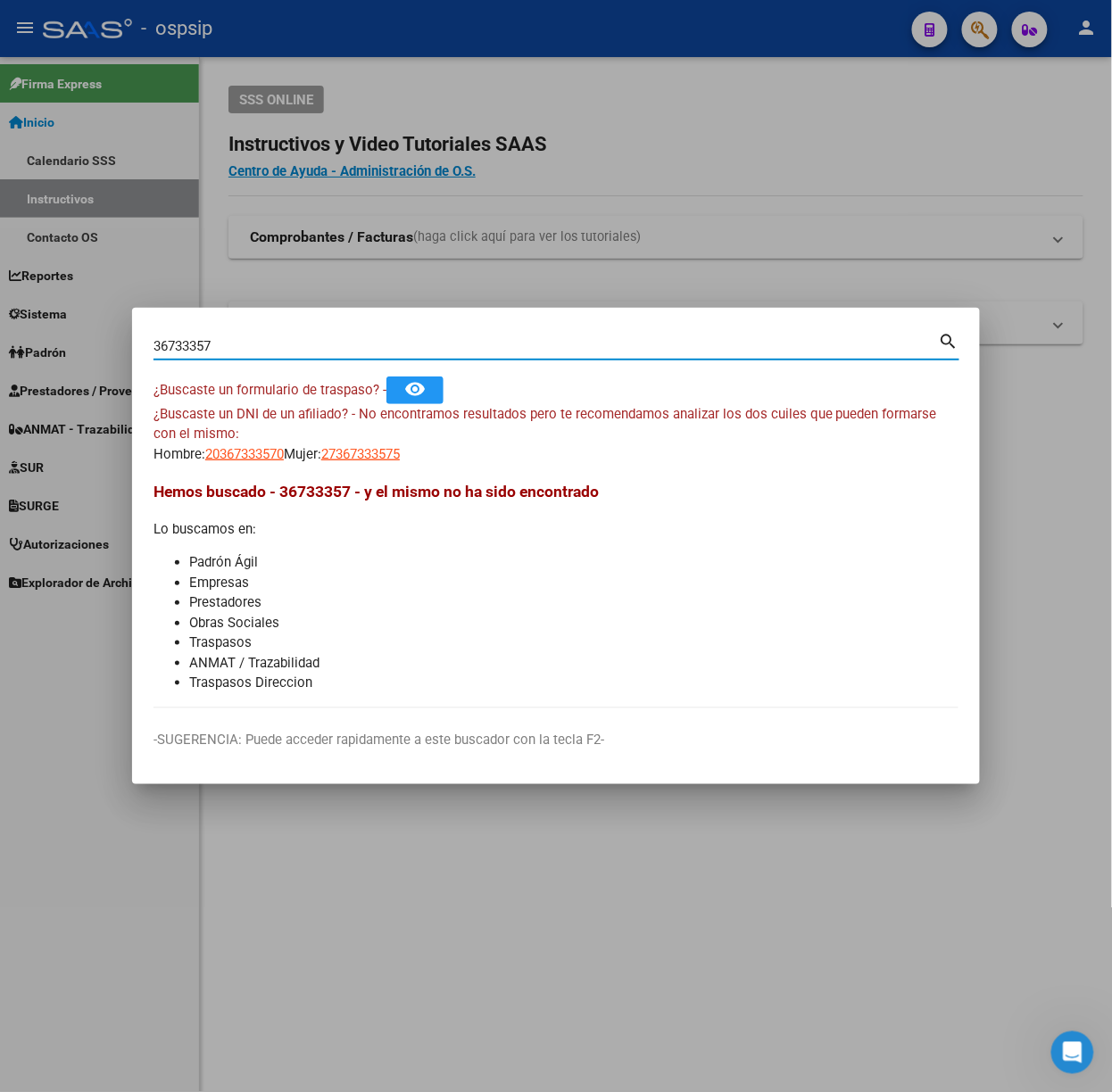
click at [483, 339] on input "36733357" at bounding box center [546, 346] width 785 height 16
type input "33736293"
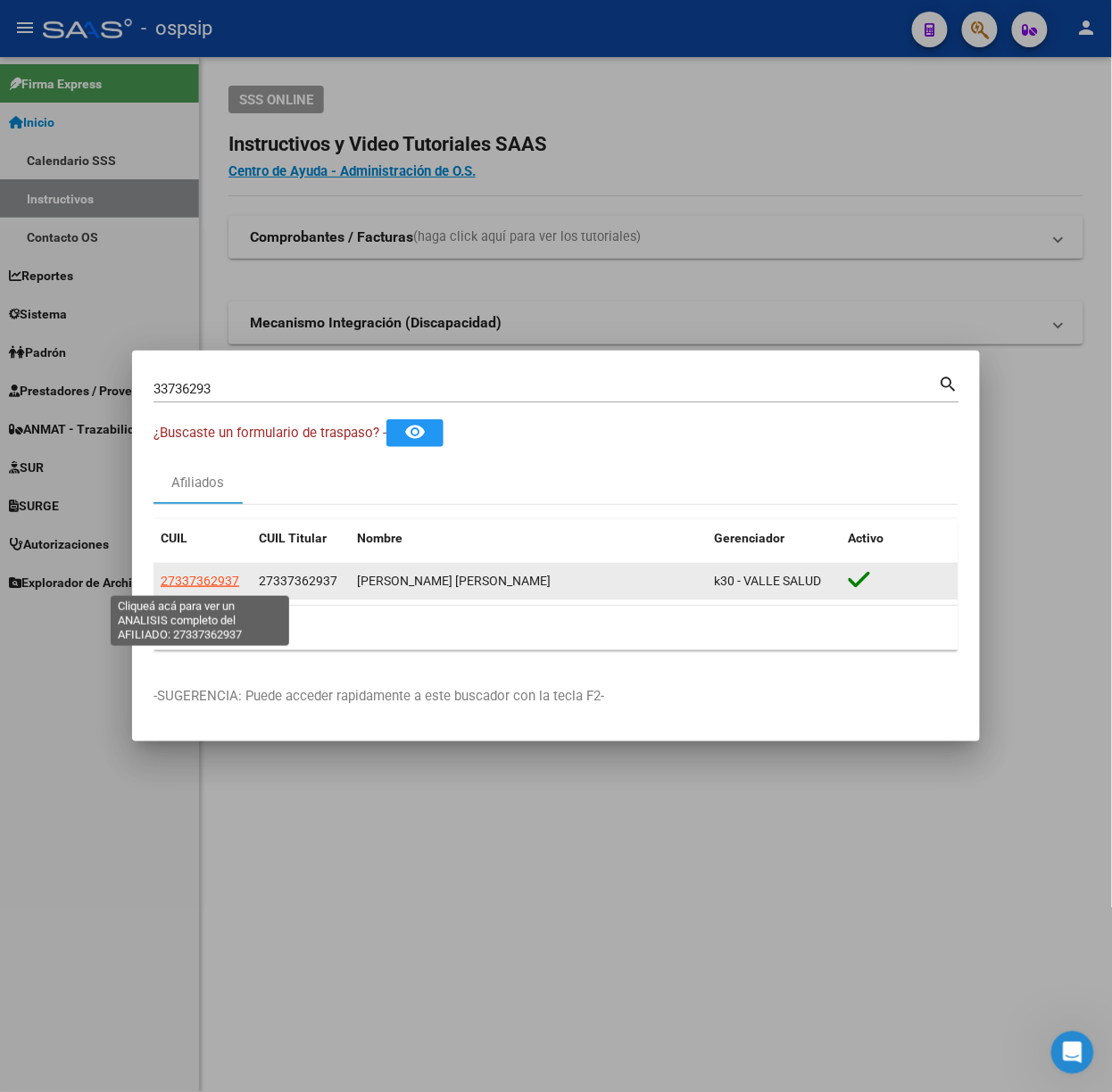
click at [215, 585] on span "27337362937" at bounding box center [200, 581] width 79 height 15
type textarea "27337362937"
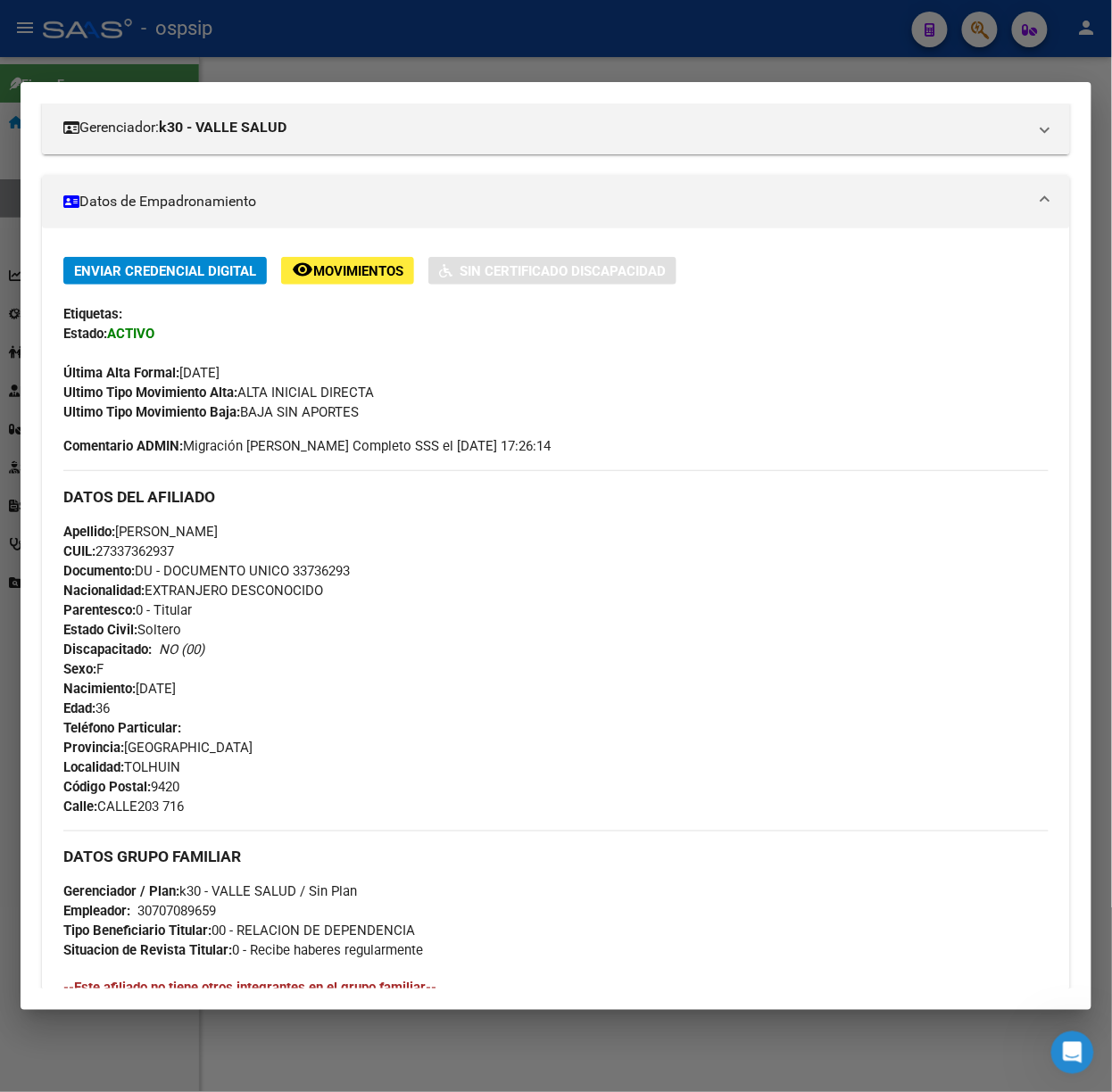
scroll to position [578, 0]
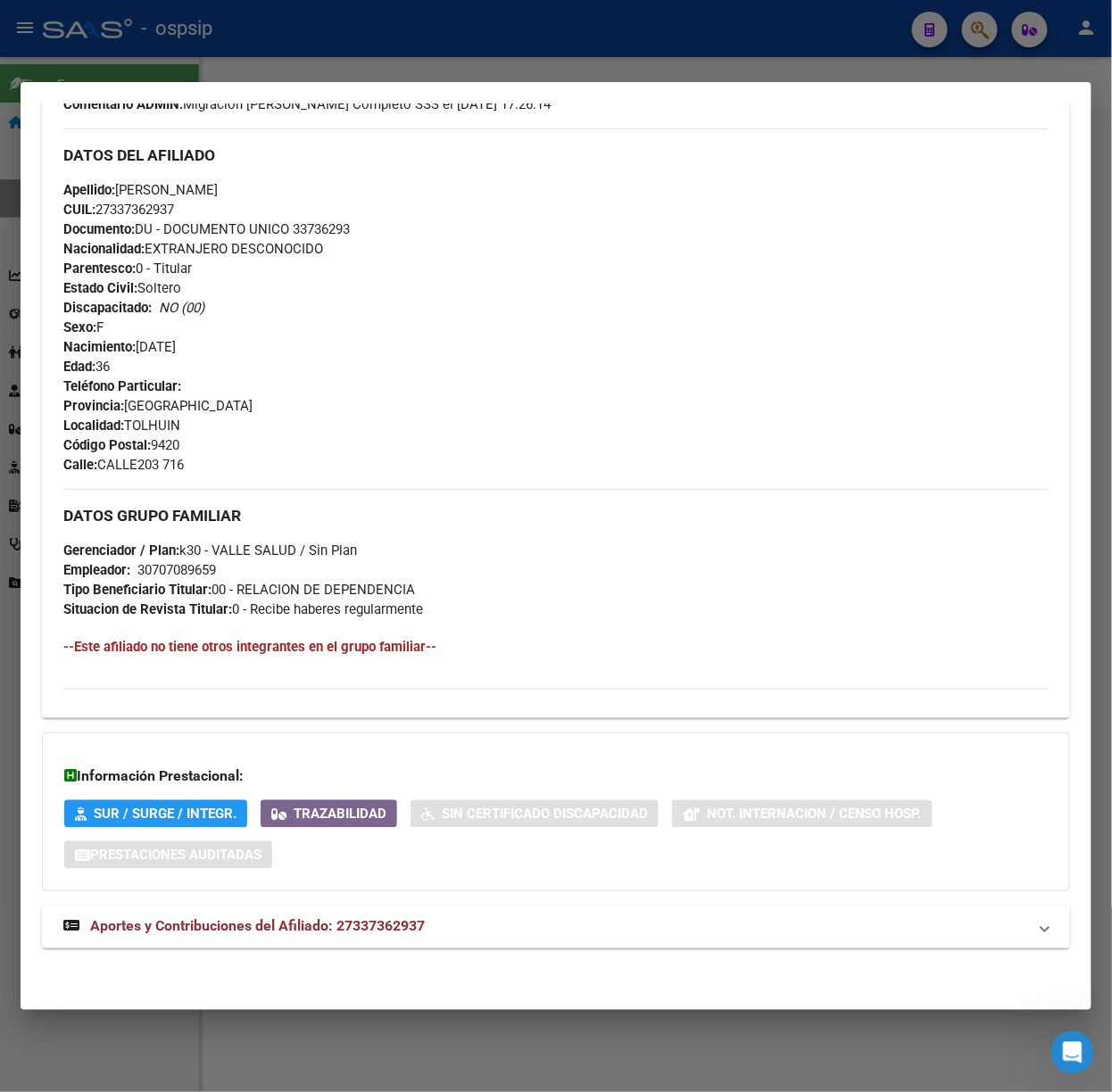
click at [469, 940] on mat-expansion-panel-header "Aportes y Contribuciones del Afiliado: 27337362937" at bounding box center [556, 927] width 1028 height 43
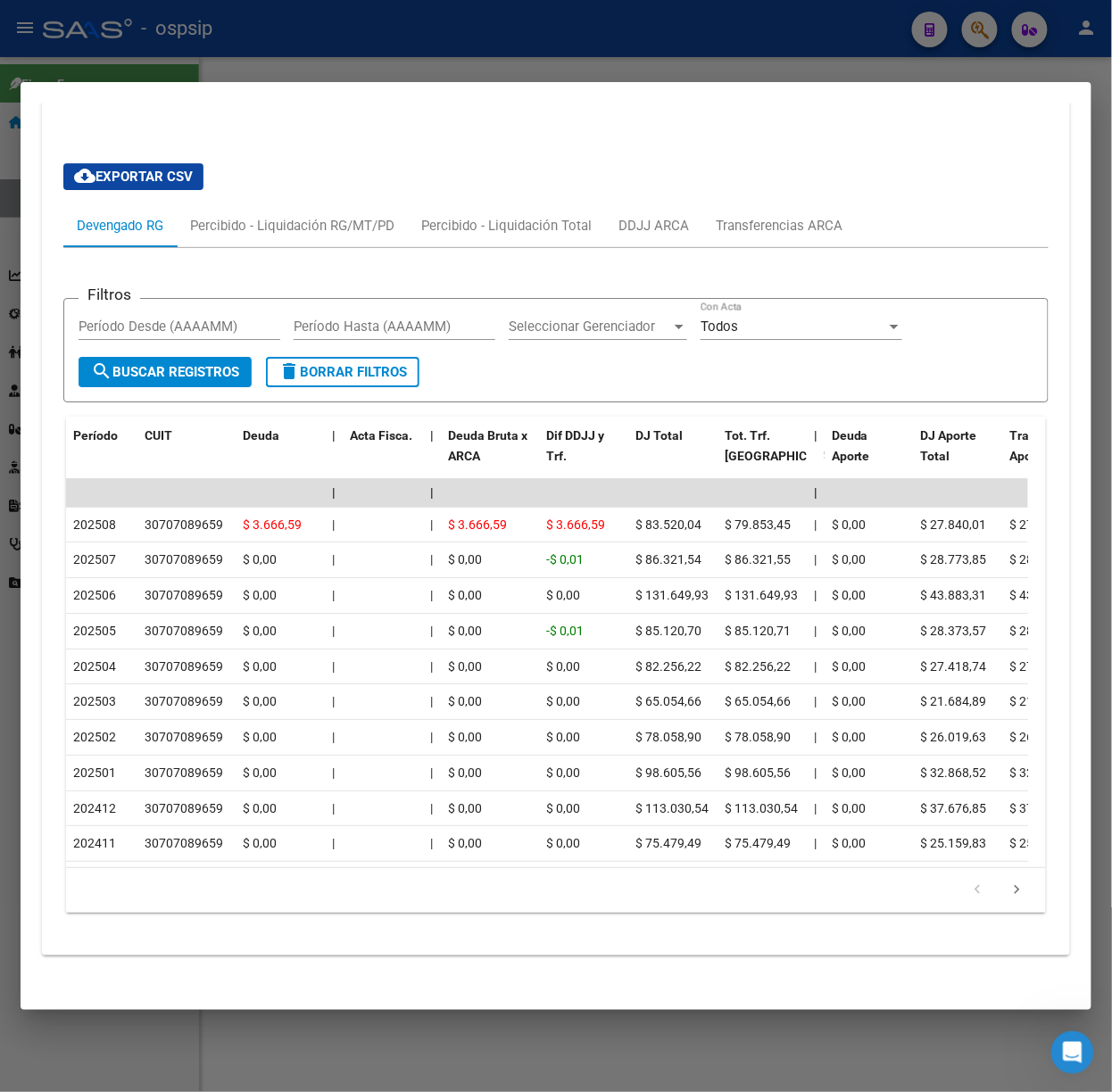
scroll to position [1447, 0]
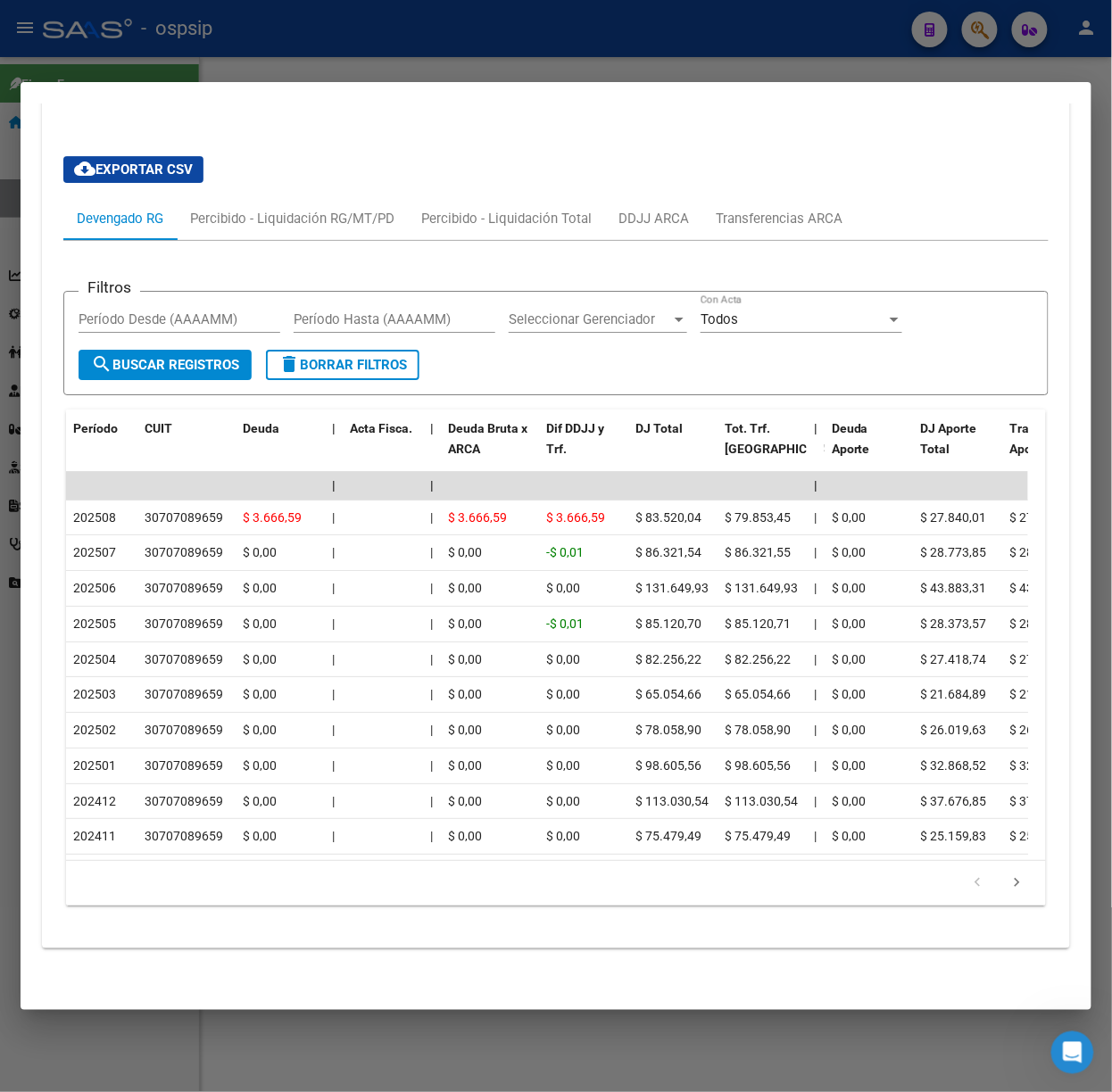
click at [198, 66] on div at bounding box center [556, 546] width 1112 height 1092
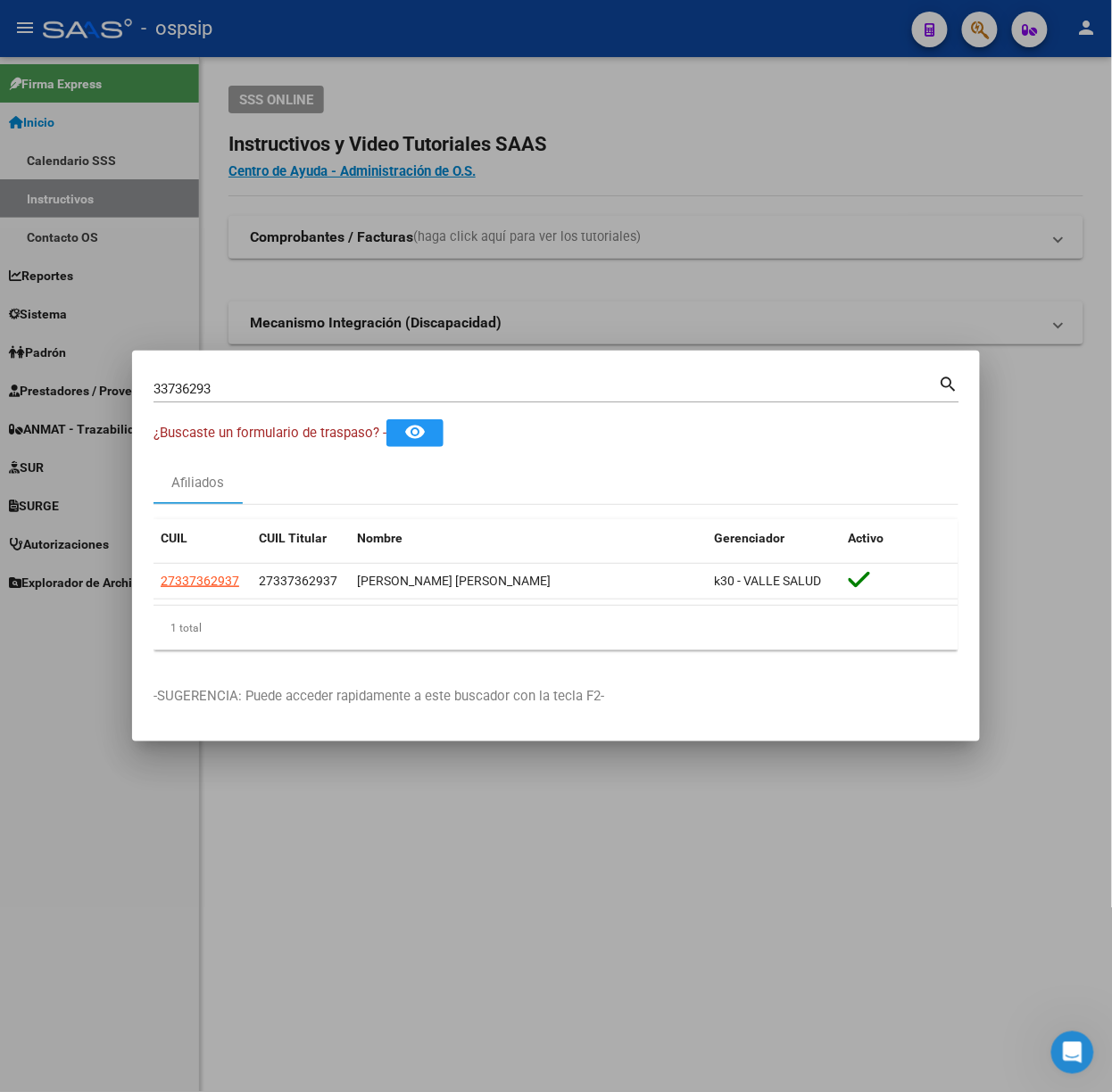
click at [320, 389] on input "33736293" at bounding box center [546, 389] width 785 height 16
type input "58033435"
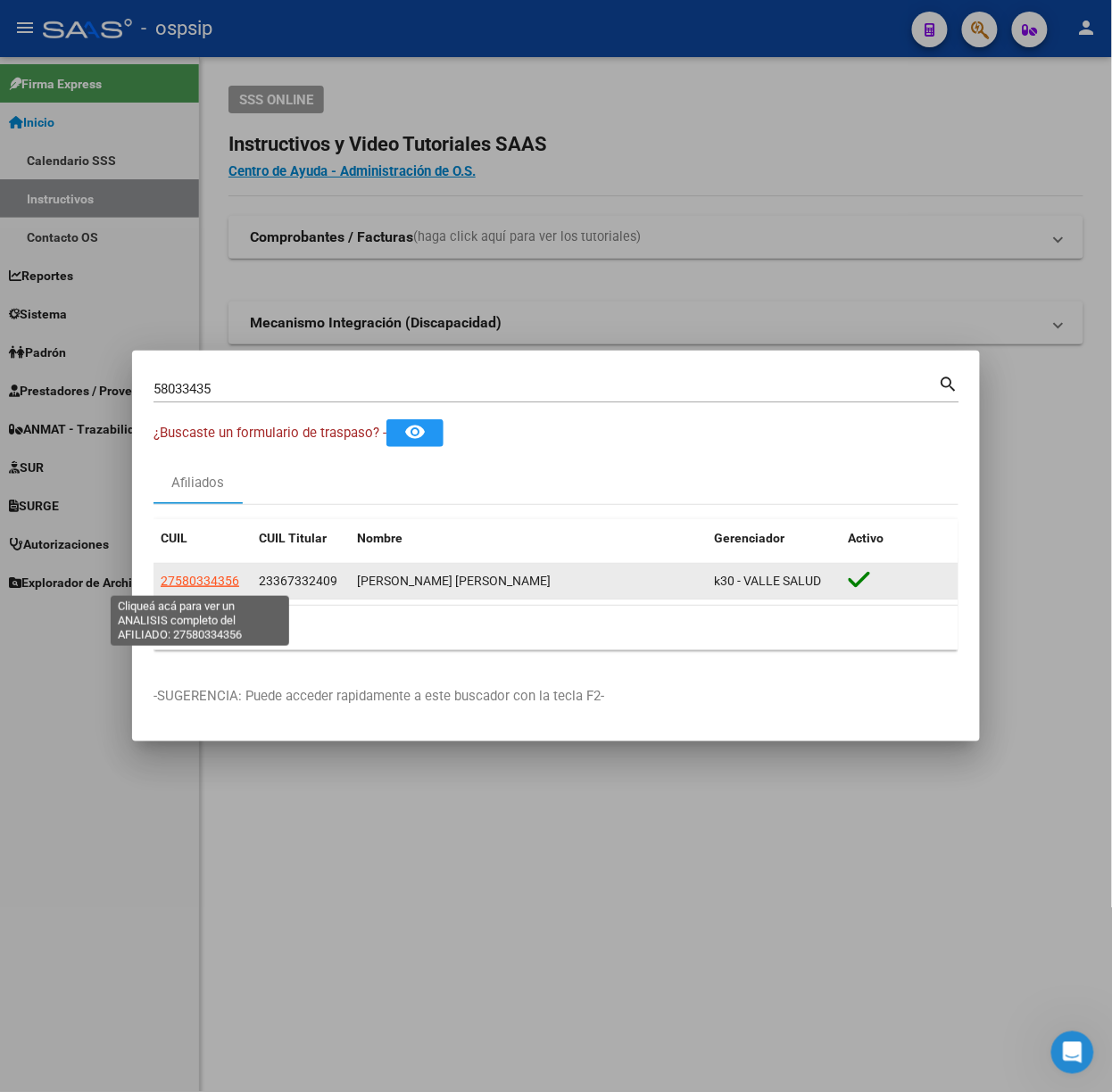
click at [200, 585] on span "27580334356" at bounding box center [200, 581] width 79 height 15
type textarea "27580334356"
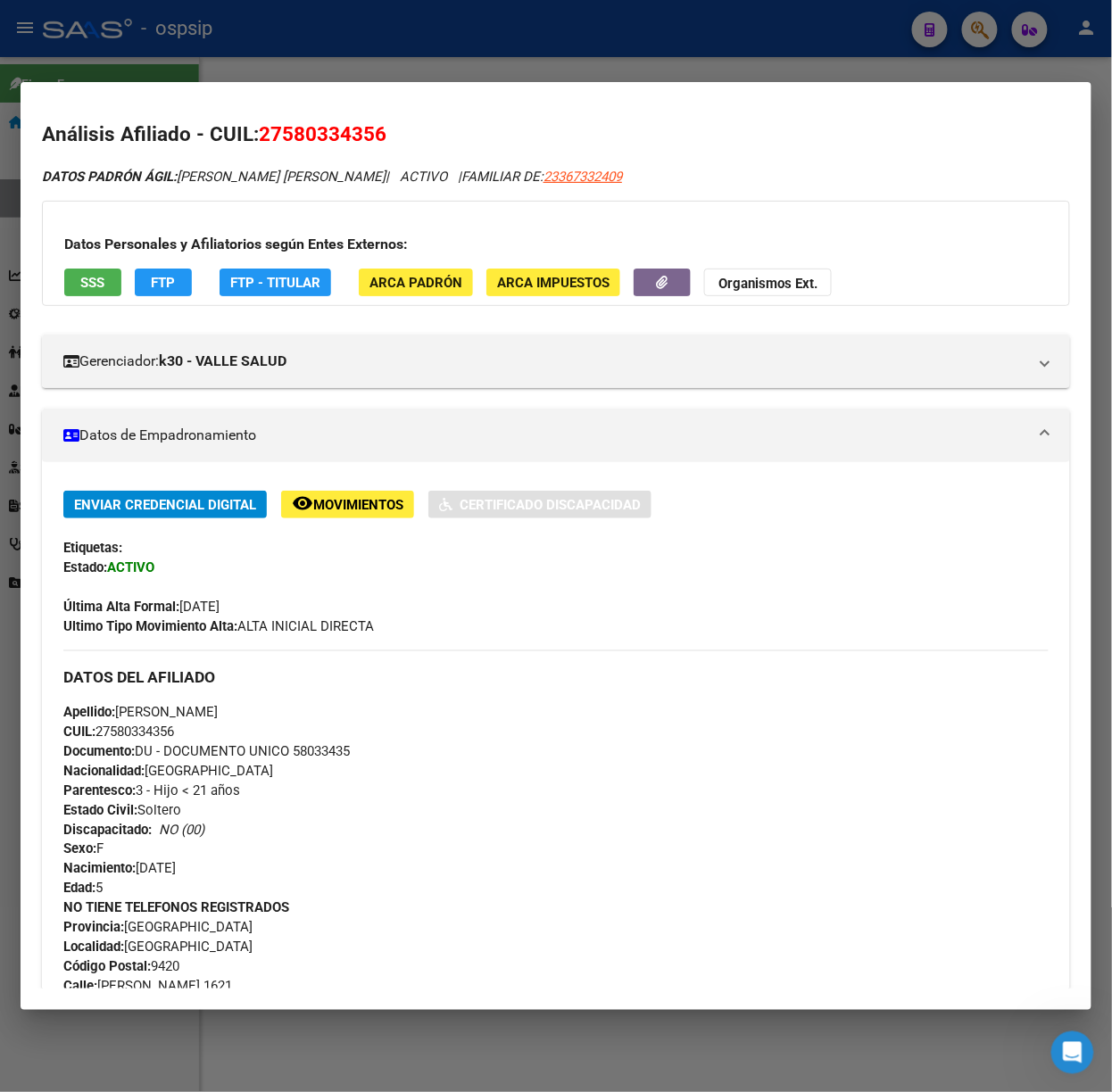
scroll to position [617, 0]
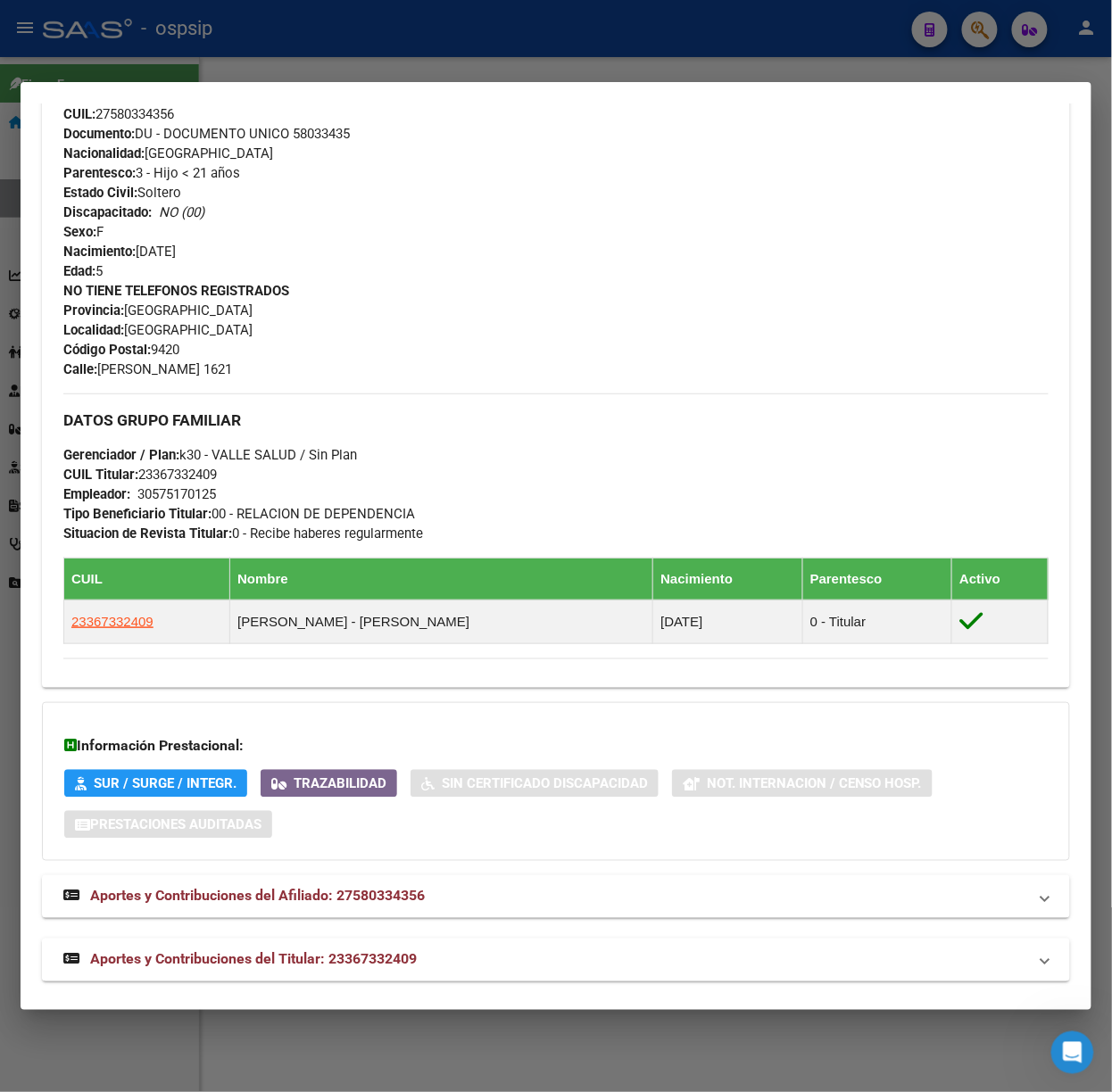
click at [385, 971] on strong "Aportes y Contribuciones del Titular: 23367332409" at bounding box center [239, 960] width 353 height 21
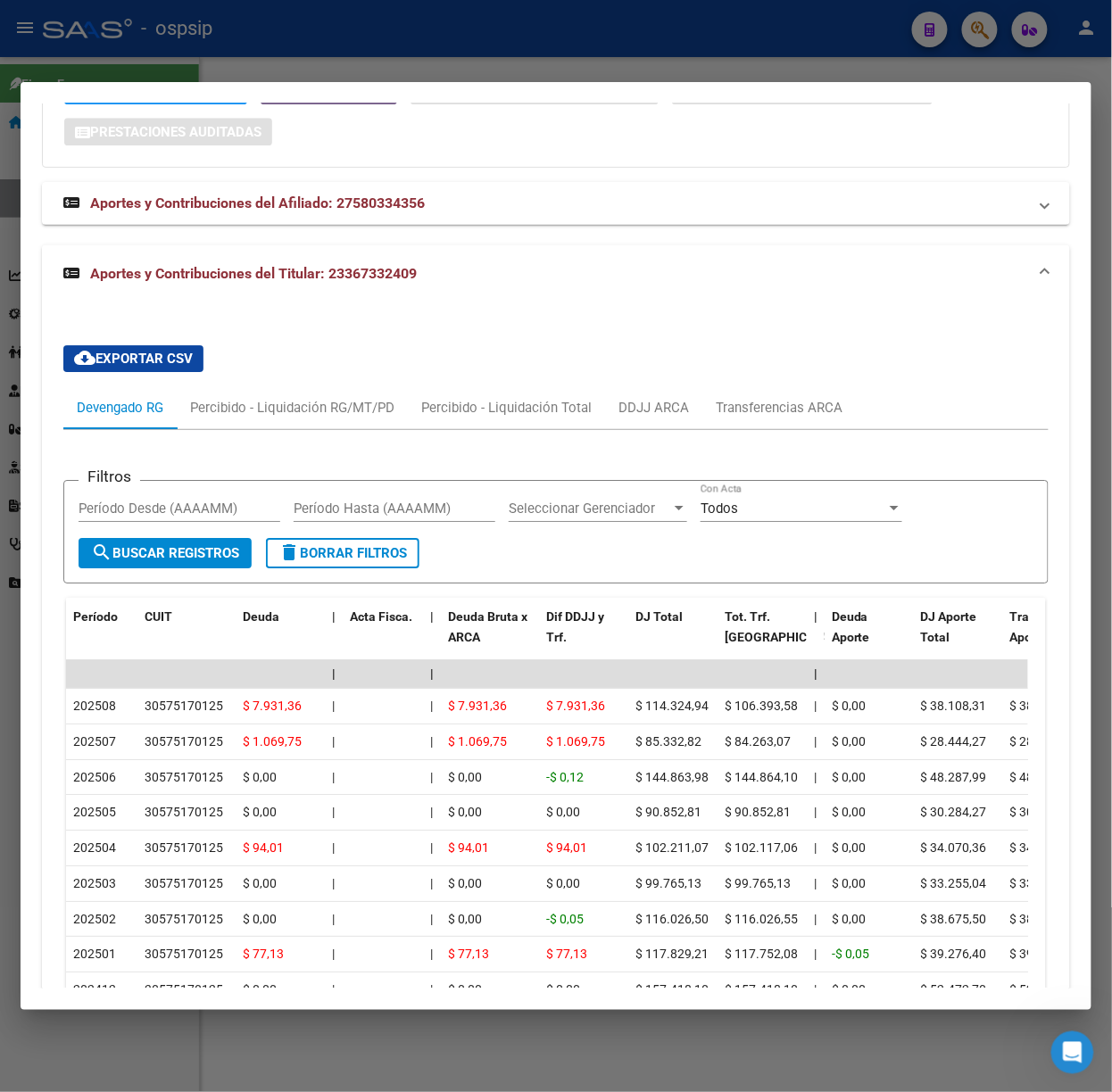
scroll to position [1311, 0]
